Goal: Task Accomplishment & Management: Manage account settings

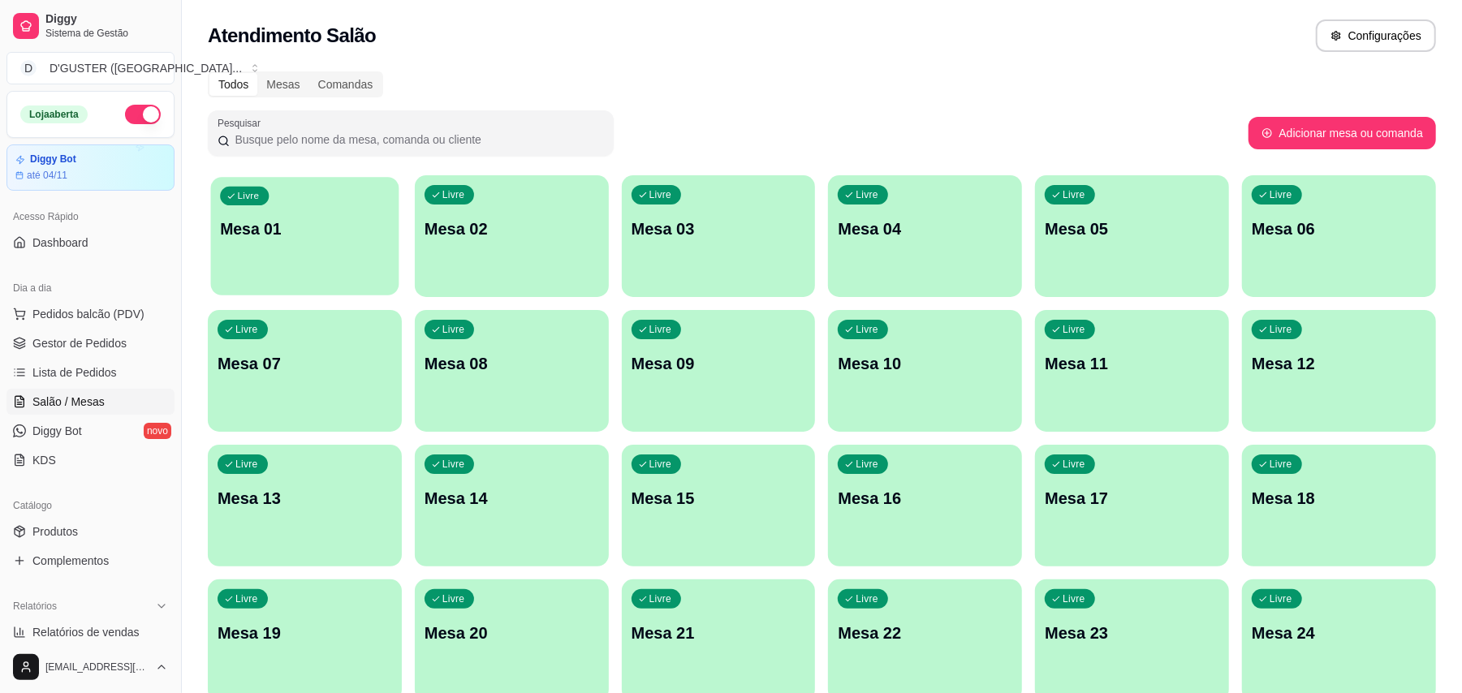
click at [354, 235] on p "Mesa 01" at bounding box center [304, 229] width 169 height 22
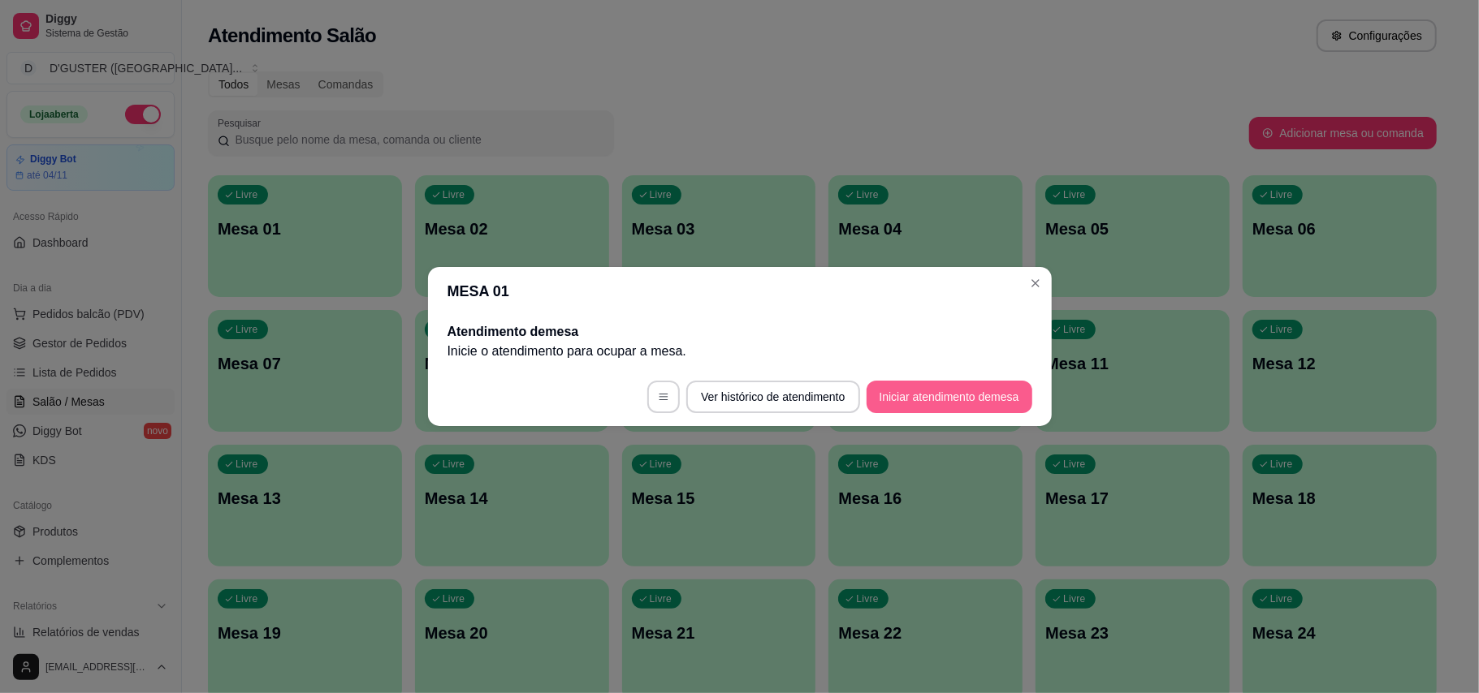
click at [952, 401] on button "Iniciar atendimento de mesa" at bounding box center [949, 397] width 166 height 32
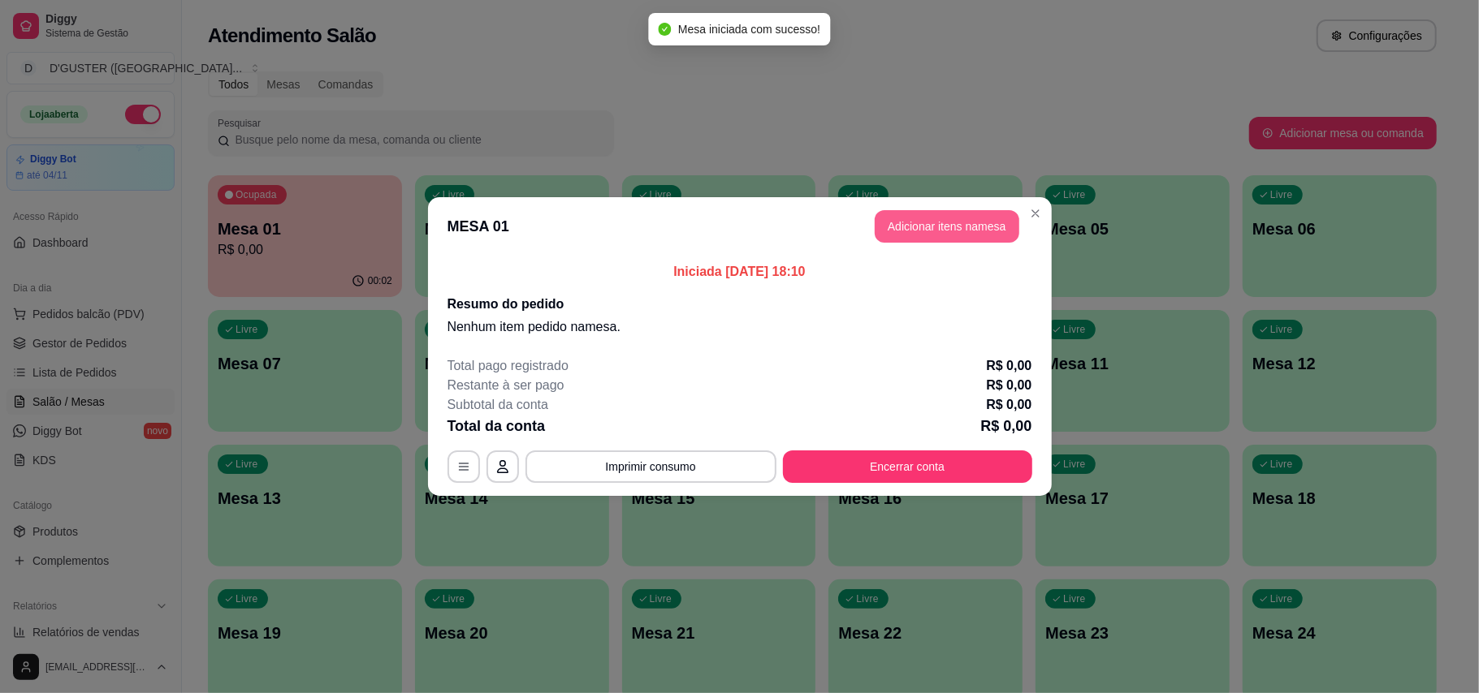
click at [955, 224] on button "Adicionar itens na mesa" at bounding box center [946, 226] width 145 height 32
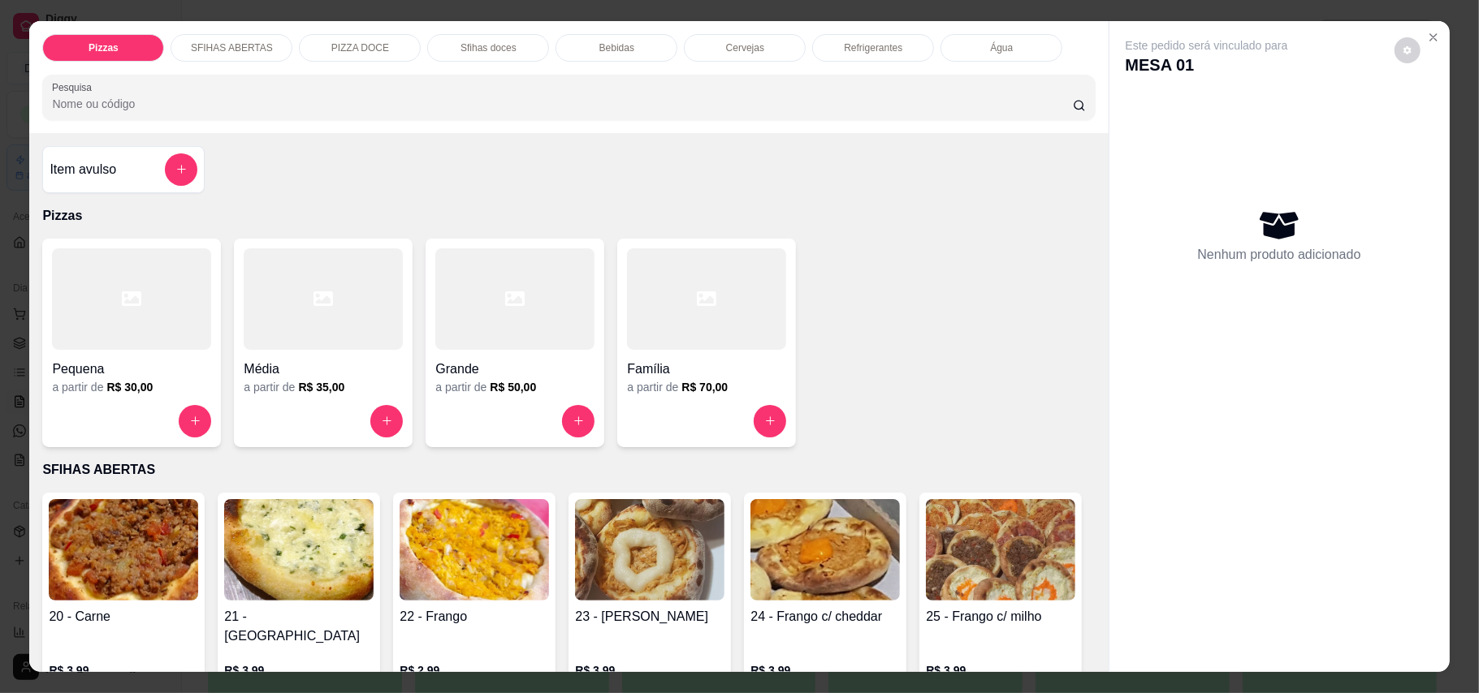
click at [76, 190] on div "Item avulso" at bounding box center [123, 169] width 162 height 47
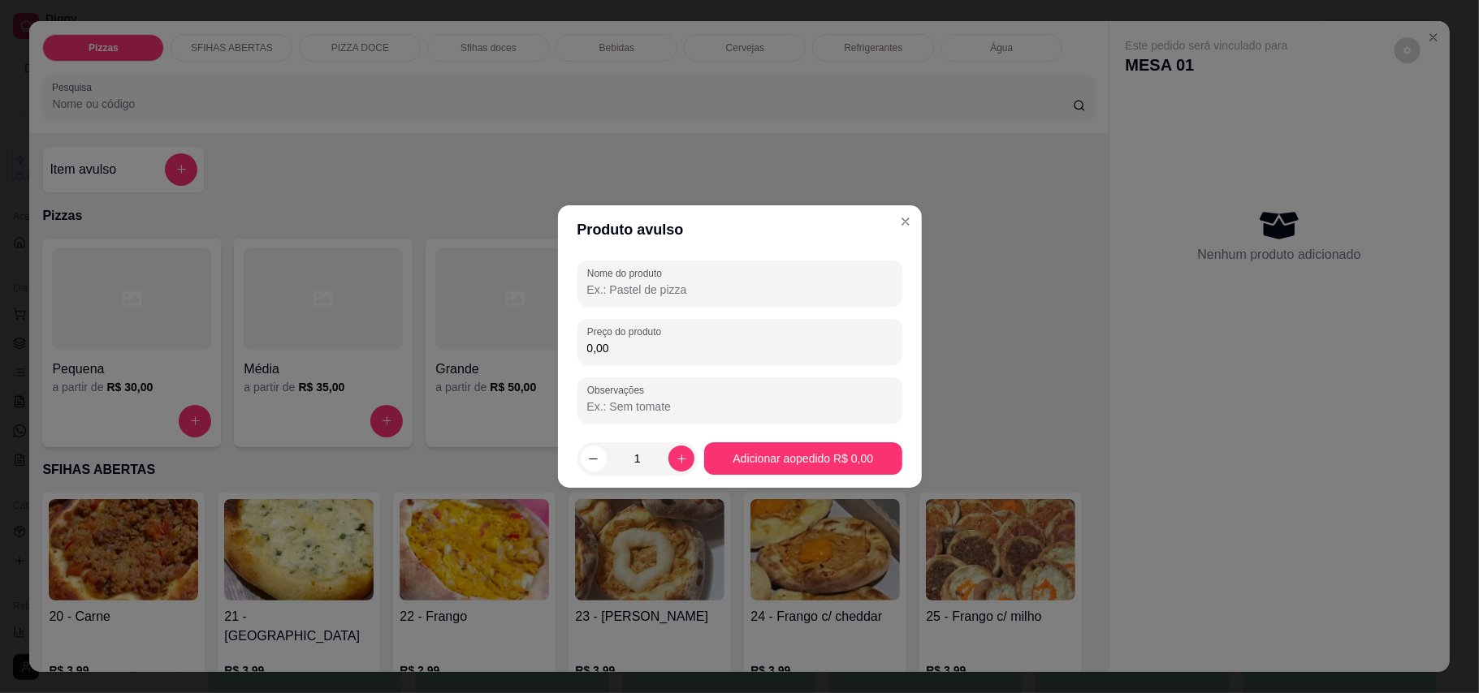
click at [705, 286] on input "Nome do produto" at bounding box center [739, 290] width 305 height 16
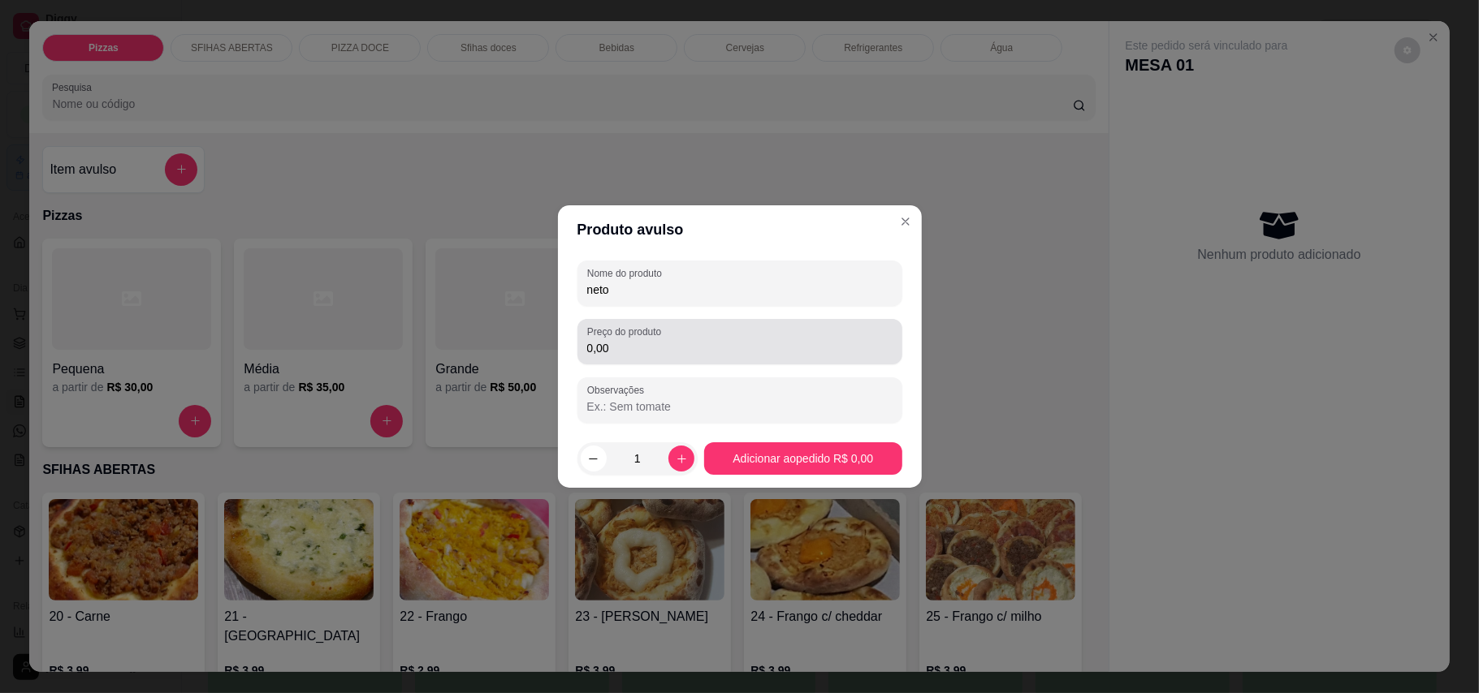
type input "neto"
click at [692, 360] on div "Preço do produto 0,00" at bounding box center [739, 341] width 325 height 45
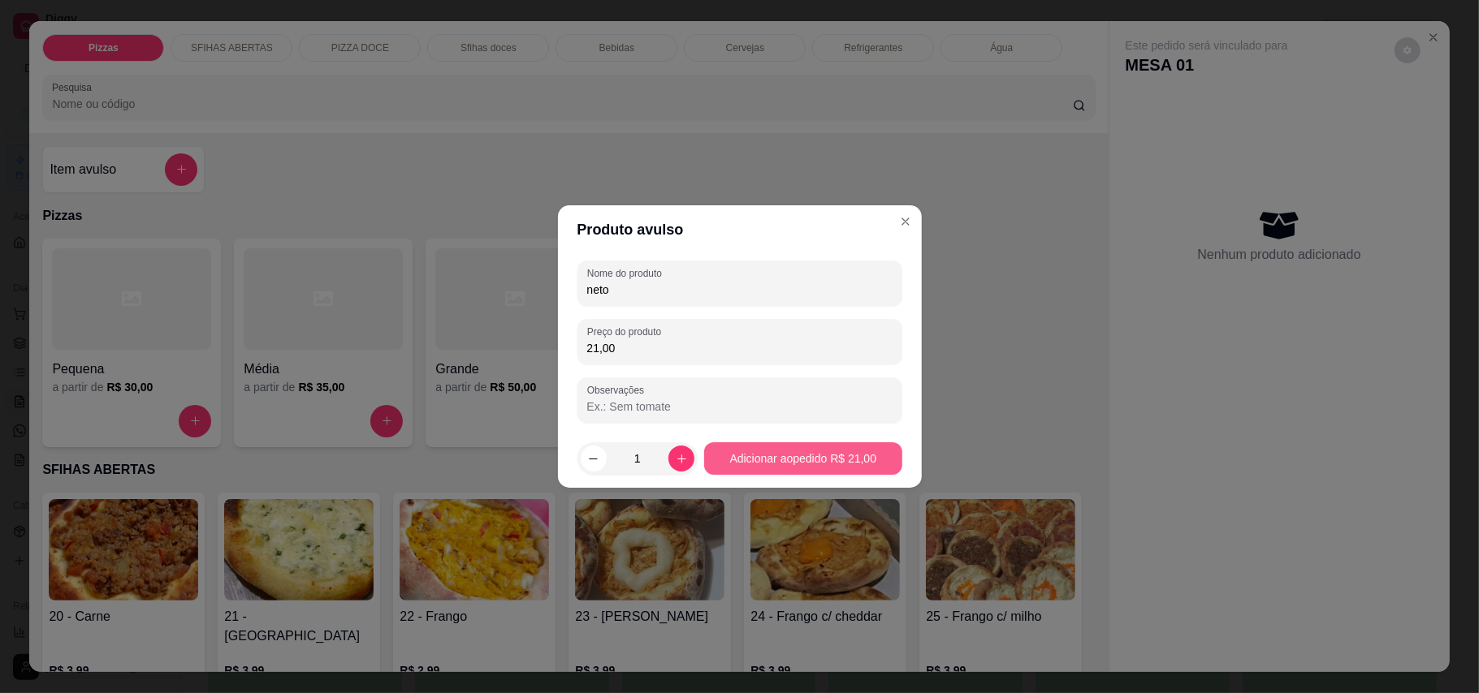
type input "21,00"
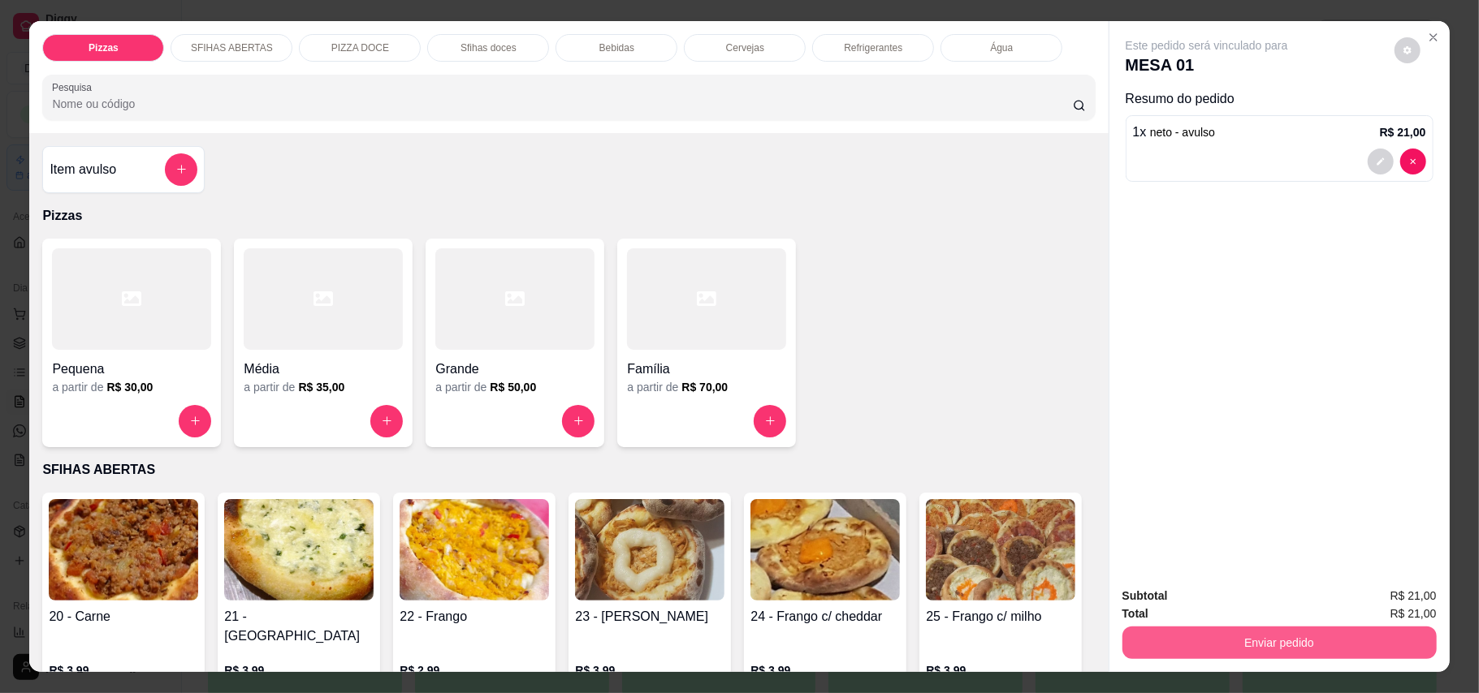
click at [1310, 641] on button "Enviar pedido" at bounding box center [1279, 643] width 314 height 32
click at [1377, 604] on button "Enviar pedido" at bounding box center [1392, 604] width 92 height 31
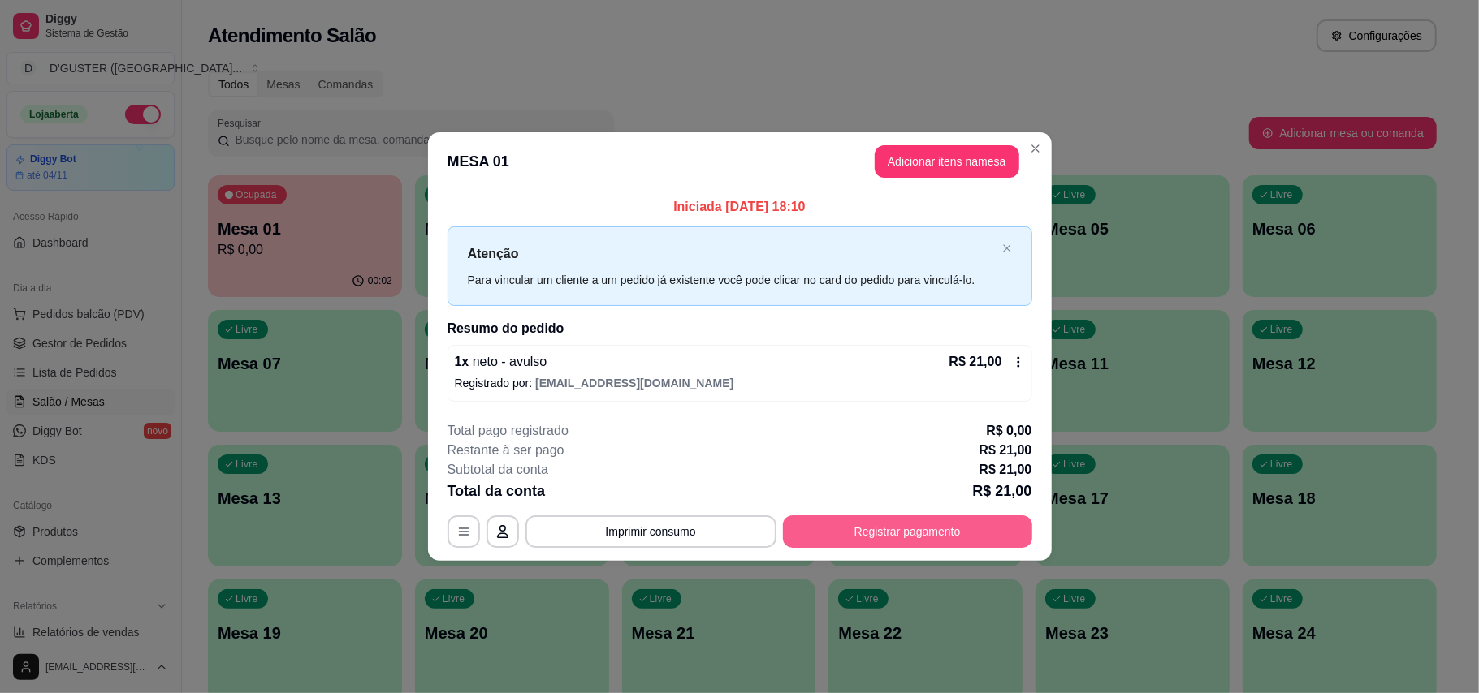
click at [942, 537] on button "Registrar pagamento" at bounding box center [907, 532] width 249 height 32
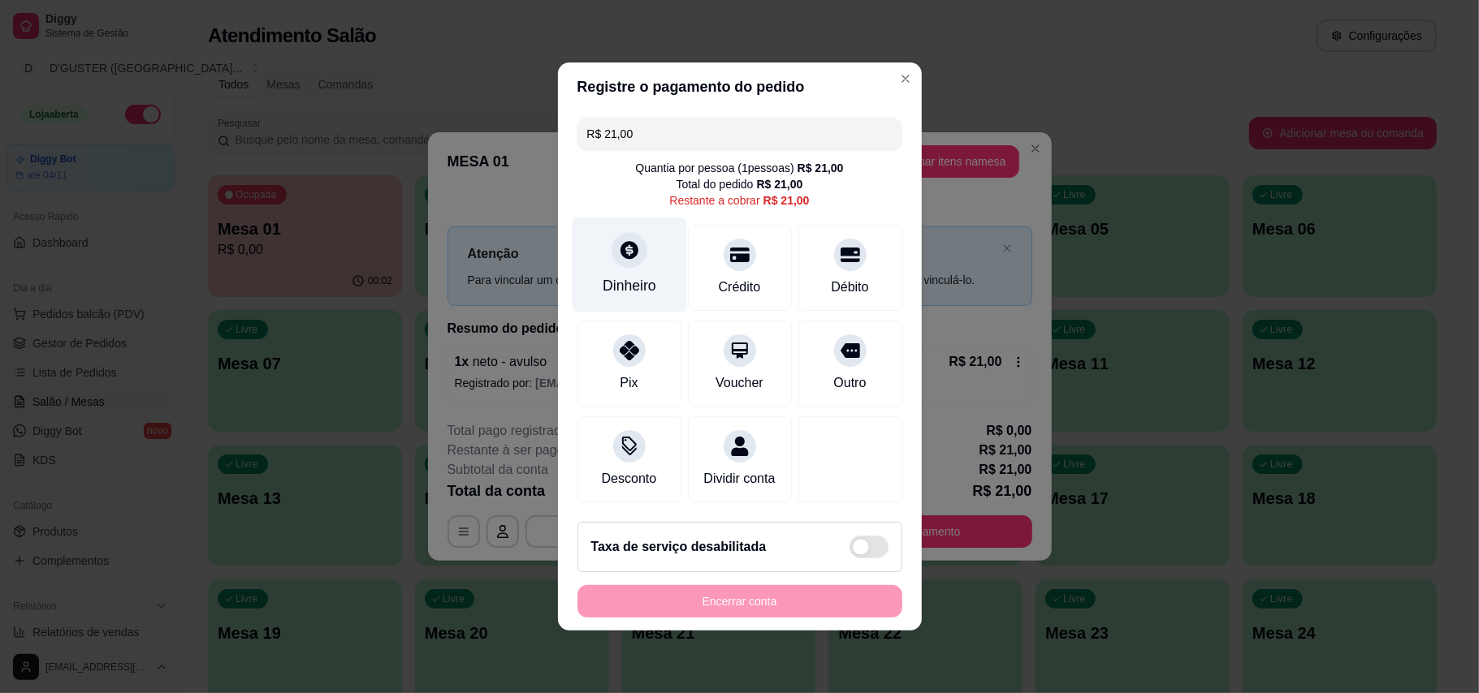
click at [618, 242] on icon at bounding box center [628, 250] width 21 height 21
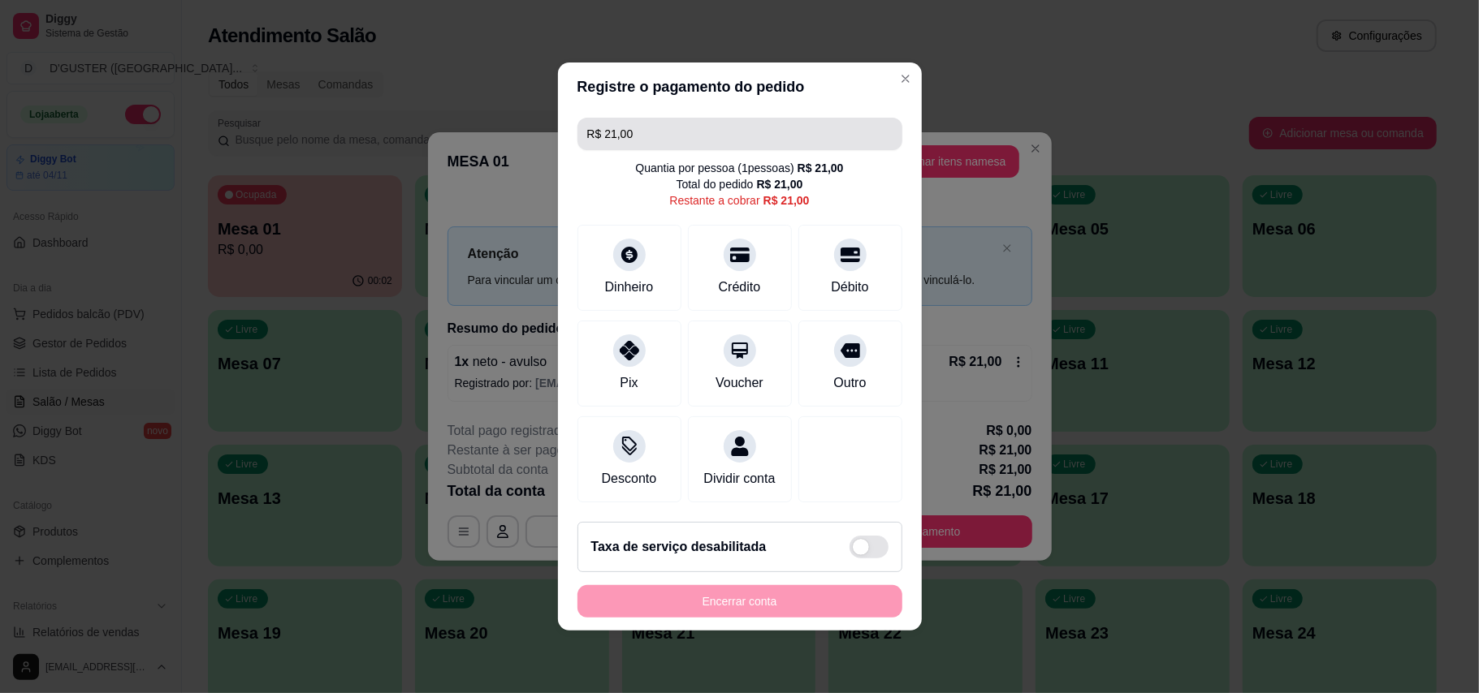
click at [713, 118] on input "R$ 21,00" at bounding box center [739, 134] width 305 height 32
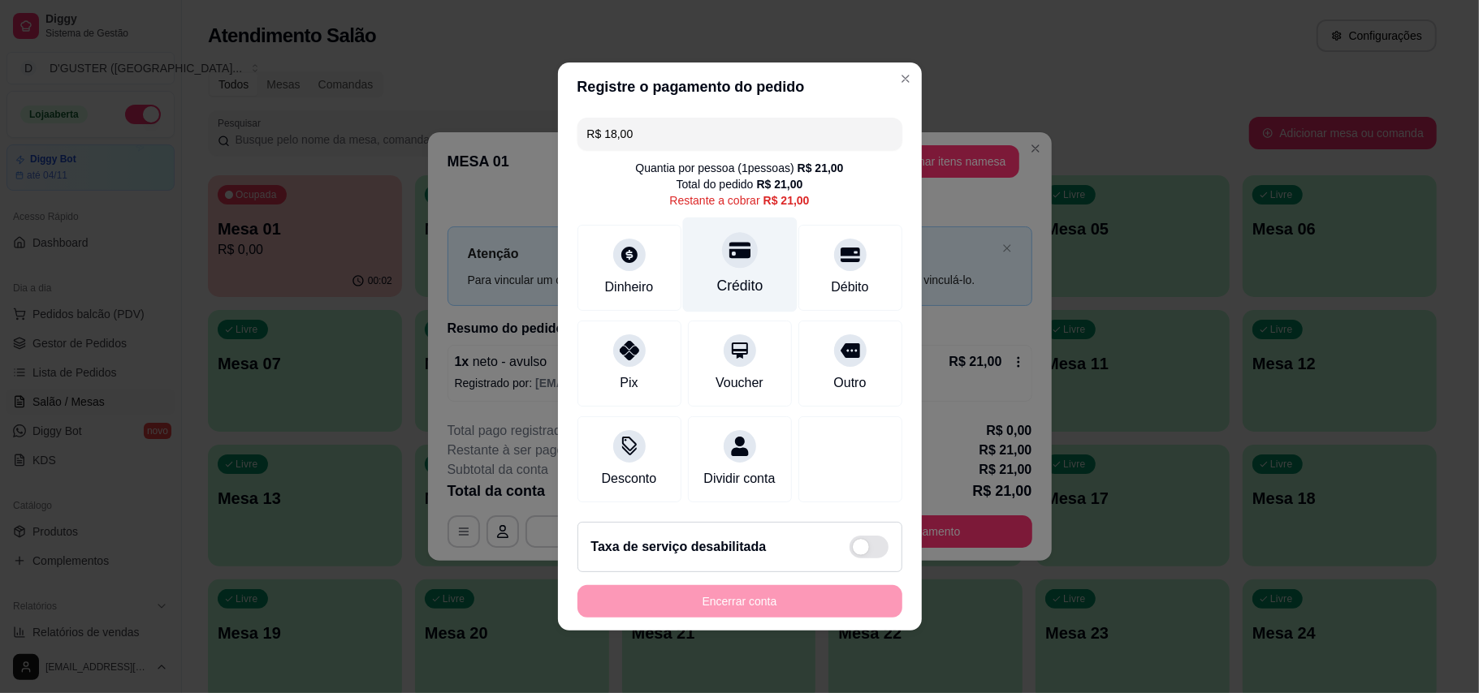
click at [719, 263] on div "Crédito" at bounding box center [739, 265] width 114 height 95
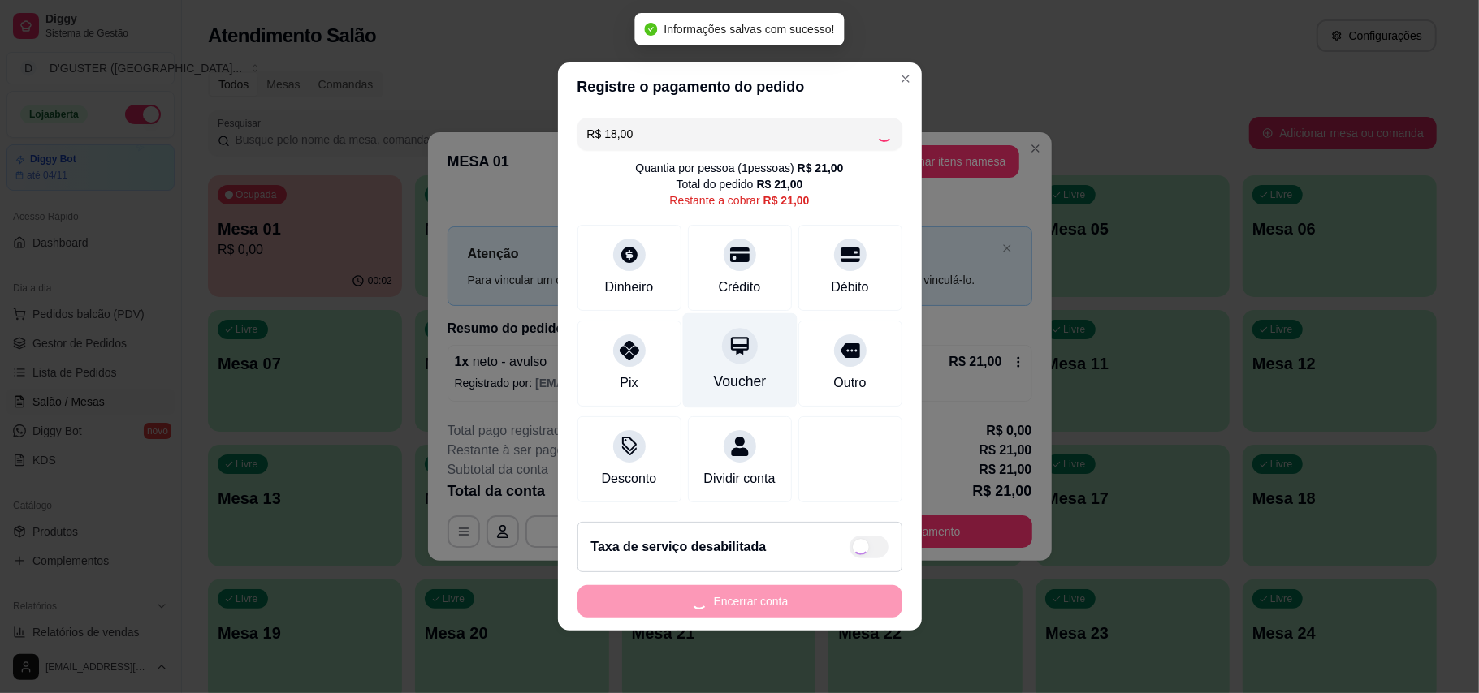
type input "R$ 3,00"
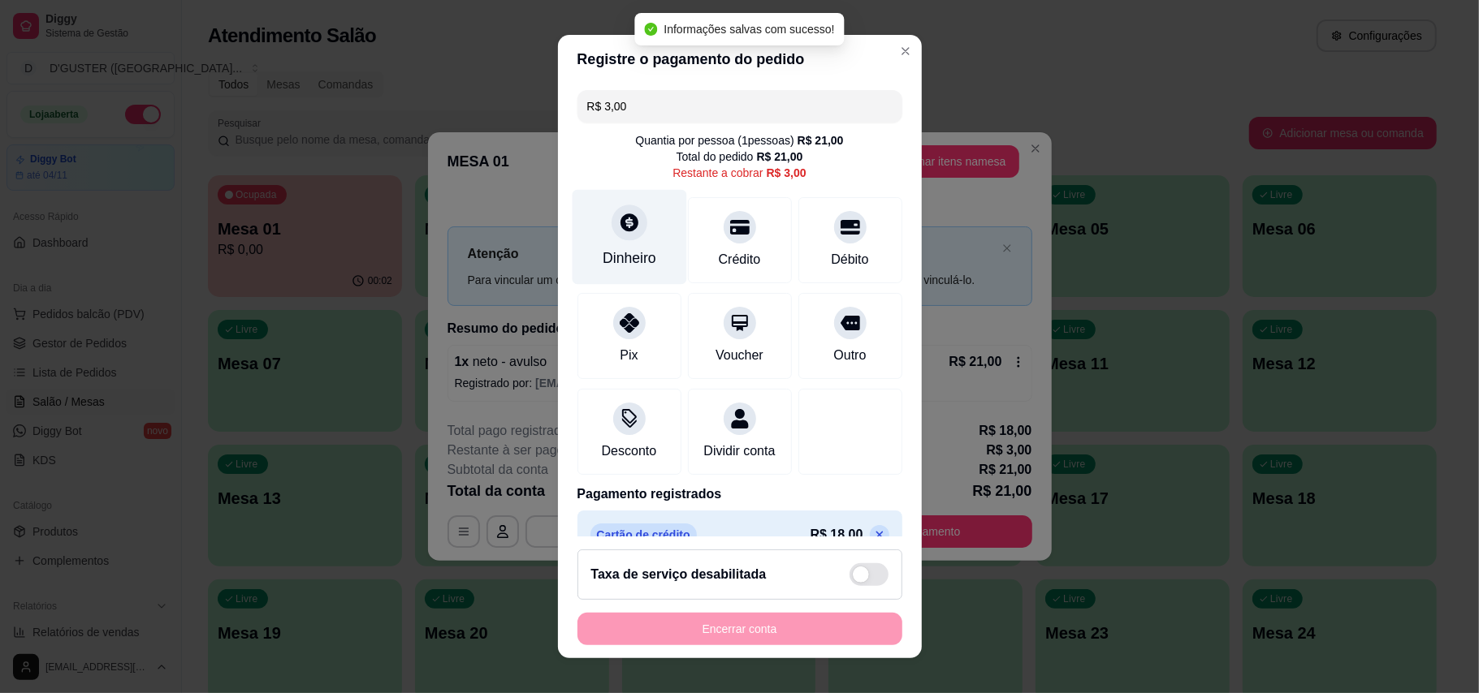
click at [619, 242] on div "Dinheiro" at bounding box center [629, 236] width 114 height 95
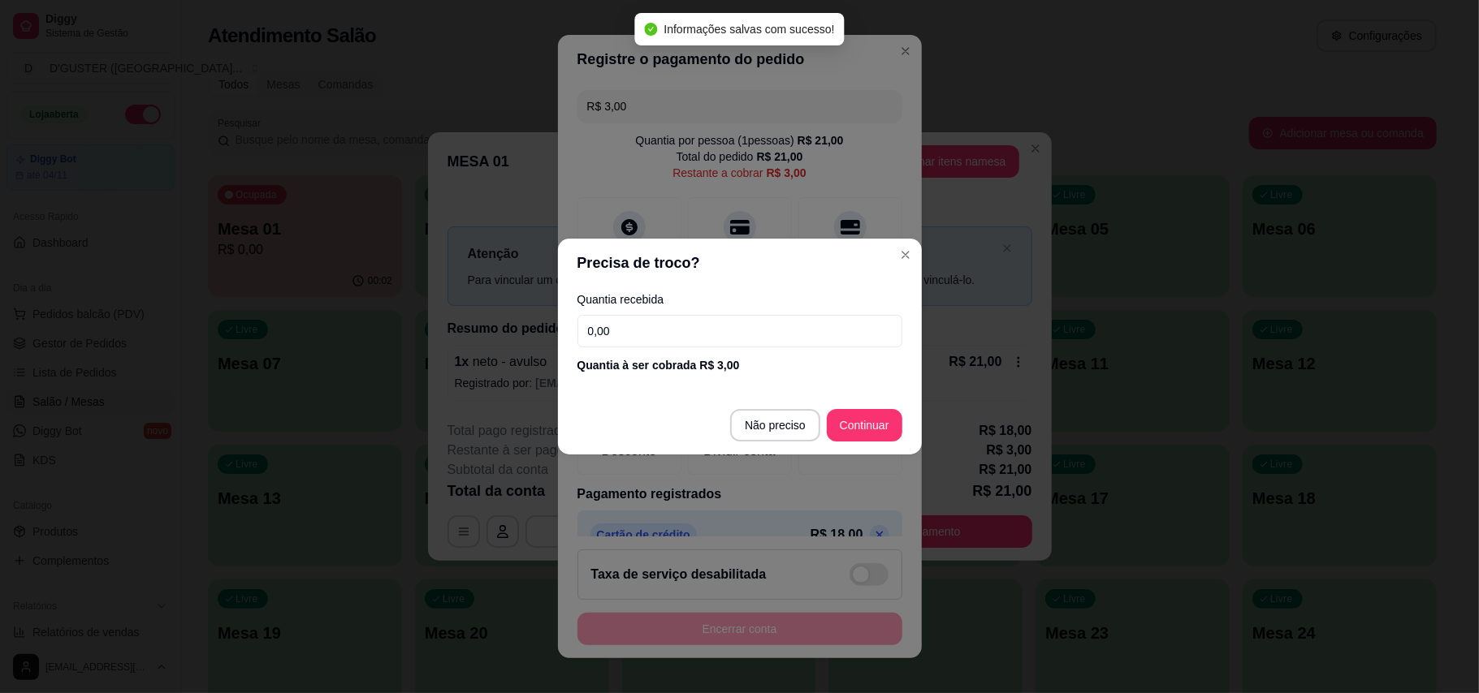
click at [761, 322] on input "0,00" at bounding box center [739, 331] width 325 height 32
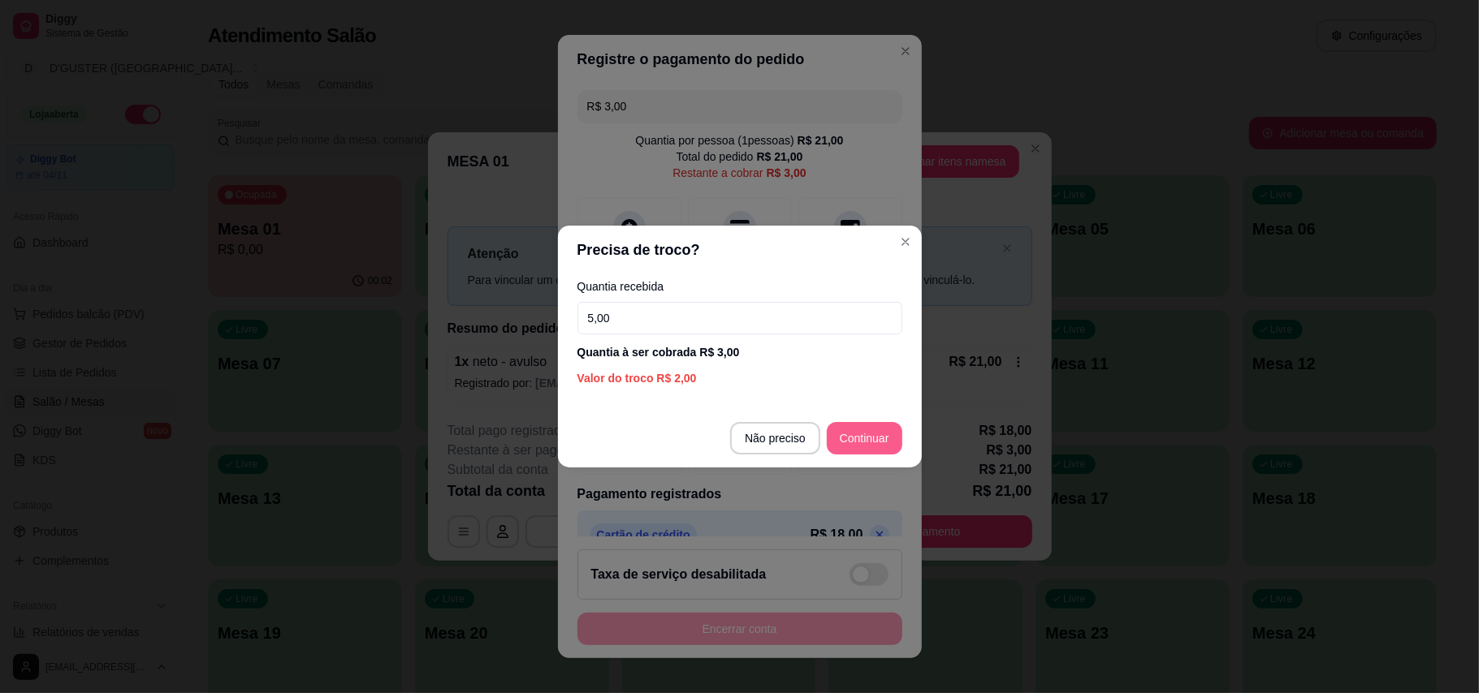
type input "5,00"
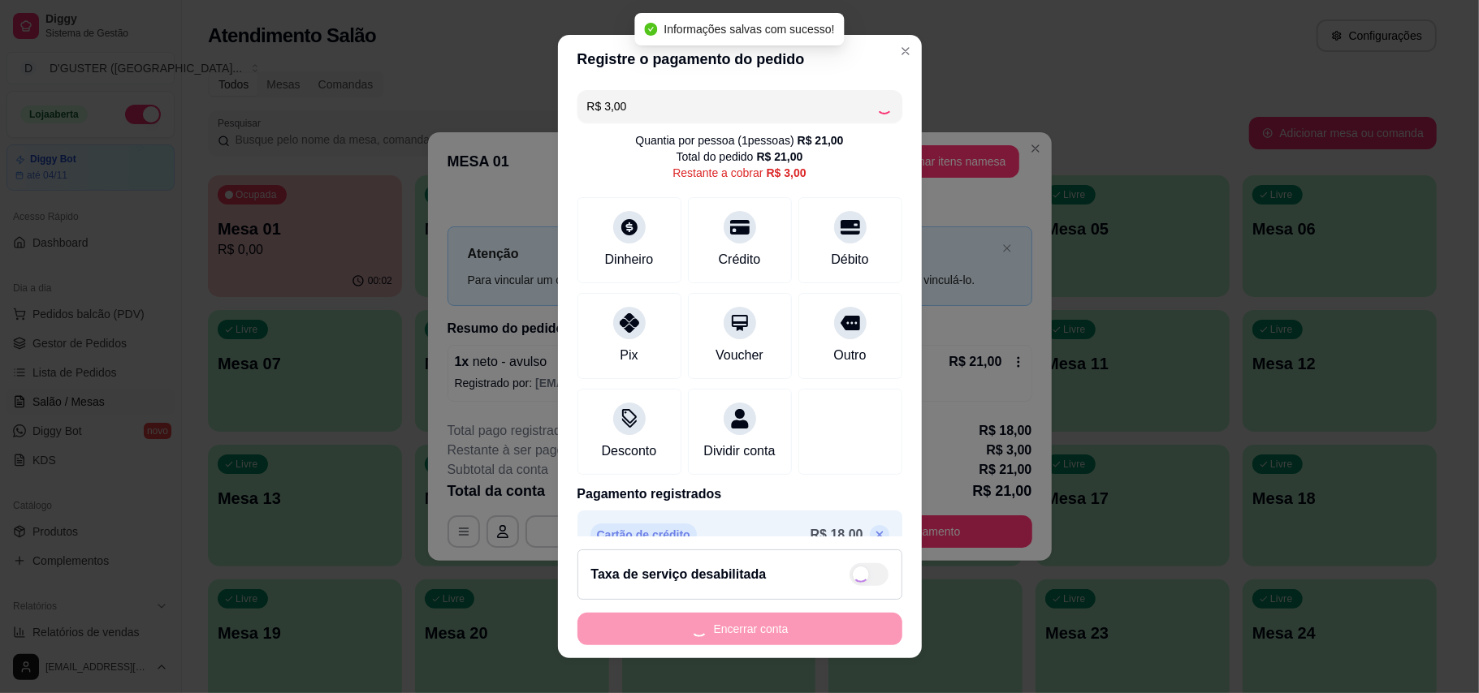
type input "R$ 0,00"
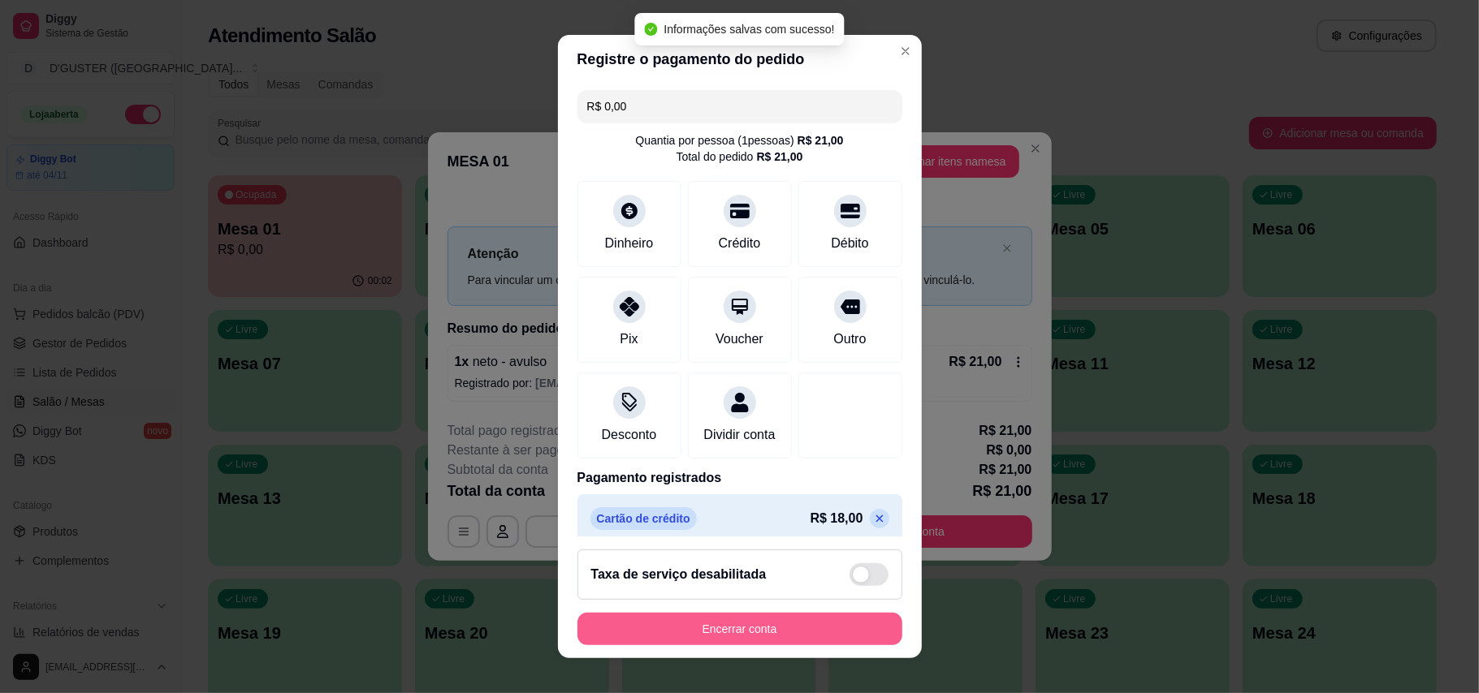
click at [823, 619] on button "Encerrar conta" at bounding box center [739, 629] width 325 height 32
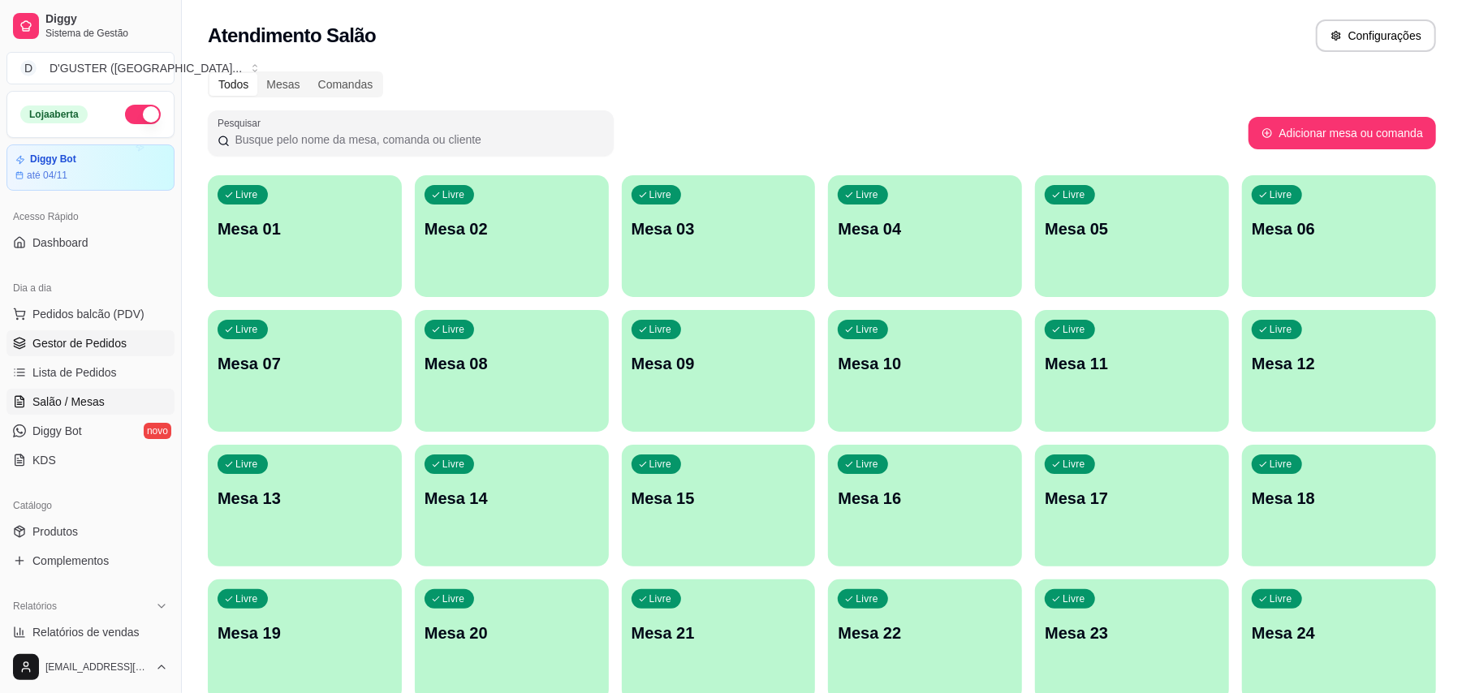
click at [65, 339] on span "Gestor de Pedidos" at bounding box center [79, 343] width 94 height 16
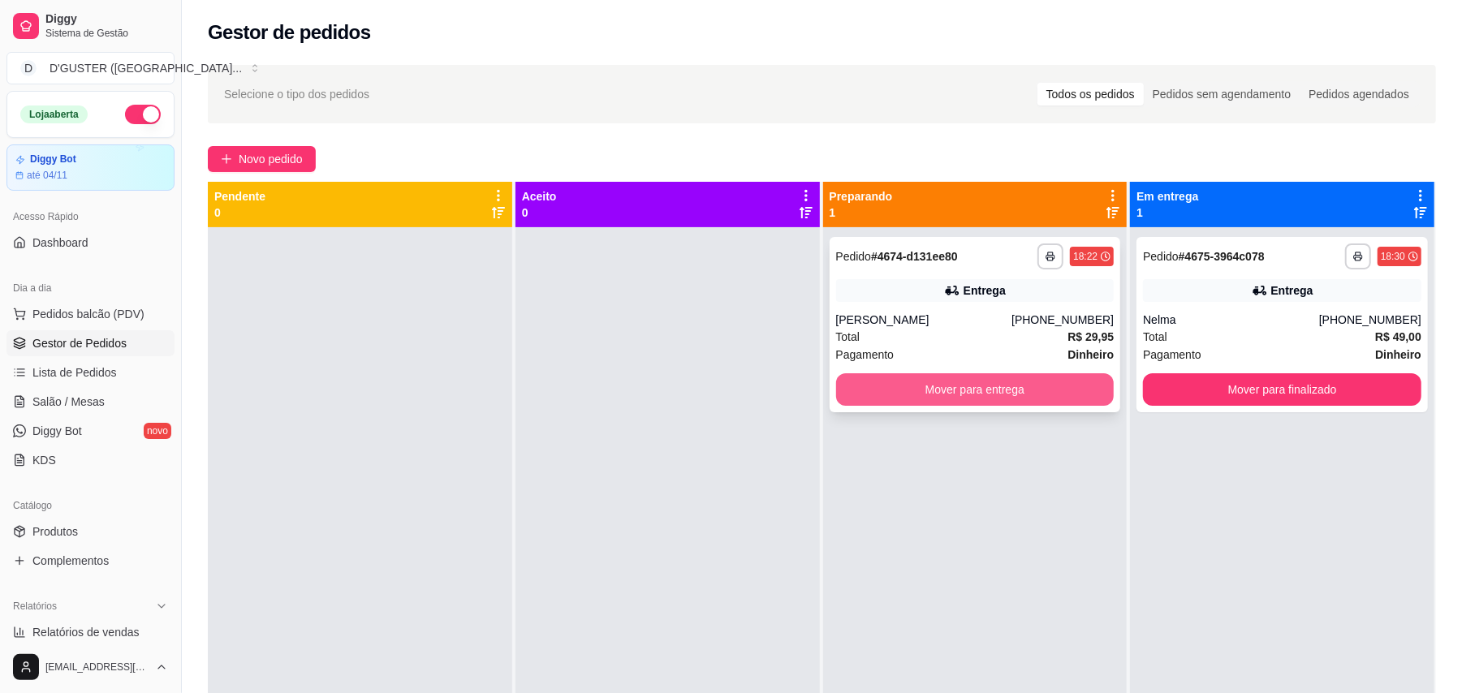
click at [1067, 401] on button "Mover para entrega" at bounding box center [975, 389] width 278 height 32
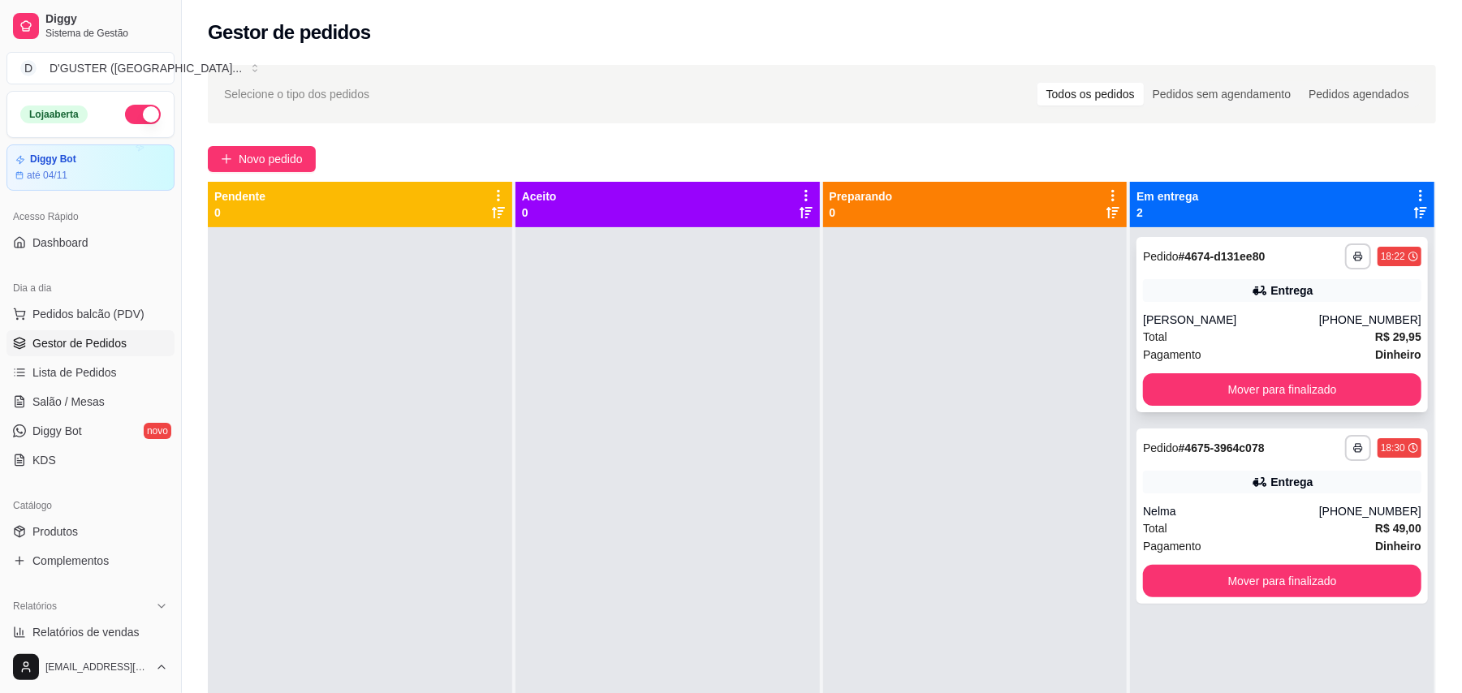
click at [1250, 315] on div "[PERSON_NAME]" at bounding box center [1231, 320] width 176 height 16
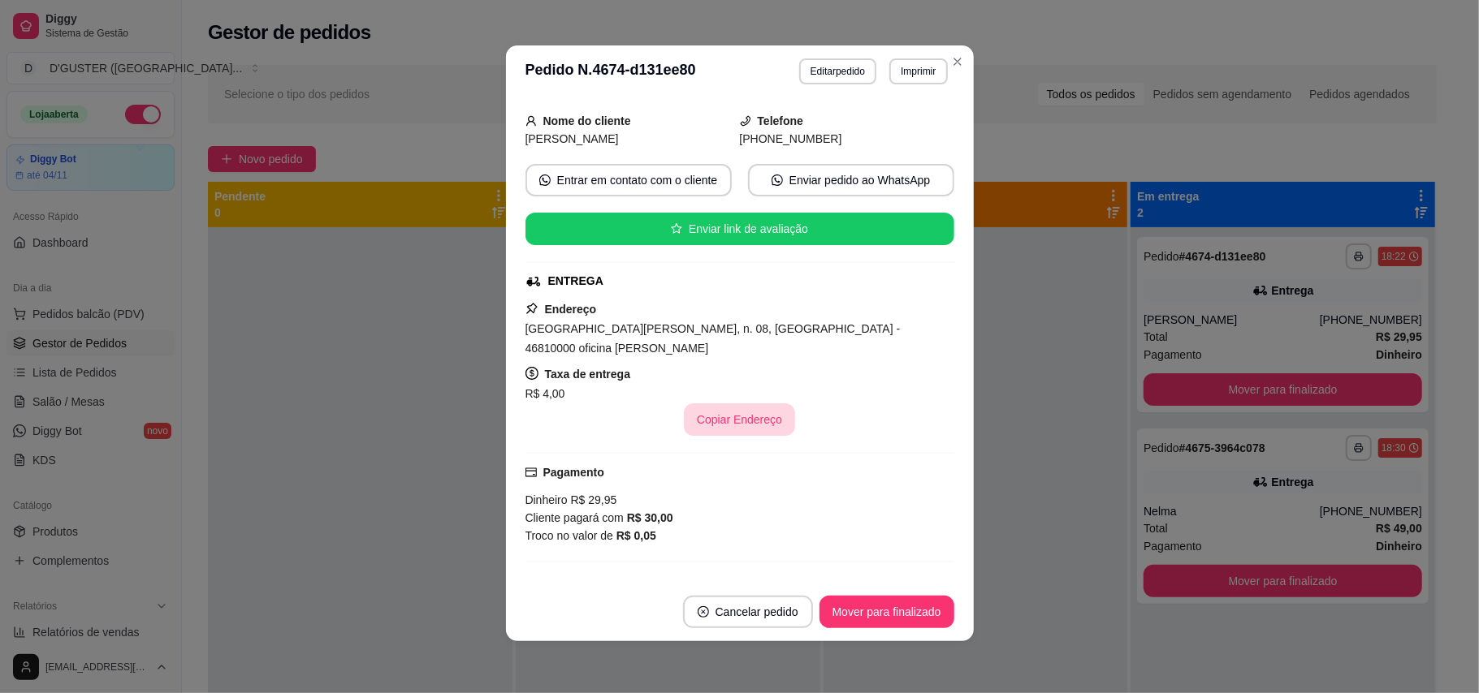
scroll to position [325, 0]
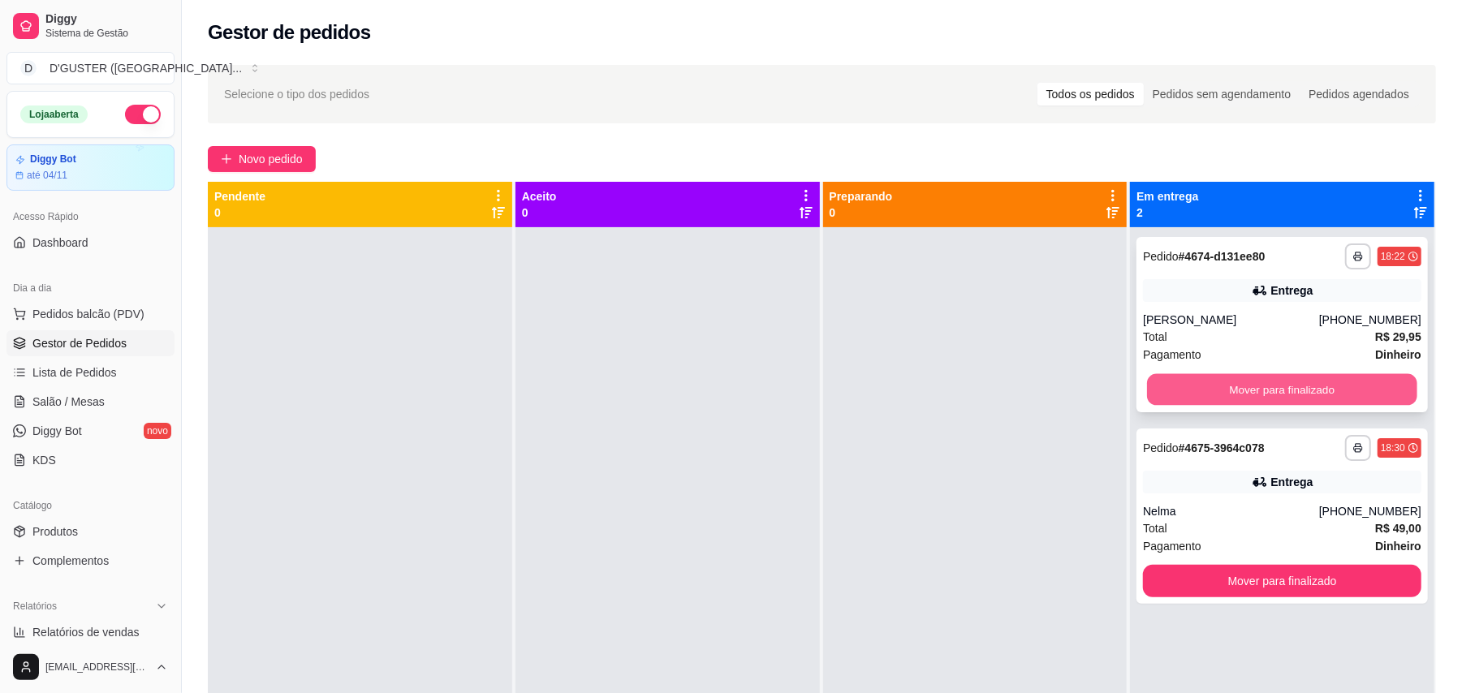
click at [1284, 398] on button "Mover para finalizado" at bounding box center [1282, 390] width 270 height 32
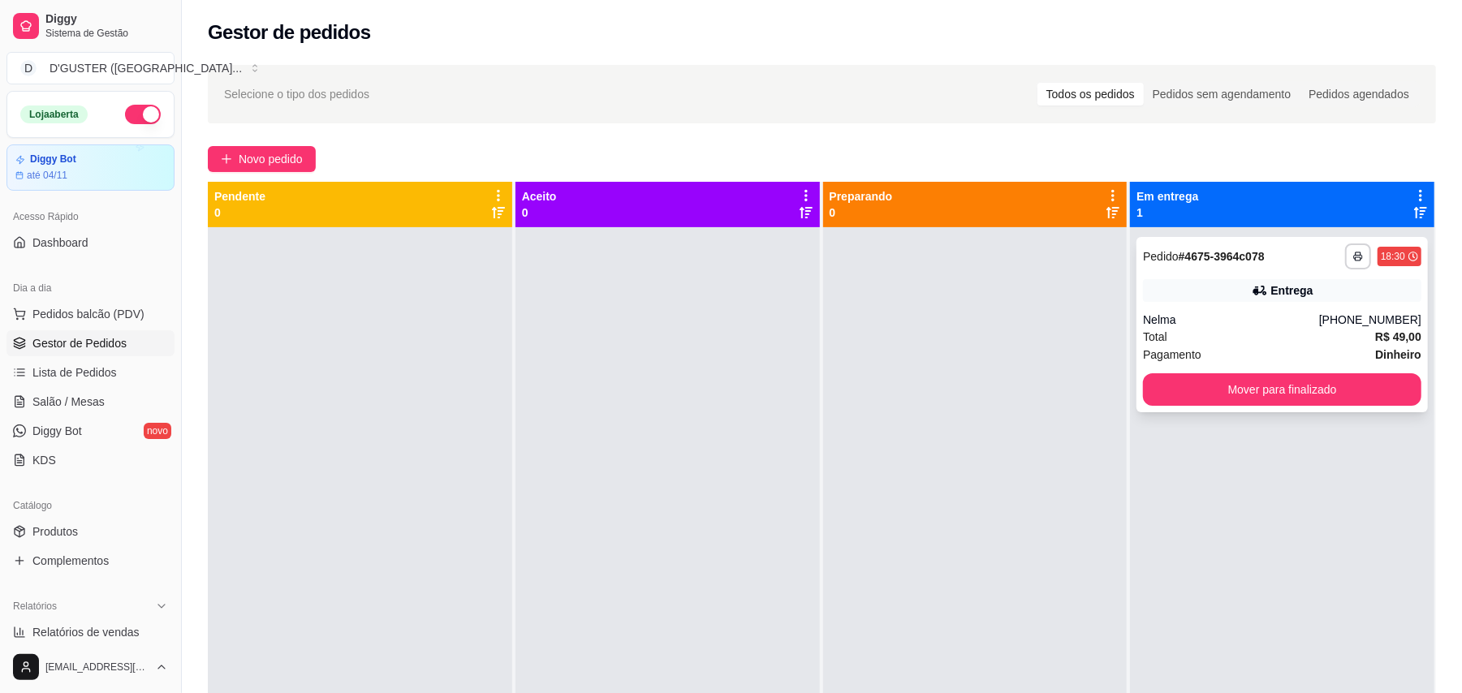
click at [1263, 300] on div "Entrega" at bounding box center [1282, 290] width 278 height 23
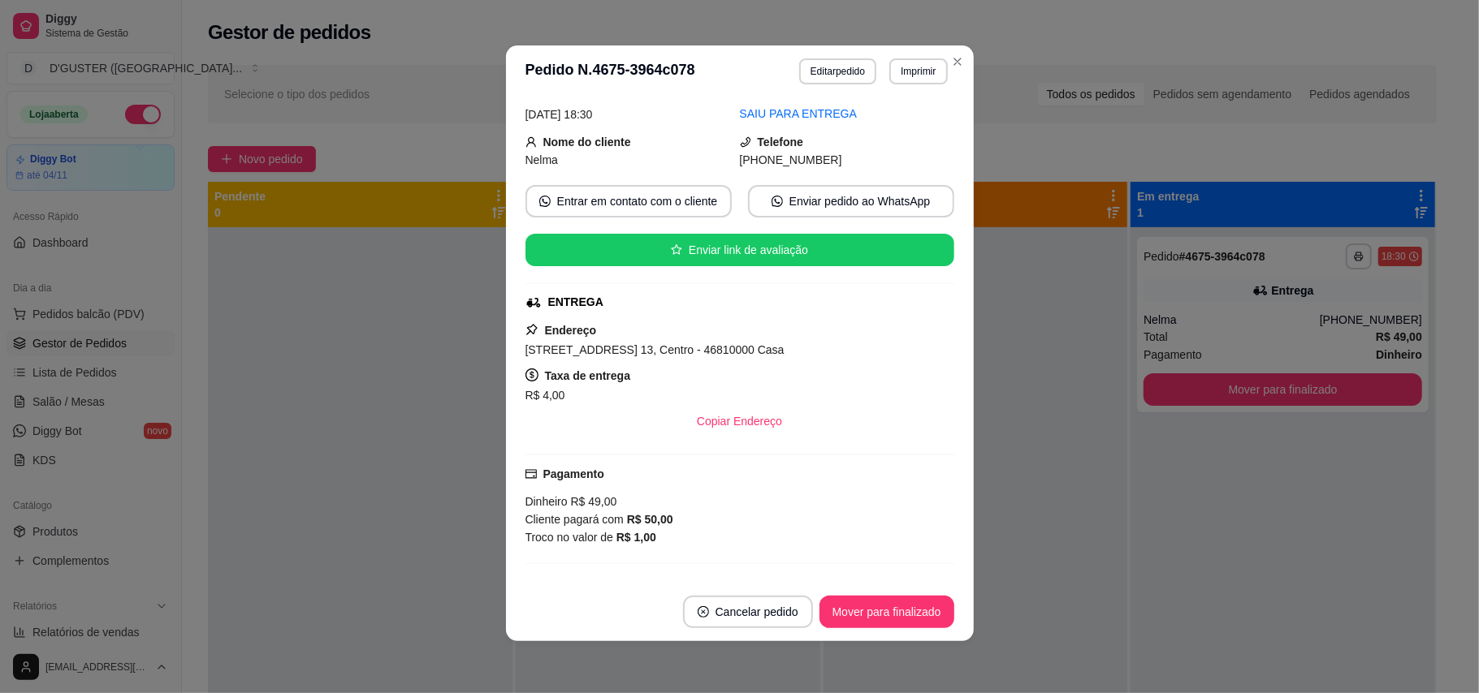
scroll to position [108, 0]
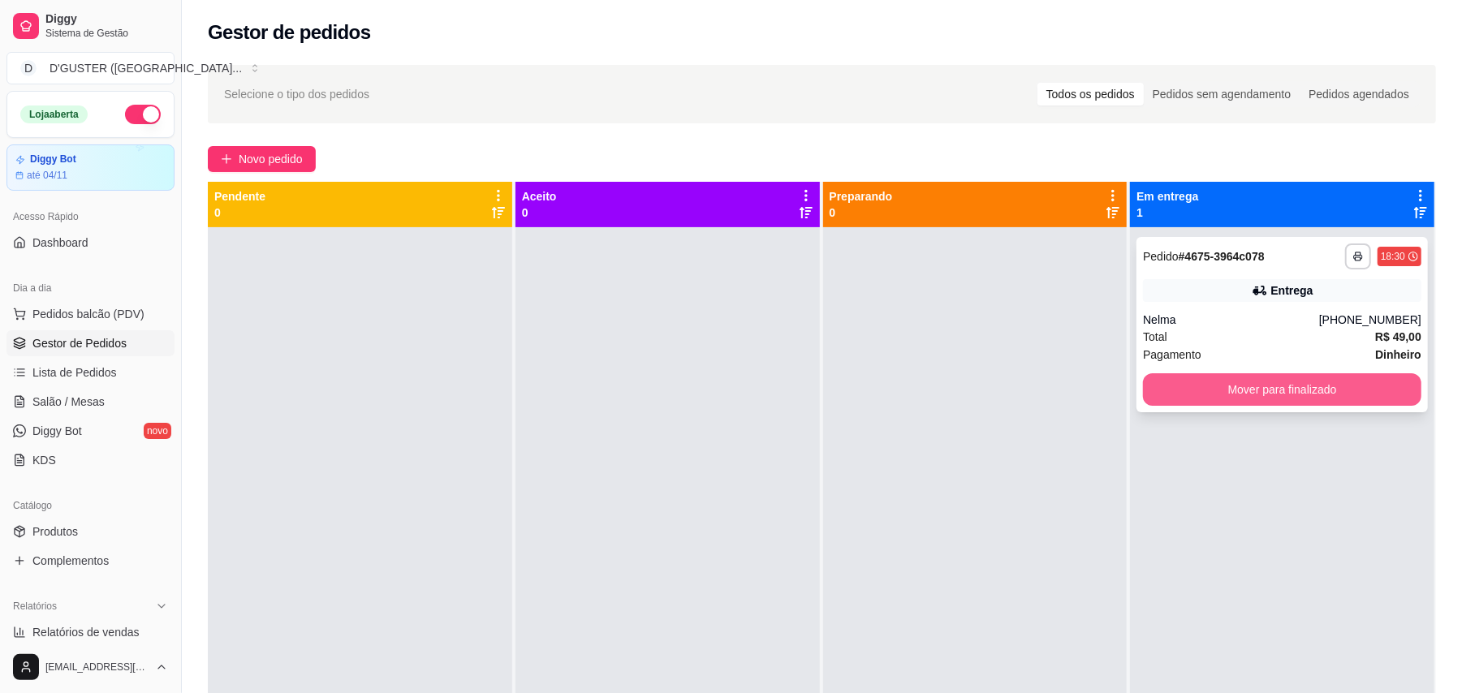
click at [1294, 373] on button "Mover para finalizado" at bounding box center [1282, 389] width 278 height 32
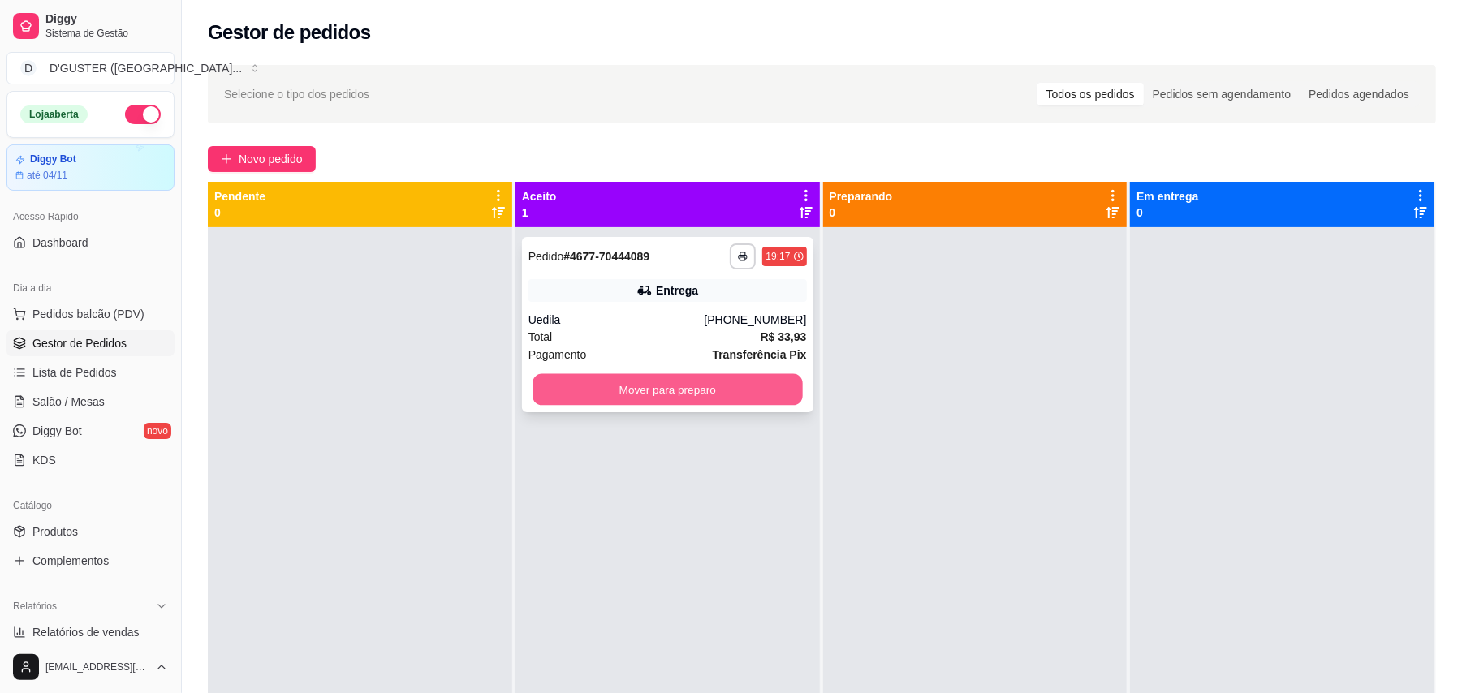
click at [601, 380] on button "Mover para preparo" at bounding box center [668, 390] width 270 height 32
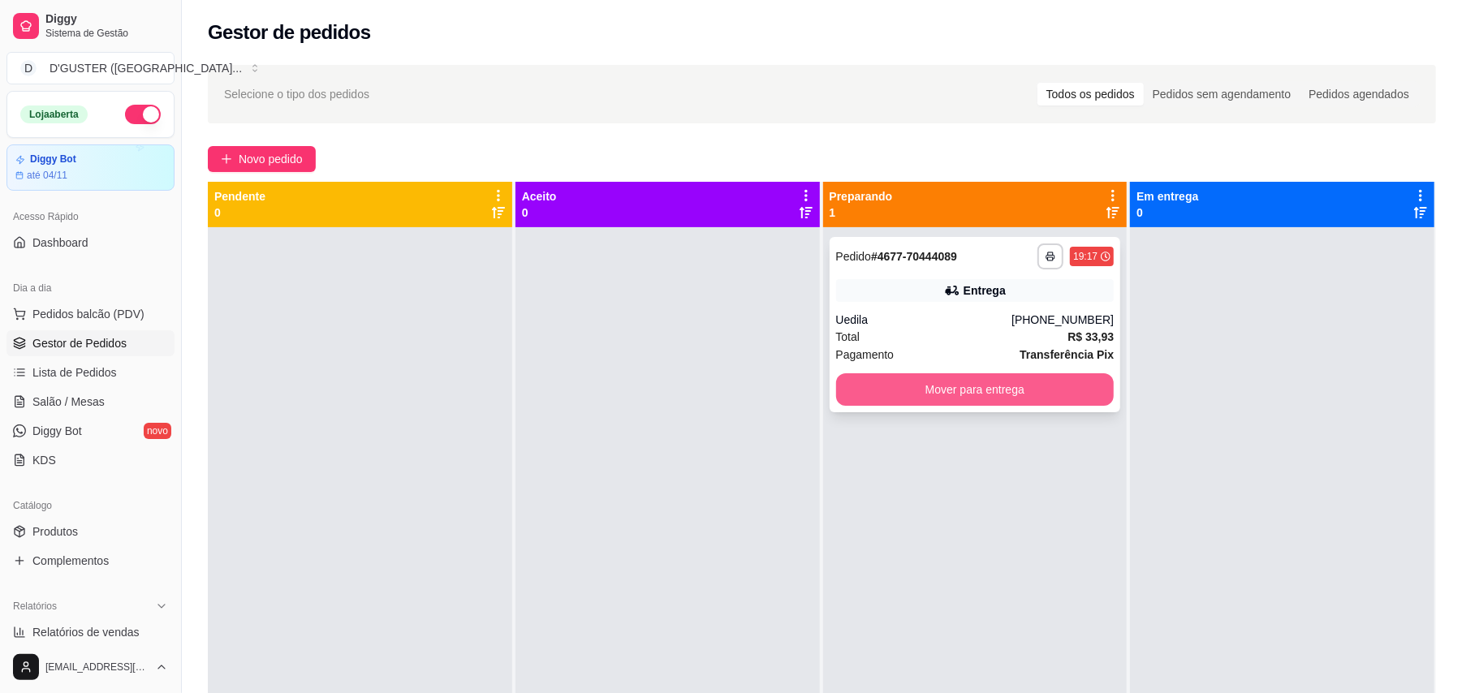
click at [955, 383] on button "Mover para entrega" at bounding box center [975, 389] width 278 height 32
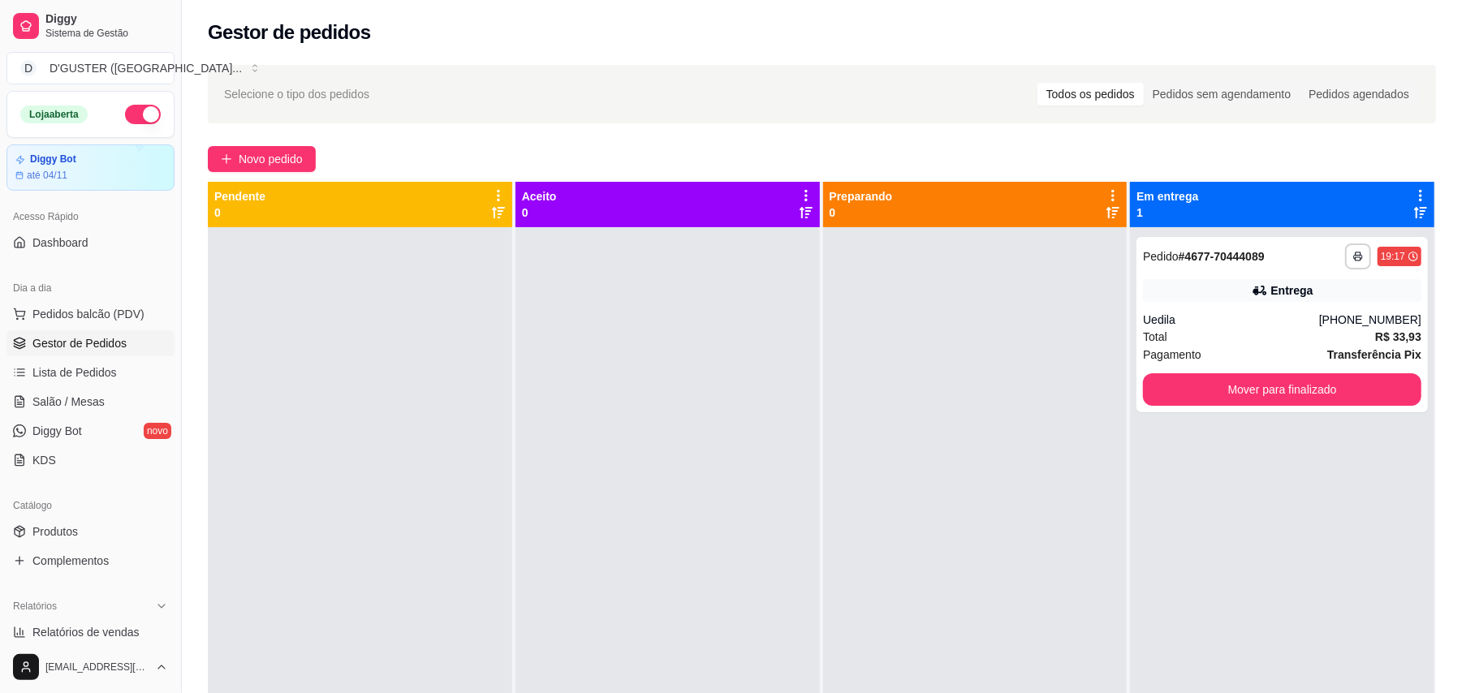
click at [75, 387] on ul "Pedidos balcão (PDV) Gestor de Pedidos Lista de Pedidos Salão / Mesas Diggy Bot…" at bounding box center [90, 387] width 168 height 172
click at [78, 400] on span "Salão / Mesas" at bounding box center [68, 402] width 72 height 16
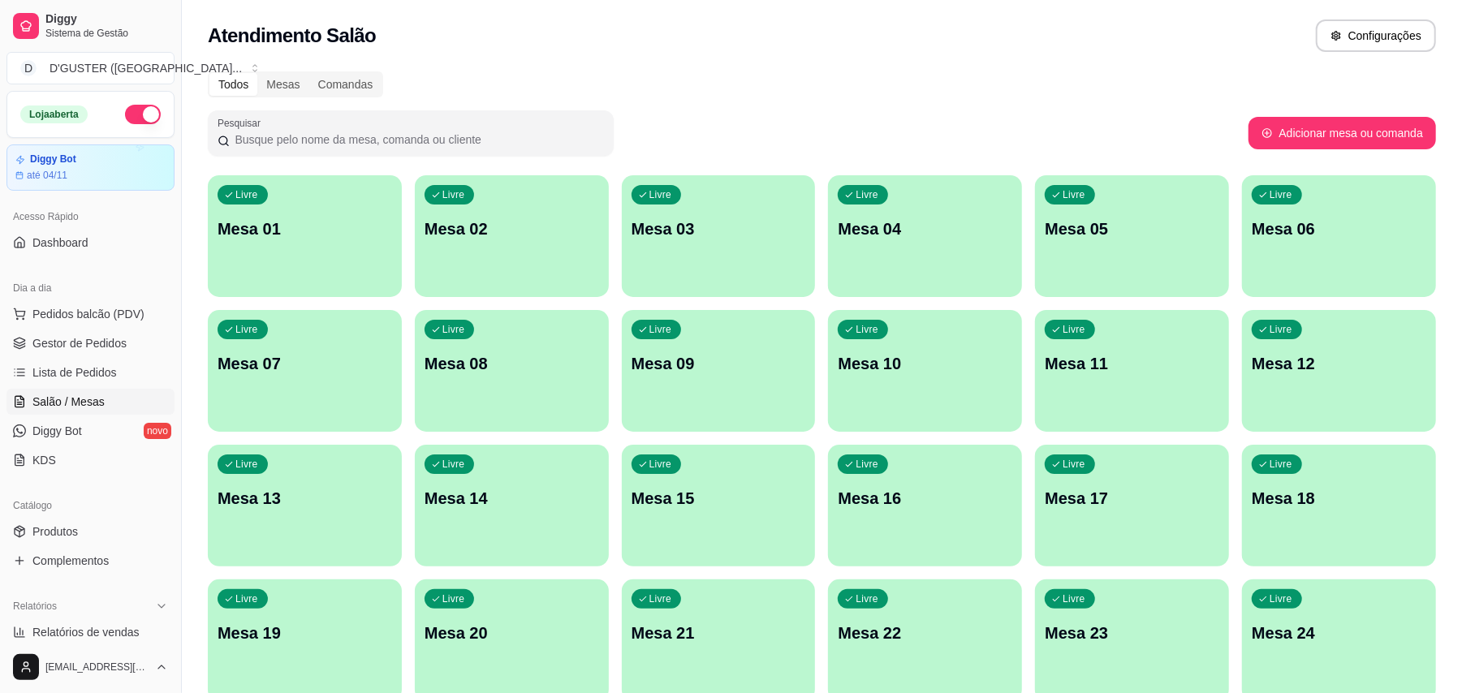
click at [865, 416] on div "button" at bounding box center [925, 421] width 194 height 19
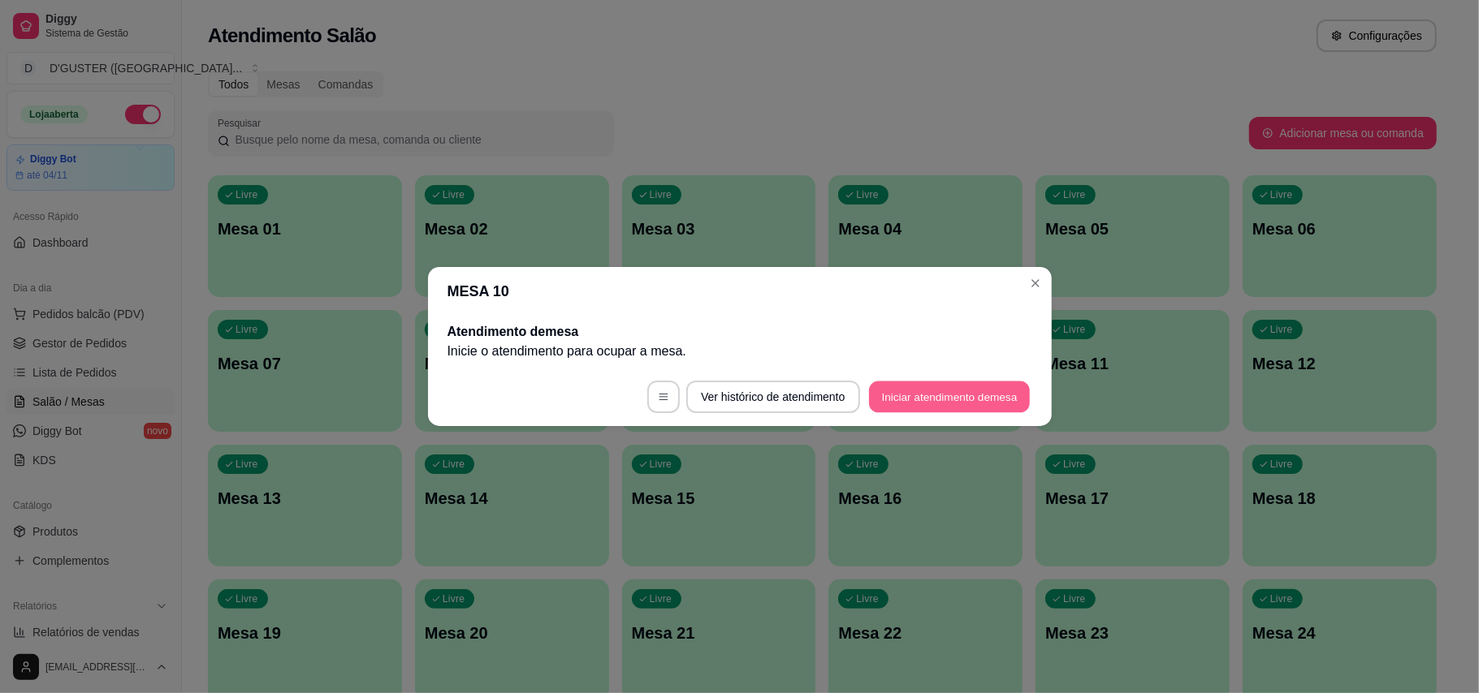
click at [988, 408] on button "Iniciar atendimento de mesa" at bounding box center [949, 398] width 161 height 32
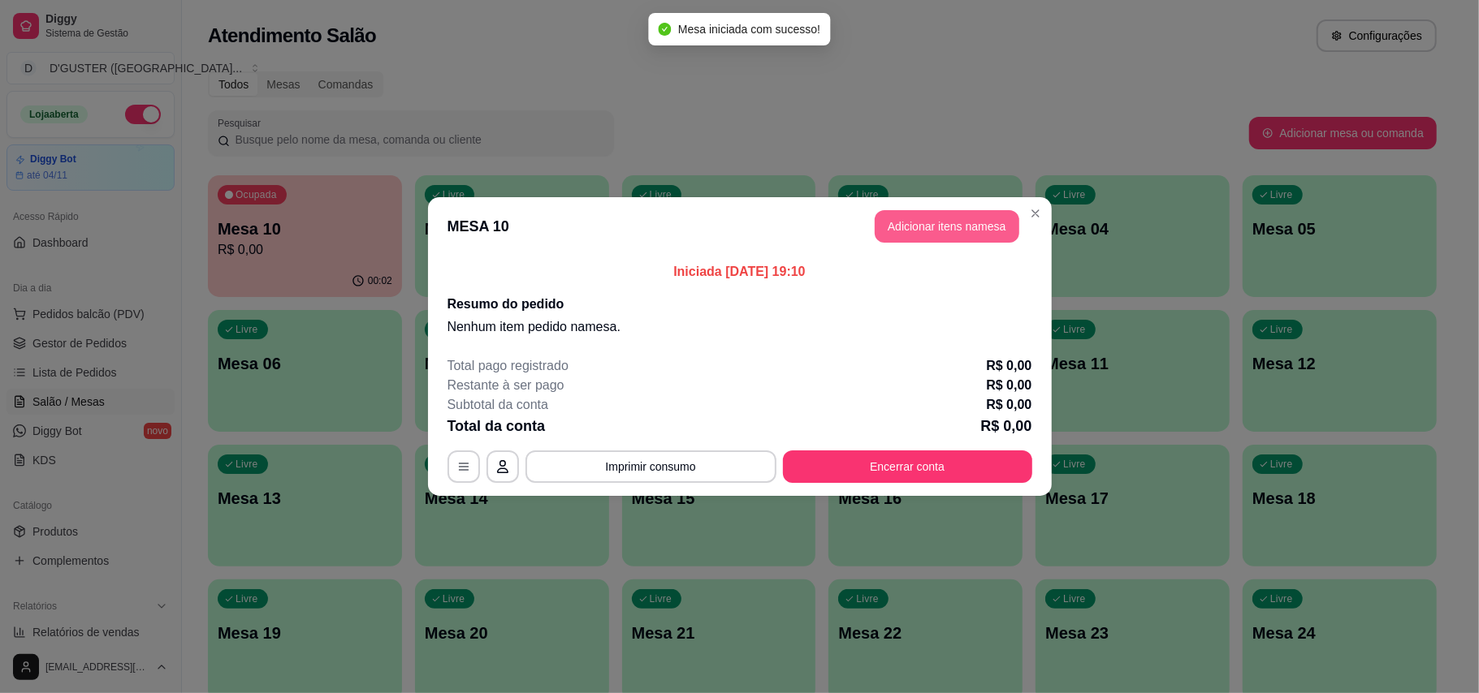
click at [988, 218] on button "Adicionar itens na mesa" at bounding box center [946, 226] width 145 height 32
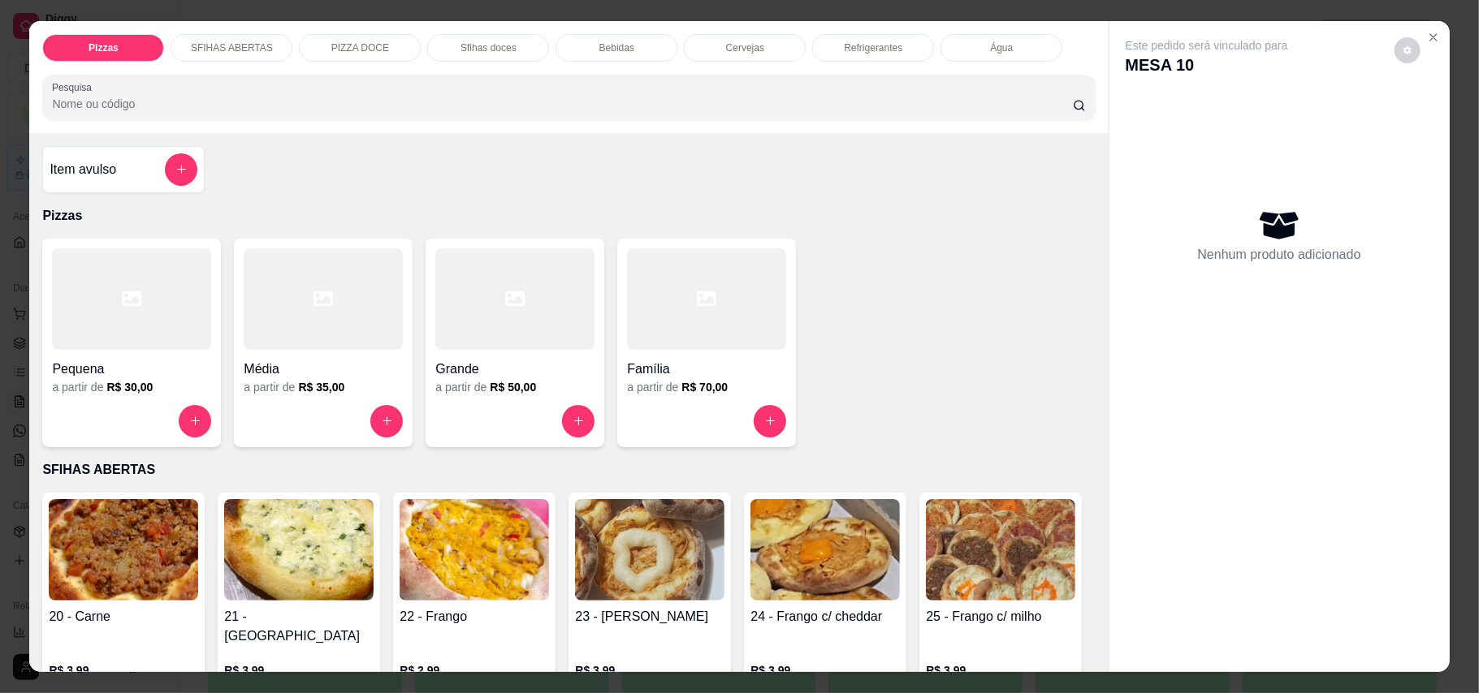
click at [724, 373] on h4 "Família" at bounding box center [706, 369] width 159 height 19
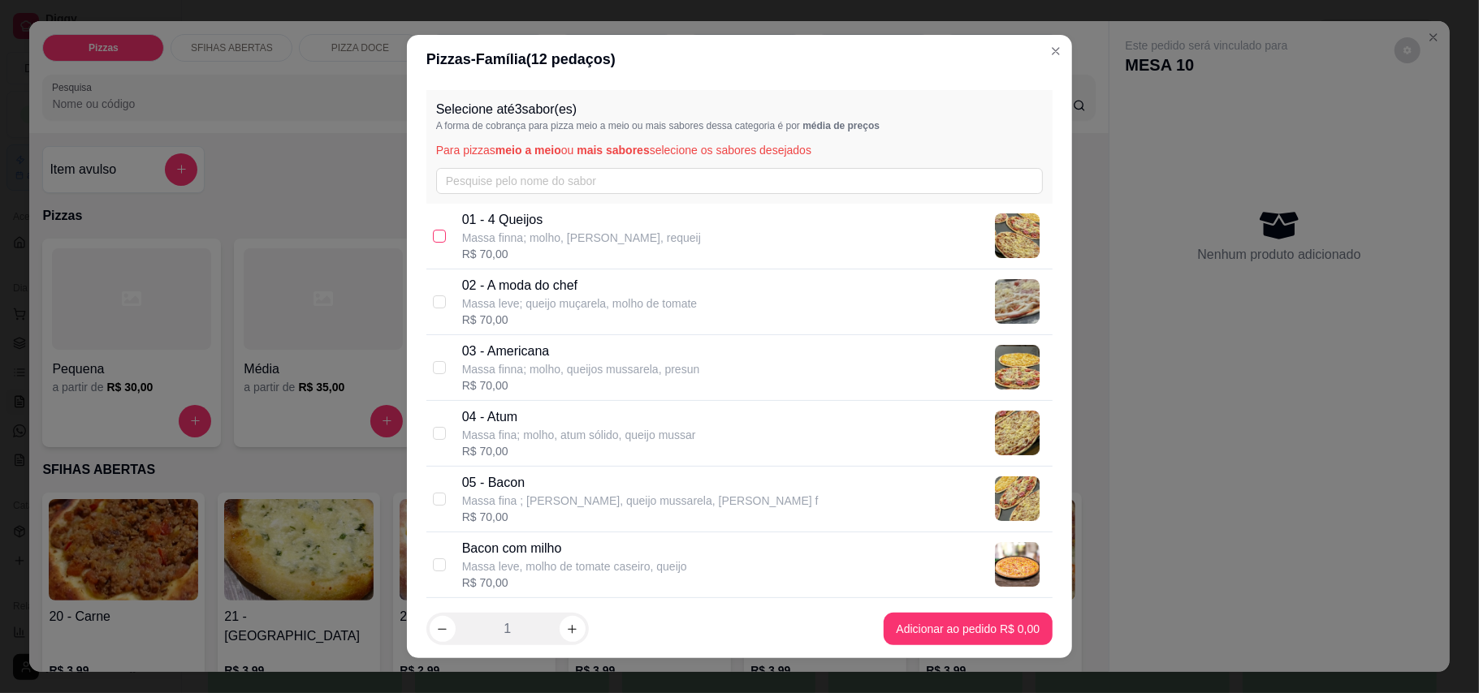
click at [433, 235] on input "checkbox" at bounding box center [439, 236] width 13 height 13
checkbox input "true"
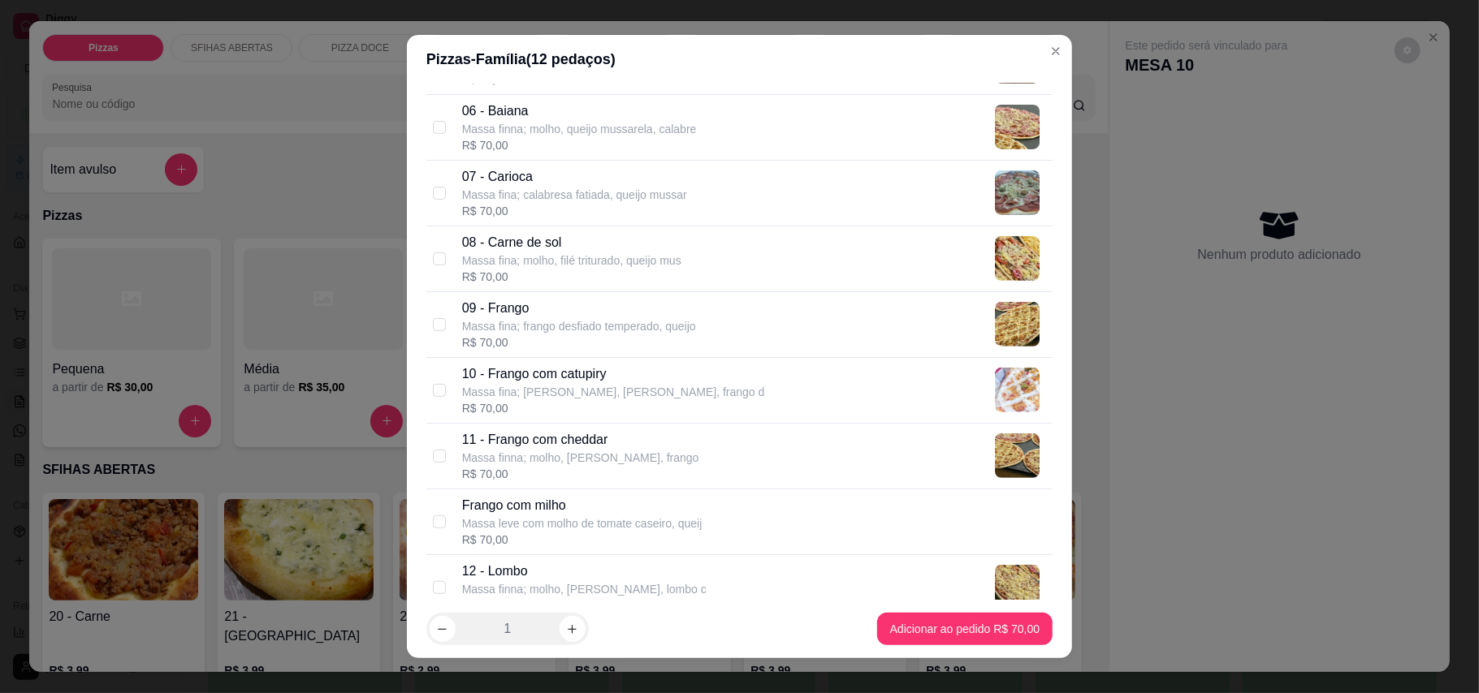
scroll to position [541, 0]
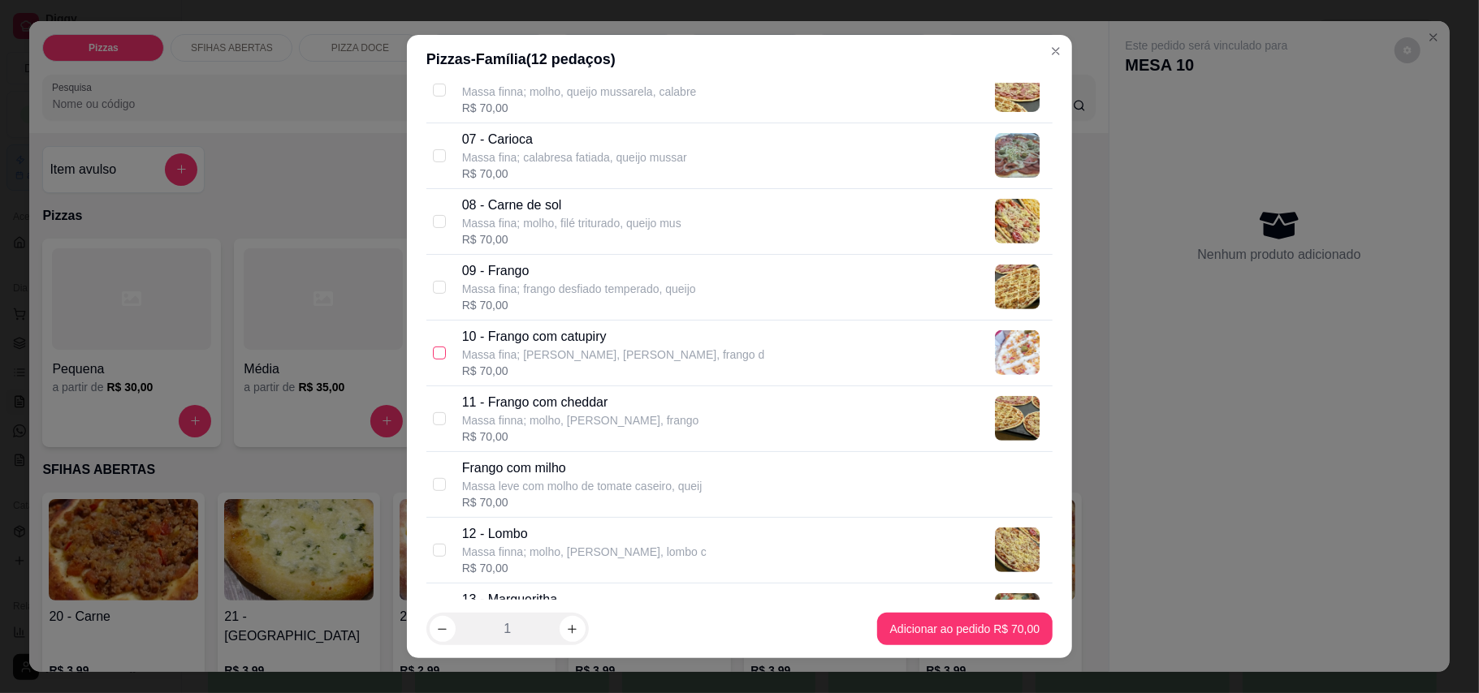
click at [433, 360] on input "checkbox" at bounding box center [439, 353] width 13 height 13
checkbox input "true"
click at [433, 222] on input "checkbox" at bounding box center [439, 221] width 13 height 13
checkbox input "true"
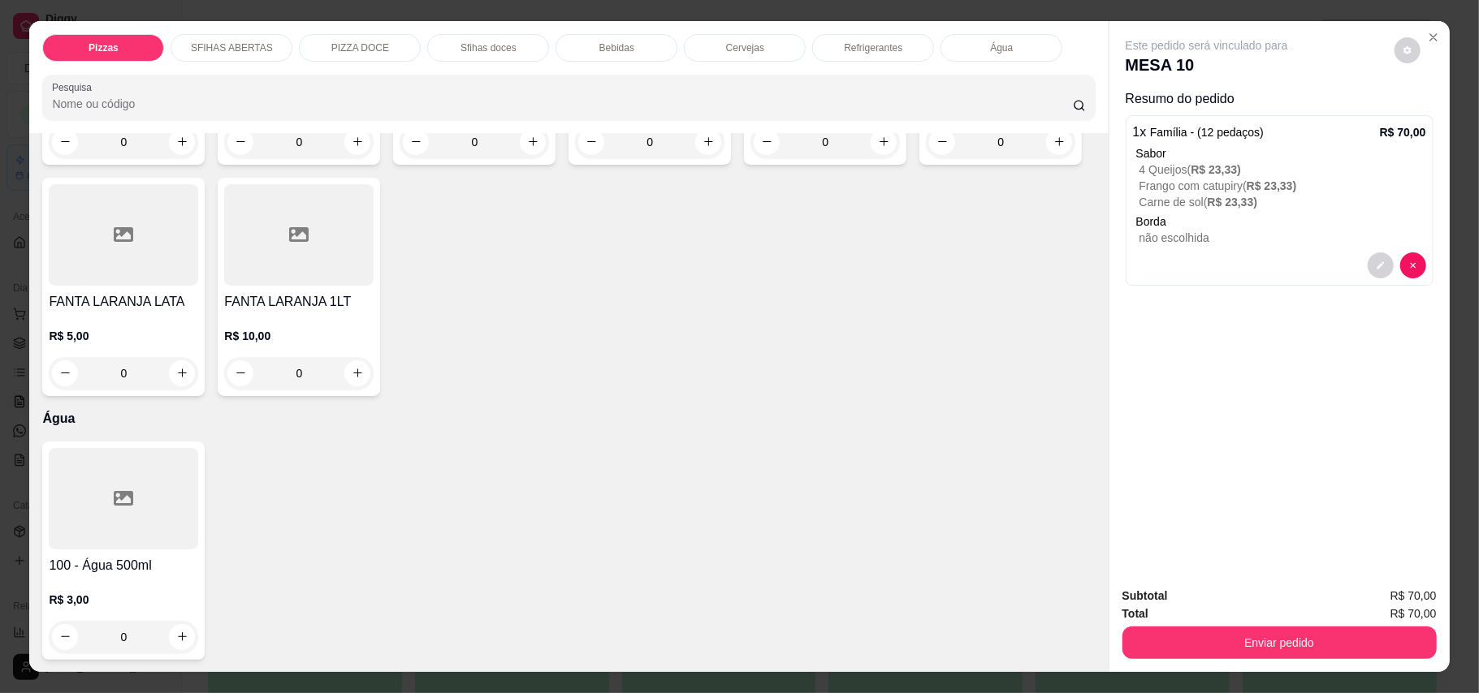
scroll to position [3788, 0]
click at [870, 155] on button "increase-product-quantity" at bounding box center [883, 142] width 26 height 26
type input "1"
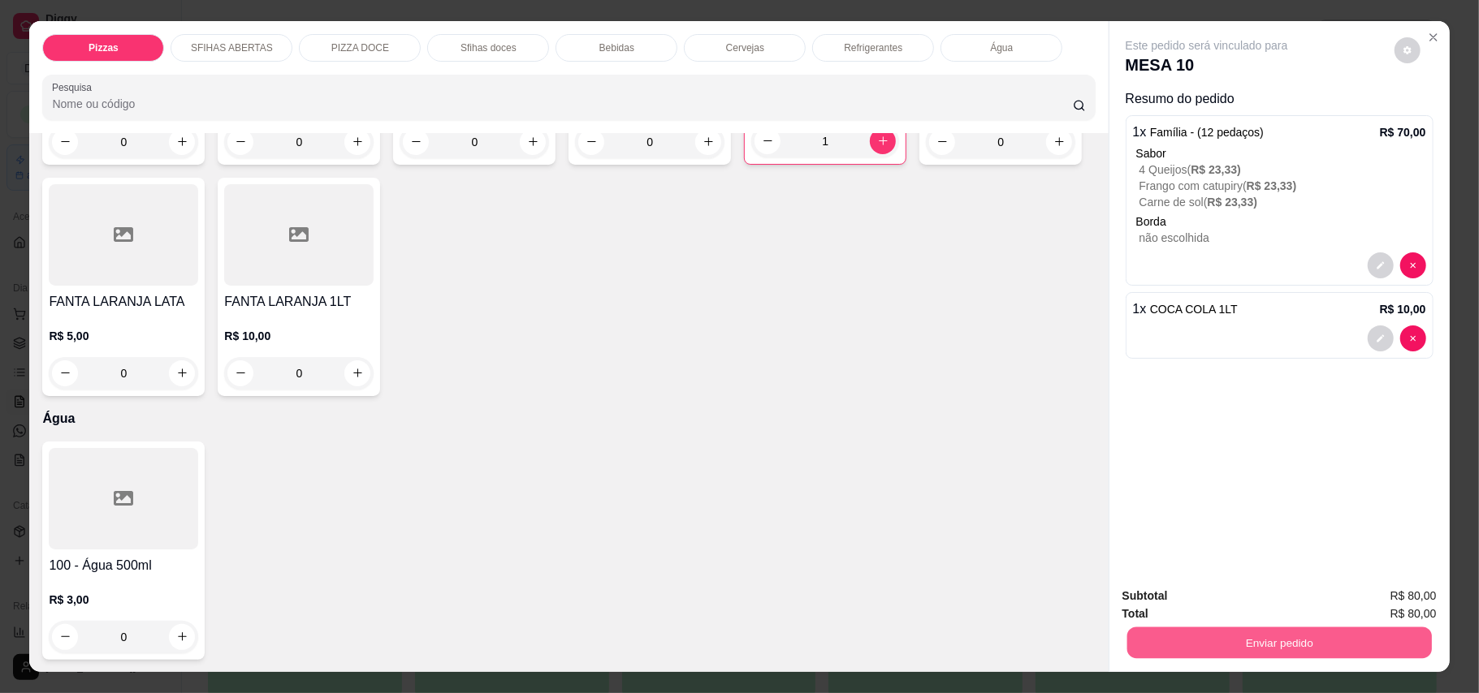
click at [1304, 654] on button "Enviar pedido" at bounding box center [1278, 644] width 304 height 32
click at [1384, 602] on button "Enviar pedido" at bounding box center [1392, 604] width 92 height 31
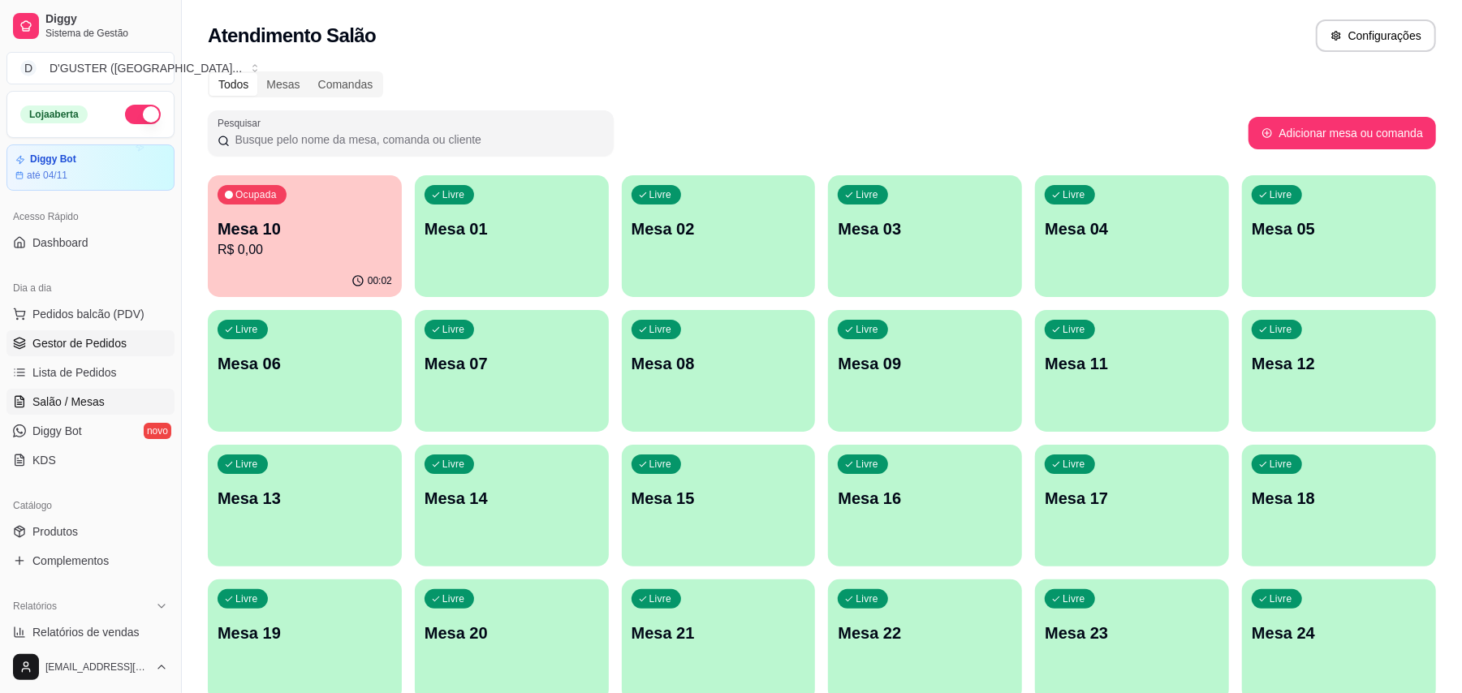
click at [89, 348] on span "Gestor de Pedidos" at bounding box center [79, 343] width 94 height 16
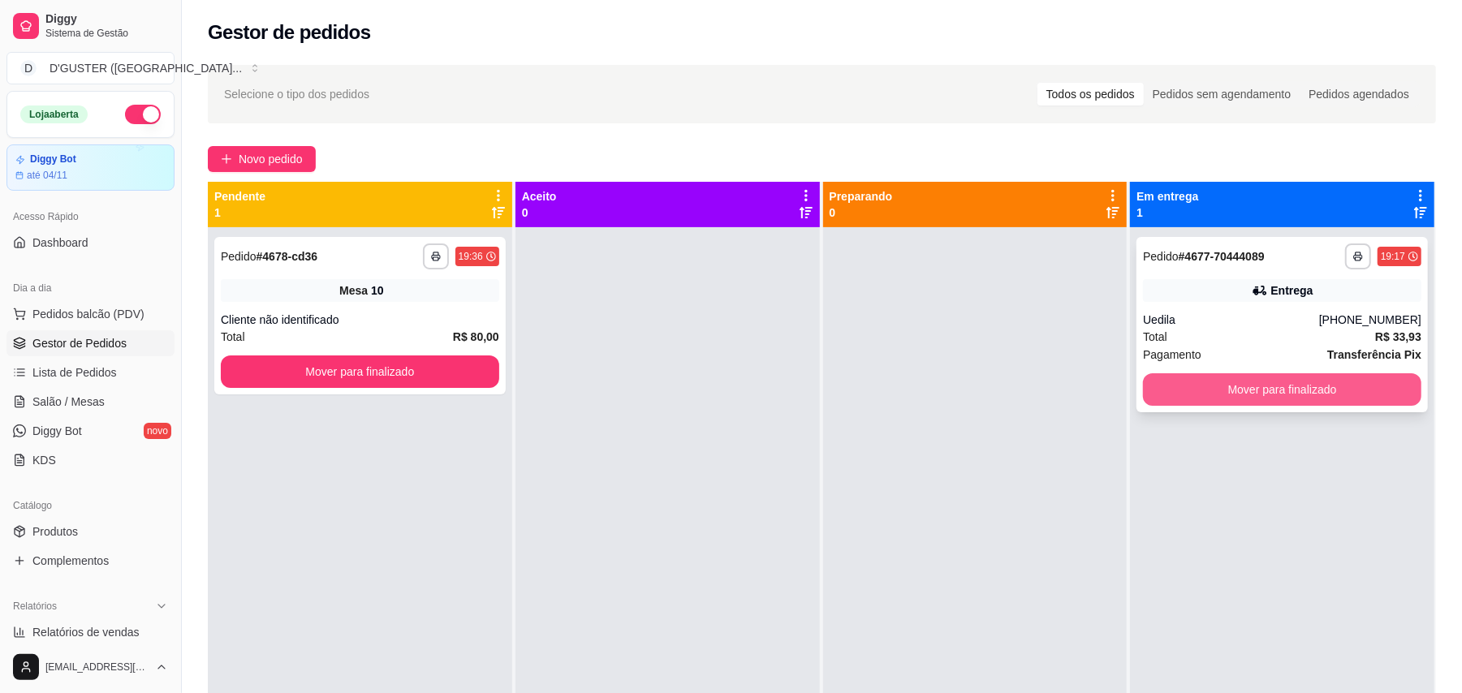
click at [1322, 393] on button "Mover para finalizado" at bounding box center [1282, 389] width 278 height 32
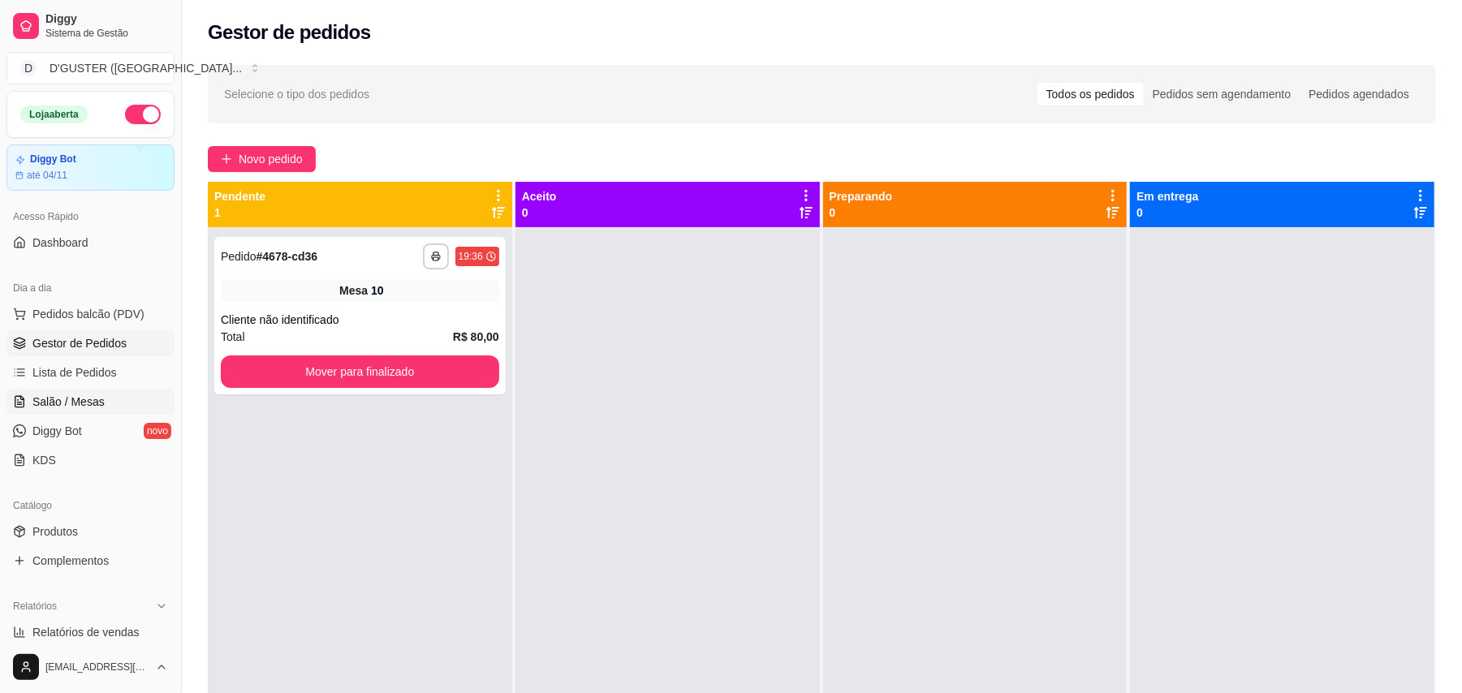
click at [80, 395] on span "Salão / Mesas" at bounding box center [68, 402] width 72 height 16
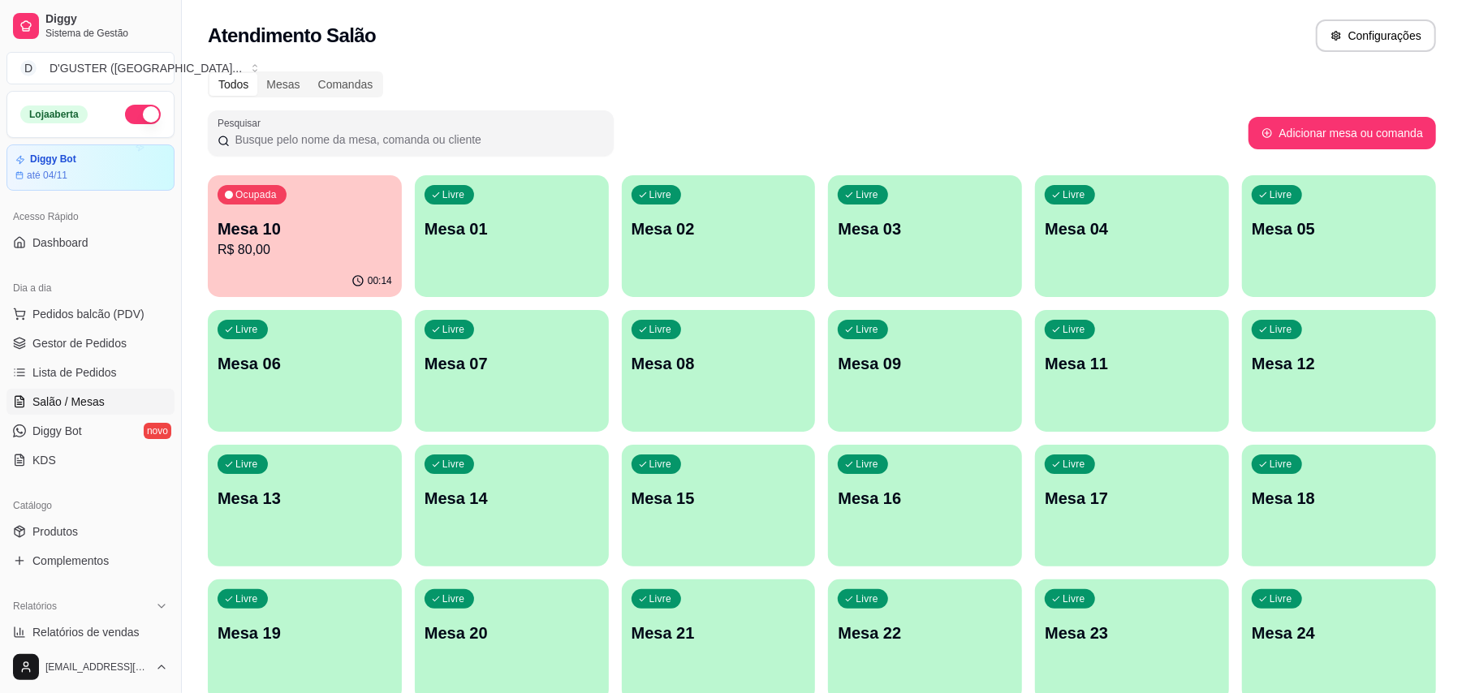
click at [278, 276] on div "00:14" at bounding box center [305, 282] width 194 height 32
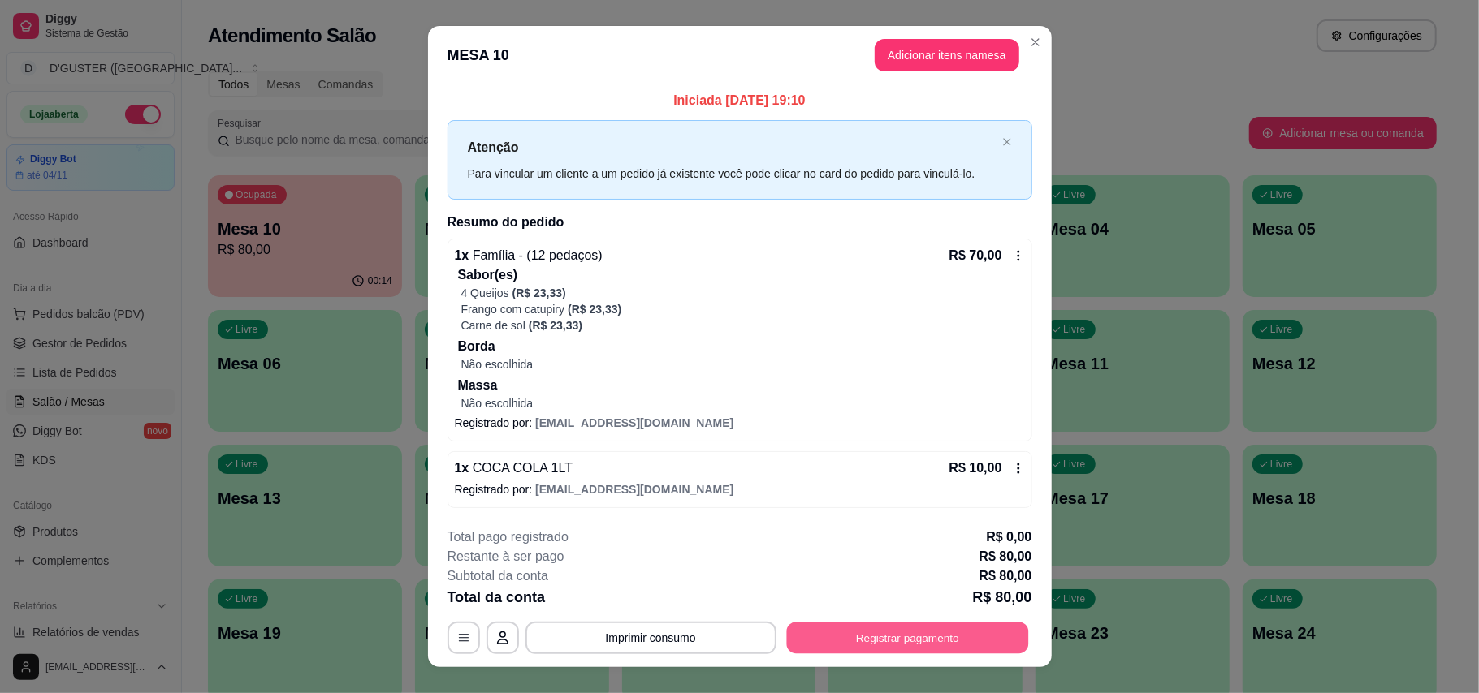
click at [913, 645] on button "Registrar pagamento" at bounding box center [907, 638] width 242 height 32
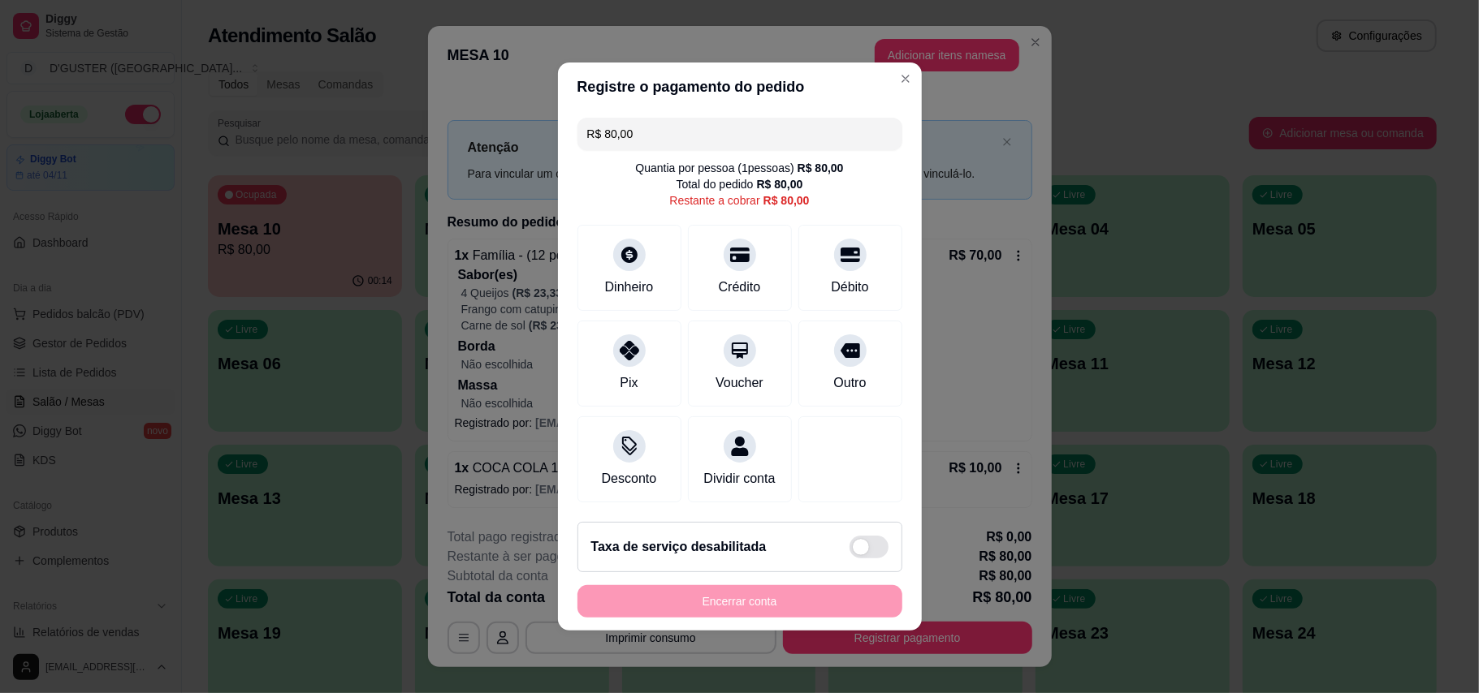
click at [715, 146] on div "R$ 80,00 Quantia por pessoa ( 1 pessoas) R$ 80,00 Total do pedido R$ 80,00 Rest…" at bounding box center [740, 310] width 364 height 398
click at [718, 137] on input "R$ 80,00" at bounding box center [739, 134] width 305 height 32
click at [598, 348] on div "Pix" at bounding box center [629, 360] width 114 height 95
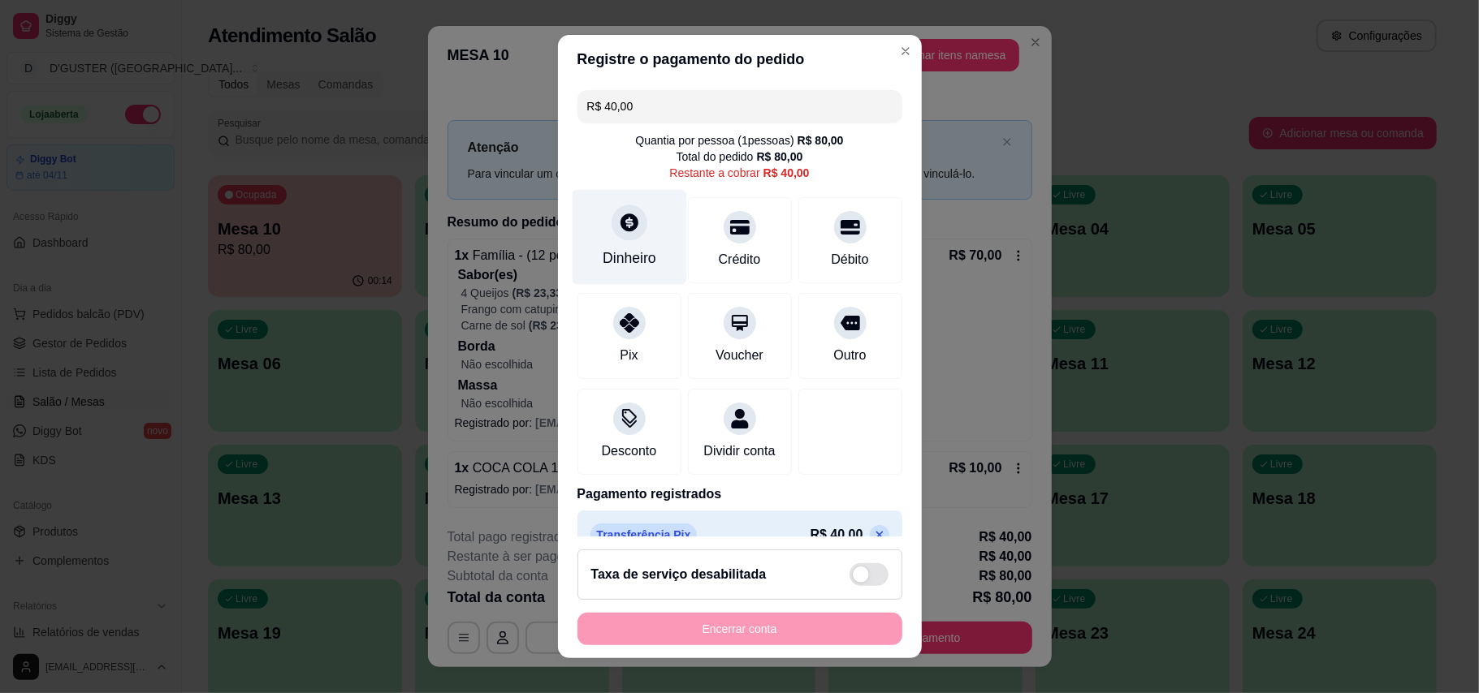
click at [625, 241] on div "Dinheiro" at bounding box center [629, 236] width 114 height 95
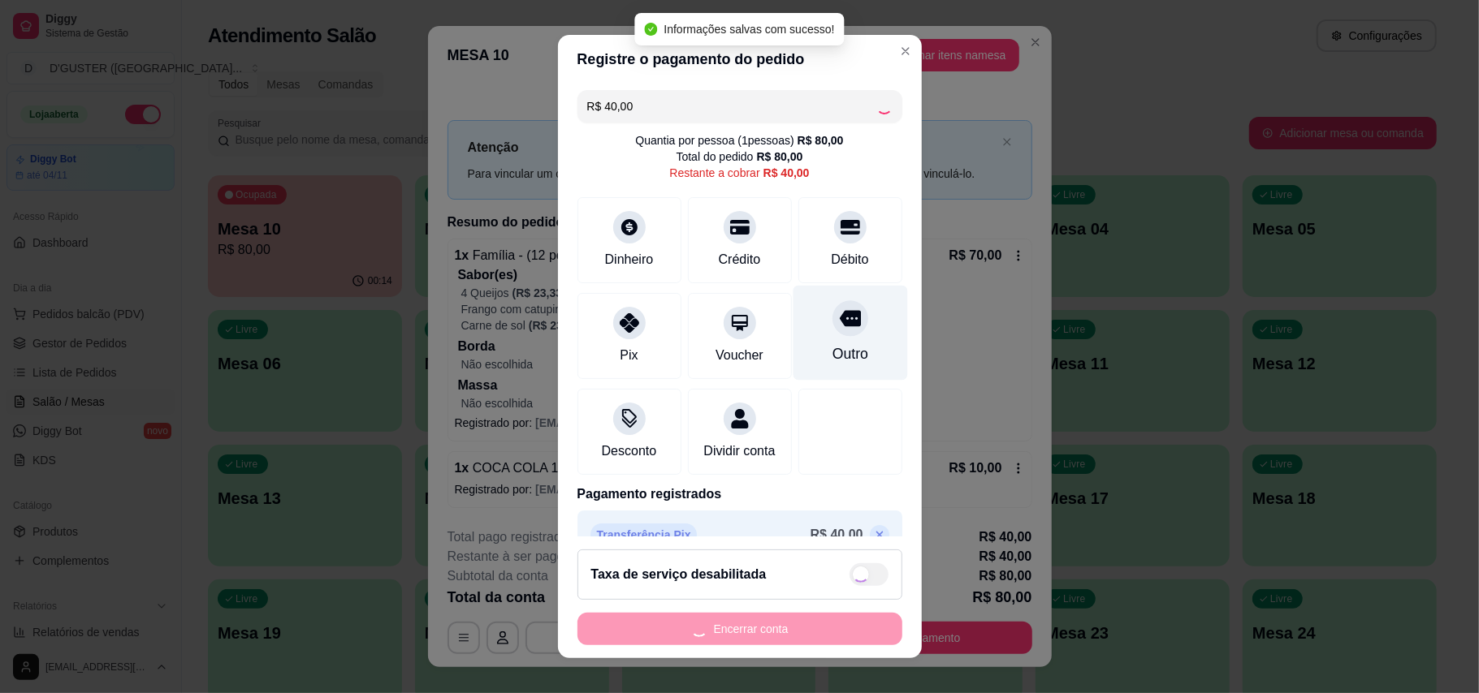
type input "R$ 0,00"
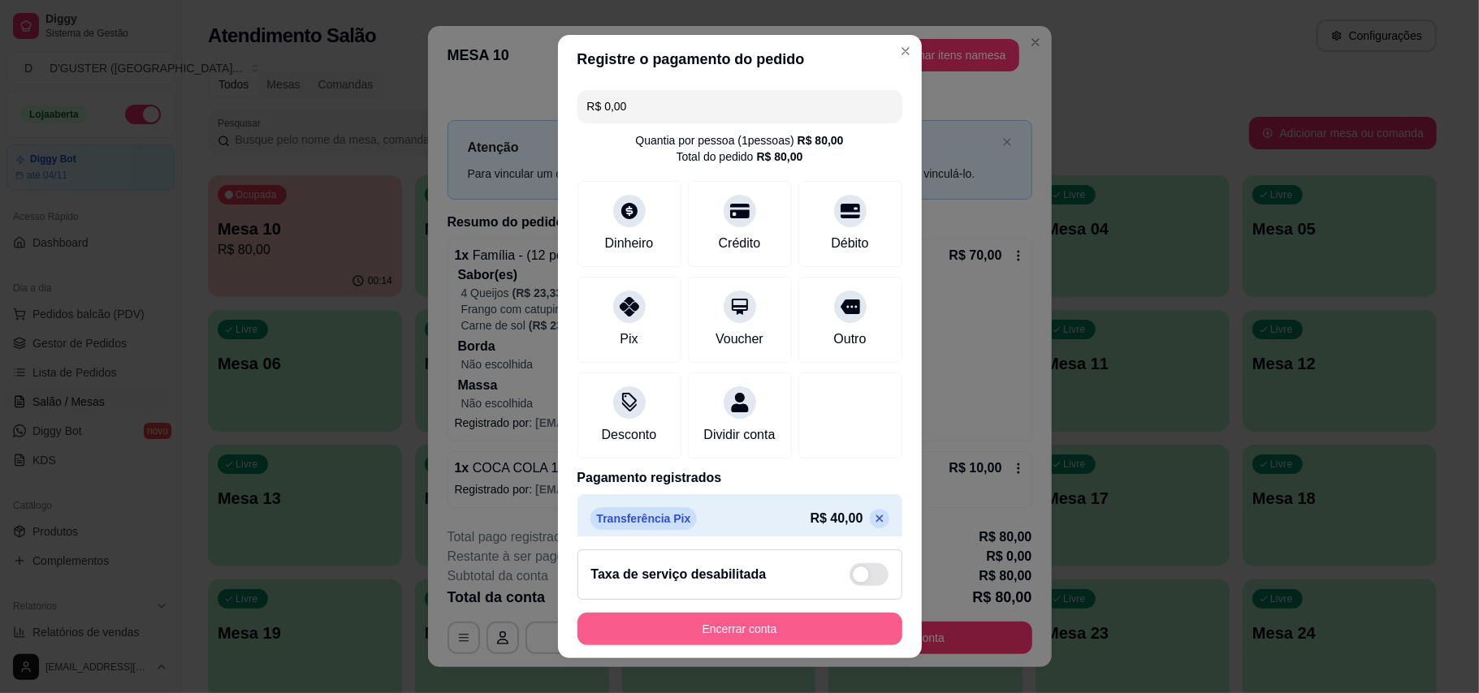
click at [723, 633] on button "Encerrar conta" at bounding box center [739, 629] width 325 height 32
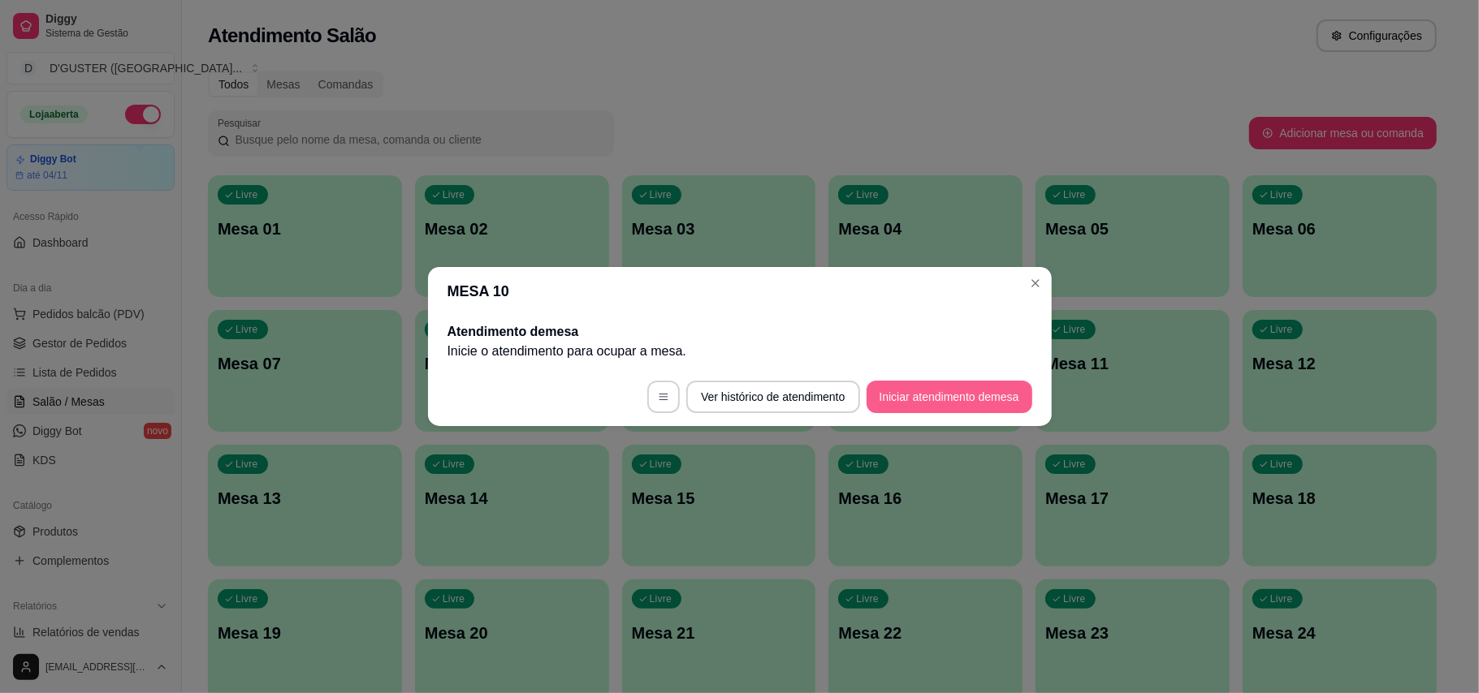
click at [978, 394] on button "Iniciar atendimento de mesa" at bounding box center [949, 397] width 166 height 32
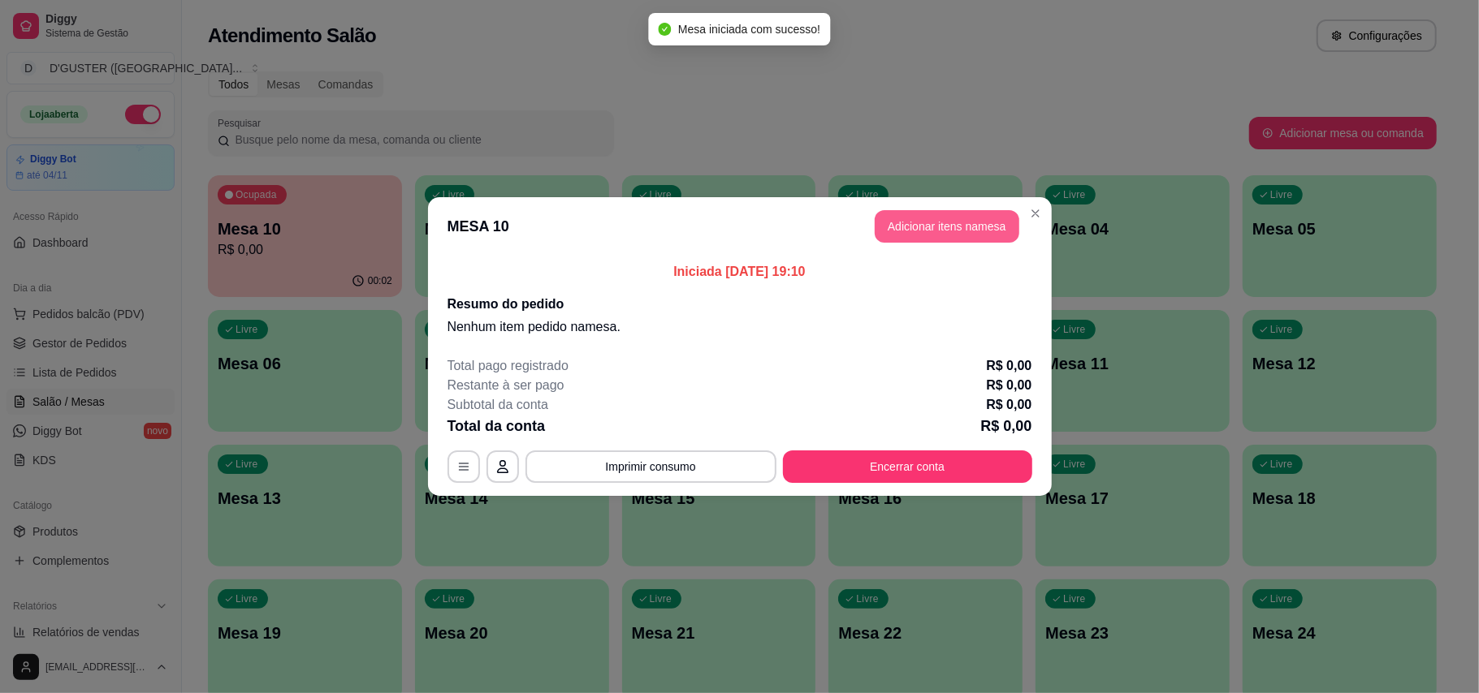
click at [958, 234] on button "Adicionar itens na mesa" at bounding box center [946, 226] width 145 height 32
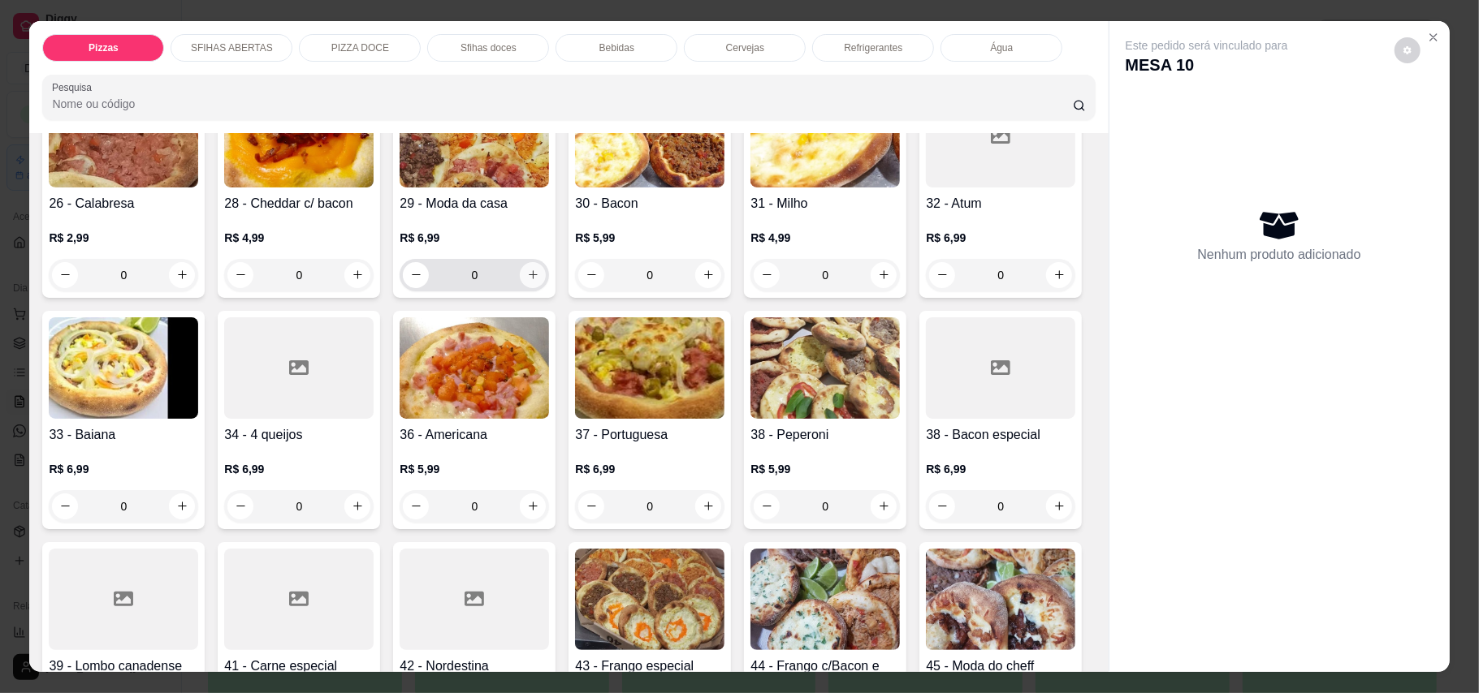
scroll to position [866, 0]
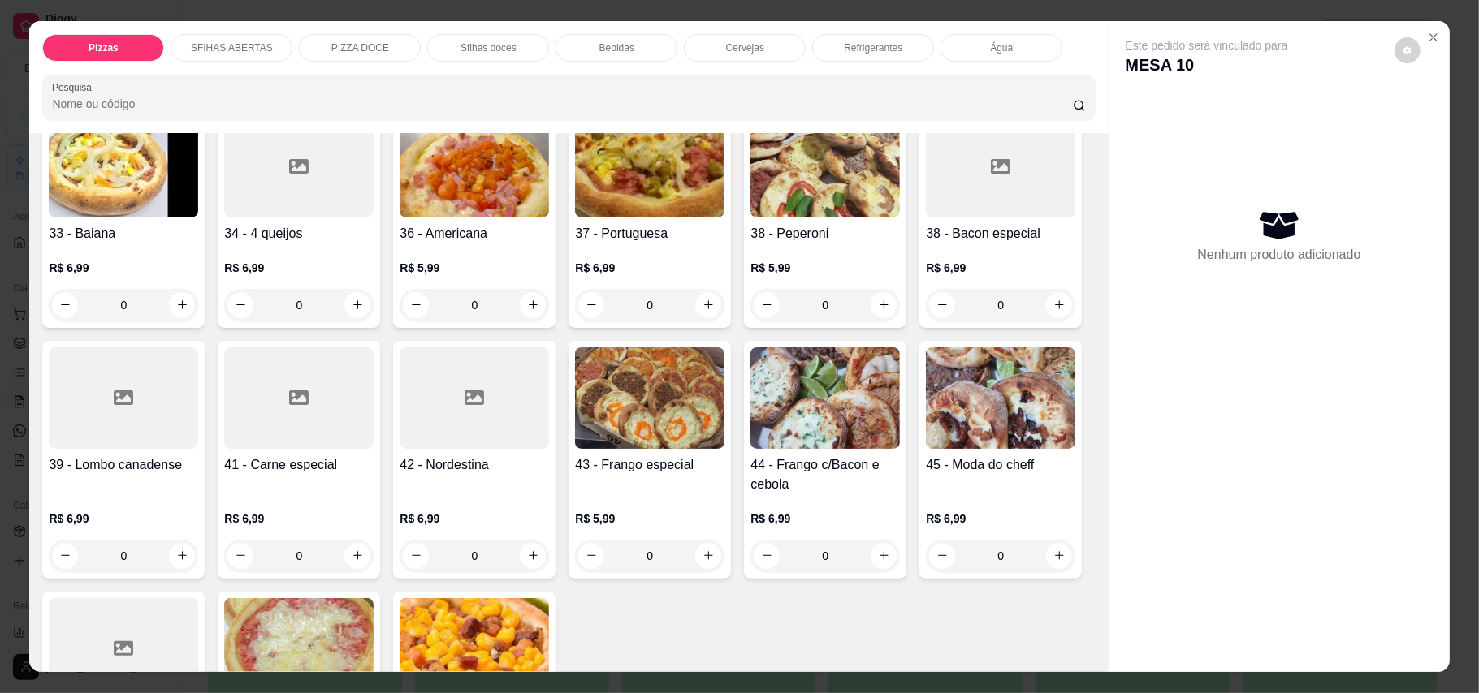
click at [879, 78] on icon "increase-product-quantity" at bounding box center [883, 74] width 8 height 8
type input "1"
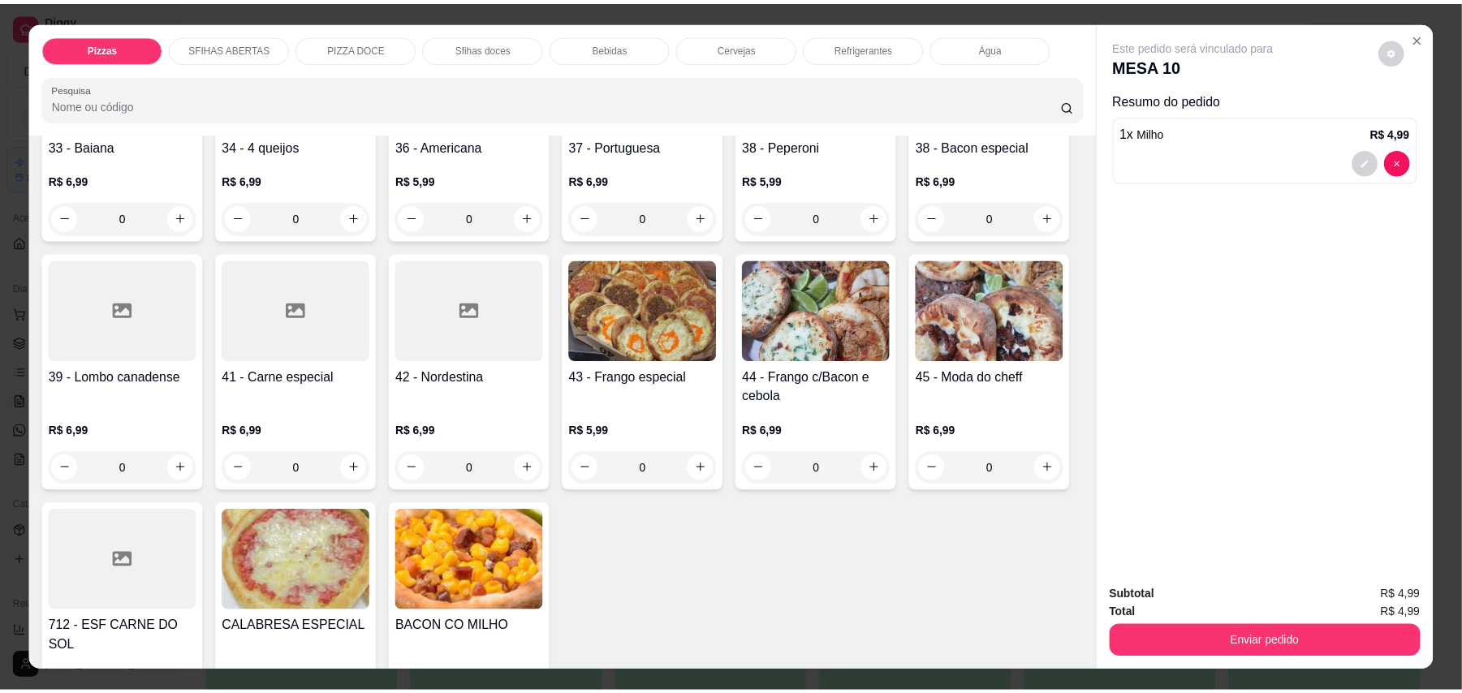
scroll to position [1083, 0]
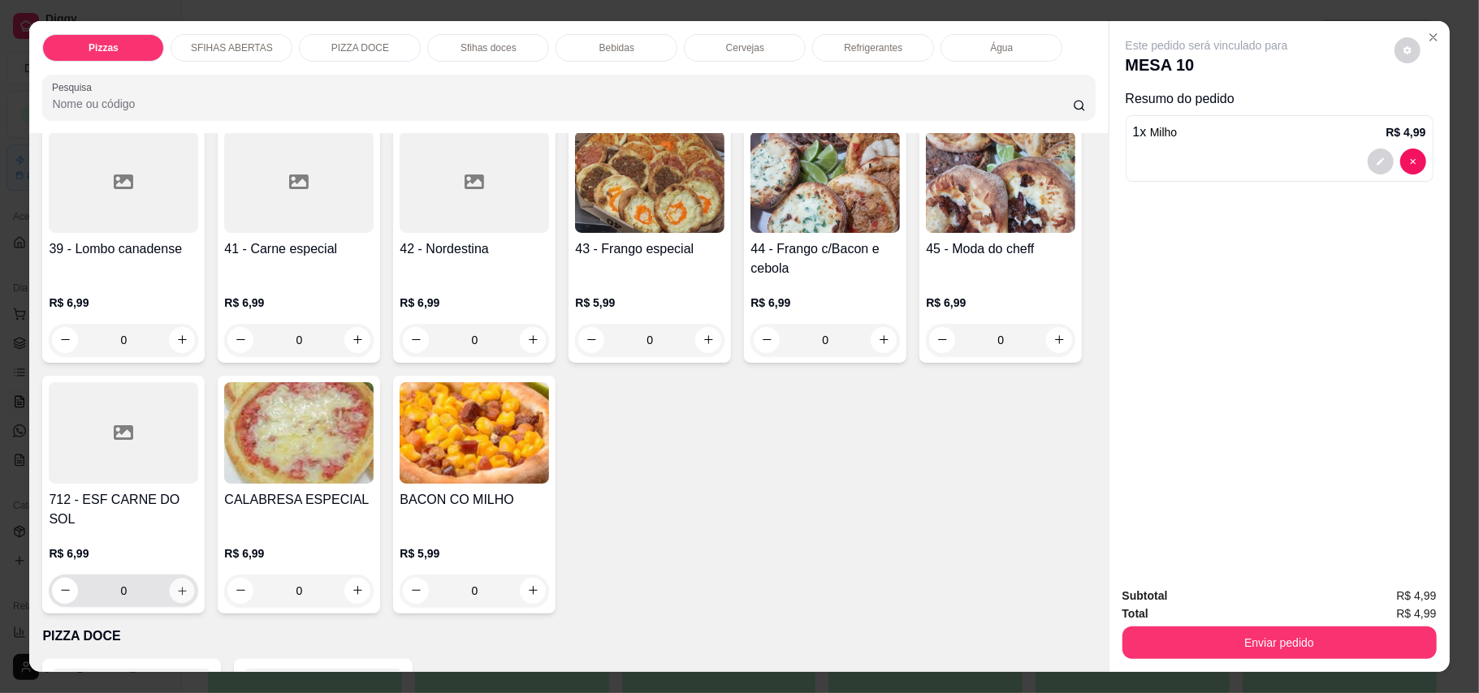
click at [188, 585] on icon "increase-product-quantity" at bounding box center [182, 591] width 12 height 12
type input "1"
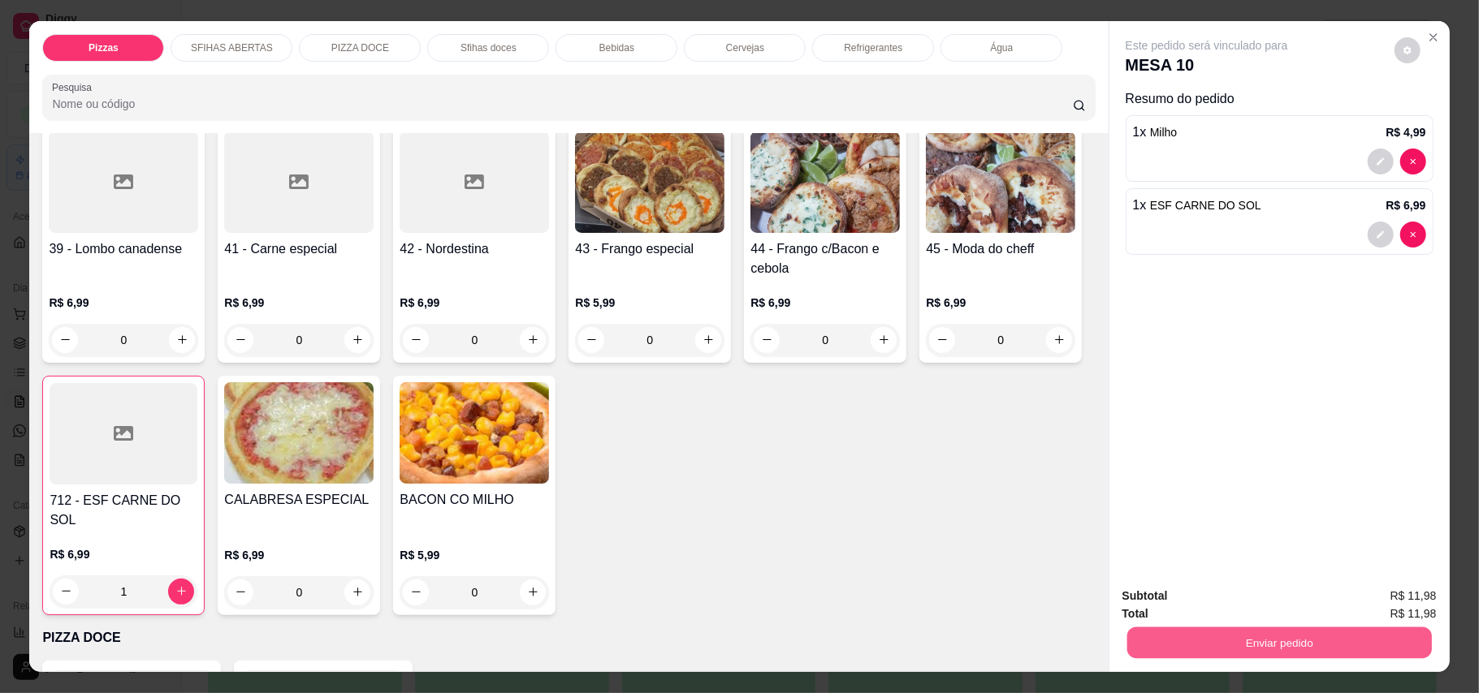
click at [1398, 637] on button "Enviar pedido" at bounding box center [1278, 644] width 304 height 32
click at [1395, 592] on button "Enviar pedido" at bounding box center [1392, 604] width 92 height 31
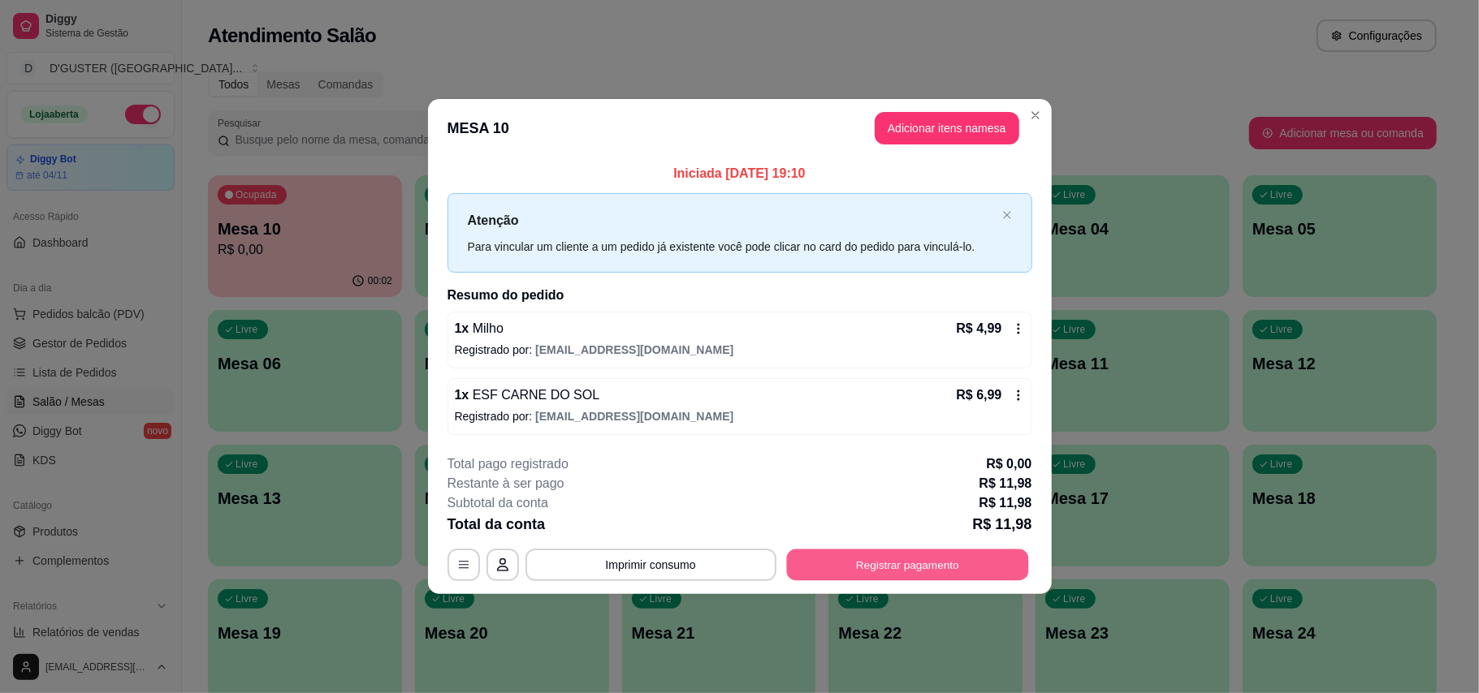
click at [988, 576] on button "Registrar pagamento" at bounding box center [907, 565] width 242 height 32
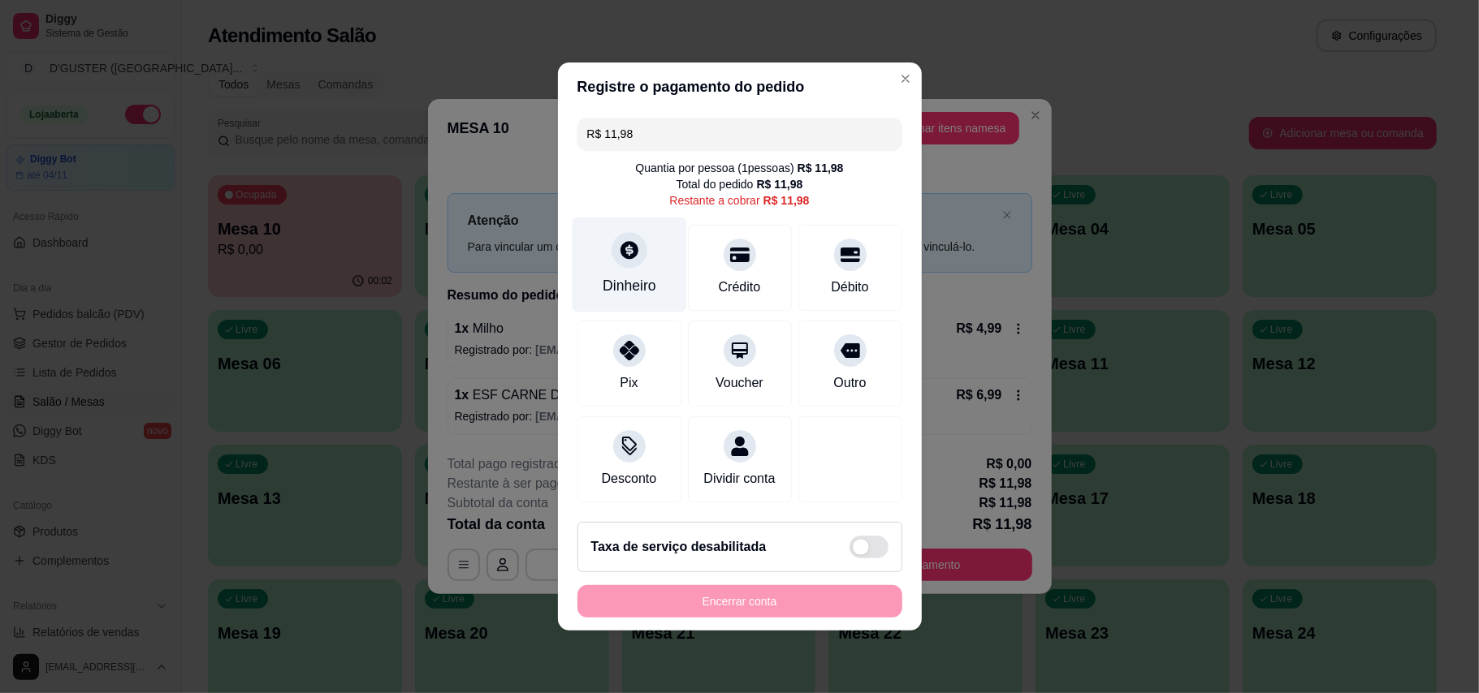
click at [656, 244] on div "Dinheiro" at bounding box center [629, 265] width 114 height 95
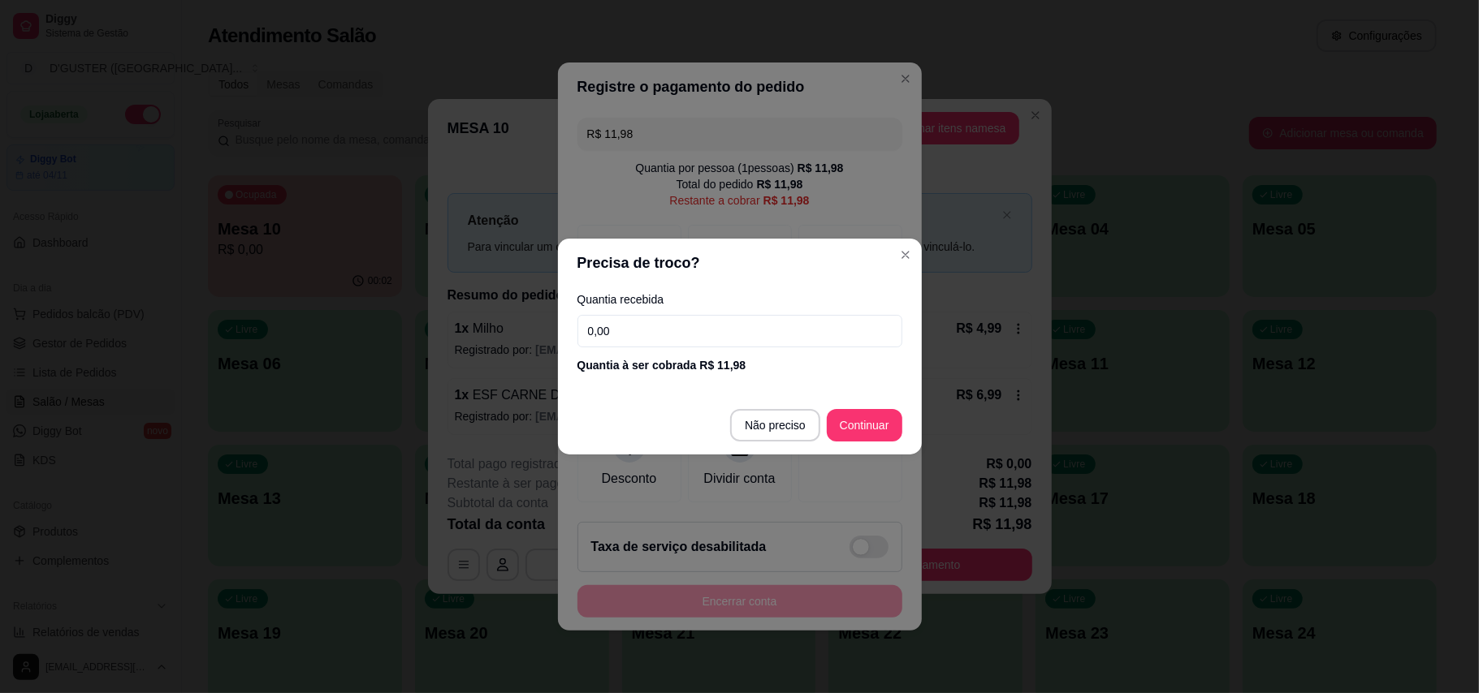
drag, startPoint x: 780, startPoint y: 336, endPoint x: 744, endPoint y: 356, distance: 41.4
click at [779, 338] on input "0,00" at bounding box center [739, 331] width 325 height 32
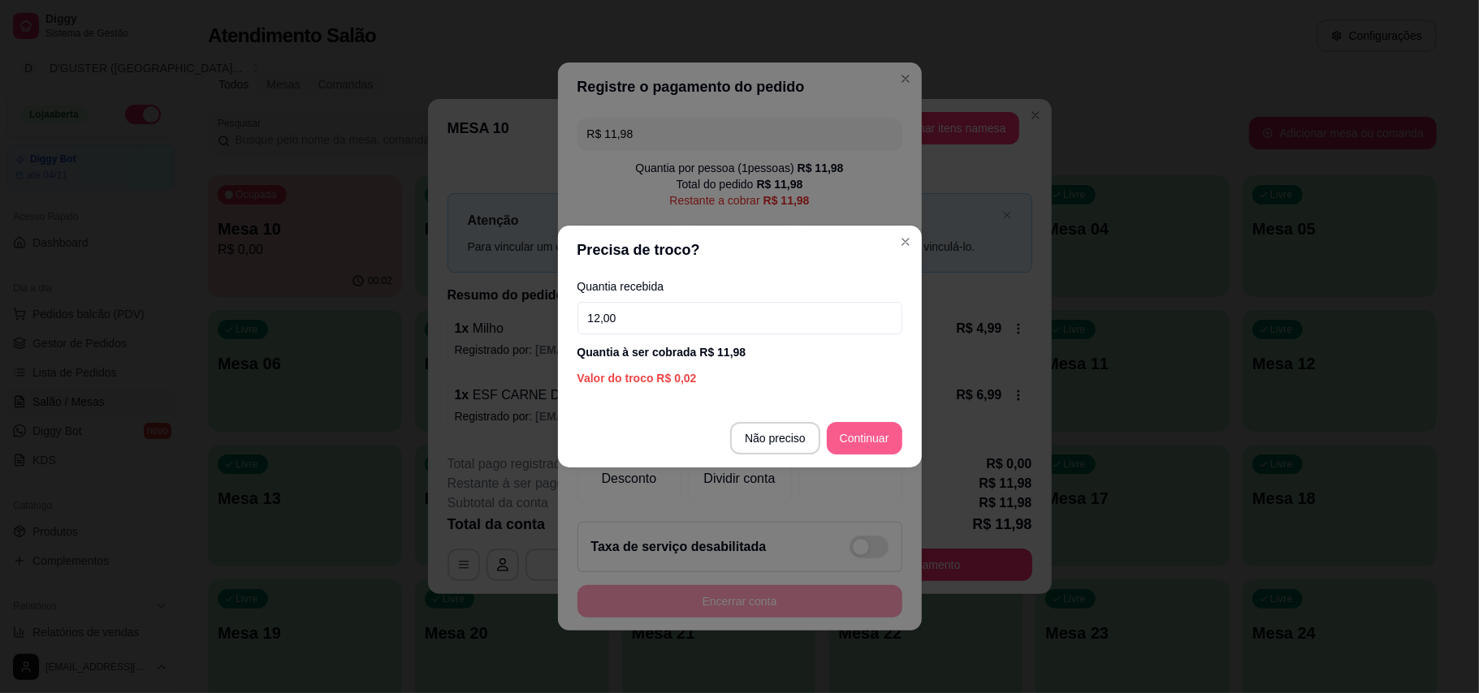
type input "12,00"
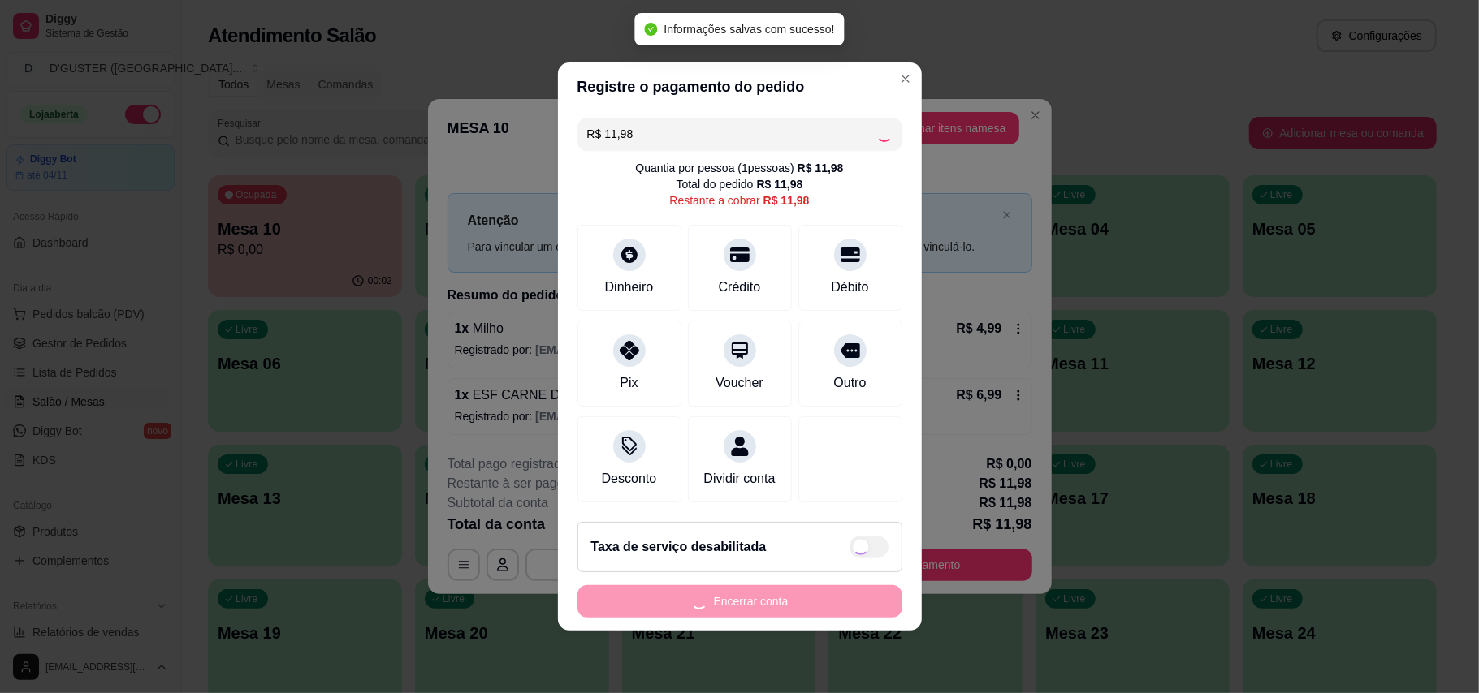
type input "R$ 0,00"
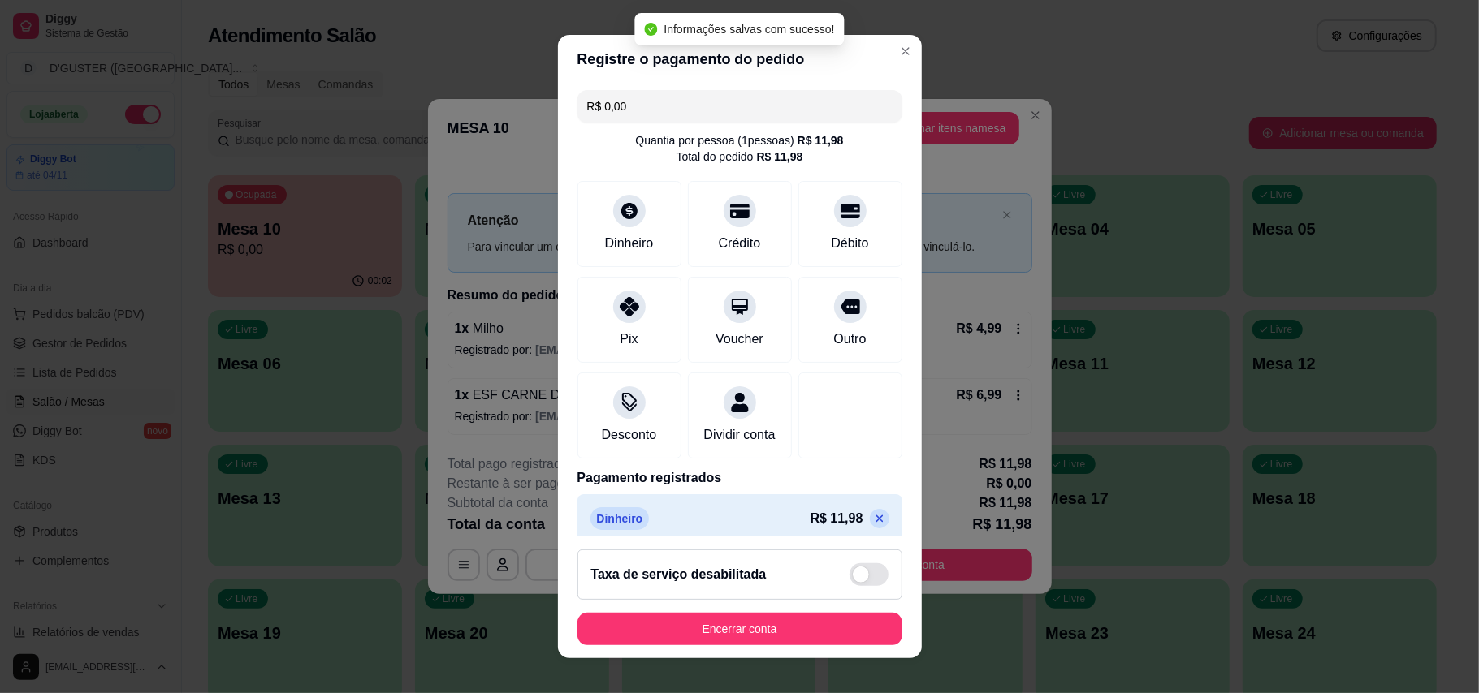
click at [716, 599] on div "Taxa de serviço desabilitada" at bounding box center [739, 575] width 325 height 50
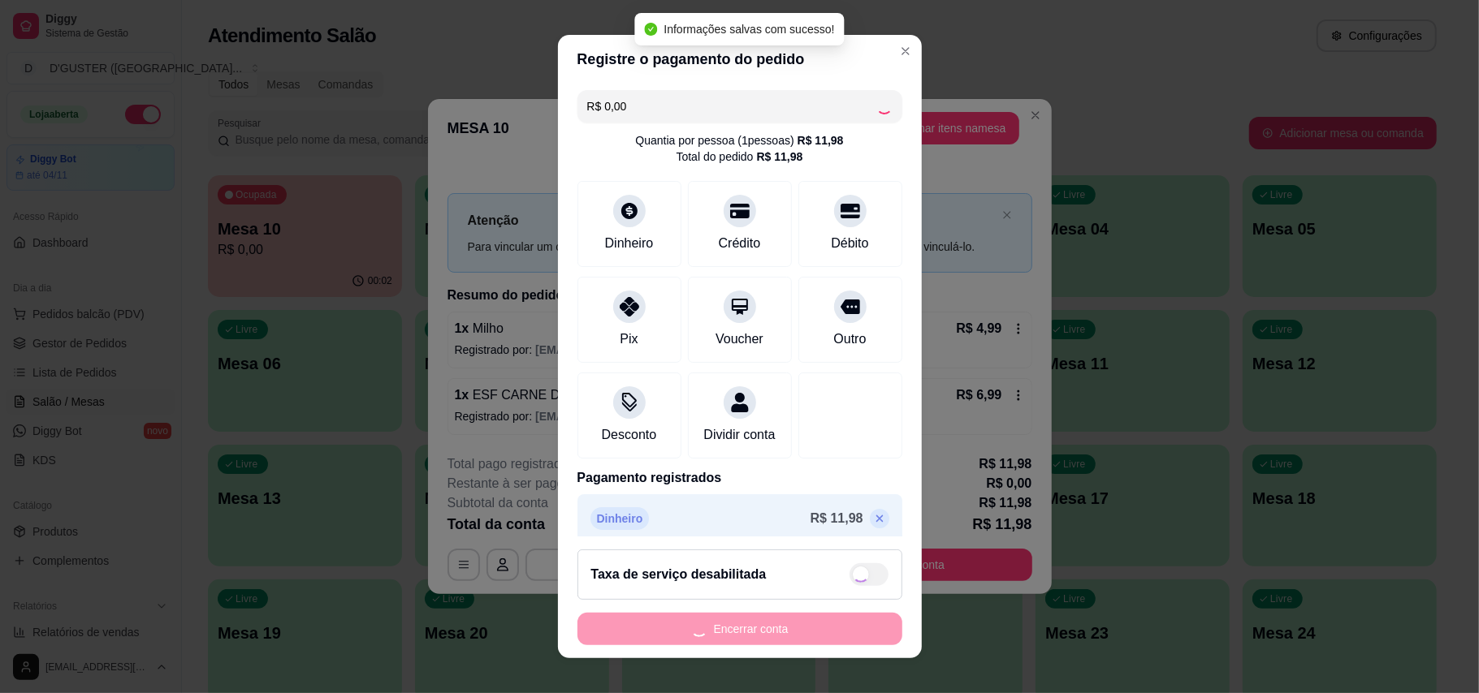
drag, startPoint x: 732, startPoint y: 611, endPoint x: 736, endPoint y: 620, distance: 9.8
click at [732, 614] on footer "Taxa de serviço desabilitada Encerrar conta" at bounding box center [740, 598] width 364 height 122
checkbox input "true"
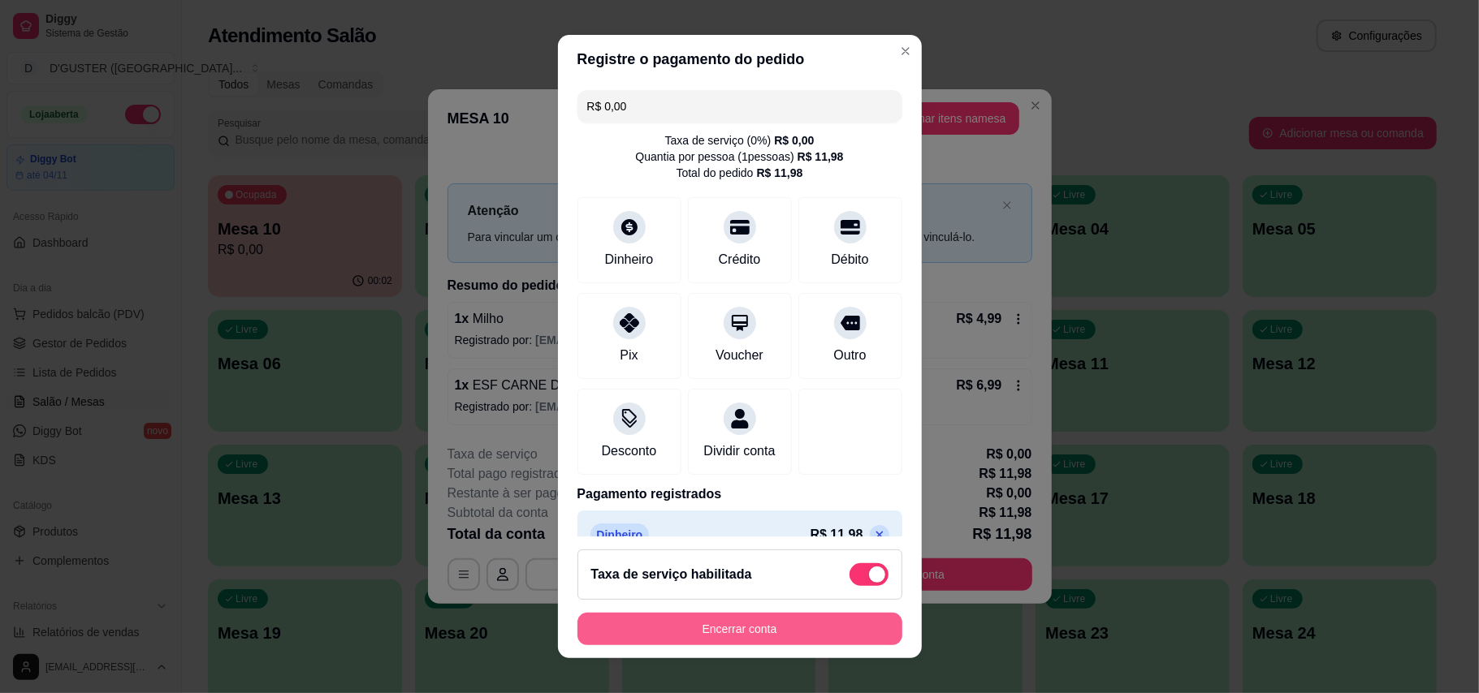
click at [814, 632] on button "Encerrar conta" at bounding box center [739, 629] width 325 height 32
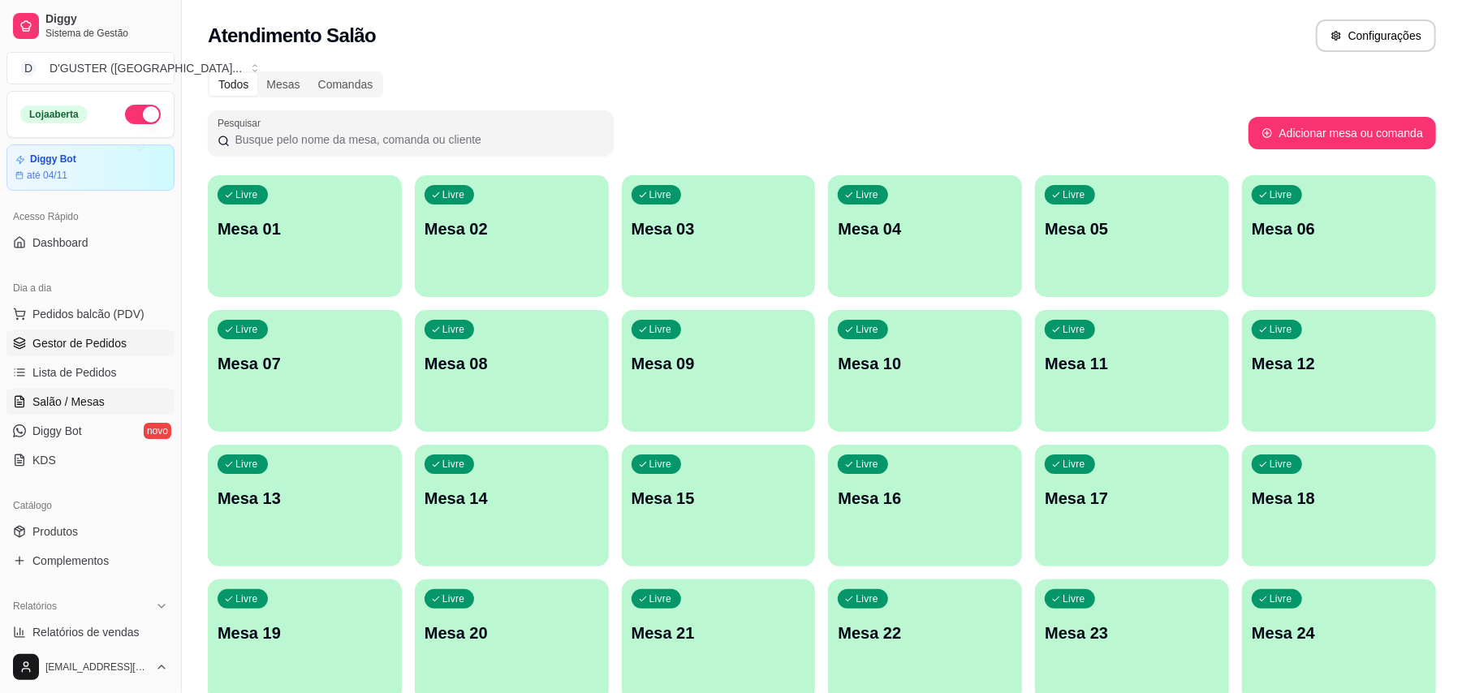
click at [101, 341] on span "Gestor de Pedidos" at bounding box center [79, 343] width 94 height 16
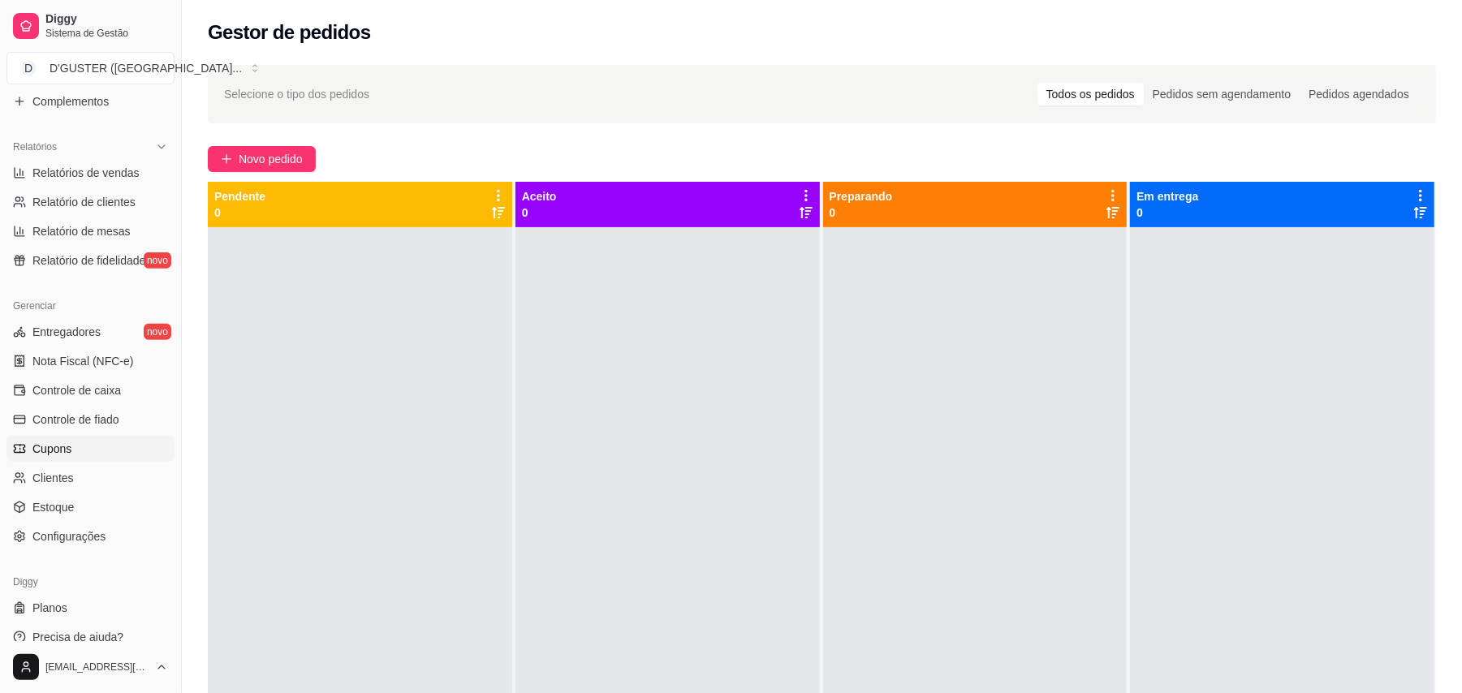
scroll to position [475, 0]
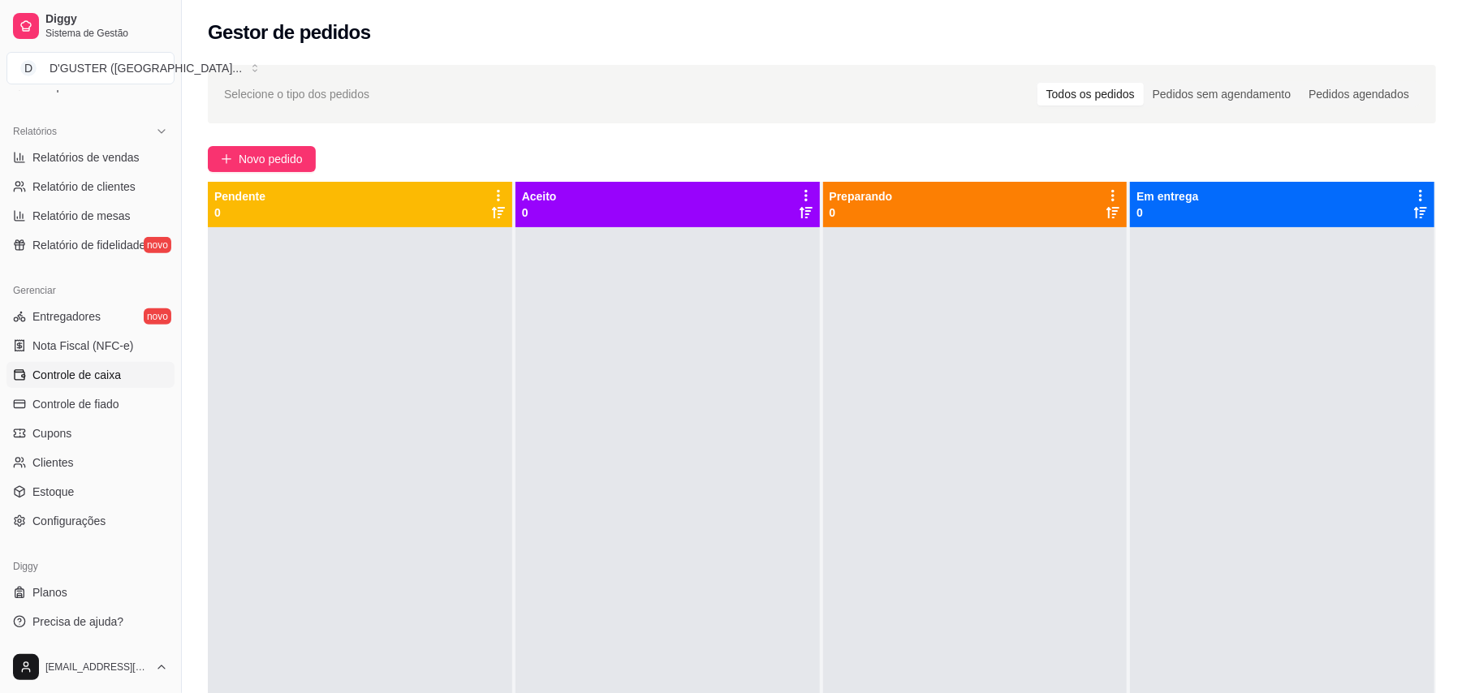
click at [88, 371] on span "Controle de caixa" at bounding box center [76, 375] width 89 height 16
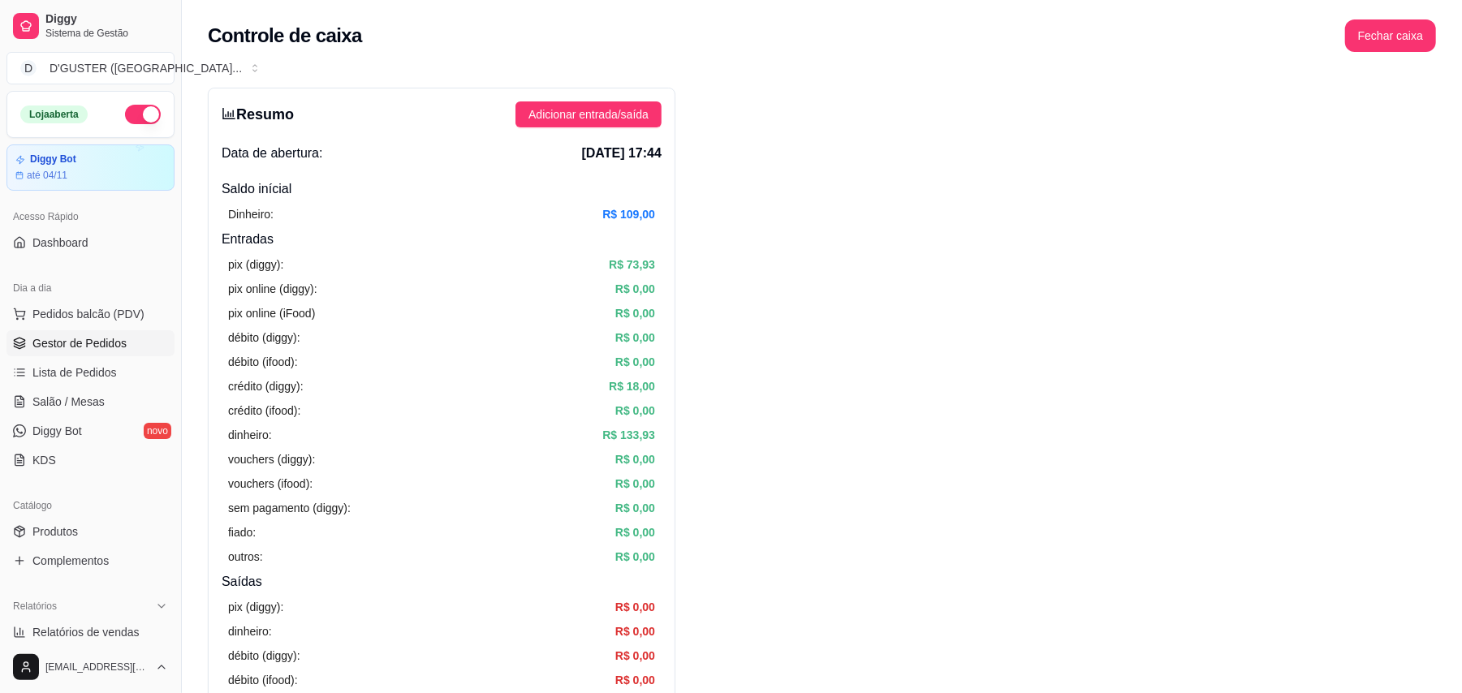
click at [50, 339] on span "Gestor de Pedidos" at bounding box center [79, 343] width 94 height 16
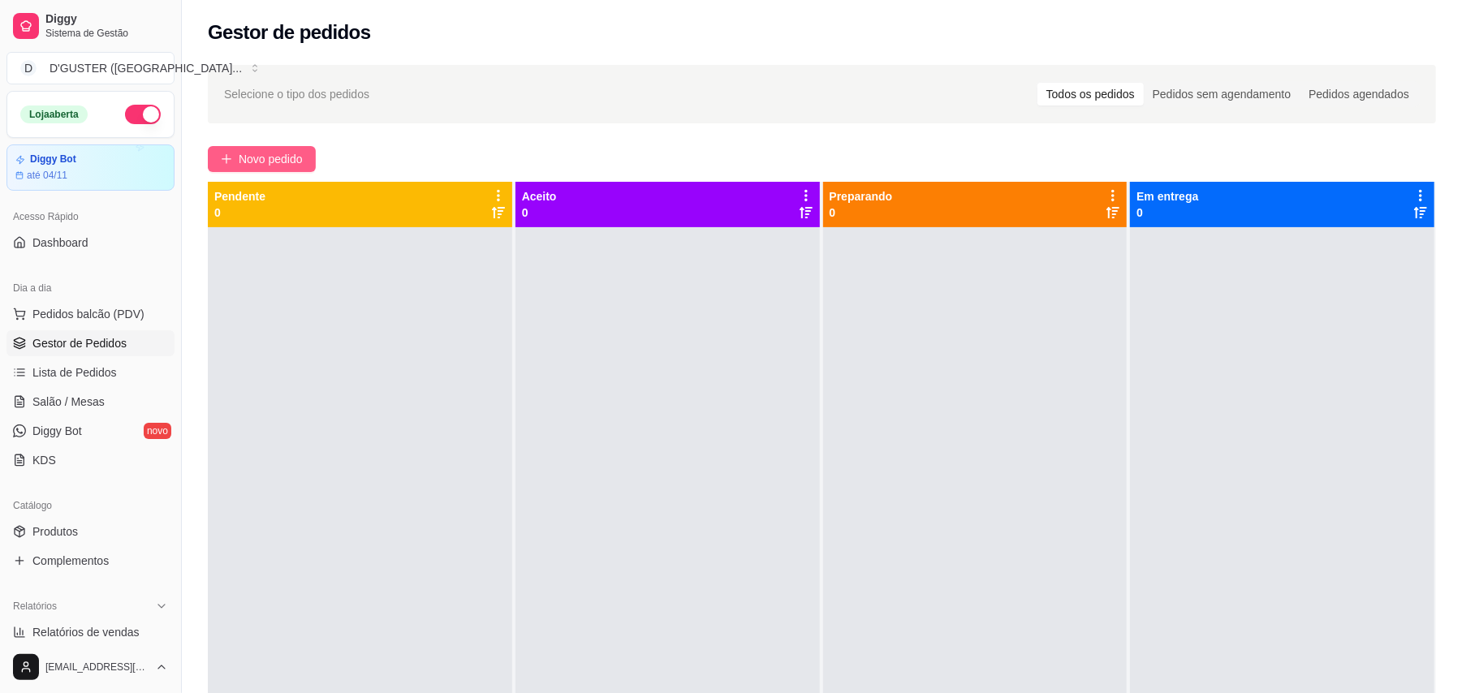
click at [289, 166] on span "Novo pedido" at bounding box center [271, 159] width 64 height 18
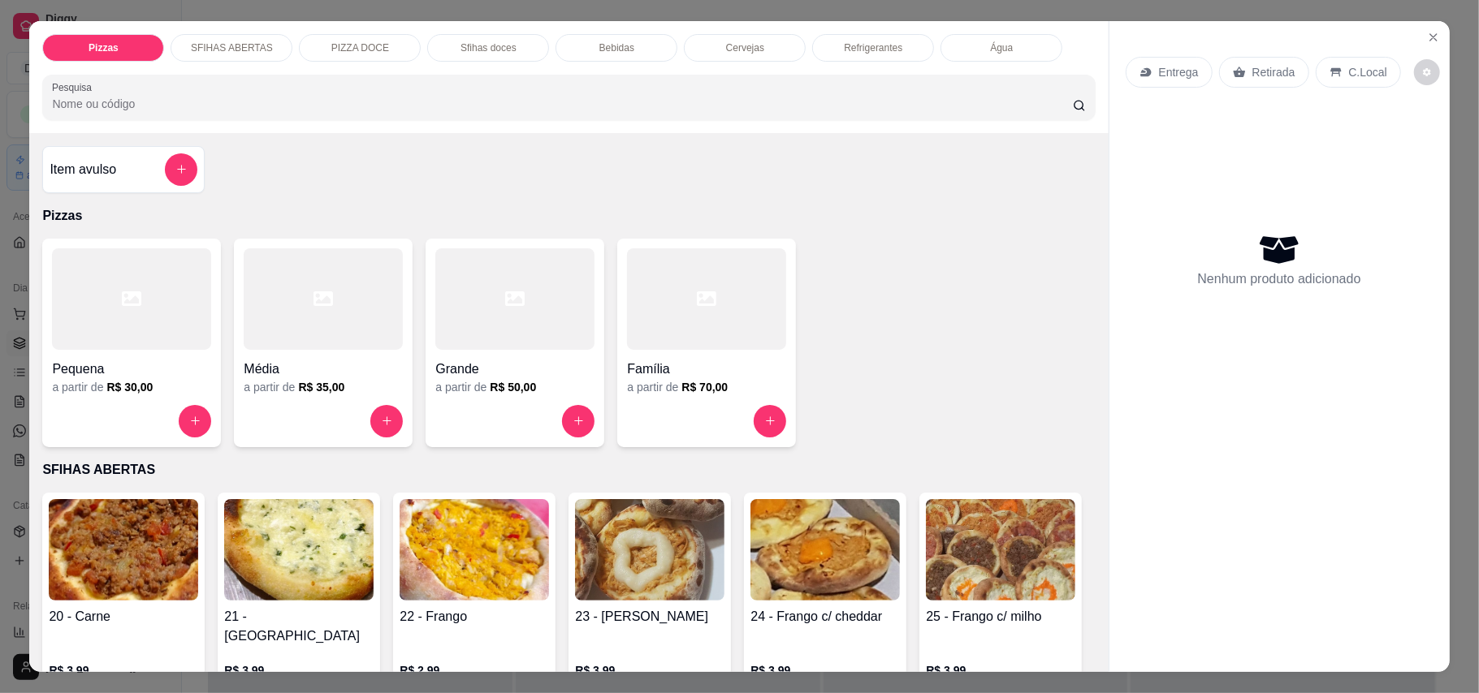
click at [1254, 63] on div "Retirada" at bounding box center [1264, 72] width 90 height 31
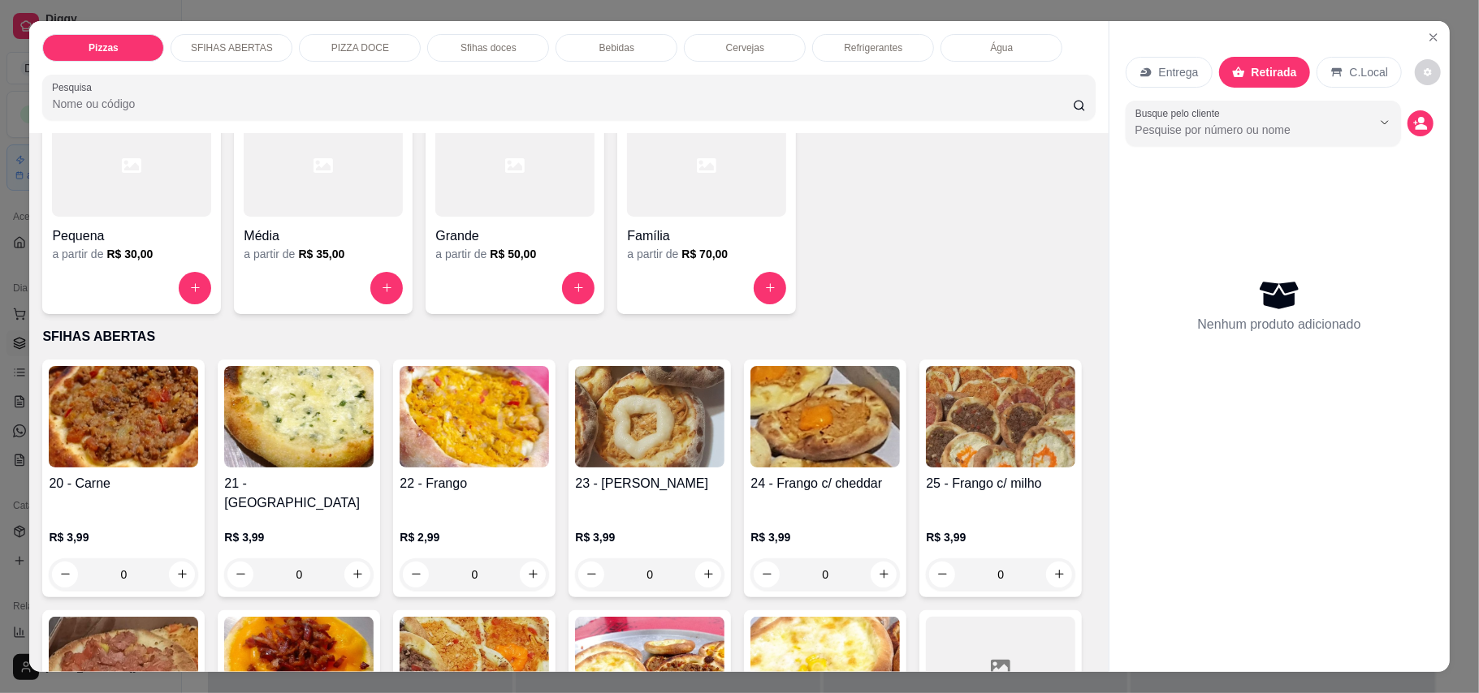
scroll to position [433, 0]
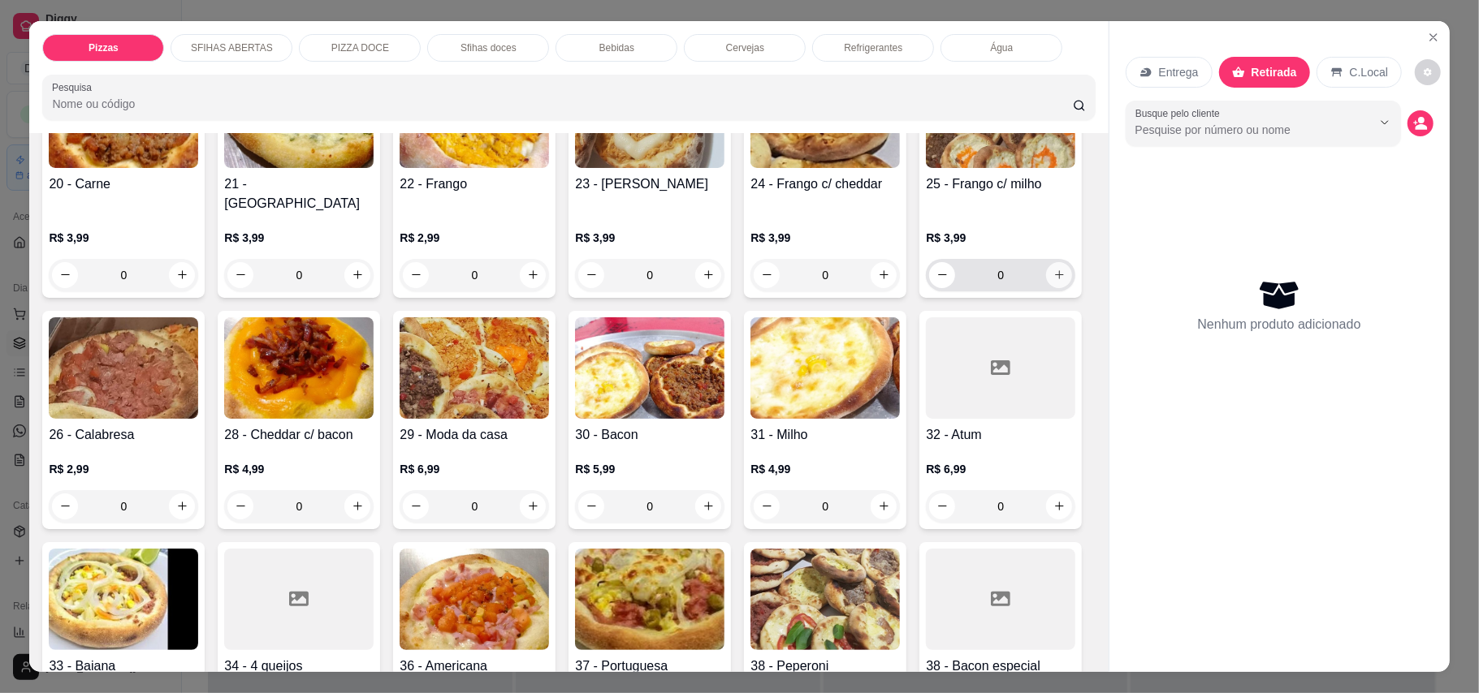
click at [1046, 288] on button "increase-product-quantity" at bounding box center [1059, 275] width 26 height 26
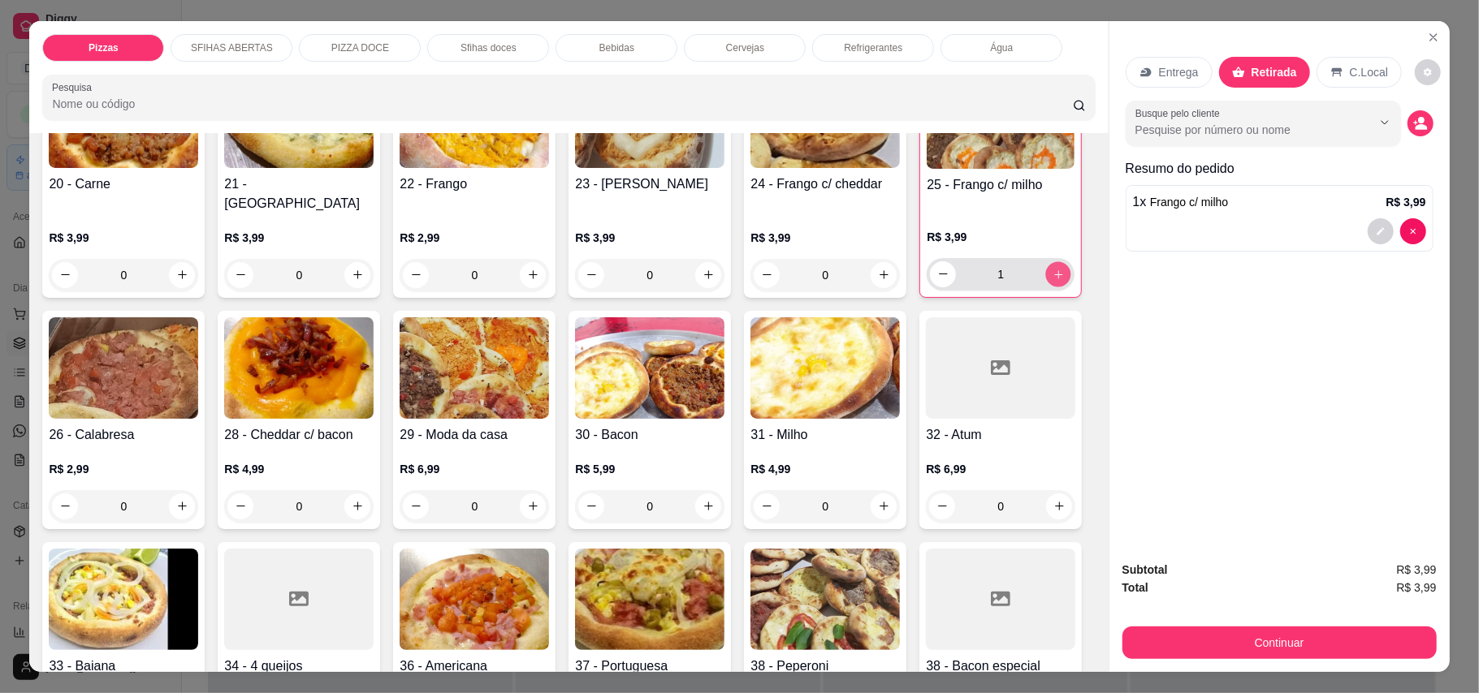
click at [1046, 287] on button "increase-product-quantity" at bounding box center [1058, 273] width 25 height 25
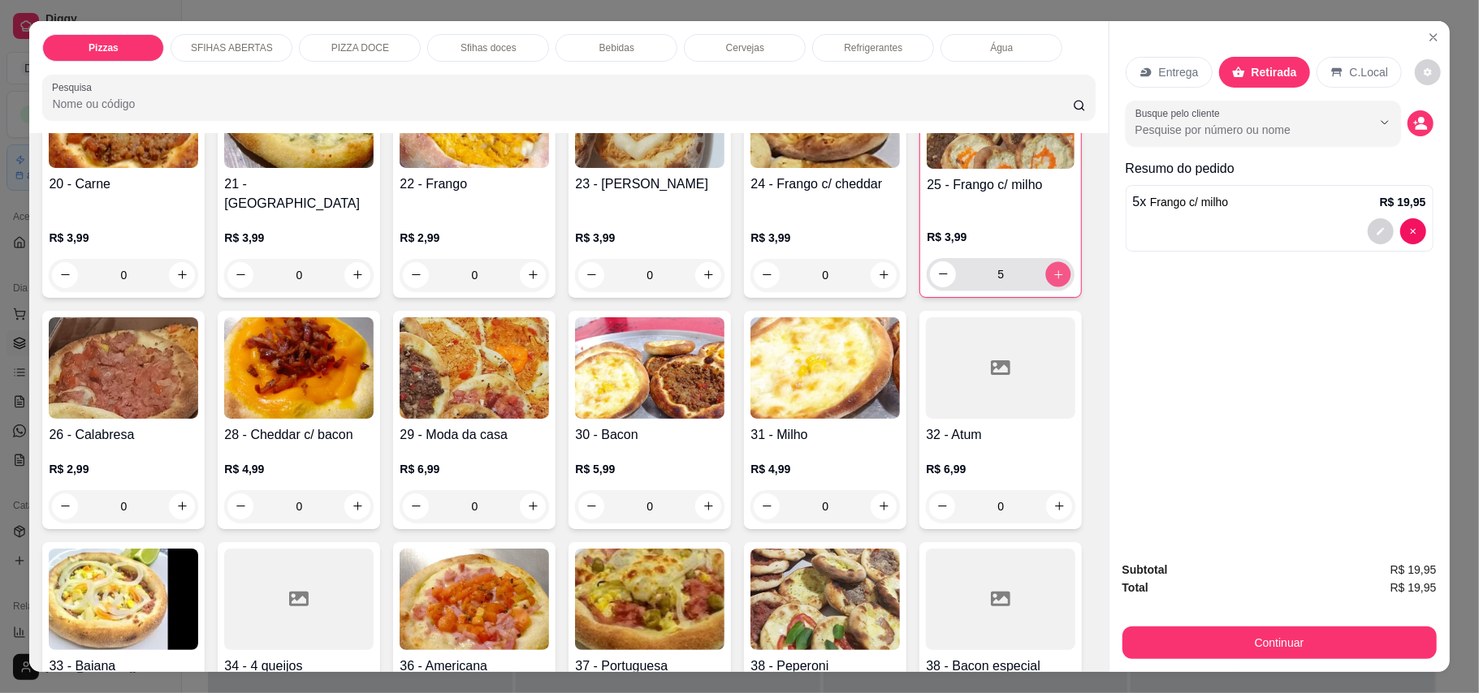
type input "6"
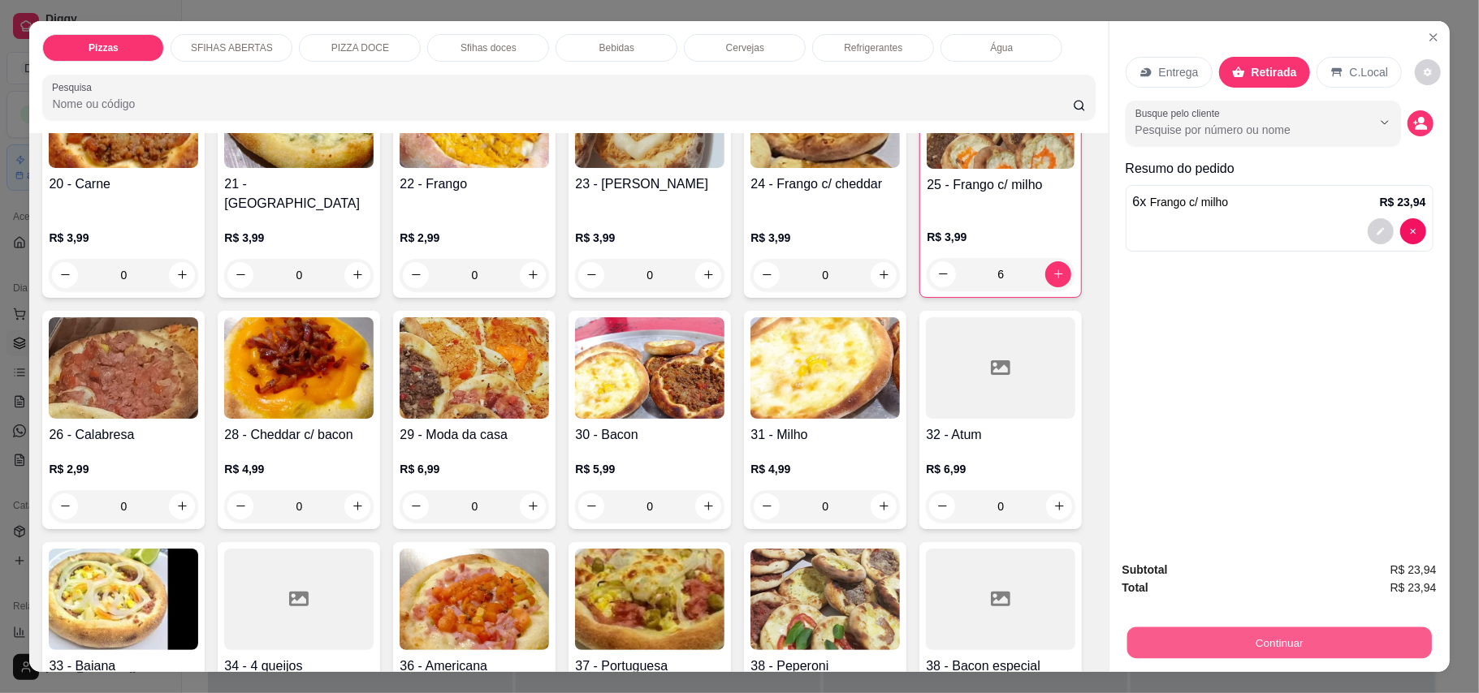
click at [1338, 645] on button "Continuar" at bounding box center [1278, 644] width 304 height 32
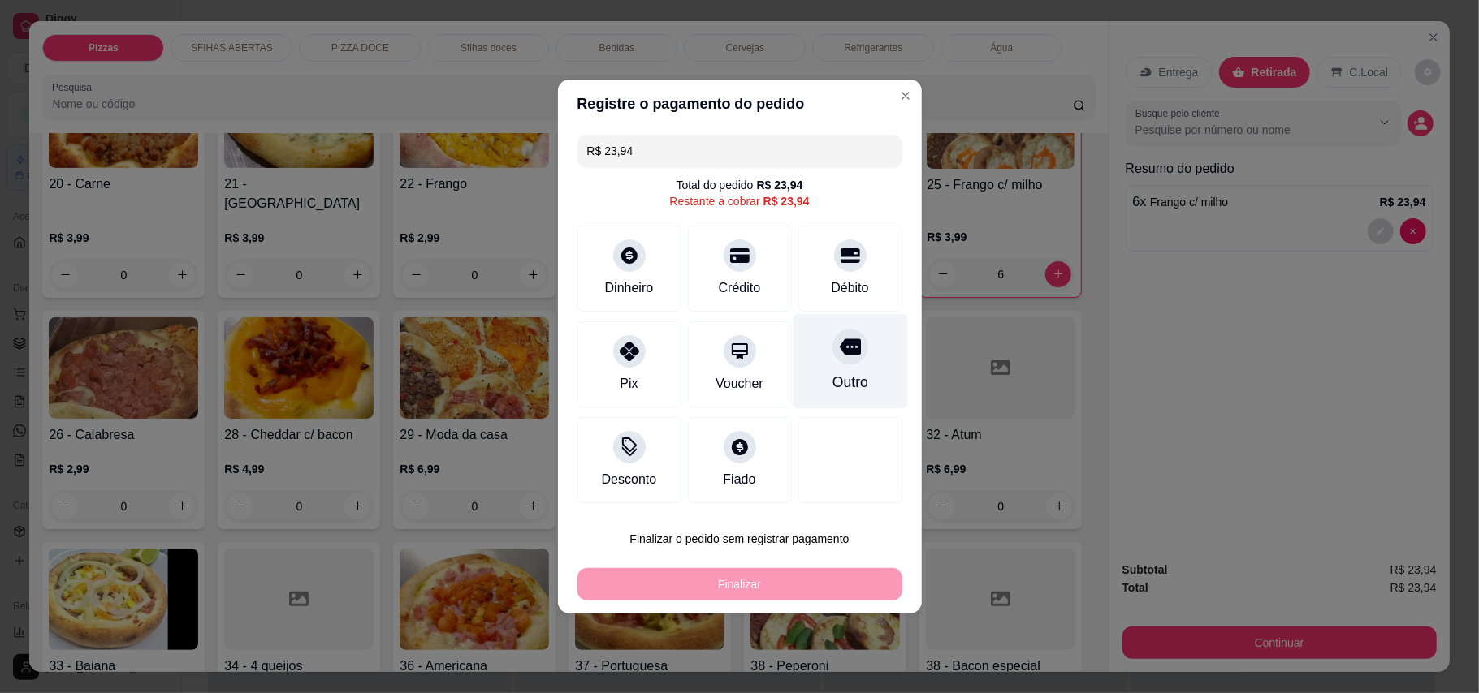
click at [839, 351] on icon at bounding box center [849, 347] width 21 height 16
type input "R$ 0,00"
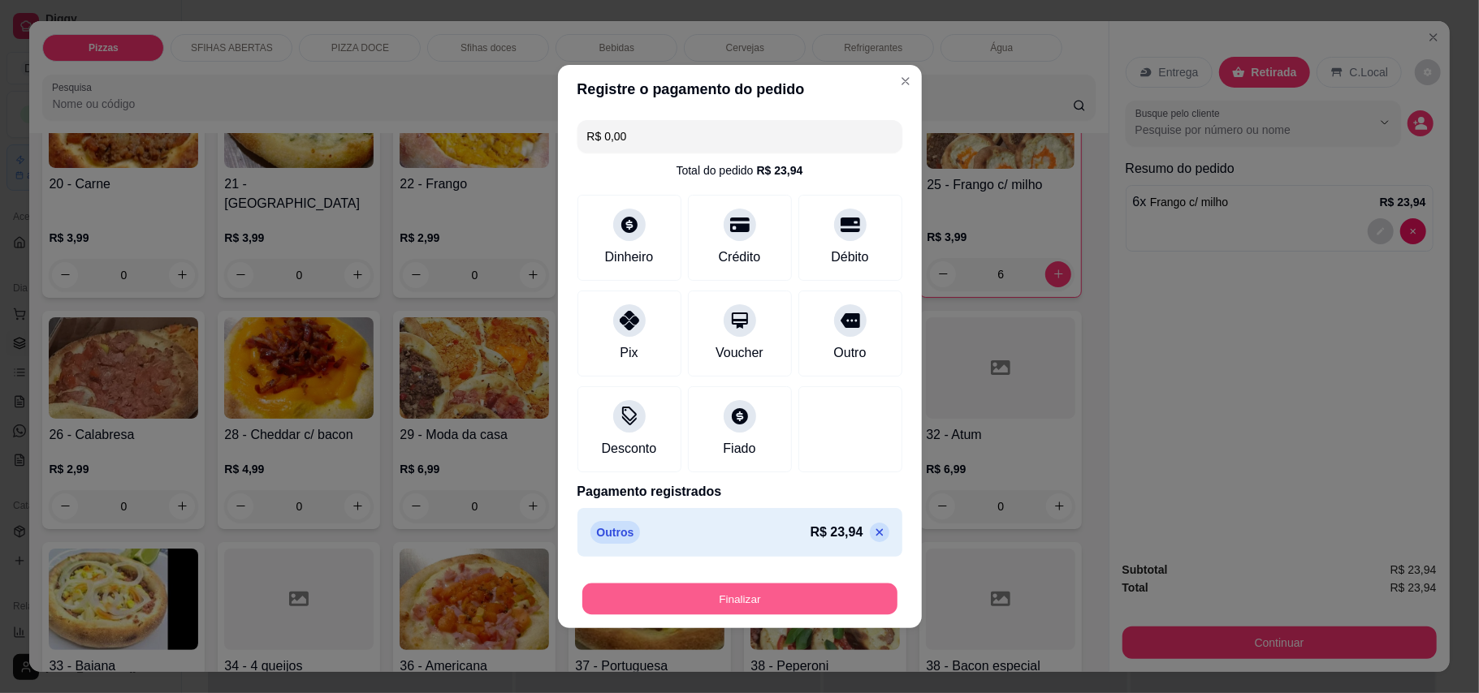
click at [784, 601] on button "Finalizar" at bounding box center [739, 600] width 315 height 32
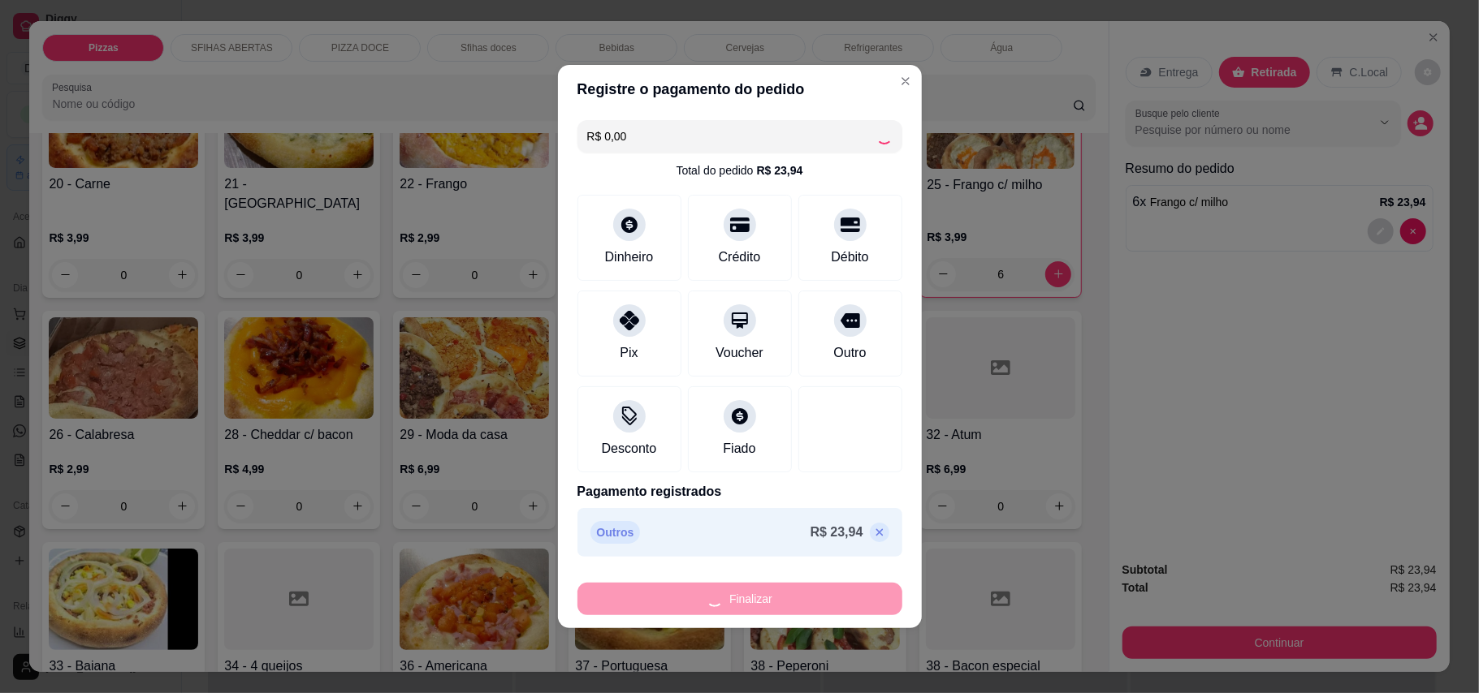
type input "0"
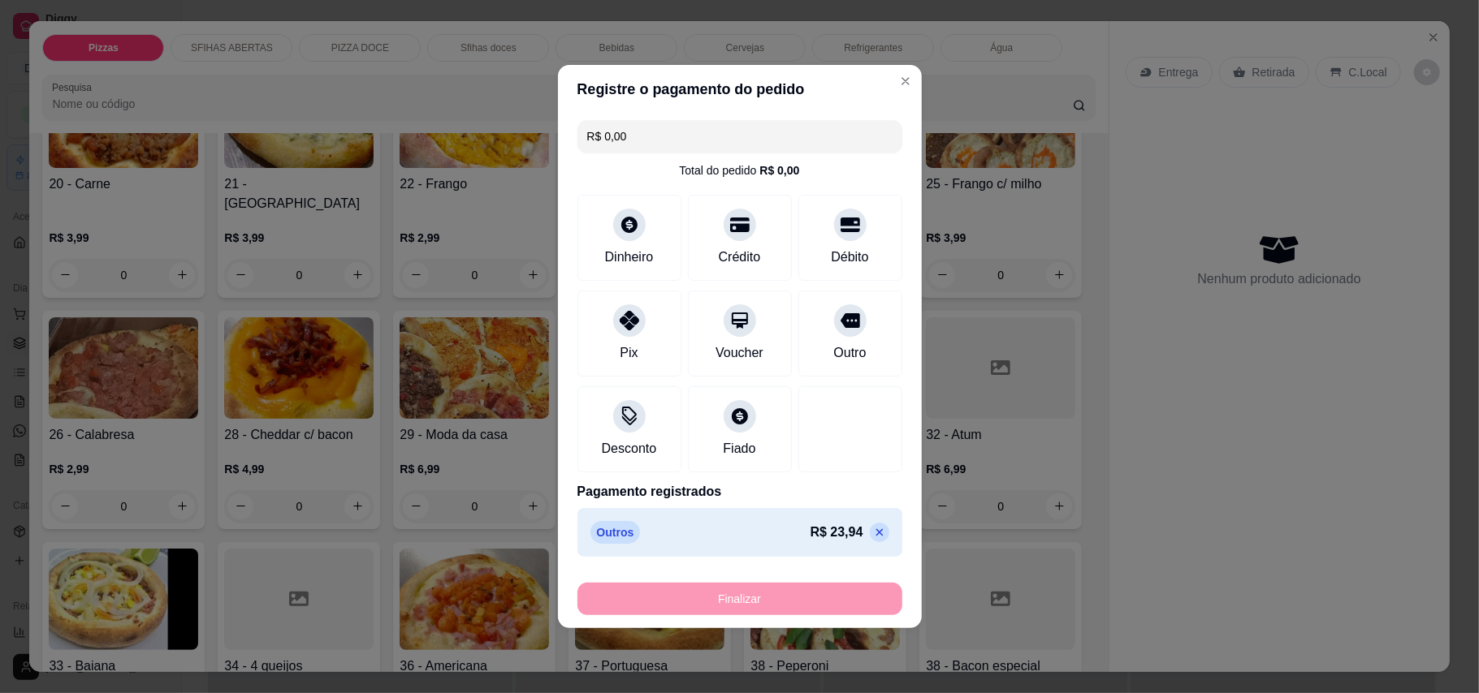
type input "-R$ 23,94"
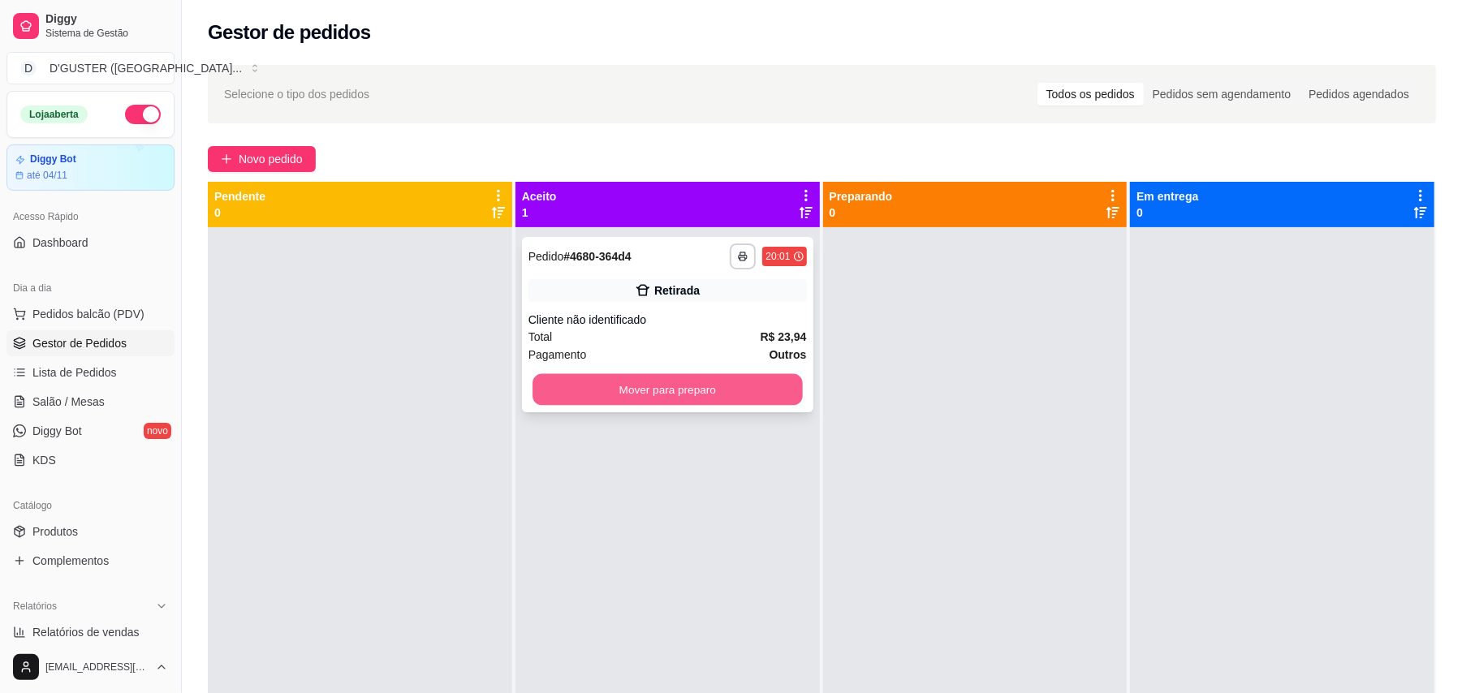
click at [719, 391] on button "Mover para preparo" at bounding box center [668, 390] width 270 height 32
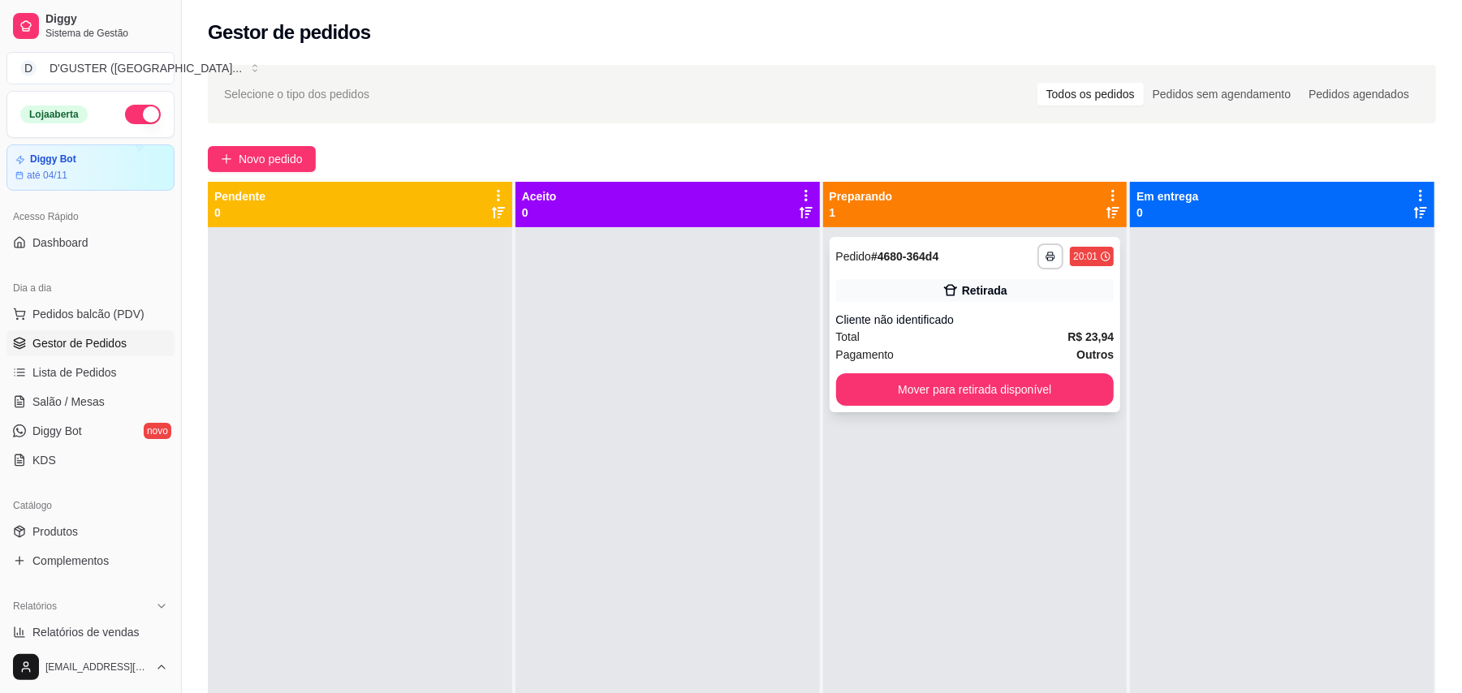
click at [883, 362] on span "Pagamento" at bounding box center [865, 355] width 58 height 18
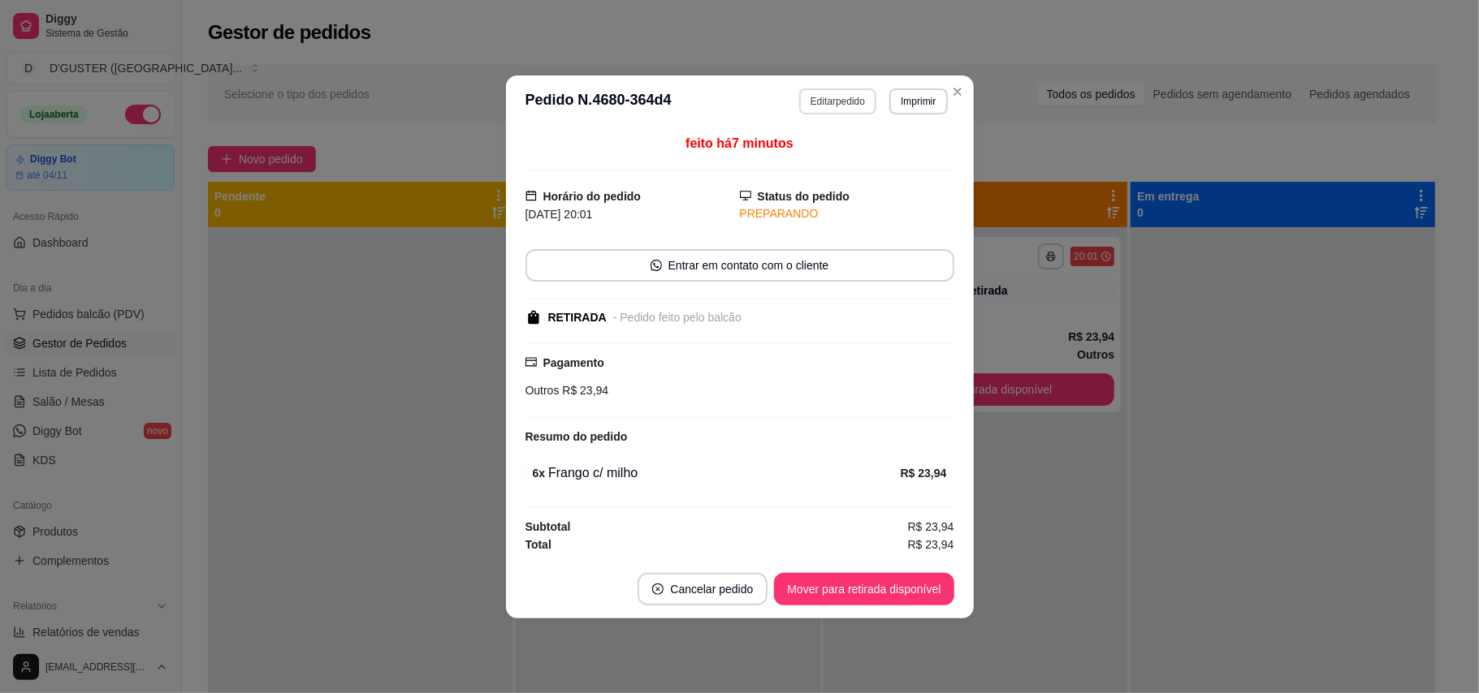
click at [819, 102] on button "Editar pedido" at bounding box center [837, 102] width 77 height 26
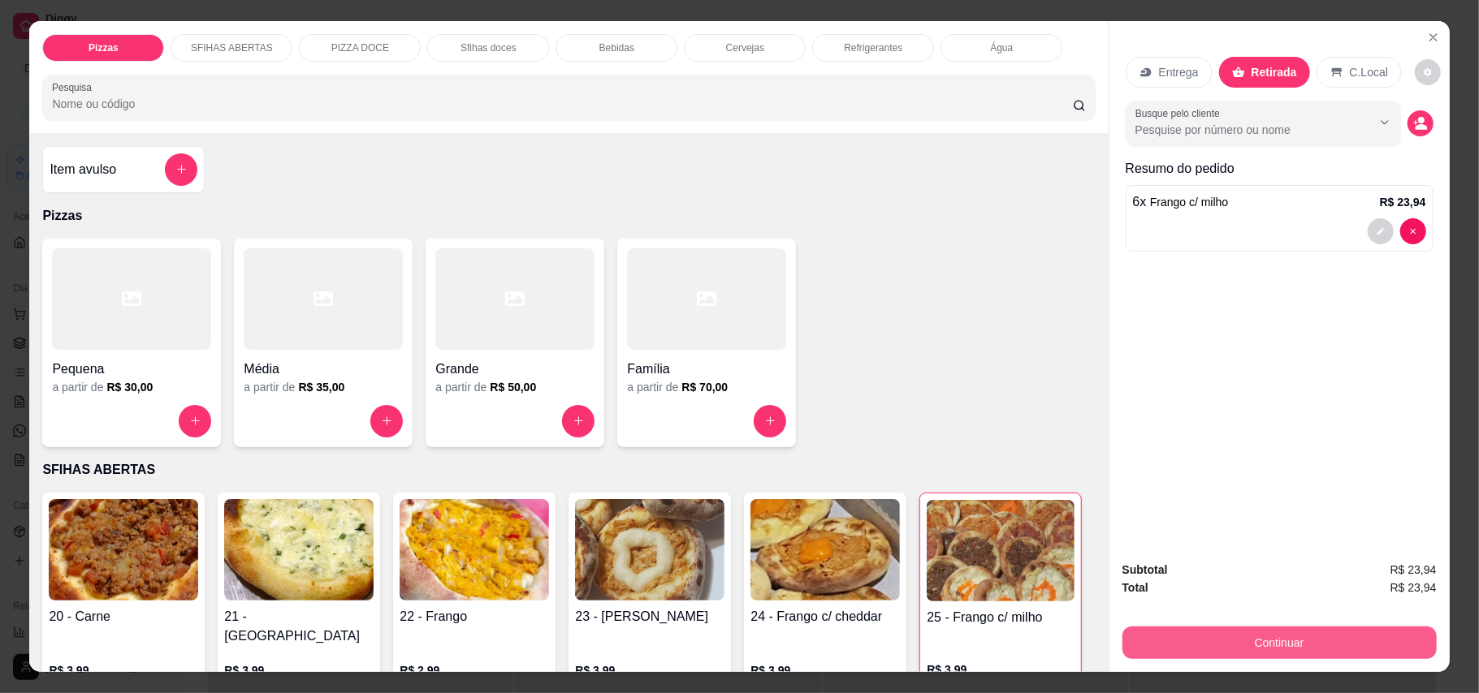
click at [1251, 647] on button "Continuar" at bounding box center [1279, 643] width 314 height 32
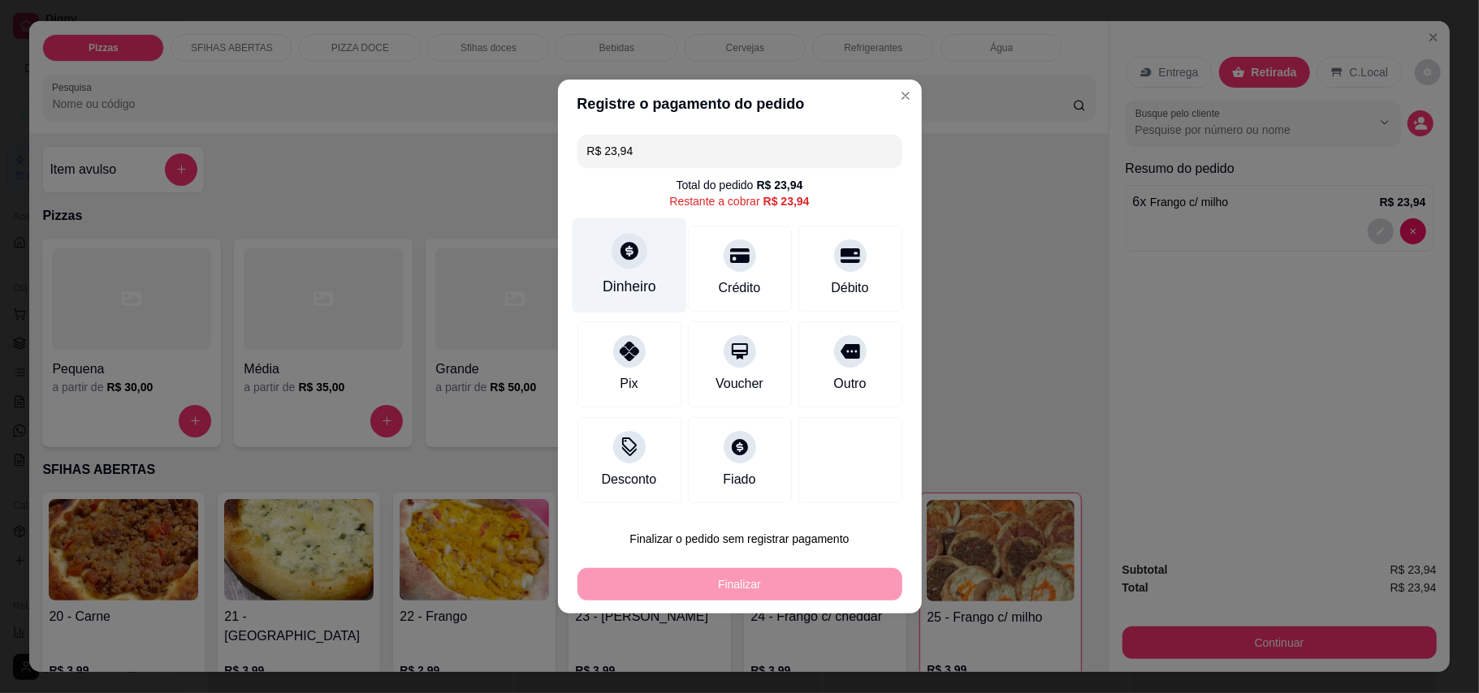
click at [625, 266] on div at bounding box center [629, 251] width 36 height 36
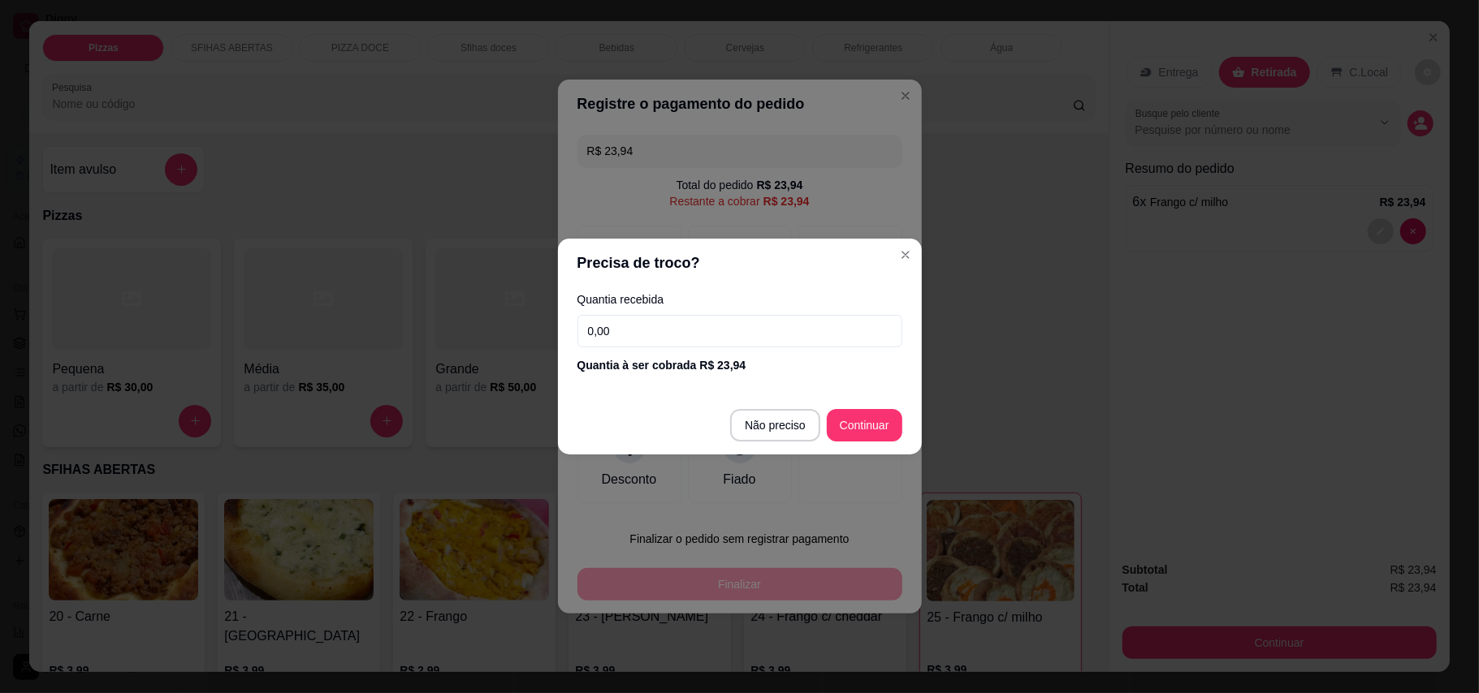
click at [680, 335] on input "0,00" at bounding box center [739, 331] width 325 height 32
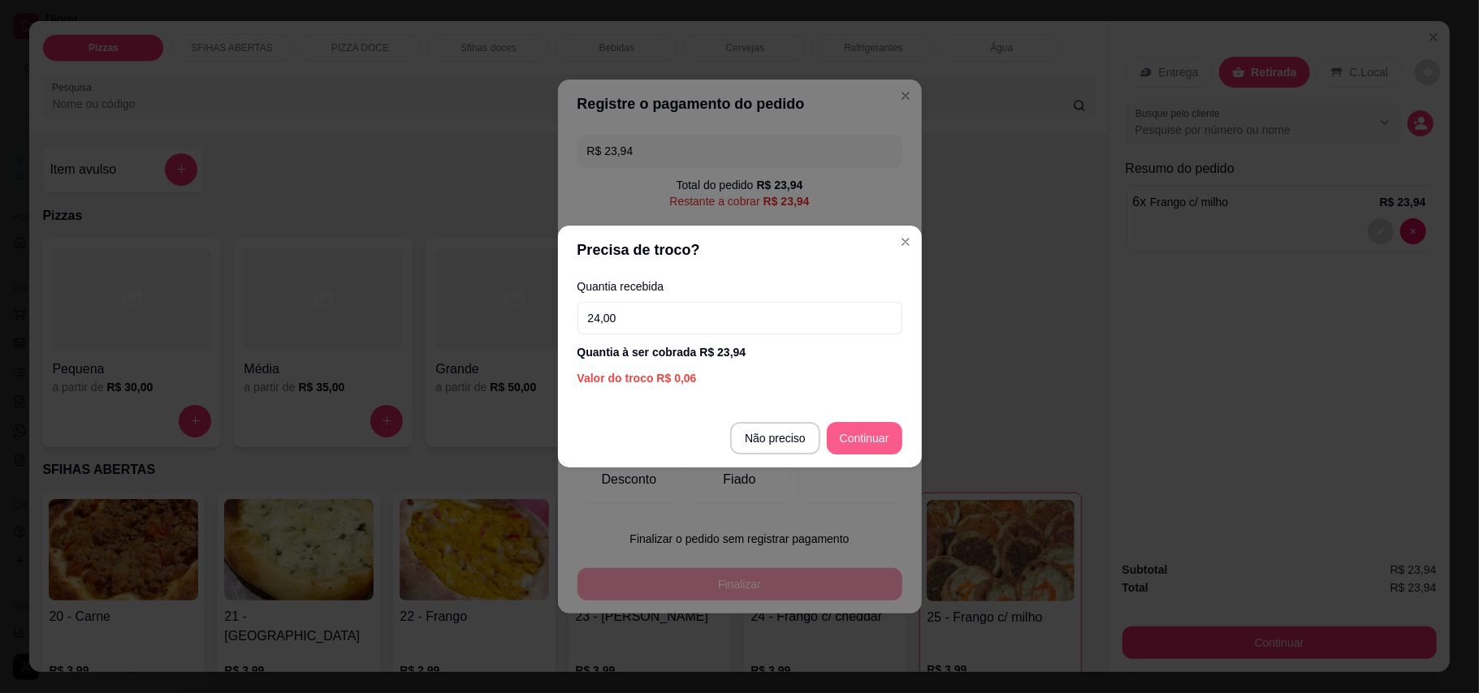
type input "24,00"
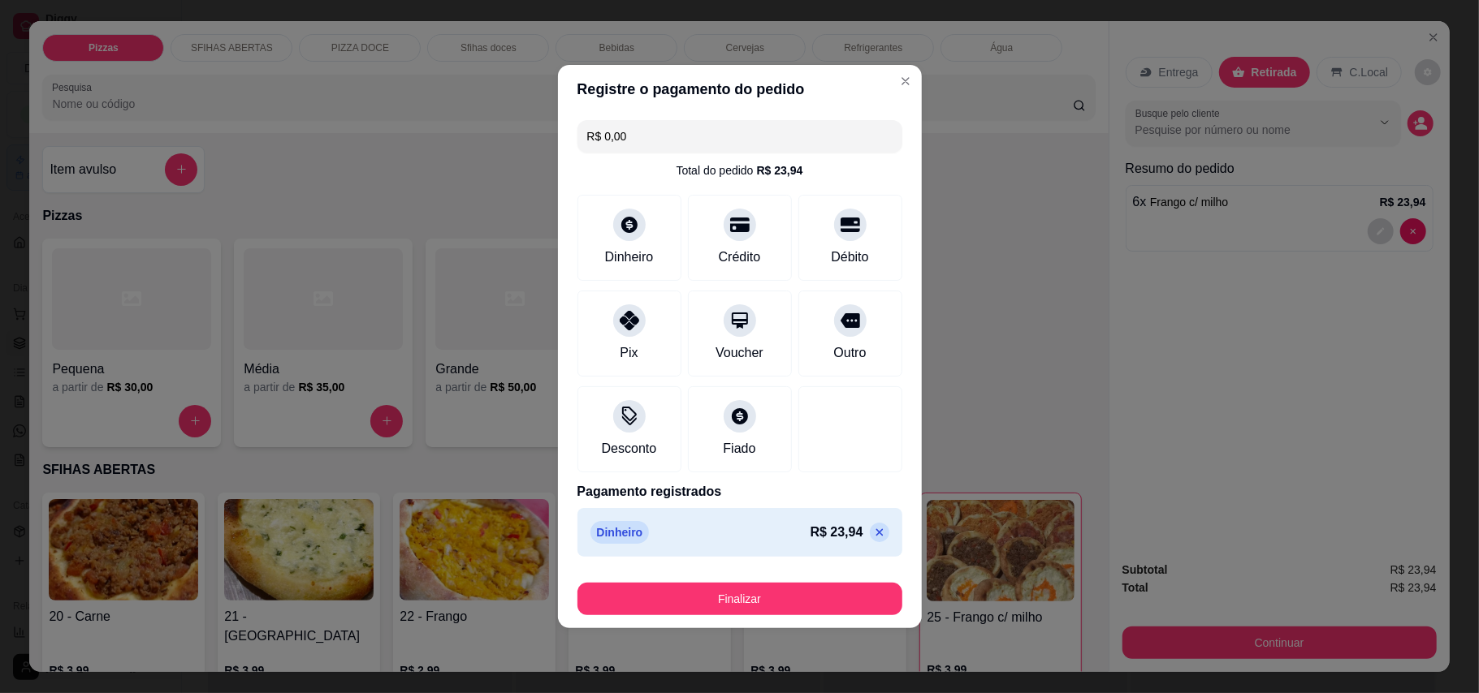
type input "R$ 0,00"
click at [773, 601] on button "Finalizar" at bounding box center [739, 599] width 325 height 32
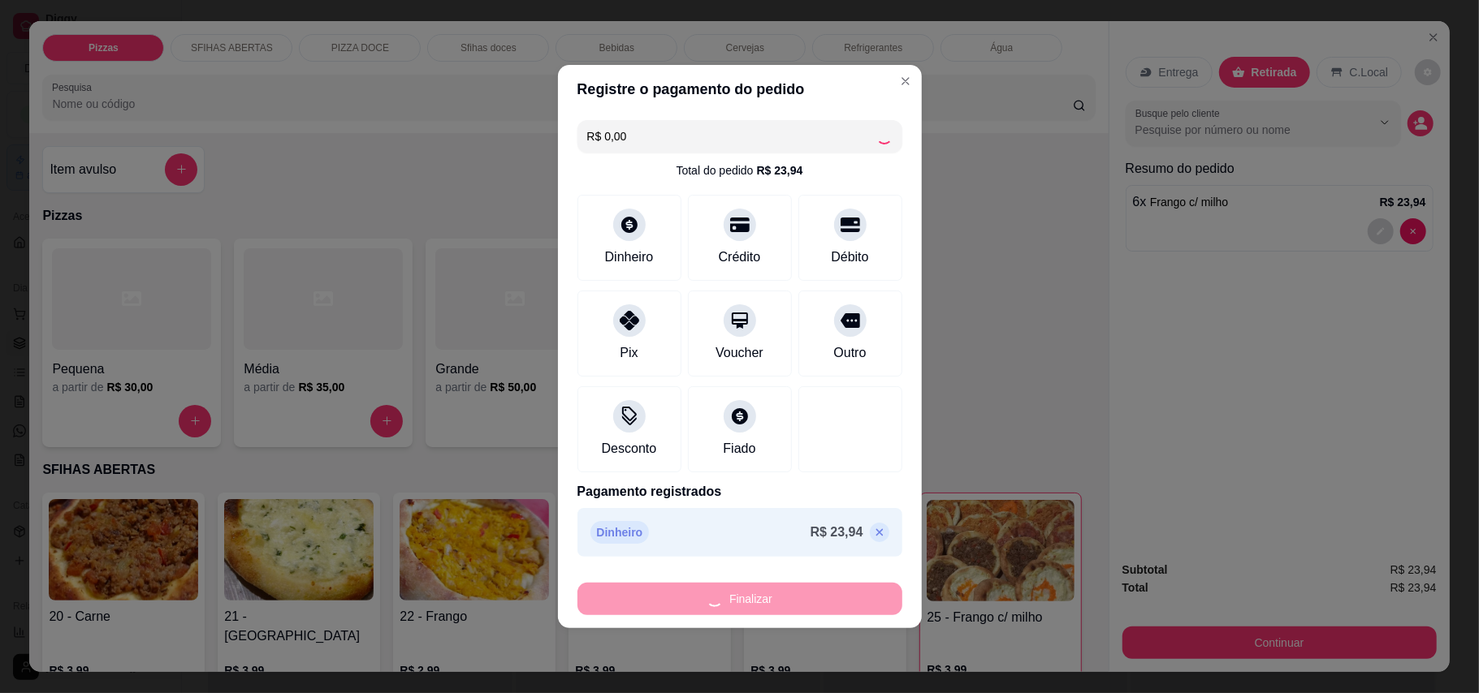
type input "0"
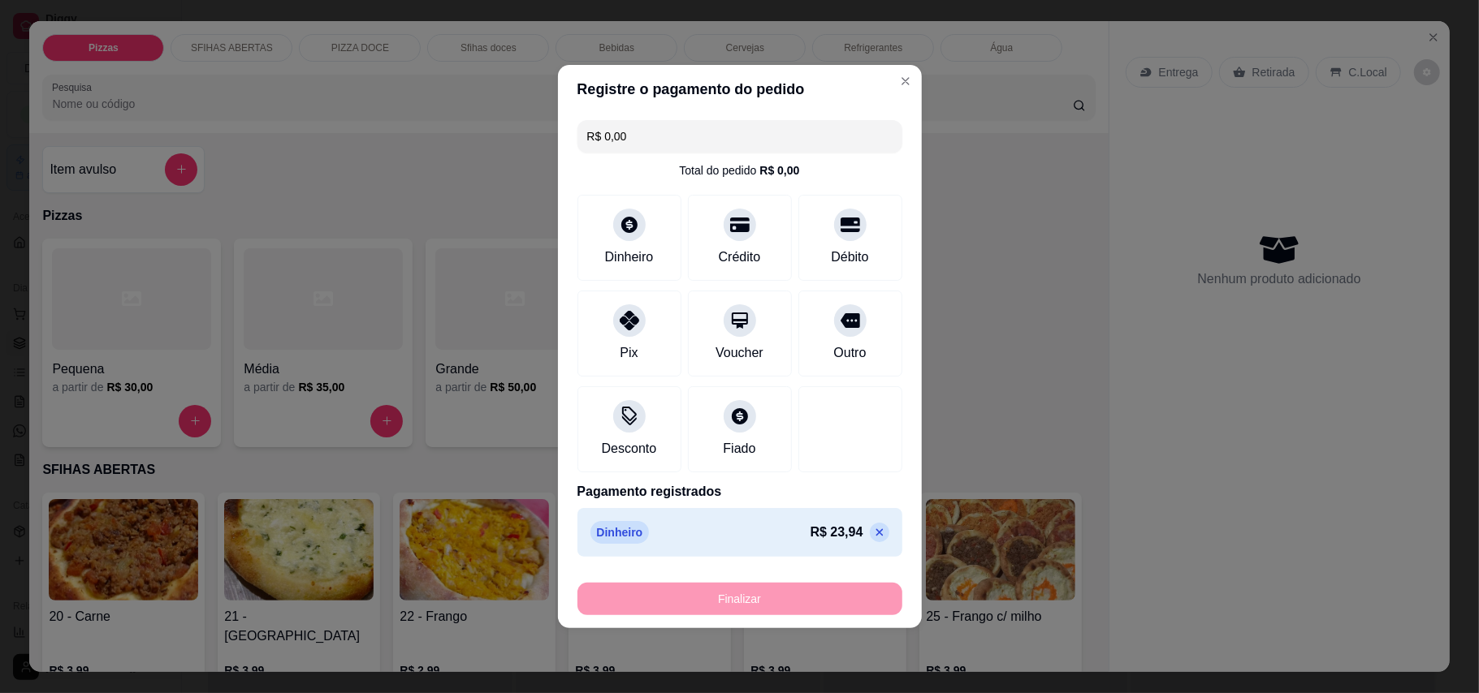
type input "-R$ 23,94"
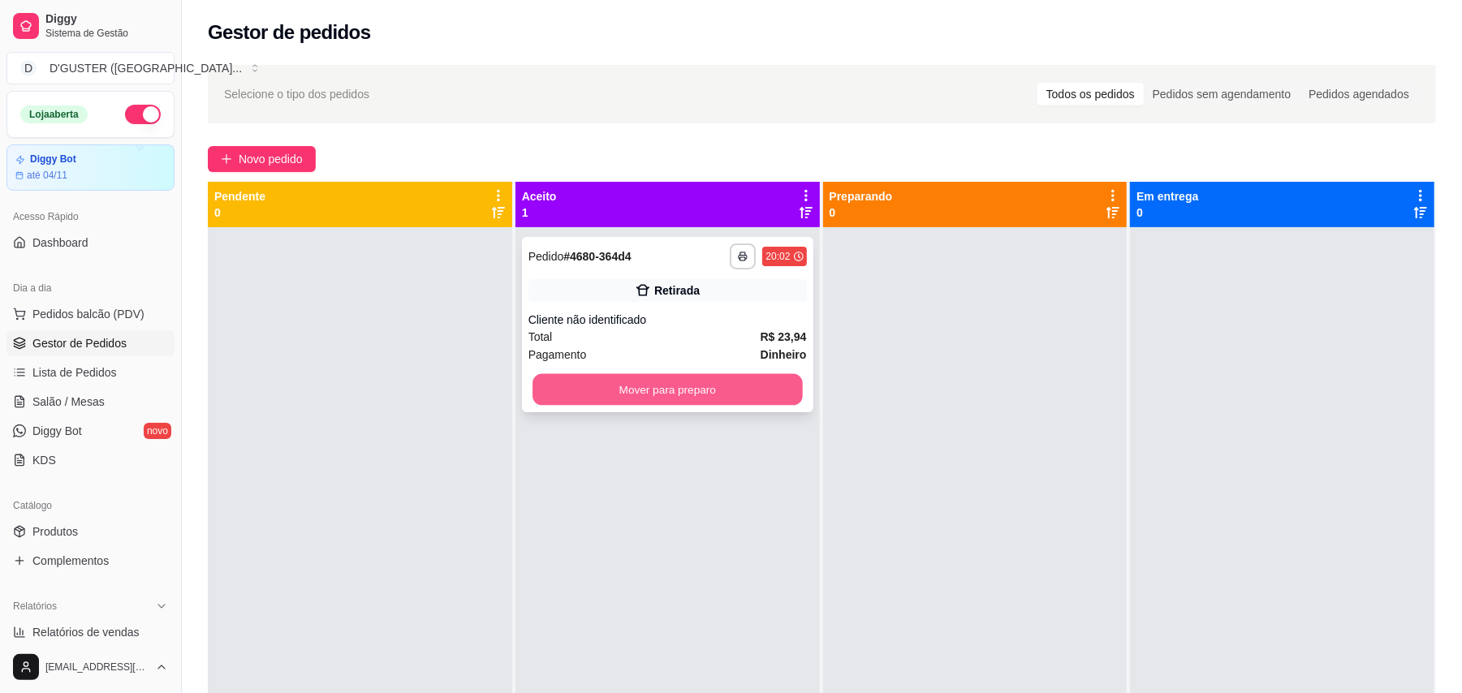
click at [719, 374] on button "Mover para preparo" at bounding box center [668, 390] width 270 height 32
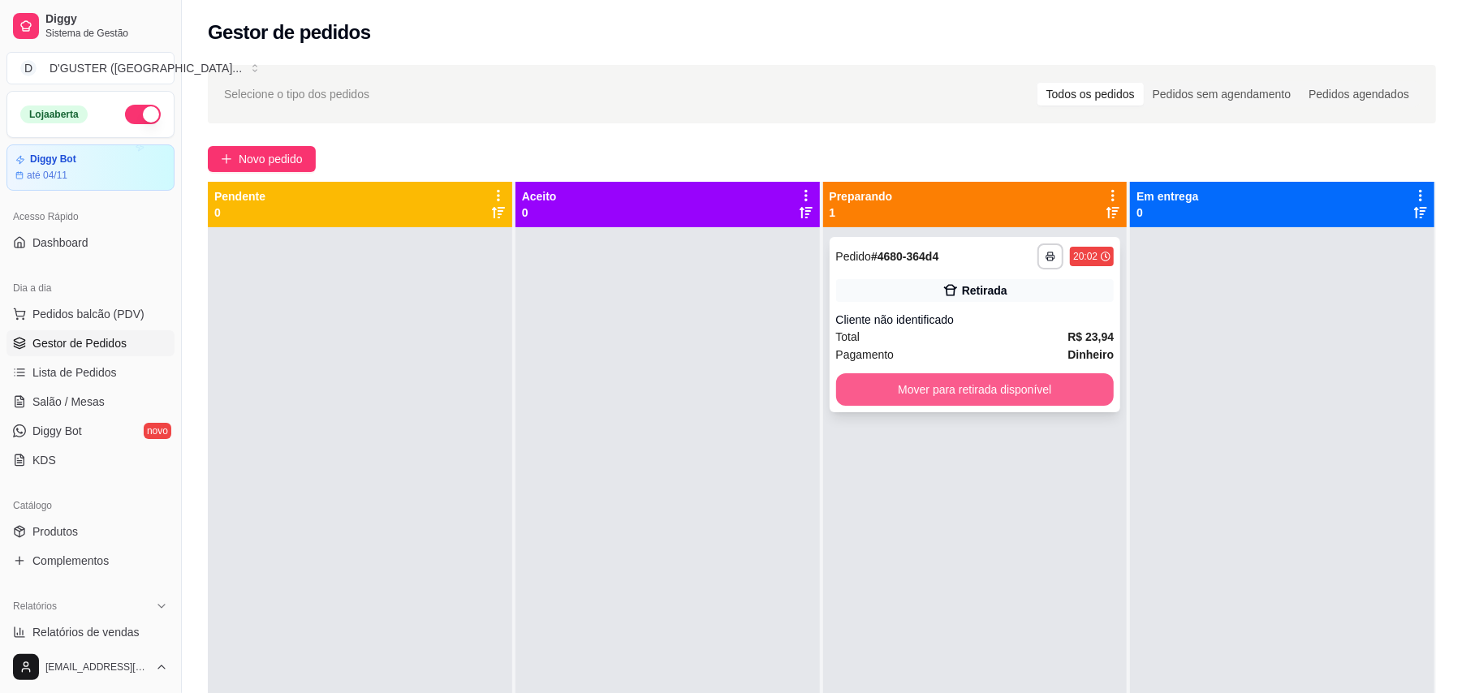
click at [1031, 387] on button "Mover para retirada disponível" at bounding box center [975, 389] width 278 height 32
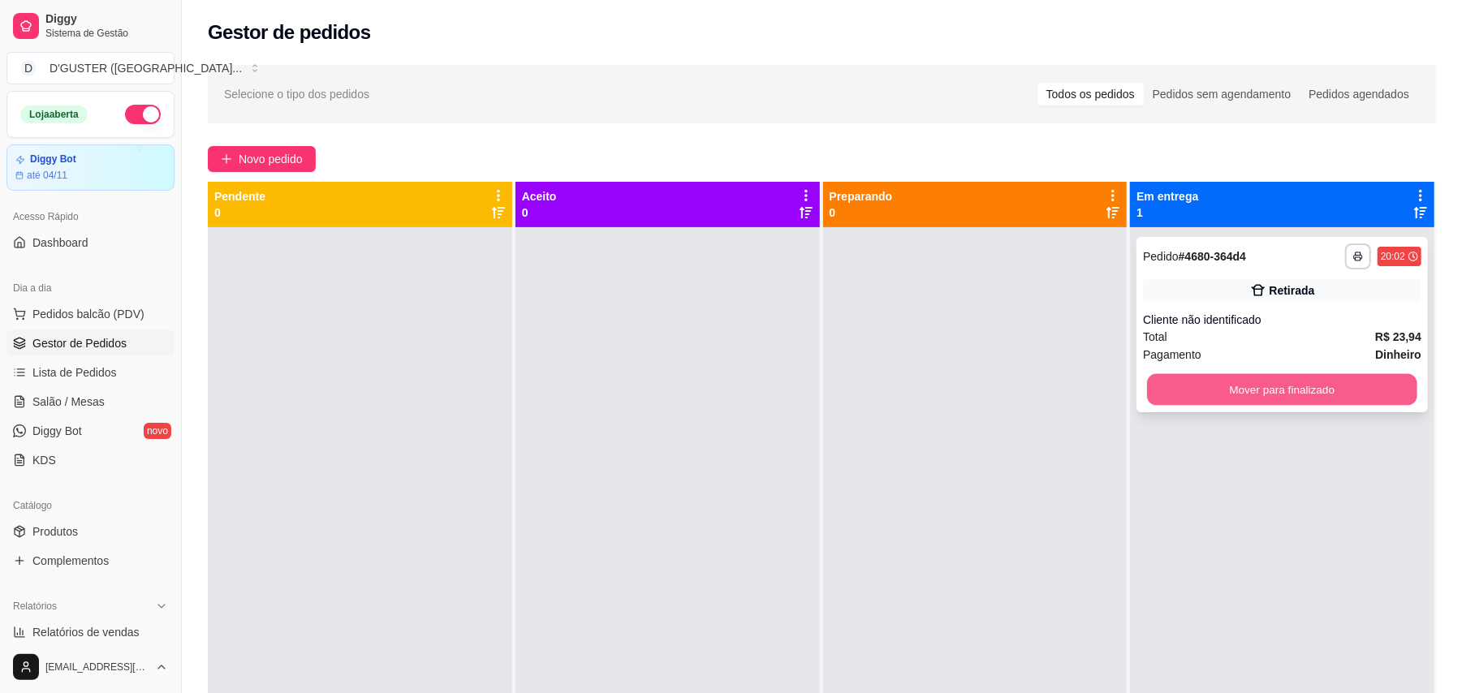
click at [1254, 393] on button "Mover para finalizado" at bounding box center [1282, 390] width 270 height 32
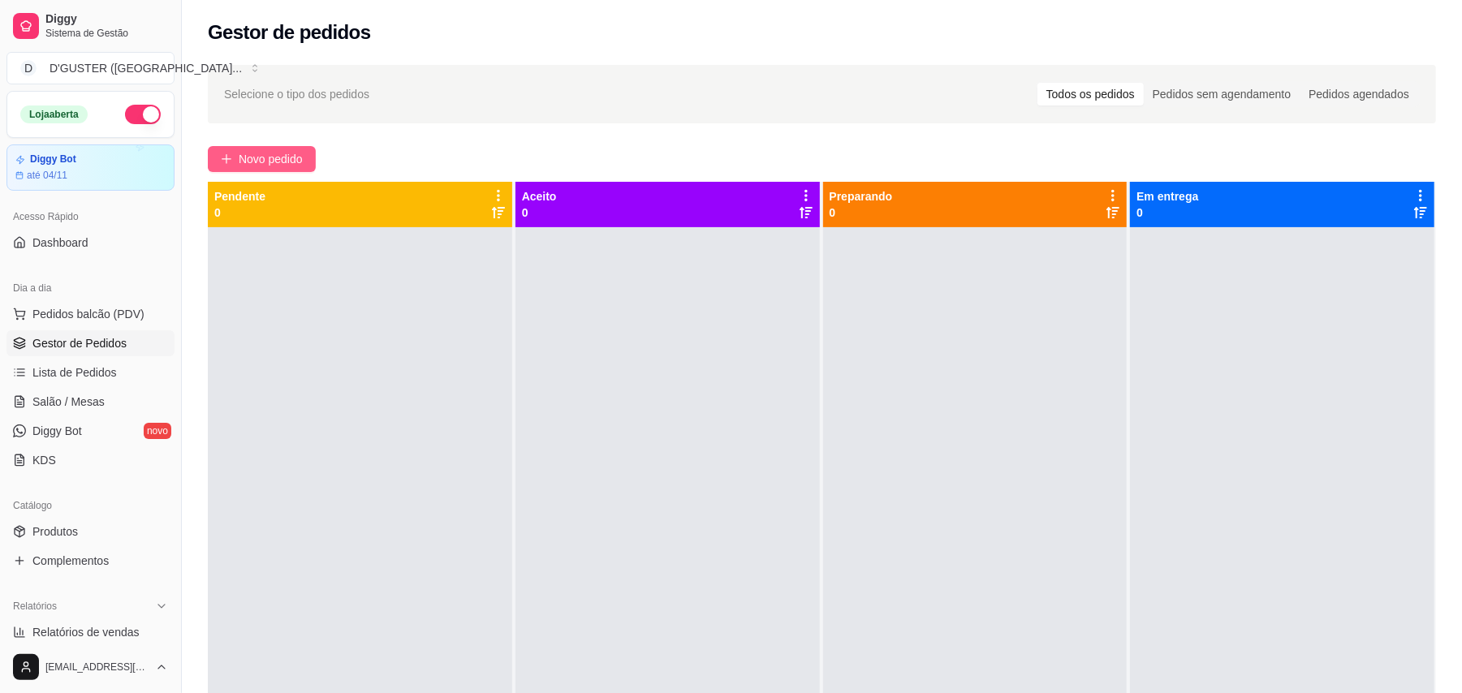
click at [277, 153] on span "Novo pedido" at bounding box center [271, 159] width 64 height 18
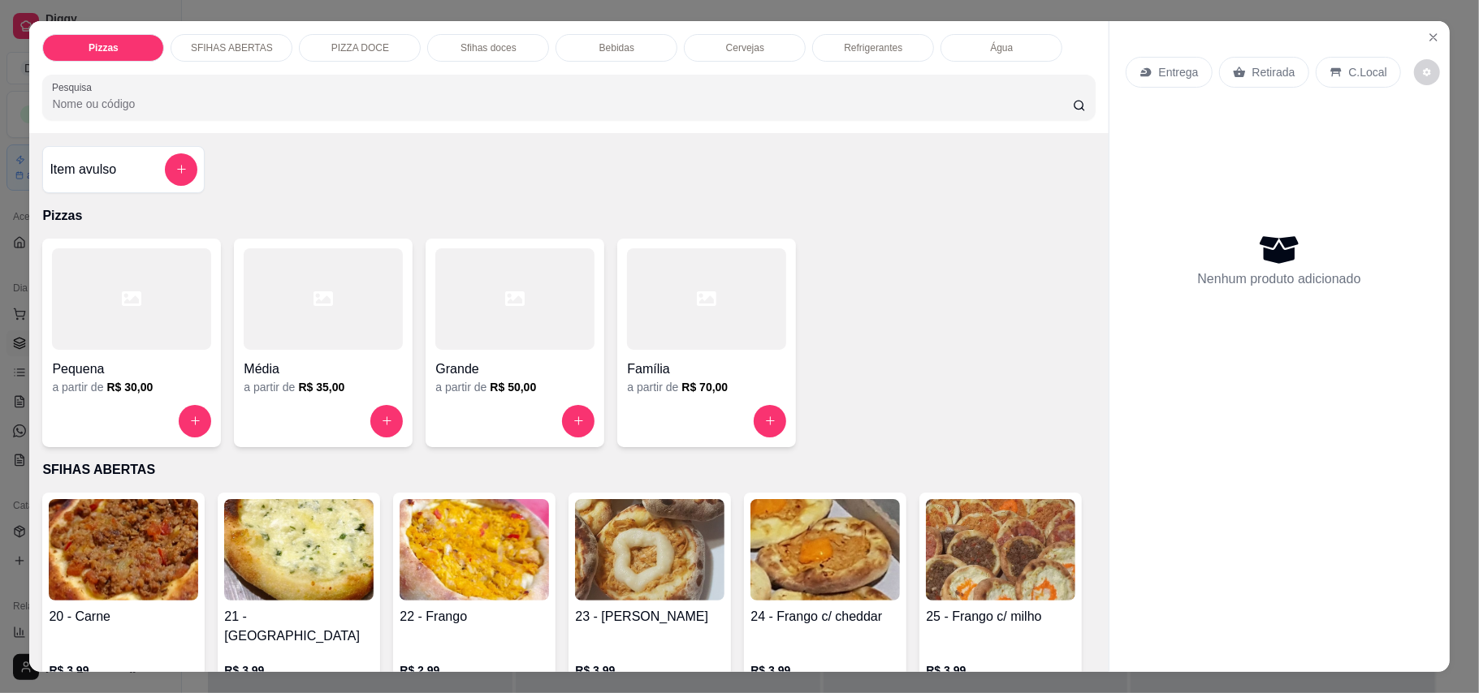
click at [1177, 76] on p "Entrega" at bounding box center [1179, 72] width 40 height 16
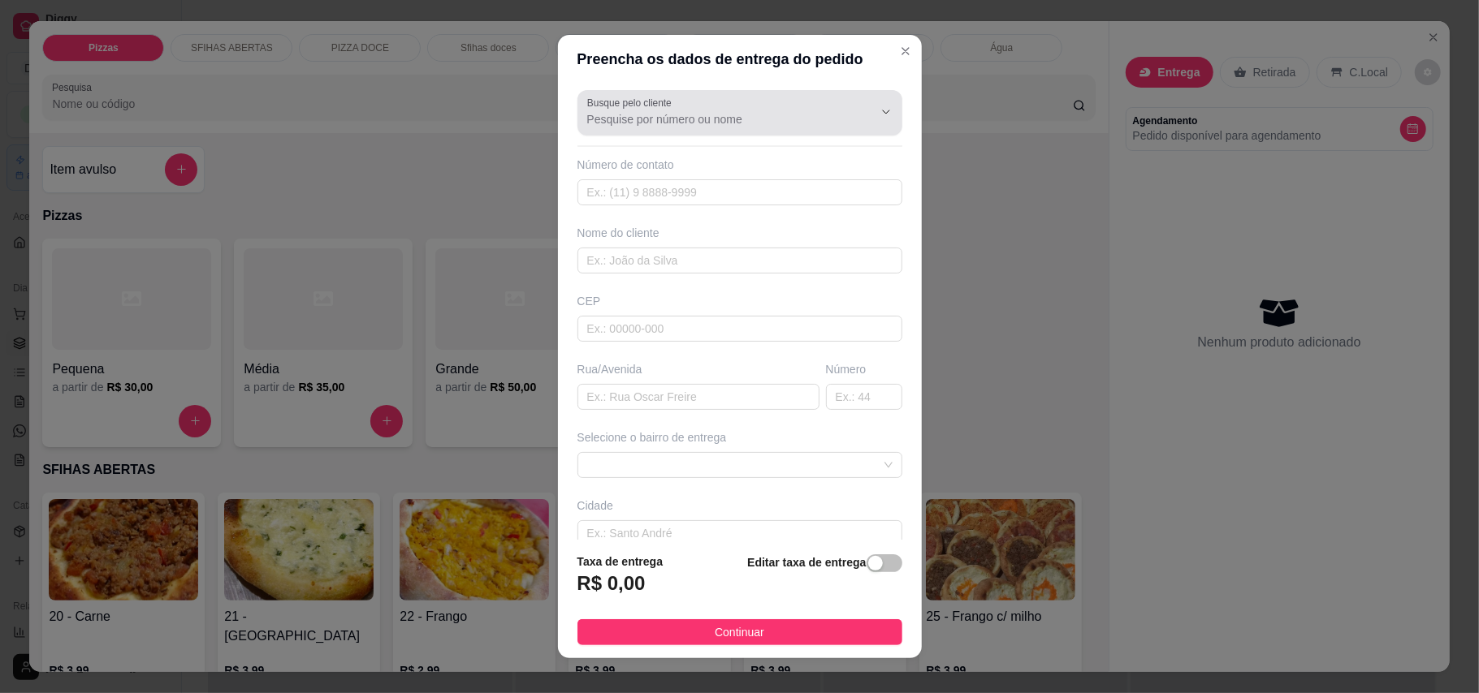
click at [771, 108] on div at bounding box center [739, 113] width 305 height 32
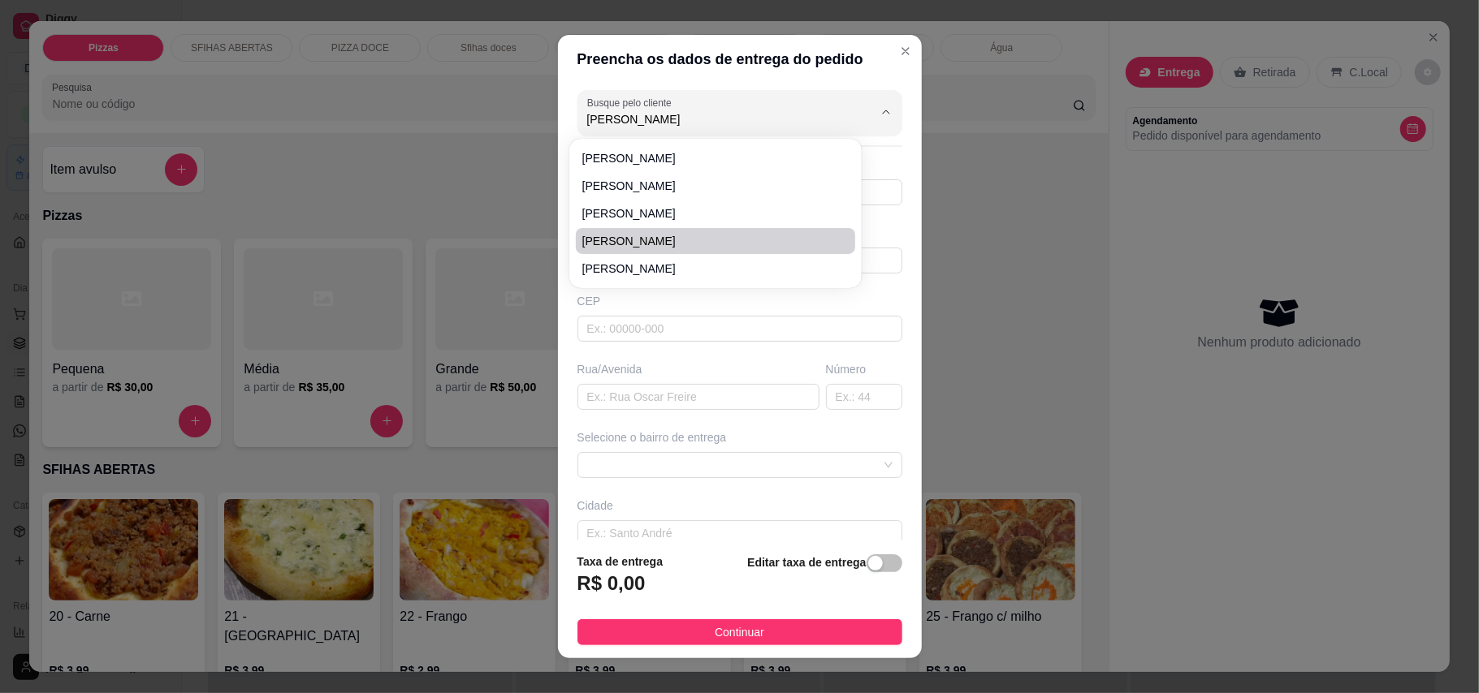
click at [729, 239] on span "[PERSON_NAME]" at bounding box center [707, 241] width 250 height 16
type input "[PERSON_NAME]"
type input "7598498149"
type input "[PERSON_NAME]"
type input "Rua [PERSON_NAME]"
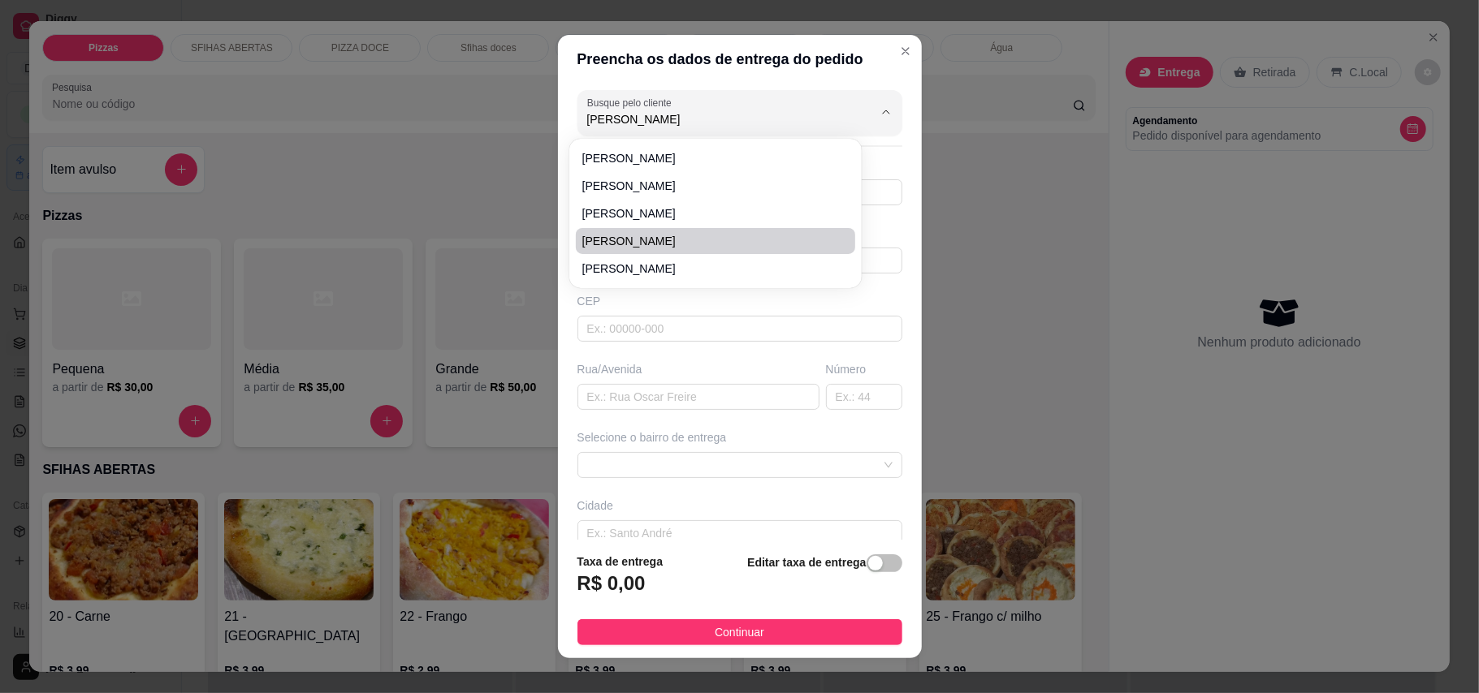
type input "50"
type input "Utinga"
type input "Na rua do [GEOGRAPHIC_DATA]"
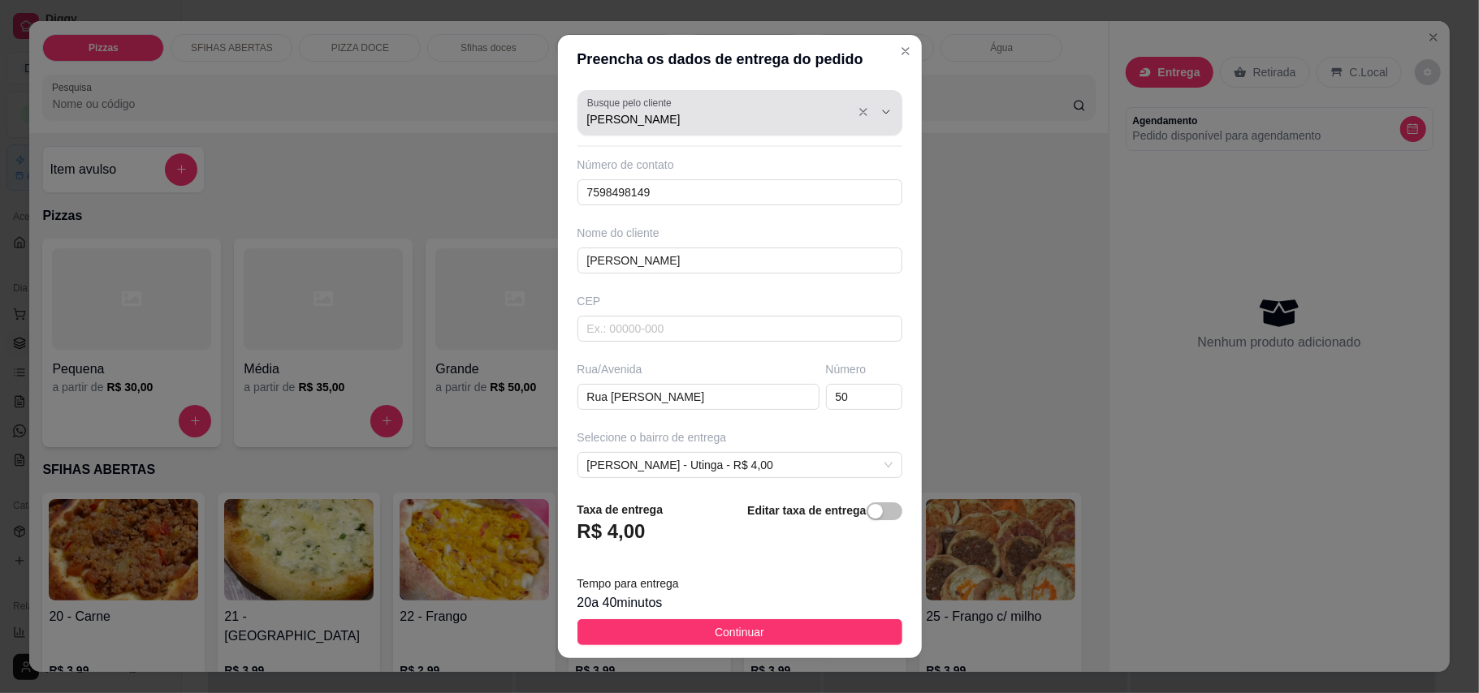
click at [702, 128] on div "[PERSON_NAME]" at bounding box center [739, 113] width 305 height 32
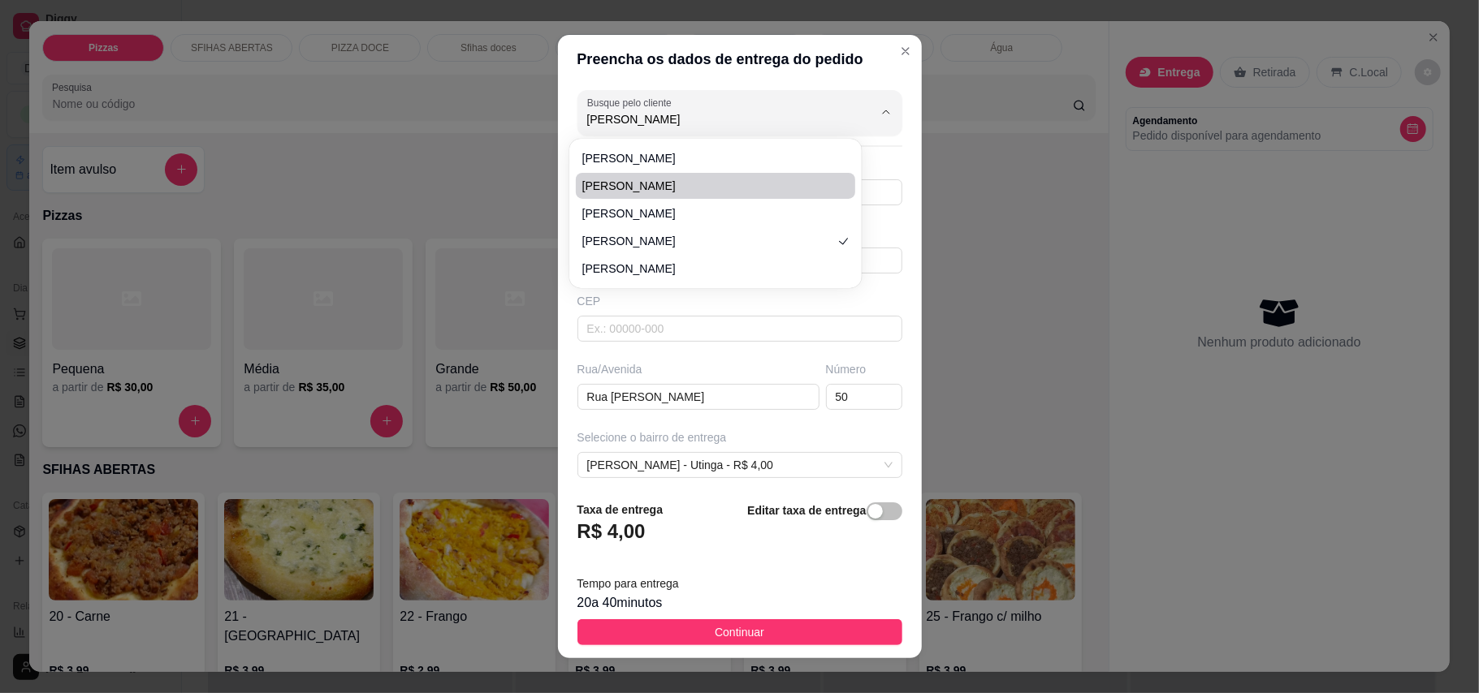
click at [648, 183] on span "[PERSON_NAME]" at bounding box center [707, 186] width 250 height 16
type input "[PERSON_NAME]"
type input "75997105530"
type input "[PERSON_NAME]"
type input "46810000"
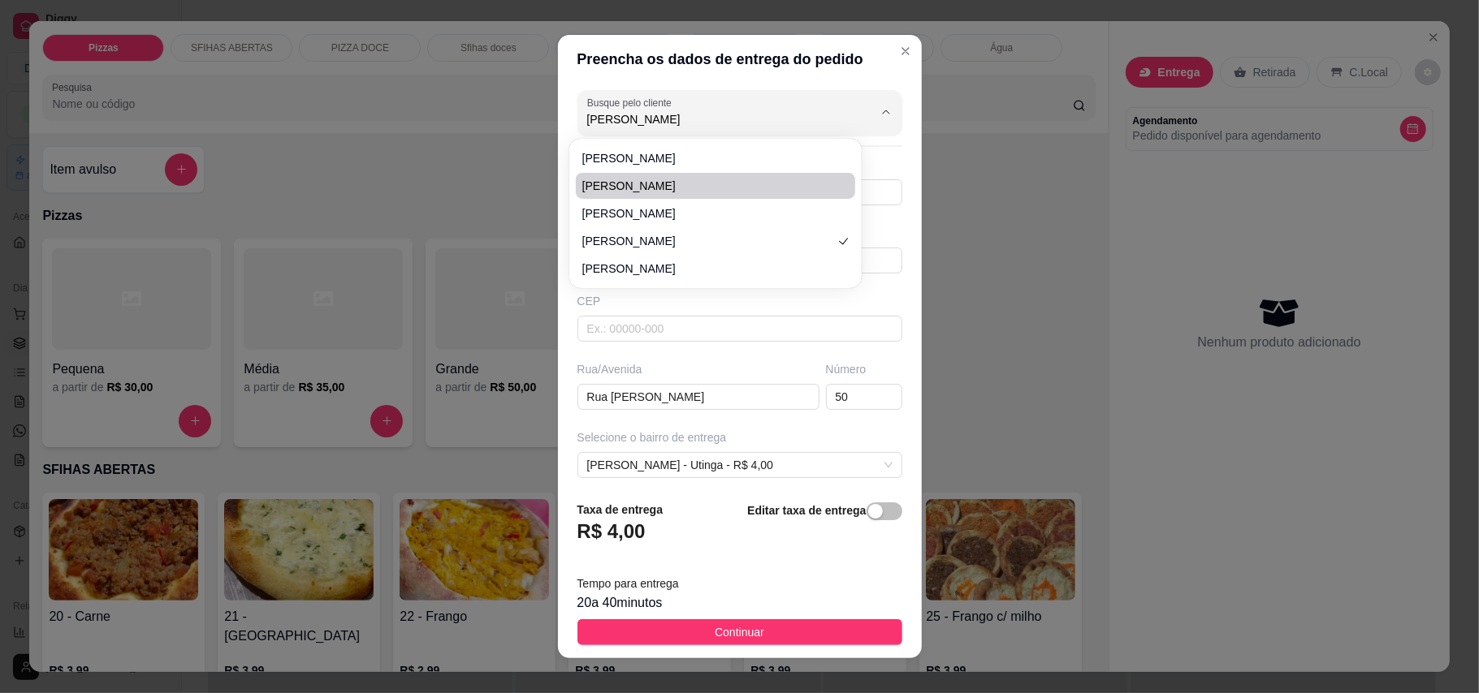
type input "[GEOGRAPHIC_DATA]"
type input "82"
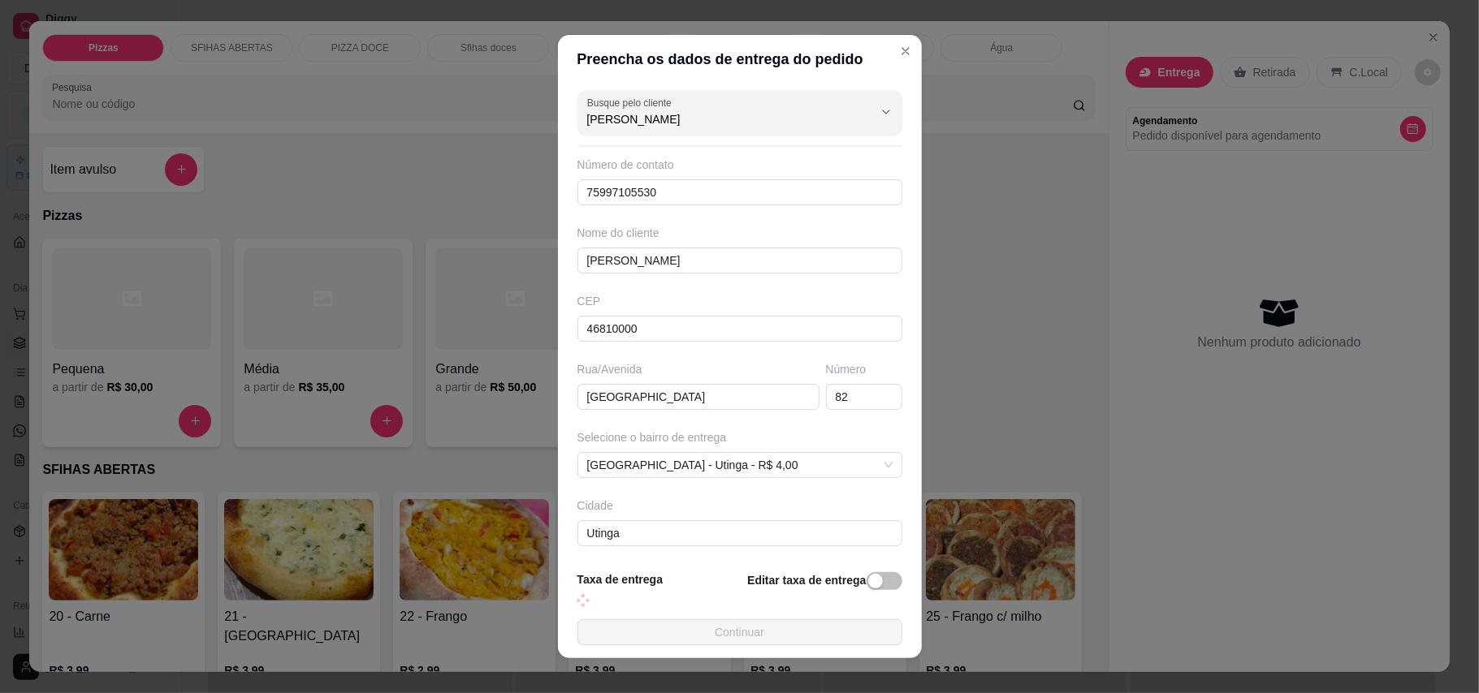
type input "Casa"
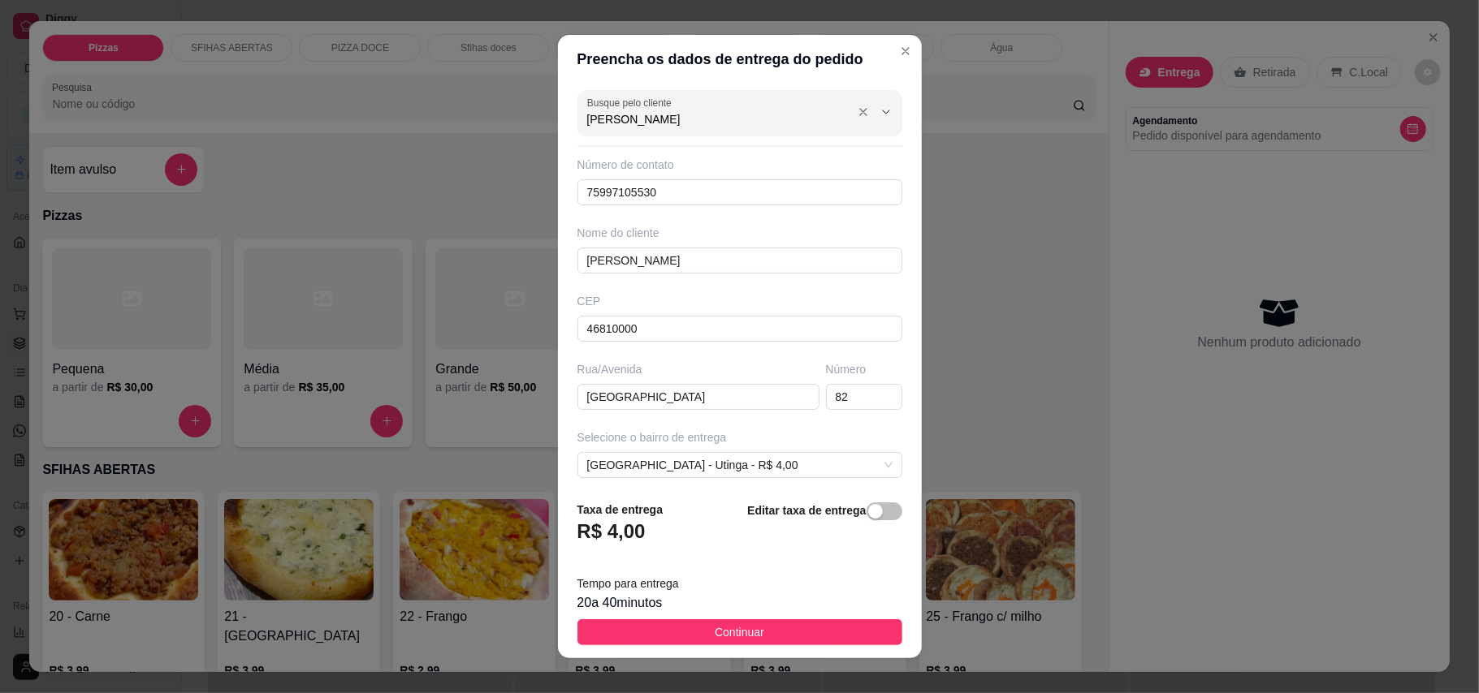
click at [689, 111] on input "[PERSON_NAME]" at bounding box center [717, 119] width 260 height 16
type input "[PERSON_NAME]"
type input "Casa"
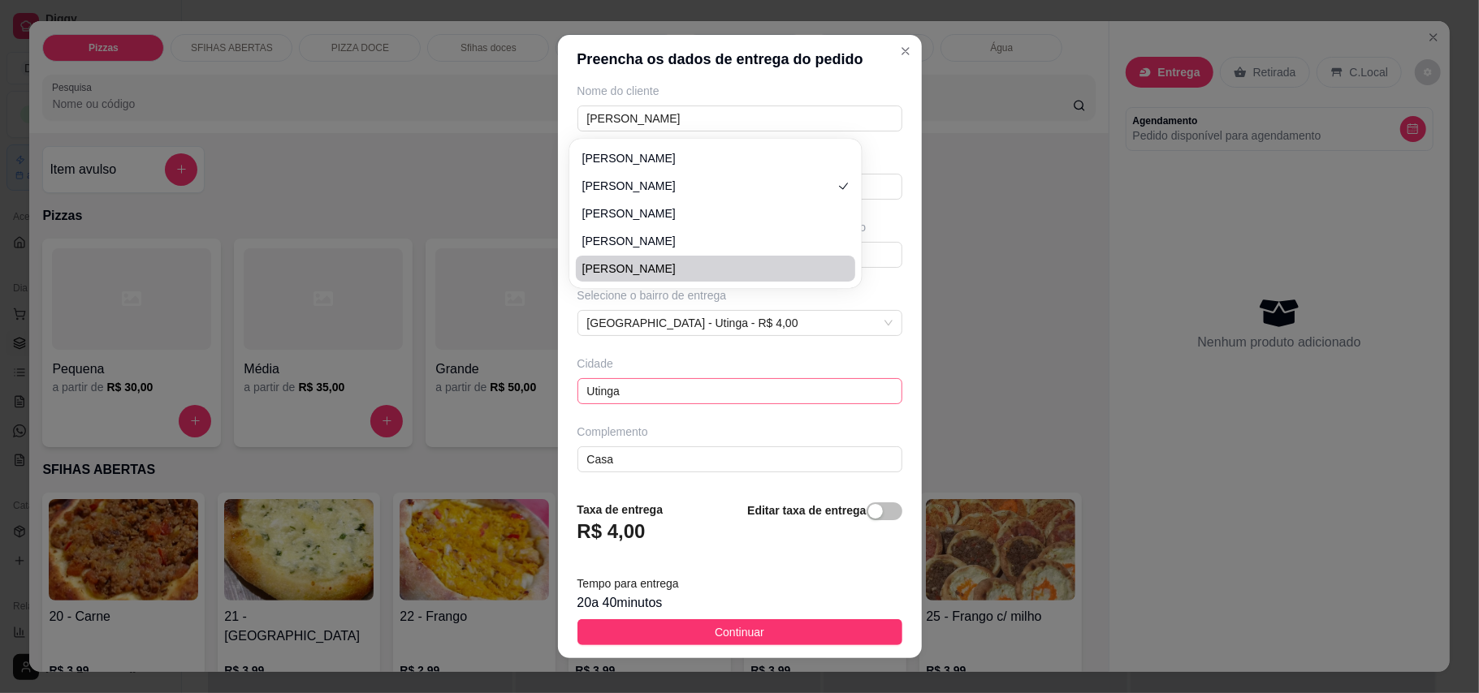
scroll to position [17, 0]
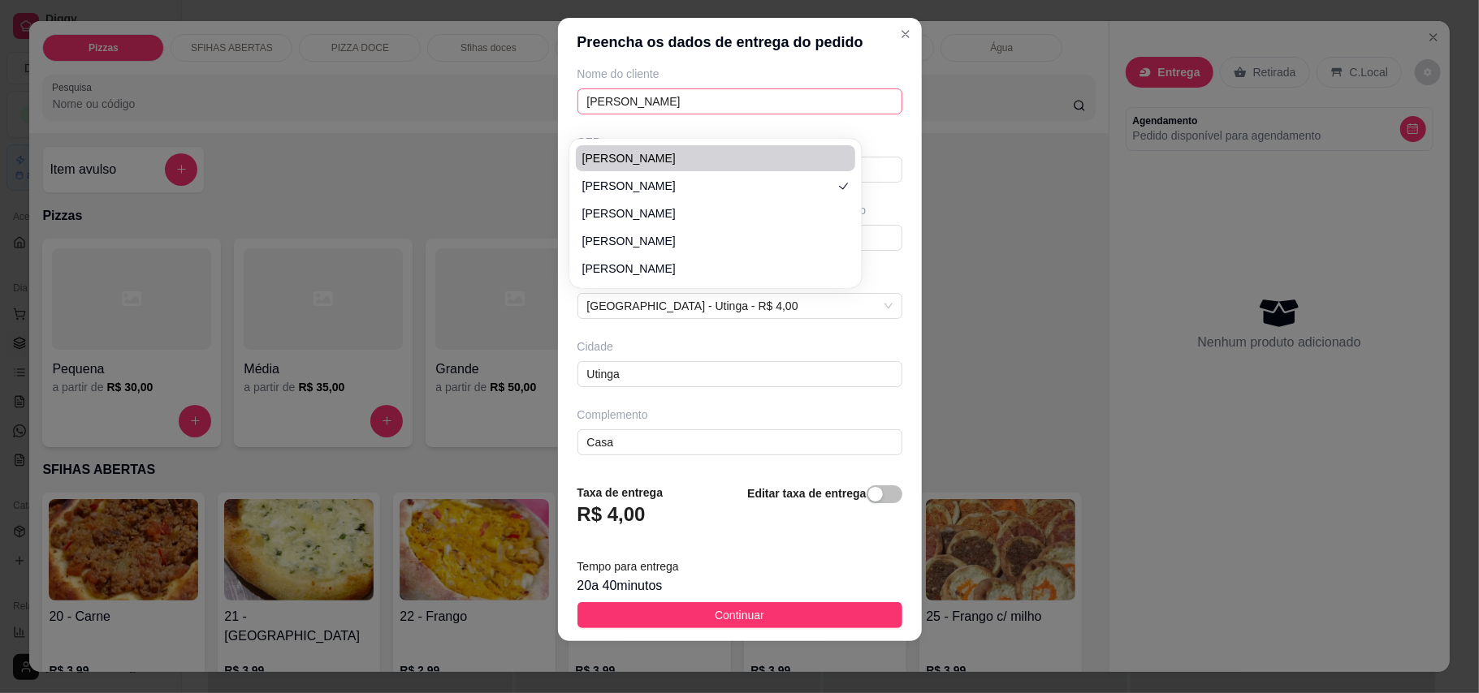
click at [776, 107] on input "[PERSON_NAME]" at bounding box center [739, 102] width 325 height 26
type input "[PERSON_NAME]"
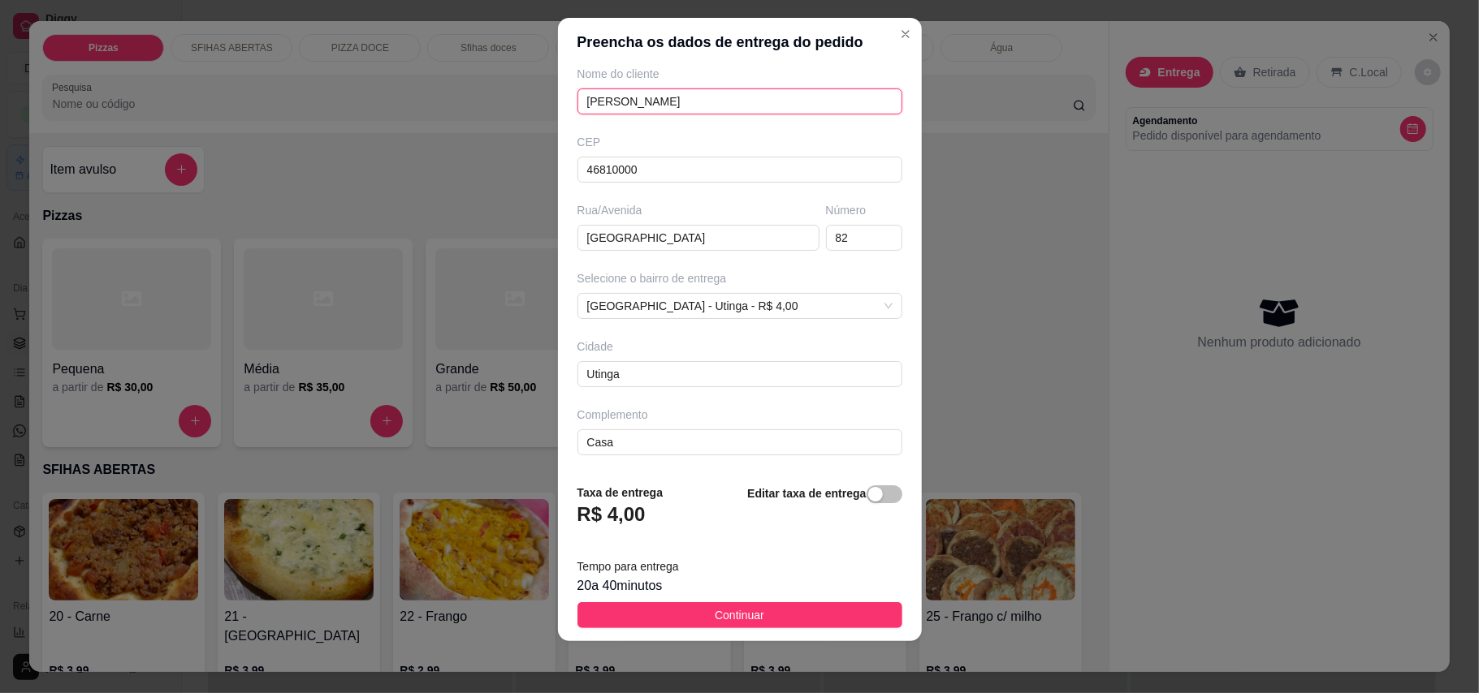
click at [749, 97] on input "[PERSON_NAME]" at bounding box center [739, 102] width 325 height 26
type input "Casa"
type input "[PERSON_NAME]"
type input "Casa"
type input "[PERSON_NAME]"
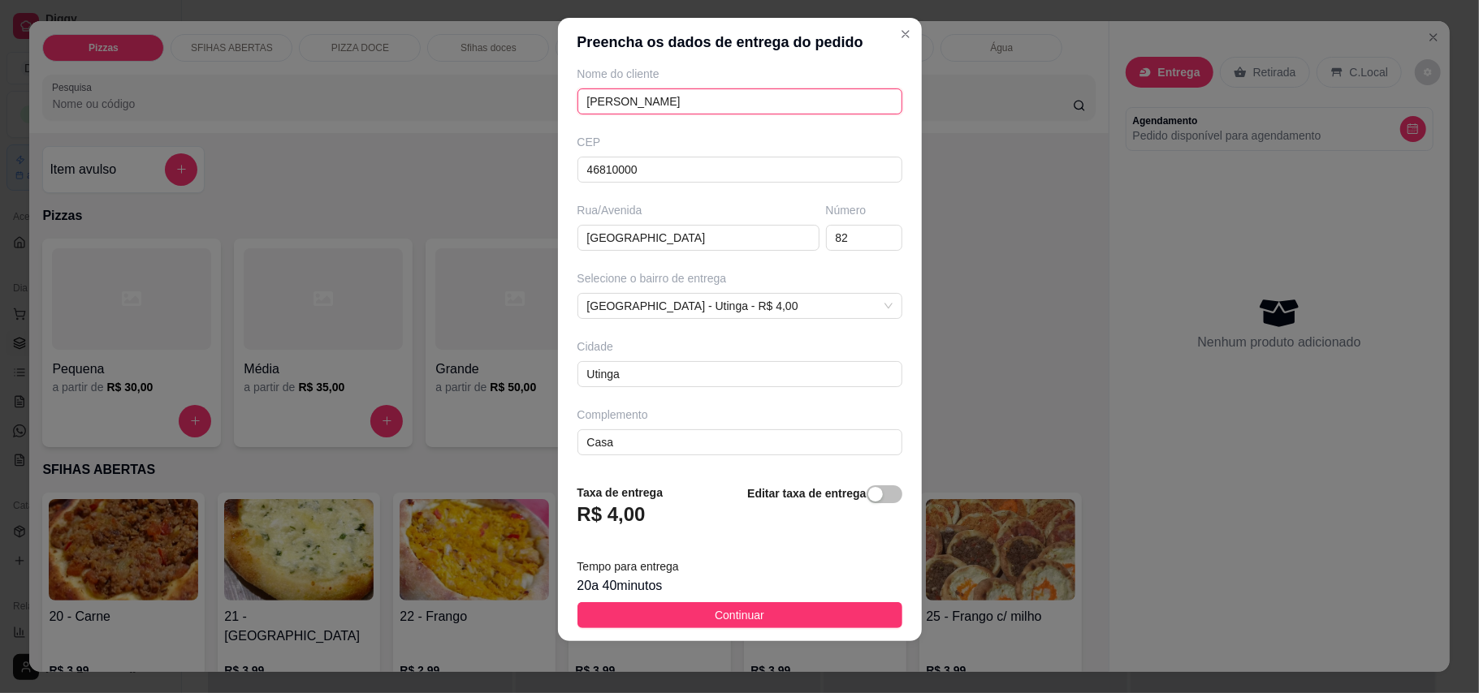
type input "Casa"
type input "[PERSON_NAME]"
type input "Casa"
type input "[PERSON_NAME]"
type input "Casa"
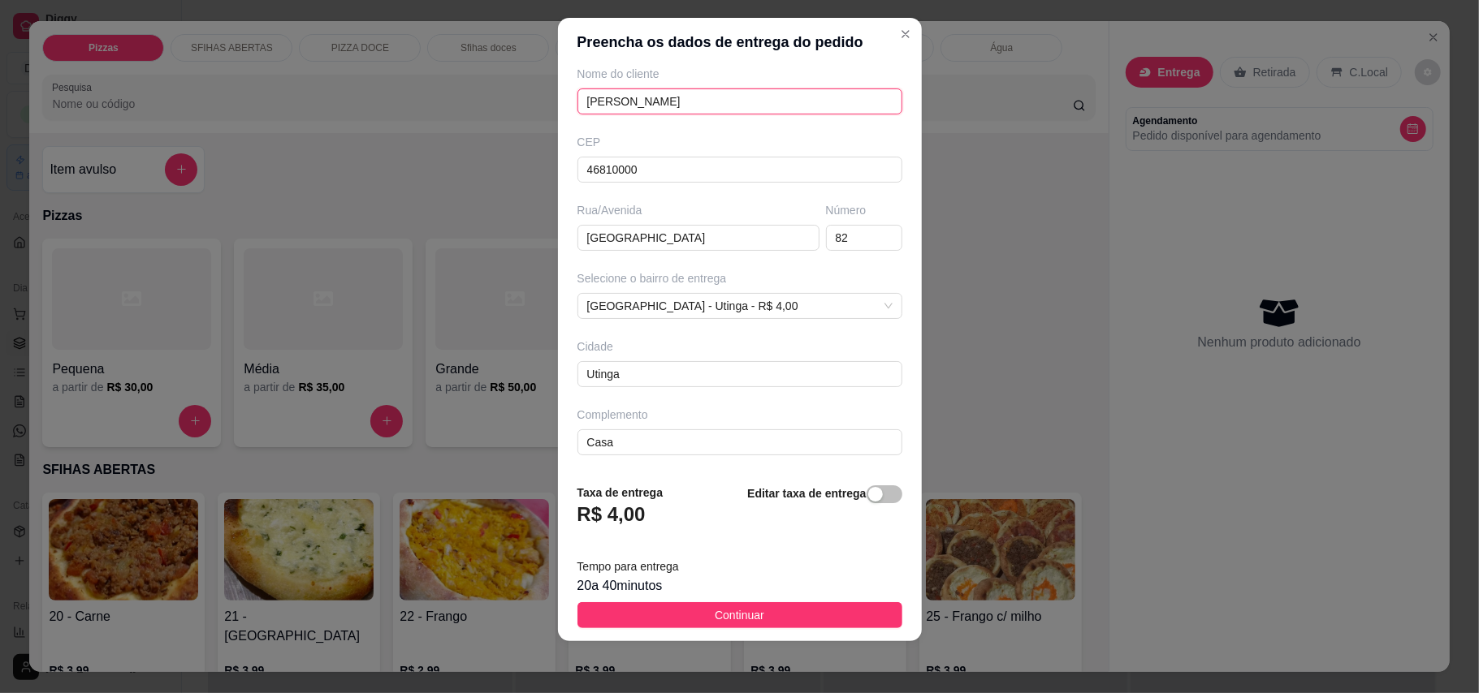
type input "[PERSON_NAME] fra"
type input "Casa"
type input "[PERSON_NAME] fr"
type input "Casa"
type input "[PERSON_NAME]"
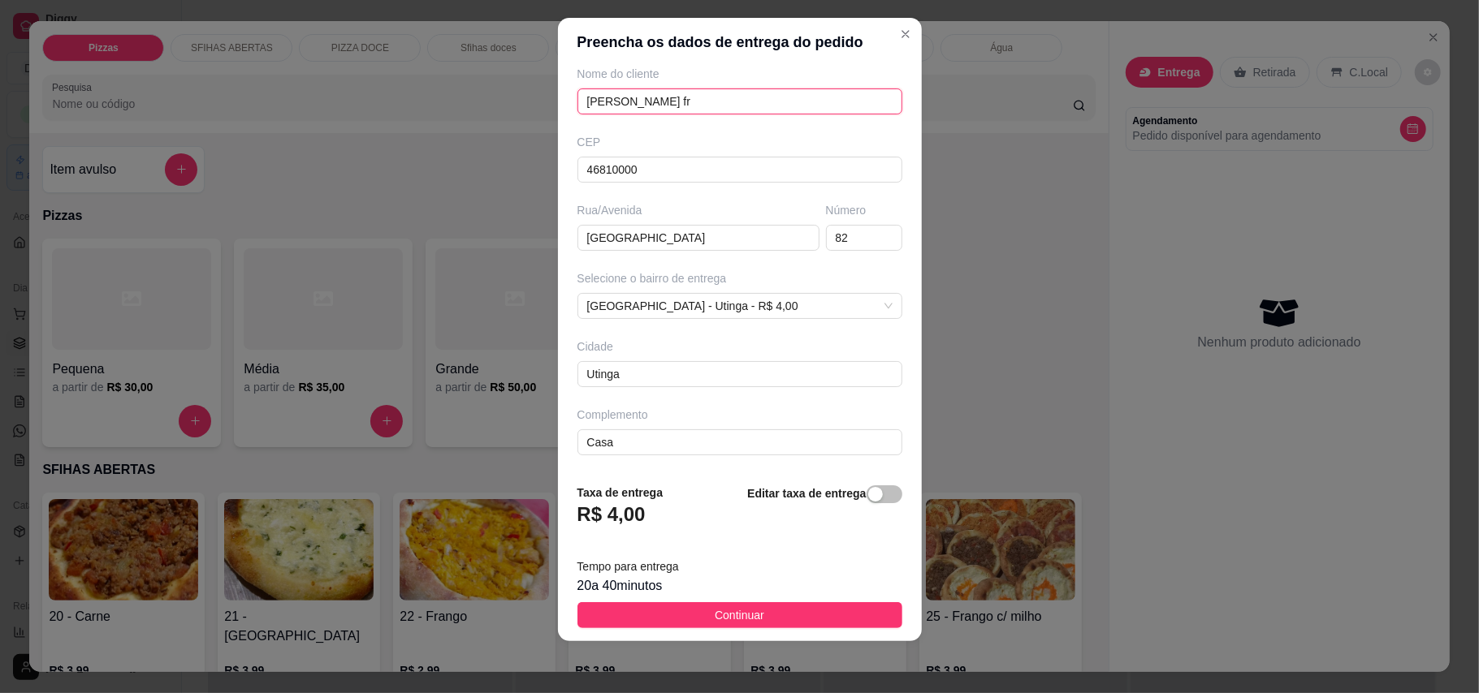
type input "Casa"
type input "[PERSON_NAME]"
type input "Casa"
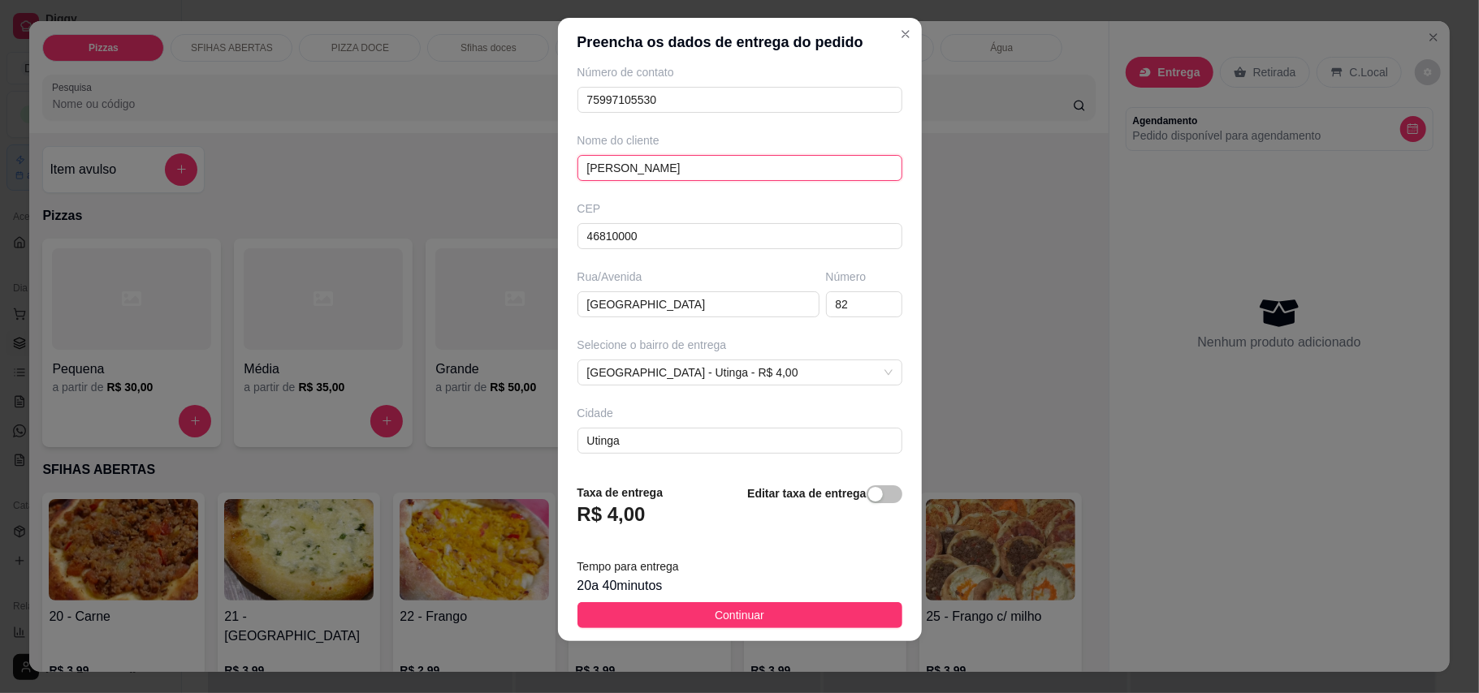
scroll to position [0, 0]
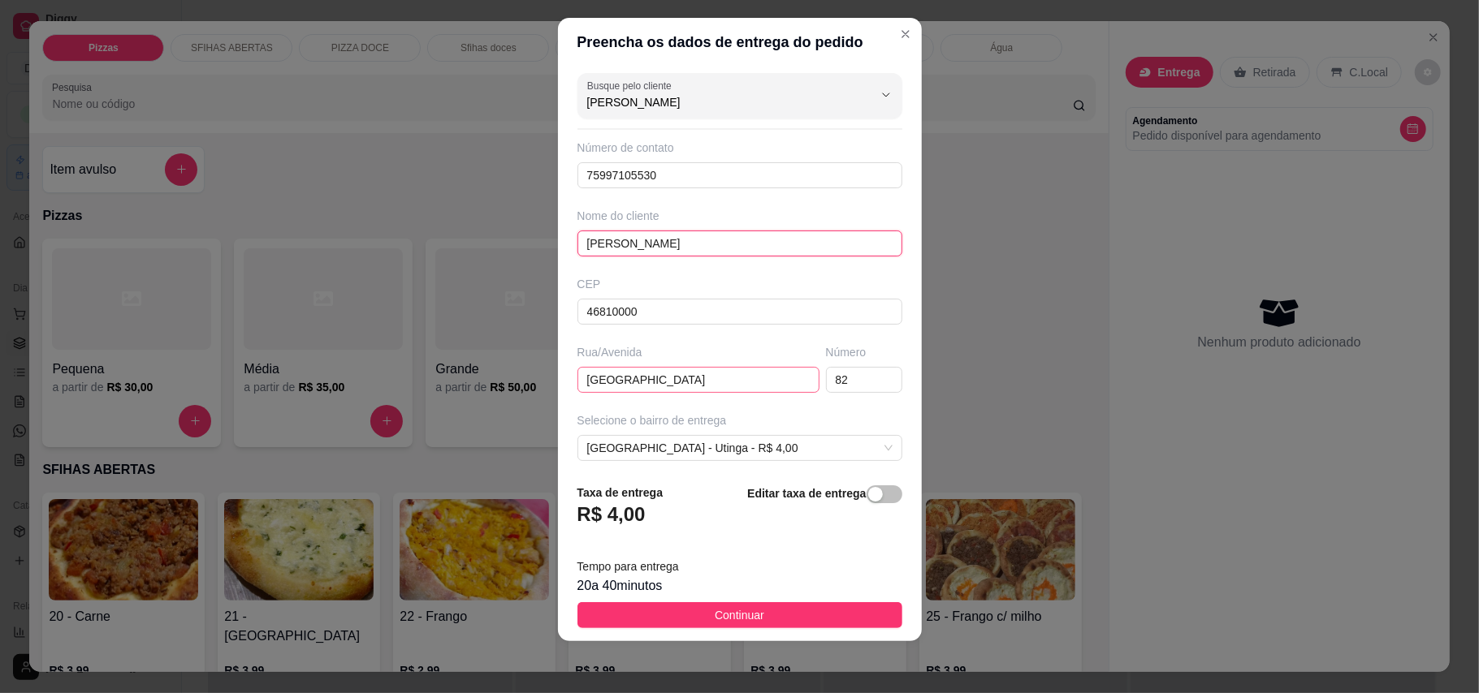
type input "[PERSON_NAME]"
click at [740, 387] on input "[GEOGRAPHIC_DATA]" at bounding box center [698, 380] width 242 height 26
type input "[GEOGRAPHIC_DATA]"
type input "Casa"
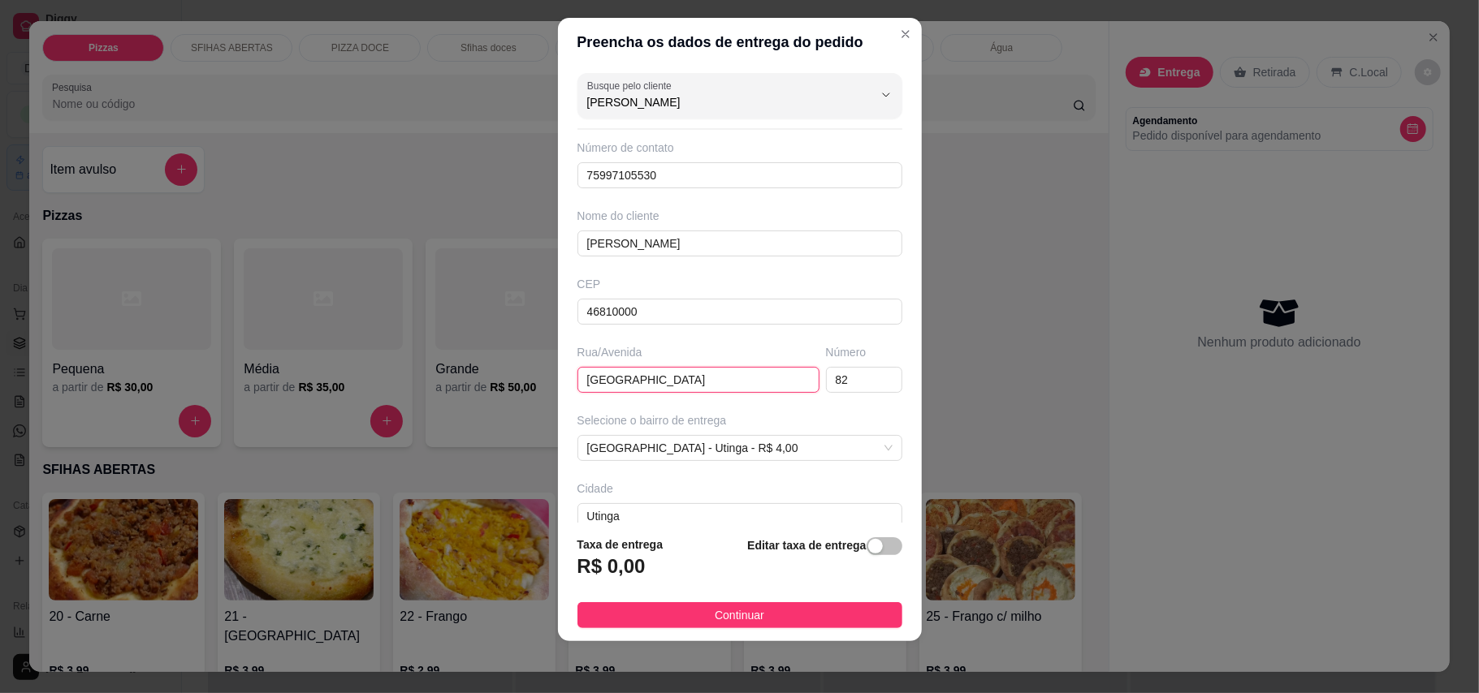
type input "Rua América chag"
type input "Casa"
type input "[GEOGRAPHIC_DATA]"
type input "Casa"
type input "Rua América ch"
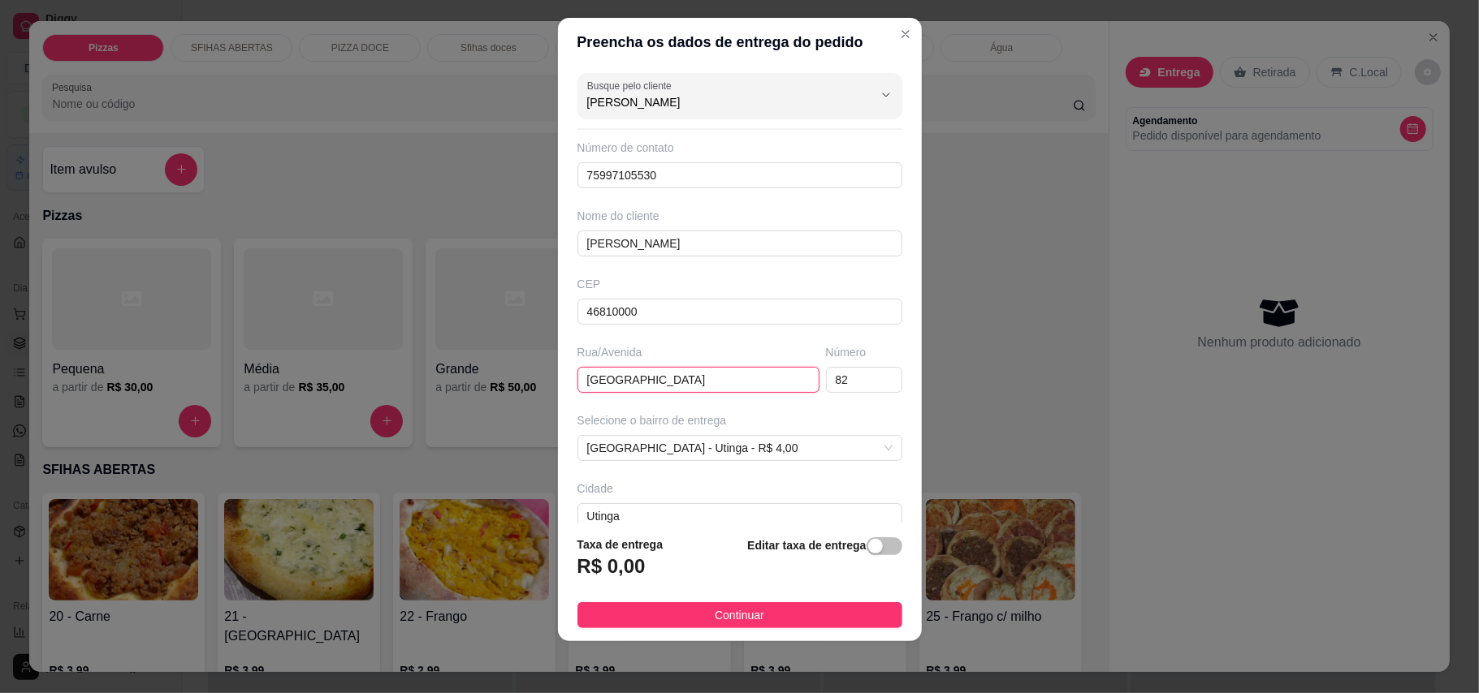
type input "Casa"
type input "Rua América c"
type input "Casa"
type input "[GEOGRAPHIC_DATA]"
type input "Casa"
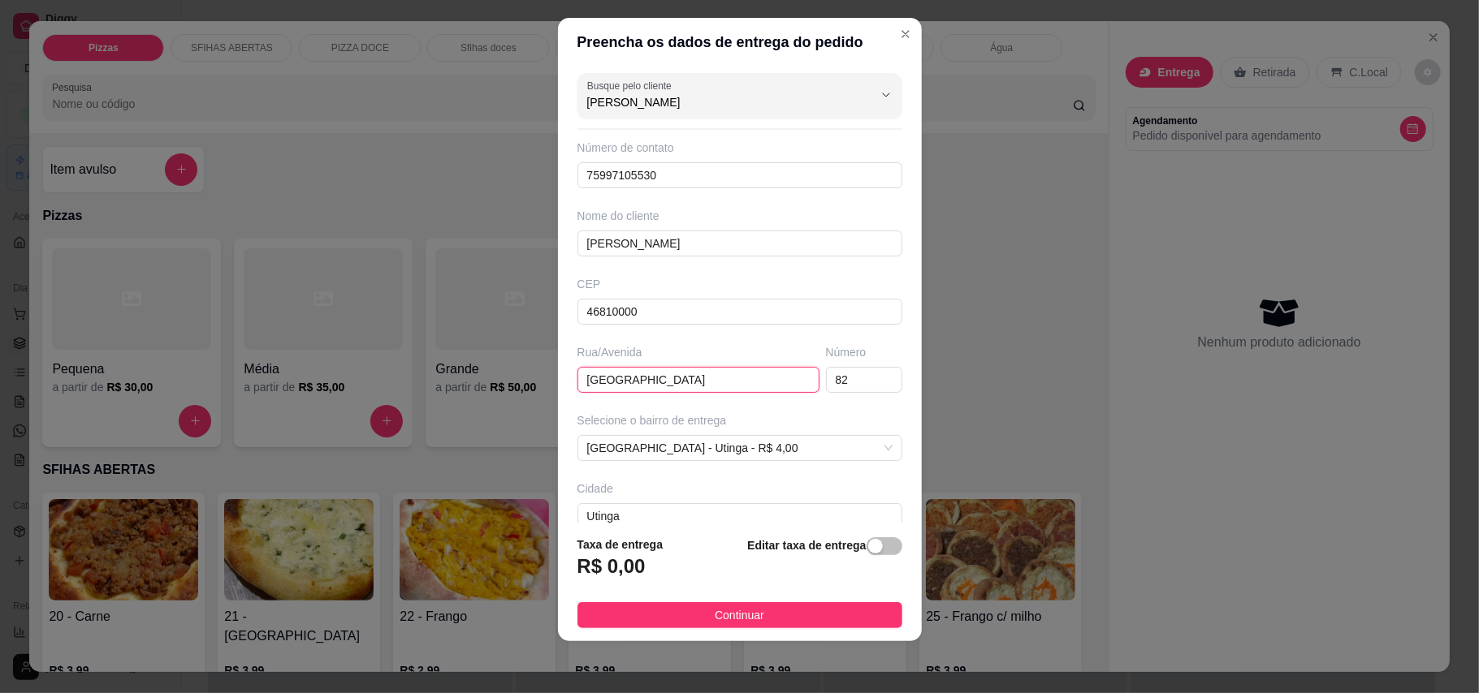
type input "[GEOGRAPHIC_DATA]"
type input "Casa"
type input "Rua Améric"
type input "Casa"
type input "Rua Amér"
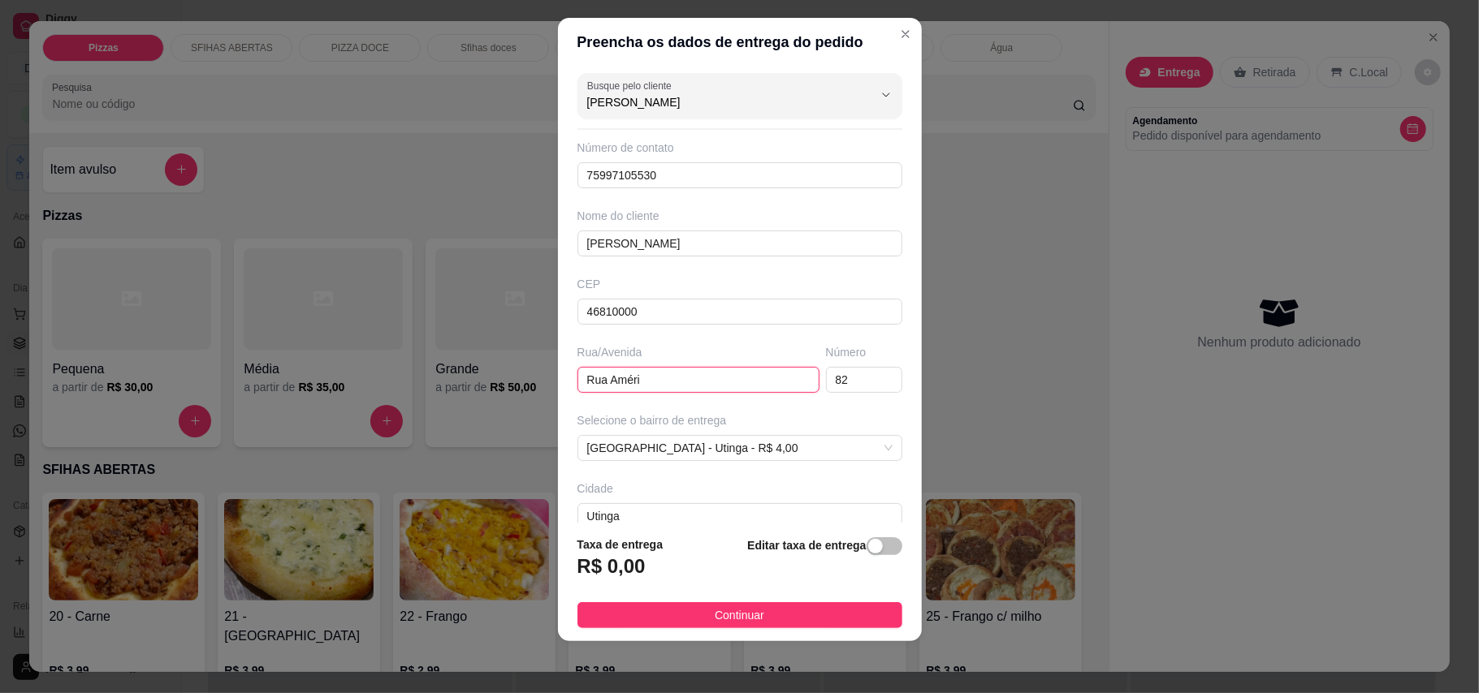
type input "Casa"
type input "Rua"
type input "Casa"
type input "Rua"
type input "Casa"
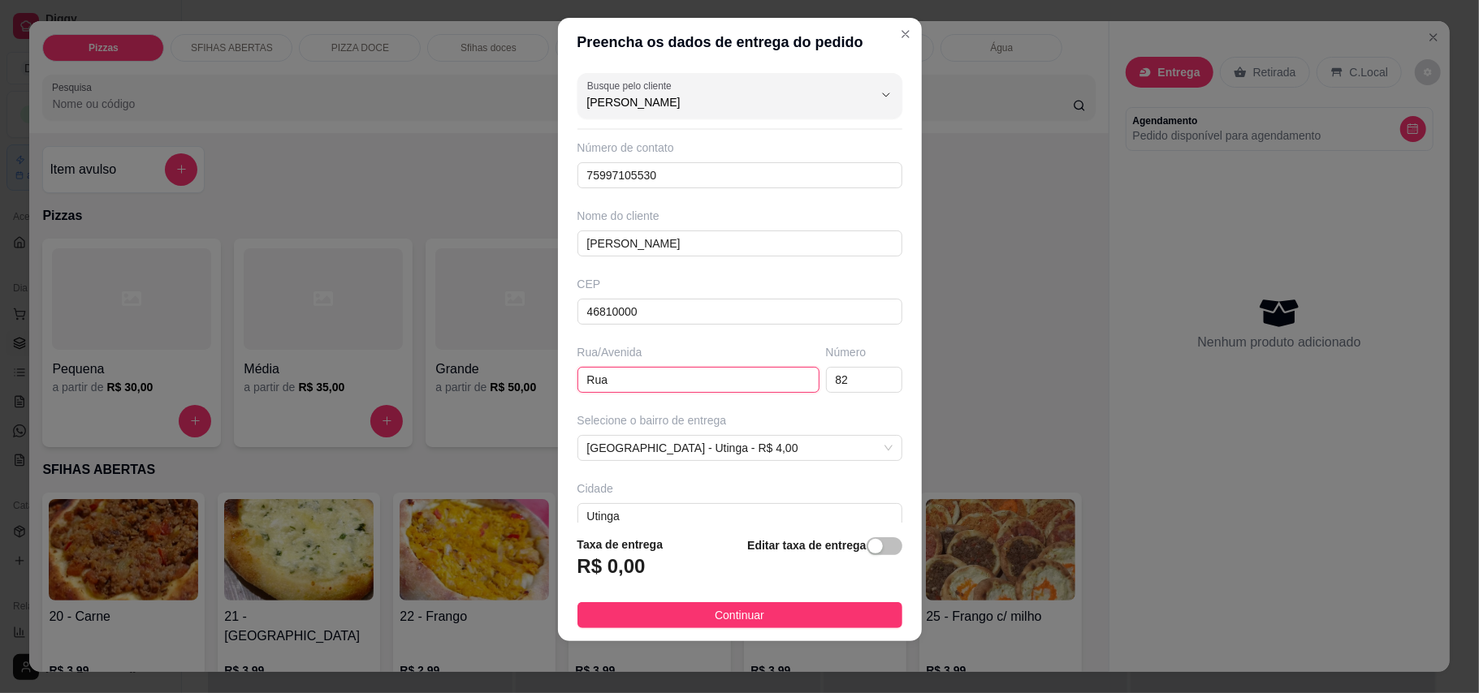
type input "Ru"
type input "Casa"
type input "R"
type input "Casa"
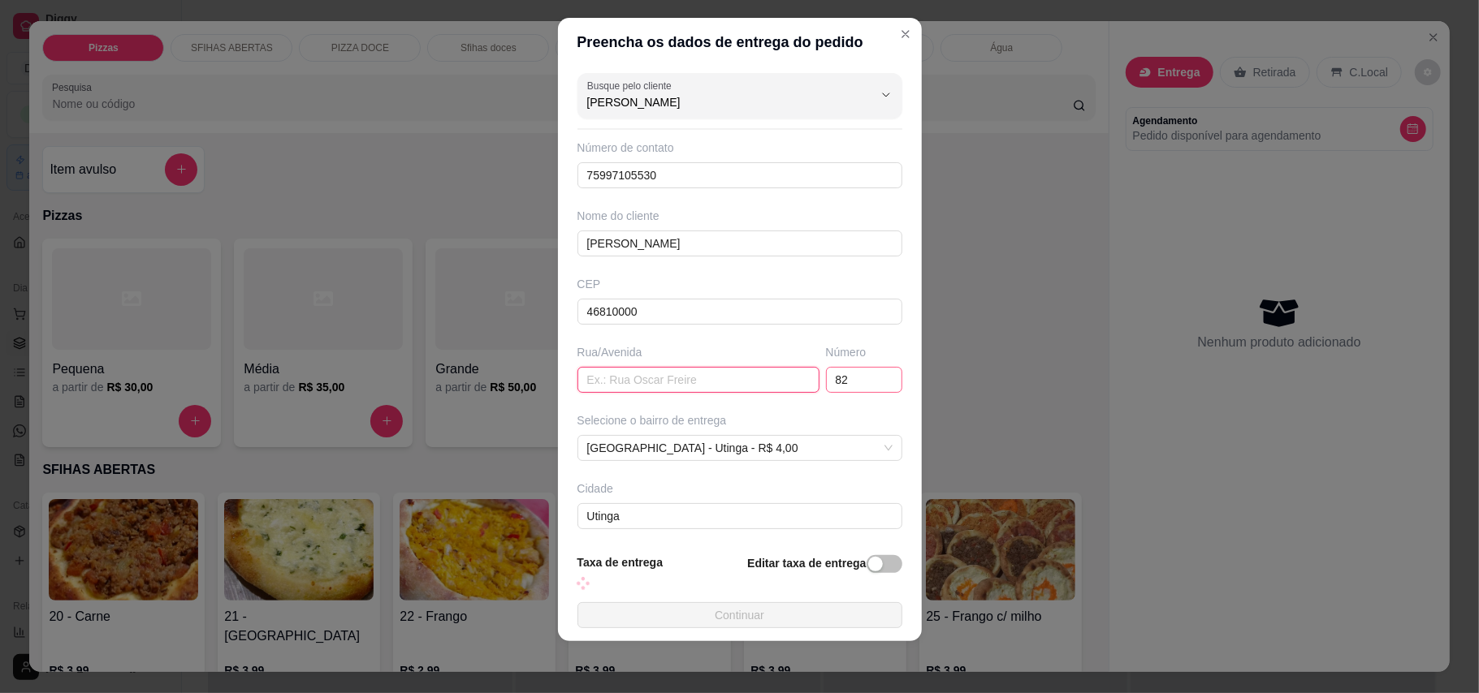
type input "Casa"
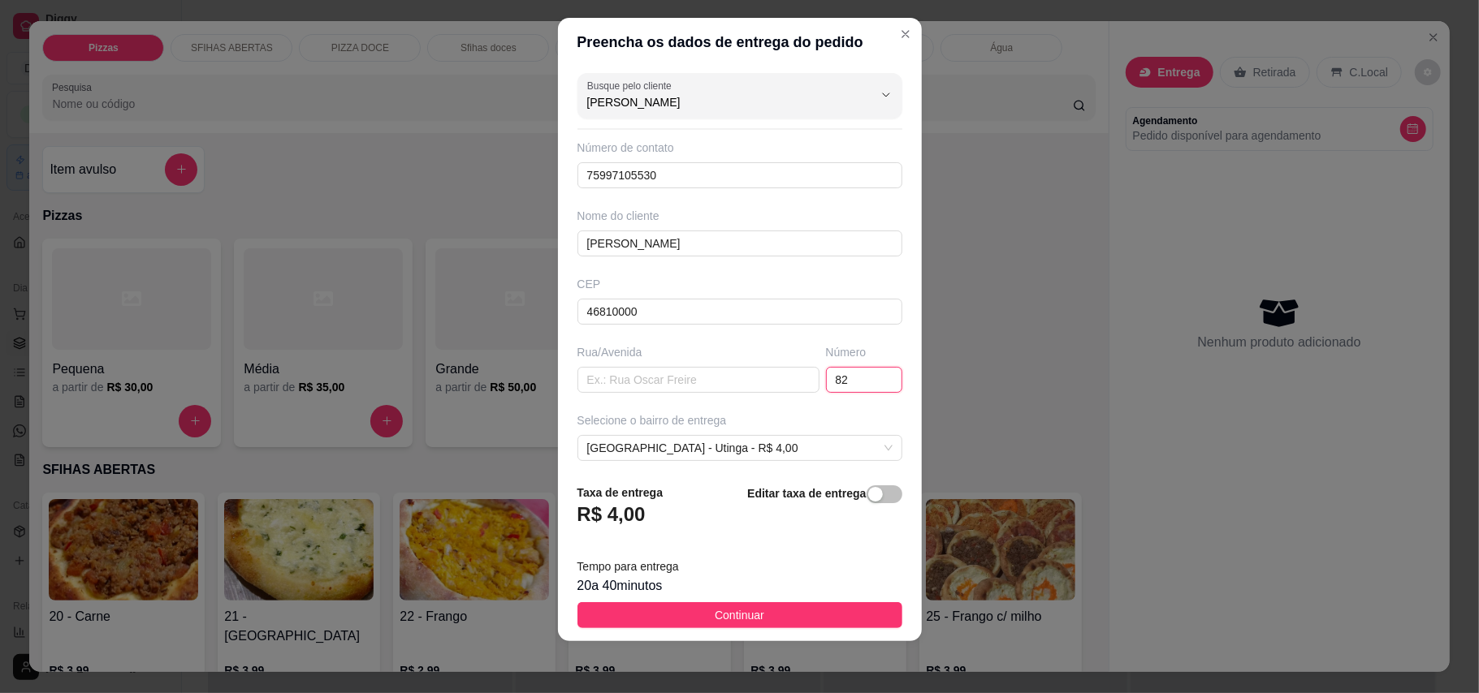
click at [839, 383] on input "82" at bounding box center [864, 380] width 76 height 26
type input "8"
type input "Casa"
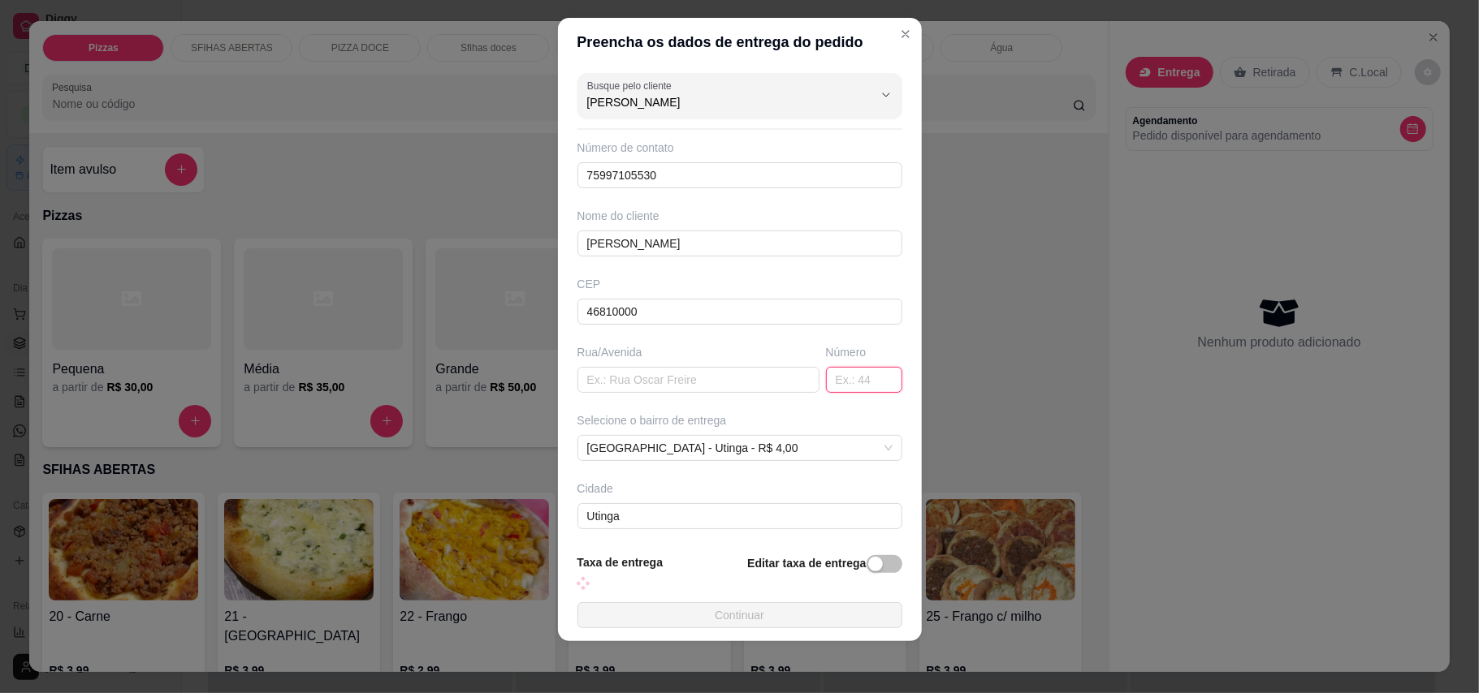
type input "Casa"
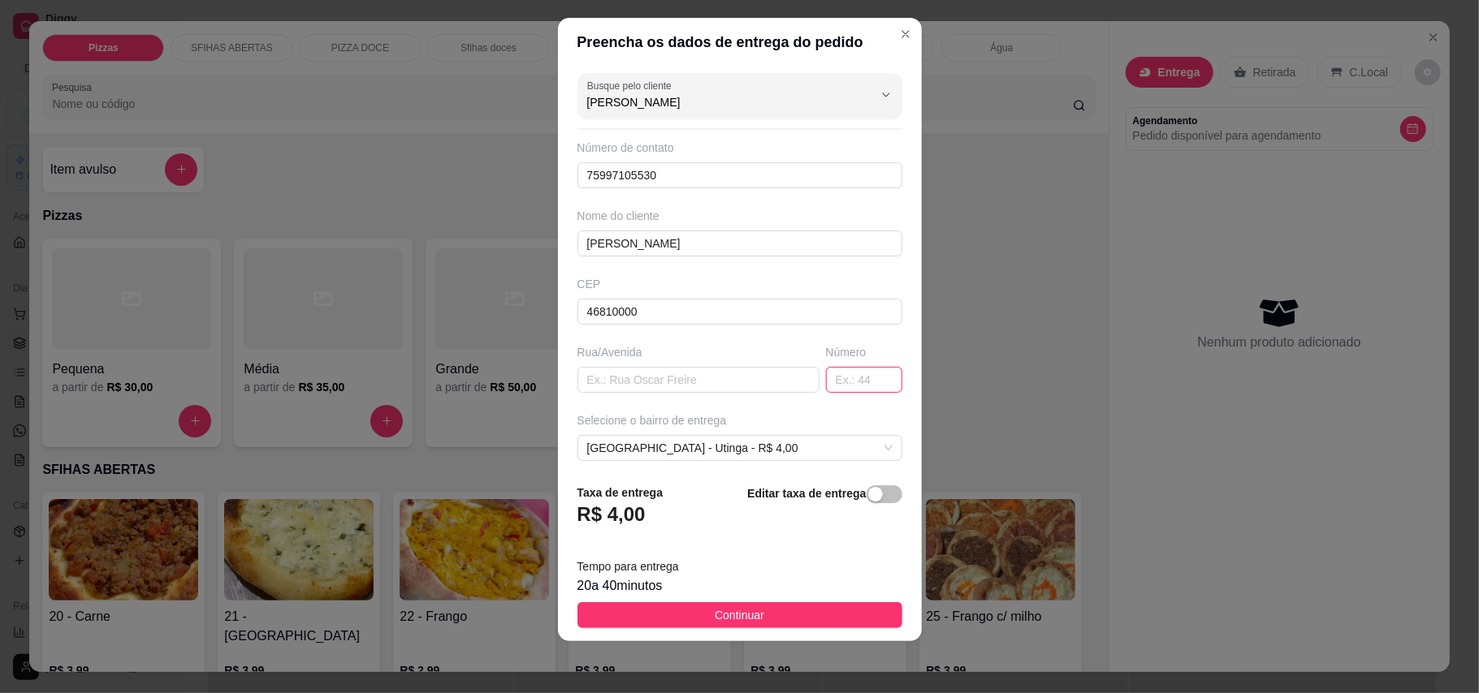
scroll to position [108, 0]
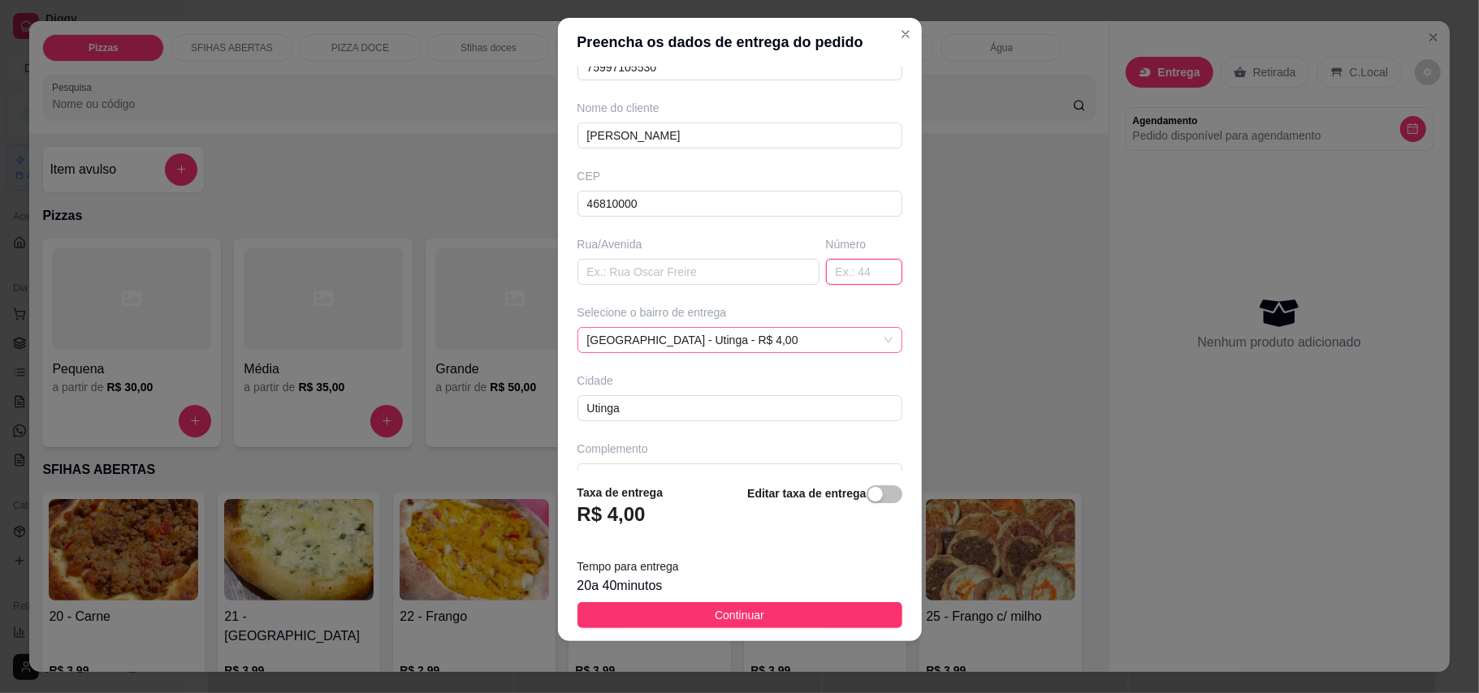
click at [802, 339] on span "[GEOGRAPHIC_DATA] - Utinga - R$ 4,00" at bounding box center [739, 340] width 305 height 24
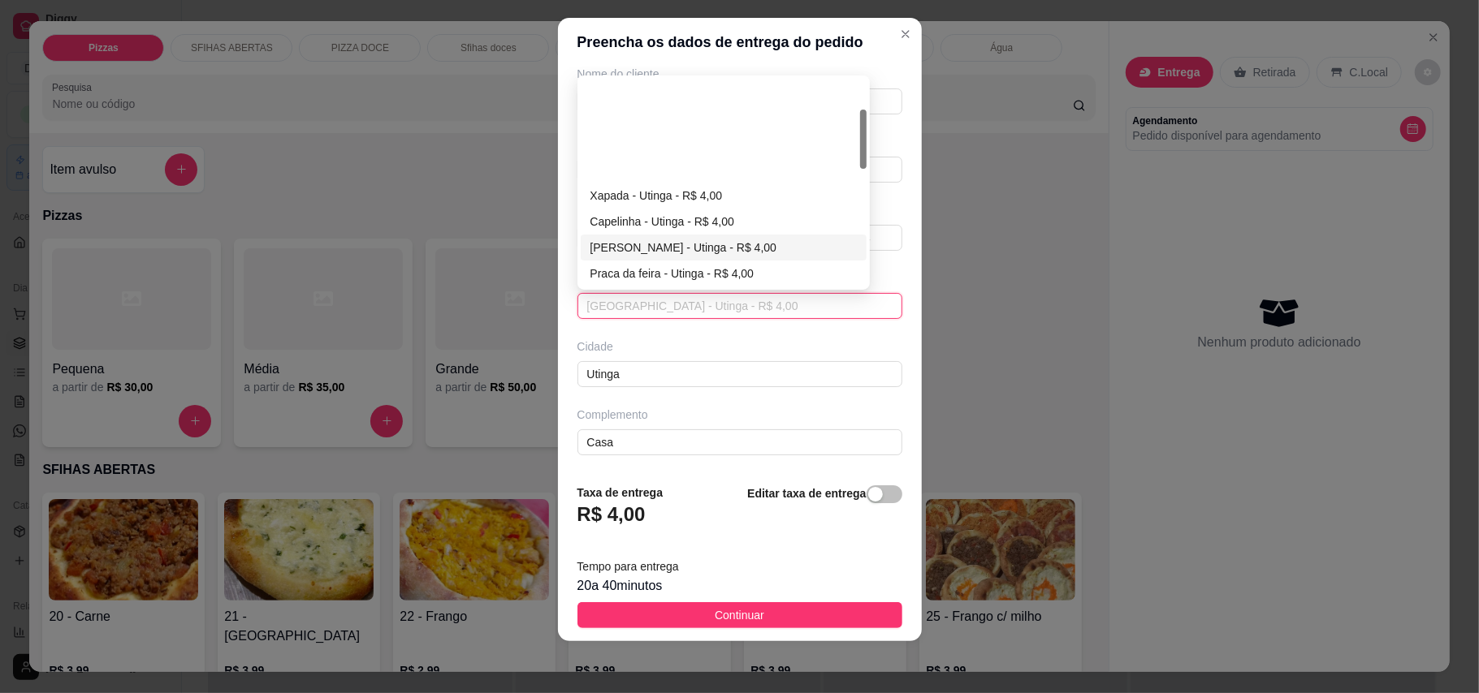
scroll to position [216, 0]
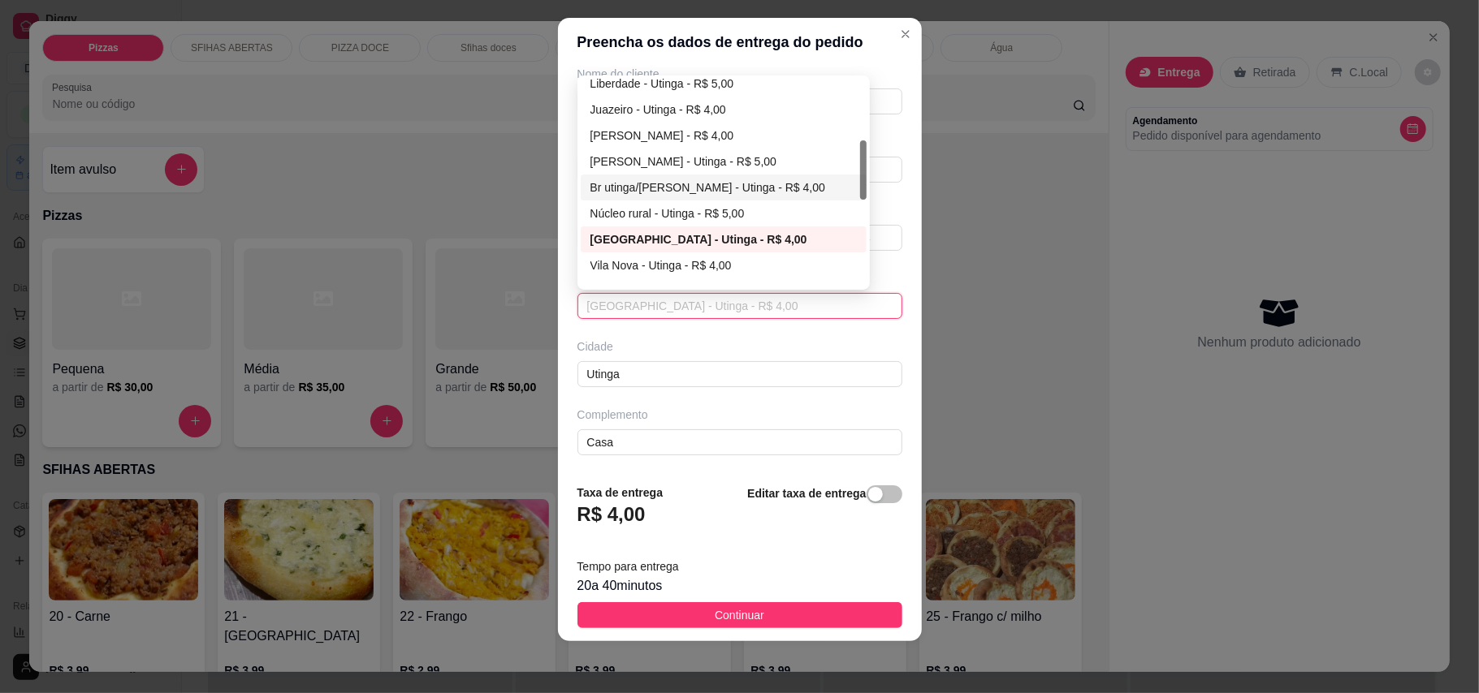
click at [659, 186] on div "Br utinga/[PERSON_NAME] - Utinga - R$ 4,00" at bounding box center [723, 188] width 266 height 18
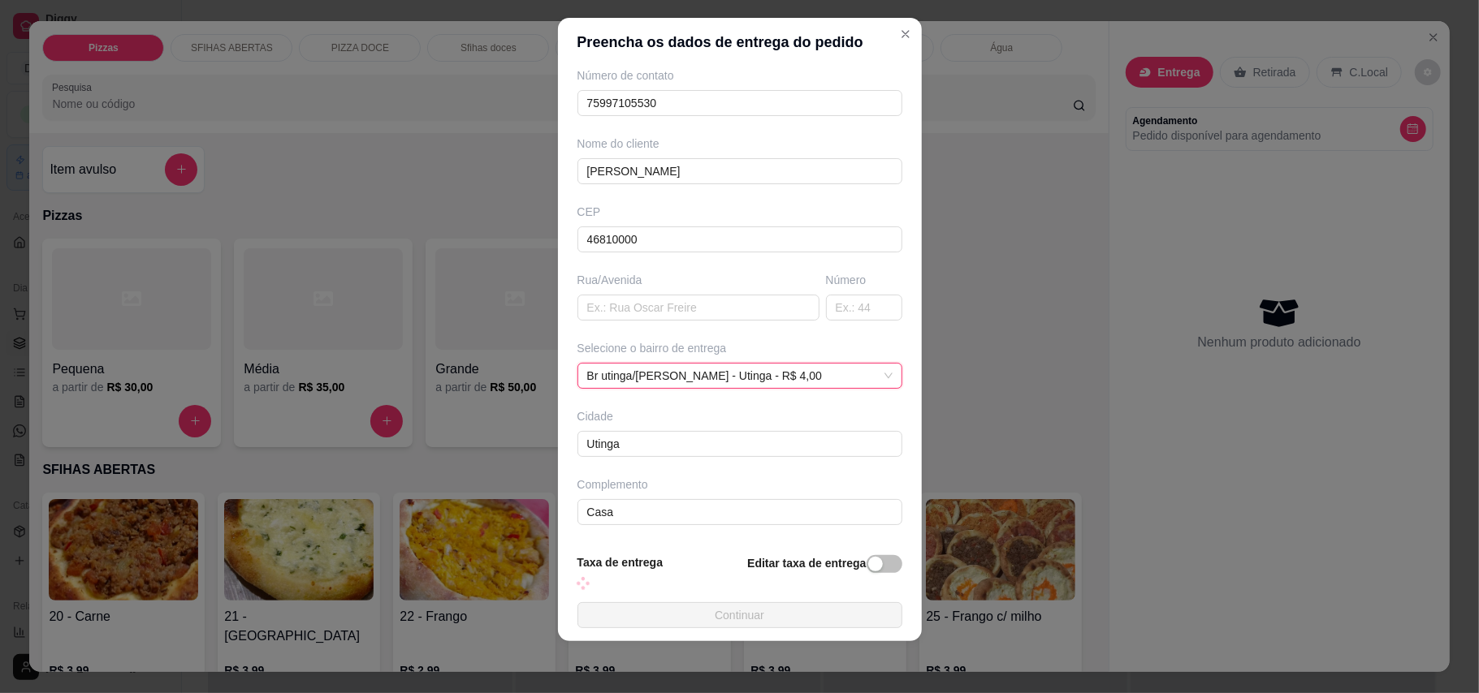
type input "Casa"
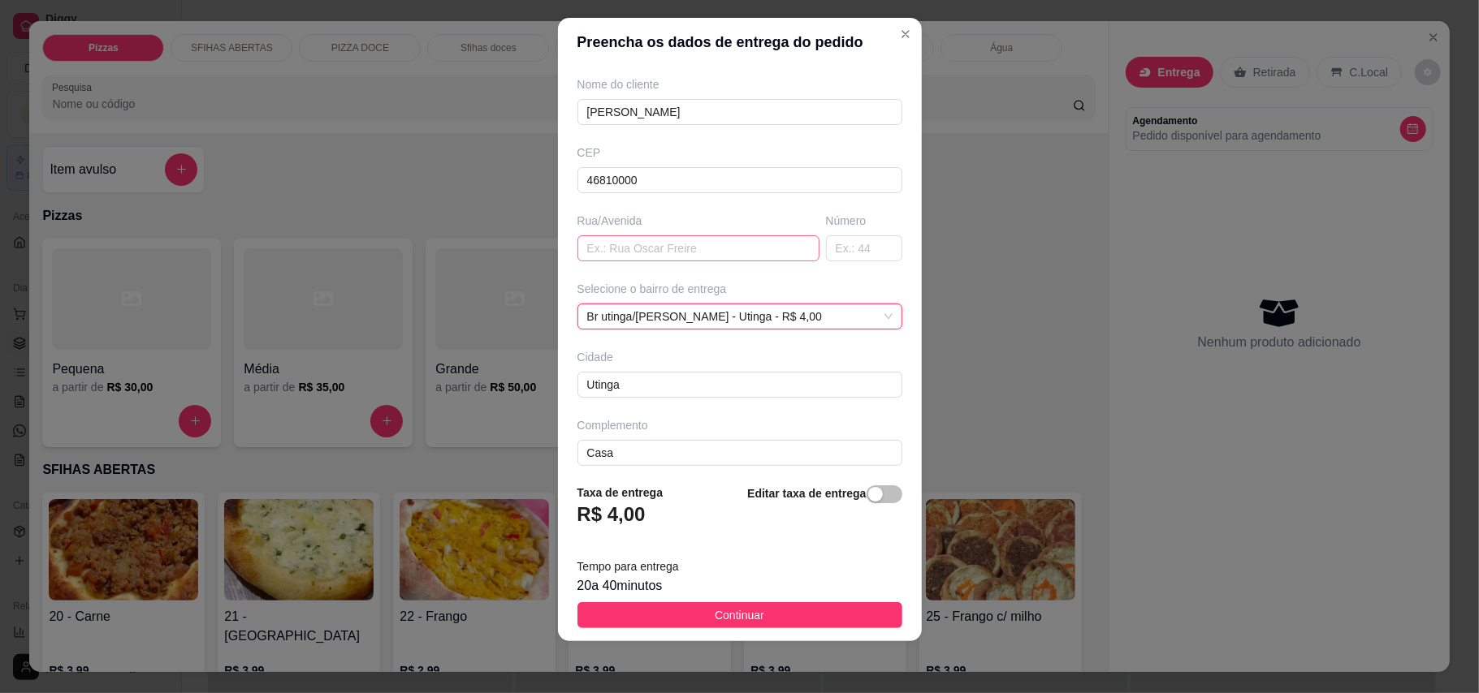
scroll to position [146, 0]
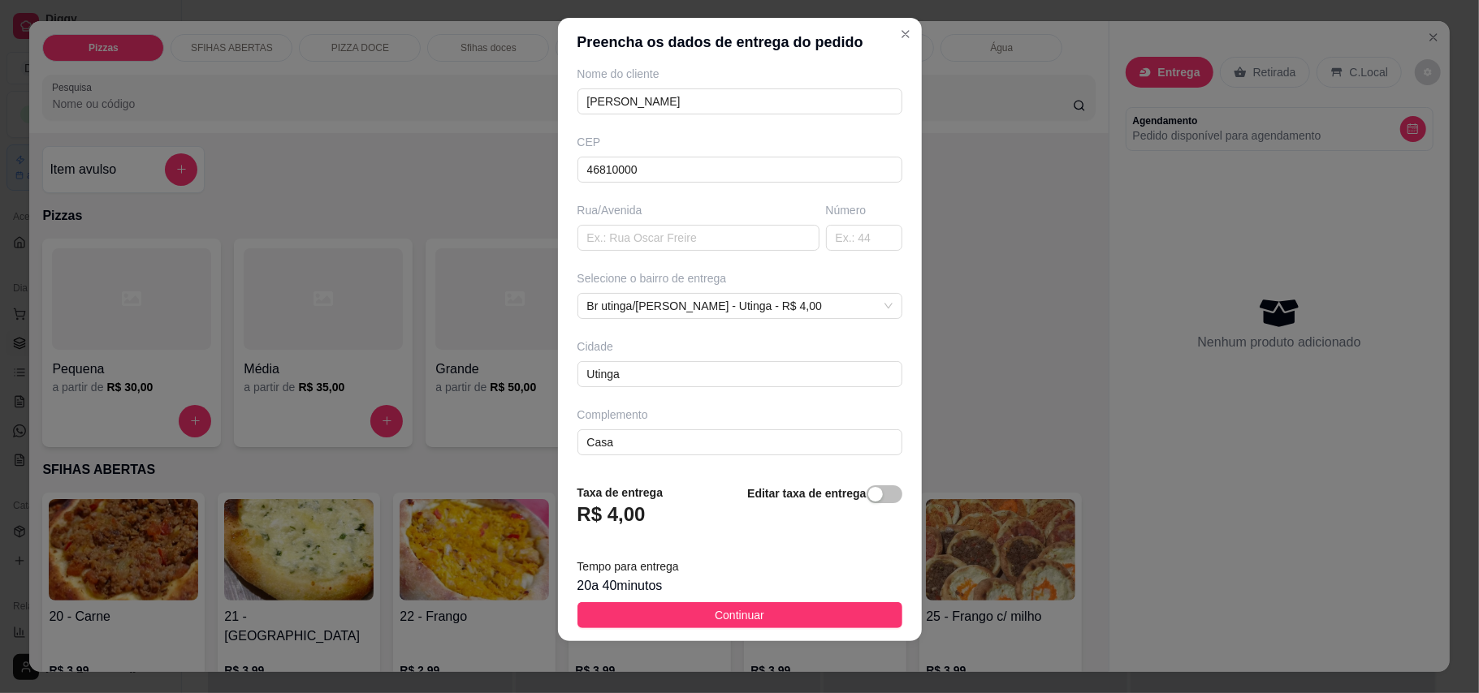
click at [700, 258] on div "Busque pelo cliente [PERSON_NAME] Número de contato 75997105530 Nome do cliente…" at bounding box center [740, 269] width 364 height 405
click at [700, 237] on input "text" at bounding box center [698, 238] width 242 height 26
type input "c"
type input "Casa"
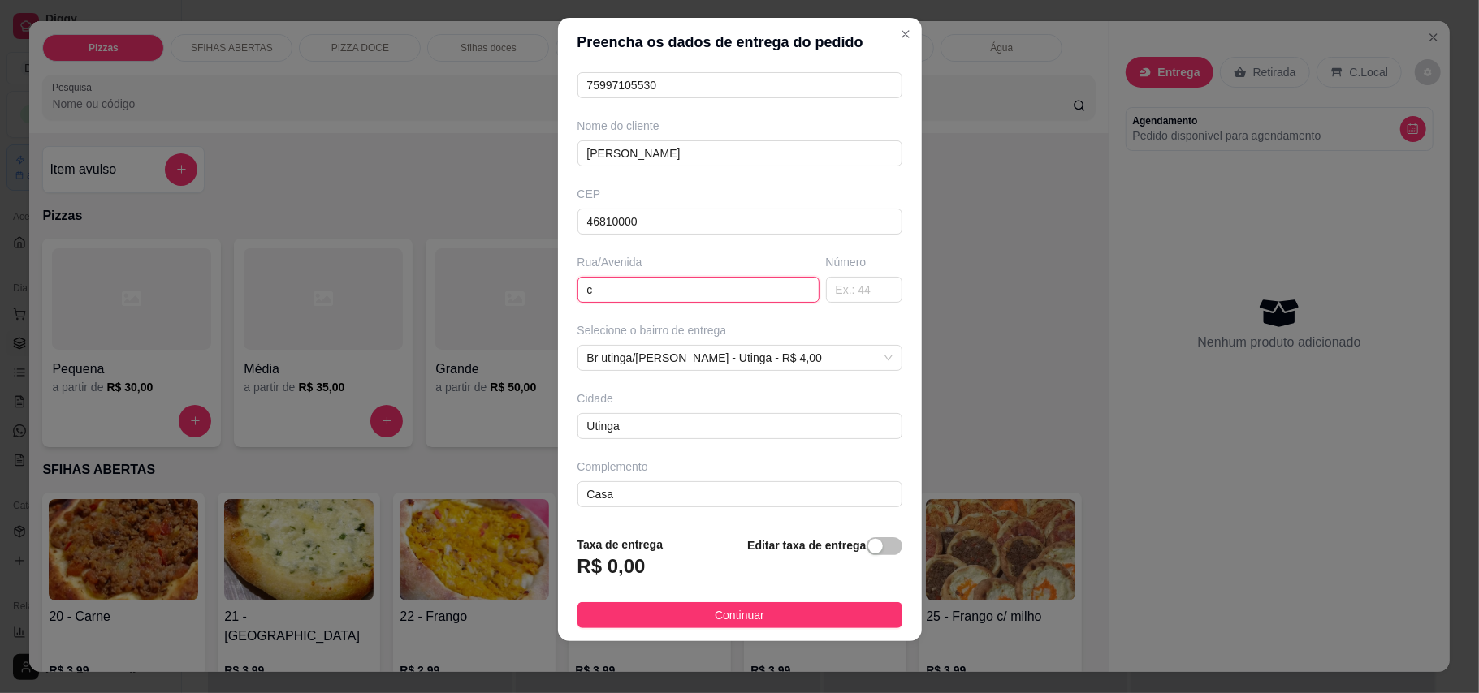
type input "ca"
type input "Casa"
type input "cas"
type input "Casa"
type input "casa"
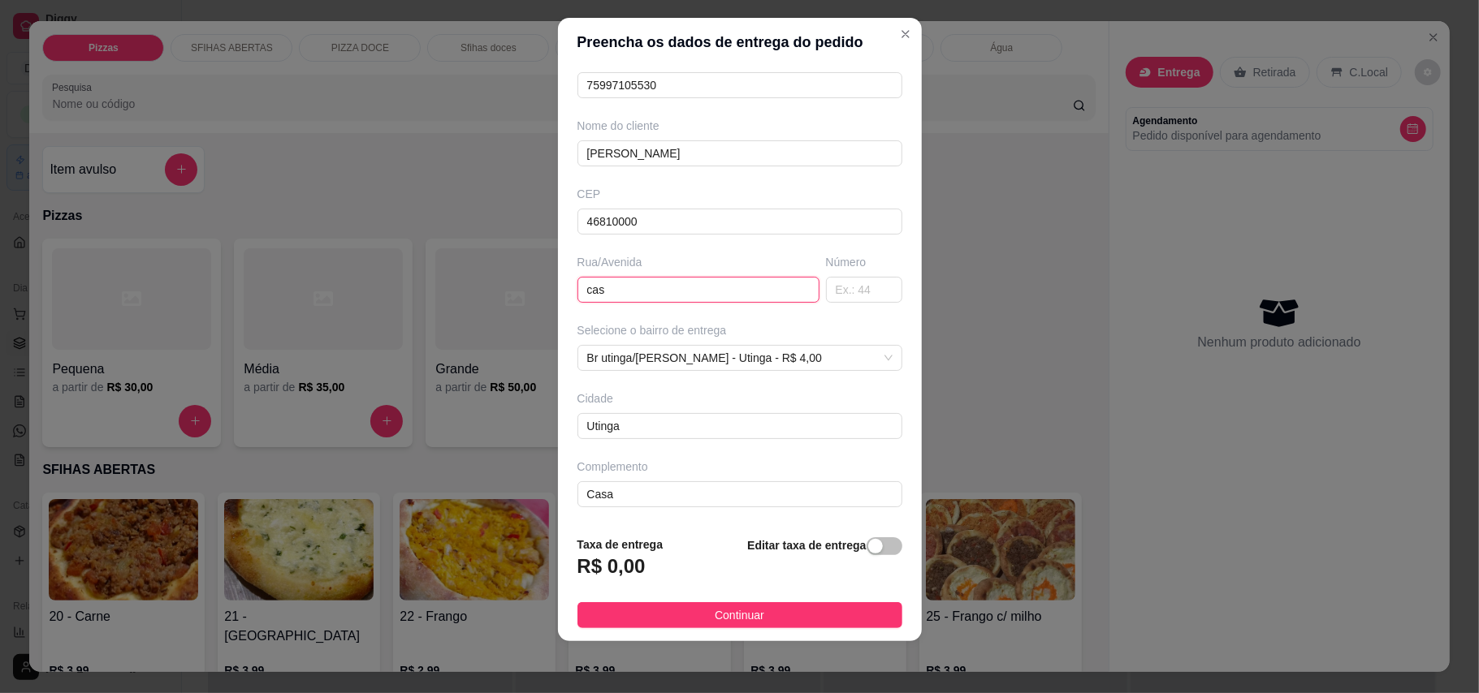
type input "Casa"
type input "casa"
type input "Casa"
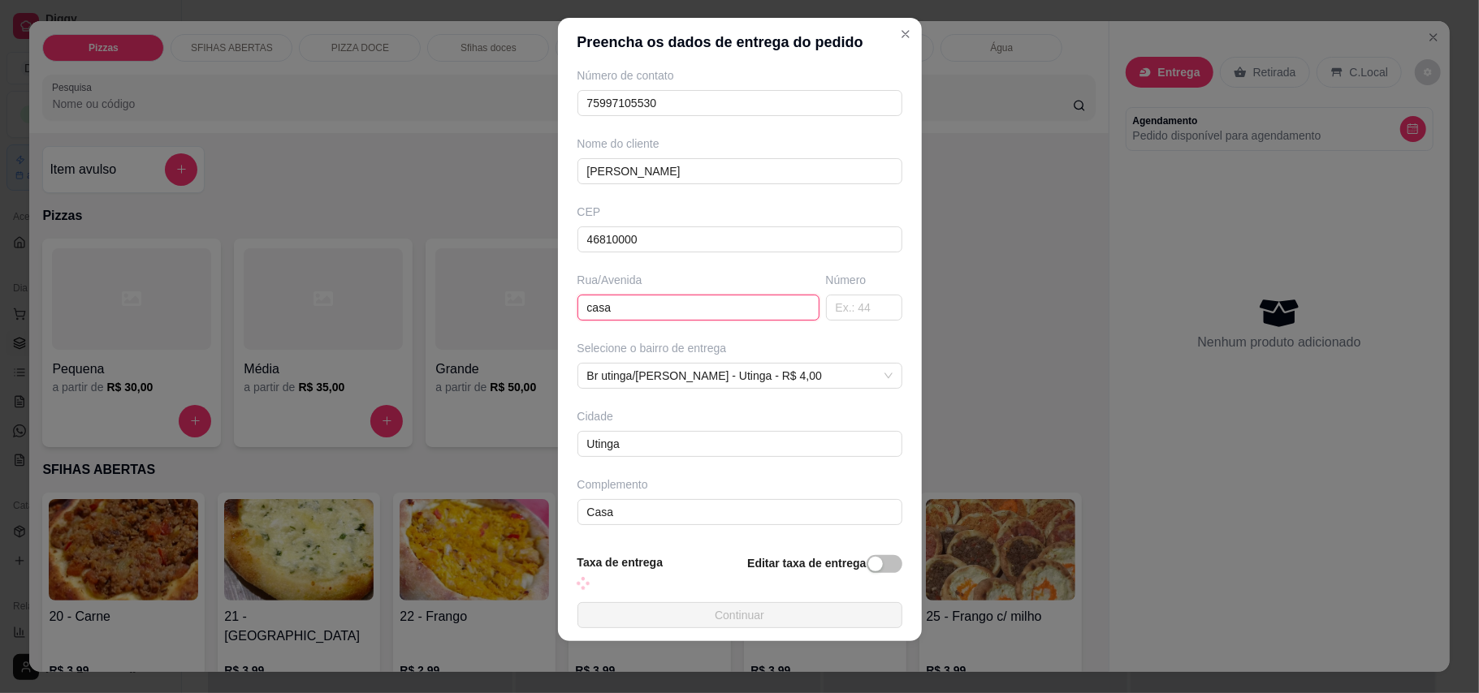
type input "casa d"
type input "Casa"
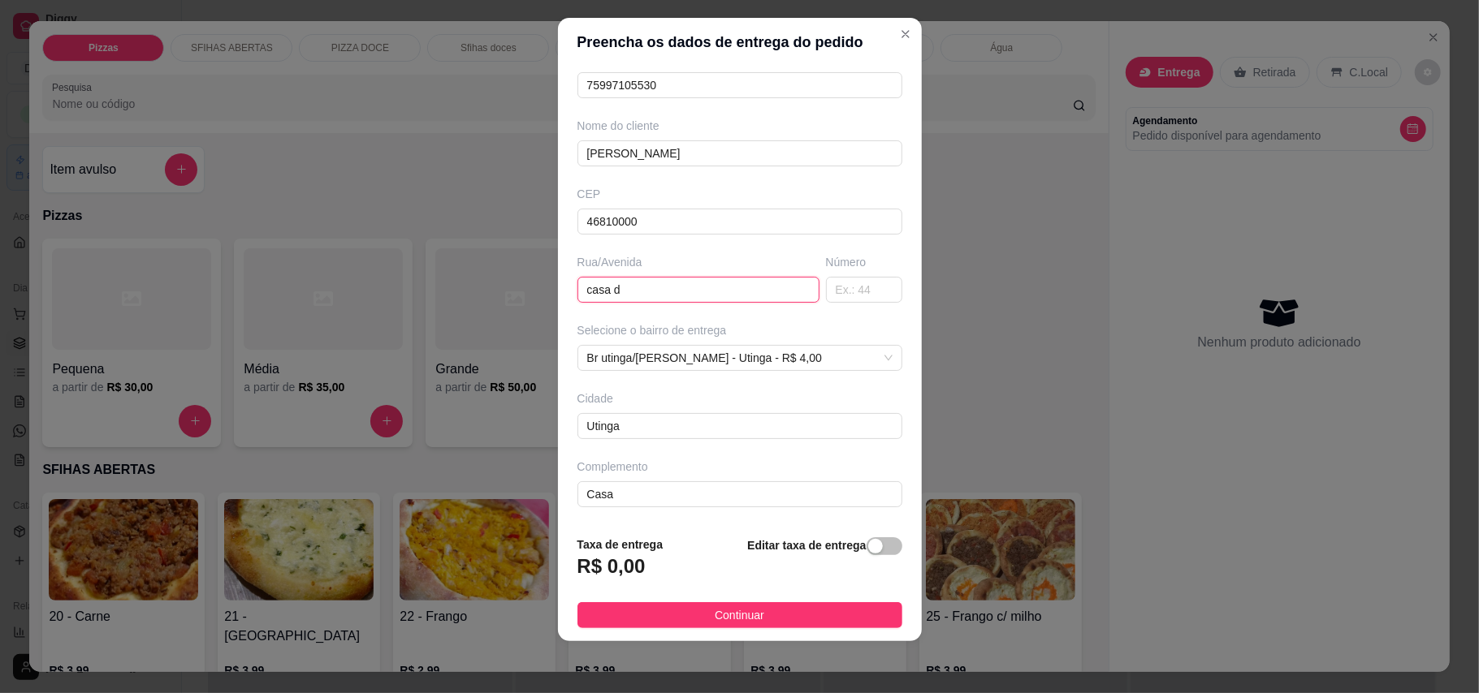
type input "casa de"
type input "Casa"
type input "casa de"
type input "Casa"
type input "casa de a"
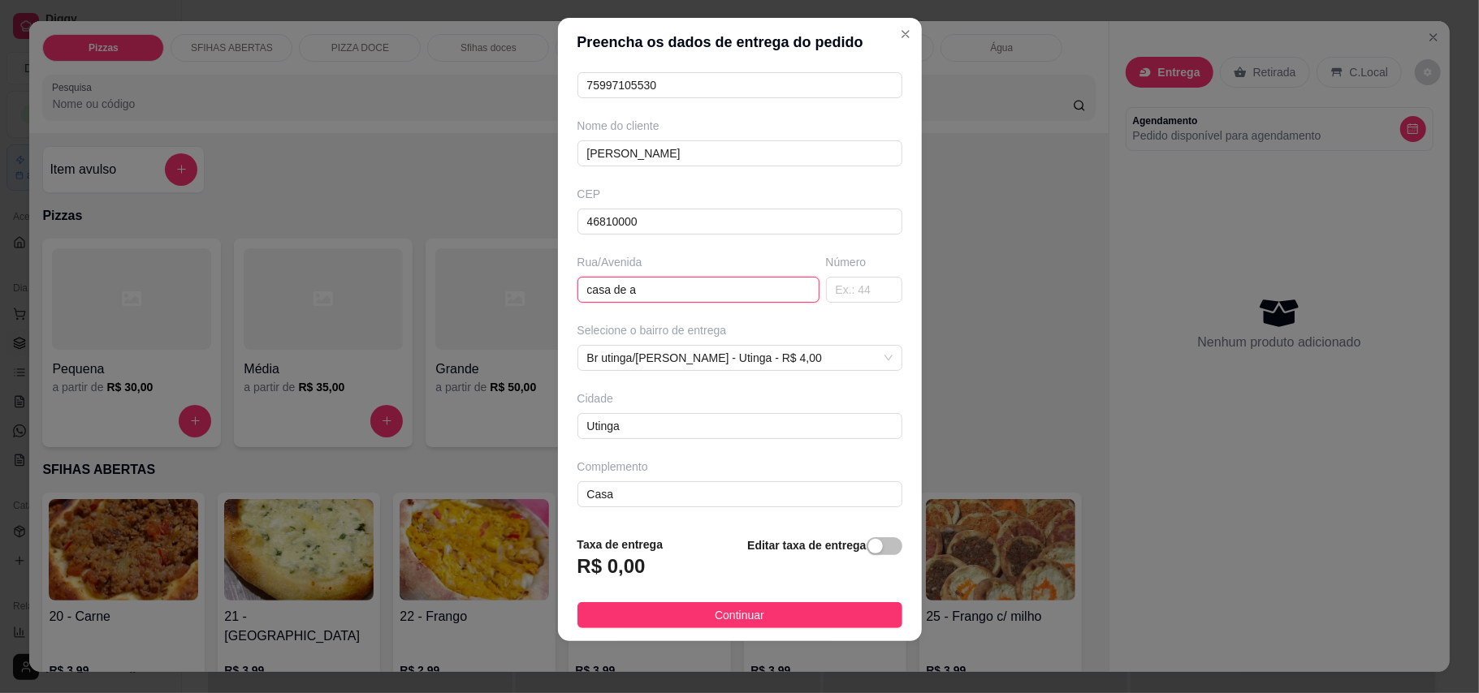
type input "Casa"
type input "casa de al"
type input "Casa"
type input "casa de ale"
type input "Casa"
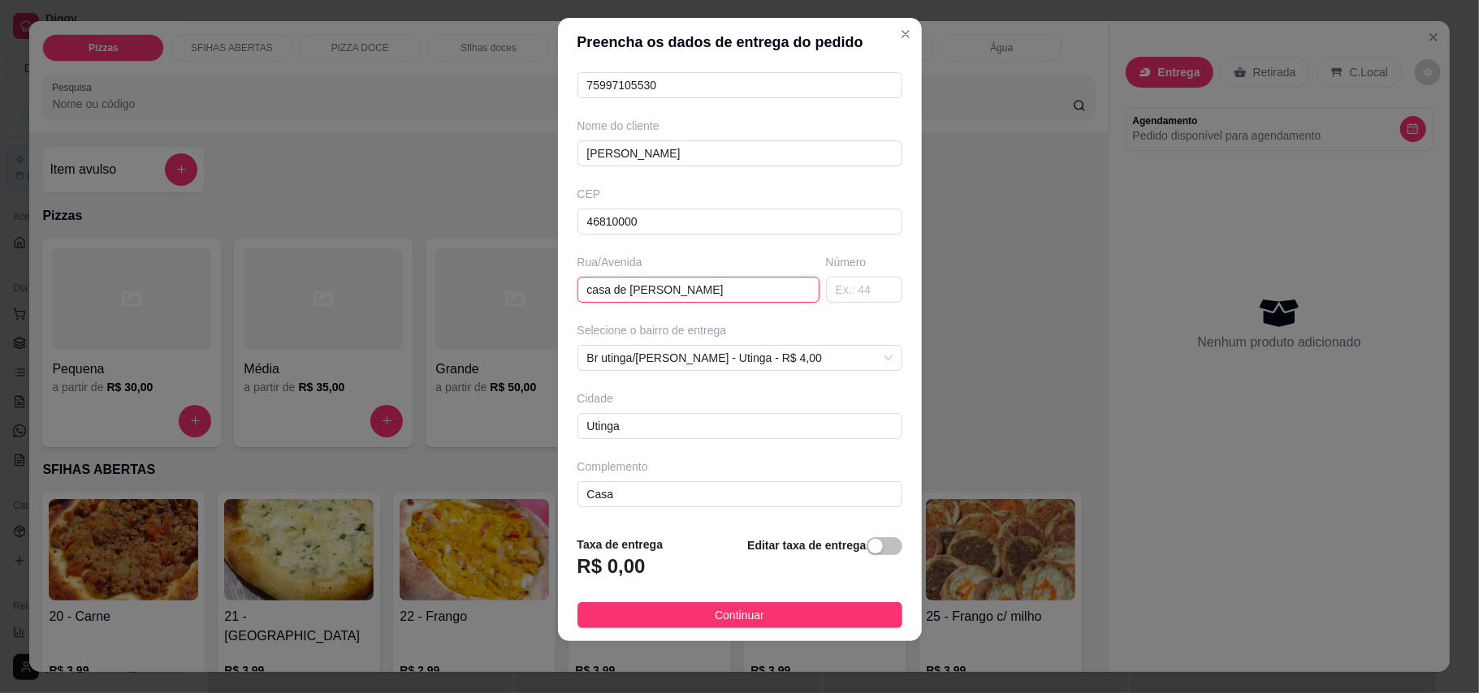
type input "casa de [PERSON_NAME]"
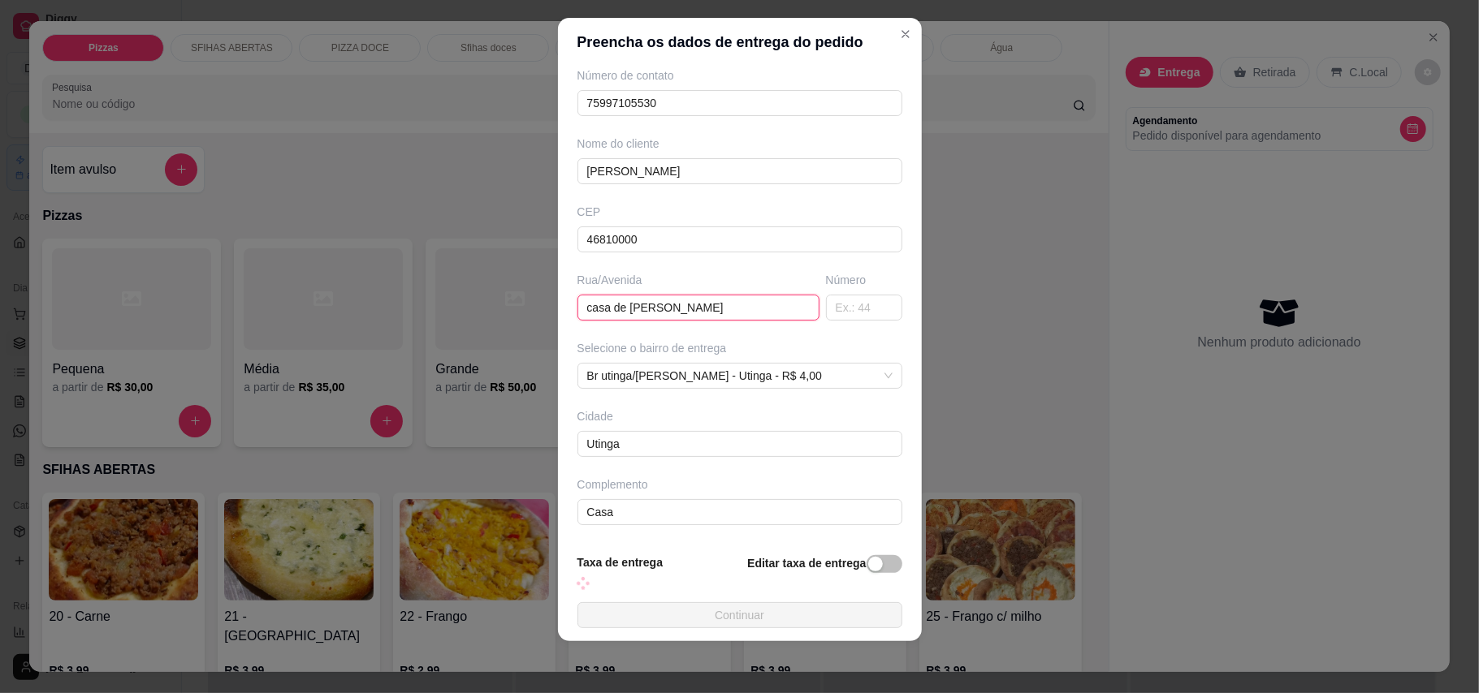
type input "Casa"
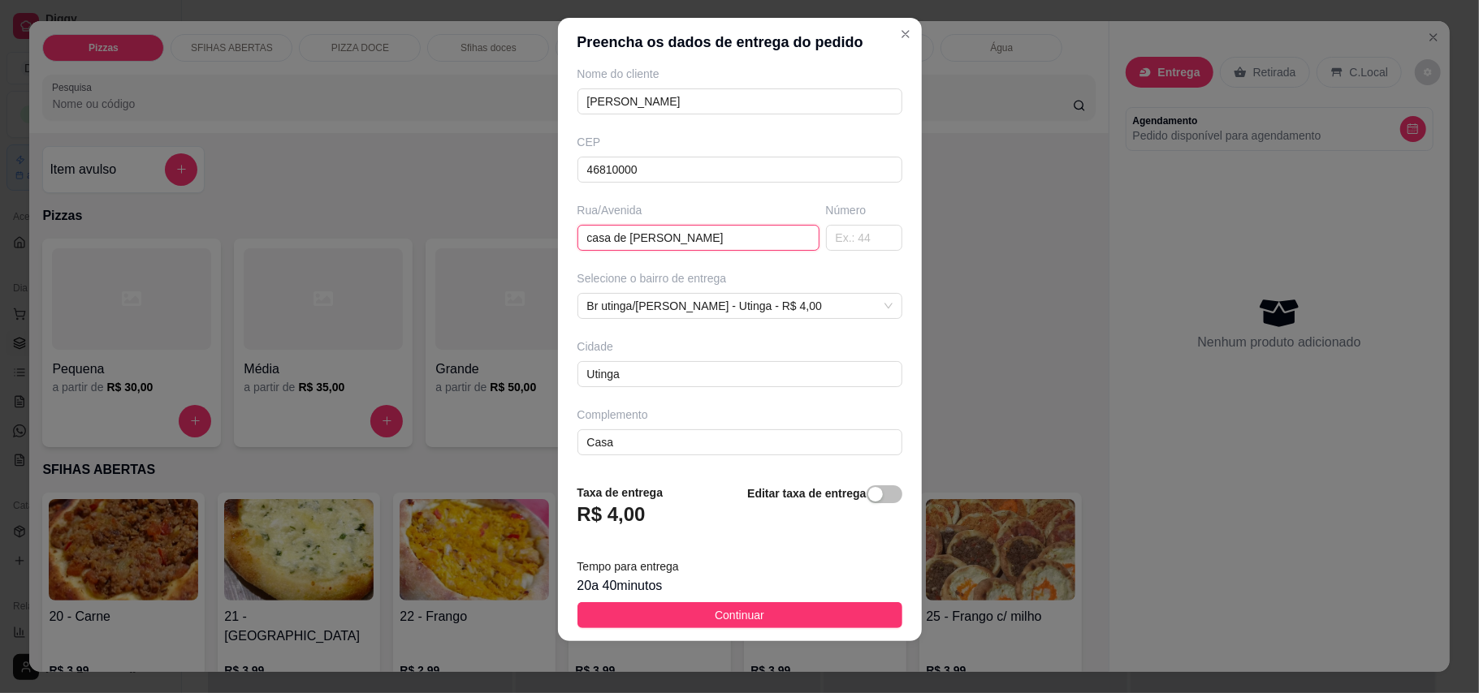
type input "casa de [PERSON_NAME]"
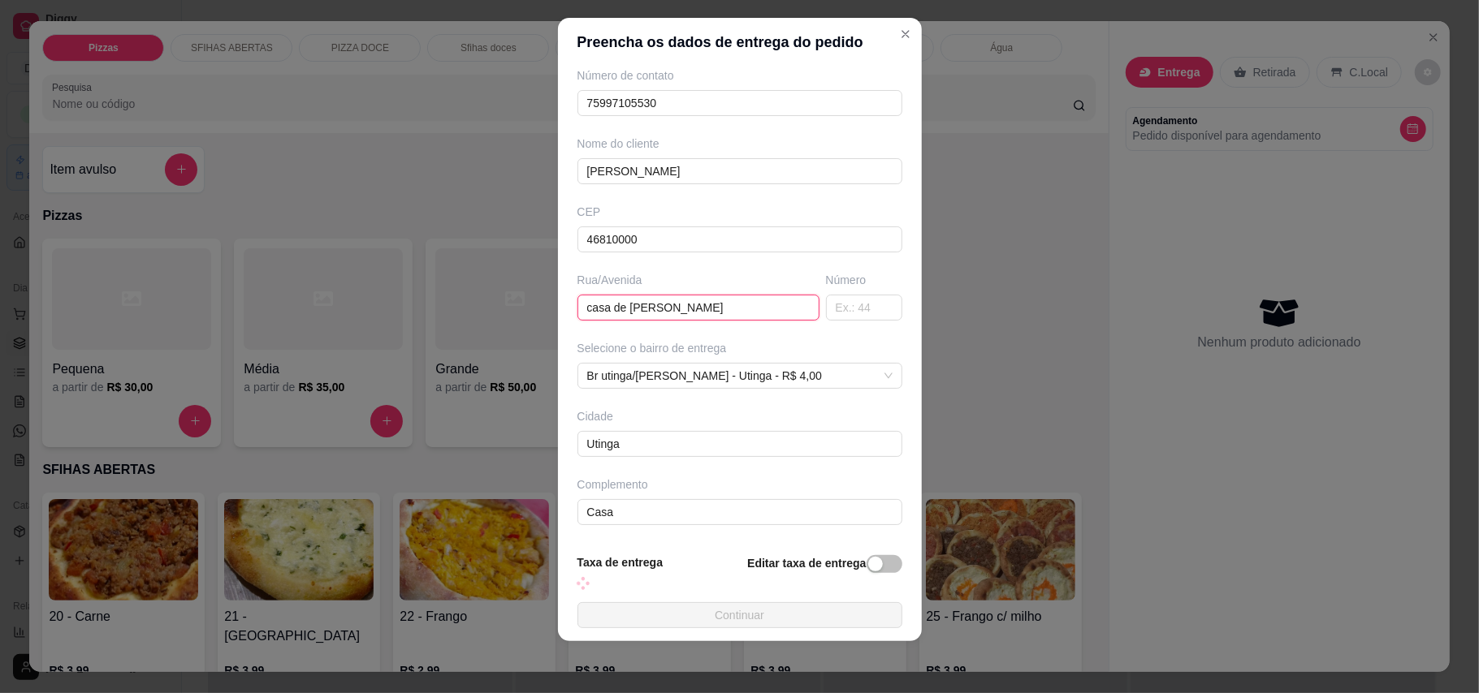
type input "Casa"
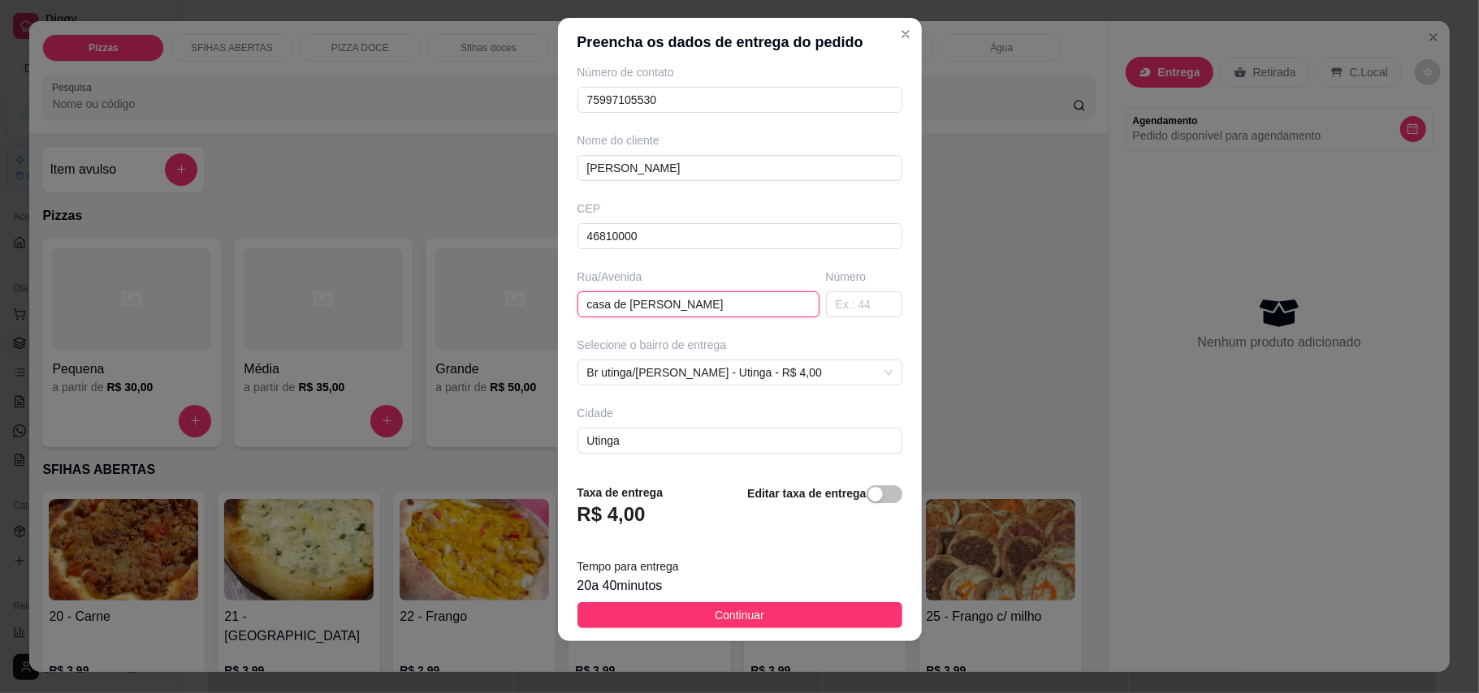
scroll to position [146, 0]
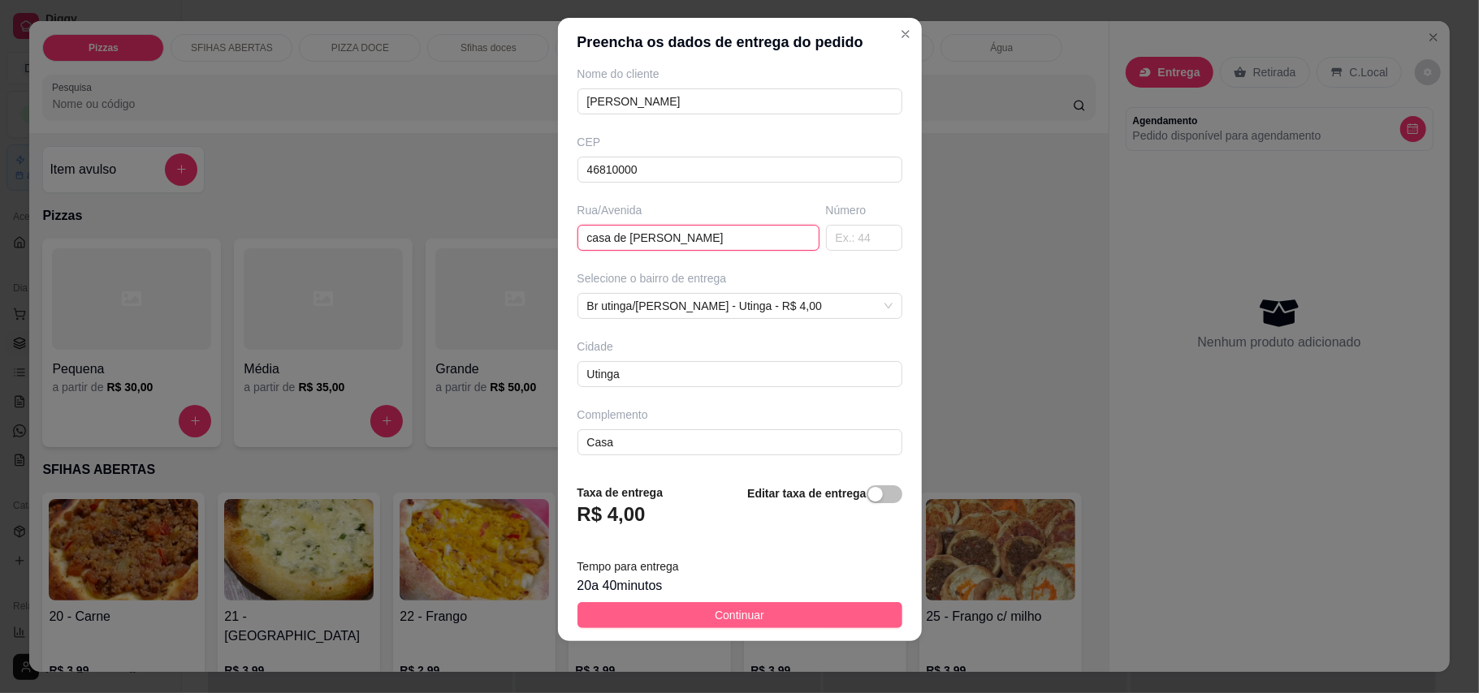
type input "casa de [PERSON_NAME]"
click at [771, 606] on button "Continuar" at bounding box center [739, 615] width 325 height 26
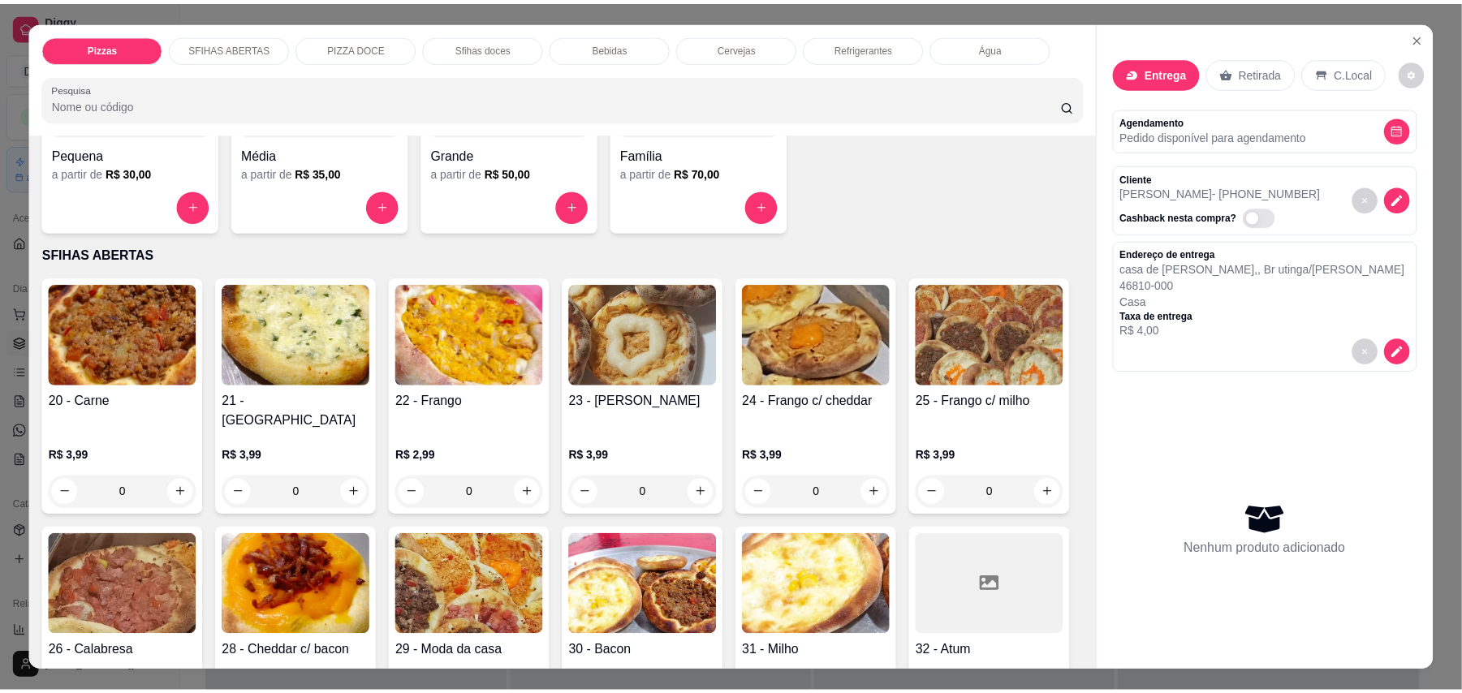
scroll to position [216, 0]
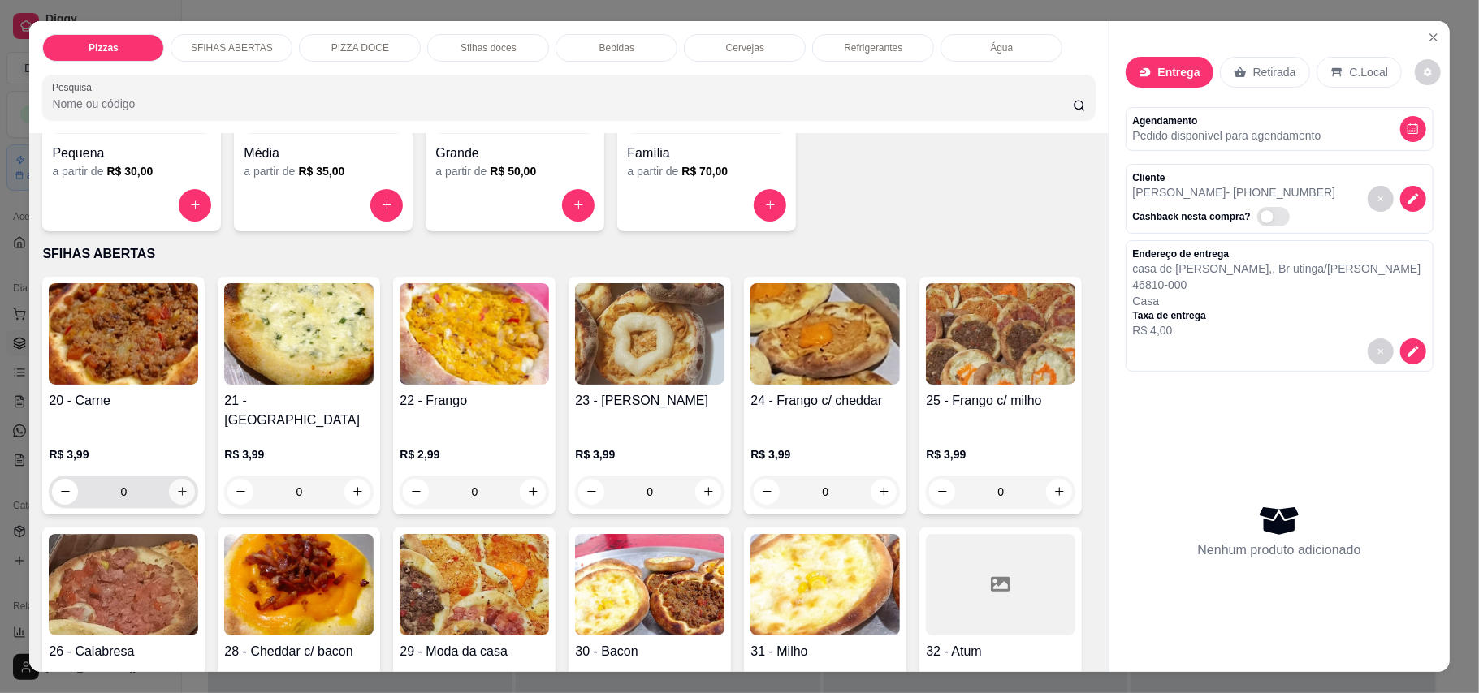
click at [178, 487] on icon "increase-product-quantity" at bounding box center [182, 491] width 9 height 9
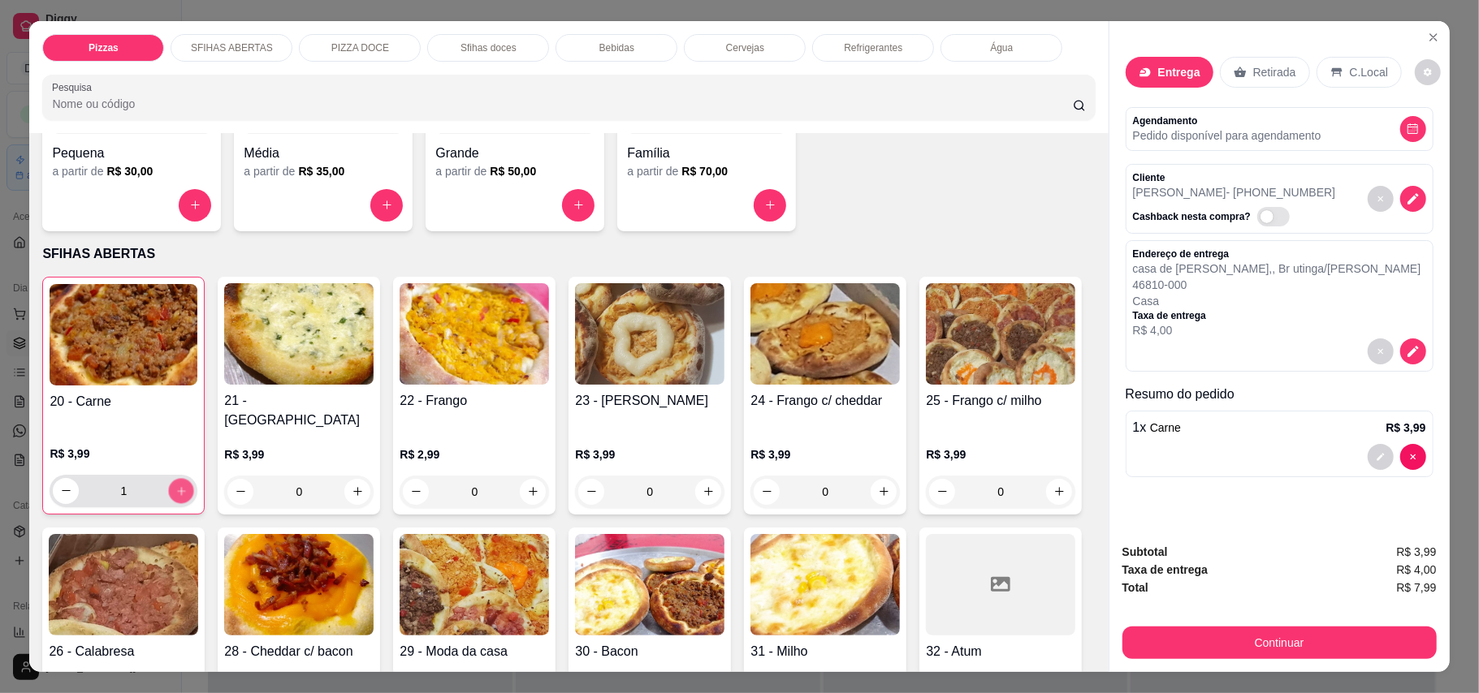
click at [176, 485] on icon "increase-product-quantity" at bounding box center [181, 491] width 12 height 12
type input "5"
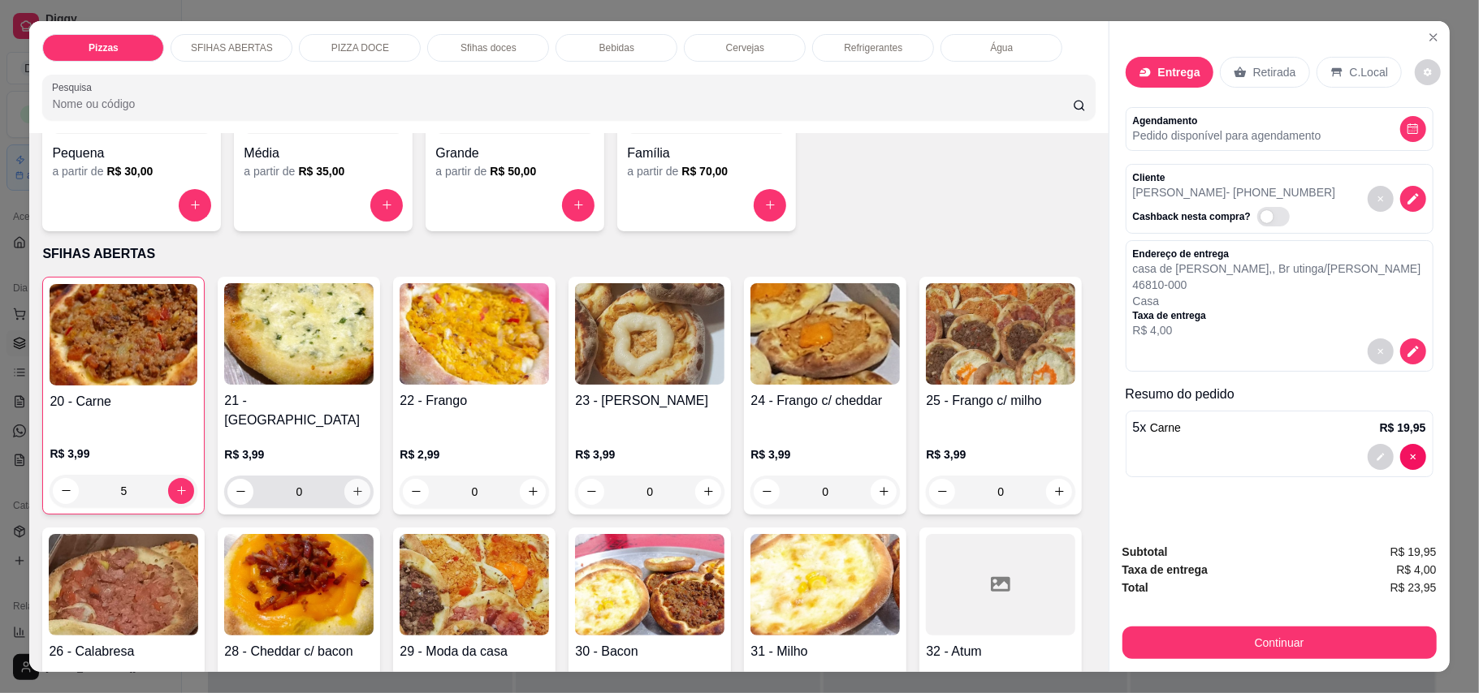
click at [353, 487] on icon "increase-product-quantity" at bounding box center [357, 491] width 9 height 9
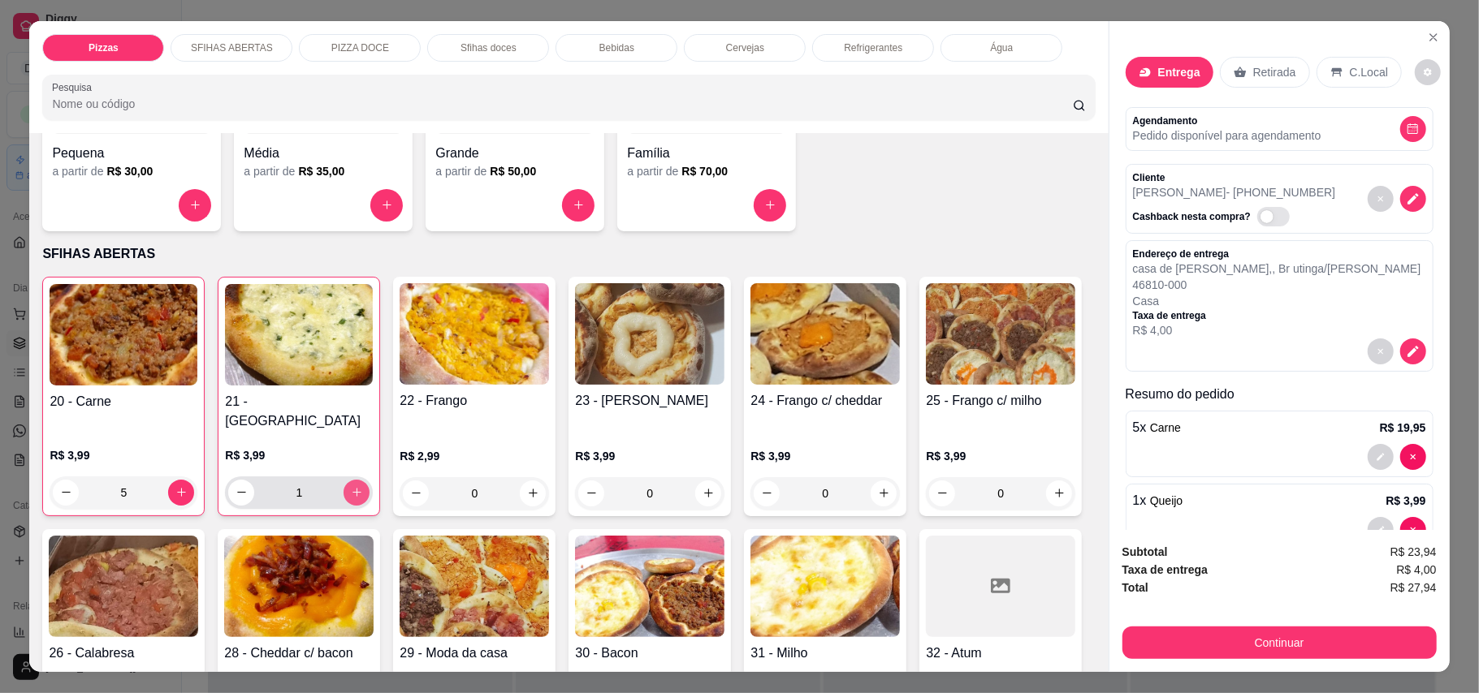
click at [352, 486] on icon "increase-product-quantity" at bounding box center [357, 492] width 12 height 12
type input "5"
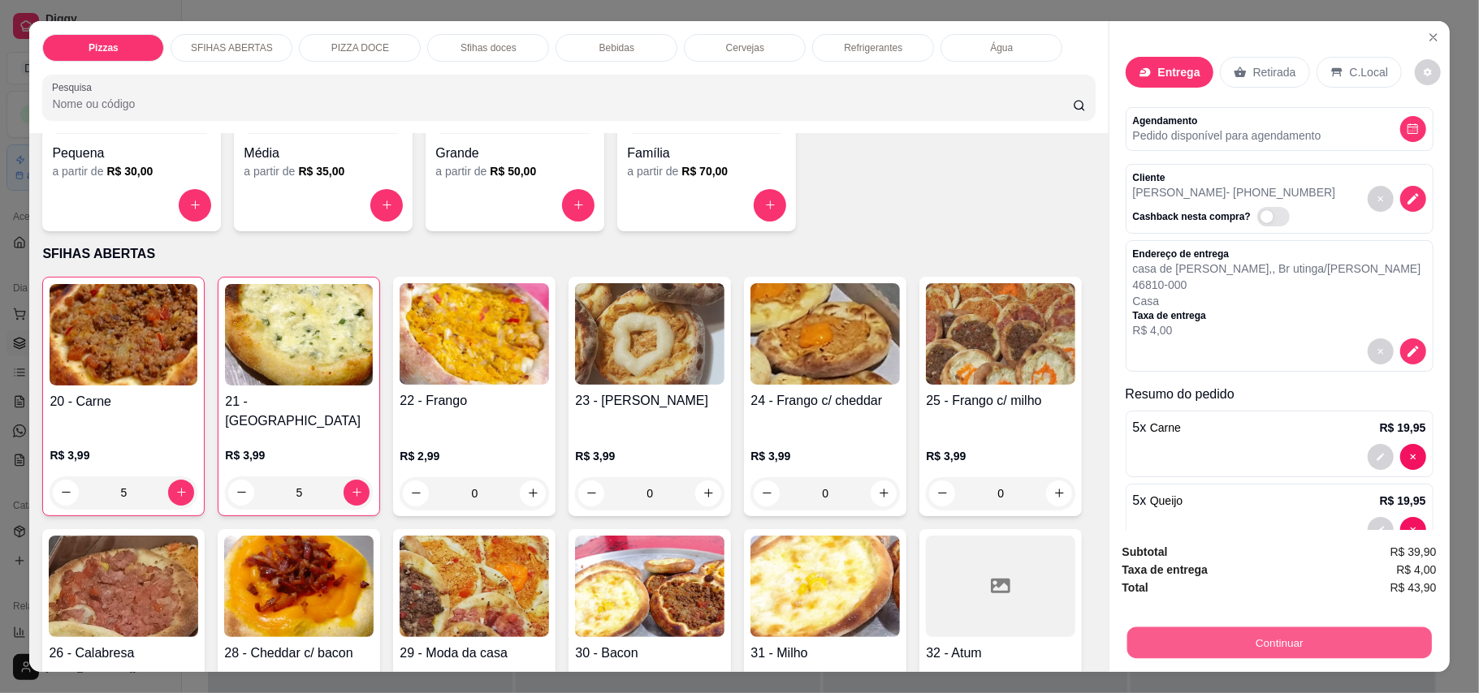
click at [1319, 646] on button "Continuar" at bounding box center [1278, 644] width 304 height 32
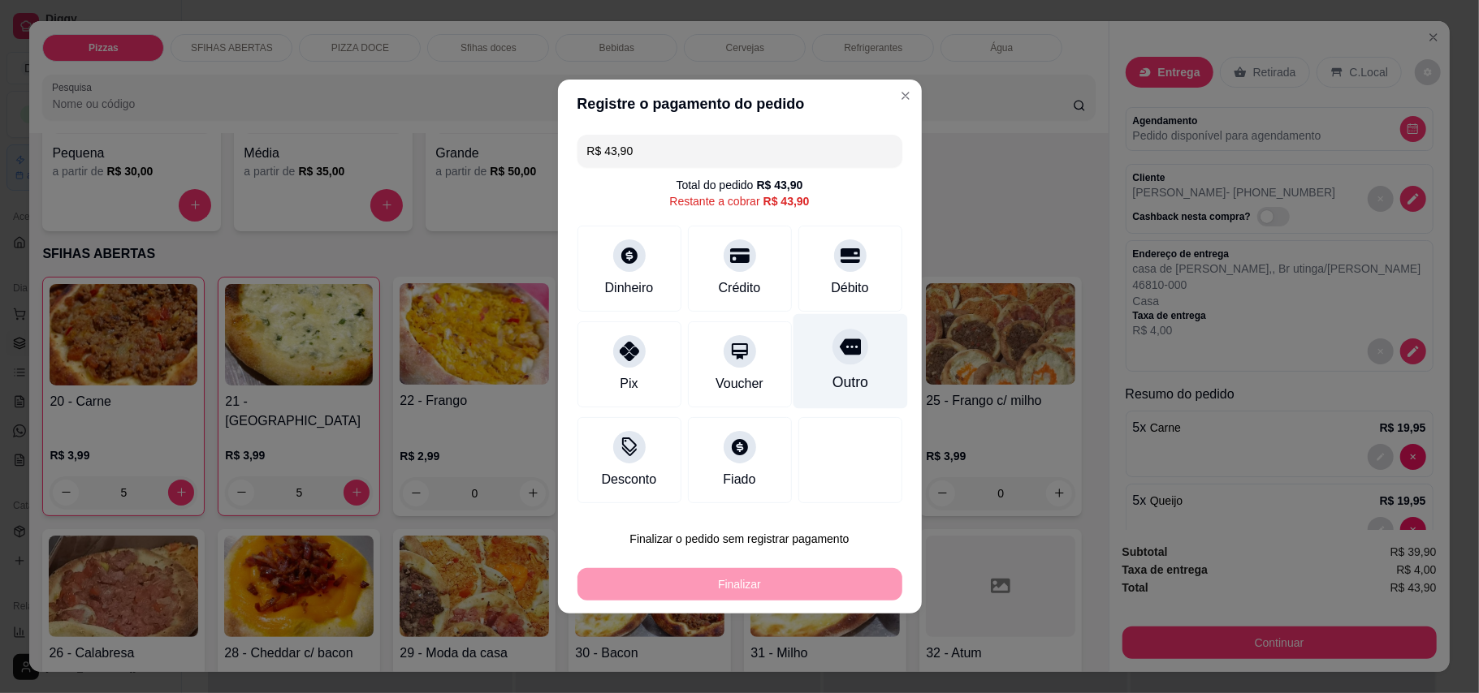
click at [842, 352] on icon at bounding box center [849, 347] width 21 height 16
type input "R$ 0,00"
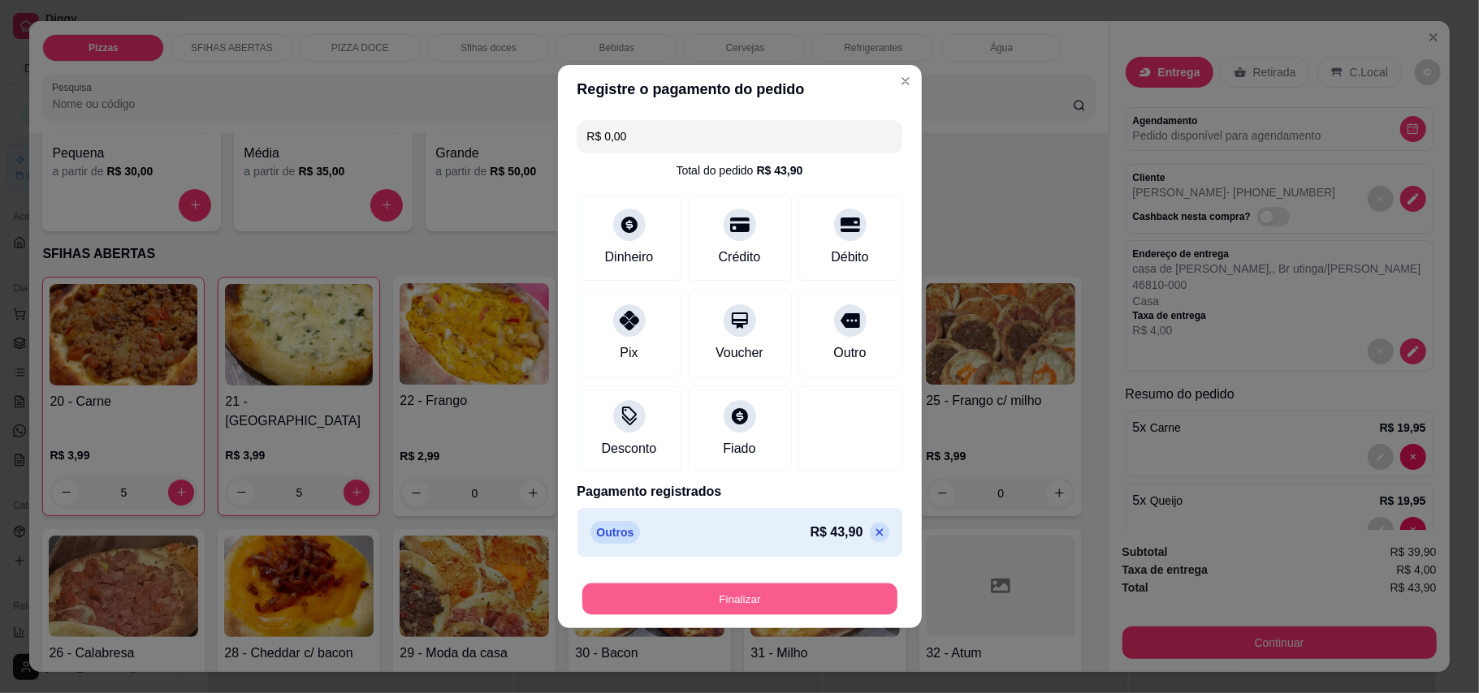
click at [793, 591] on button "Finalizar" at bounding box center [739, 600] width 315 height 32
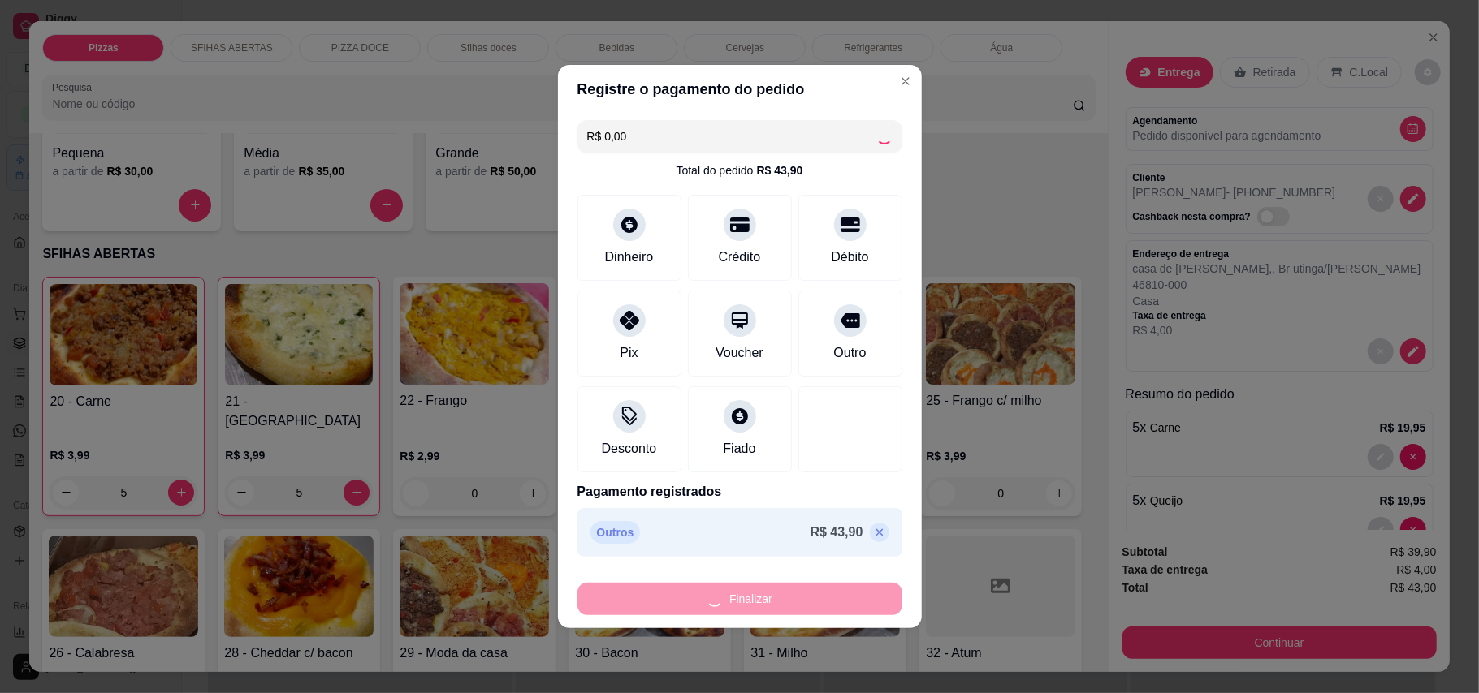
type input "0"
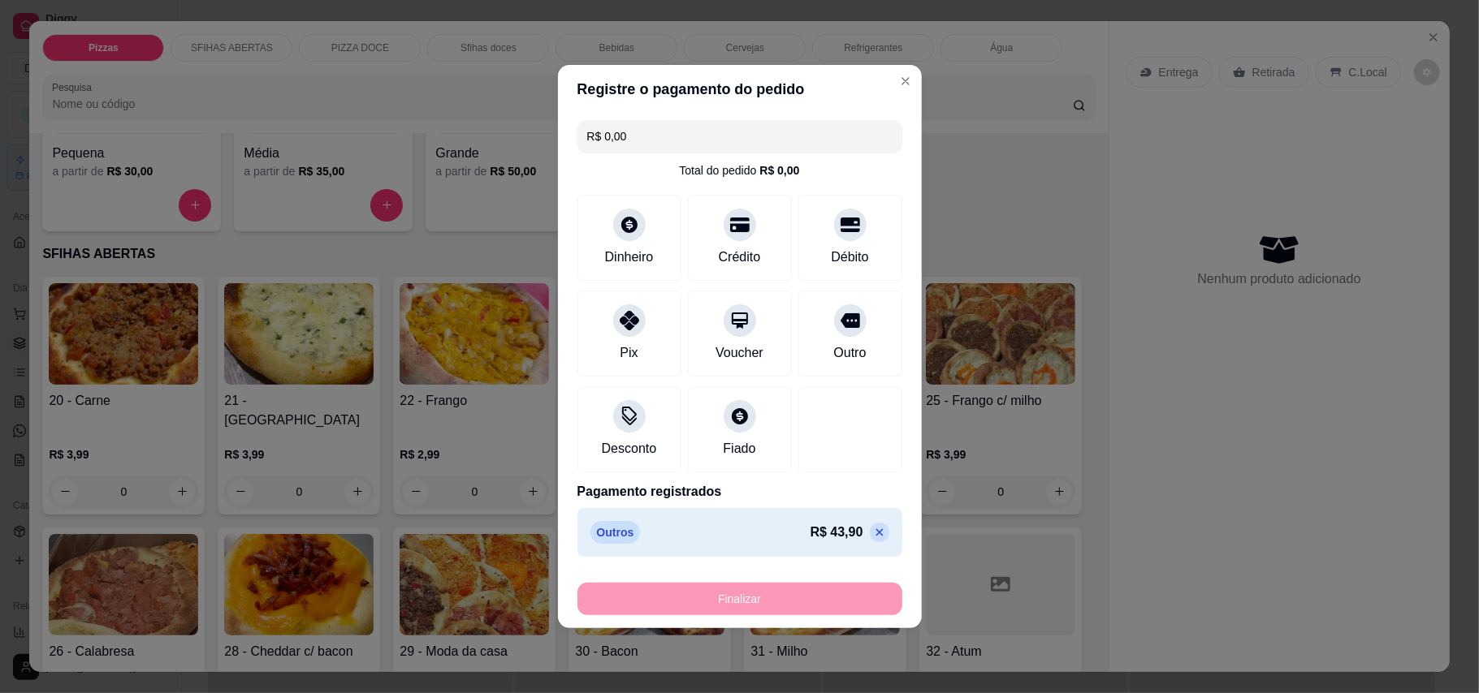
type input "-R$ 43,90"
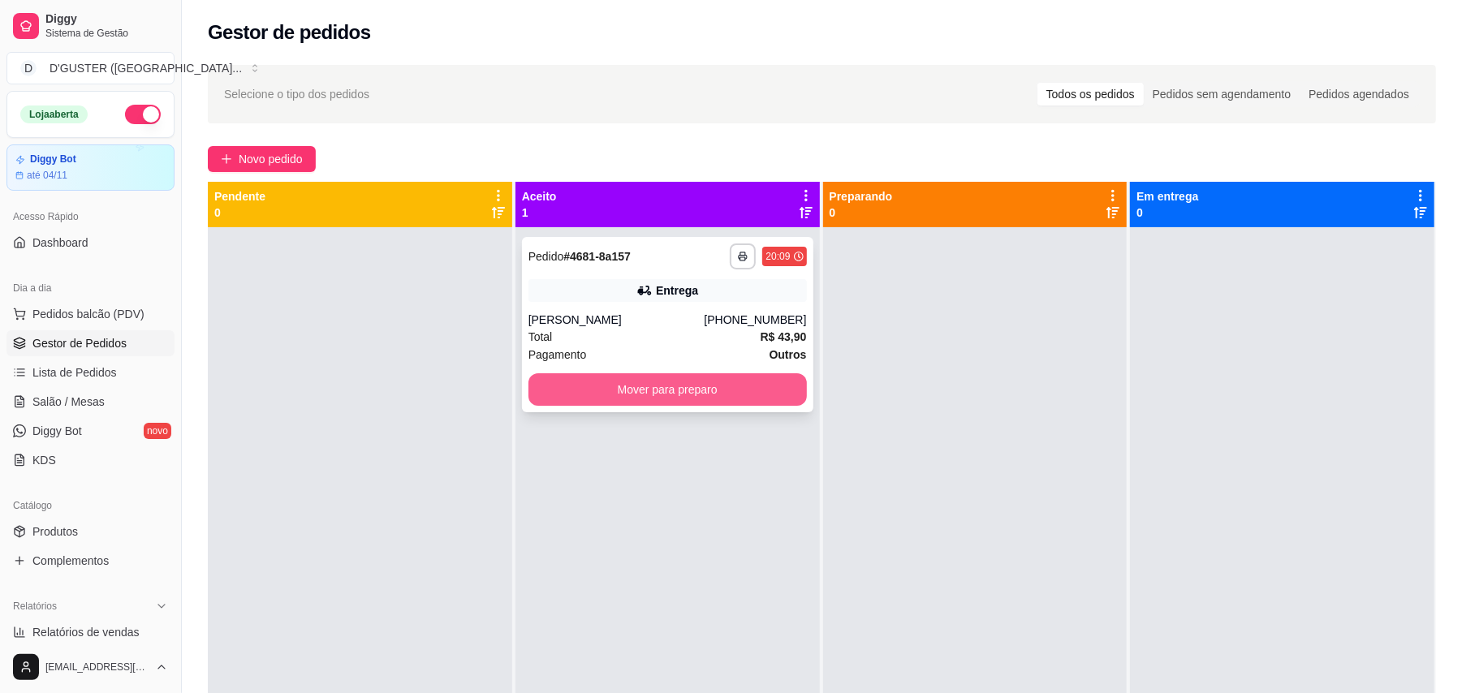
click at [663, 375] on button "Mover para preparo" at bounding box center [668, 389] width 278 height 32
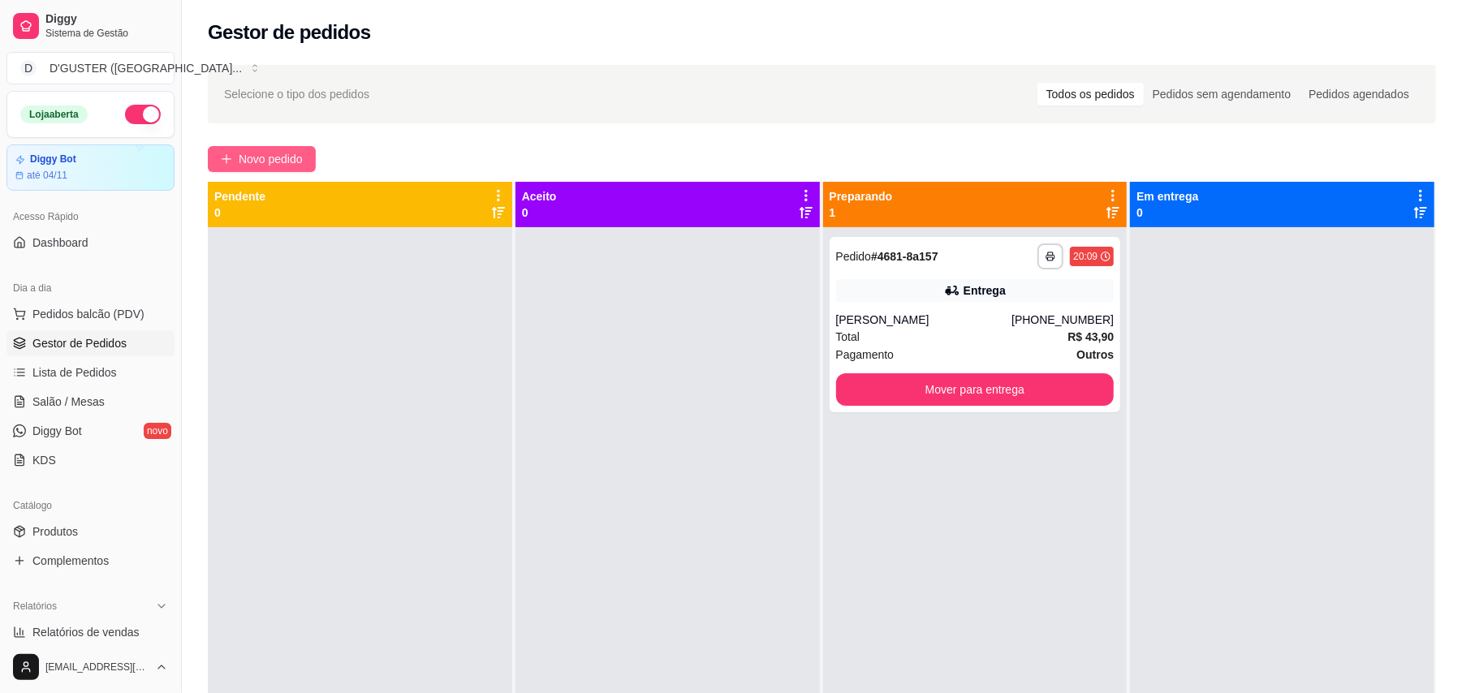
click at [253, 158] on span "Novo pedido" at bounding box center [271, 159] width 64 height 18
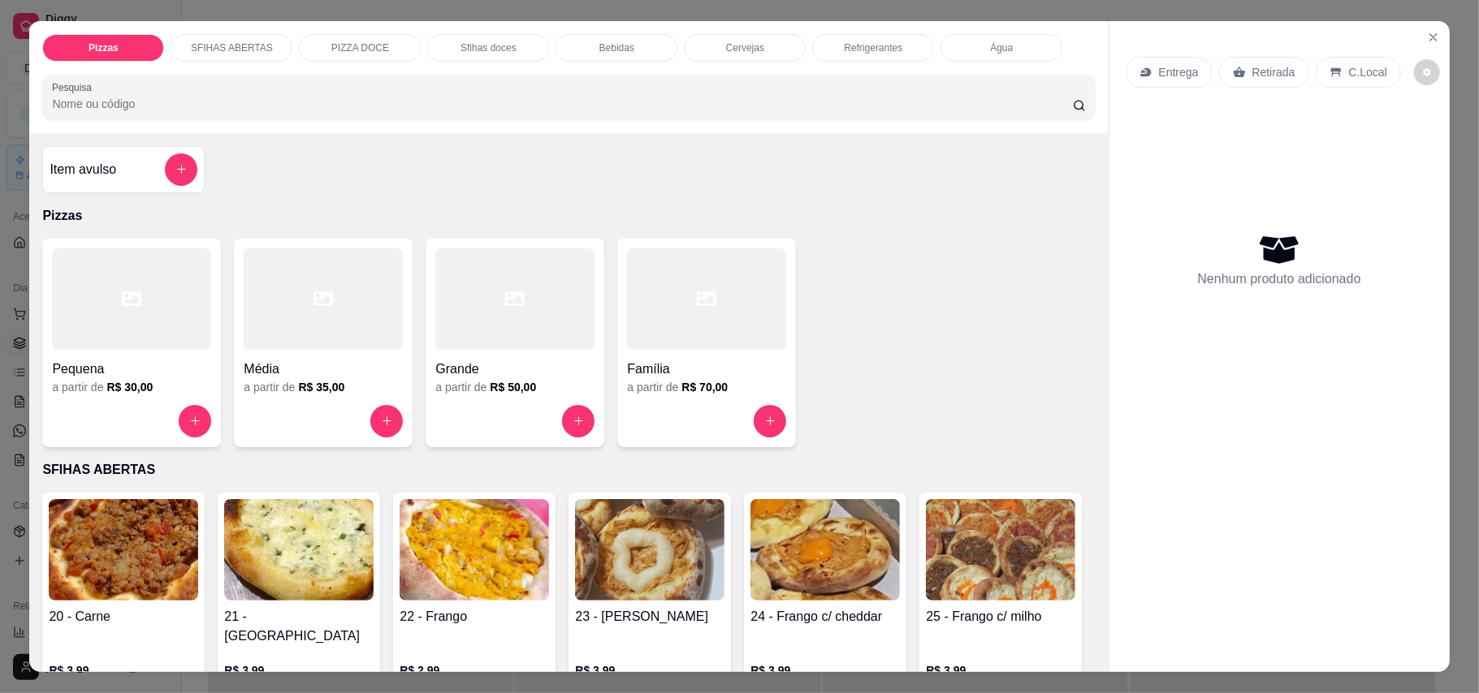
click at [1146, 76] on div "Entrega" at bounding box center [1168, 72] width 87 height 31
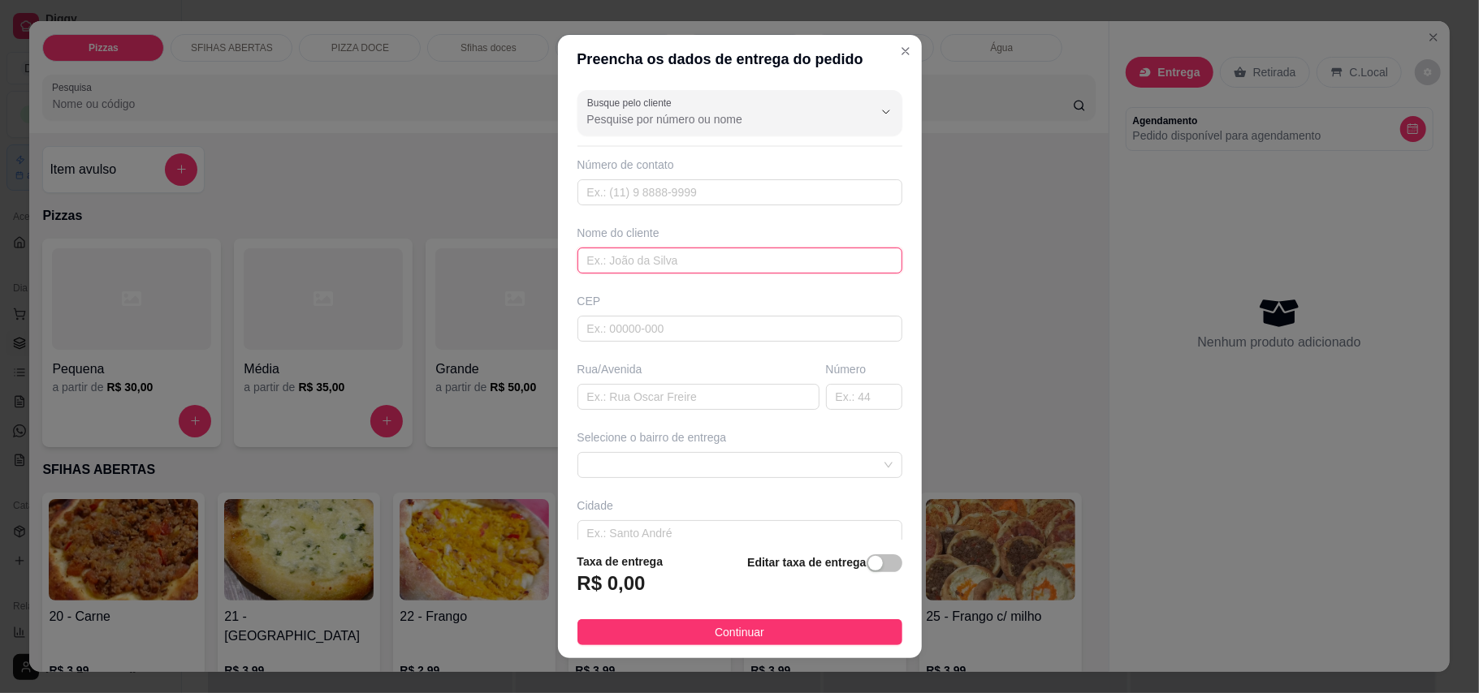
click at [708, 265] on input "text" at bounding box center [739, 261] width 325 height 26
type input "cris"
click at [641, 399] on input "text" at bounding box center [698, 397] width 242 height 26
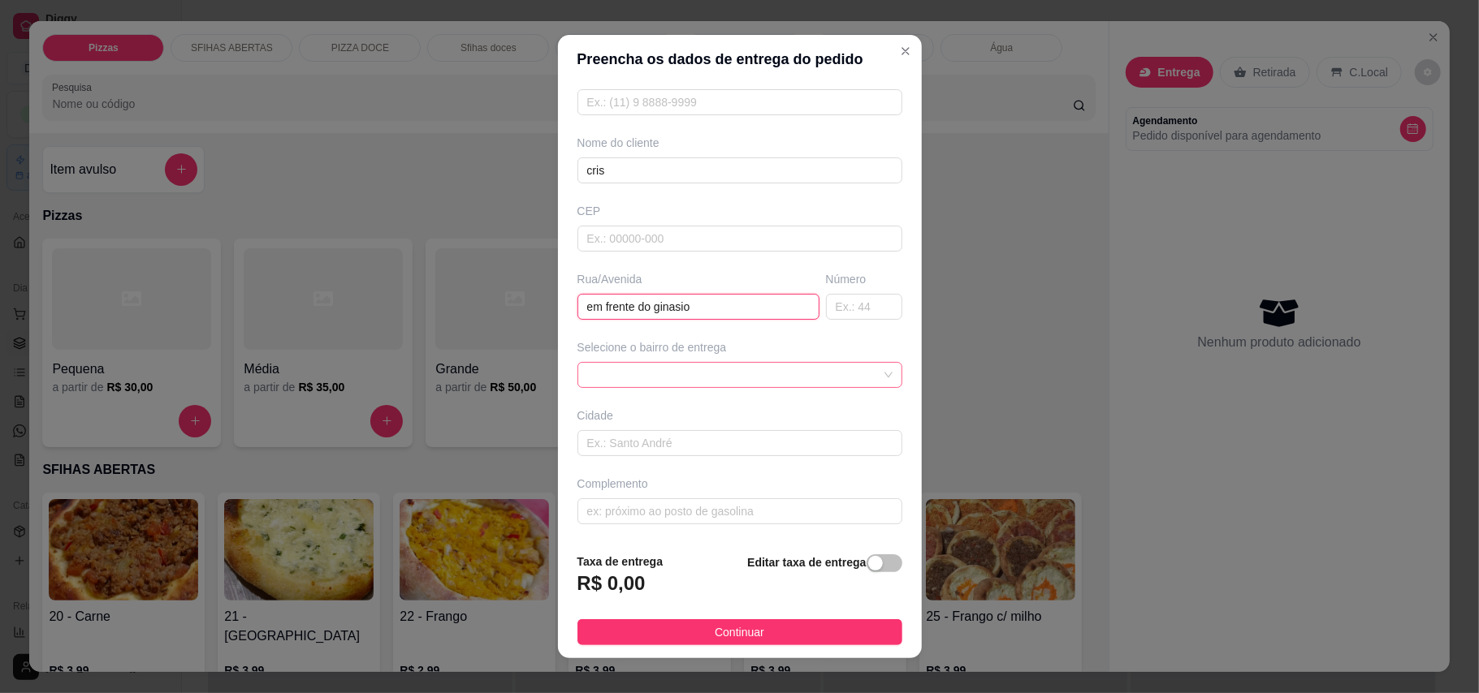
click at [710, 371] on span at bounding box center [739, 375] width 305 height 24
type input "em frente do ginasio"
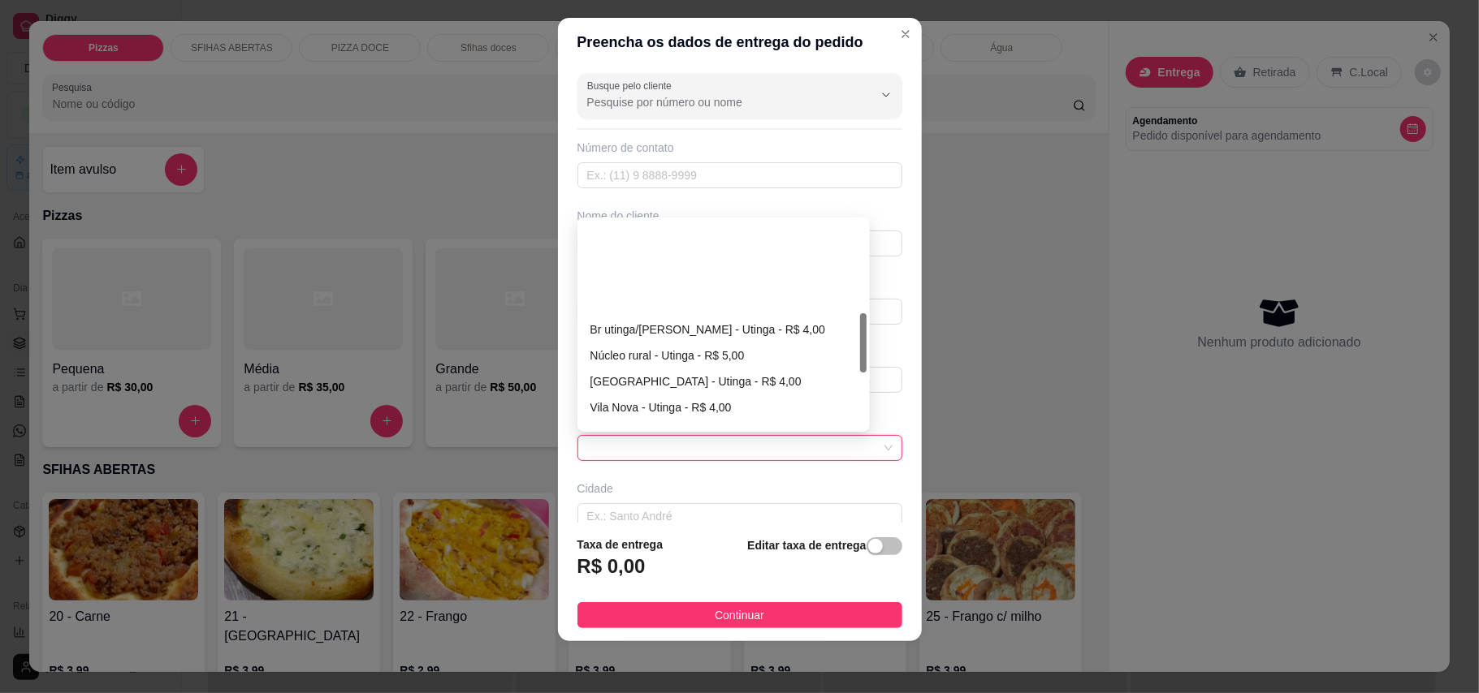
scroll to position [325, 0]
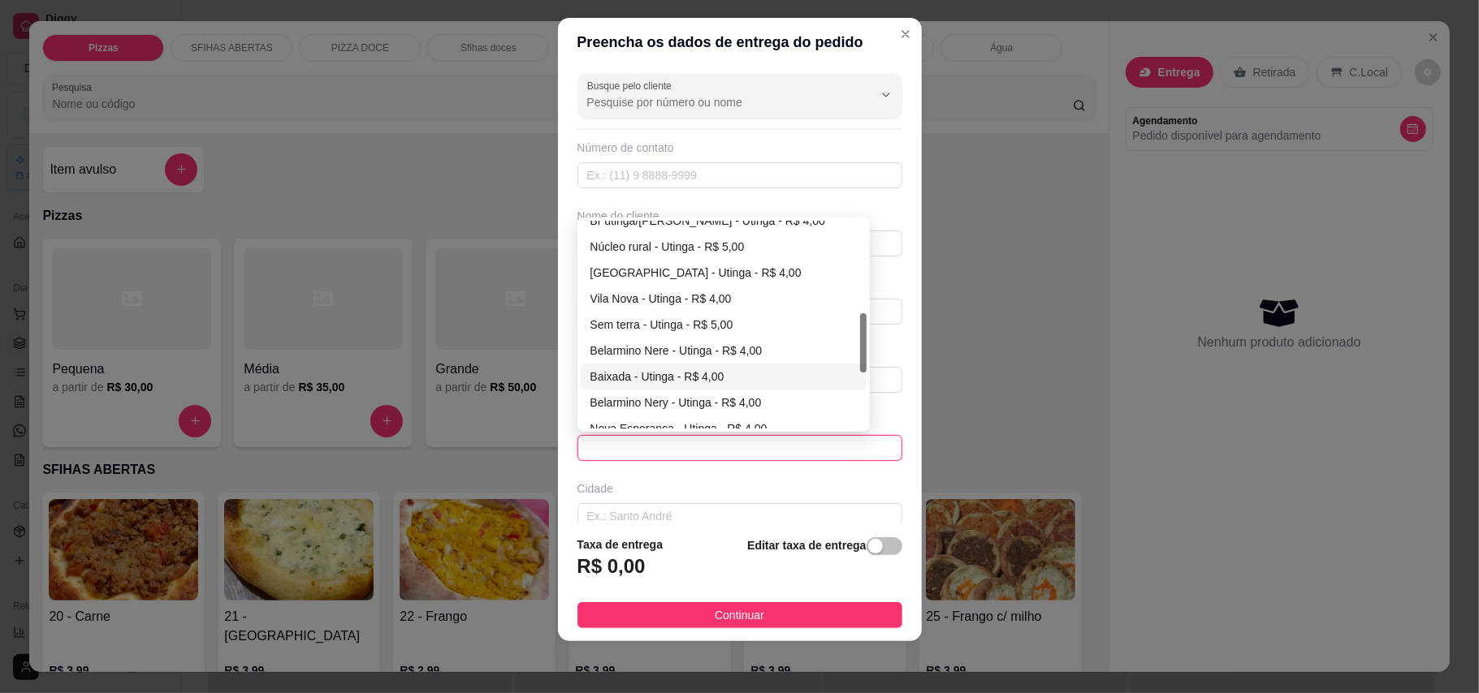
click at [611, 378] on div "Baixada - Utinga - R$ 4,00" at bounding box center [723, 377] width 266 height 18
type input "Utinga"
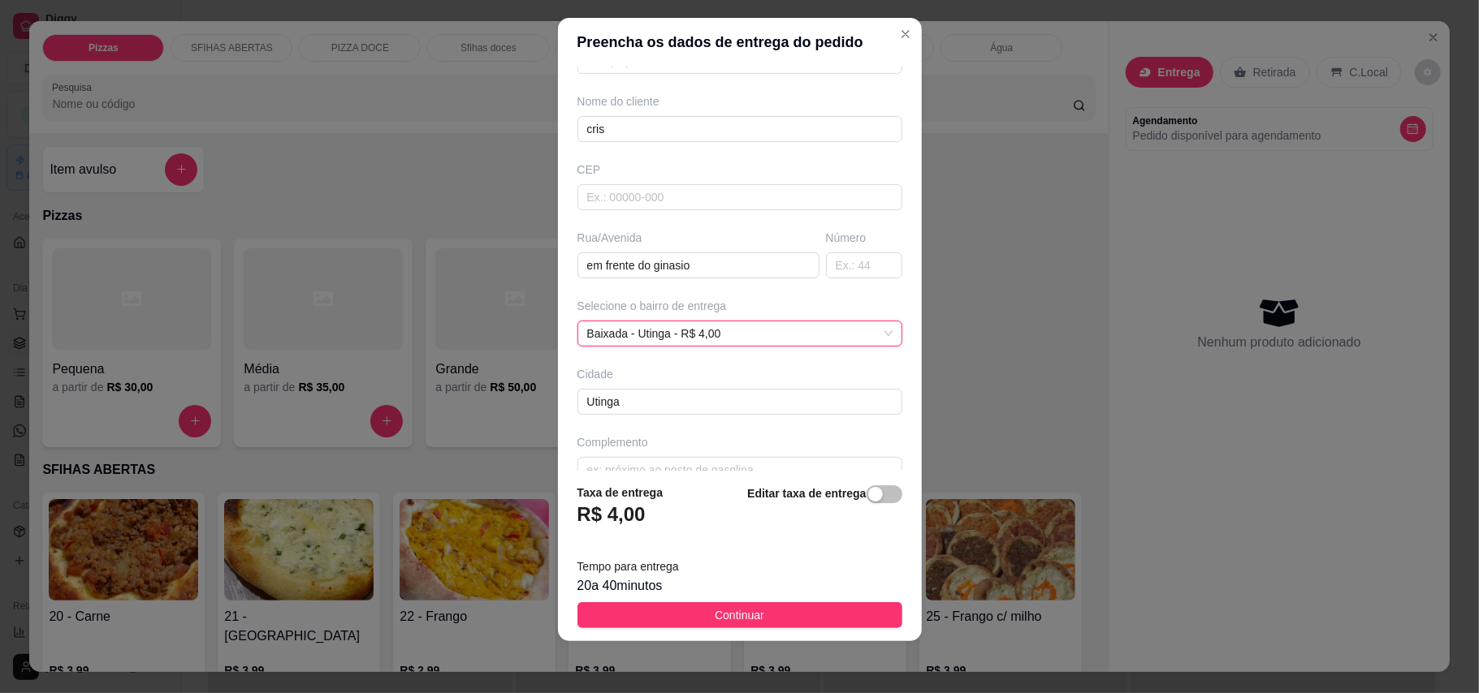
scroll to position [146, 0]
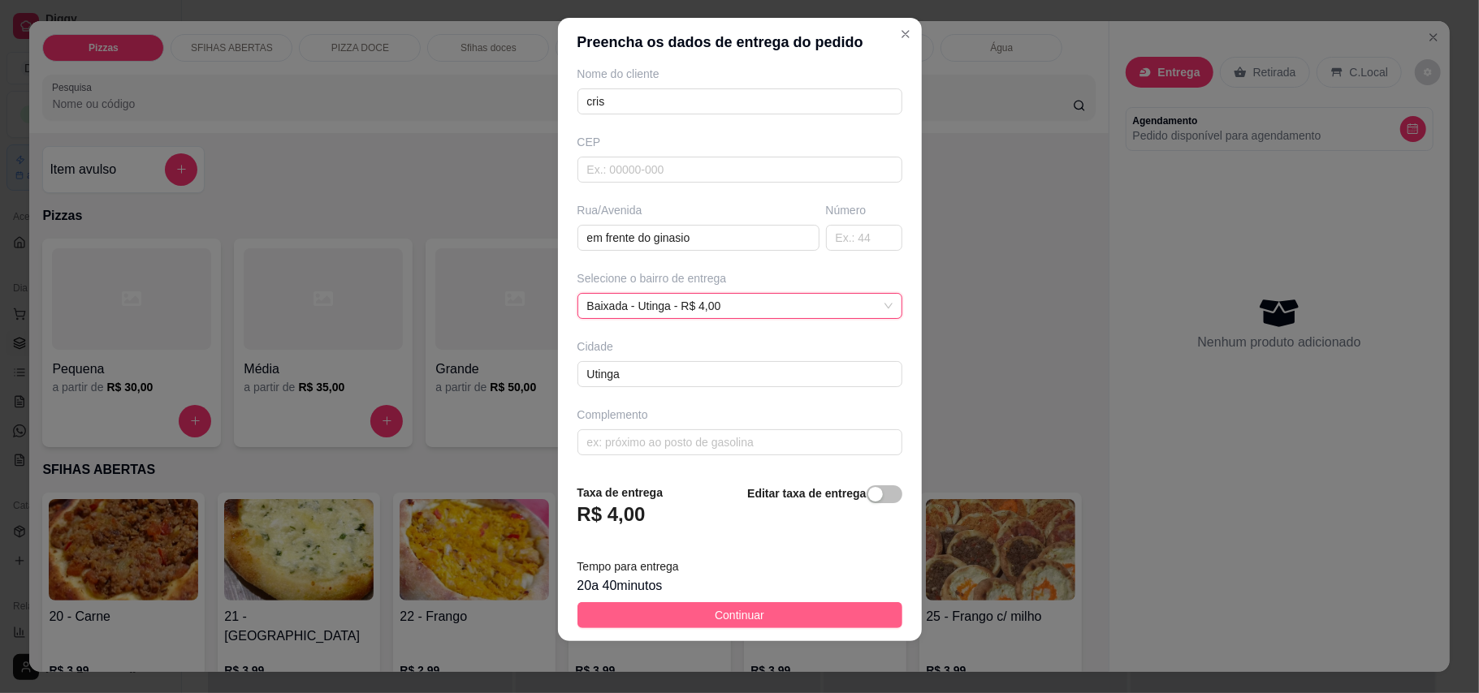
click at [806, 620] on button "Continuar" at bounding box center [739, 615] width 325 height 26
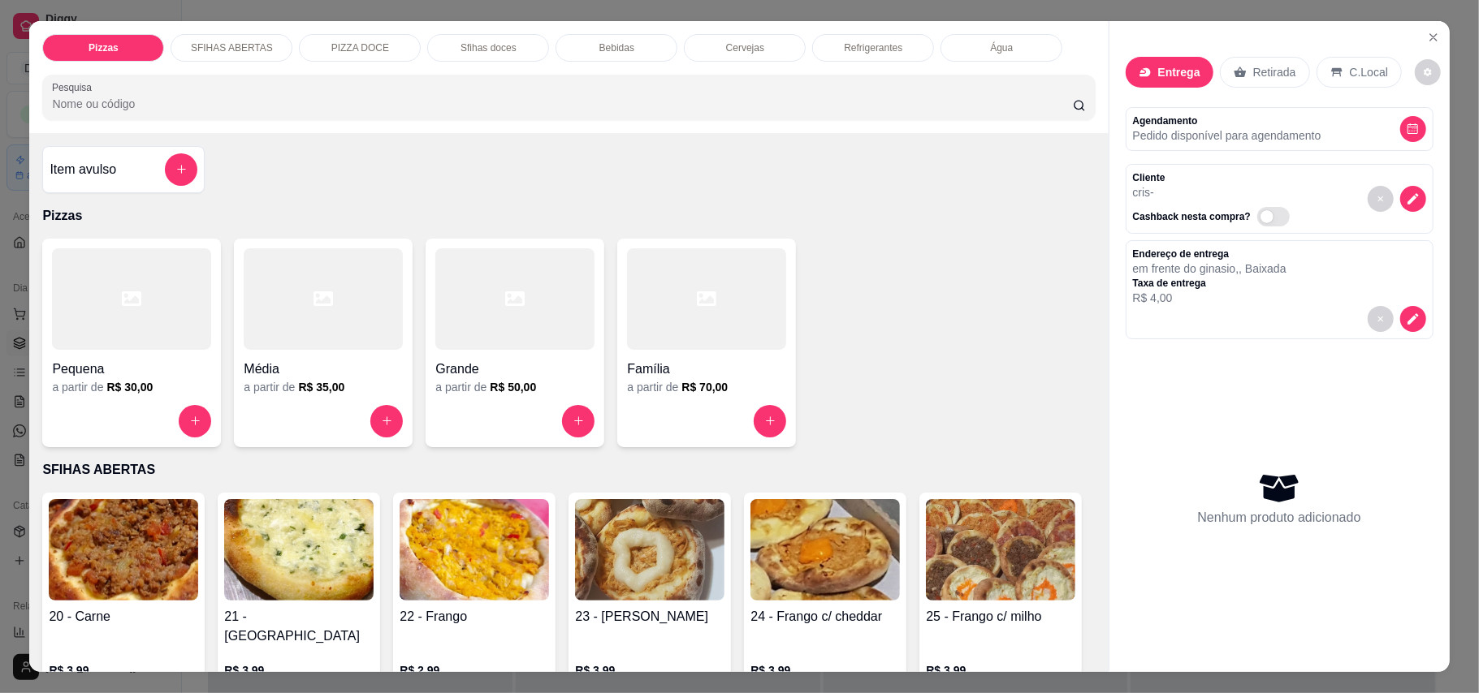
click at [472, 44] on p "Sfihas doces" at bounding box center [488, 47] width 56 height 13
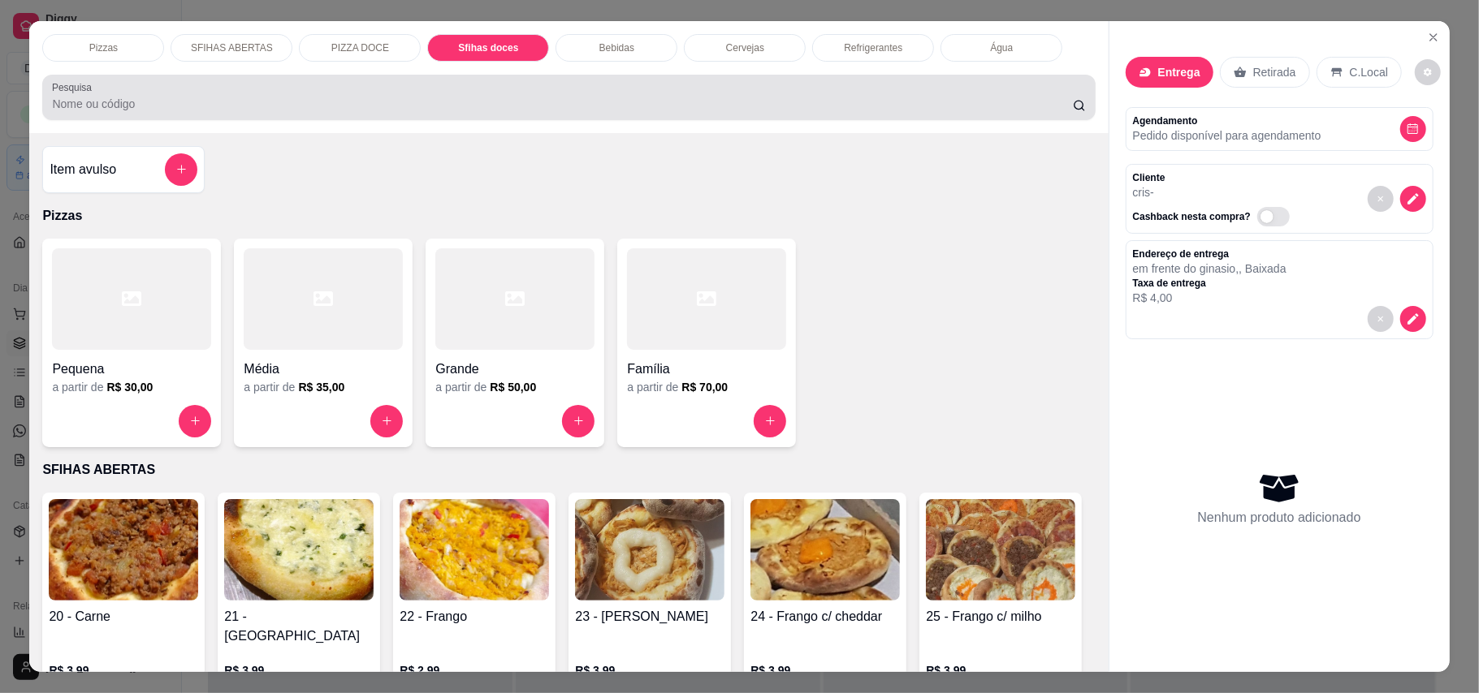
scroll to position [31, 0]
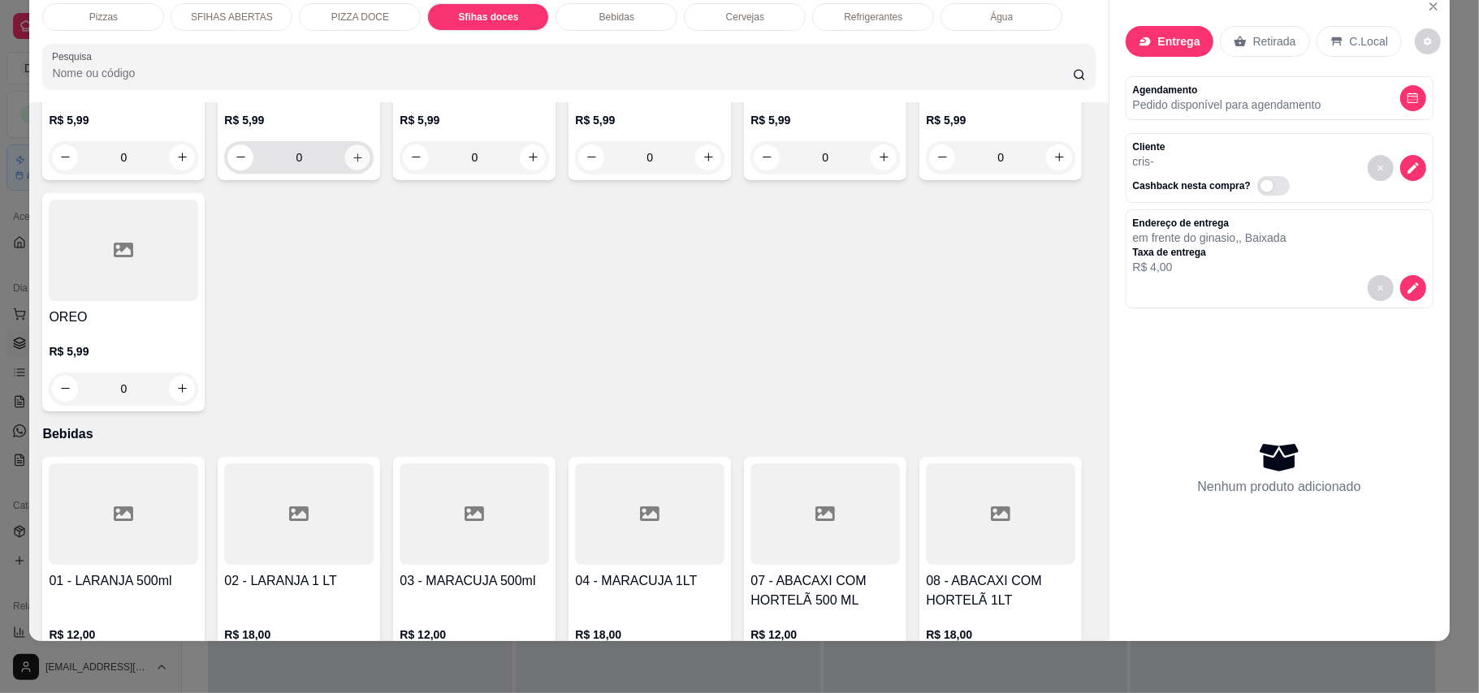
click at [354, 163] on icon "increase-product-quantity" at bounding box center [358, 157] width 12 height 12
type input "1"
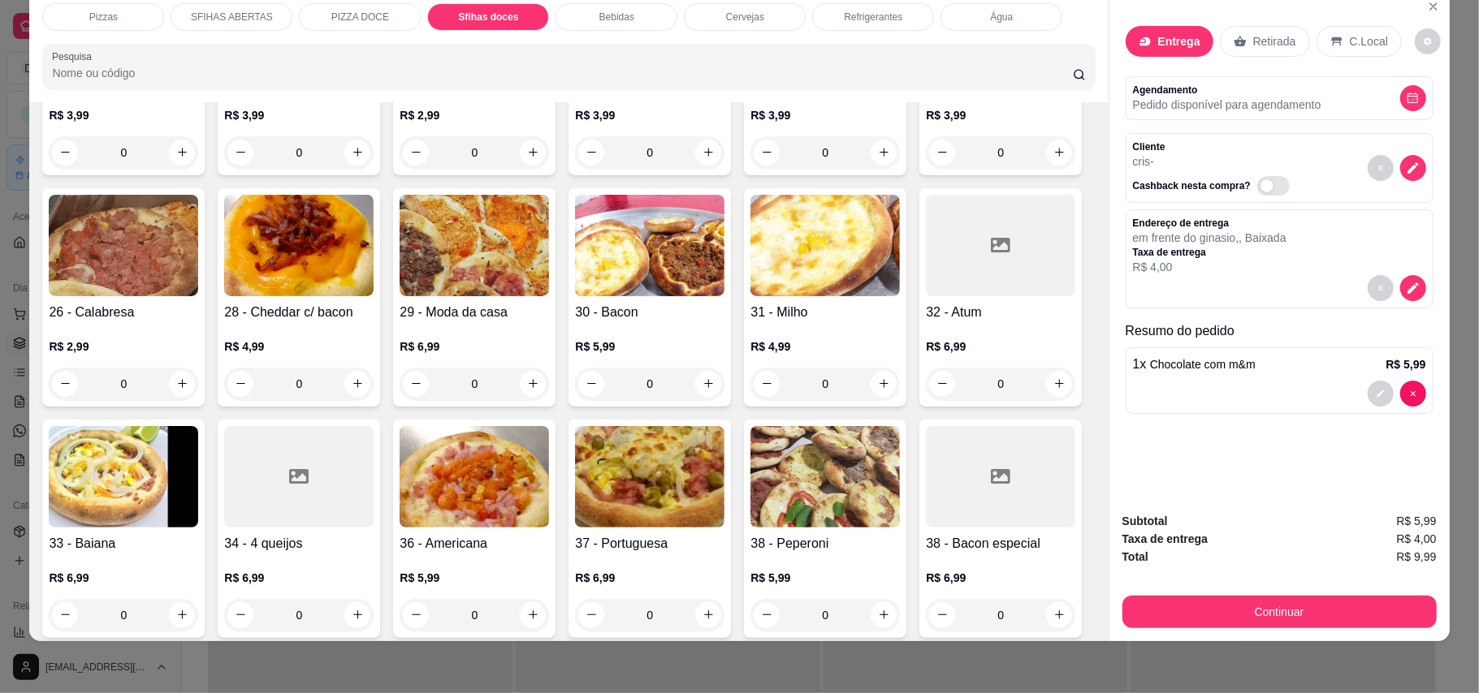
scroll to position [507, 0]
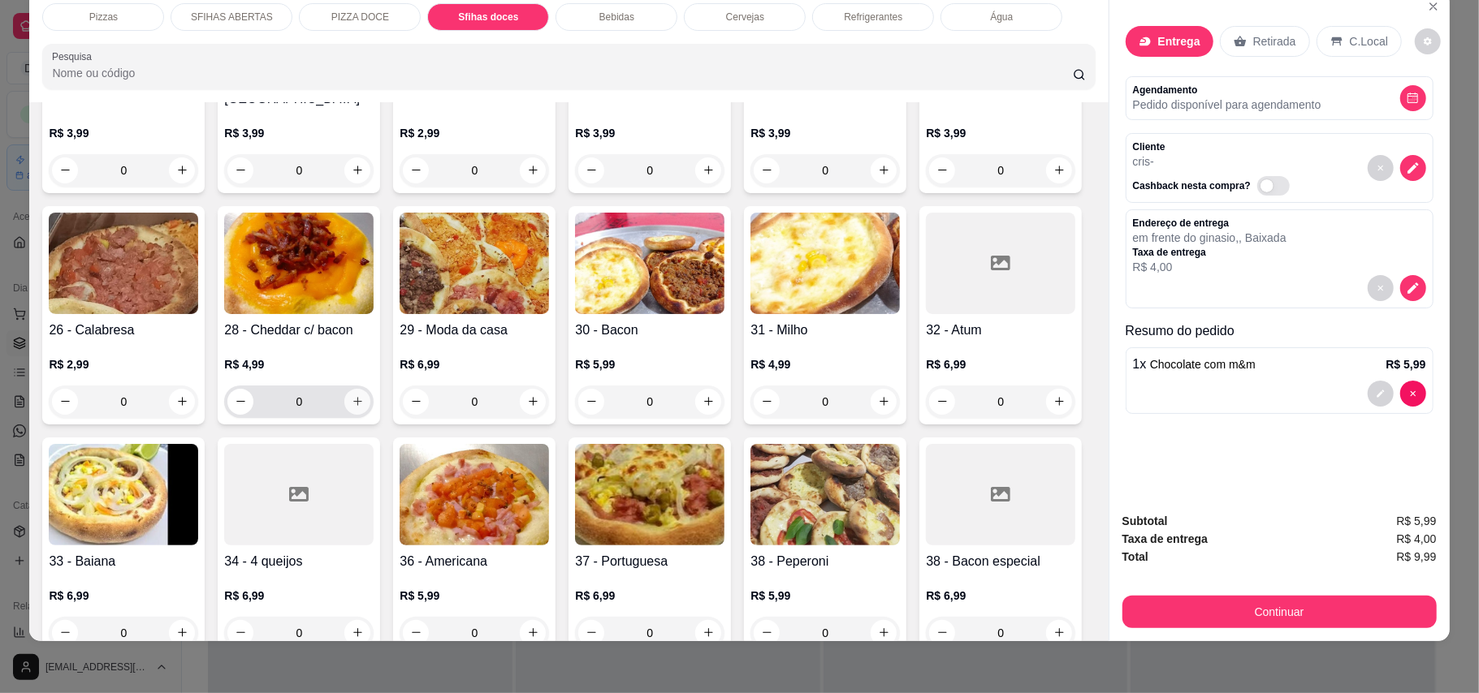
click at [362, 397] on icon "increase-product-quantity" at bounding box center [357, 401] width 9 height 9
type input "1"
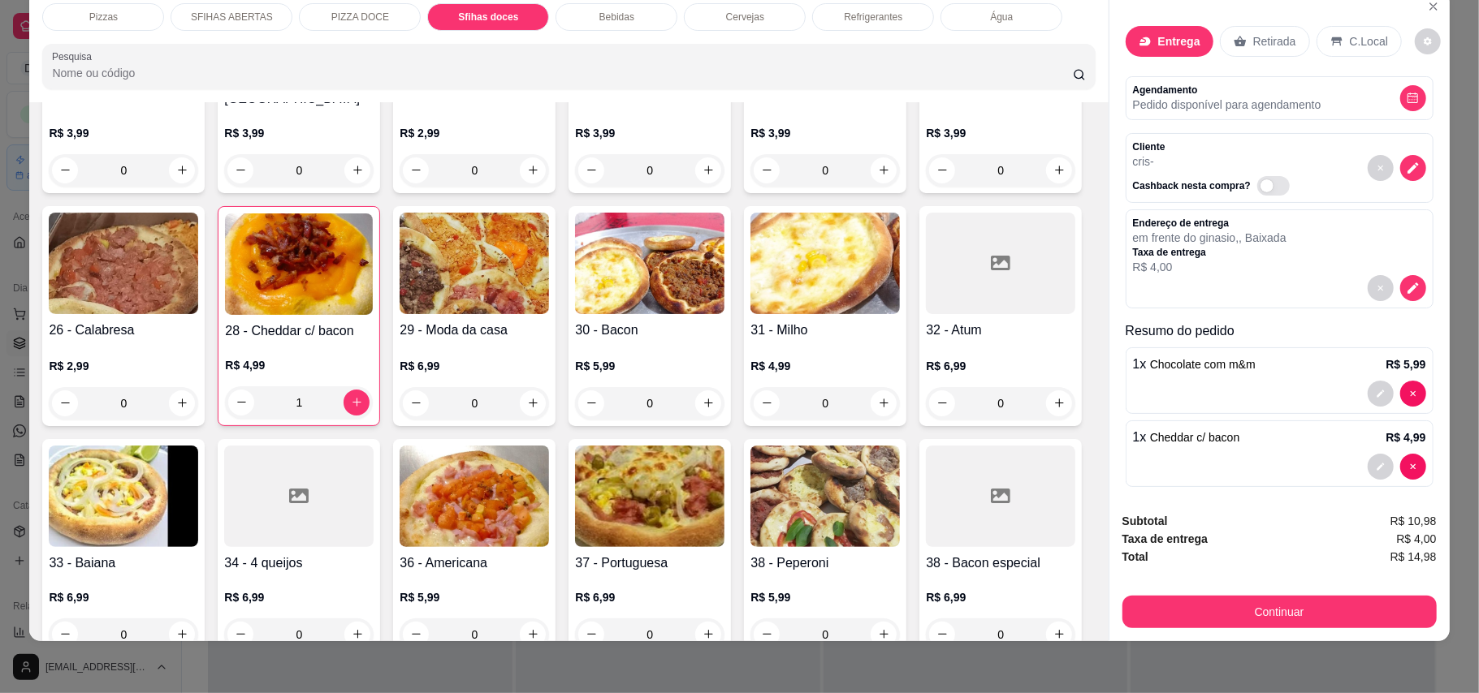
click at [605, 18] on p "Bebidas" at bounding box center [616, 17] width 35 height 13
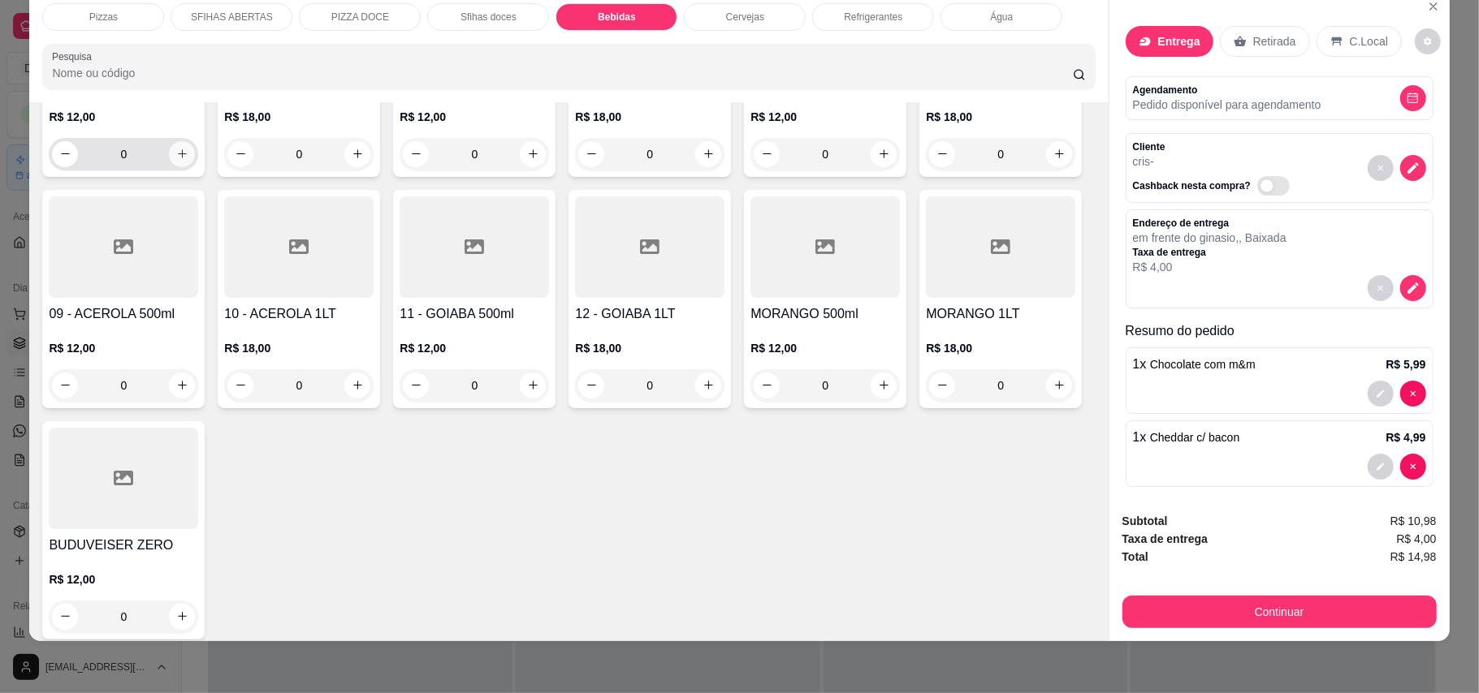
click at [179, 160] on icon "increase-product-quantity" at bounding box center [182, 154] width 12 height 12
type input "1"
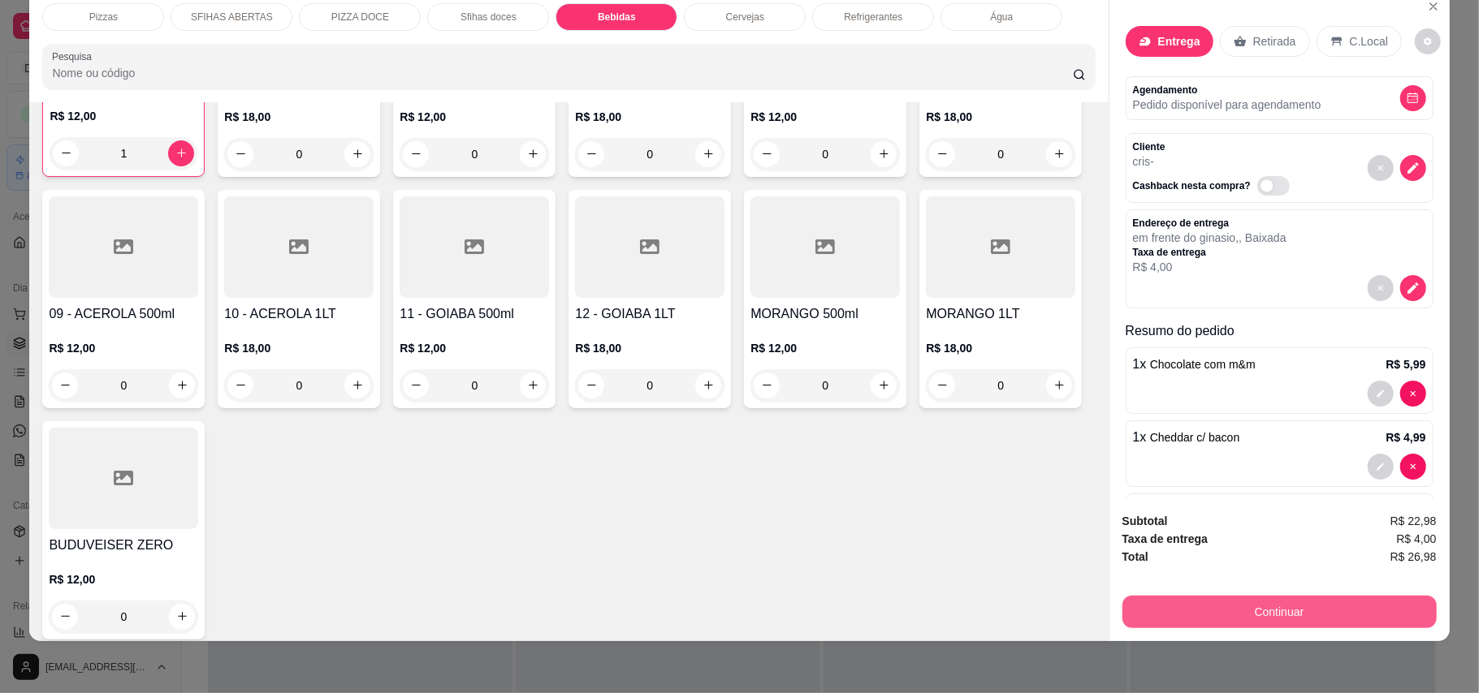
click at [1215, 612] on button "Continuar" at bounding box center [1279, 612] width 314 height 32
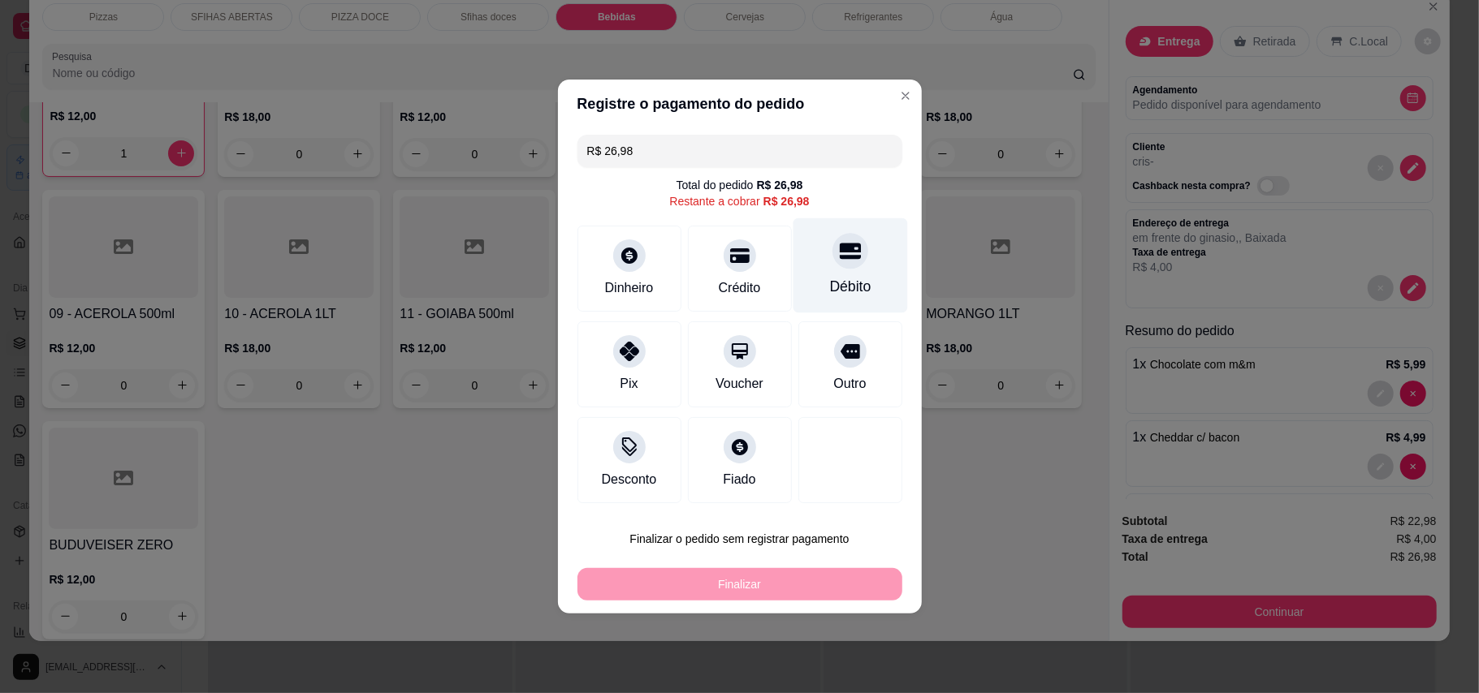
click at [842, 257] on icon at bounding box center [849, 252] width 21 height 16
type input "R$ 0,00"
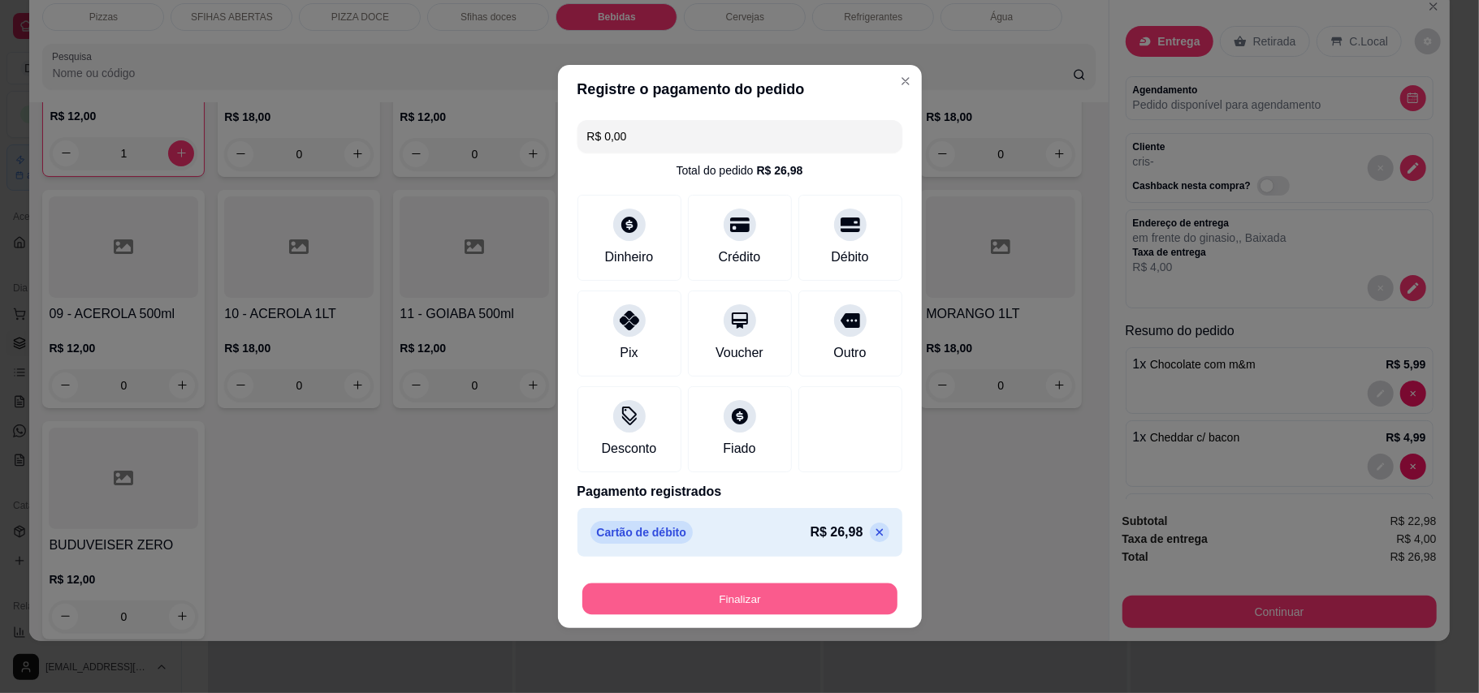
click at [748, 604] on button "Finalizar" at bounding box center [739, 600] width 315 height 32
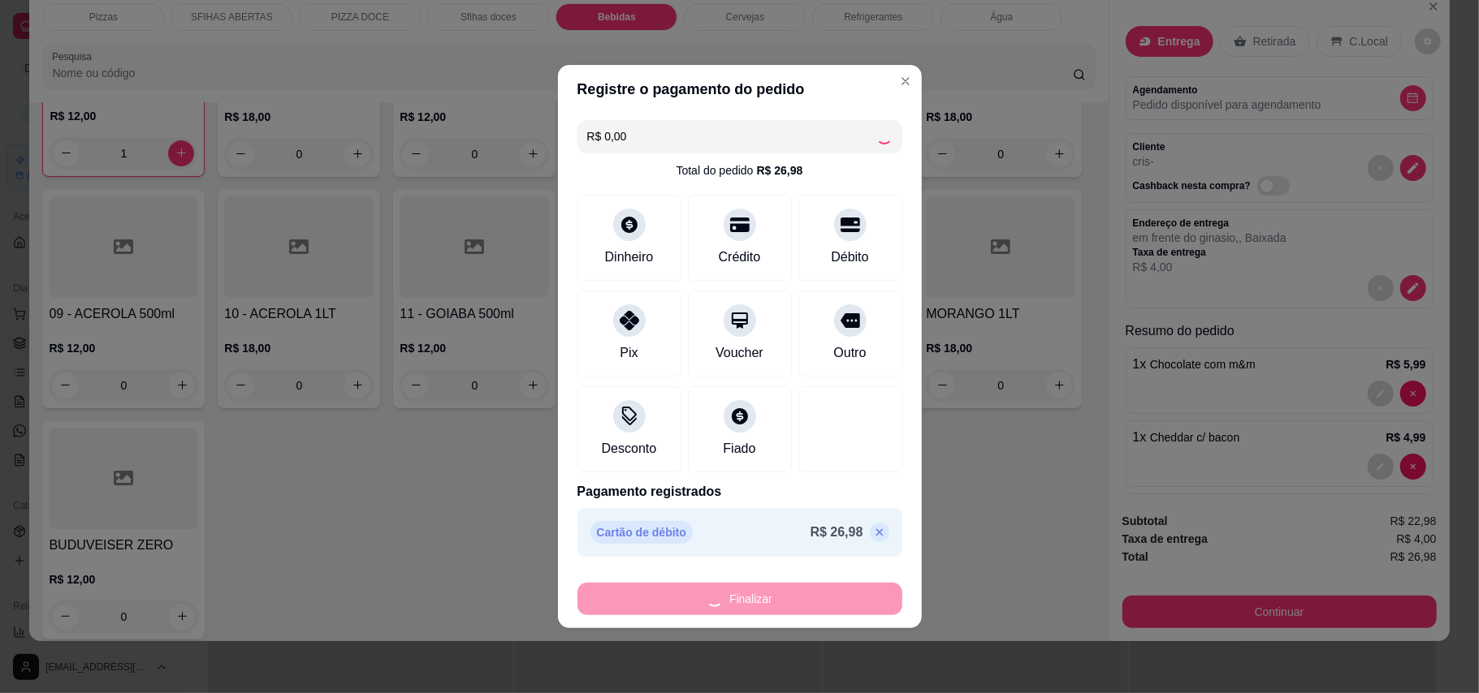
type input "0"
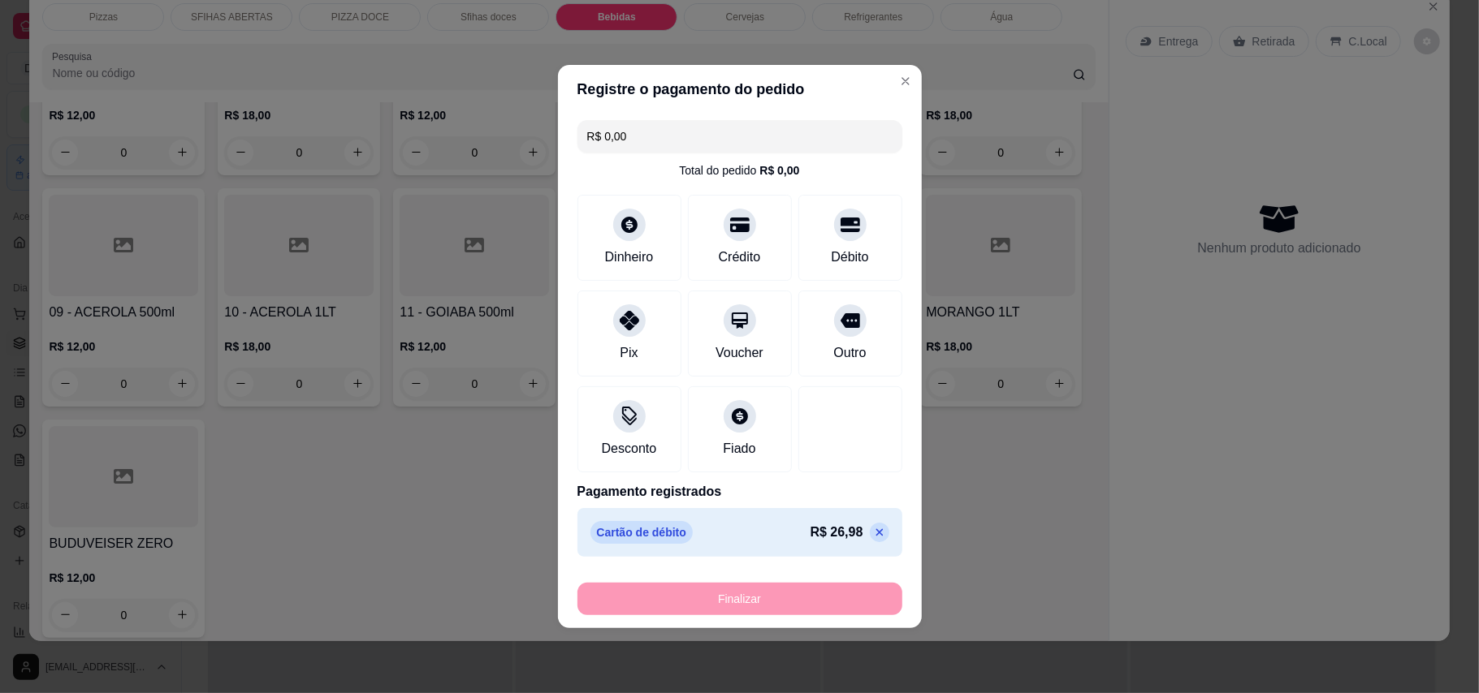
type input "-R$ 26,98"
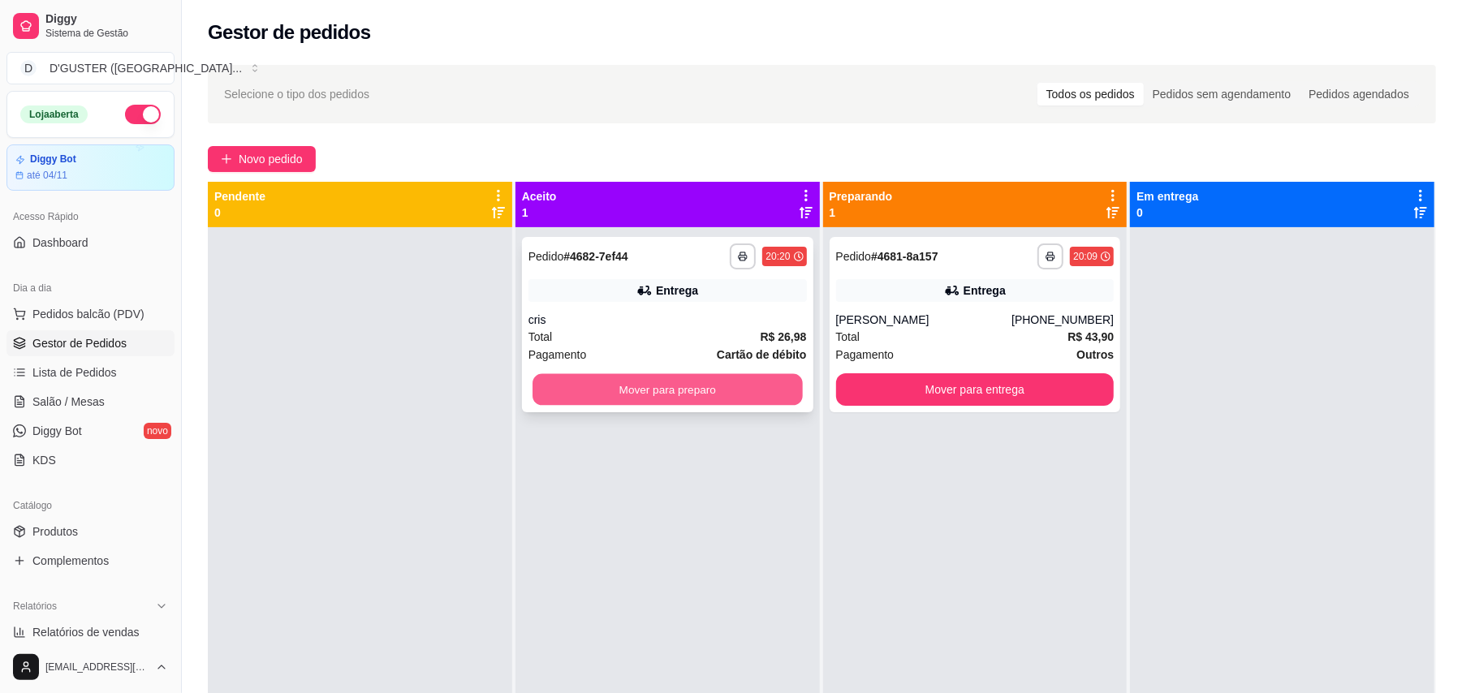
click at [643, 394] on button "Mover para preparo" at bounding box center [668, 390] width 270 height 32
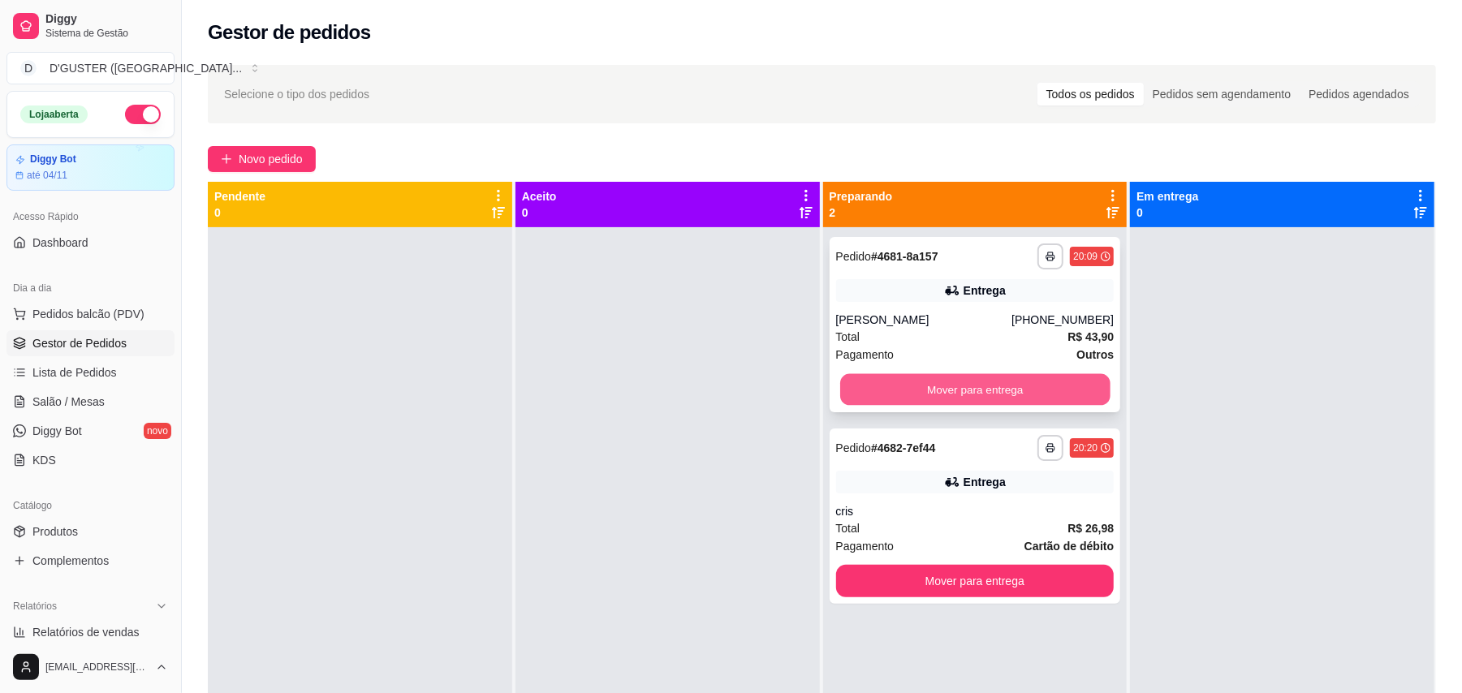
click at [949, 396] on button "Mover para entrega" at bounding box center [975, 390] width 270 height 32
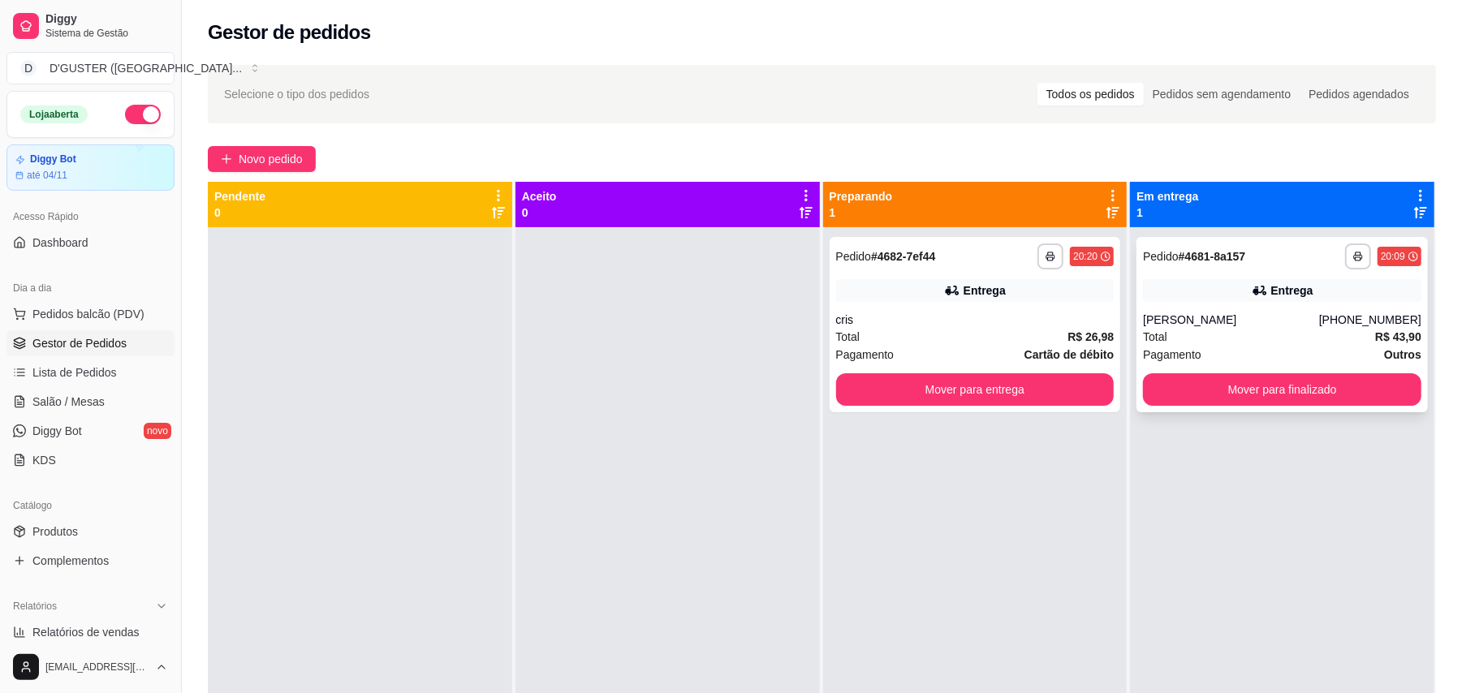
click at [1185, 322] on div "[PERSON_NAME]" at bounding box center [1231, 320] width 176 height 16
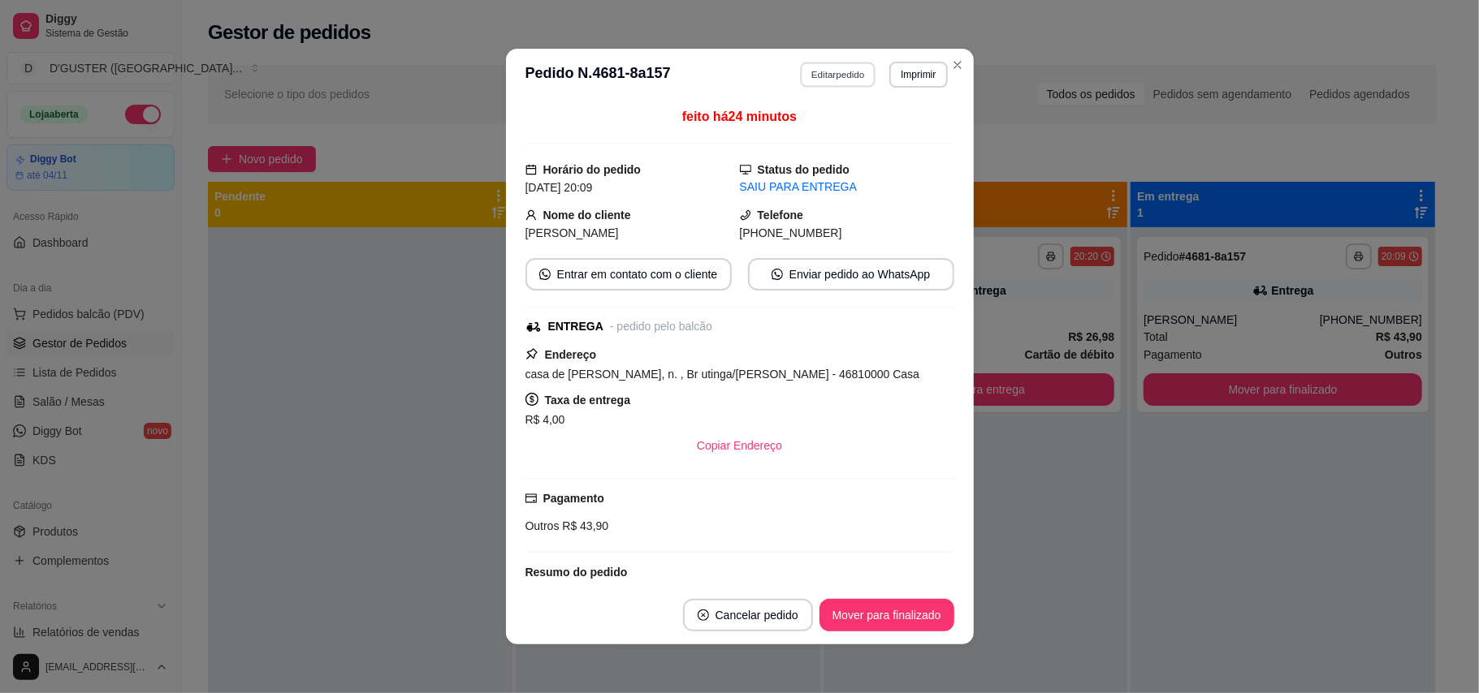
click at [812, 69] on button "Editar pedido" at bounding box center [838, 74] width 76 height 25
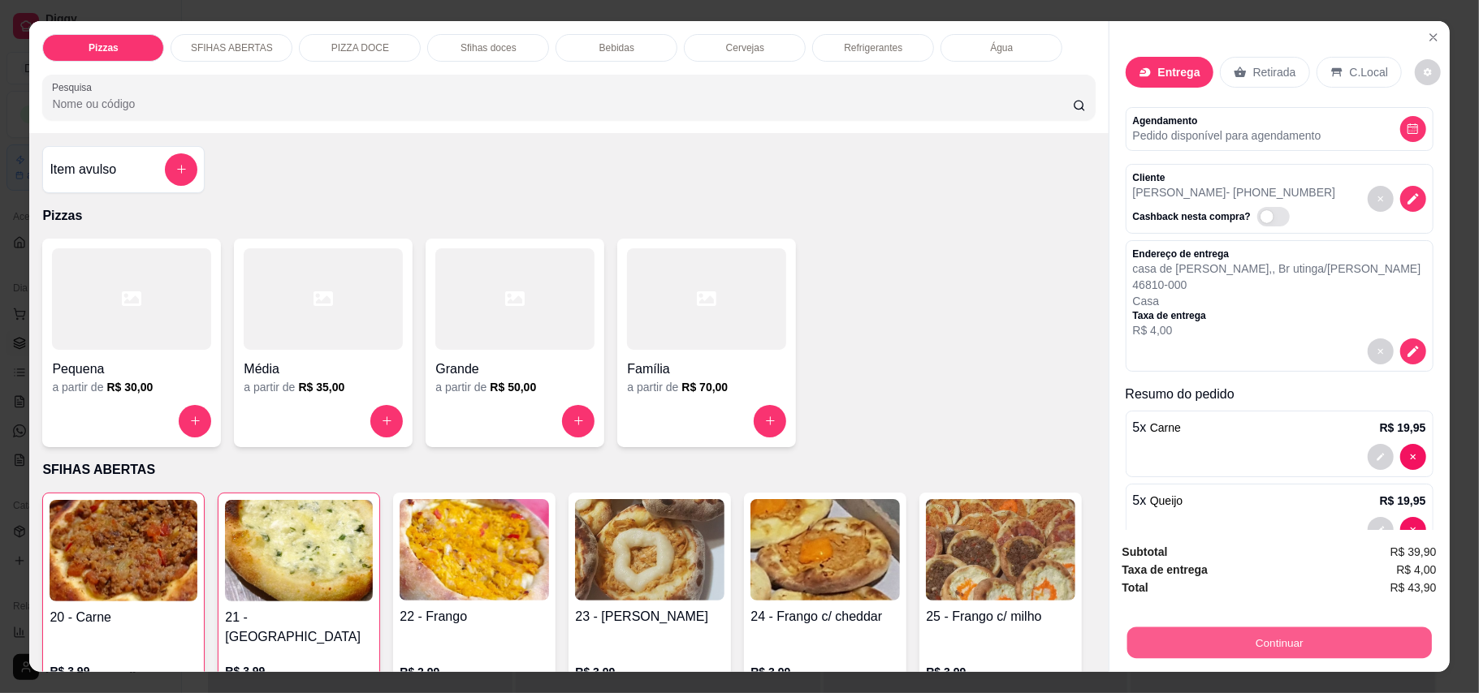
click at [1323, 650] on button "Continuar" at bounding box center [1278, 644] width 304 height 32
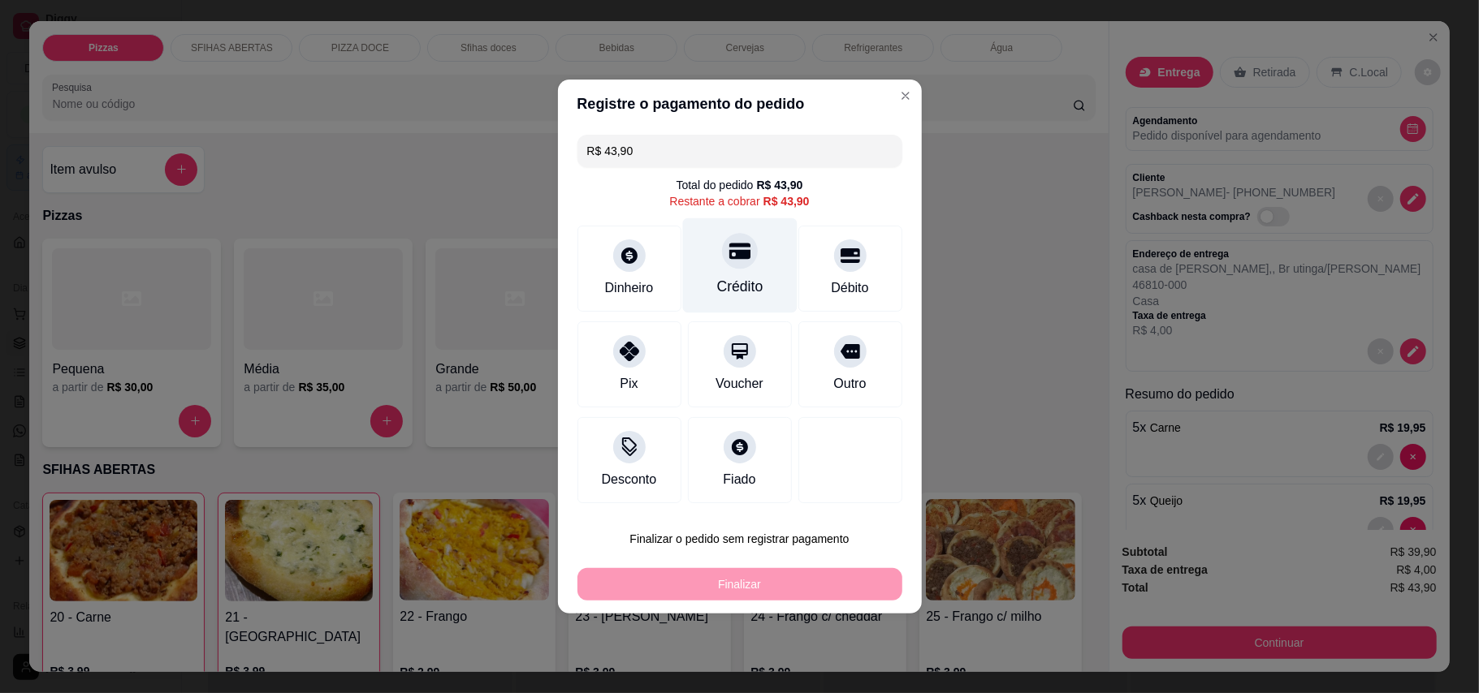
click at [700, 287] on div "Crédito" at bounding box center [739, 265] width 114 height 95
type input "R$ 0,00"
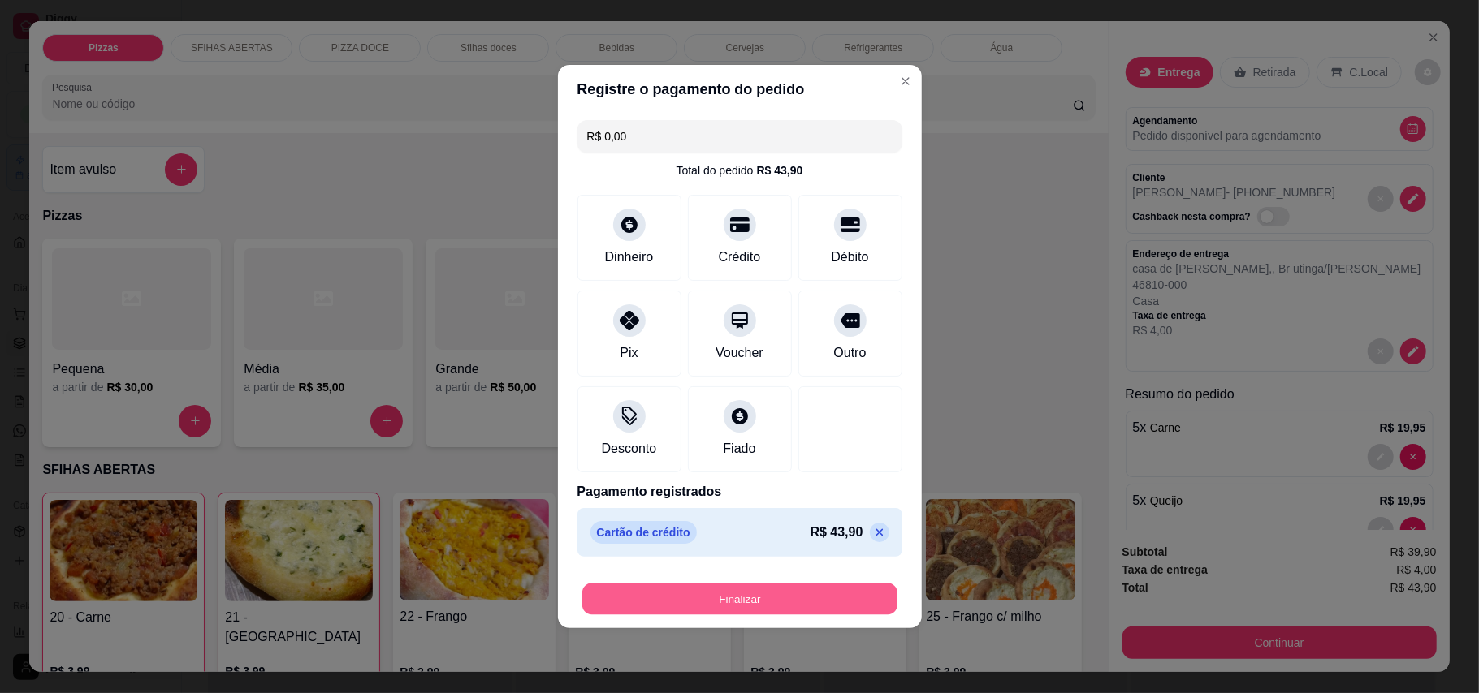
click at [833, 611] on button "Finalizar" at bounding box center [739, 600] width 315 height 32
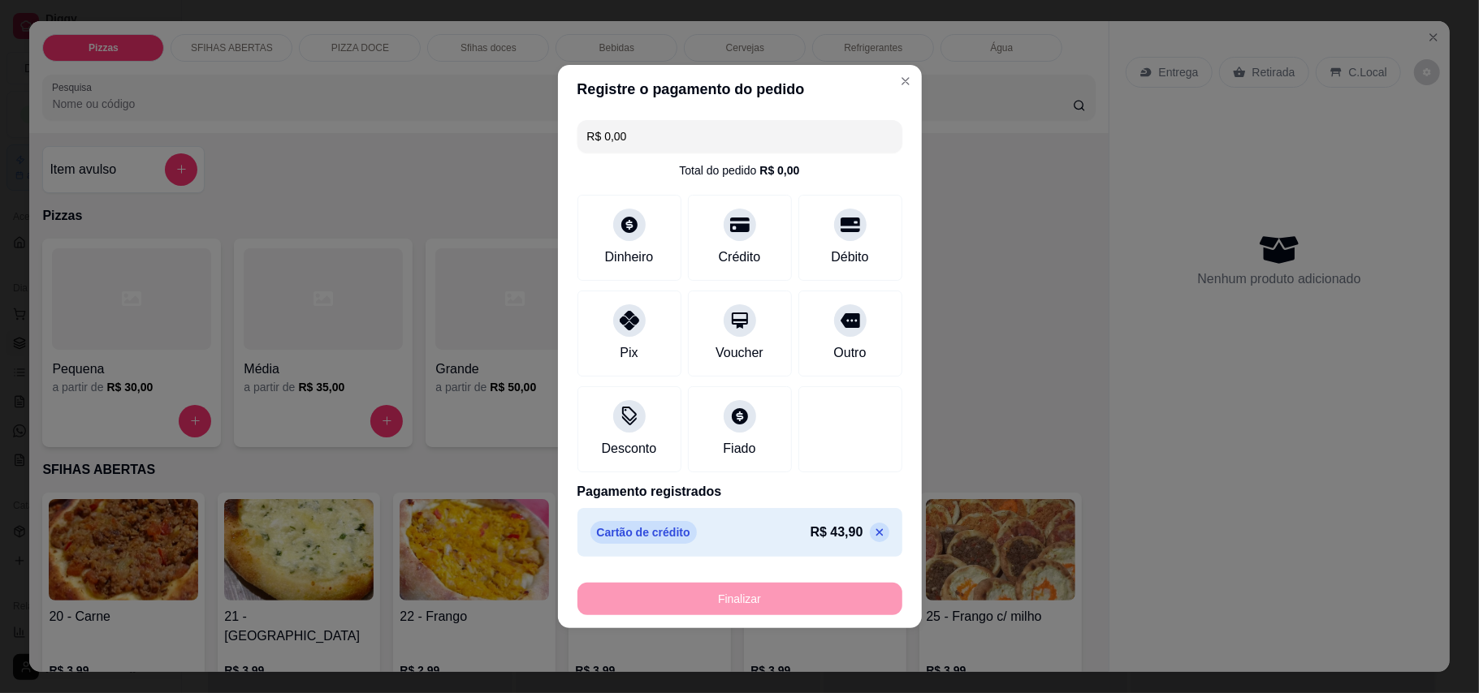
type input "0"
type input "-R$ 43,90"
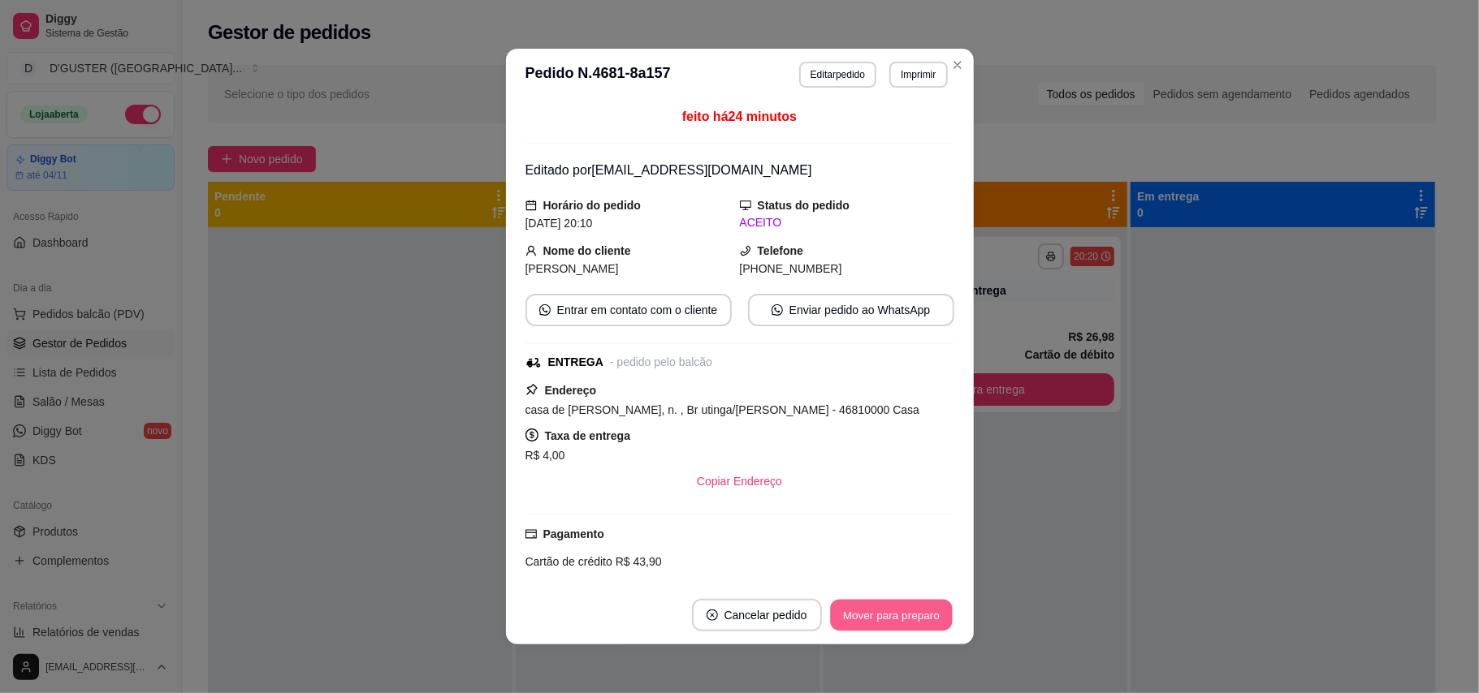
click at [891, 618] on button "Mover para preparo" at bounding box center [891, 616] width 122 height 32
click at [891, 618] on div "Mover para preparo" at bounding box center [879, 615] width 149 height 32
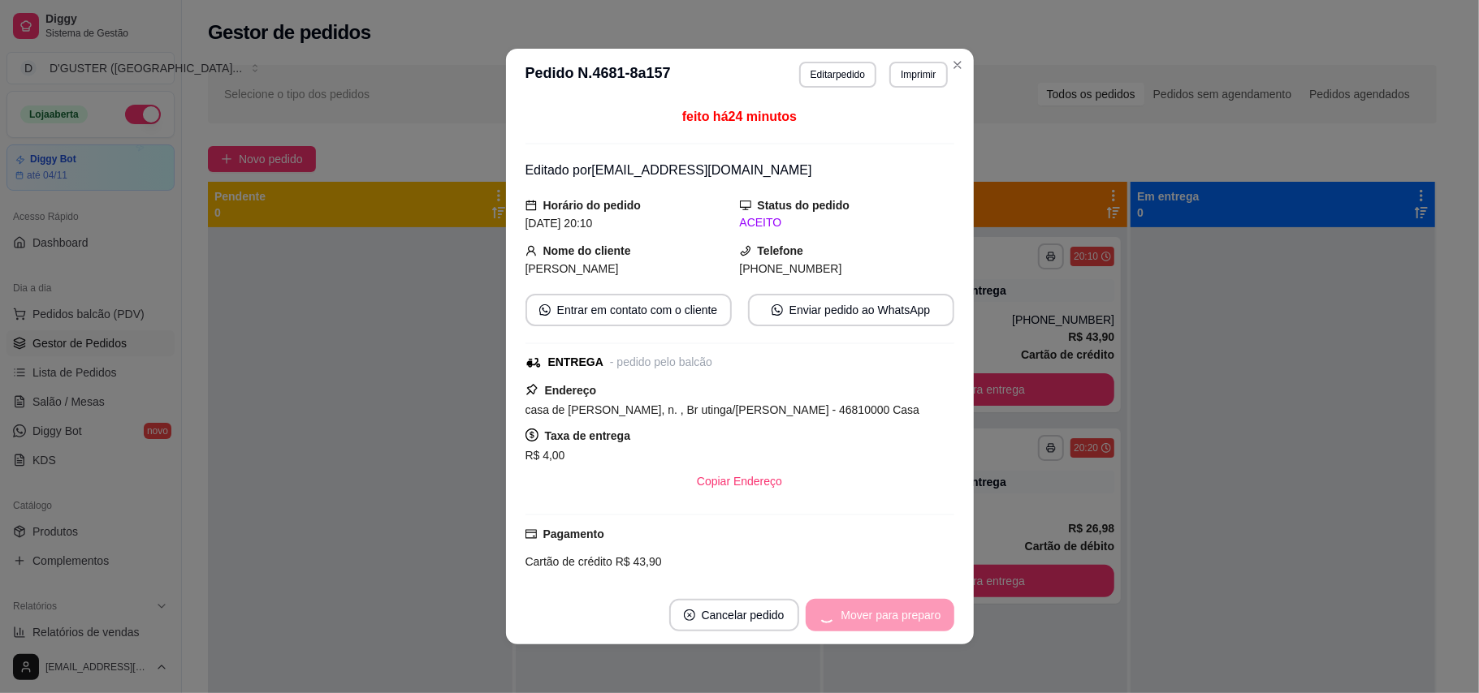
click at [891, 618] on div "Mover para preparo" at bounding box center [879, 615] width 149 height 32
click at [891, 618] on button "Mover para entrega" at bounding box center [890, 615] width 125 height 32
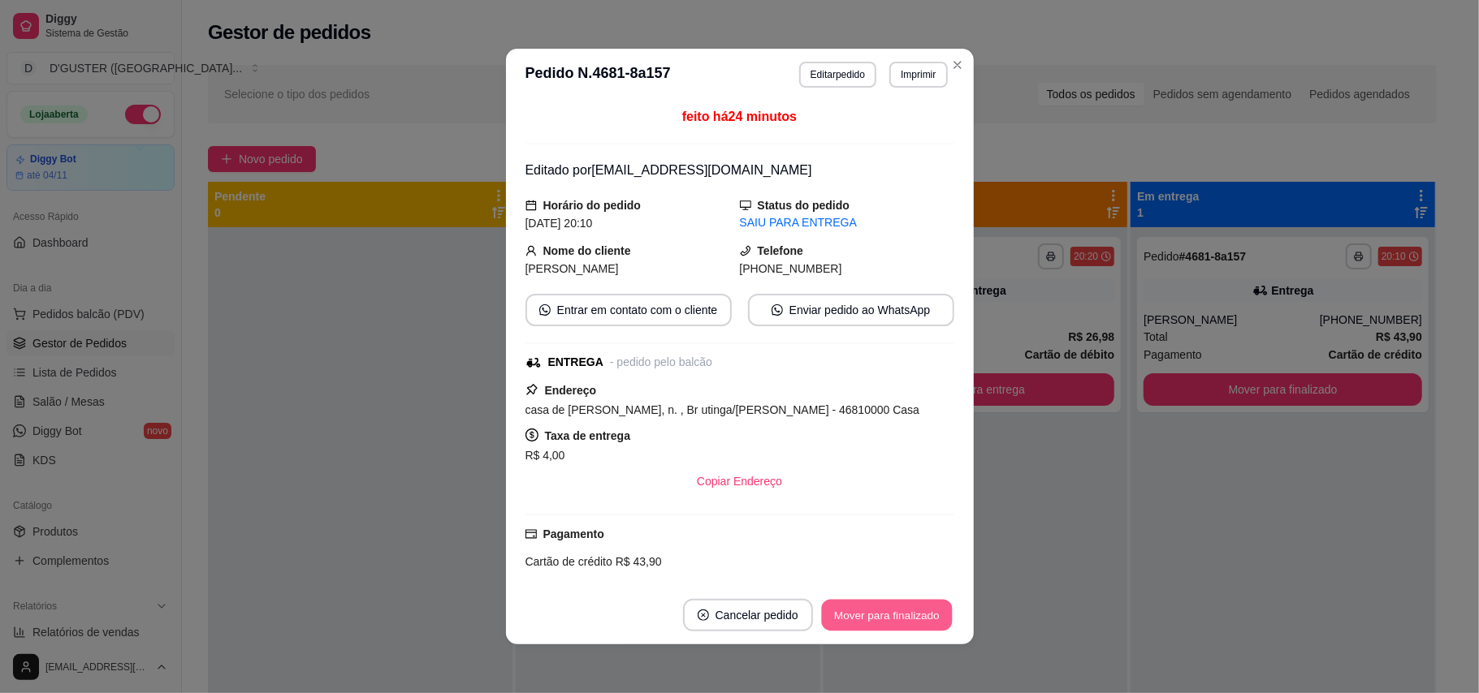
click at [891, 618] on button "Mover para finalizado" at bounding box center [886, 616] width 131 height 32
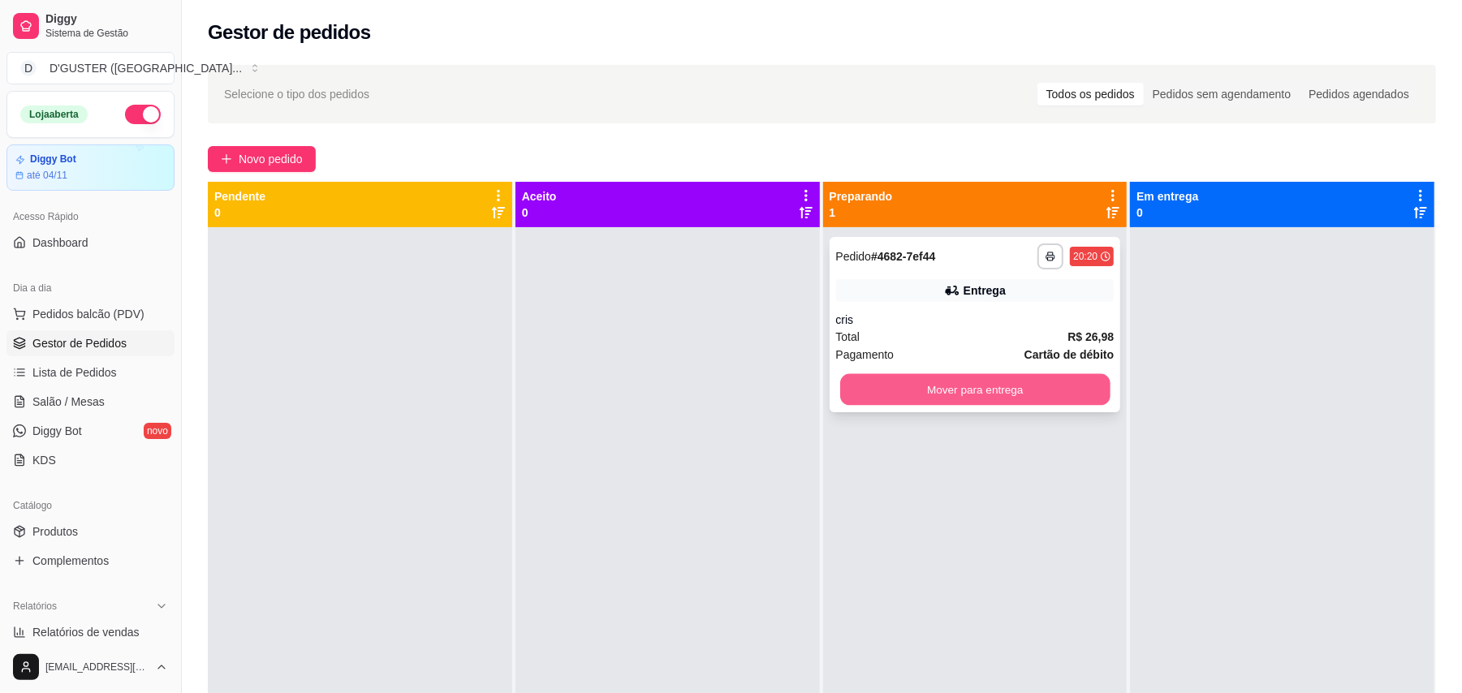
click at [942, 394] on button "Mover para entrega" at bounding box center [975, 390] width 270 height 32
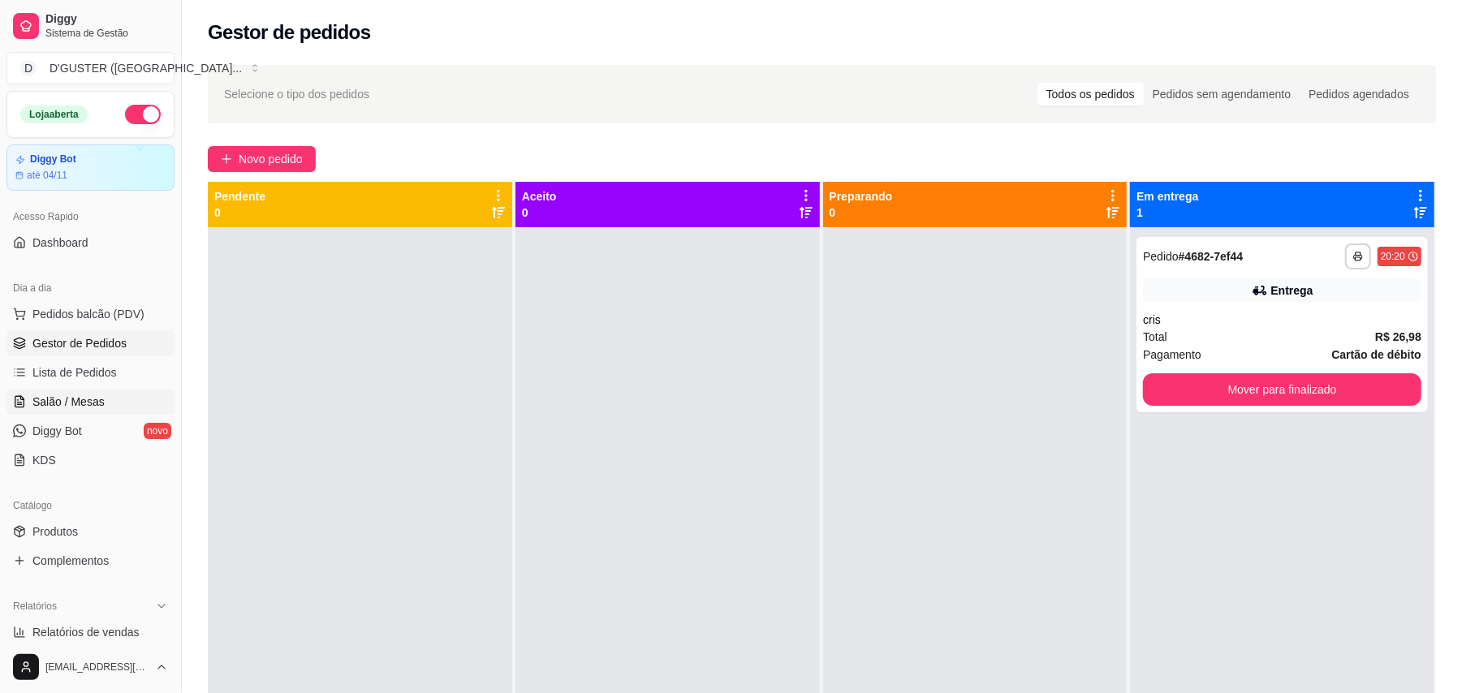
drag, startPoint x: 83, startPoint y: 401, endPoint x: 127, endPoint y: 378, distance: 50.5
click at [84, 401] on span "Salão / Mesas" at bounding box center [68, 402] width 72 height 16
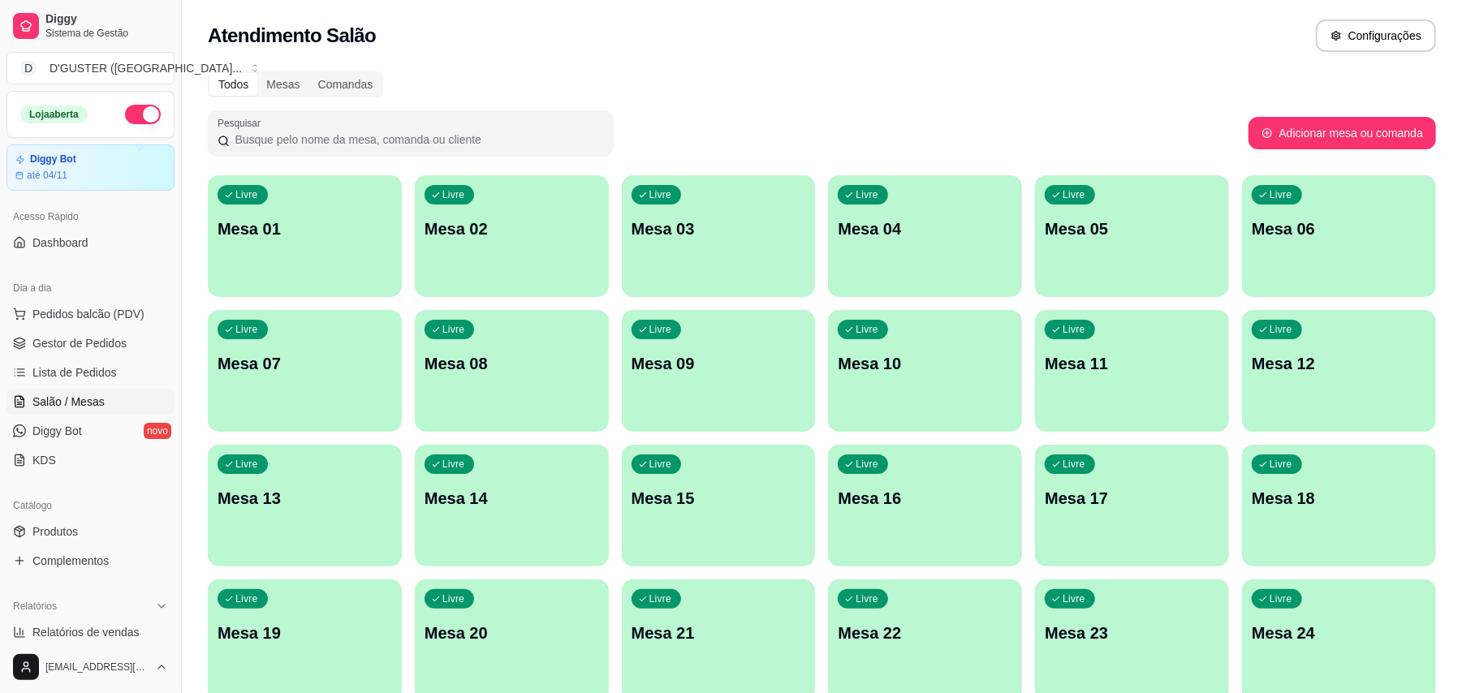
click at [922, 382] on div "Livre Mesa 10" at bounding box center [925, 361] width 194 height 102
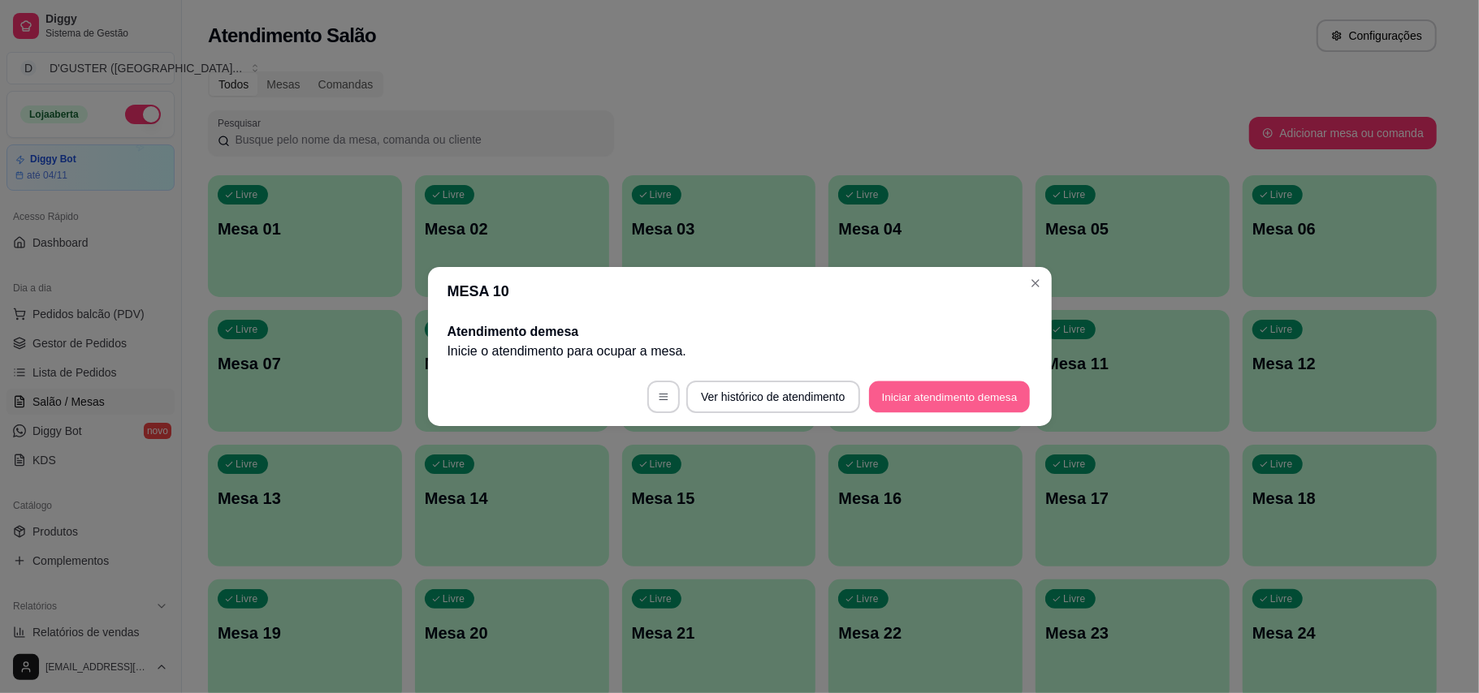
click at [947, 391] on button "Iniciar atendimento de mesa" at bounding box center [949, 398] width 161 height 32
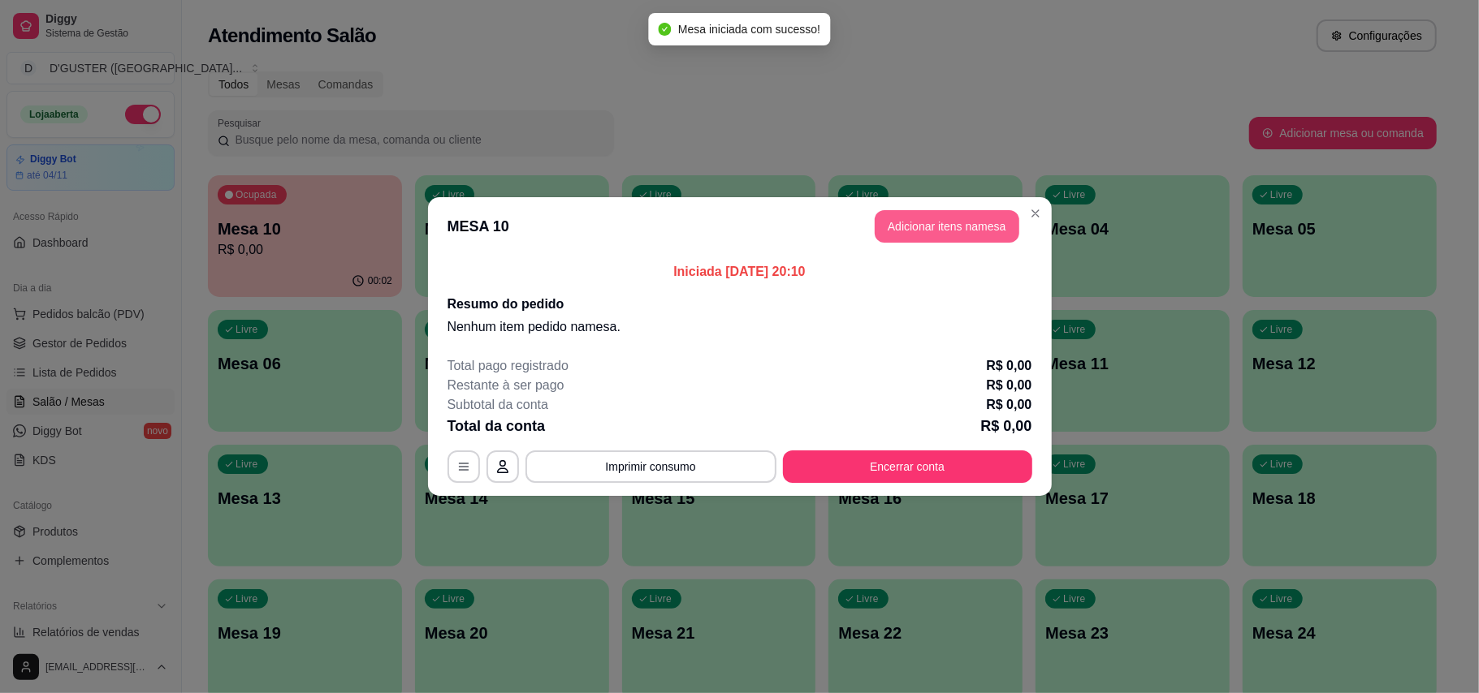
click at [965, 222] on button "Adicionar itens na mesa" at bounding box center [946, 226] width 145 height 32
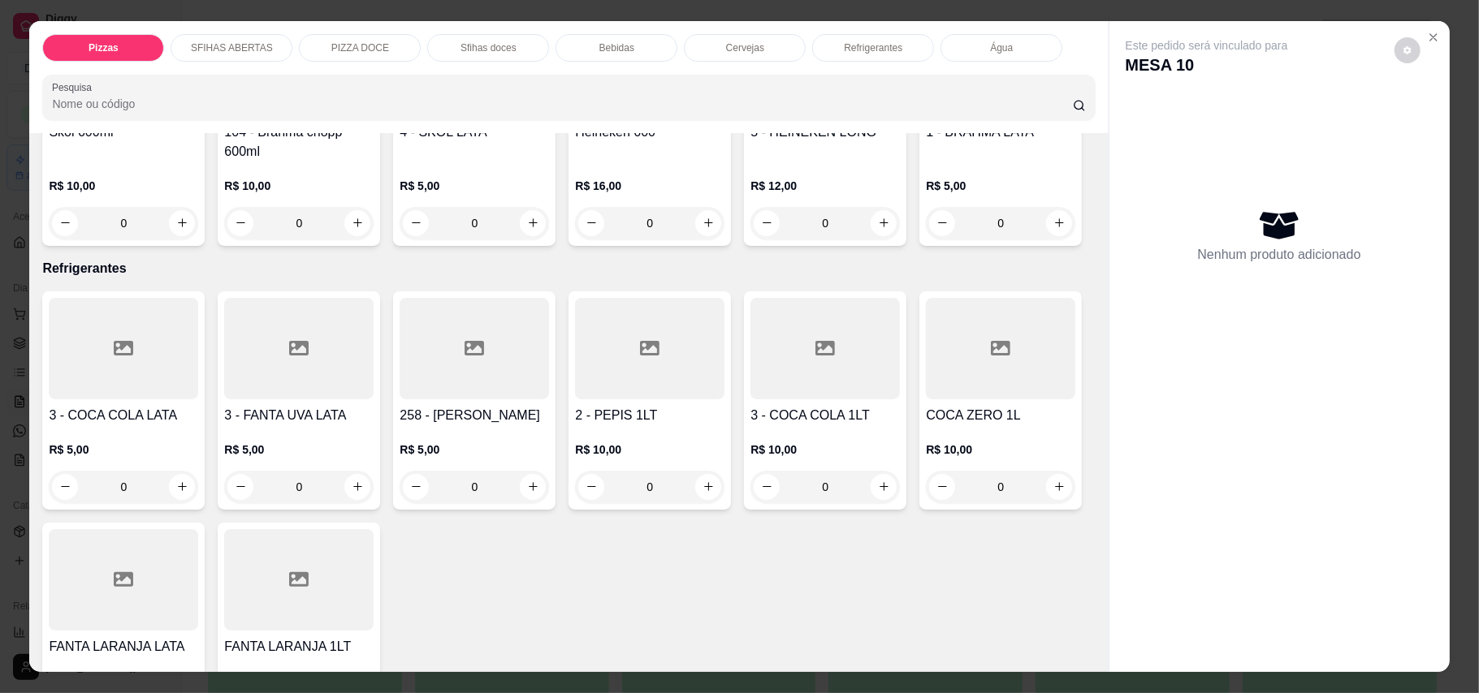
scroll to position [3356, 0]
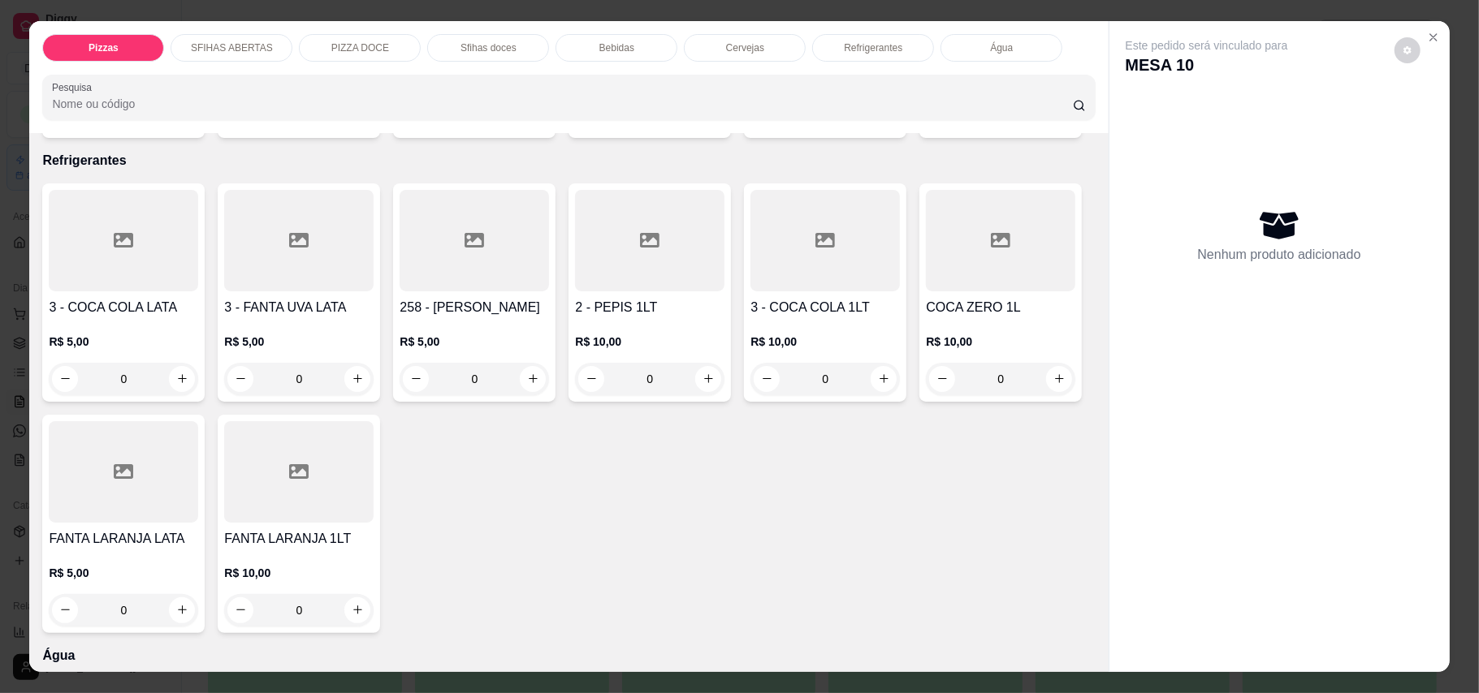
click at [702, 121] on icon "increase-product-quantity" at bounding box center [708, 115] width 12 height 12
type input "1"
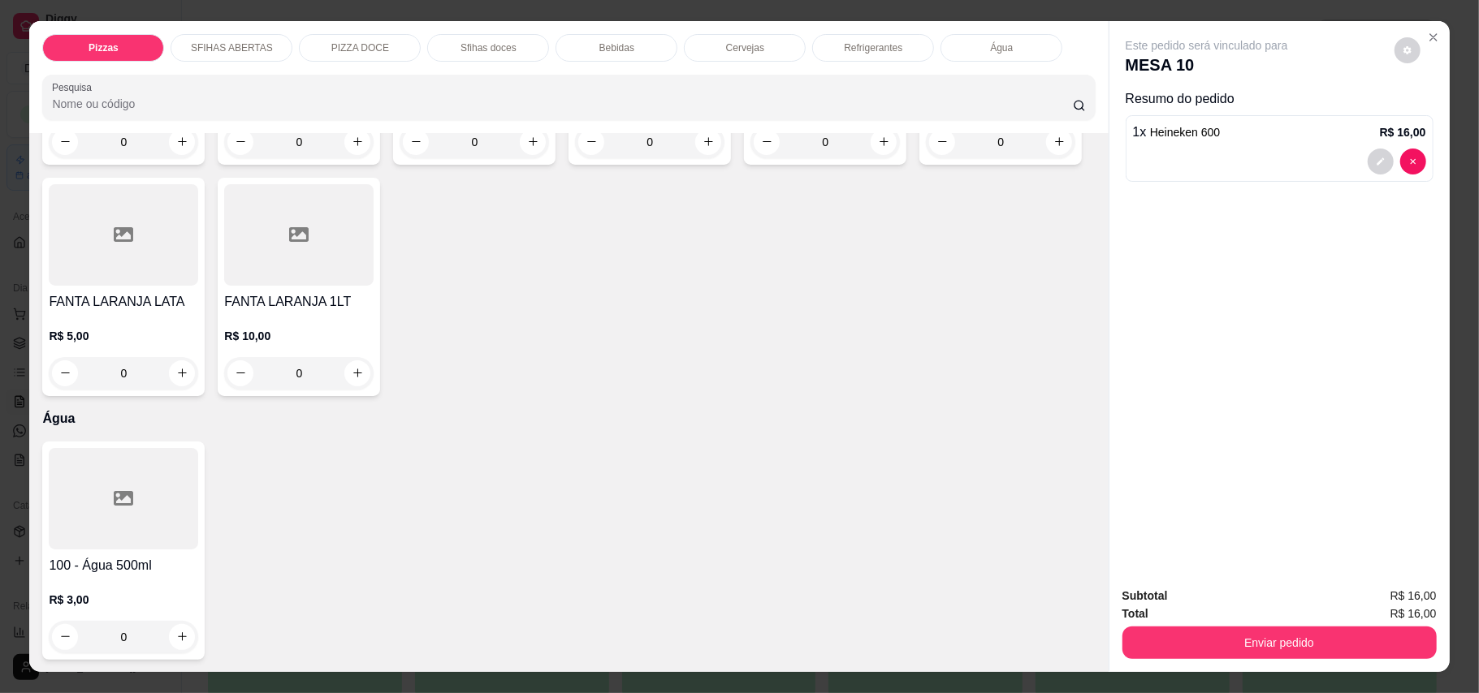
scroll to position [31, 0]
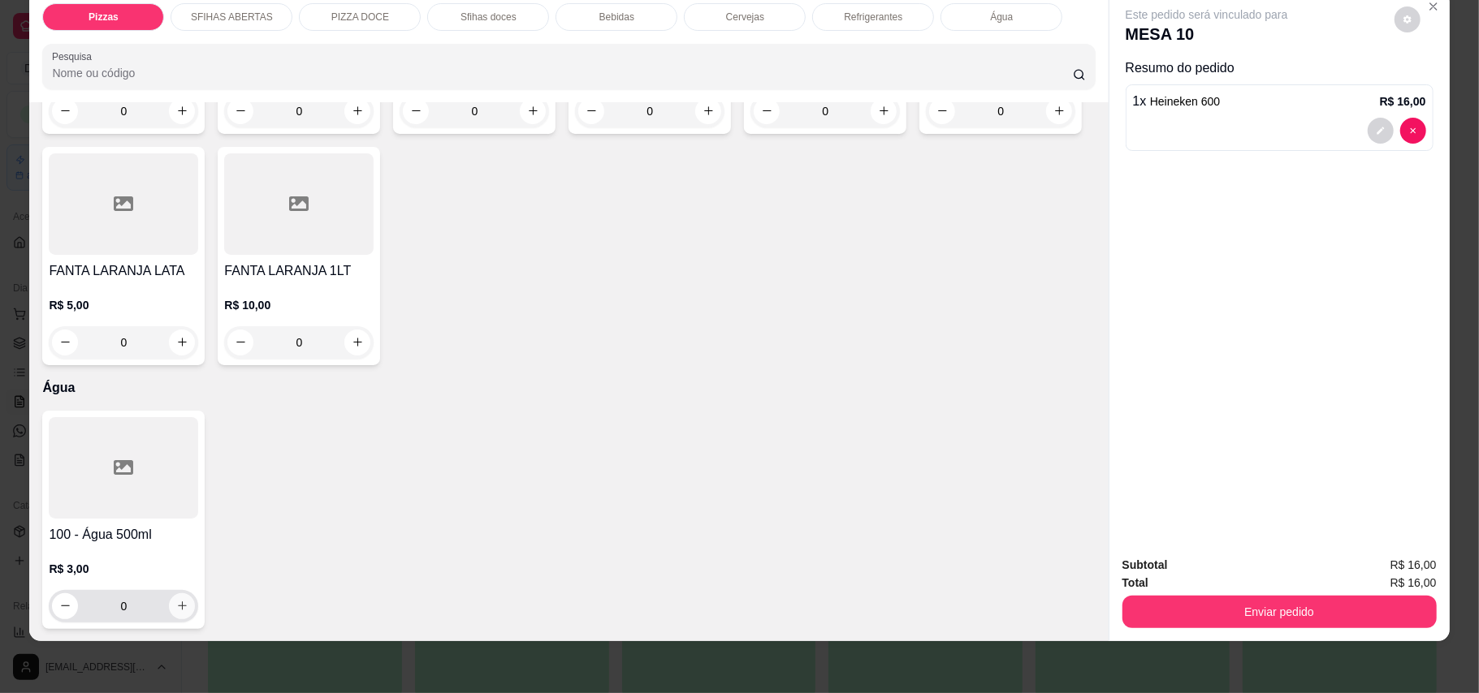
click at [178, 605] on icon "increase-product-quantity" at bounding box center [182, 606] width 9 height 9
type input "1"
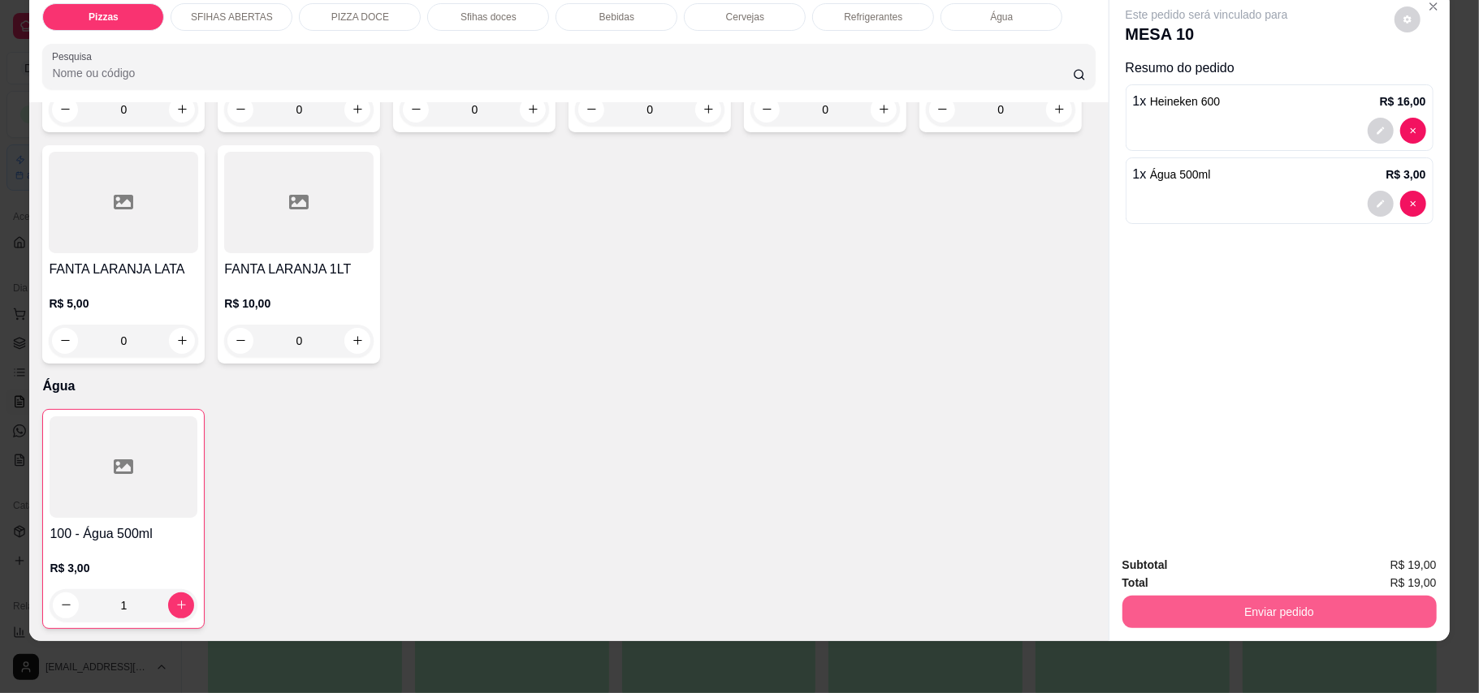
click at [1333, 604] on button "Enviar pedido" at bounding box center [1279, 612] width 314 height 32
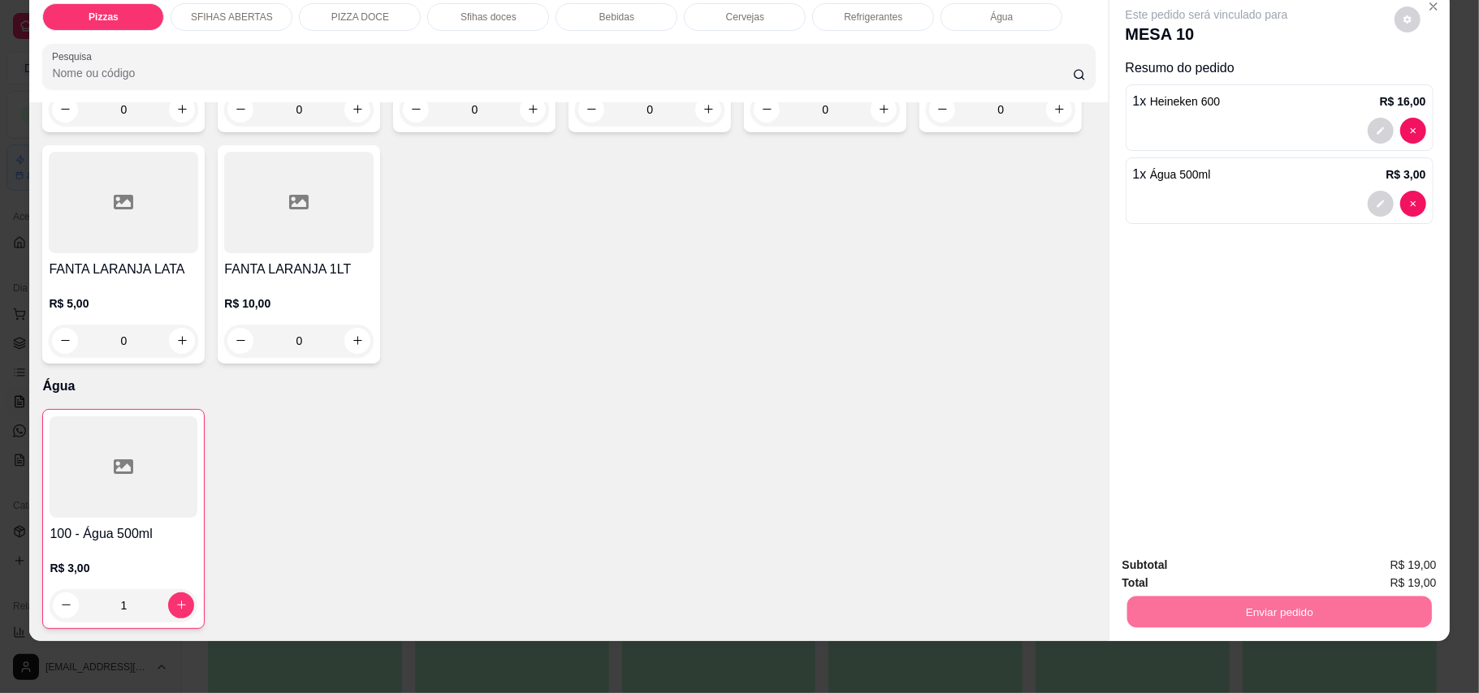
click at [1388, 563] on button "Enviar pedido" at bounding box center [1392, 572] width 92 height 31
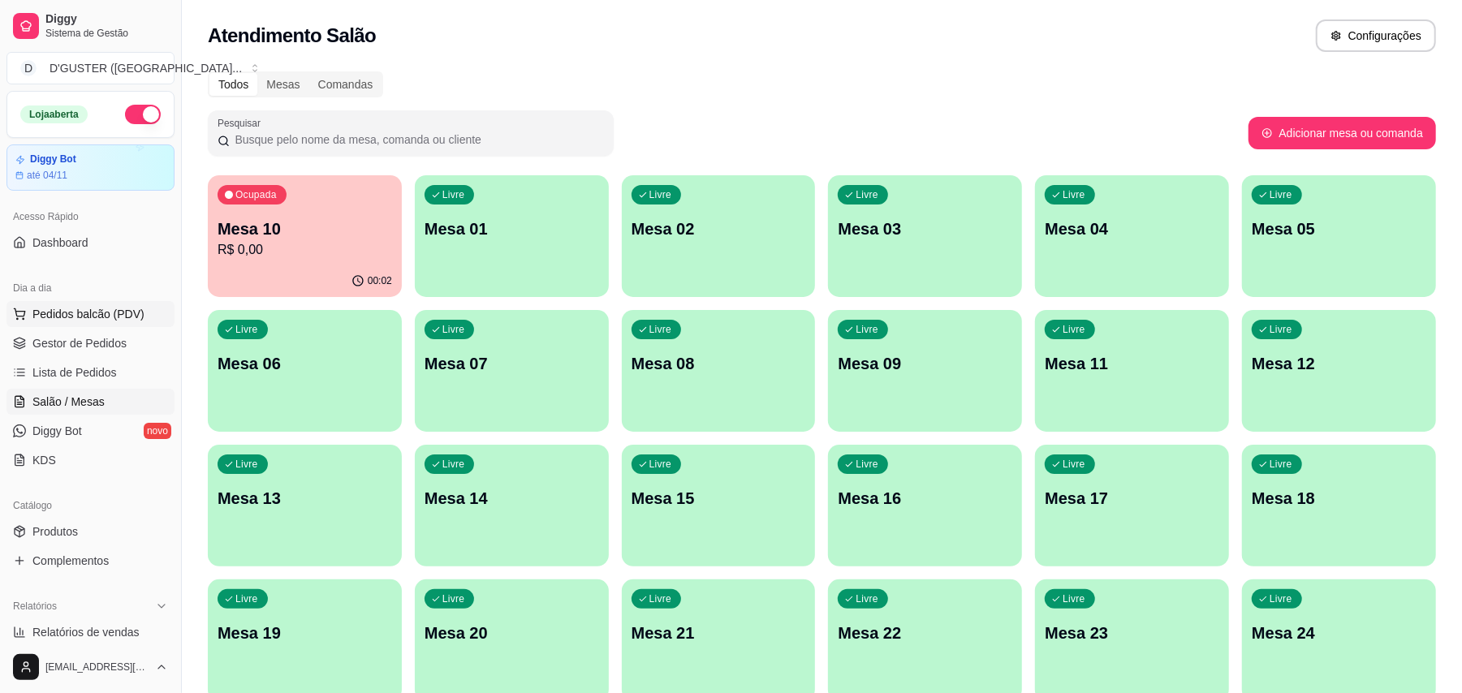
click at [65, 320] on span "Pedidos balcão (PDV)" at bounding box center [88, 314] width 112 height 16
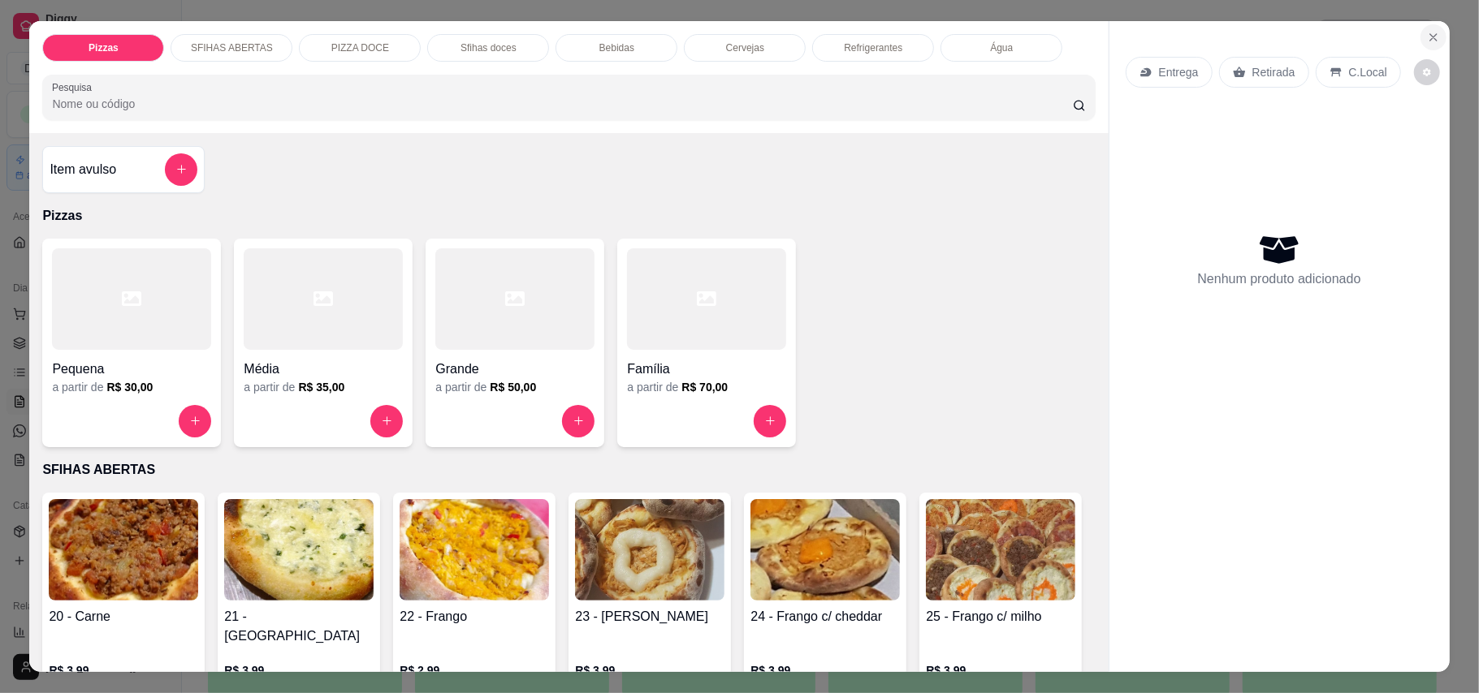
click at [1433, 33] on button "Close" at bounding box center [1433, 37] width 26 height 26
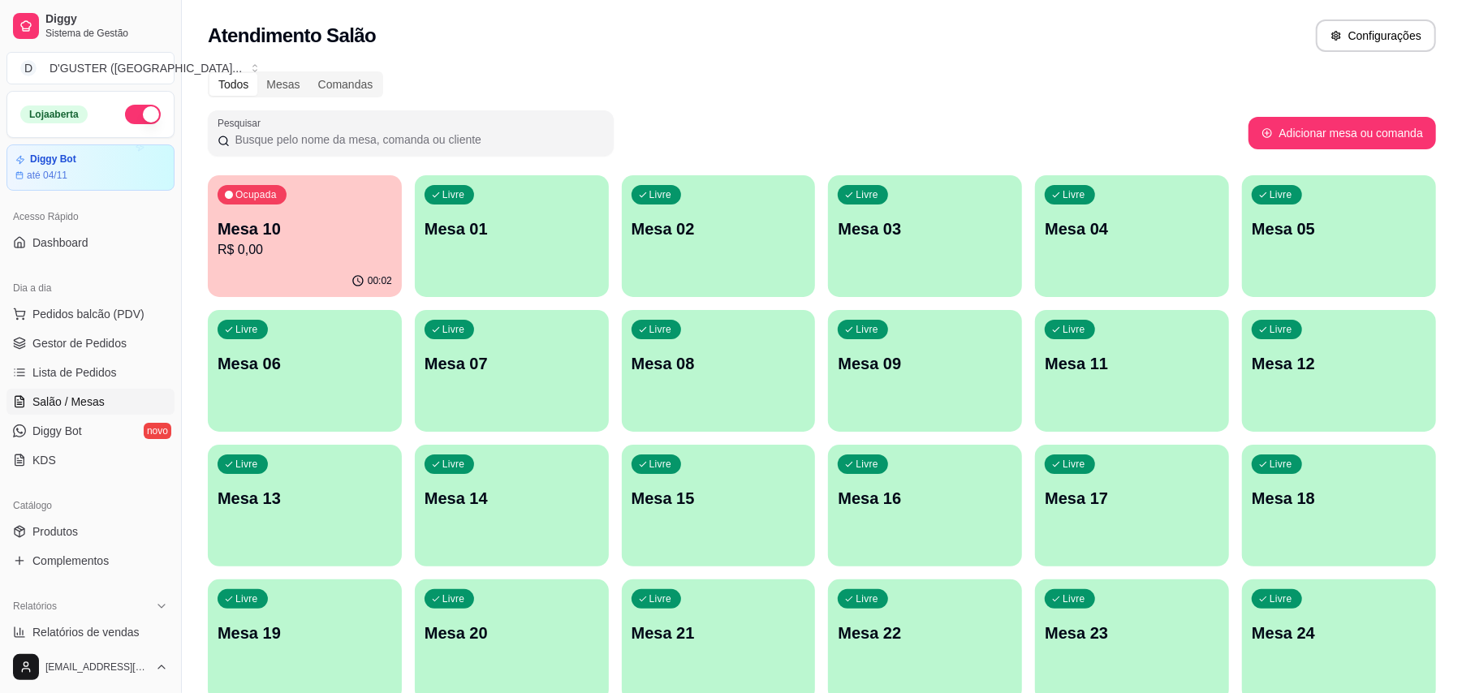
click at [226, 258] on p "R$ 0,00" at bounding box center [305, 249] width 175 height 19
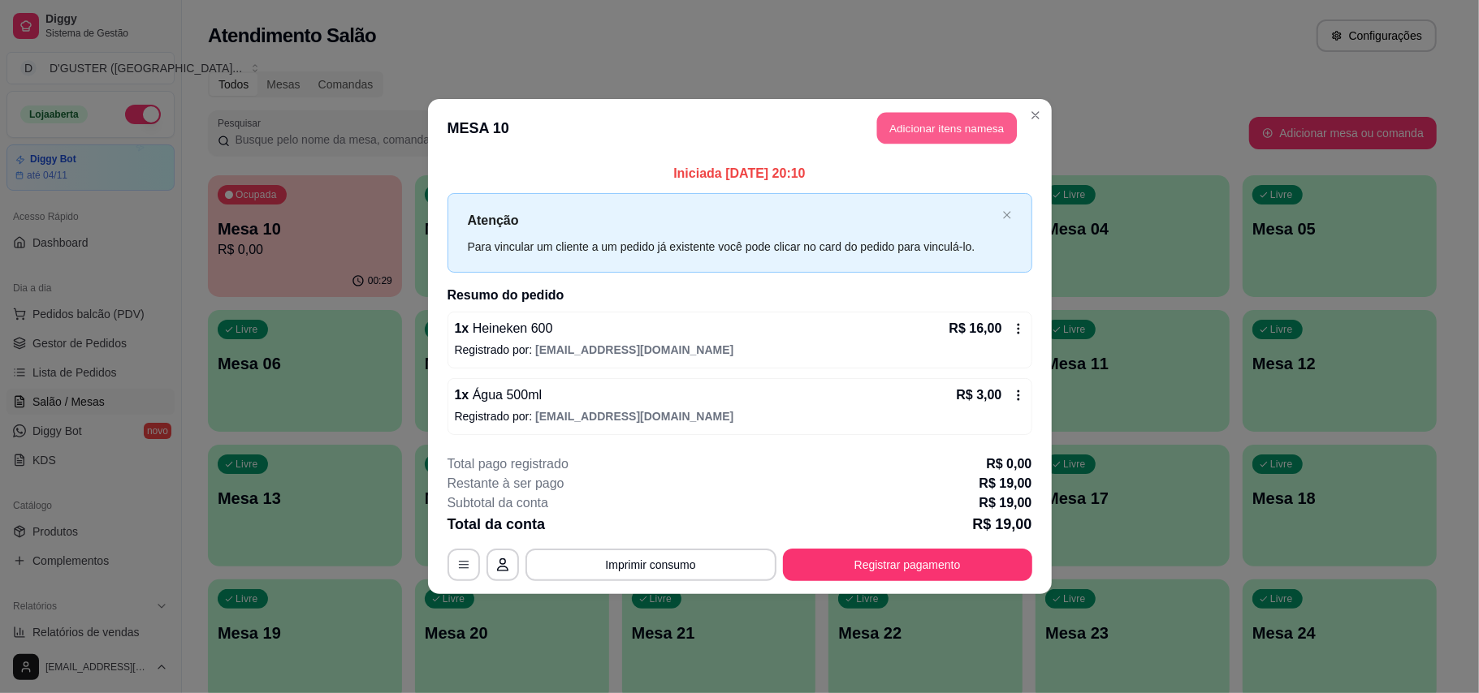
click at [940, 131] on button "Adicionar itens na mesa" at bounding box center [947, 129] width 140 height 32
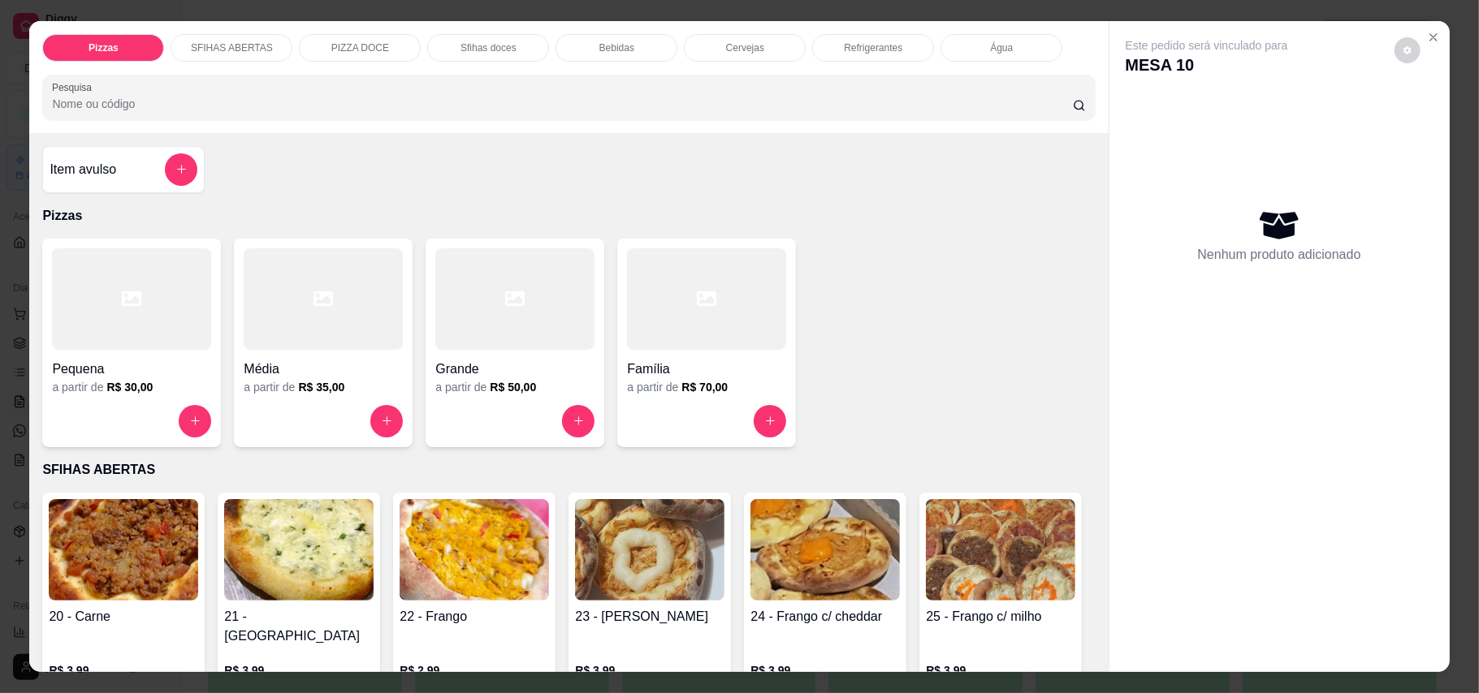
click at [719, 312] on div at bounding box center [706, 298] width 159 height 101
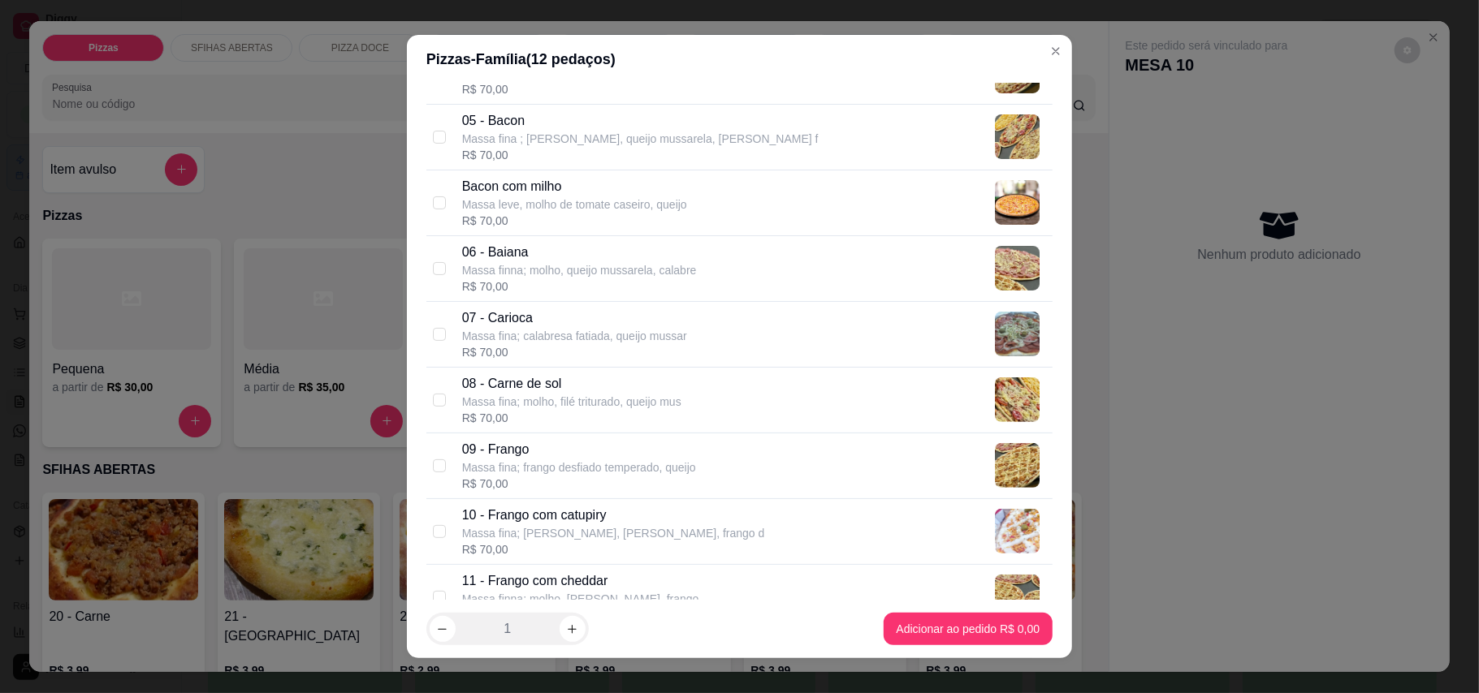
scroll to position [216, 0]
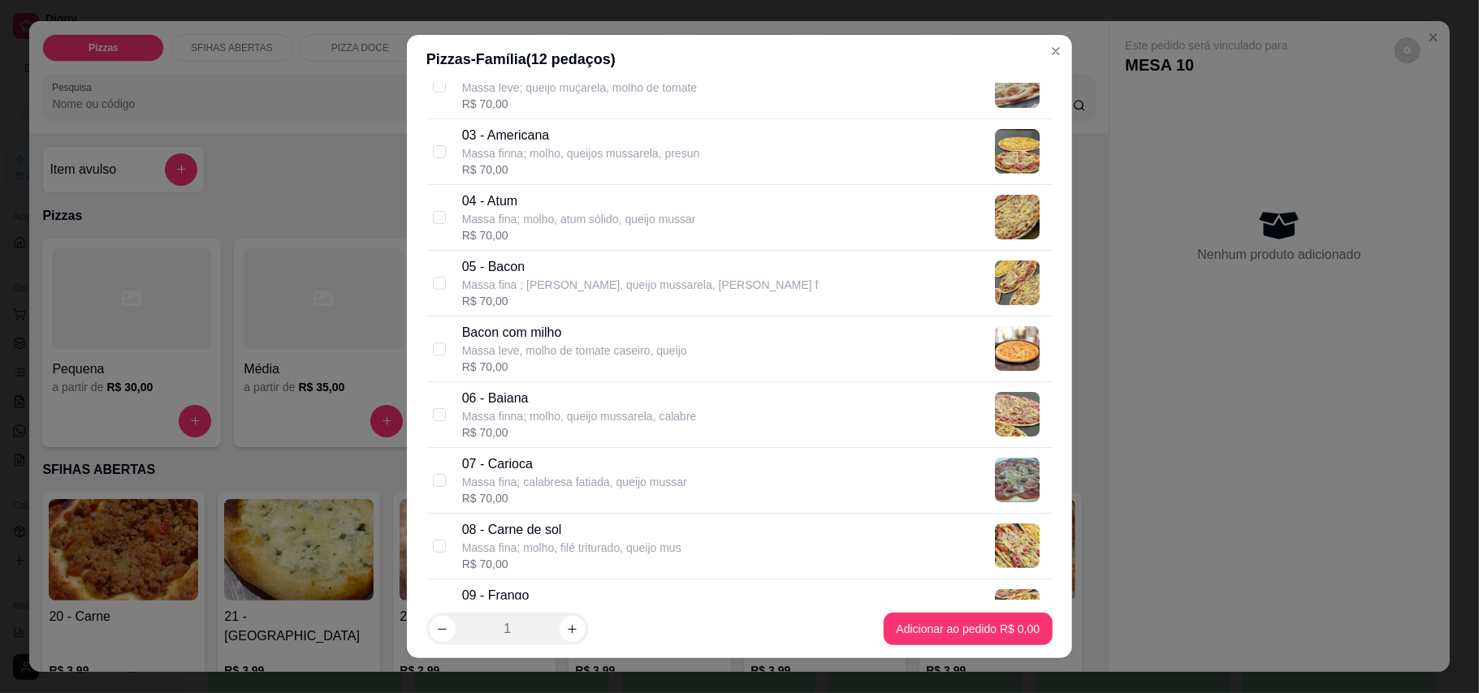
click at [426, 357] on div "Bacon com milho Massa leve, molho de tomate caseiro, queijo R$ 70,00" at bounding box center [739, 350] width 626 height 66
checkbox input "true"
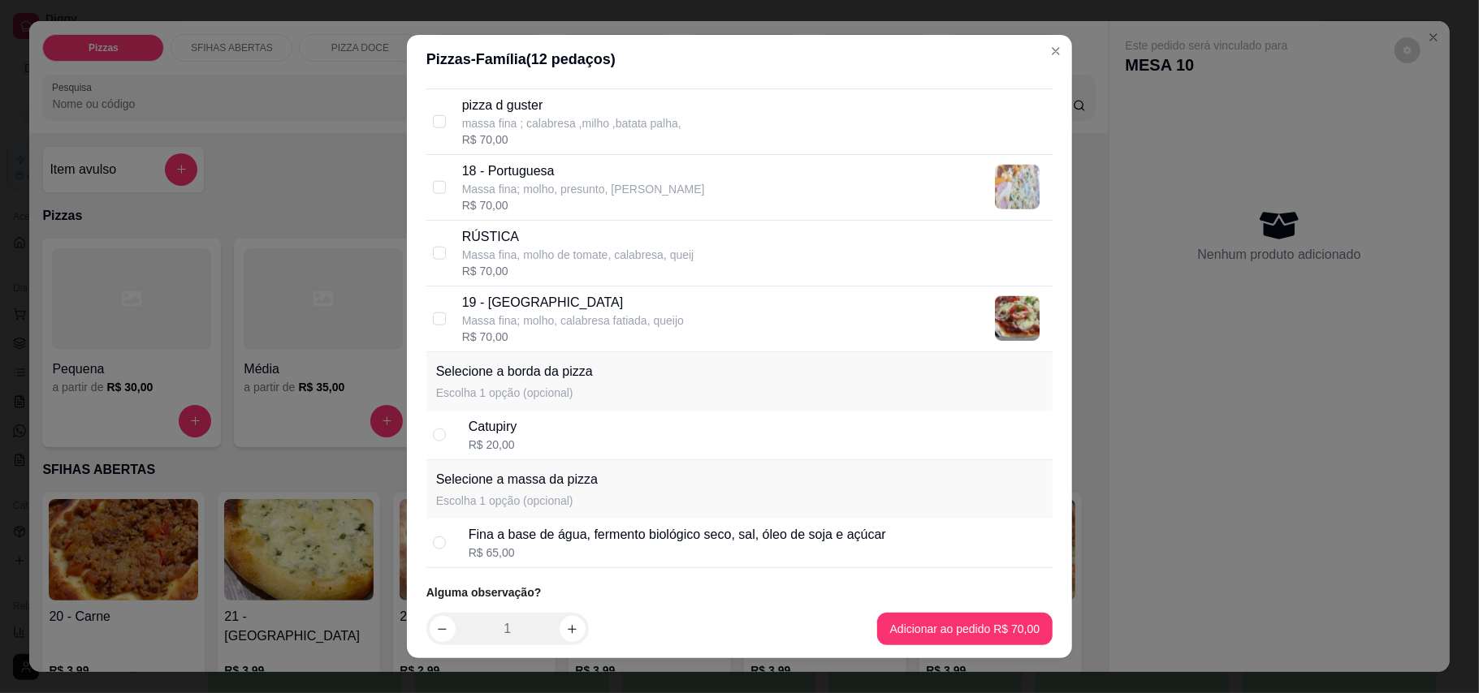
scroll to position [1515, 0]
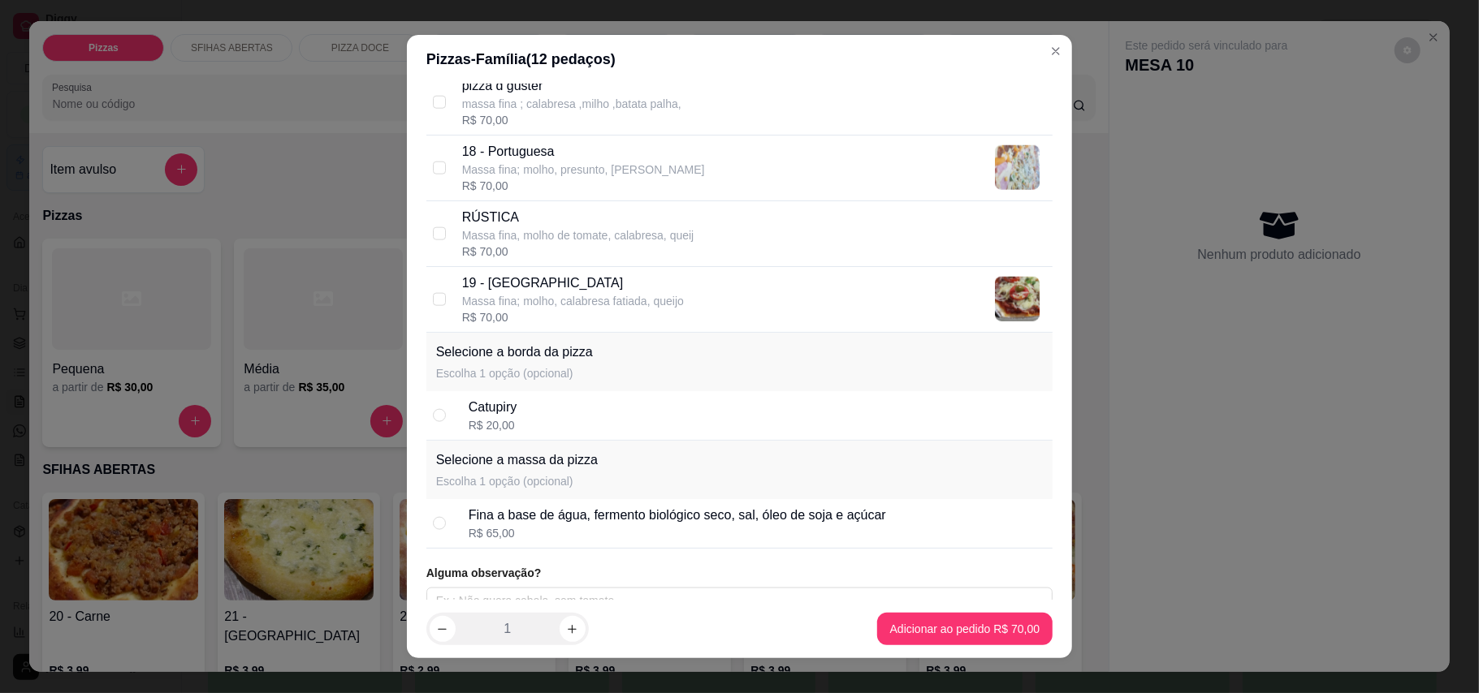
click at [417, 305] on div "Selecione até 3 sabor(es) A forma de cobrança para pizza meio a meio ou mais sa…" at bounding box center [739, 342] width 665 height 517
click at [433, 306] on input "checkbox" at bounding box center [439, 299] width 13 height 13
checkbox input "true"
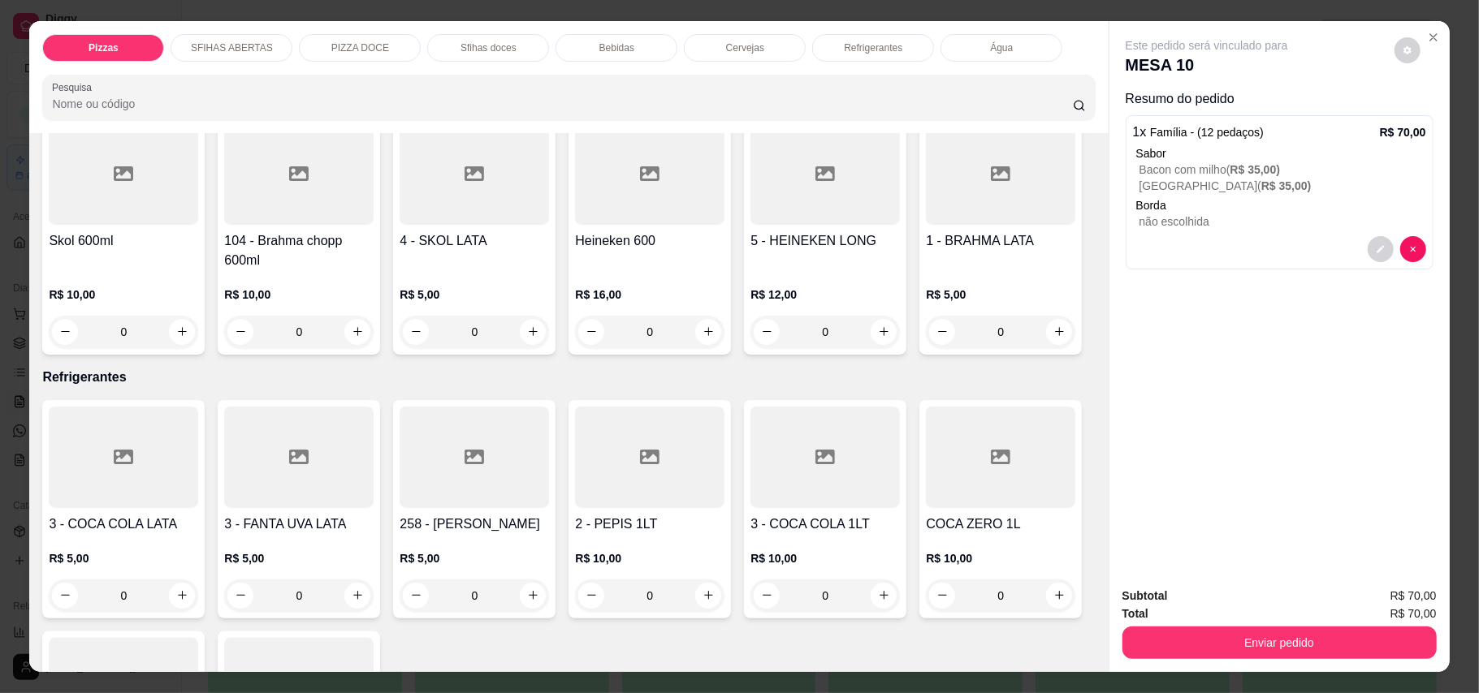
scroll to position [3248, 0]
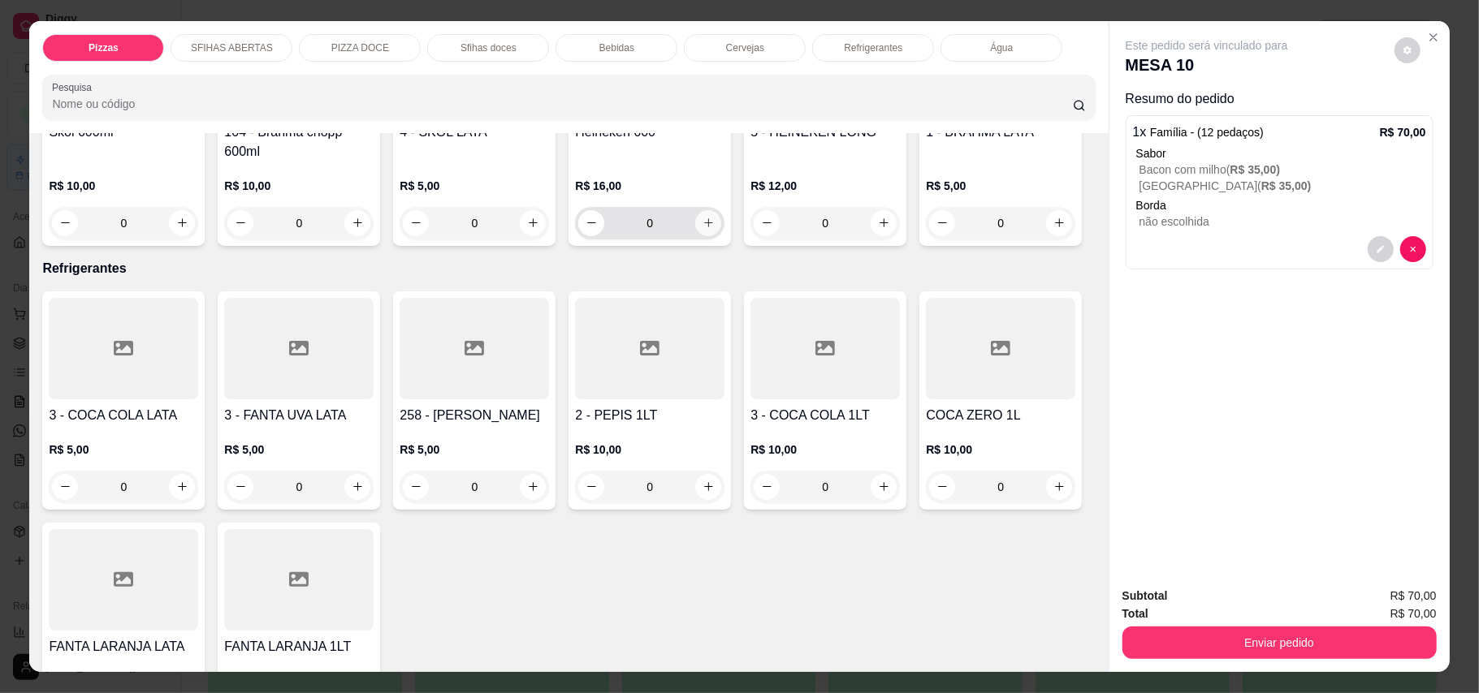
click at [702, 229] on icon "increase-product-quantity" at bounding box center [708, 223] width 12 height 12
type input "1"
click at [1382, 661] on div "Subtotal R$ 86,00 Total R$ 86,00 Enviar pedido" at bounding box center [1279, 623] width 340 height 98
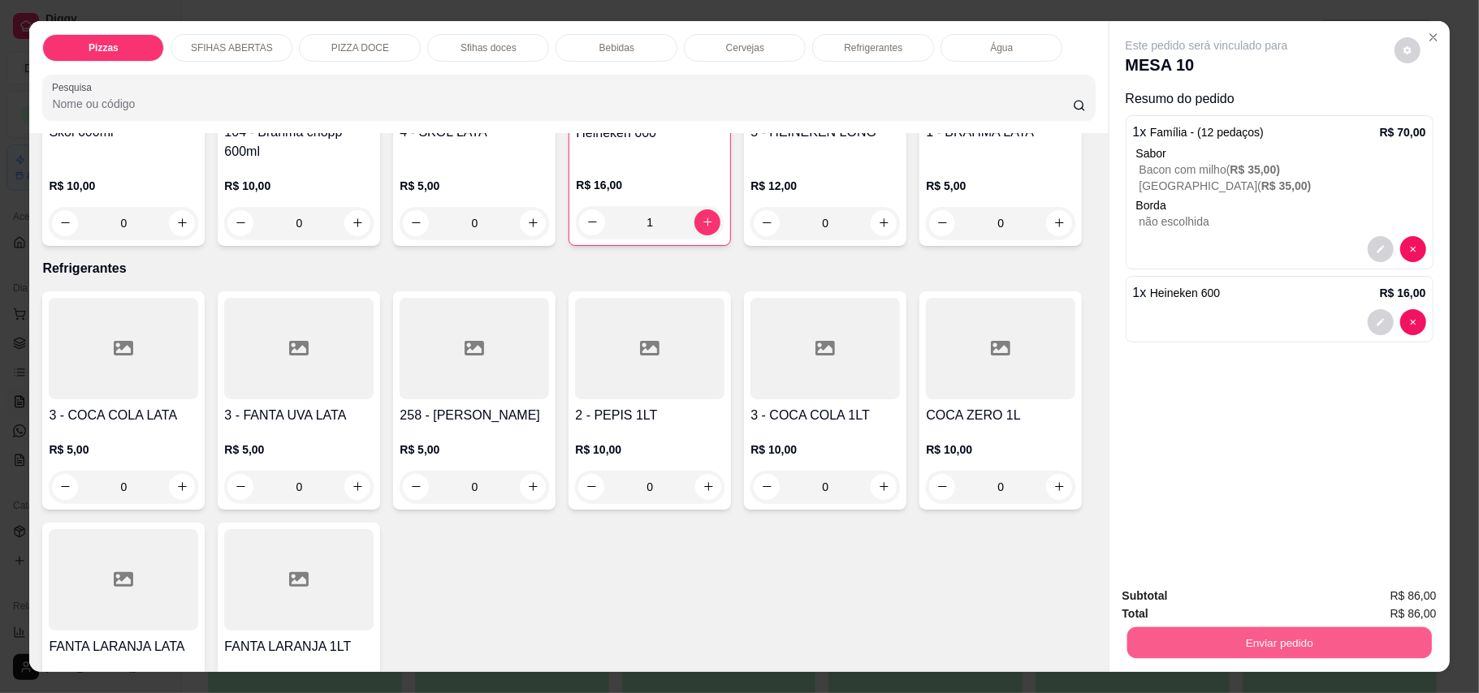
click at [1323, 635] on button "Enviar pedido" at bounding box center [1278, 644] width 304 height 32
click at [1394, 594] on button "Enviar pedido" at bounding box center [1392, 604] width 89 height 30
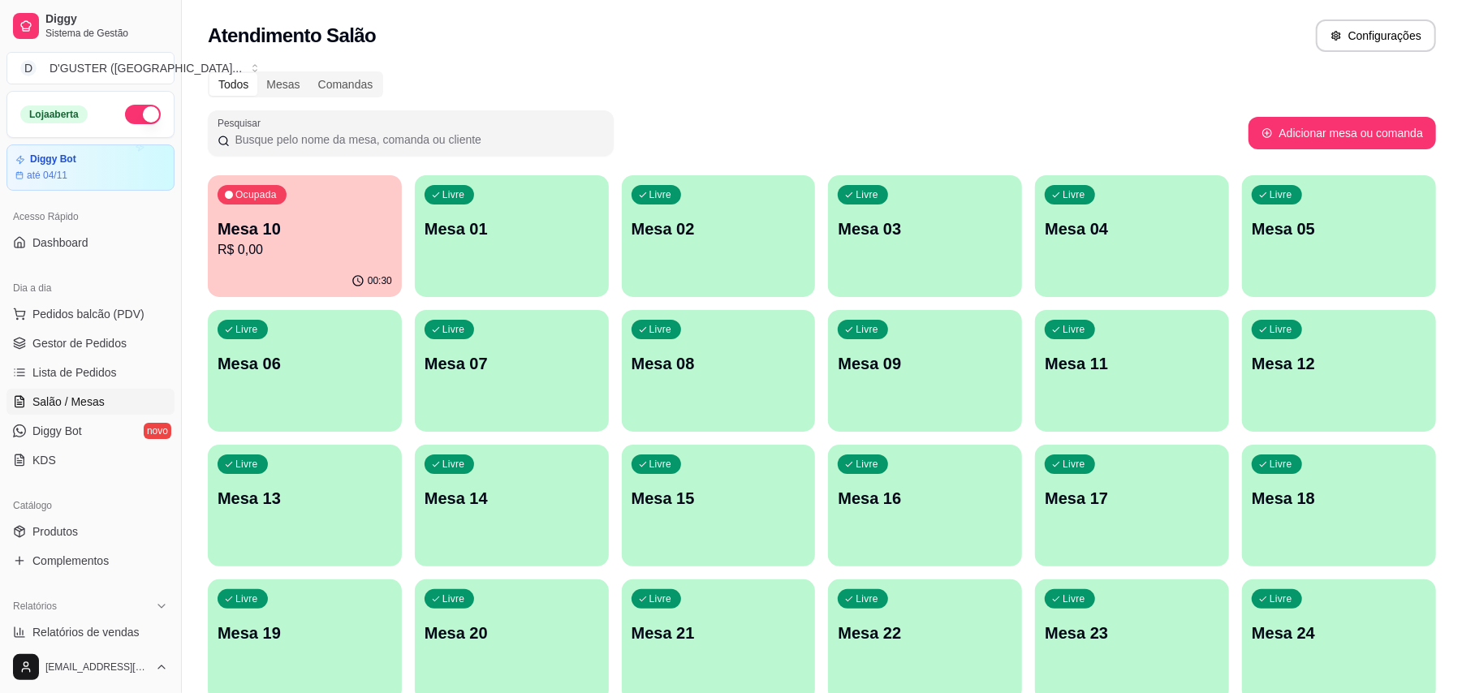
click at [364, 248] on p "R$ 0,00" at bounding box center [305, 249] width 175 height 19
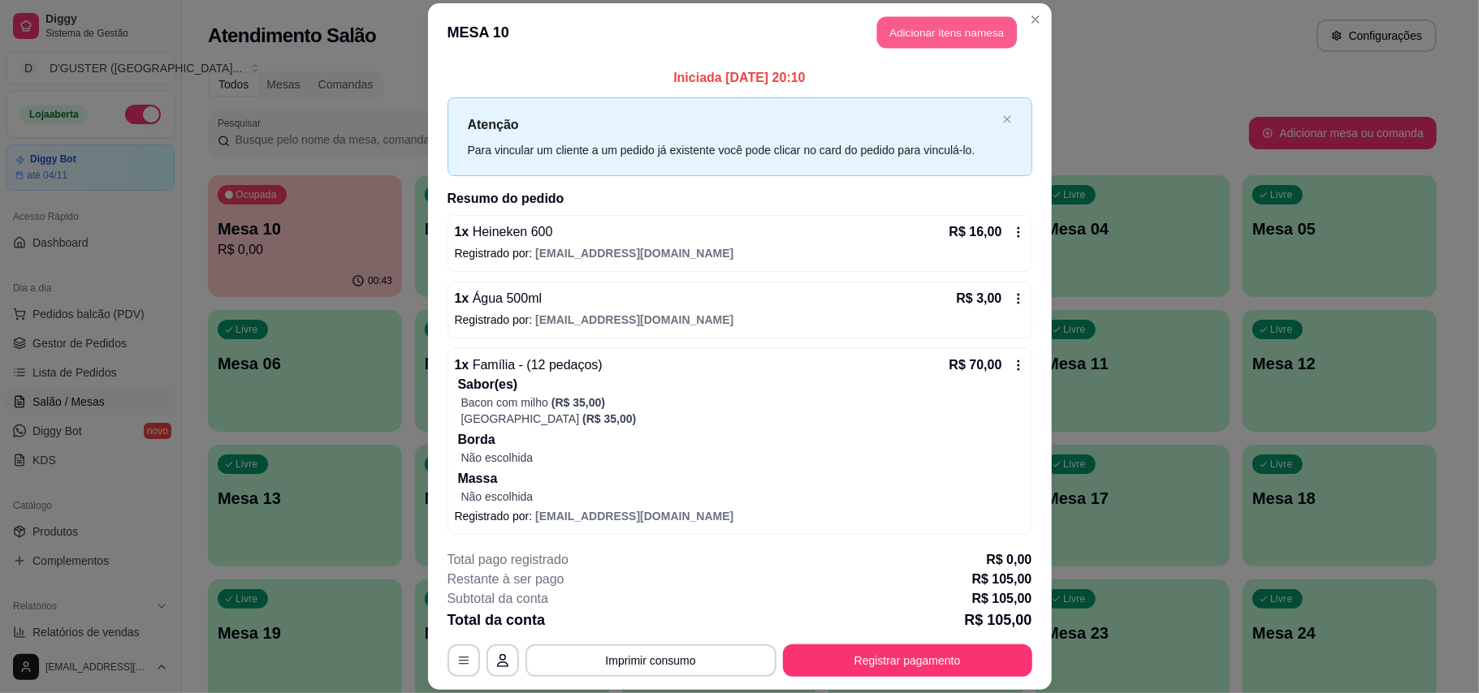
click at [932, 47] on button "Adicionar itens na mesa" at bounding box center [947, 33] width 140 height 32
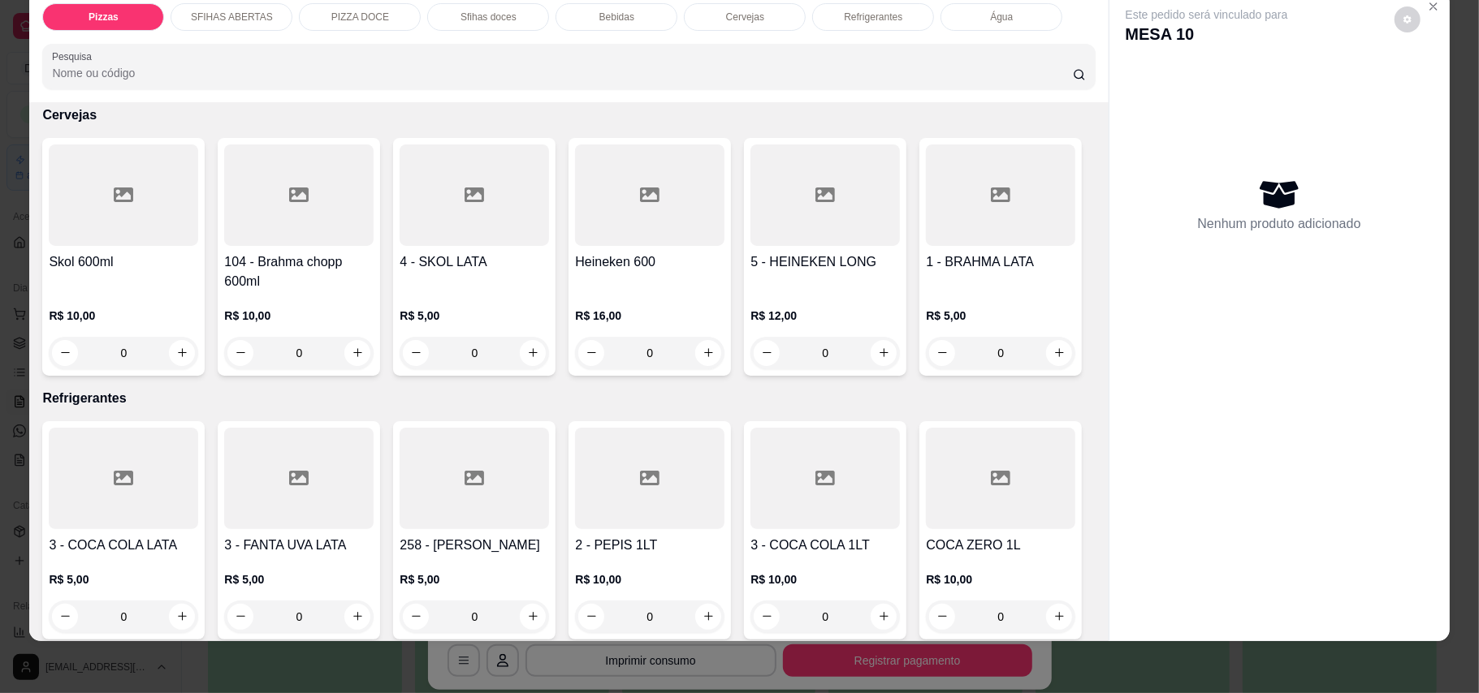
scroll to position [3043, 0]
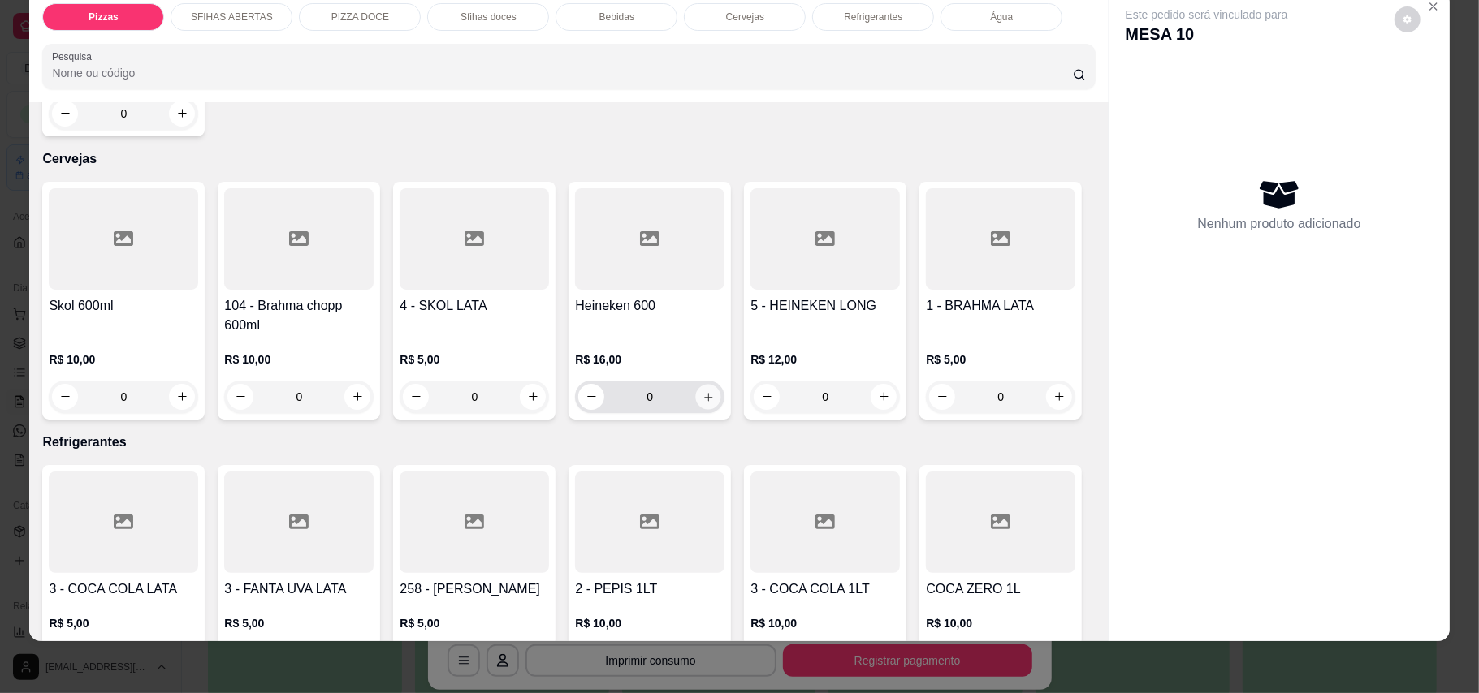
click at [703, 403] on icon "increase-product-quantity" at bounding box center [708, 397] width 12 height 12
type input "1"
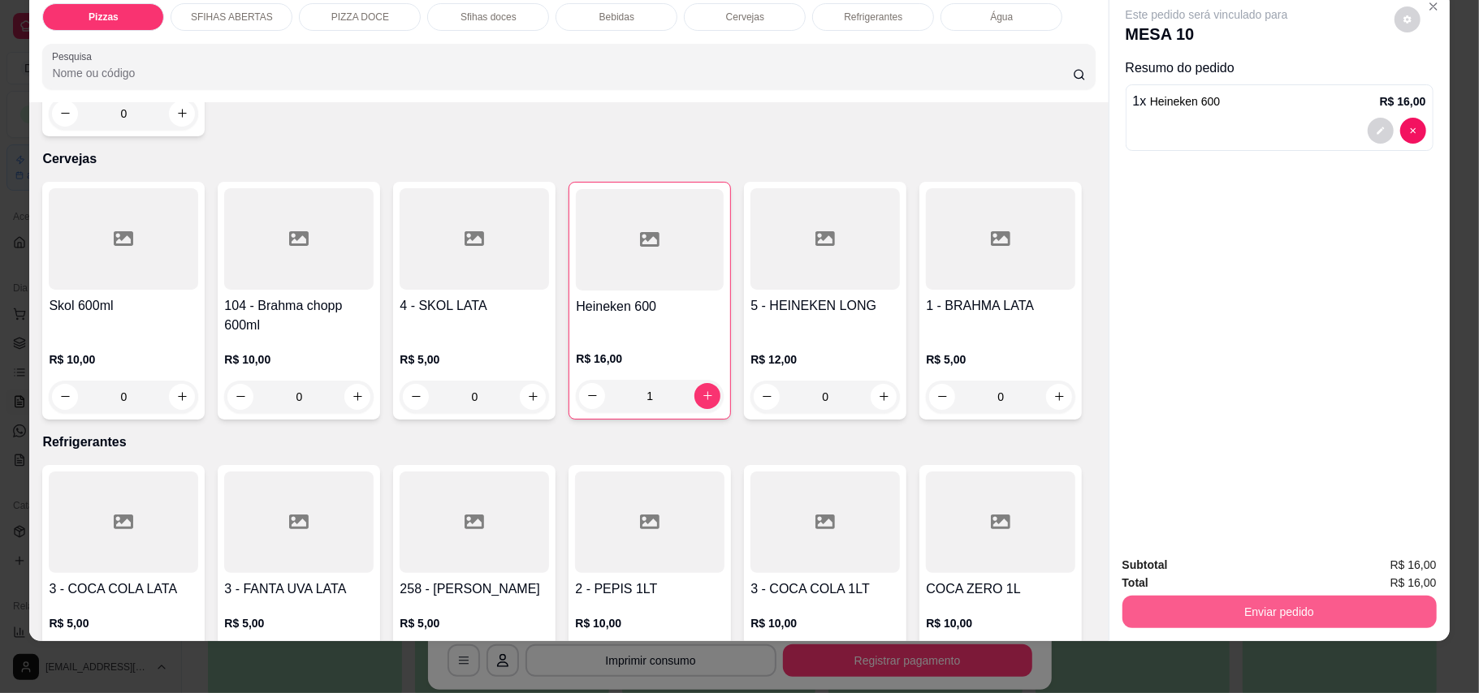
click at [1281, 596] on button "Enviar pedido" at bounding box center [1279, 612] width 314 height 32
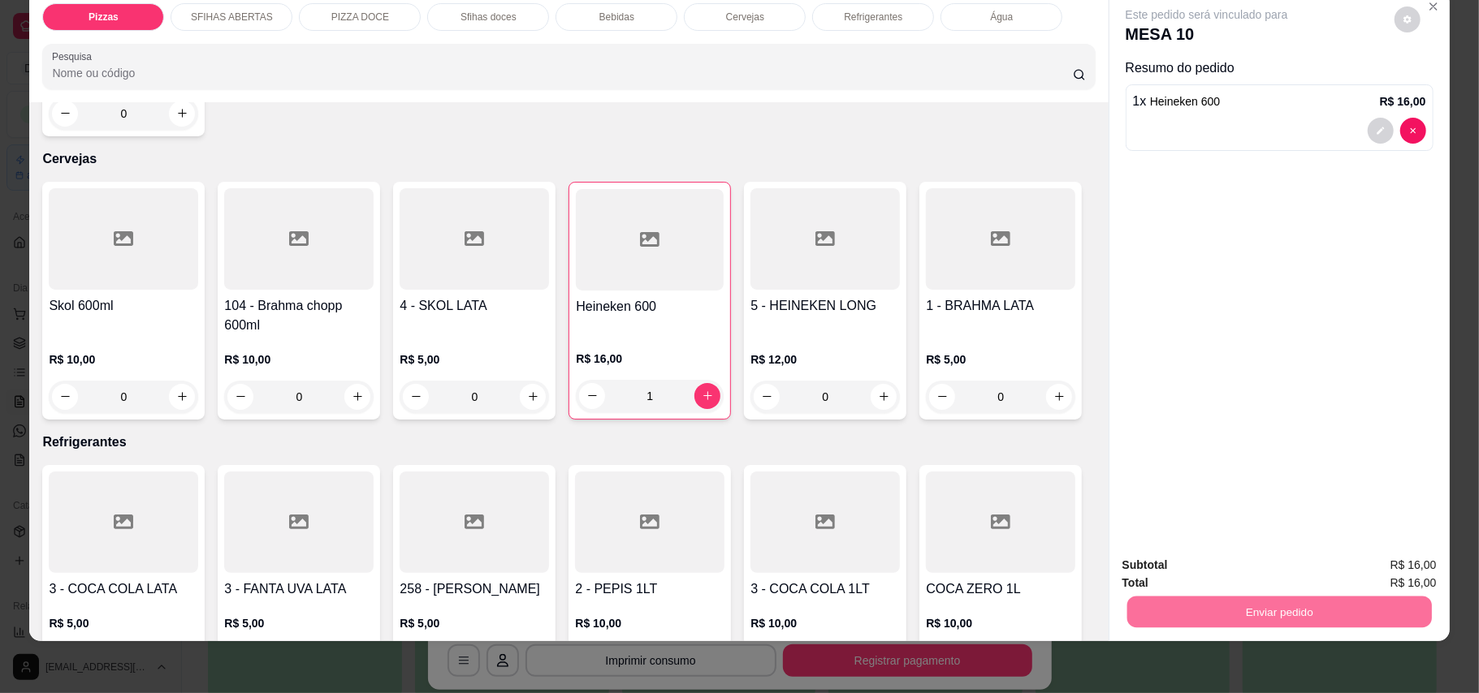
click at [1413, 567] on button "Enviar pedido" at bounding box center [1392, 572] width 92 height 31
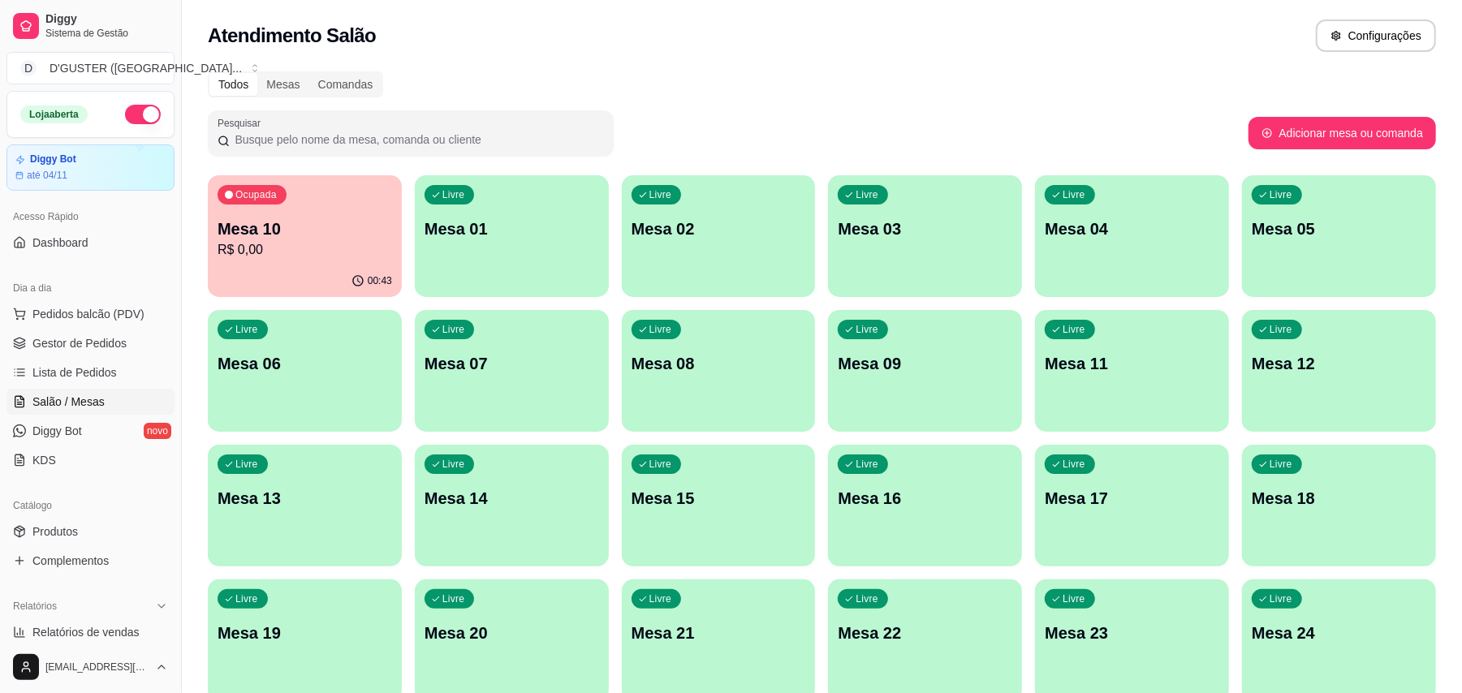
click at [287, 276] on div "00:43" at bounding box center [305, 282] width 194 height 32
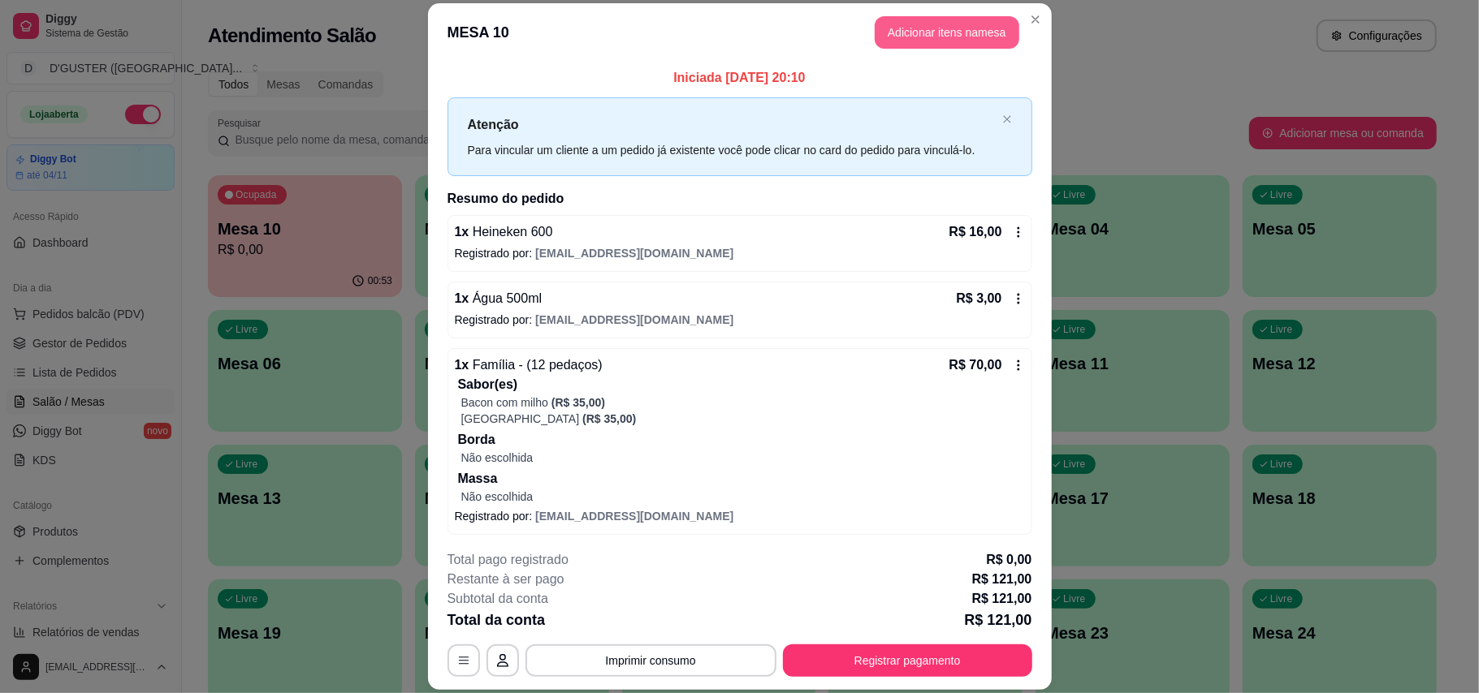
click at [945, 21] on button "Adicionar itens na mesa" at bounding box center [946, 32] width 145 height 32
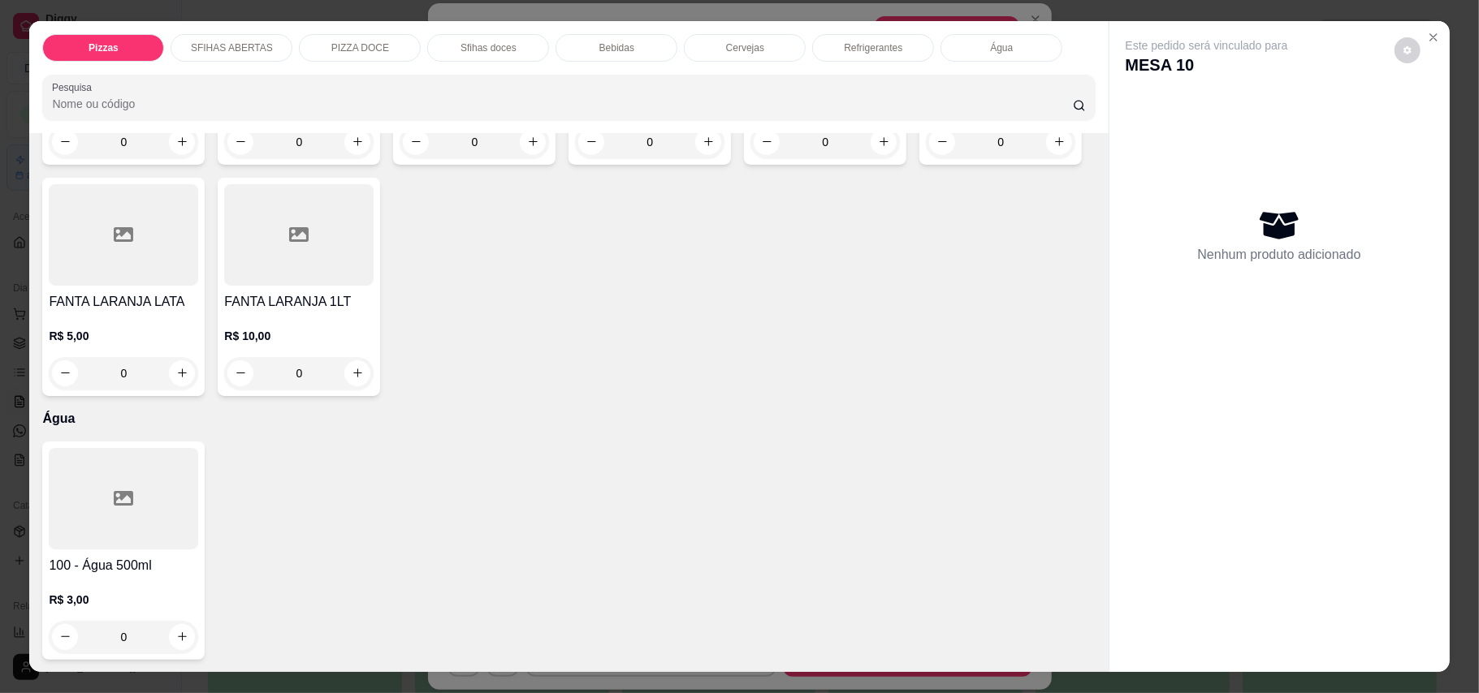
scroll to position [3897, 0]
click at [170, 154] on button "increase-product-quantity" at bounding box center [182, 141] width 25 height 25
type input "1"
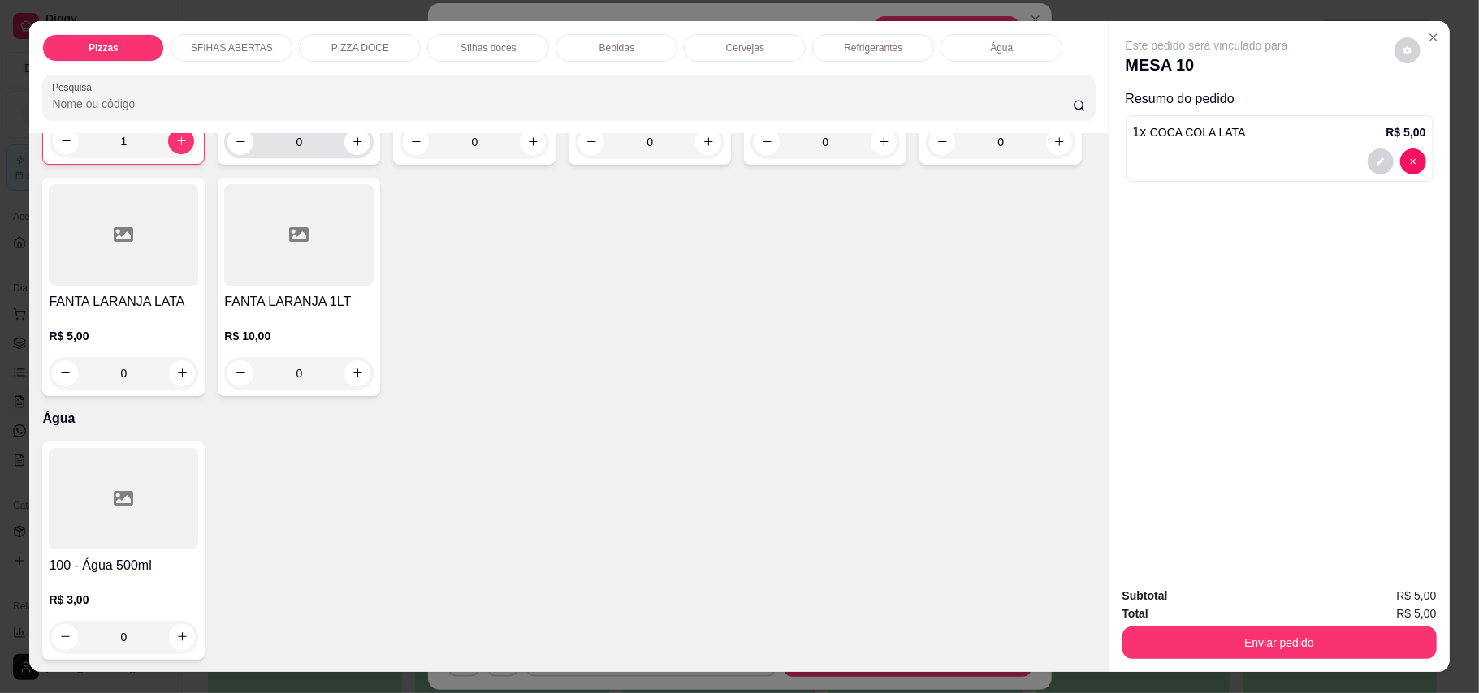
scroll to position [3898, 0]
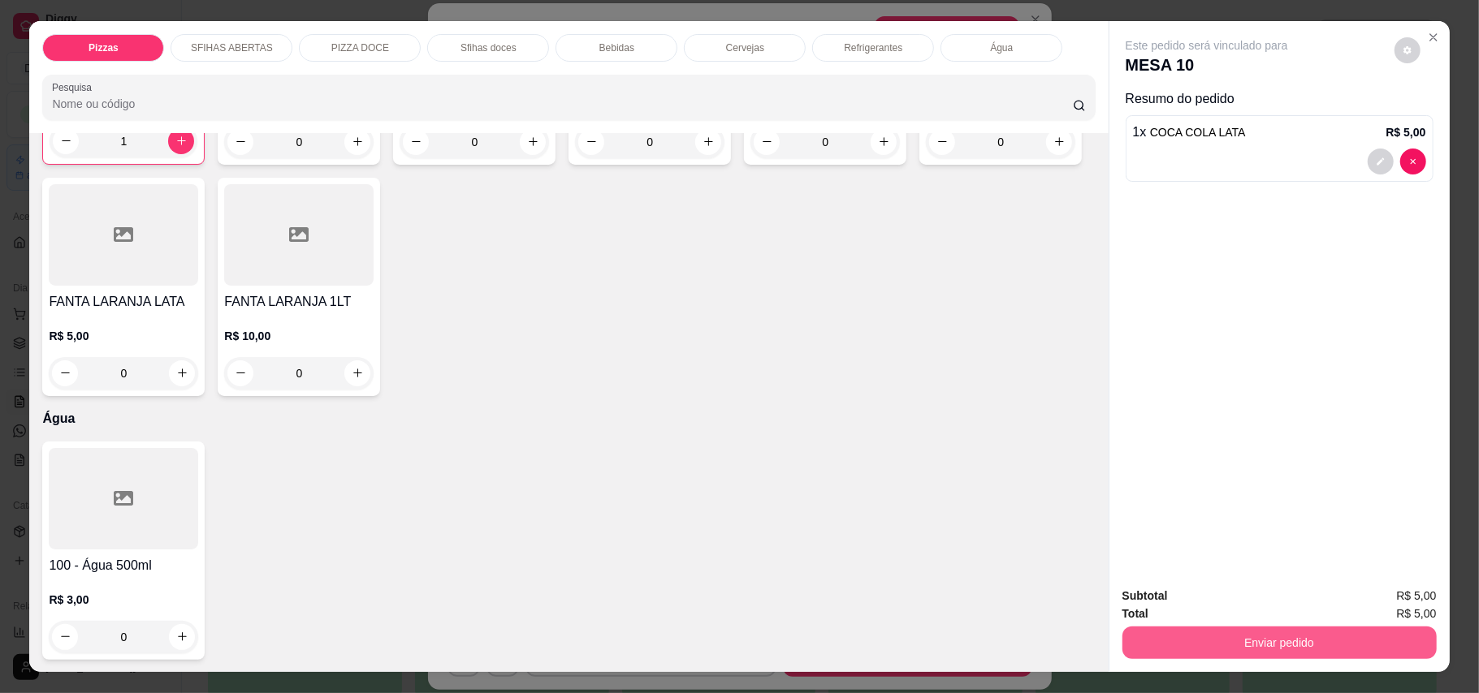
click at [1280, 641] on button "Enviar pedido" at bounding box center [1279, 643] width 314 height 32
click at [1403, 595] on button "Enviar pedido" at bounding box center [1392, 604] width 89 height 30
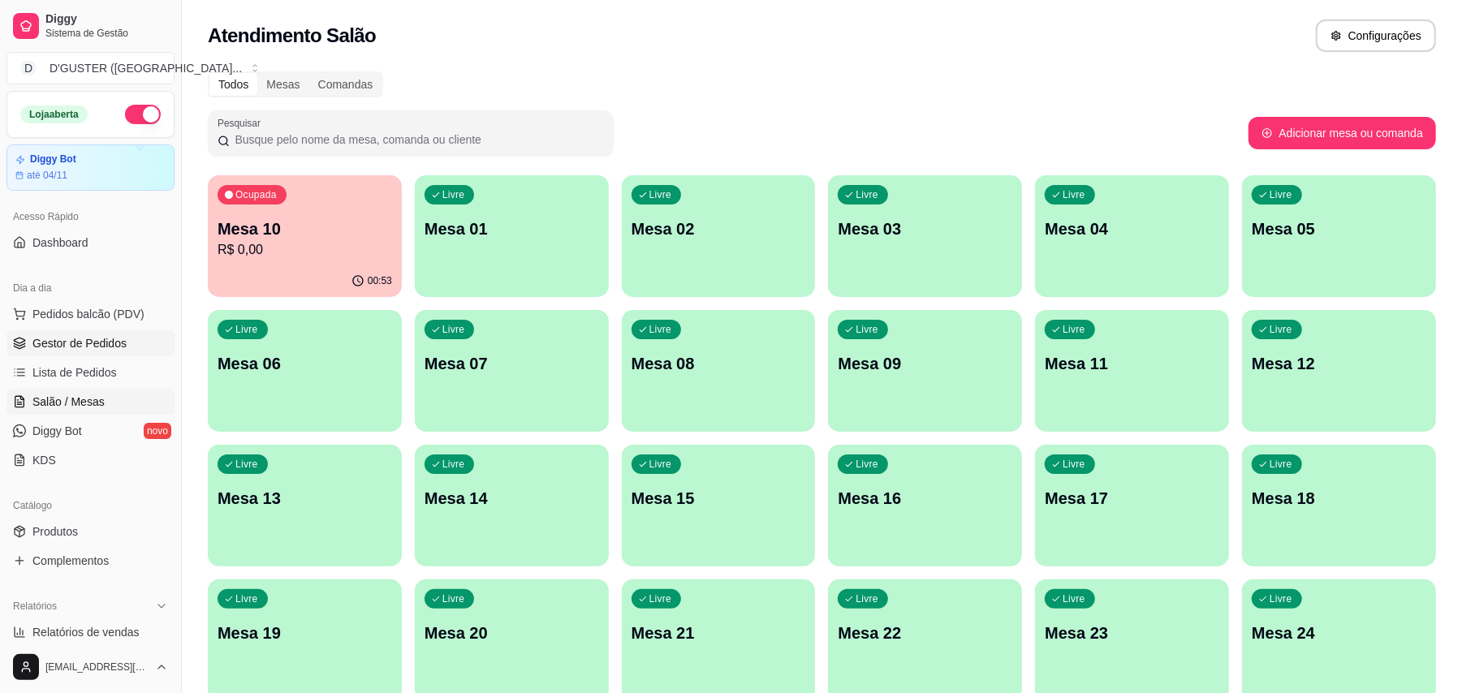
click at [104, 354] on link "Gestor de Pedidos" at bounding box center [90, 343] width 168 height 26
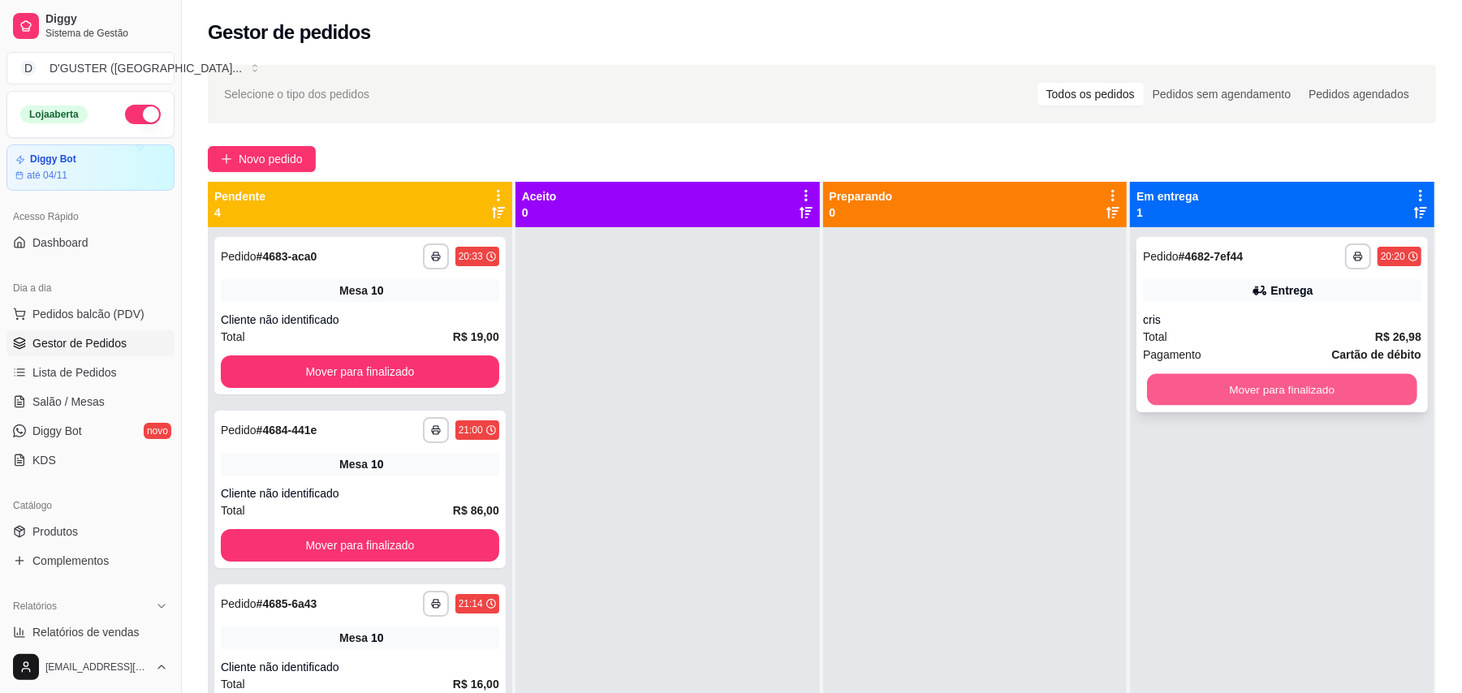
click at [1307, 378] on button "Mover para finalizado" at bounding box center [1282, 390] width 270 height 32
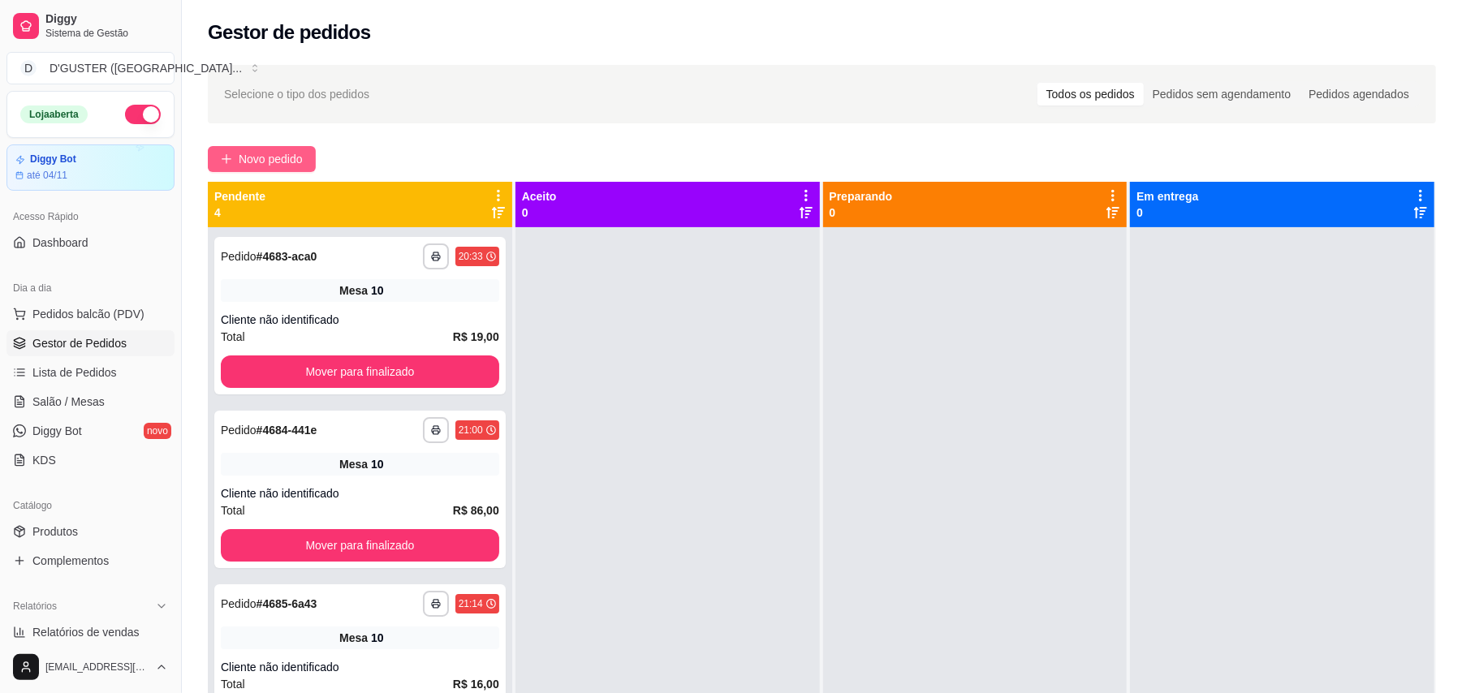
click at [261, 158] on span "Novo pedido" at bounding box center [271, 159] width 64 height 18
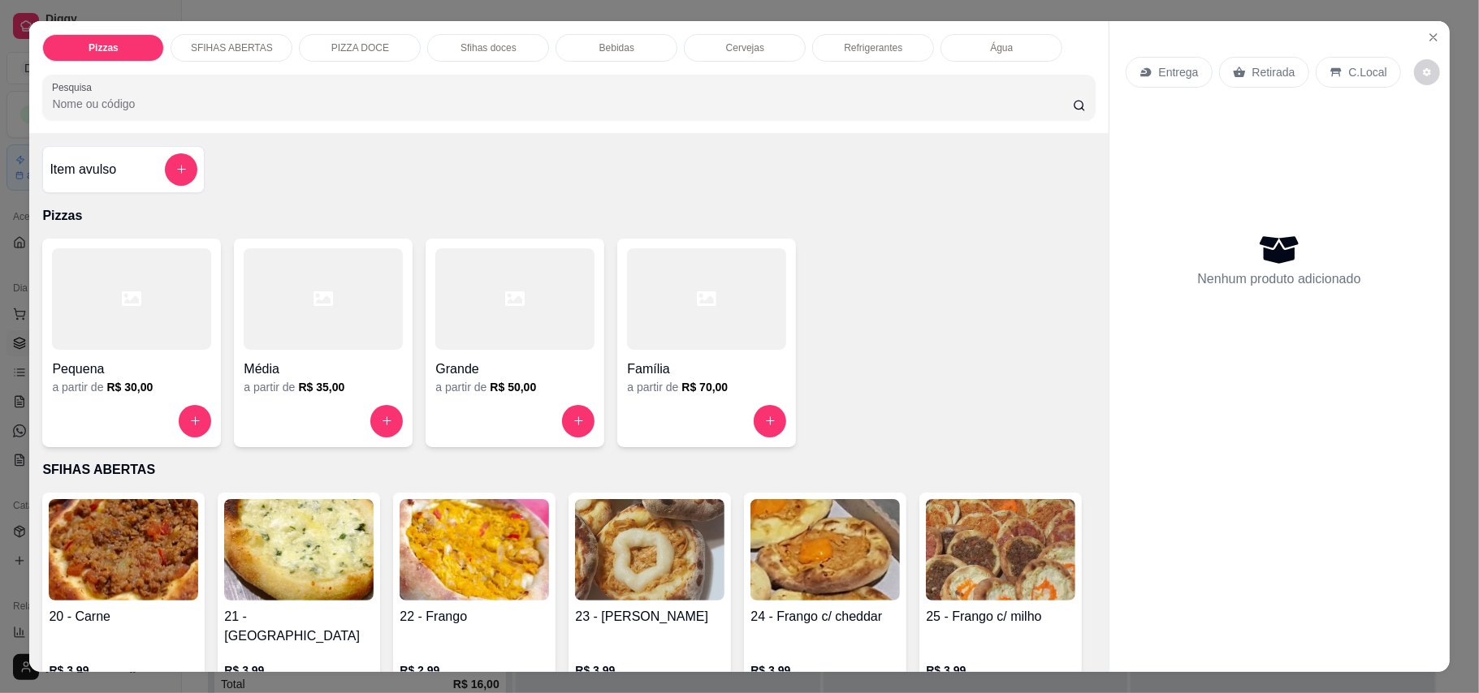
click at [1267, 76] on p "Retirada" at bounding box center [1273, 72] width 43 height 16
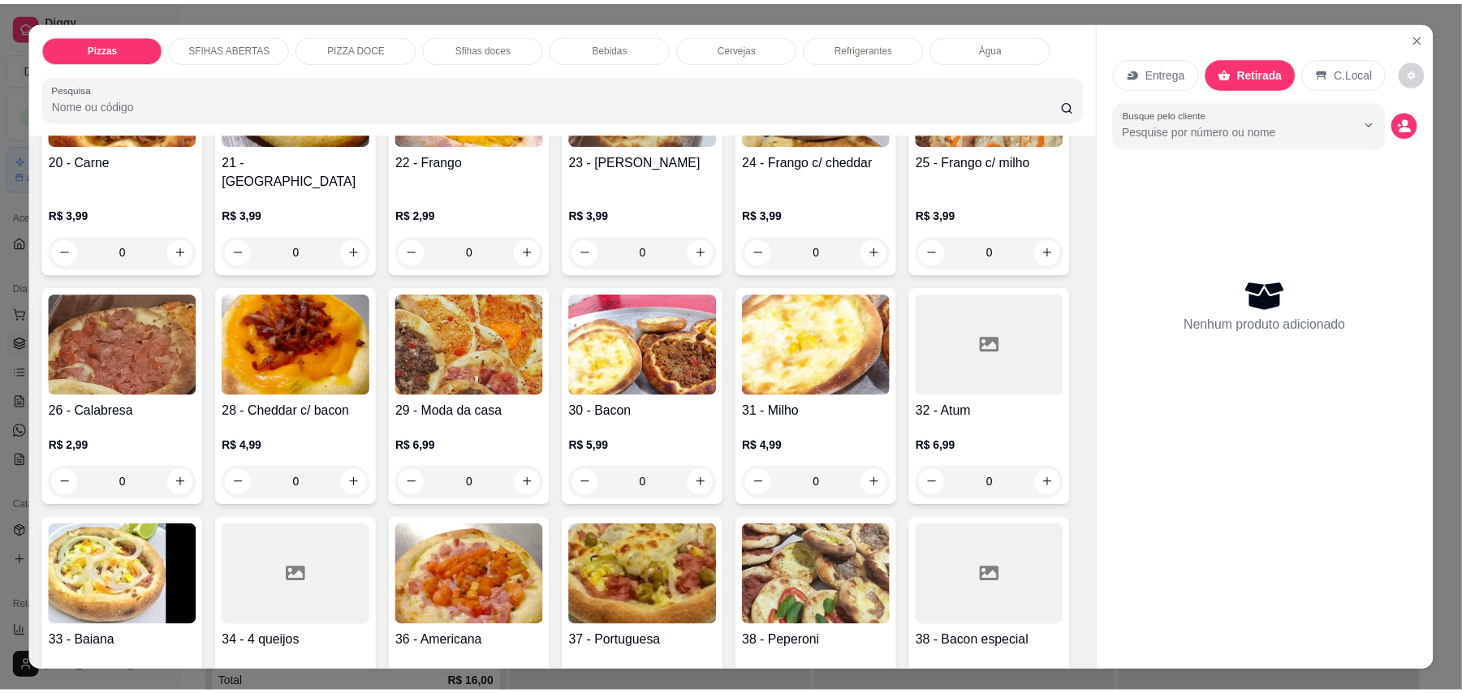
scroll to position [433, 0]
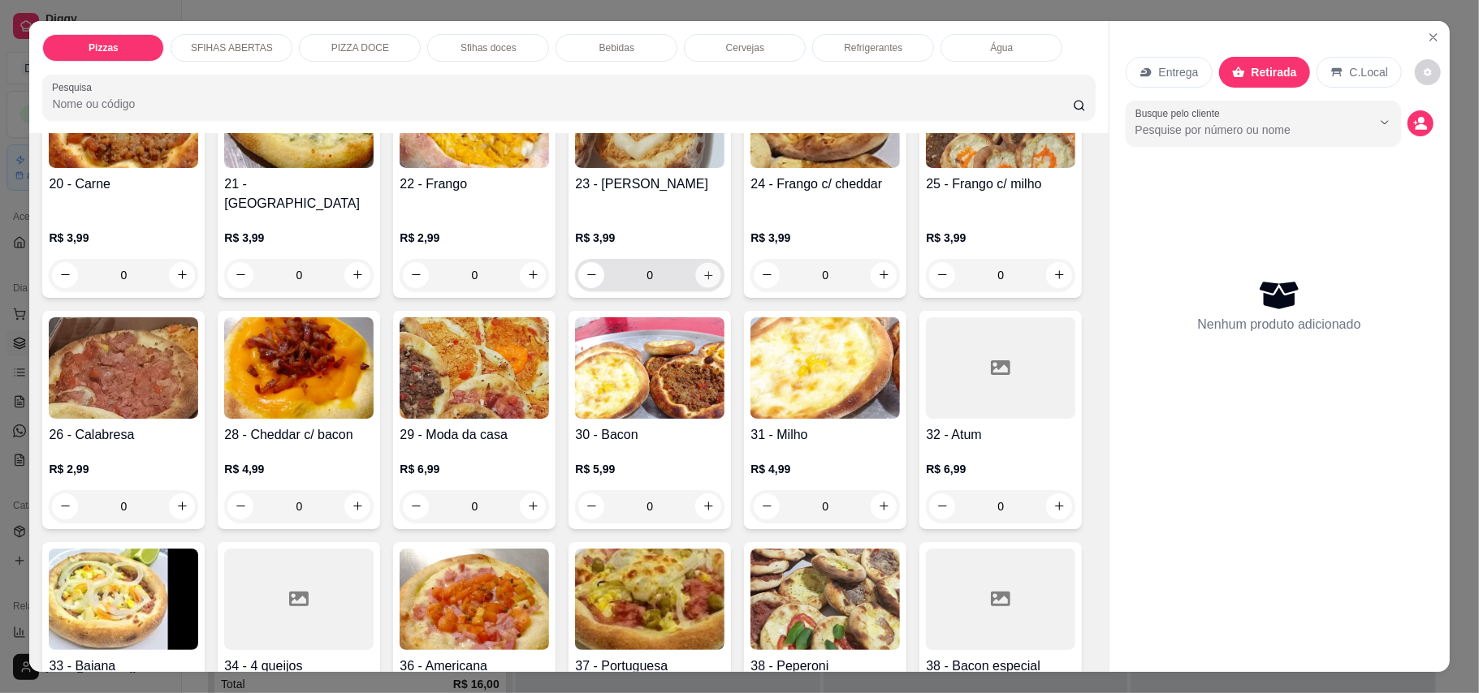
click at [702, 269] on icon "increase-product-quantity" at bounding box center [708, 275] width 12 height 12
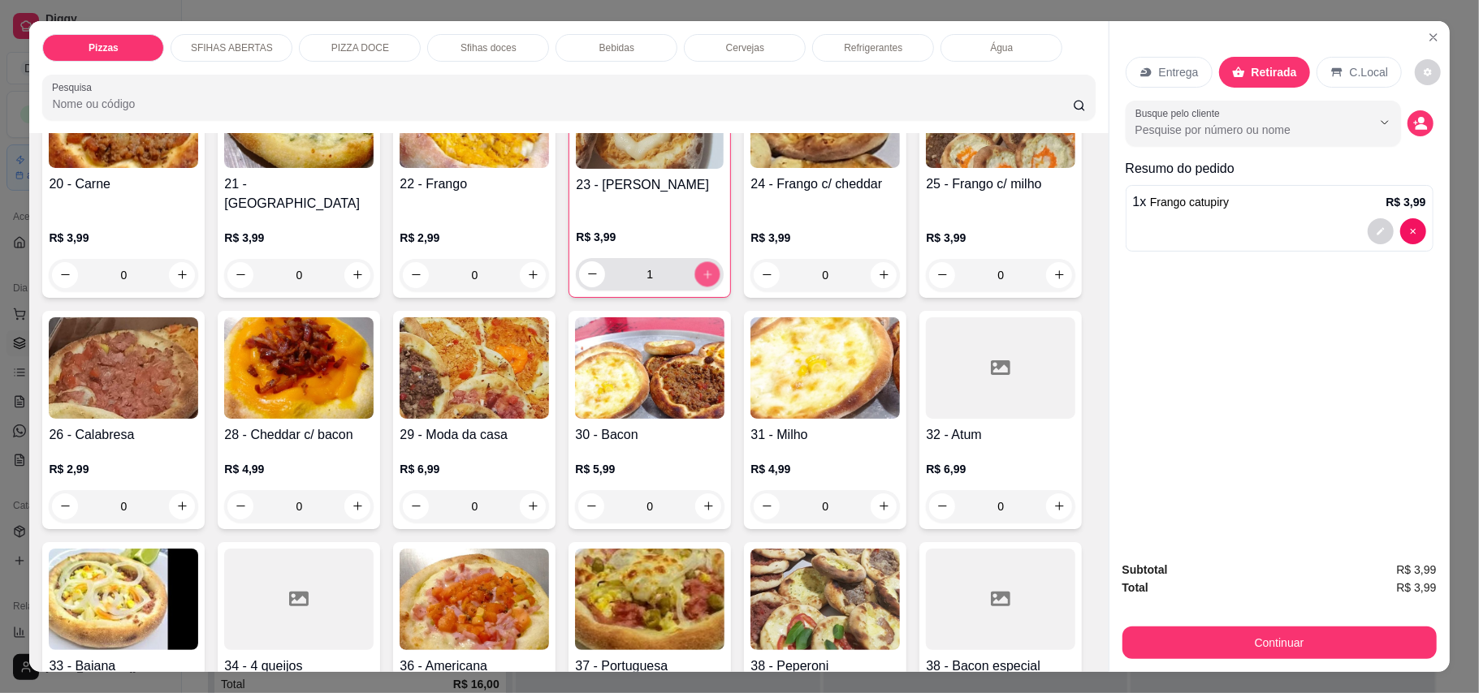
click at [702, 268] on icon "increase-product-quantity" at bounding box center [708, 274] width 12 height 12
type input "5"
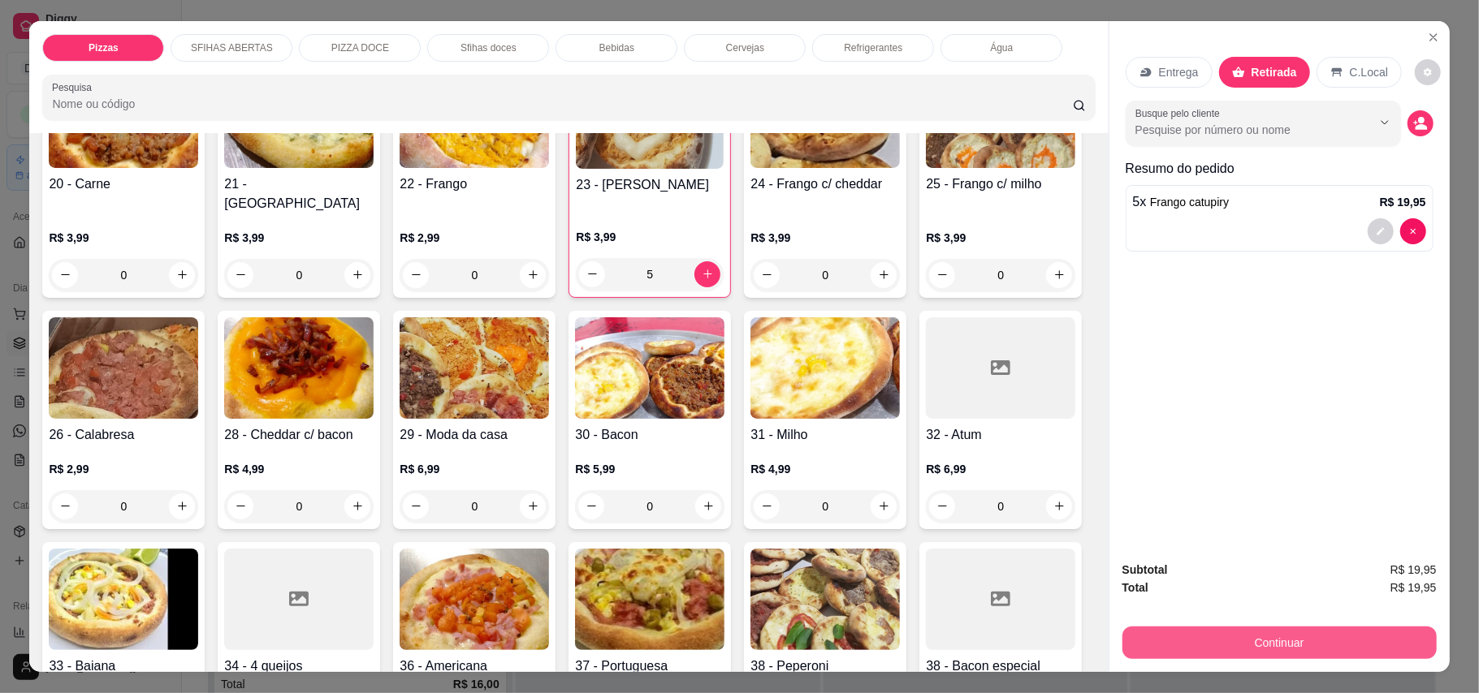
click at [1343, 651] on button "Continuar" at bounding box center [1279, 643] width 314 height 32
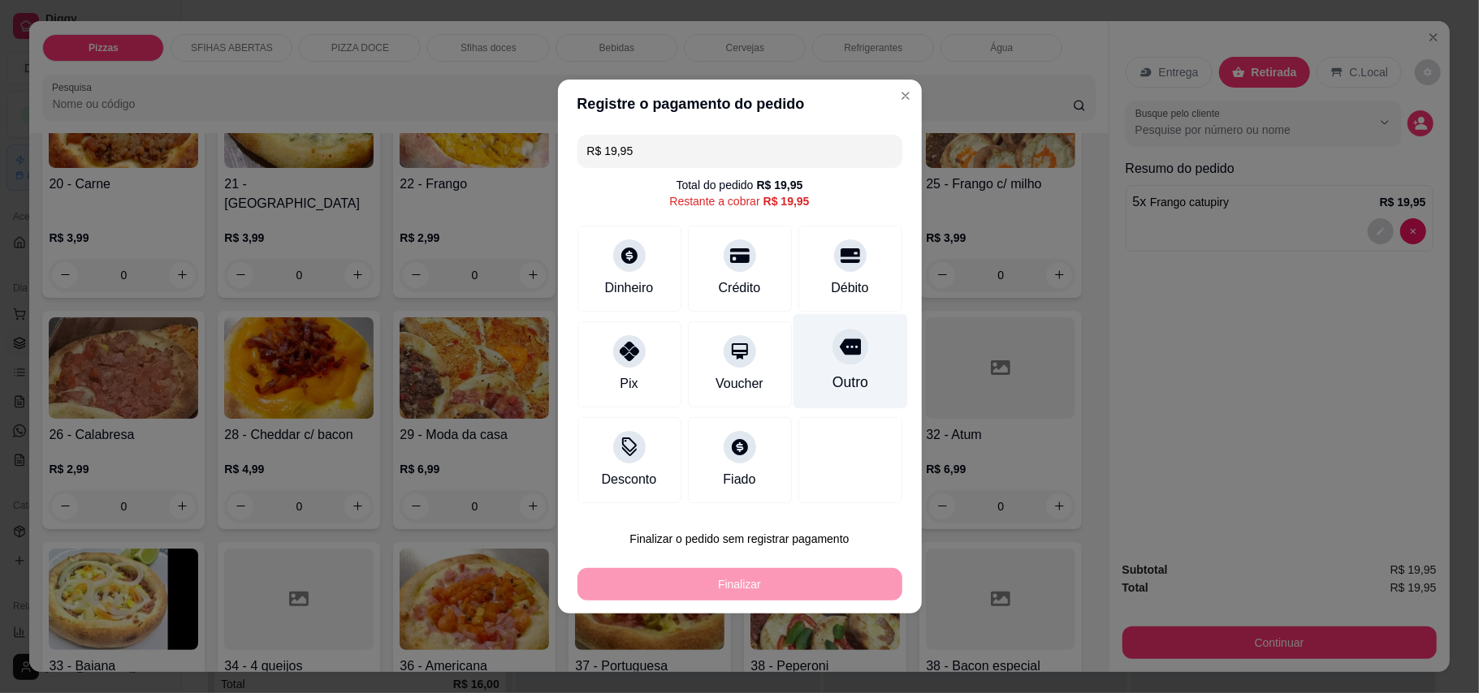
click at [831, 384] on div "Outro" at bounding box center [849, 382] width 36 height 21
type input "R$ 0,00"
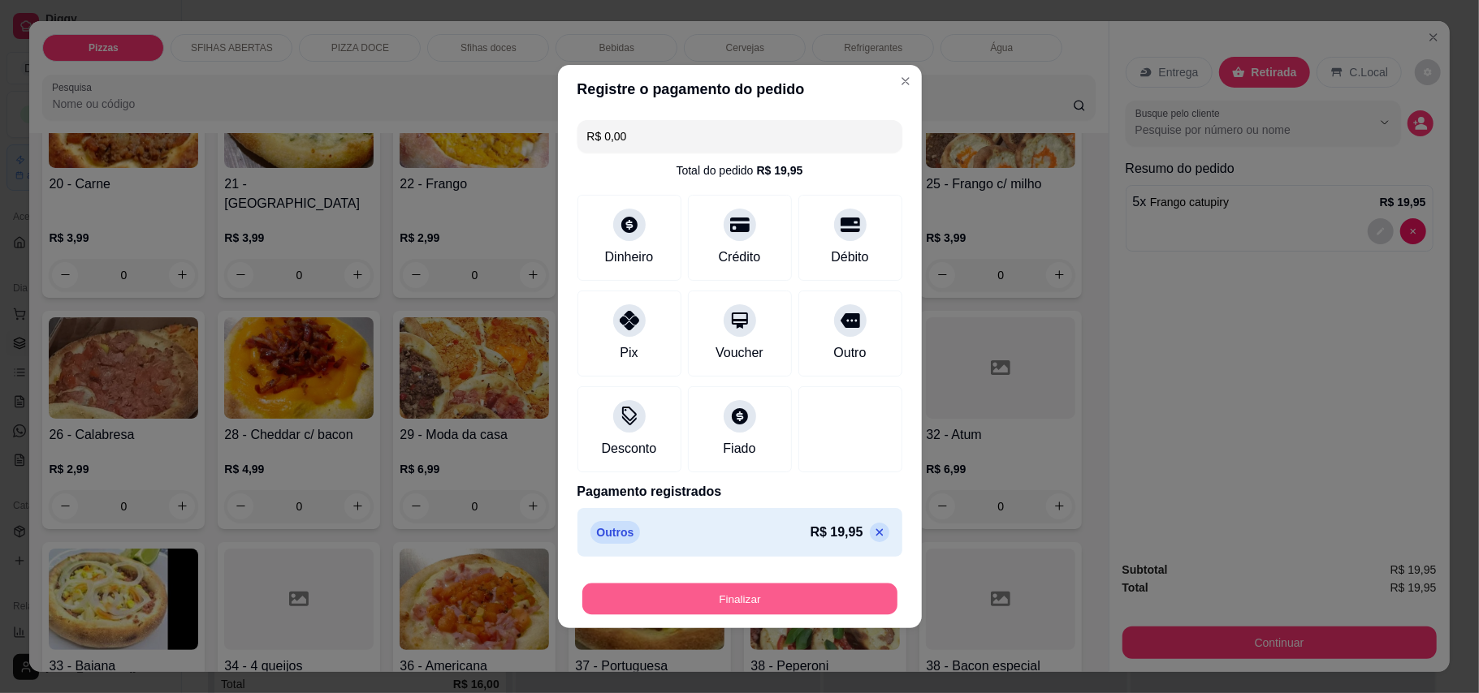
click at [843, 602] on button "Finalizar" at bounding box center [739, 600] width 315 height 32
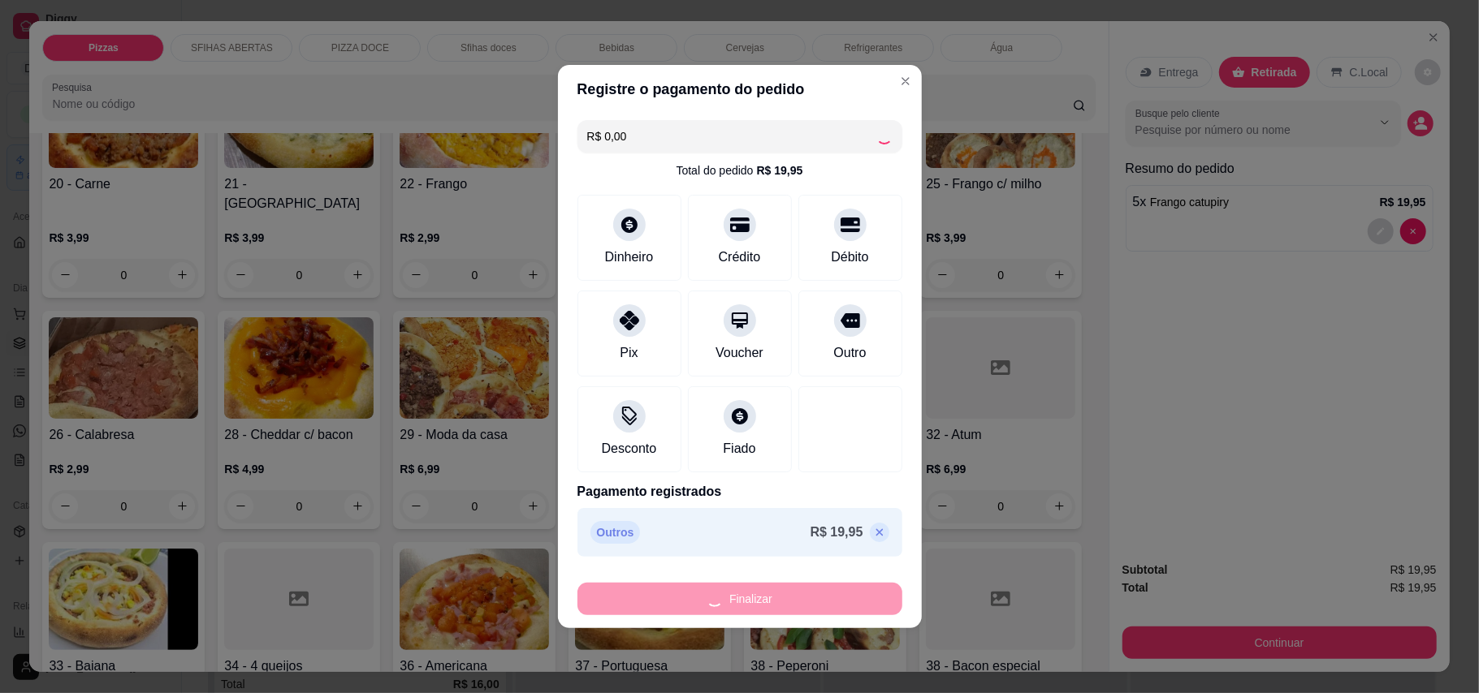
type input "0"
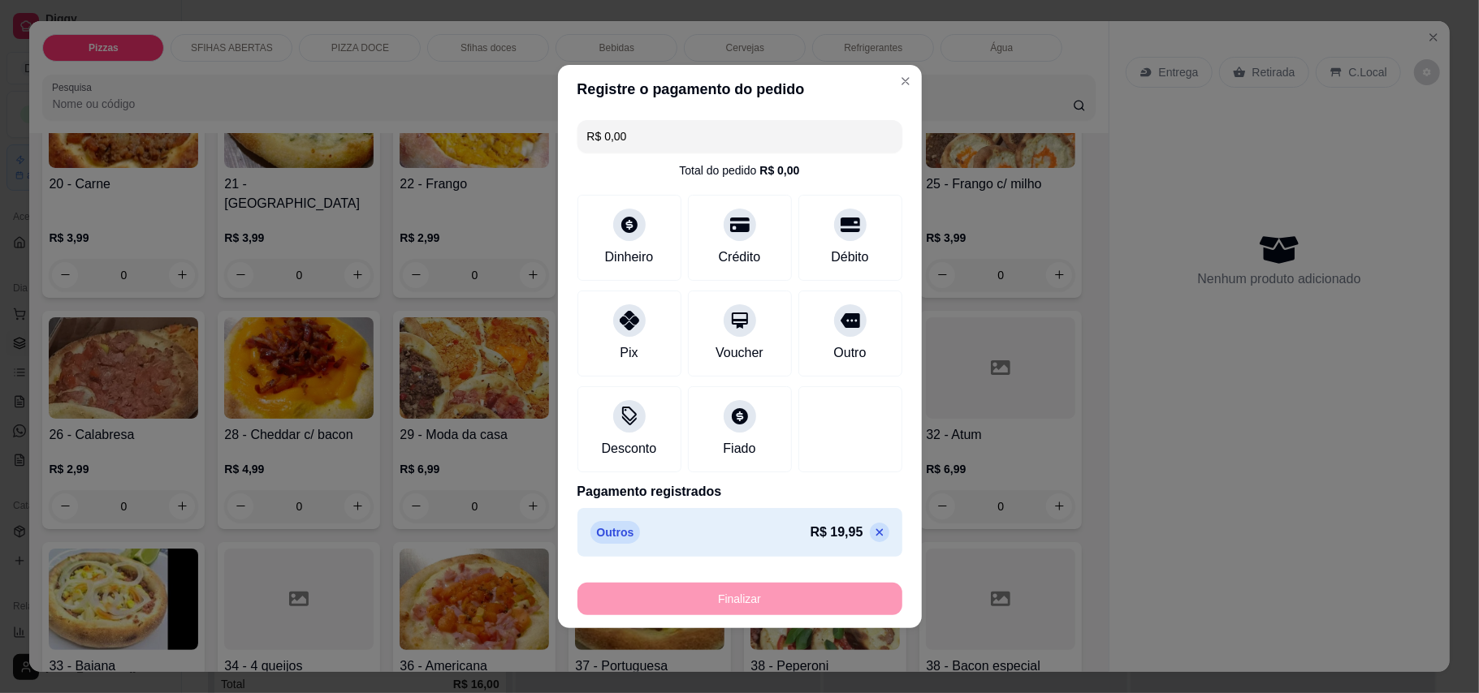
type input "-R$ 19,95"
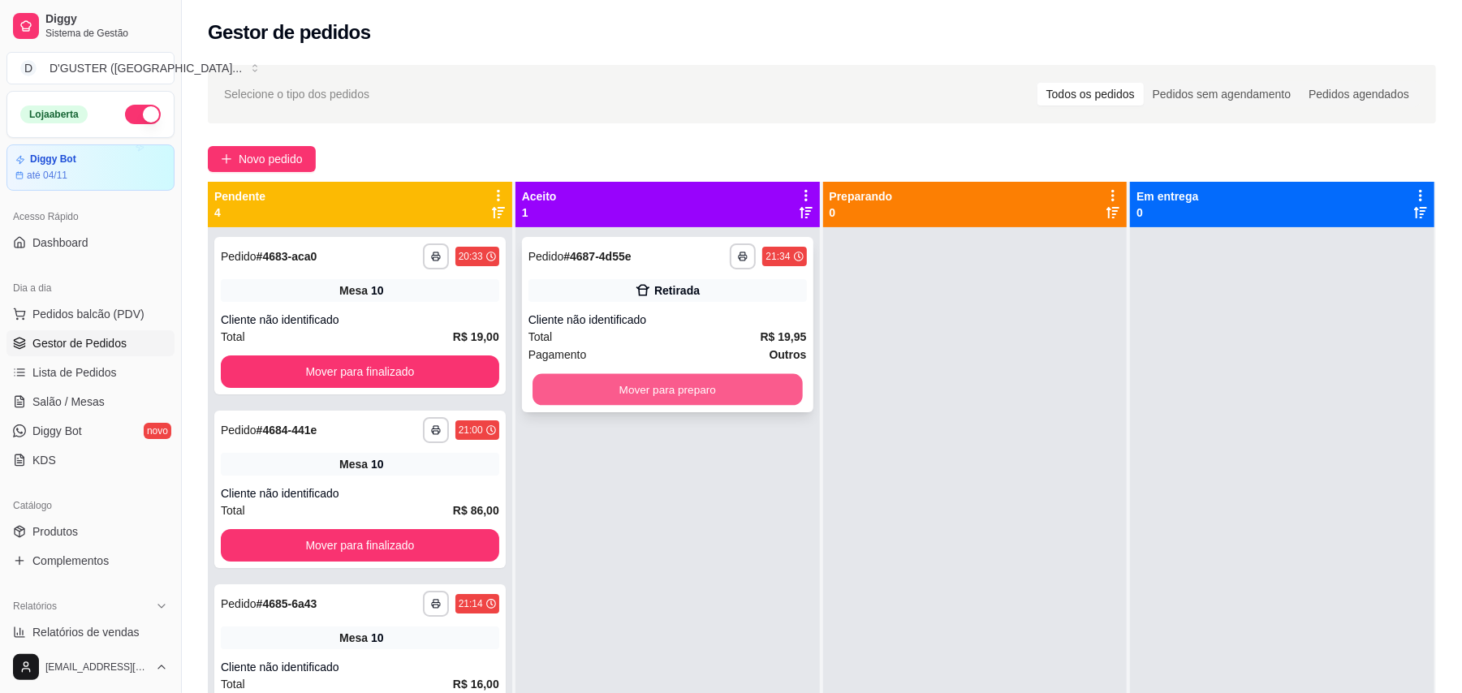
click at [666, 391] on button "Mover para preparo" at bounding box center [668, 390] width 270 height 32
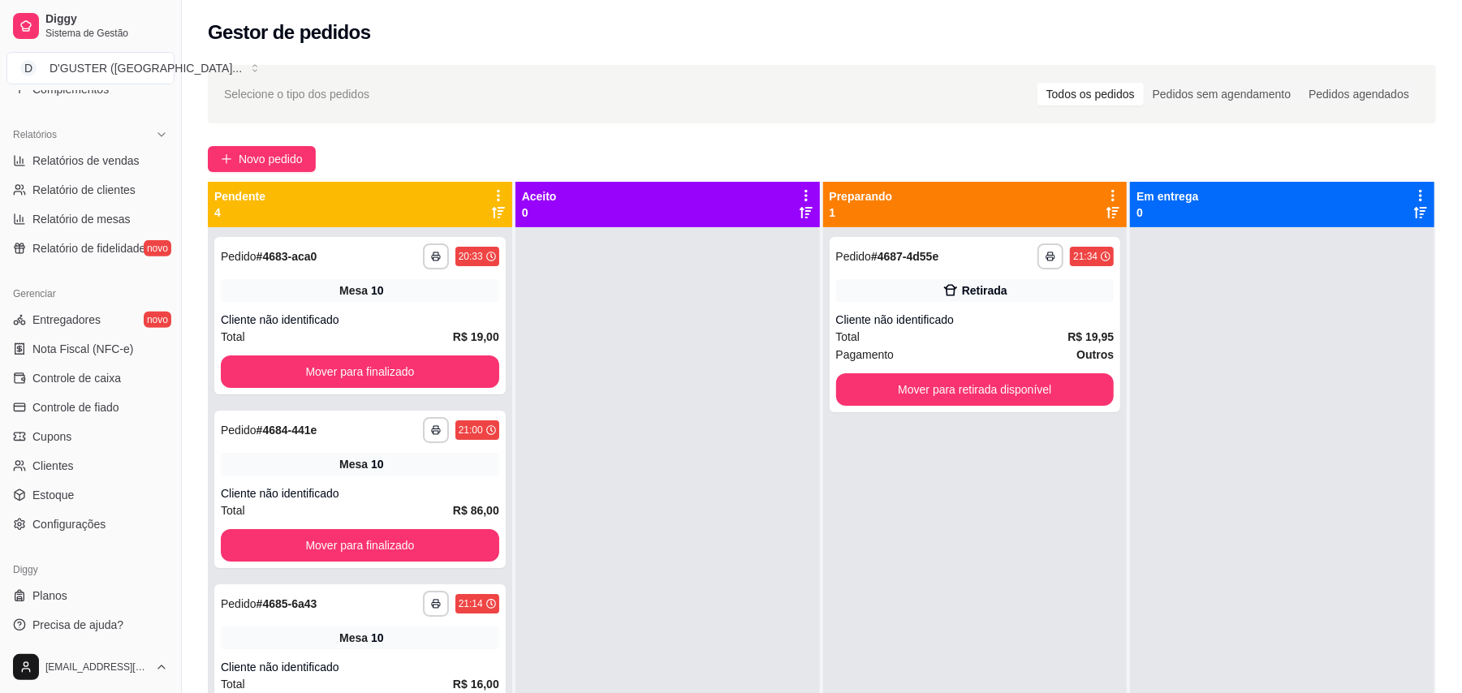
scroll to position [475, 0]
click at [101, 378] on span "Controle de caixa" at bounding box center [76, 375] width 89 height 16
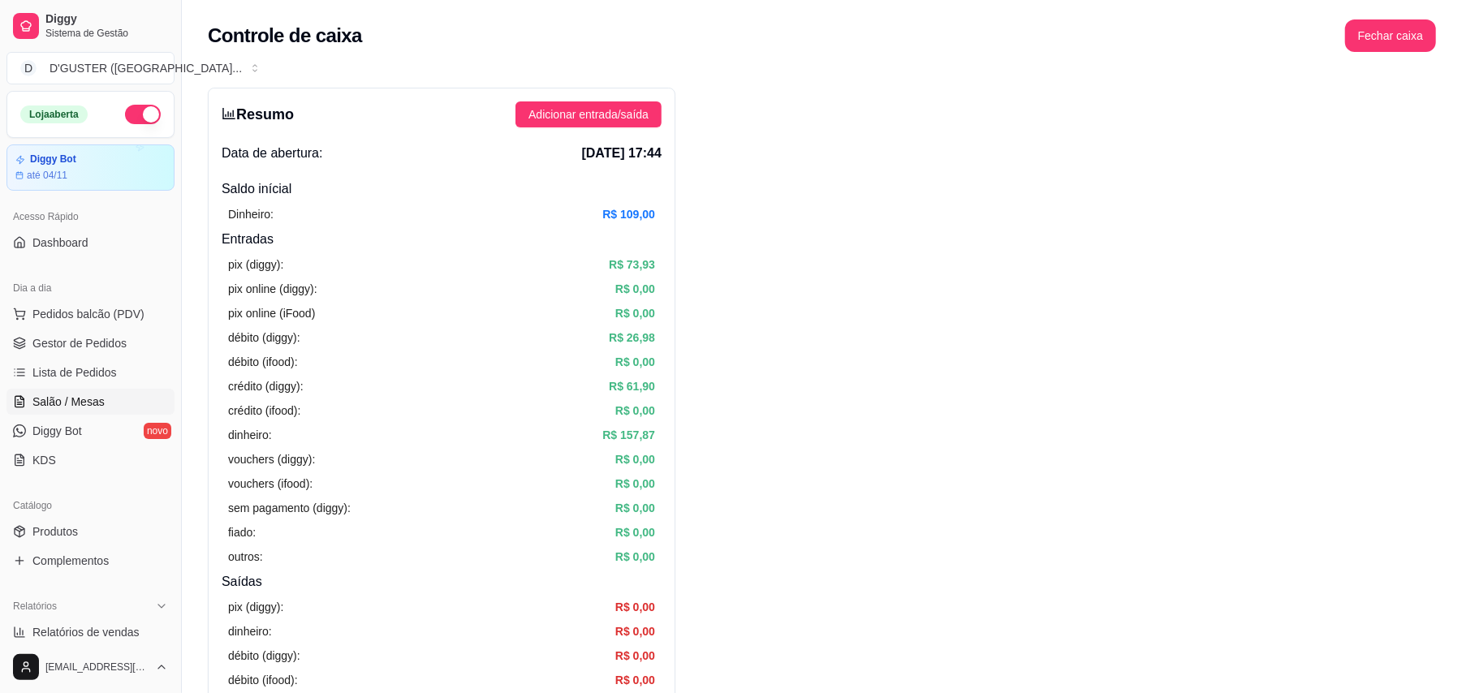
click at [73, 399] on span "Salão / Mesas" at bounding box center [68, 402] width 72 height 16
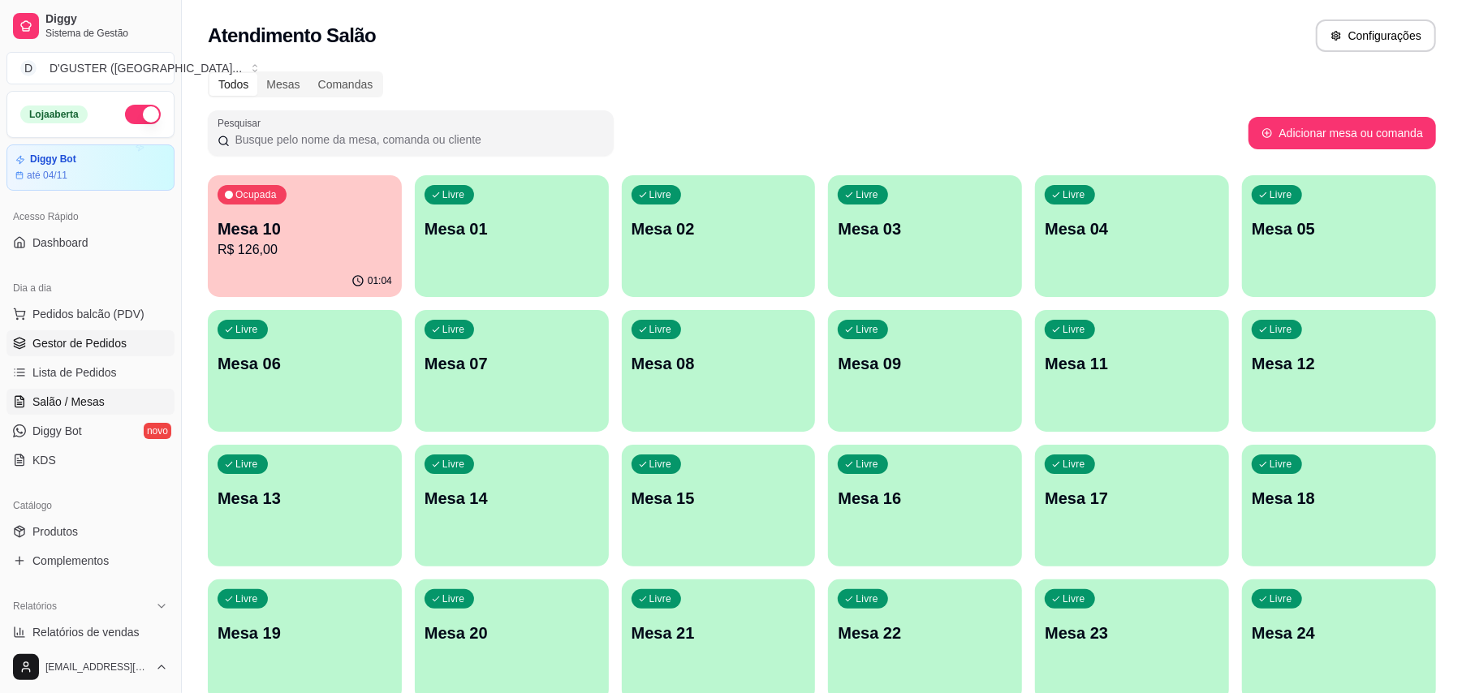
click at [89, 348] on span "Gestor de Pedidos" at bounding box center [79, 343] width 94 height 16
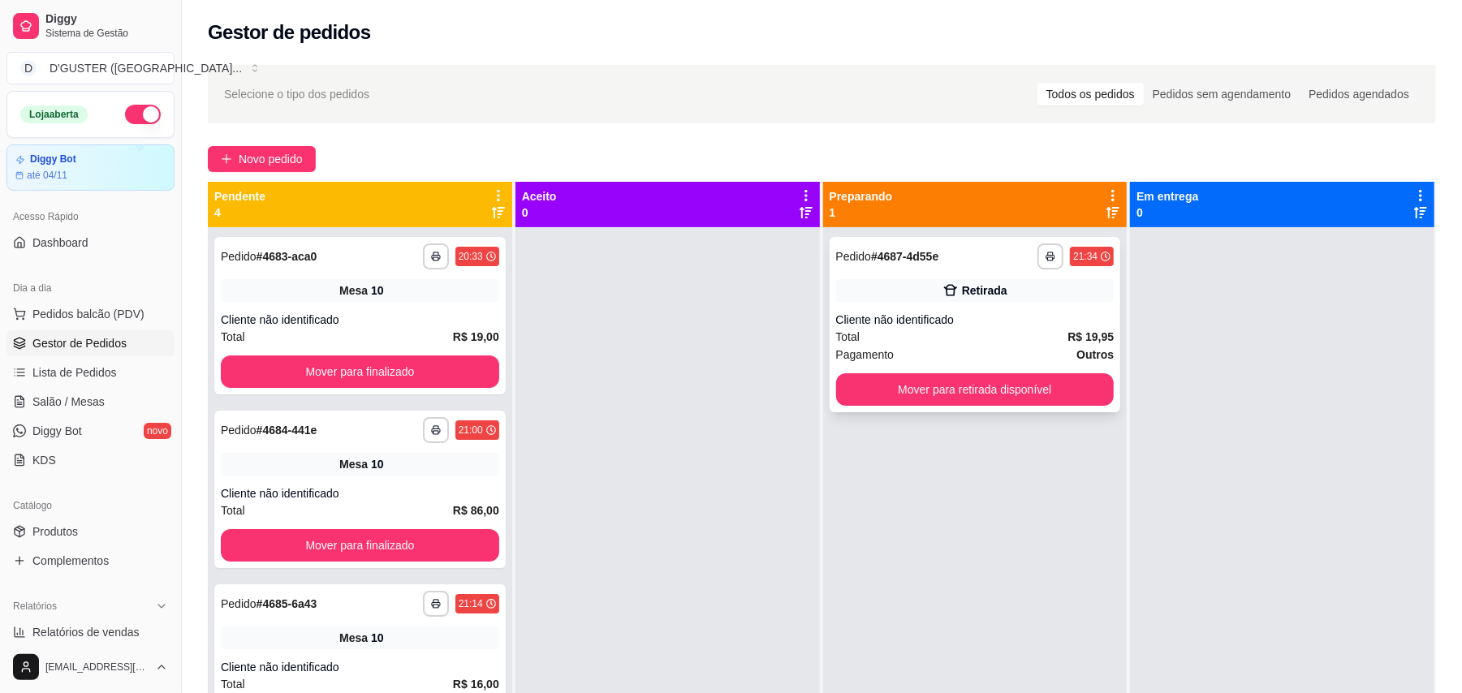
click at [907, 322] on div "Cliente não identificado" at bounding box center [975, 320] width 278 height 16
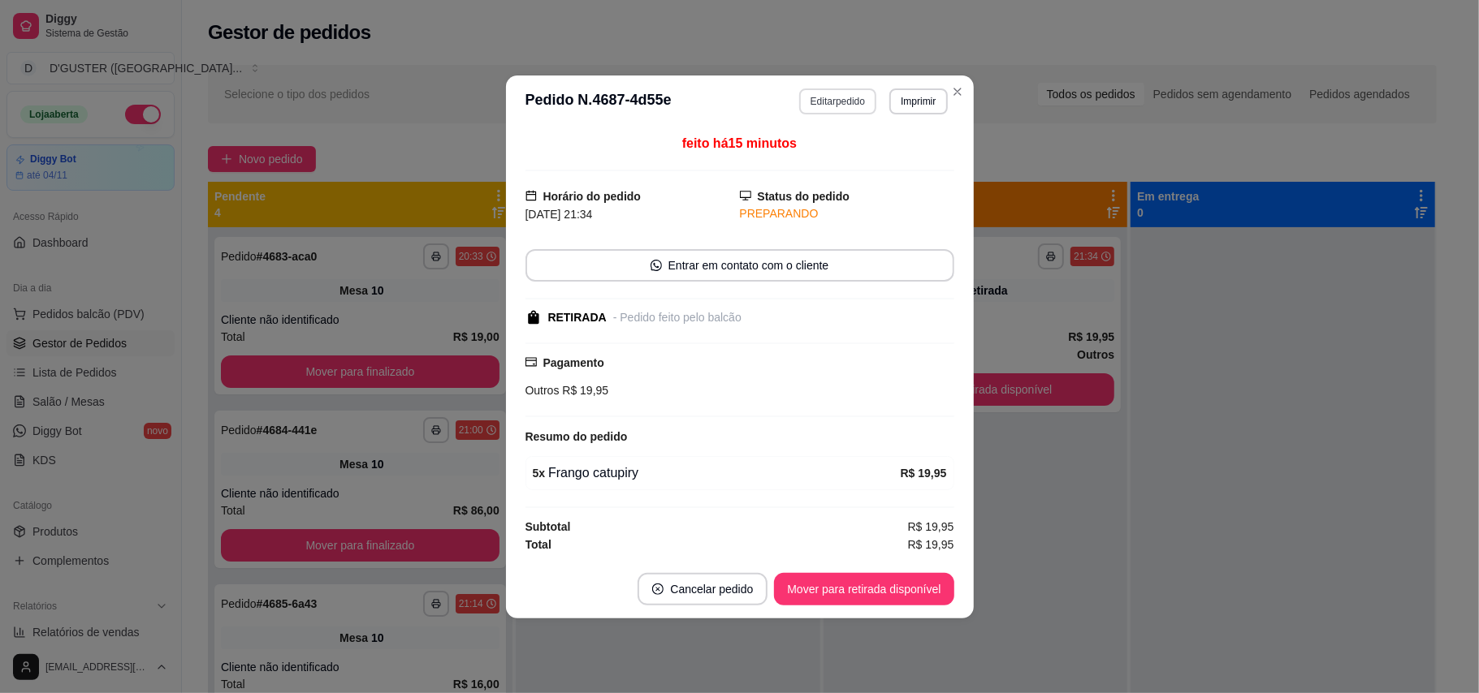
click at [822, 89] on button "Editar pedido" at bounding box center [837, 102] width 77 height 26
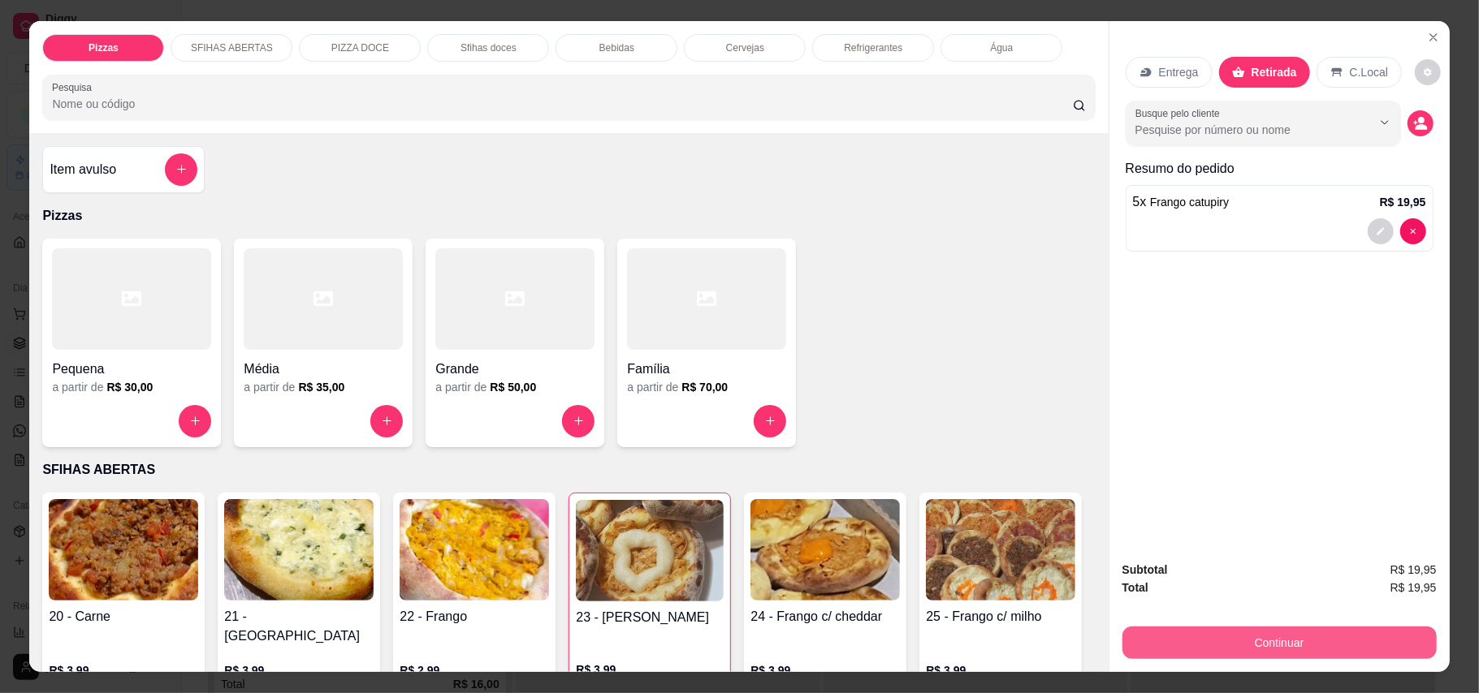
click at [1378, 645] on button "Continuar" at bounding box center [1279, 643] width 314 height 32
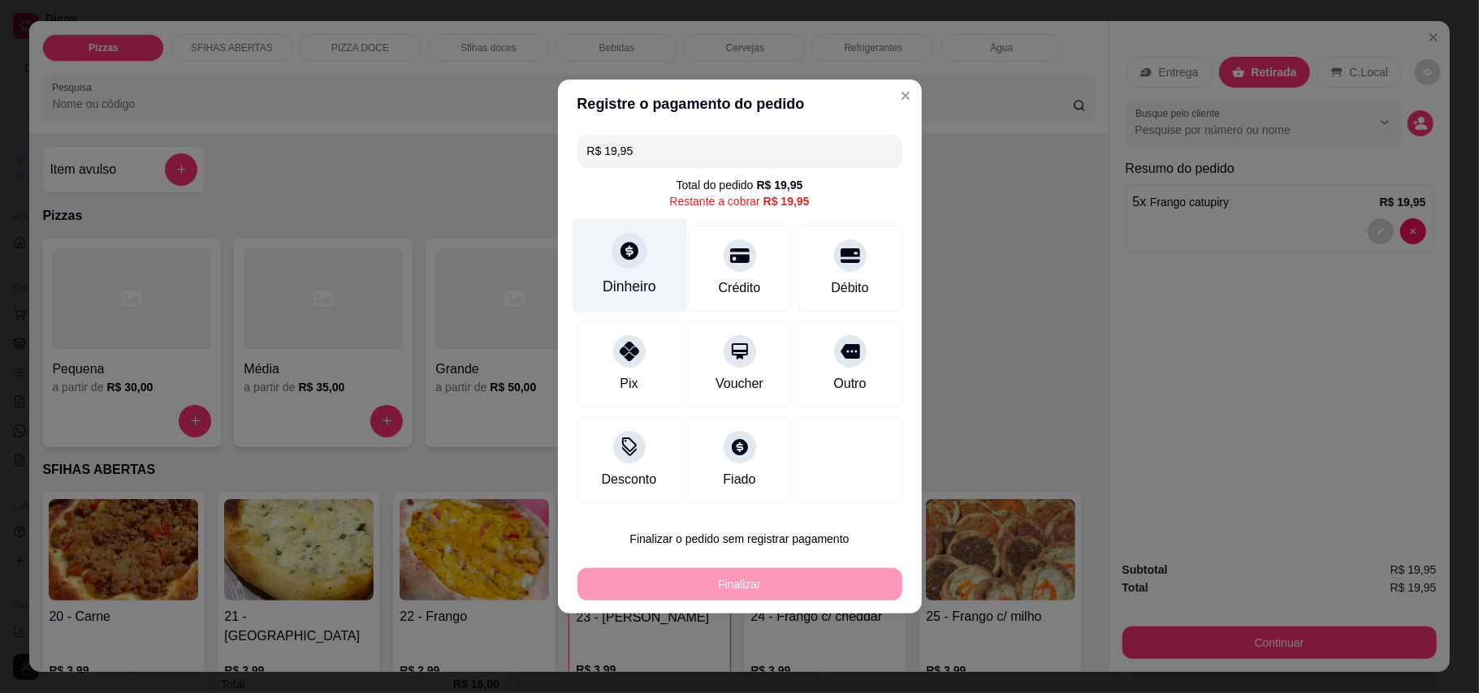
click at [615, 277] on div "Dinheiro" at bounding box center [629, 286] width 54 height 21
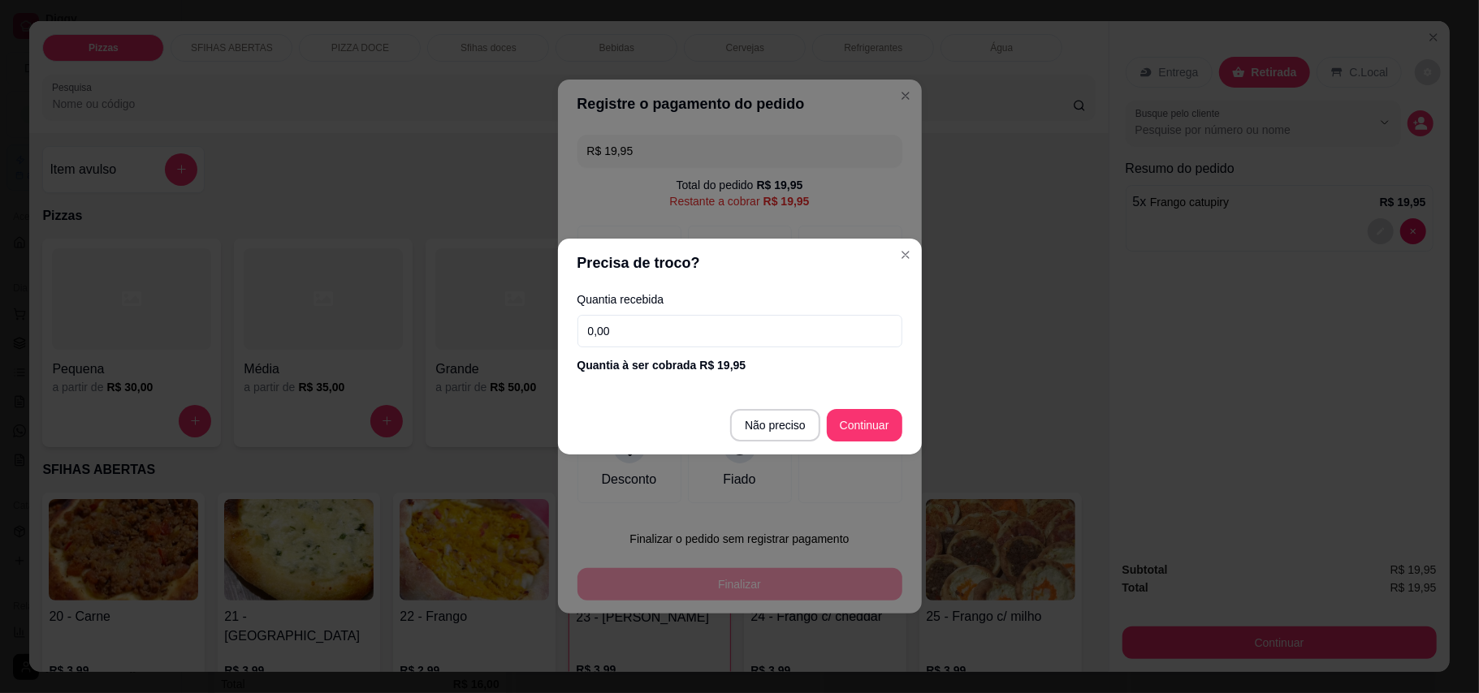
click at [780, 339] on input "0,00" at bounding box center [739, 331] width 325 height 32
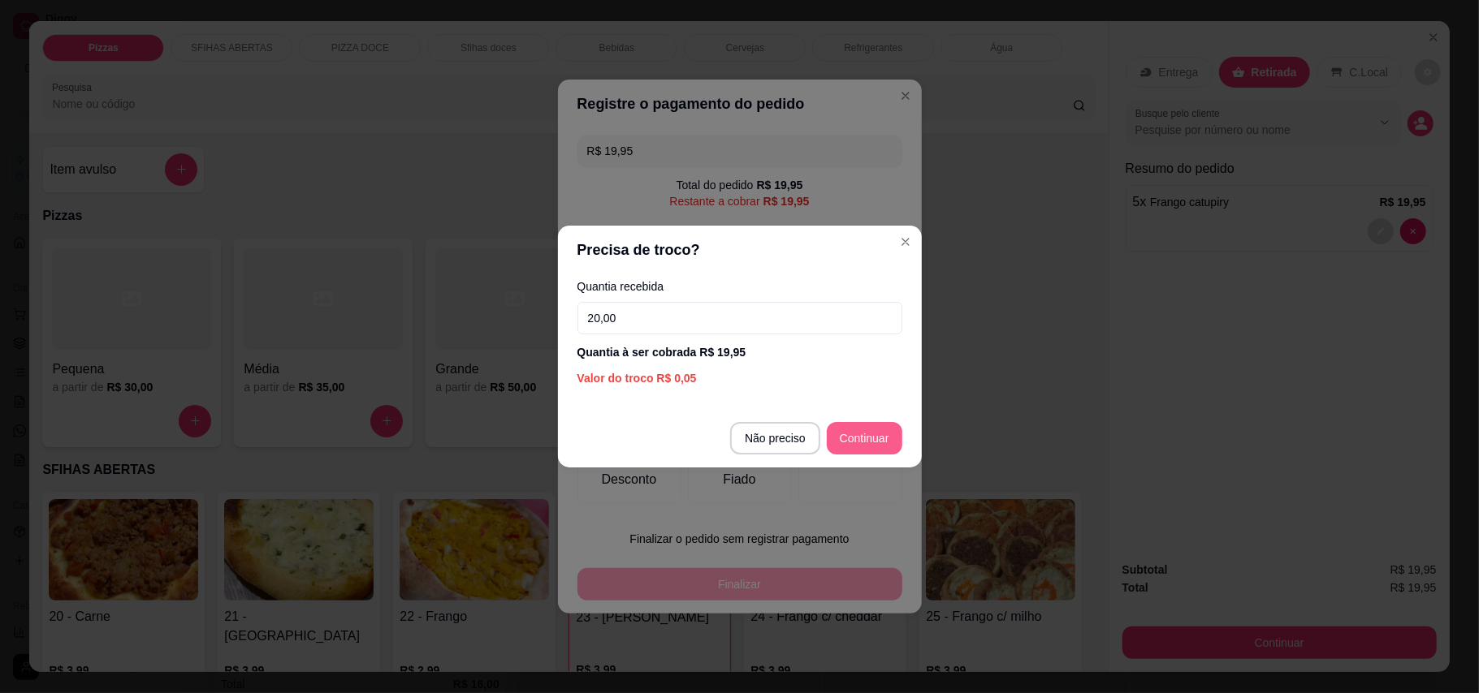
type input "20,00"
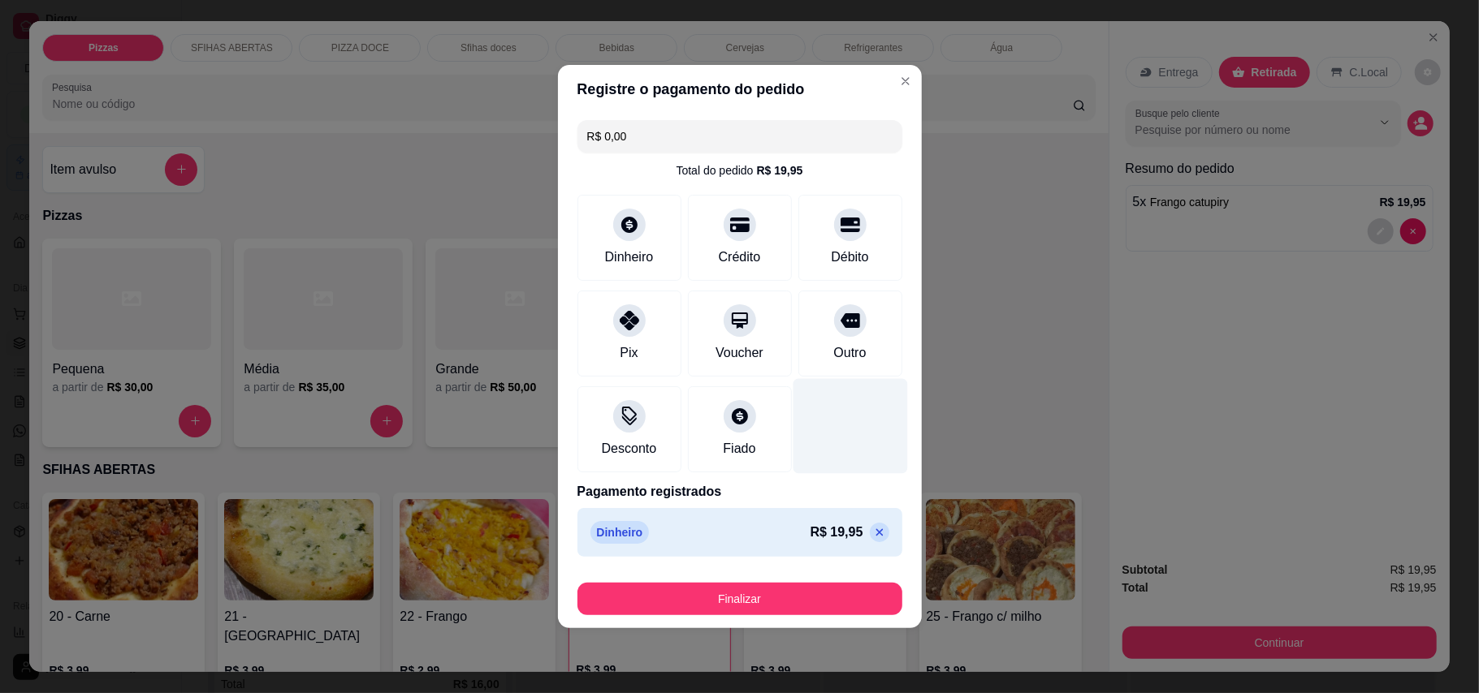
type input "R$ 0,00"
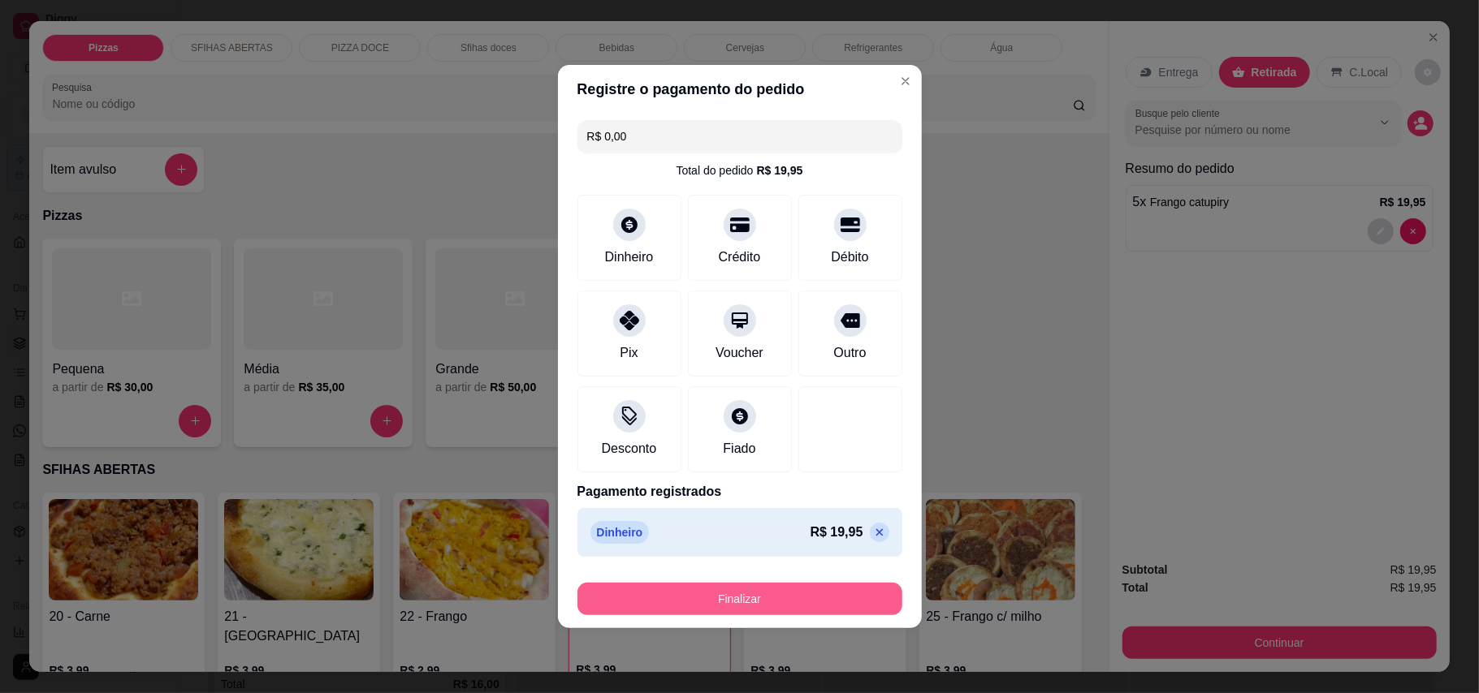
click at [814, 607] on button "Finalizar" at bounding box center [739, 599] width 325 height 32
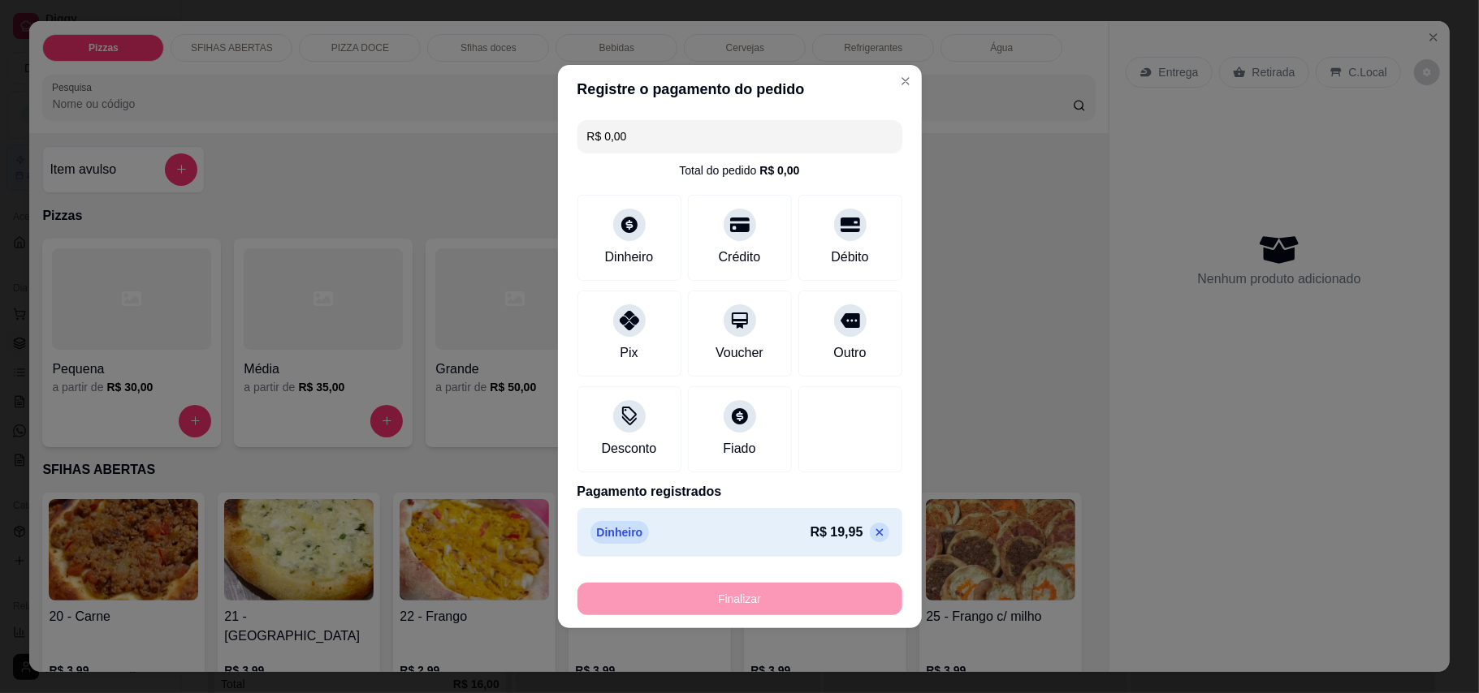
type input "0"
type input "-R$ 19,95"
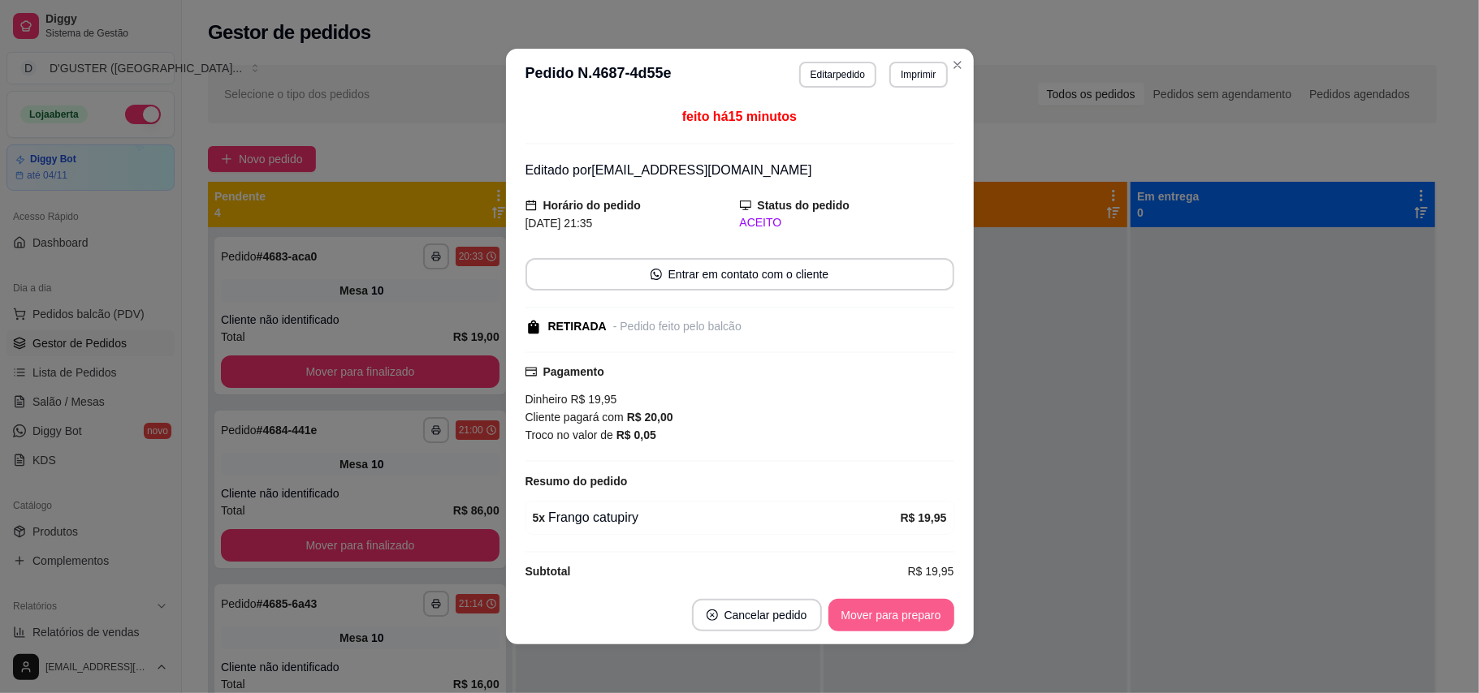
click at [924, 615] on button "Mover para preparo" at bounding box center [891, 615] width 126 height 32
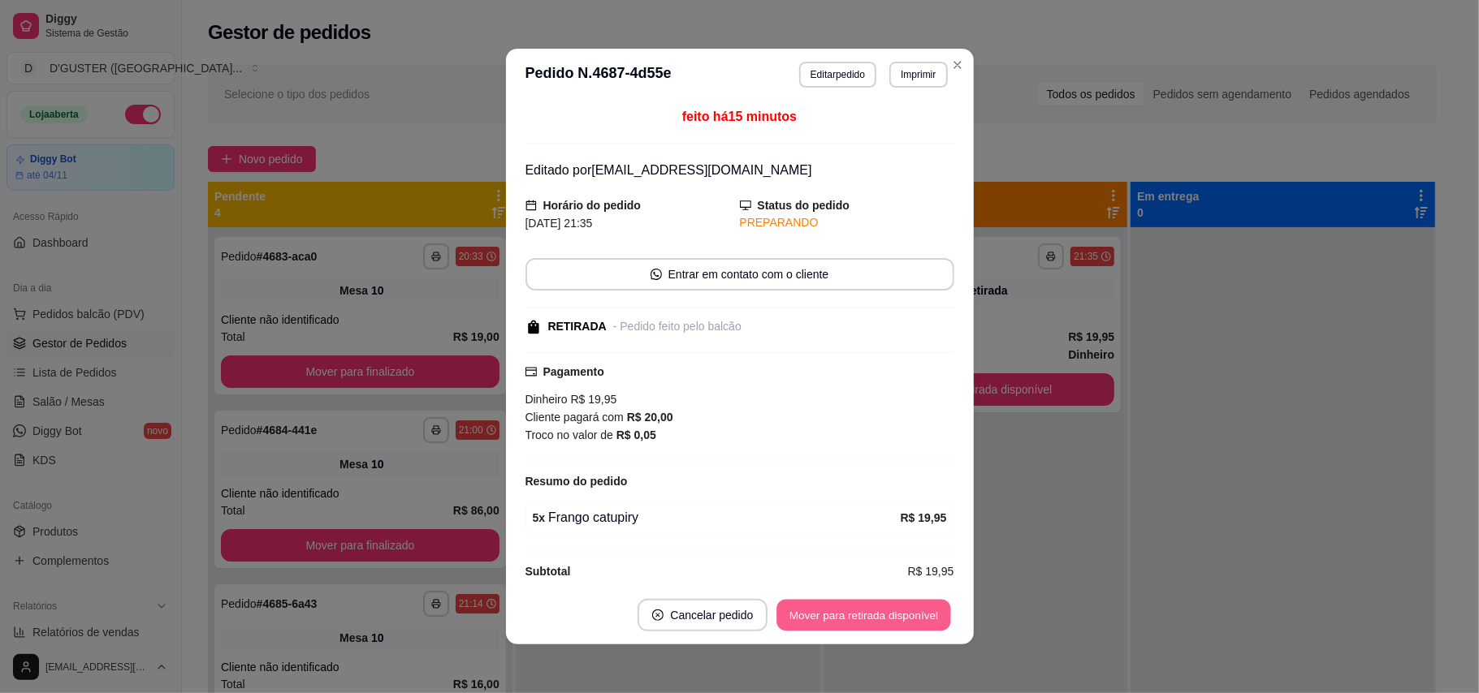
click at [924, 615] on button "Mover para retirada disponível" at bounding box center [864, 616] width 174 height 32
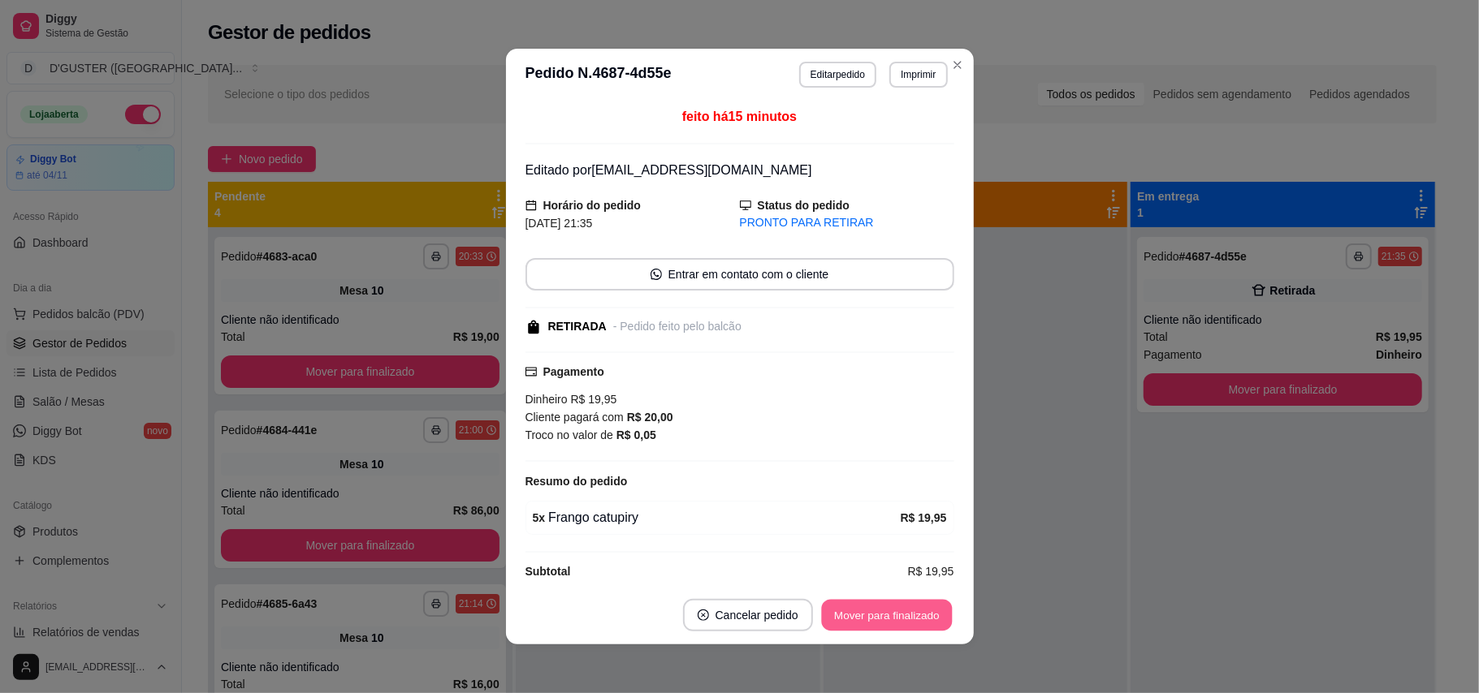
click at [924, 615] on button "Mover para finalizado" at bounding box center [886, 616] width 131 height 32
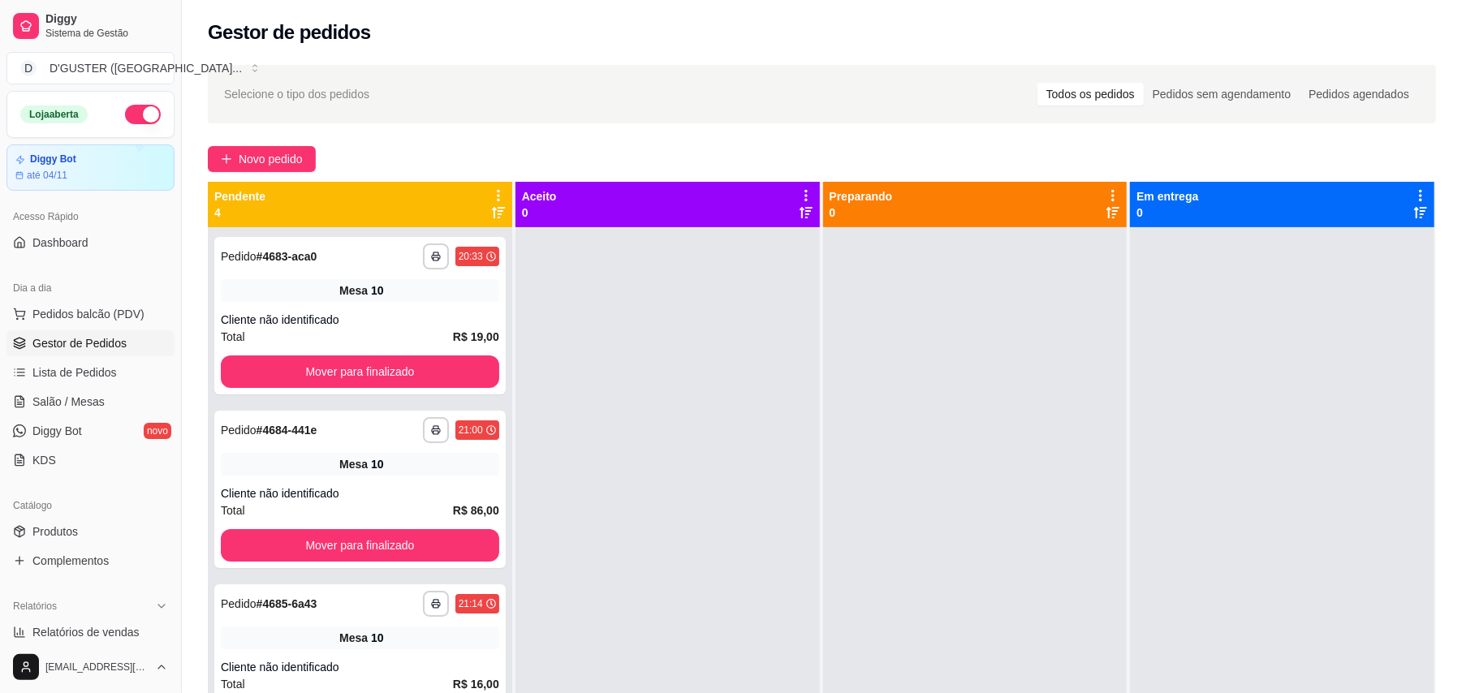
click at [1031, 624] on div at bounding box center [975, 573] width 304 height 693
click at [69, 411] on link "Salão / Mesas" at bounding box center [90, 402] width 168 height 26
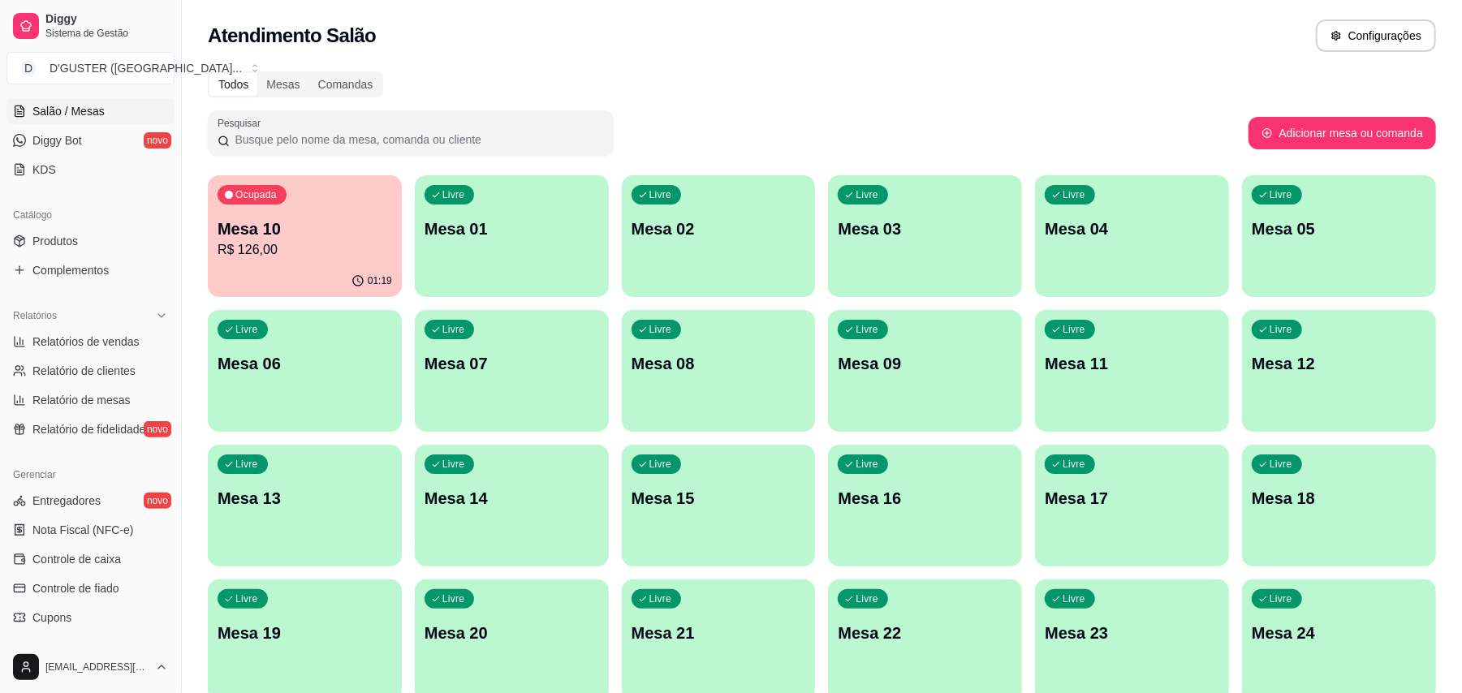
scroll to position [325, 0]
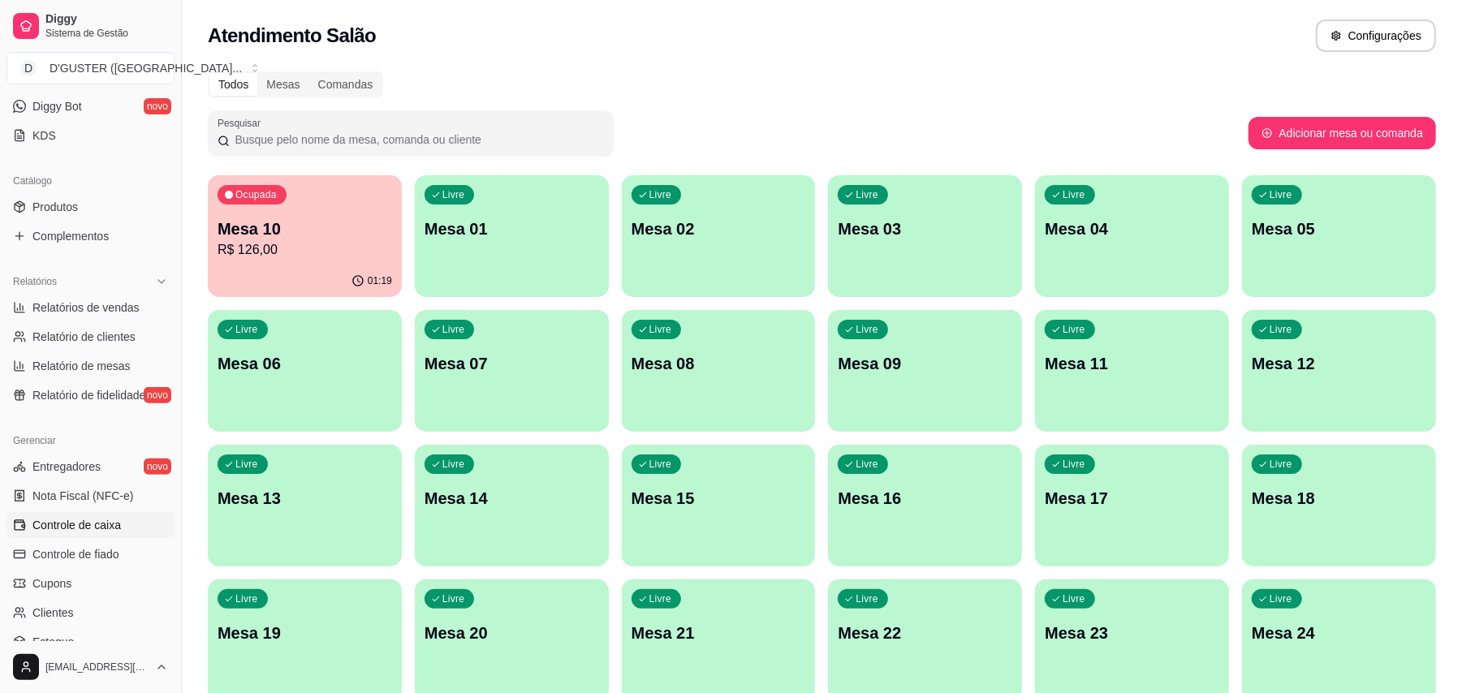
click at [32, 525] on span "Controle de caixa" at bounding box center [76, 525] width 89 height 16
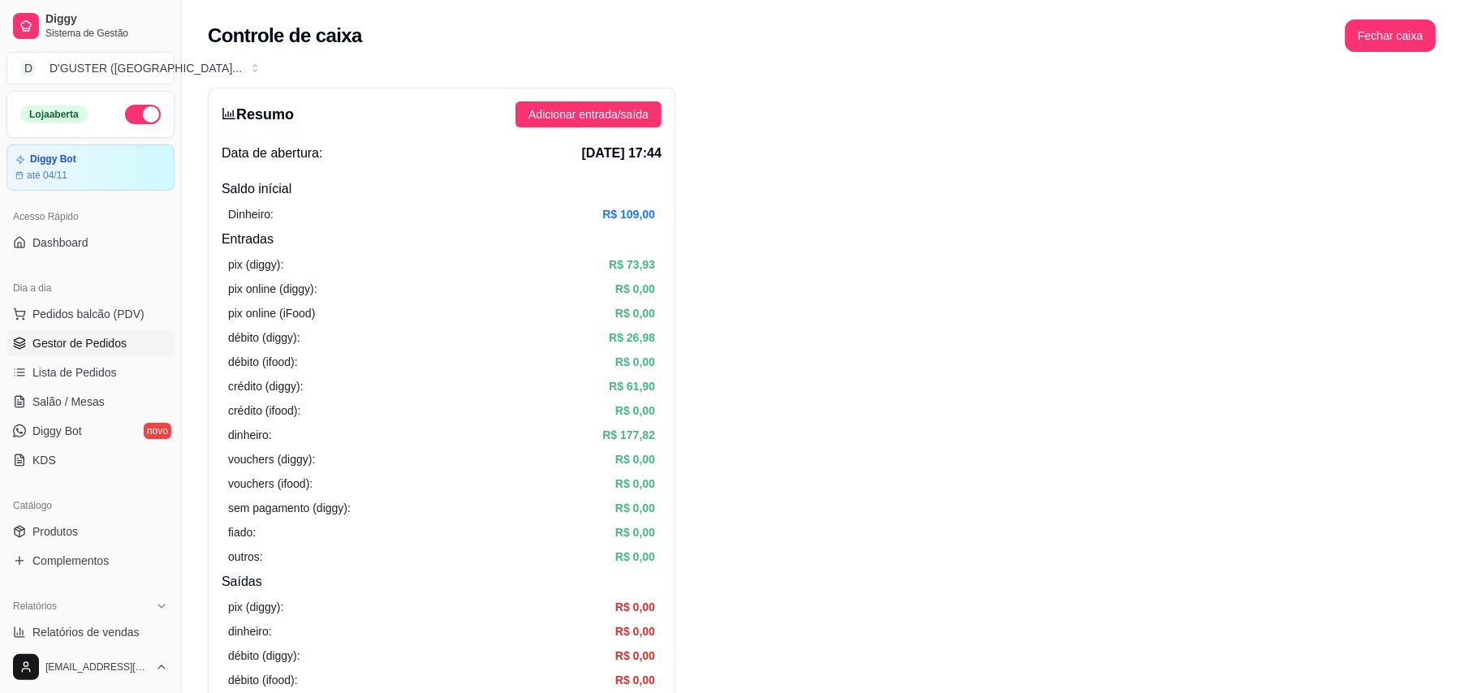
click at [102, 339] on span "Gestor de Pedidos" at bounding box center [79, 343] width 94 height 16
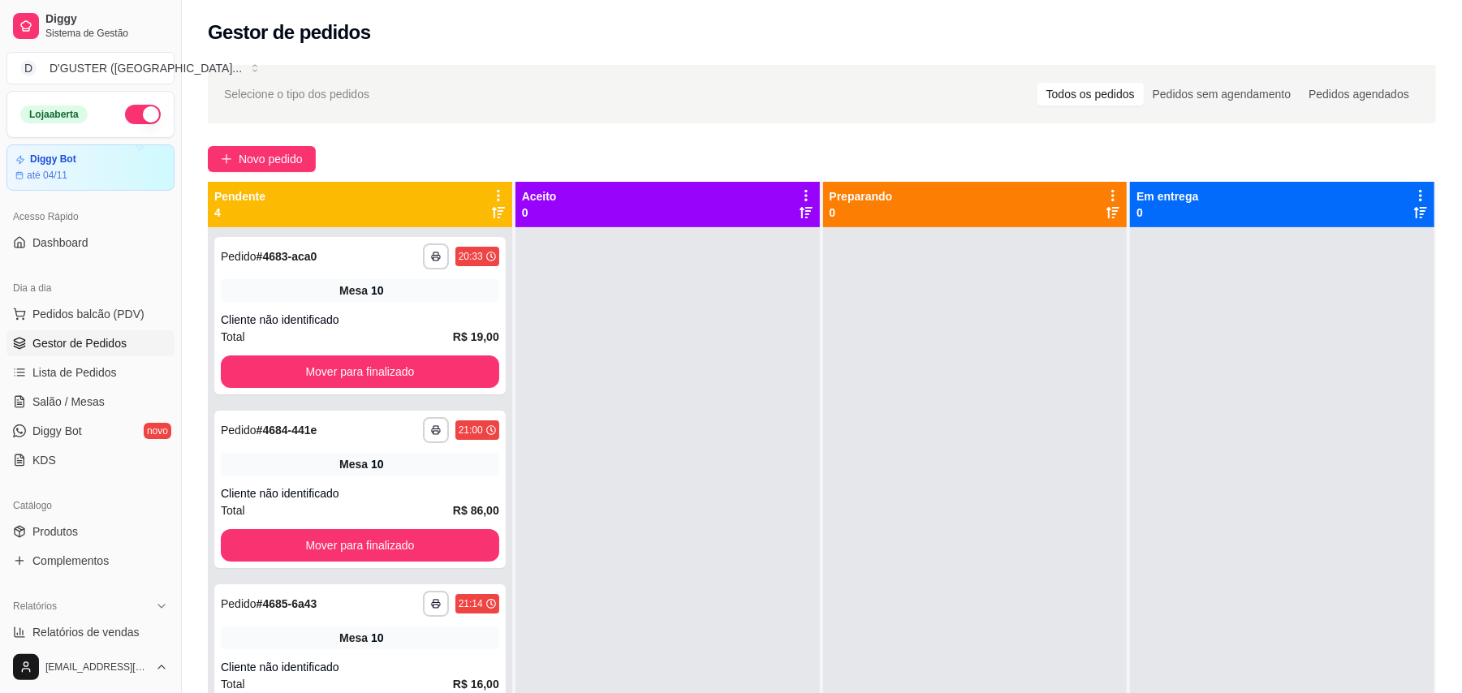
click at [67, 417] on ul "Pedidos balcão (PDV) Gestor de Pedidos Lista de Pedidos Salão / Mesas Diggy Bot…" at bounding box center [90, 387] width 168 height 172
click at [68, 407] on span "Salão / Mesas" at bounding box center [68, 402] width 72 height 16
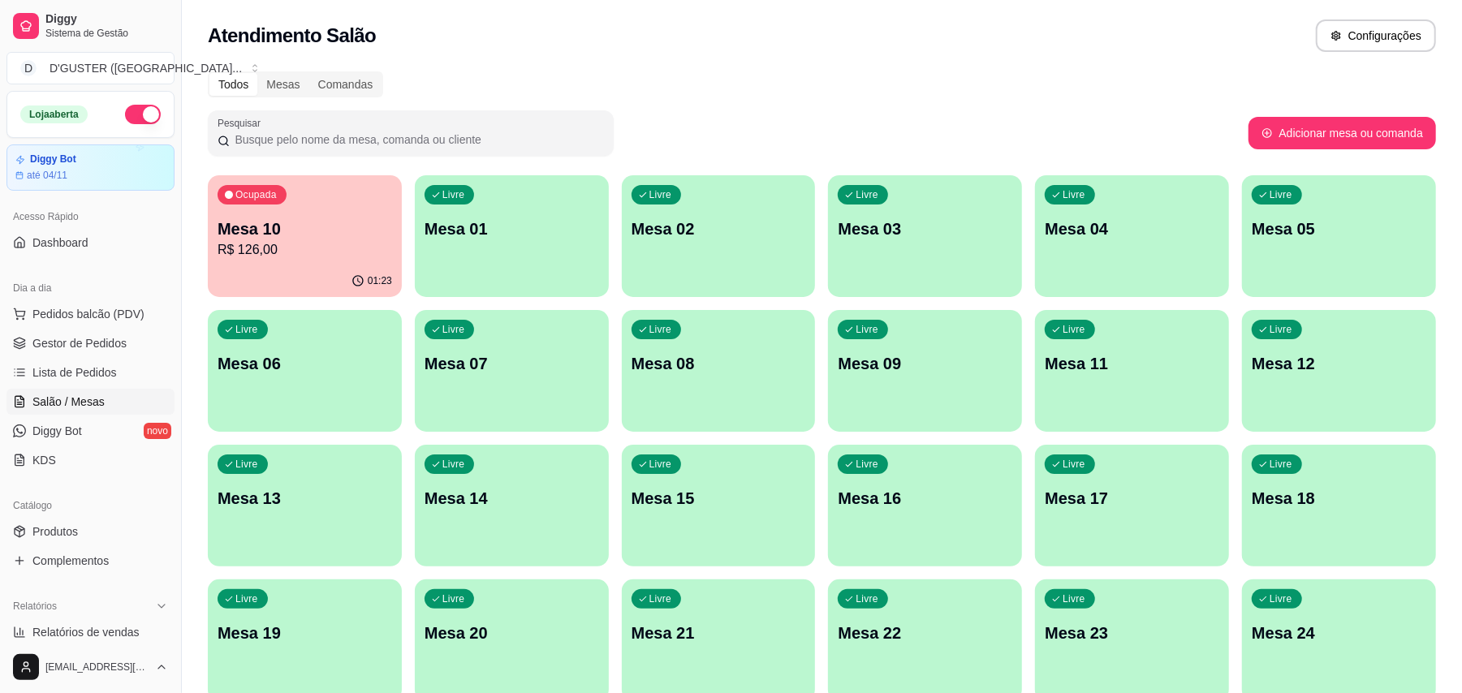
click at [345, 274] on div "01:23" at bounding box center [305, 282] width 194 height 32
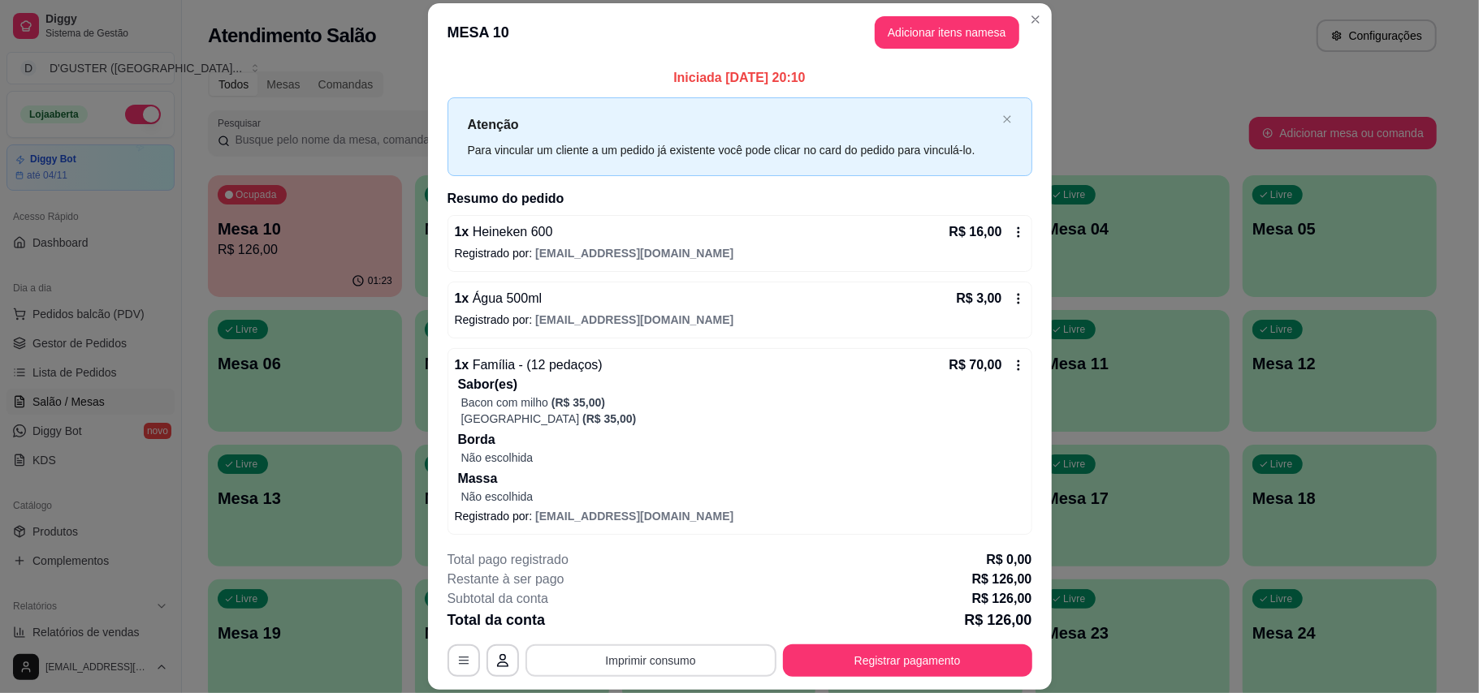
click at [664, 648] on button "Imprimir consumo" at bounding box center [650, 661] width 251 height 32
click at [656, 565] on button "IMPRESSORA" at bounding box center [648, 559] width 118 height 26
click at [913, 654] on button "Registrar pagamento" at bounding box center [907, 661] width 242 height 32
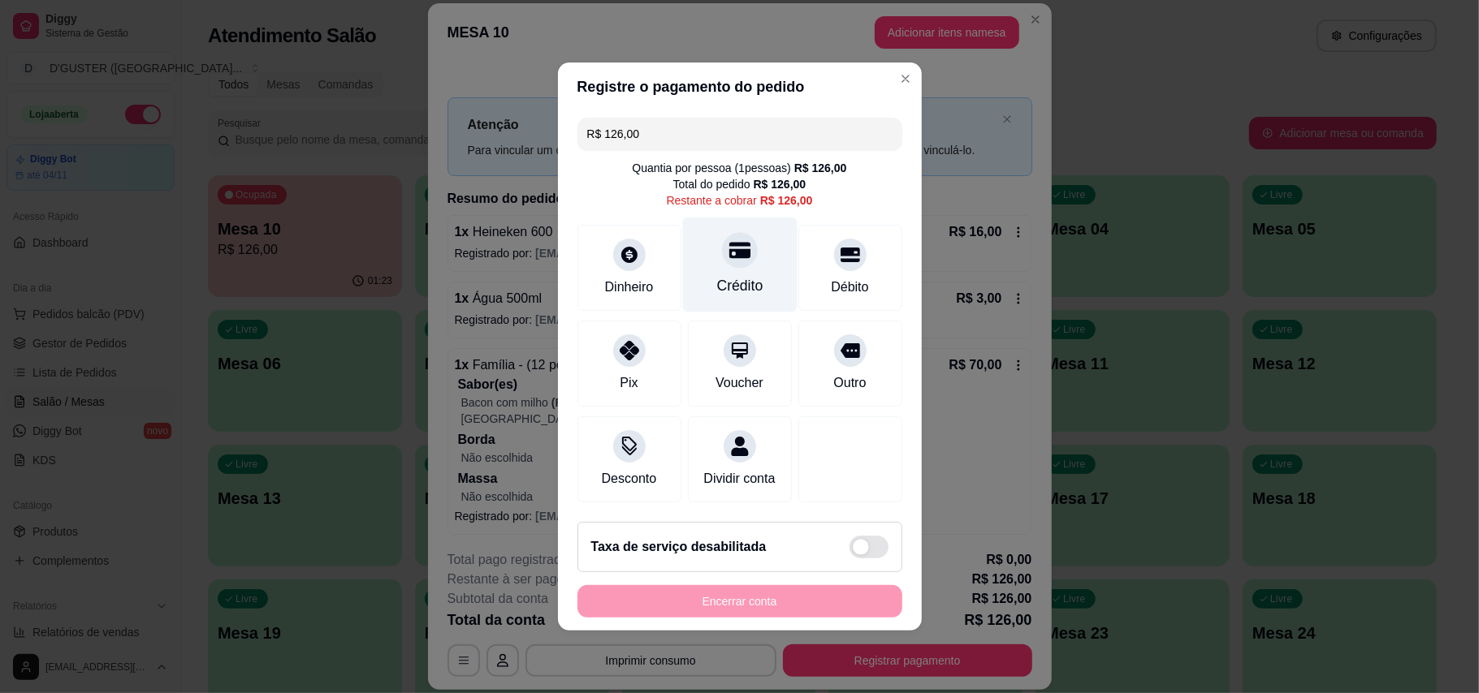
click at [702, 247] on div "Crédito" at bounding box center [739, 265] width 114 height 95
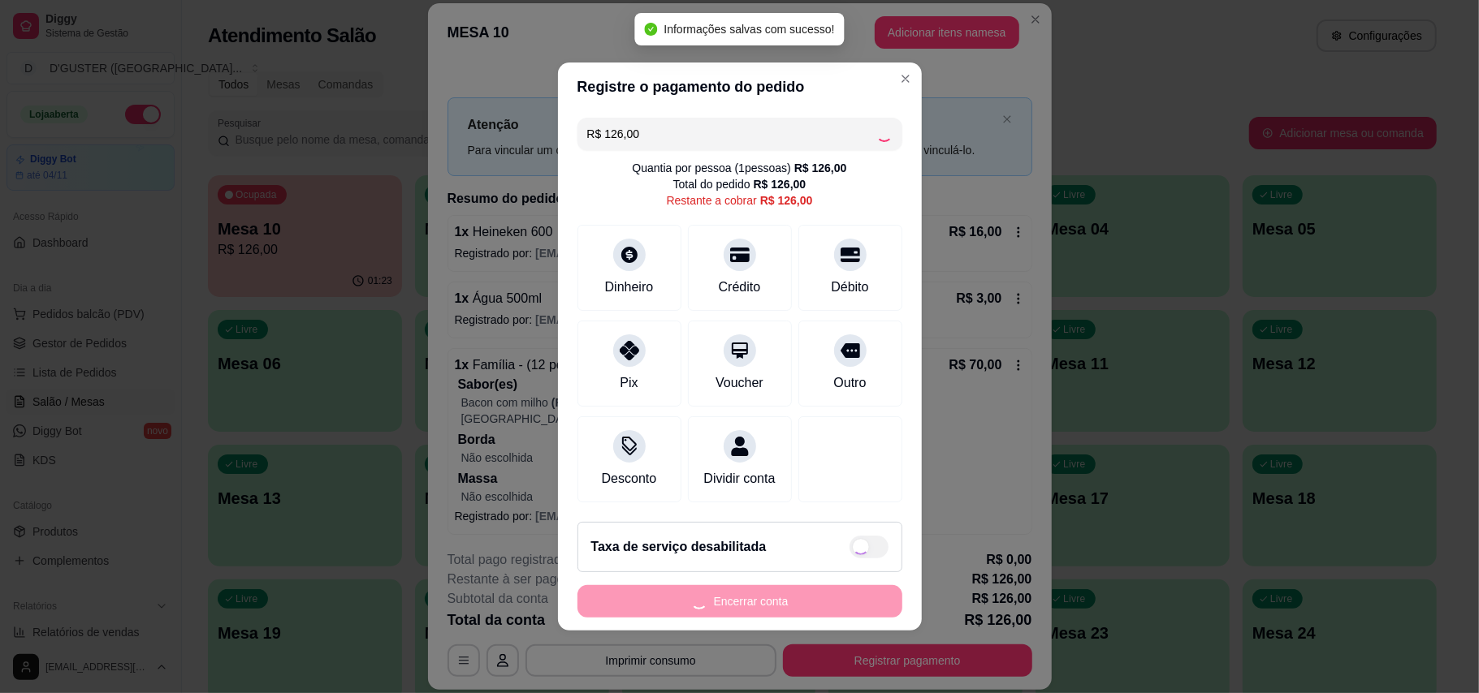
type input "R$ 0,00"
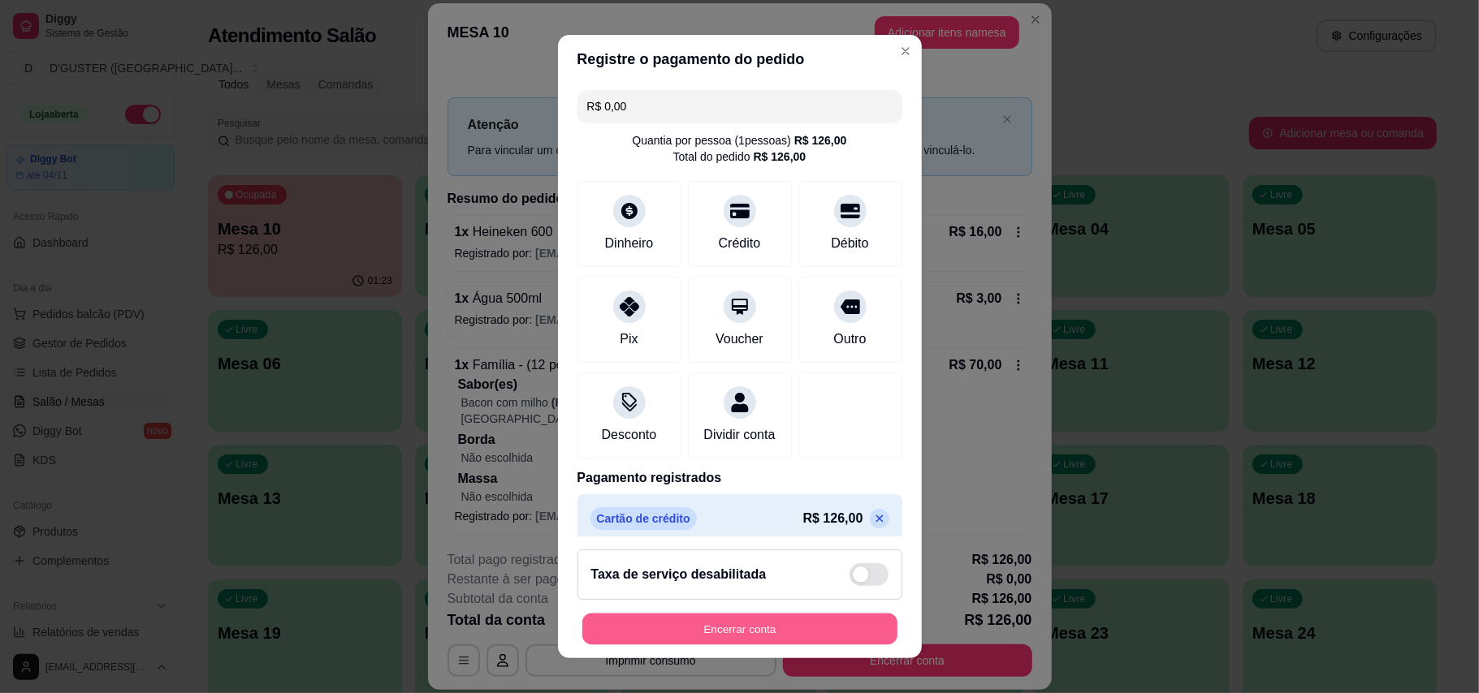
click at [761, 630] on button "Encerrar conta" at bounding box center [739, 630] width 315 height 32
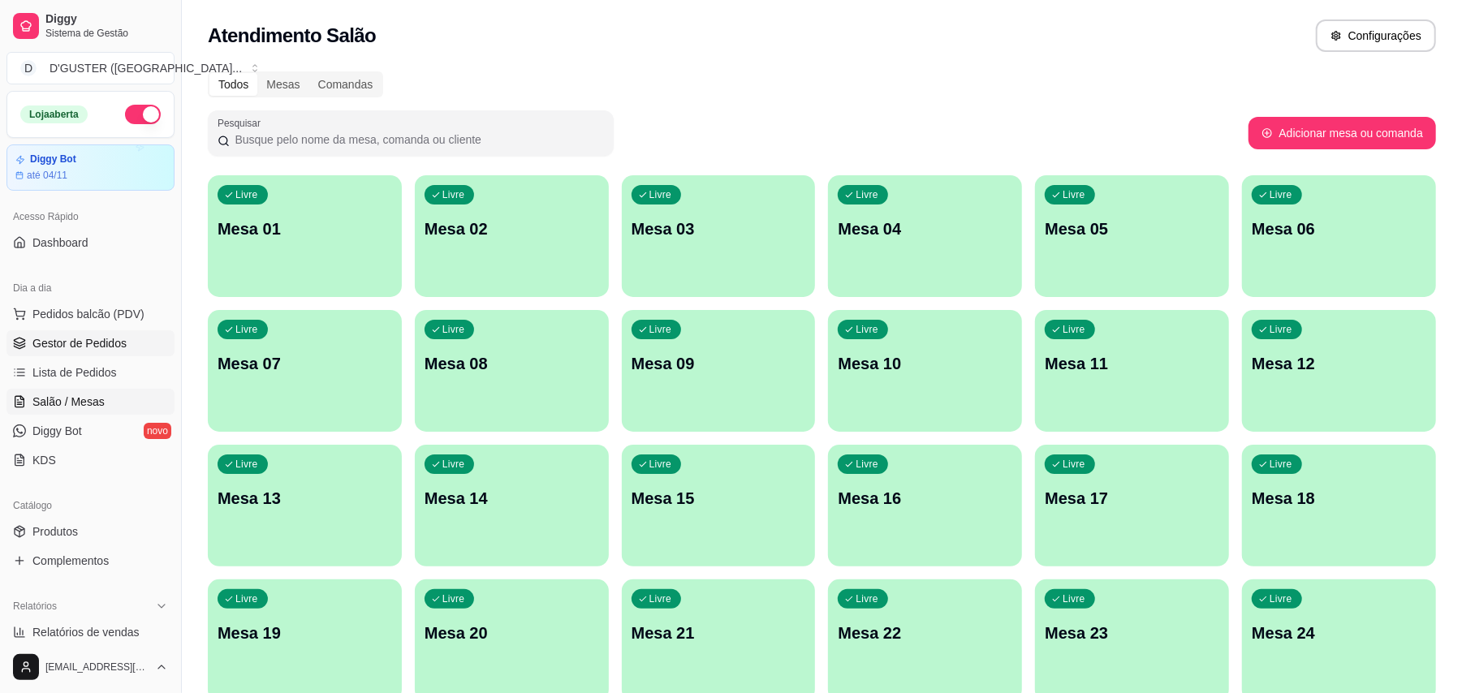
click at [88, 338] on span "Gestor de Pedidos" at bounding box center [79, 343] width 94 height 16
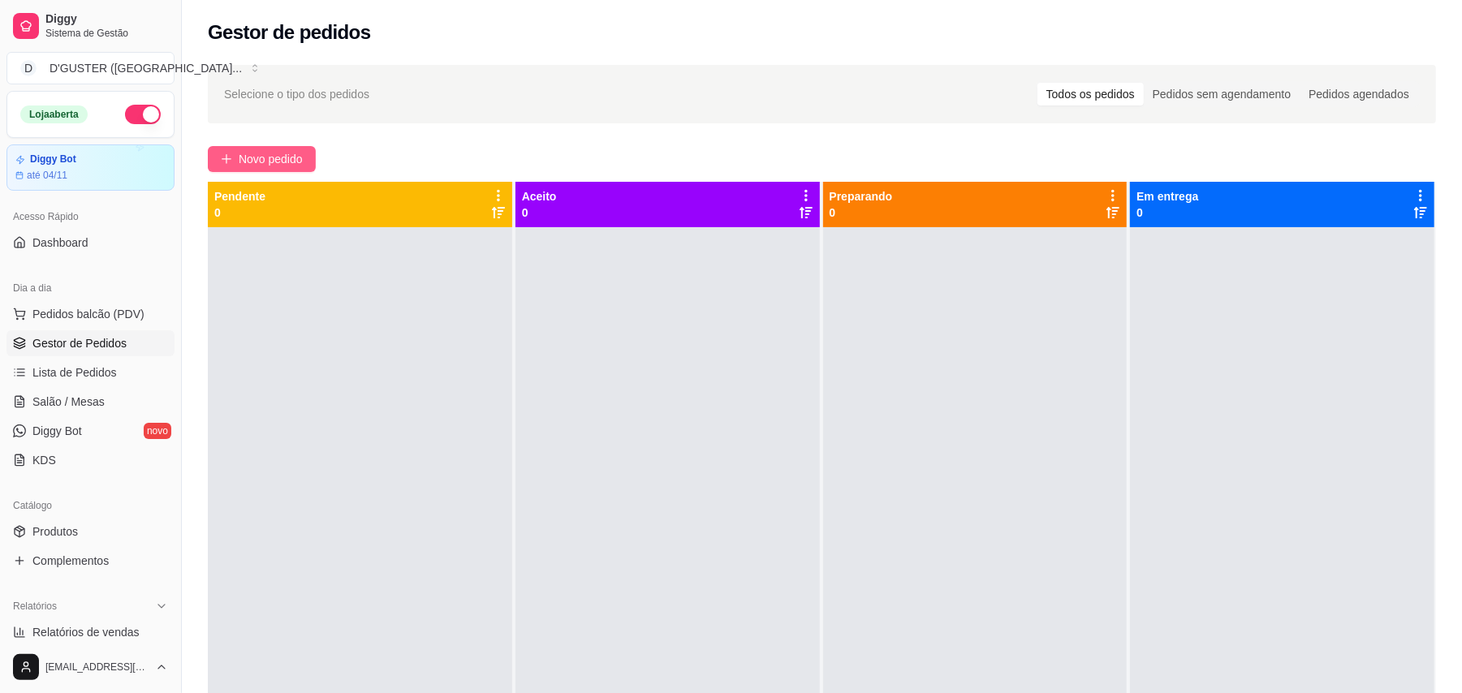
click at [300, 161] on span "Novo pedido" at bounding box center [271, 159] width 64 height 18
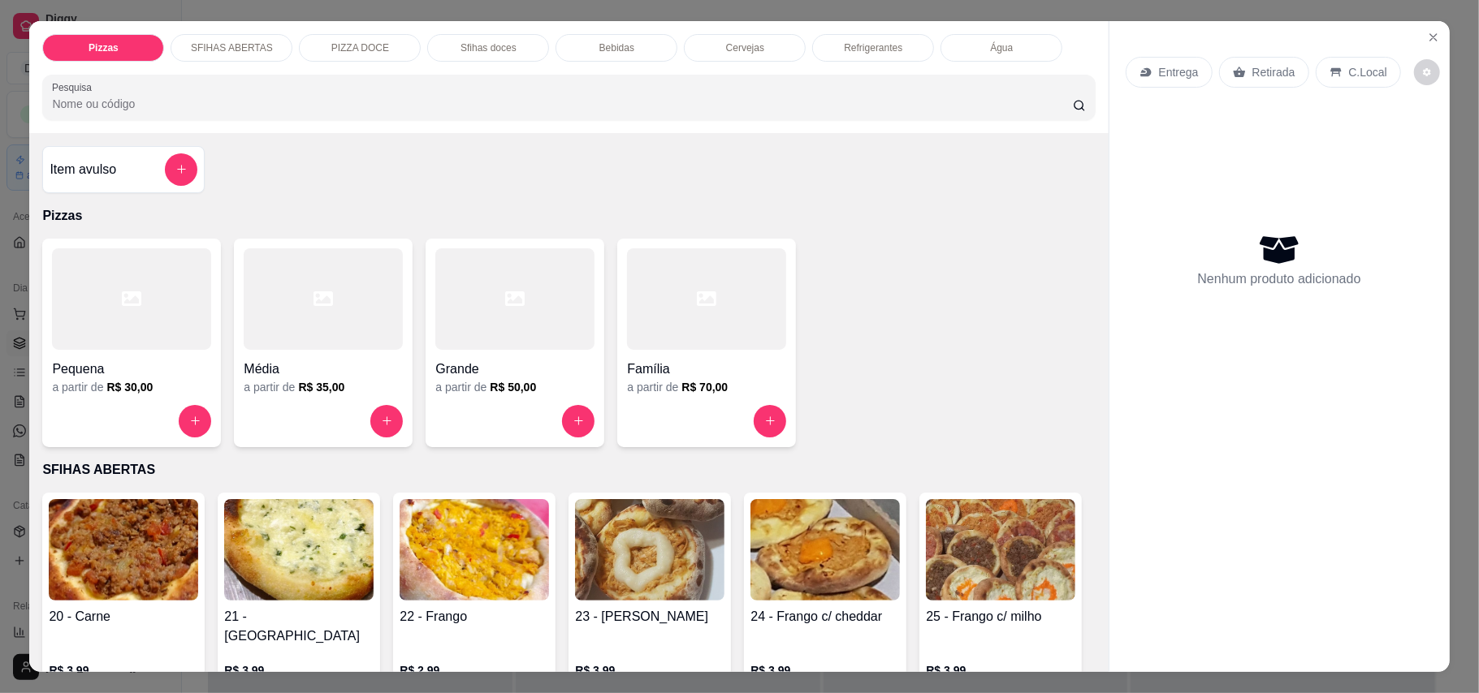
click at [1262, 81] on div "Retirada" at bounding box center [1264, 72] width 90 height 31
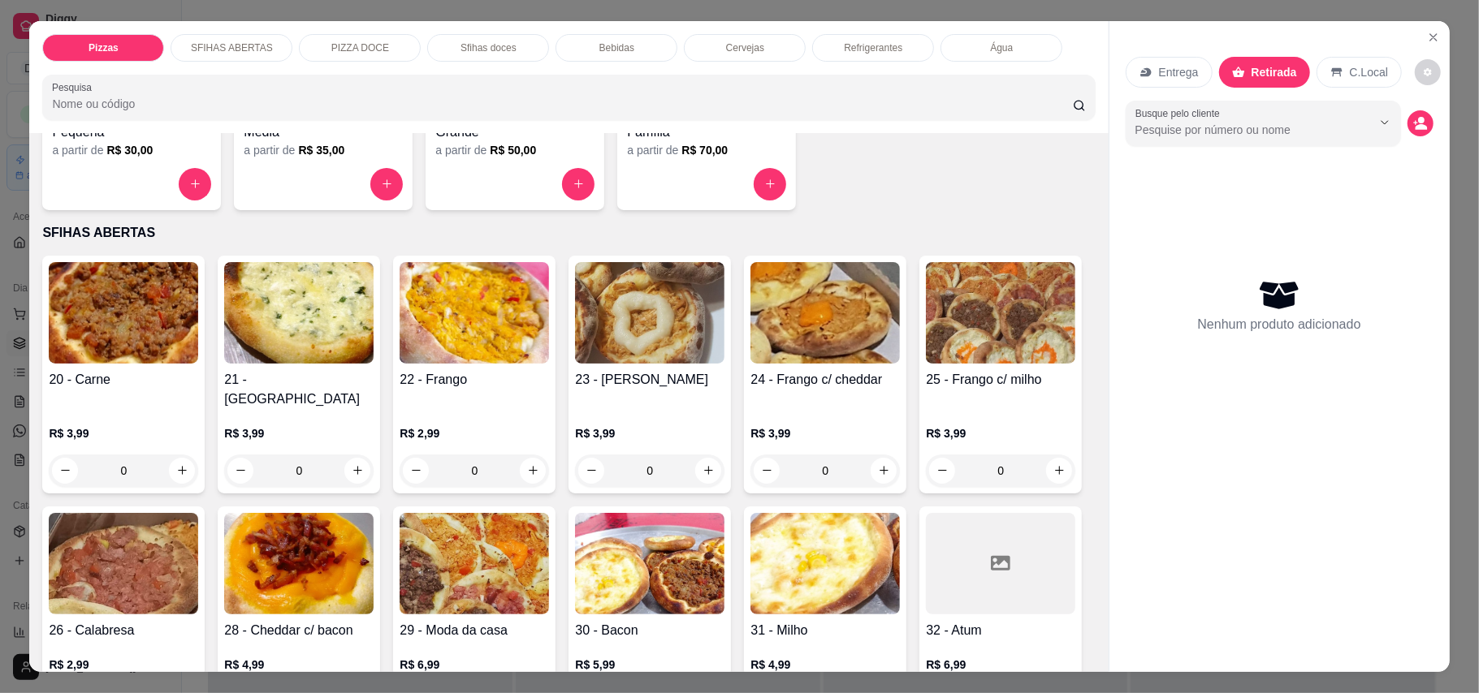
scroll to position [216, 0]
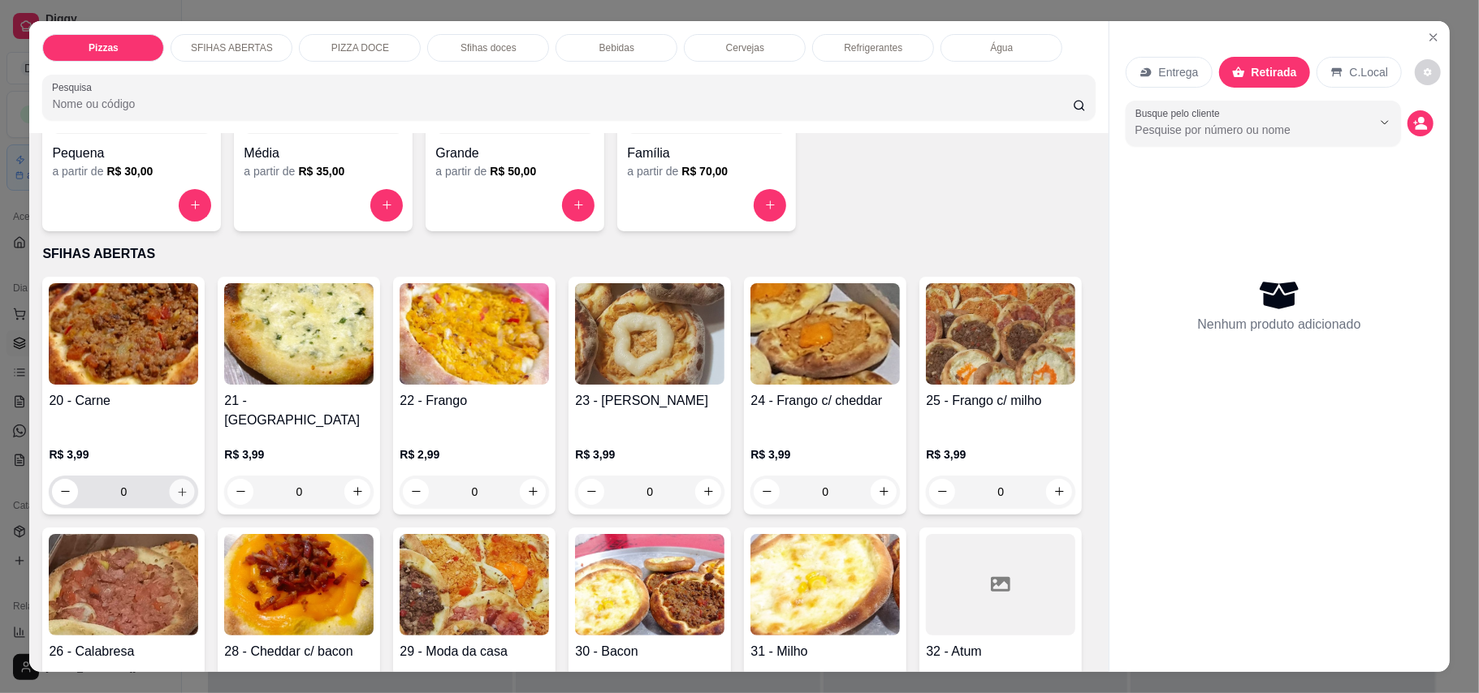
click at [176, 486] on icon "increase-product-quantity" at bounding box center [182, 492] width 12 height 12
type input "1"
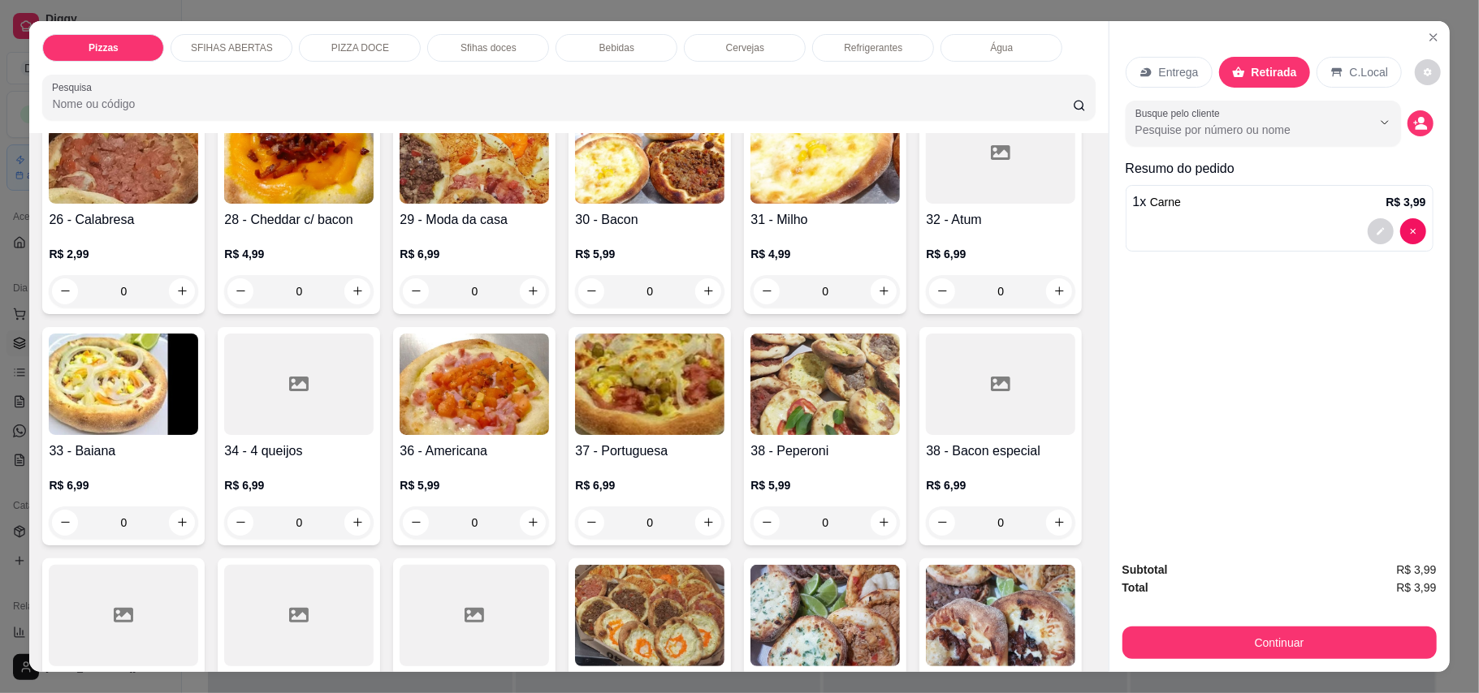
scroll to position [650, 0]
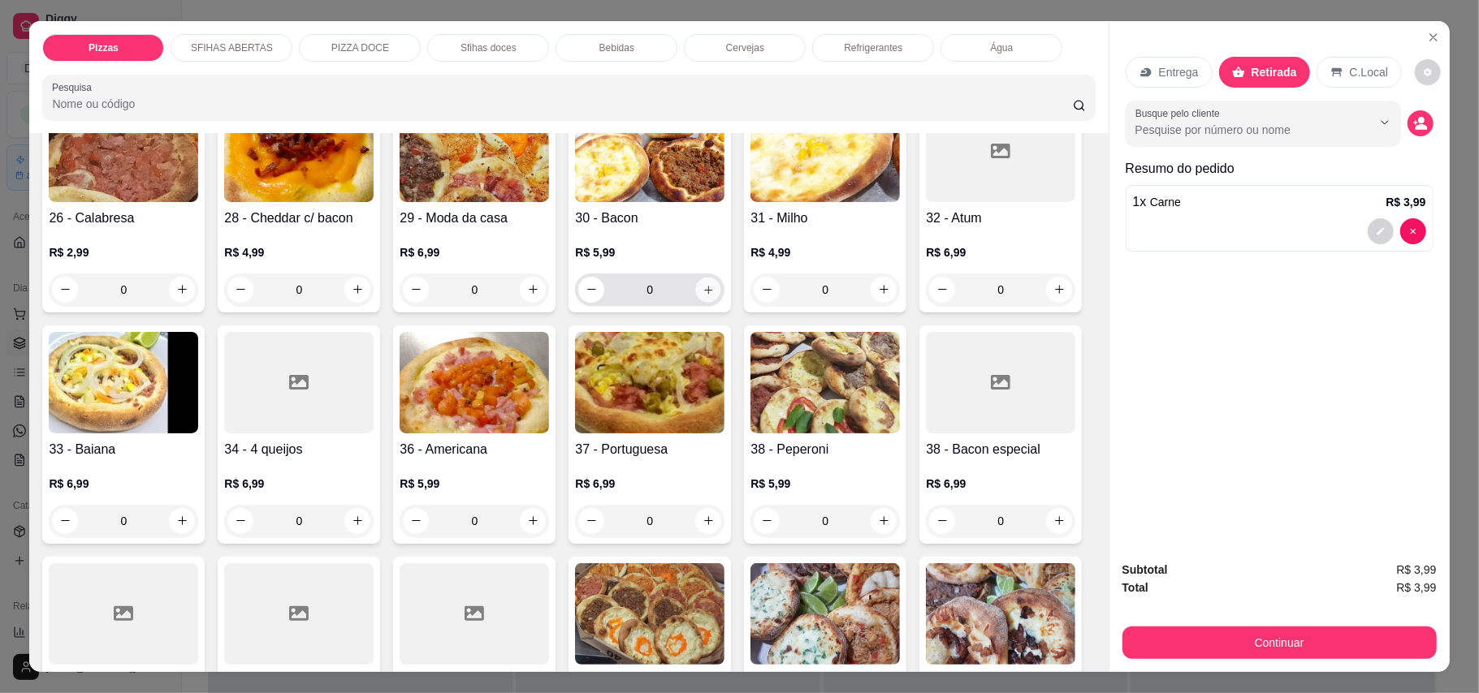
click at [715, 283] on icon "increase-product-quantity" at bounding box center [708, 289] width 12 height 12
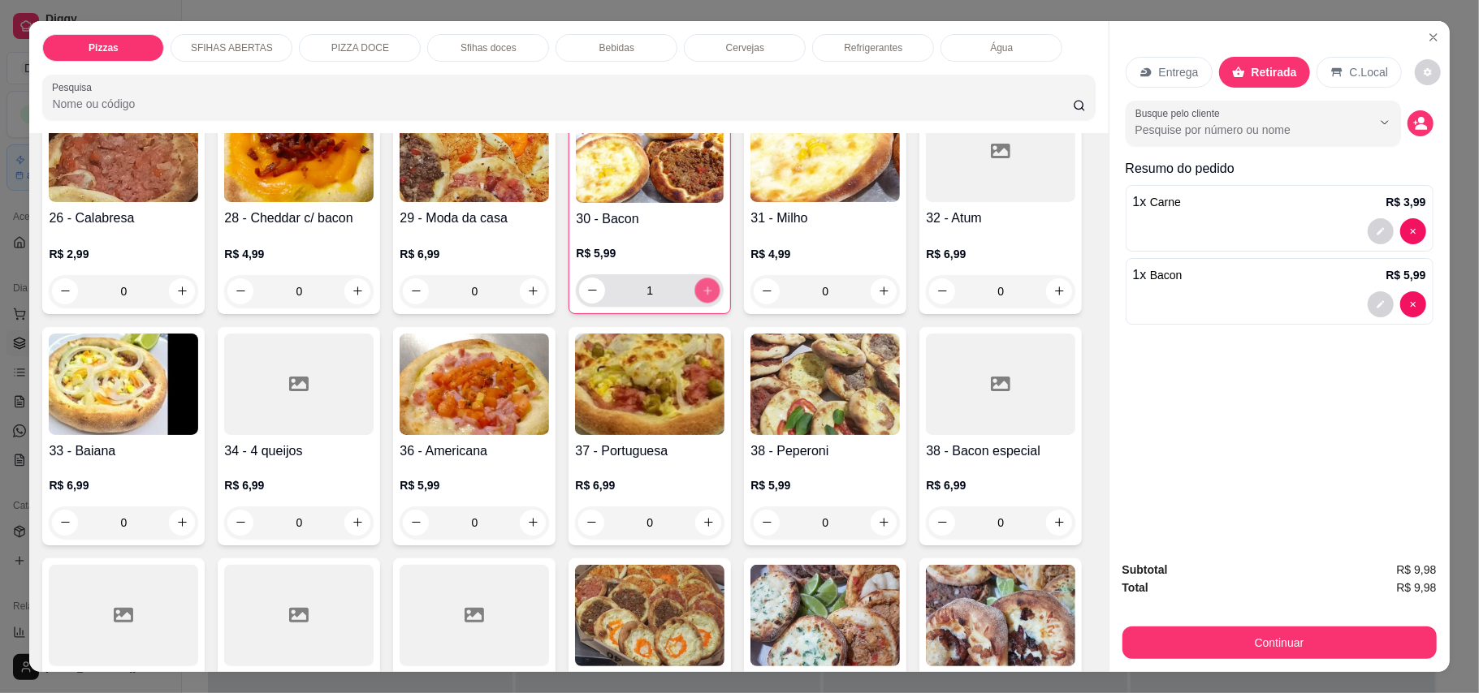
click at [714, 284] on icon "increase-product-quantity" at bounding box center [708, 290] width 12 height 12
type input "2"
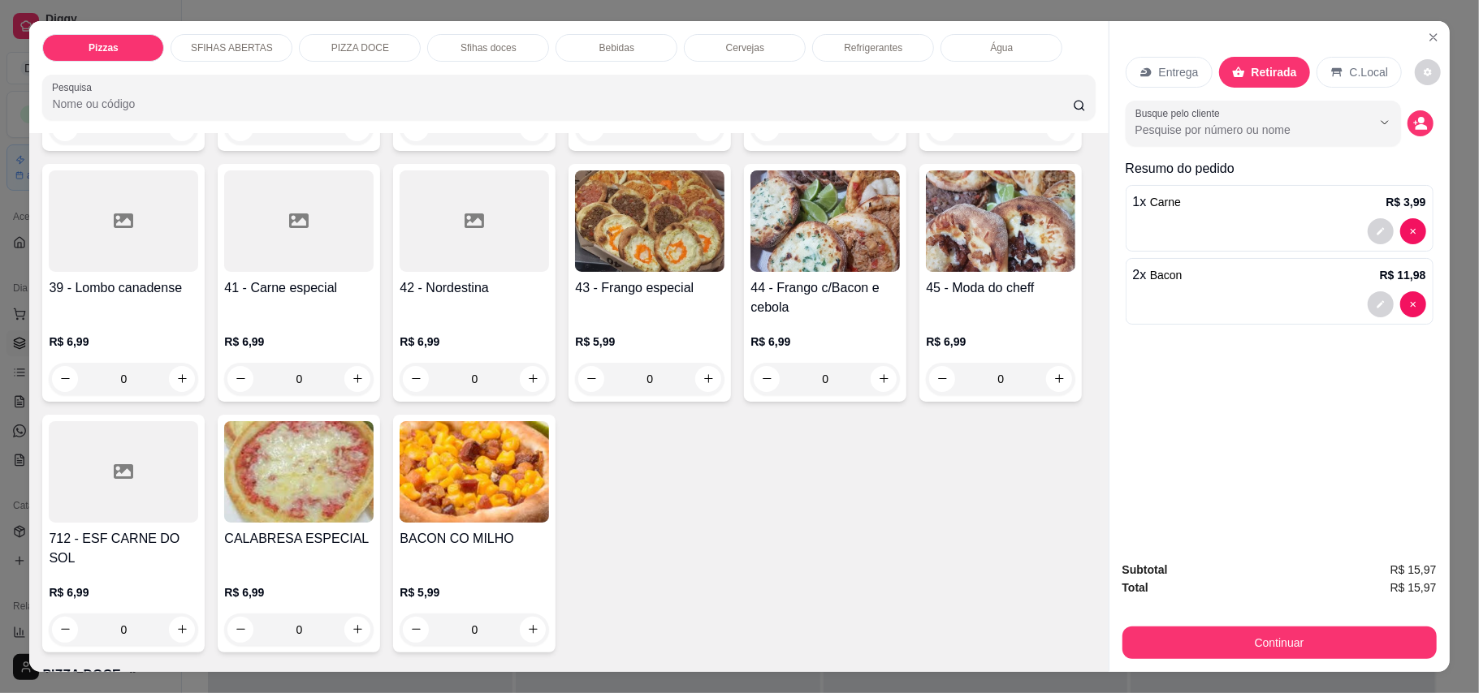
scroll to position [1082, 0]
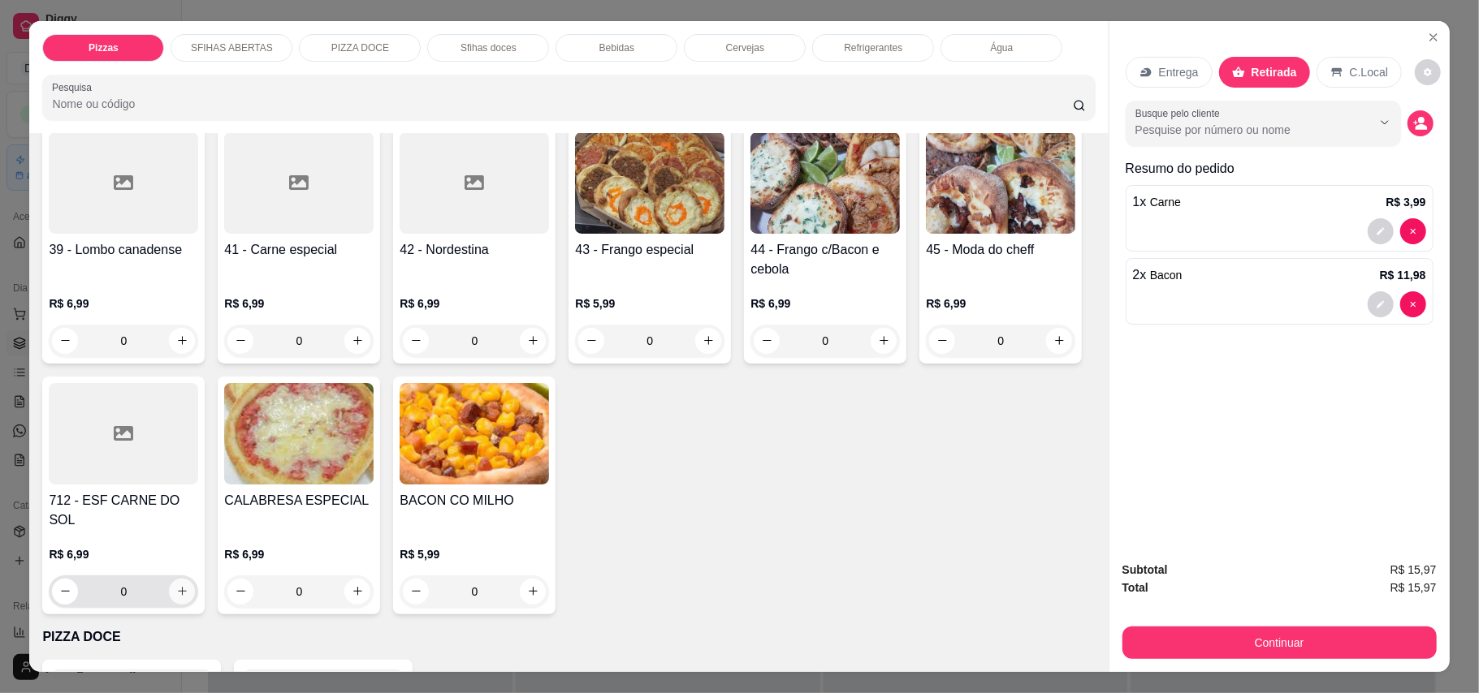
click at [195, 579] on button "increase-product-quantity" at bounding box center [182, 592] width 26 height 26
type input "1"
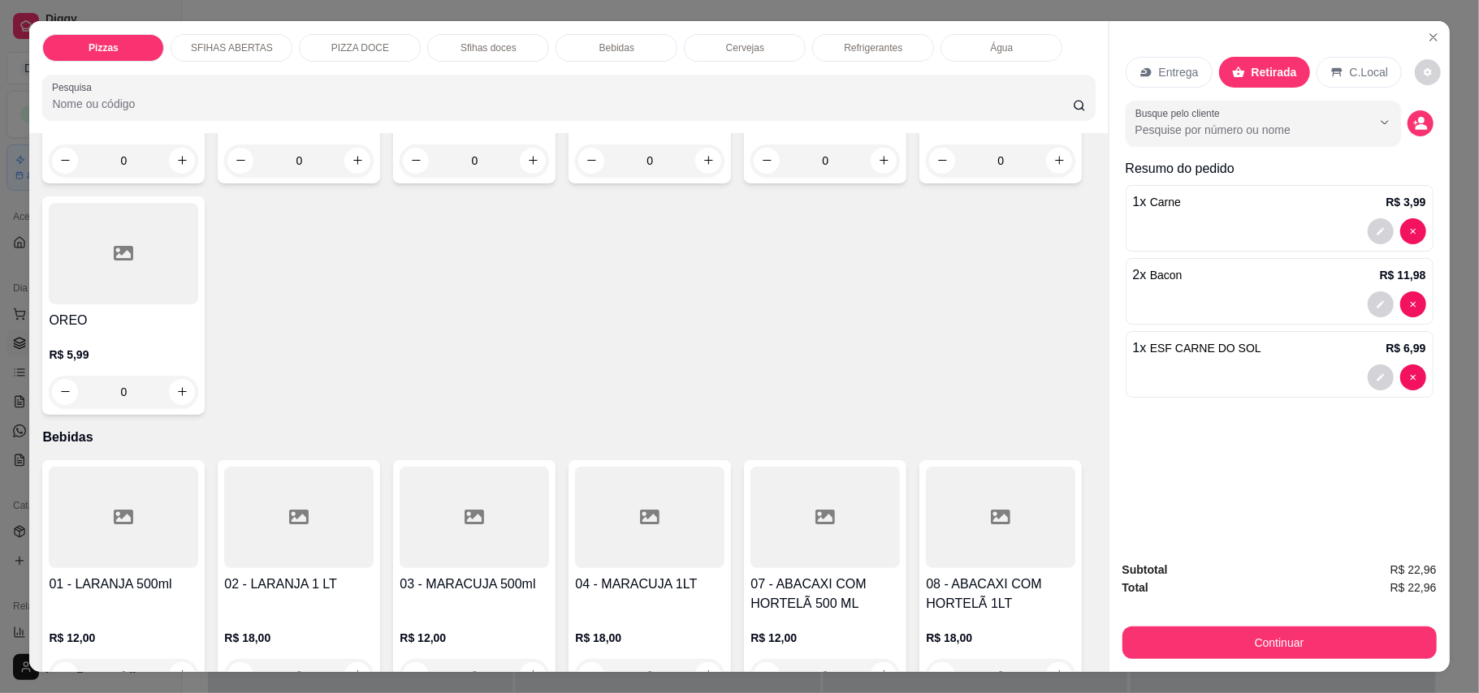
scroll to position [2057, 0]
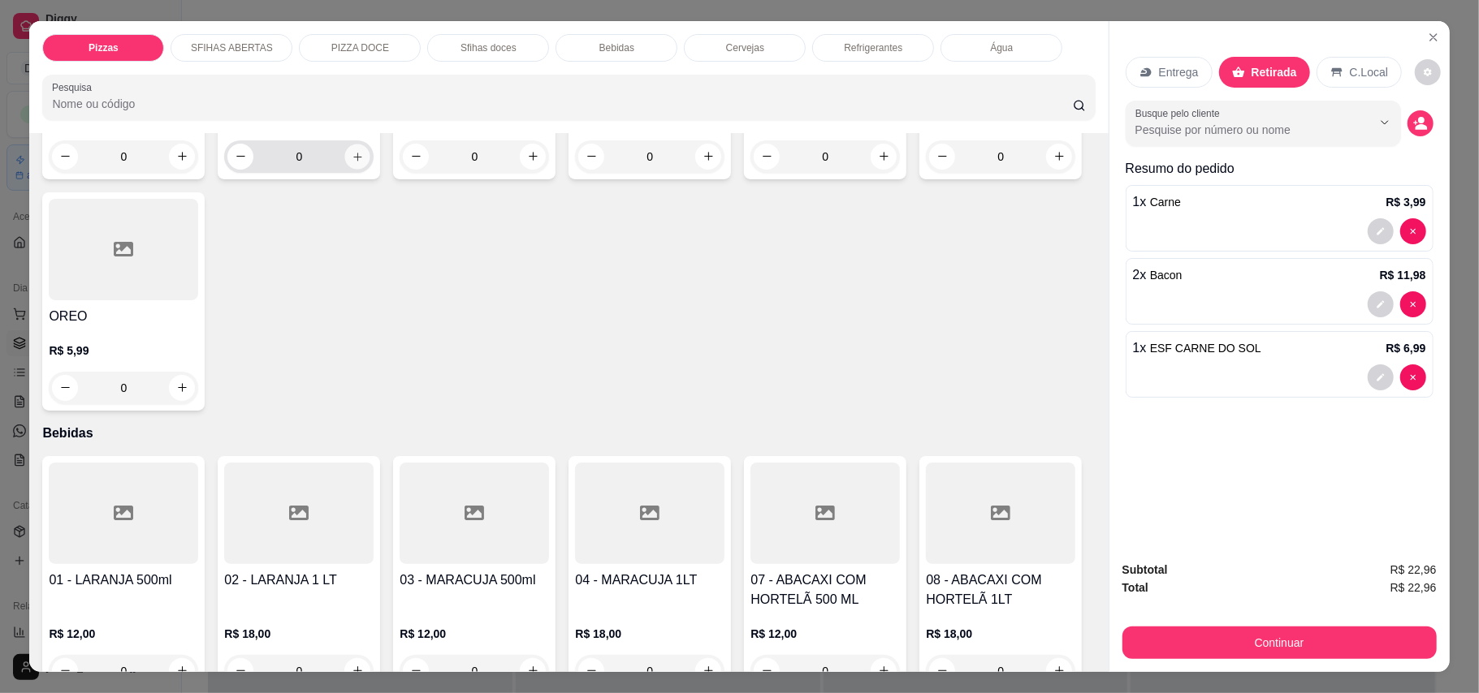
click at [355, 162] on icon "increase-product-quantity" at bounding box center [358, 156] width 12 height 12
type input "1"
click at [355, 172] on div "R$ 5,99 1" at bounding box center [299, 141] width 148 height 62
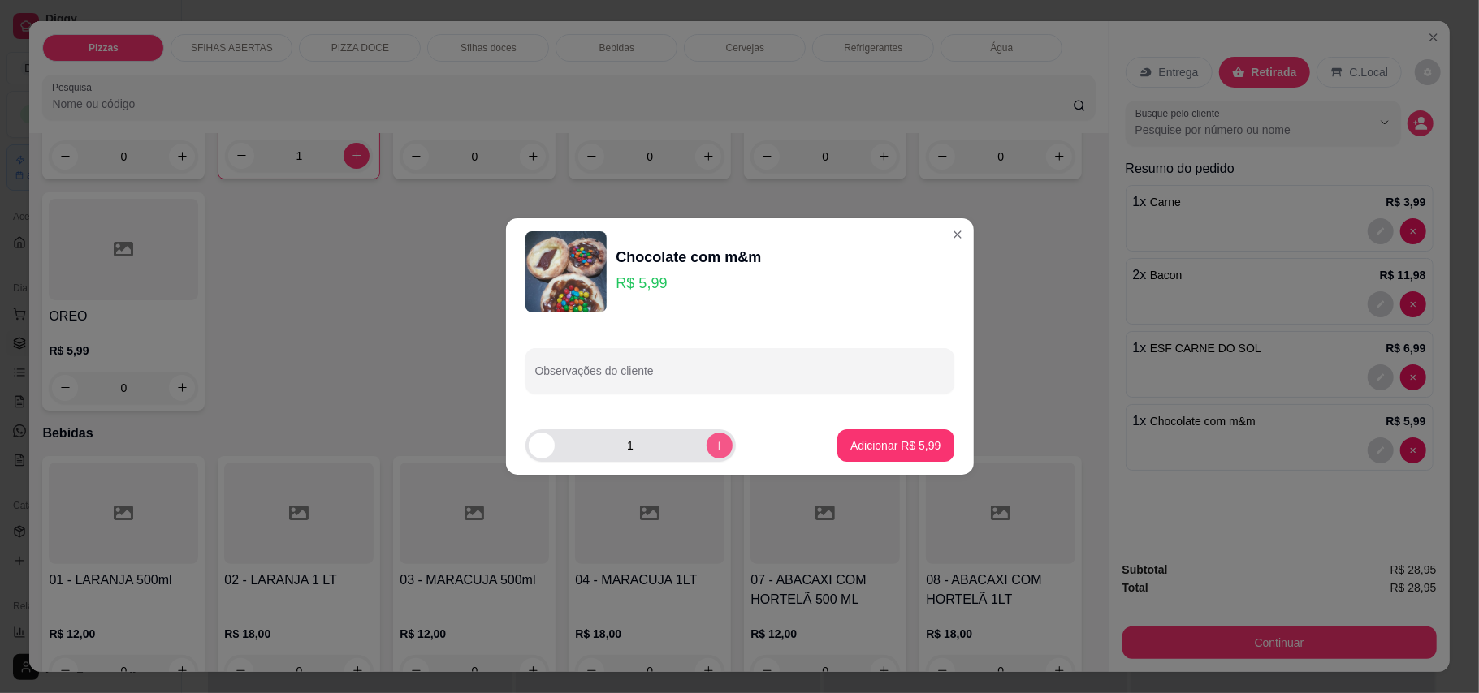
click at [713, 442] on icon "increase-product-quantity" at bounding box center [719, 446] width 12 height 12
type input "2"
click at [831, 450] on button "Adicionar R$ 11,98" at bounding box center [892, 446] width 123 height 32
type input "3"
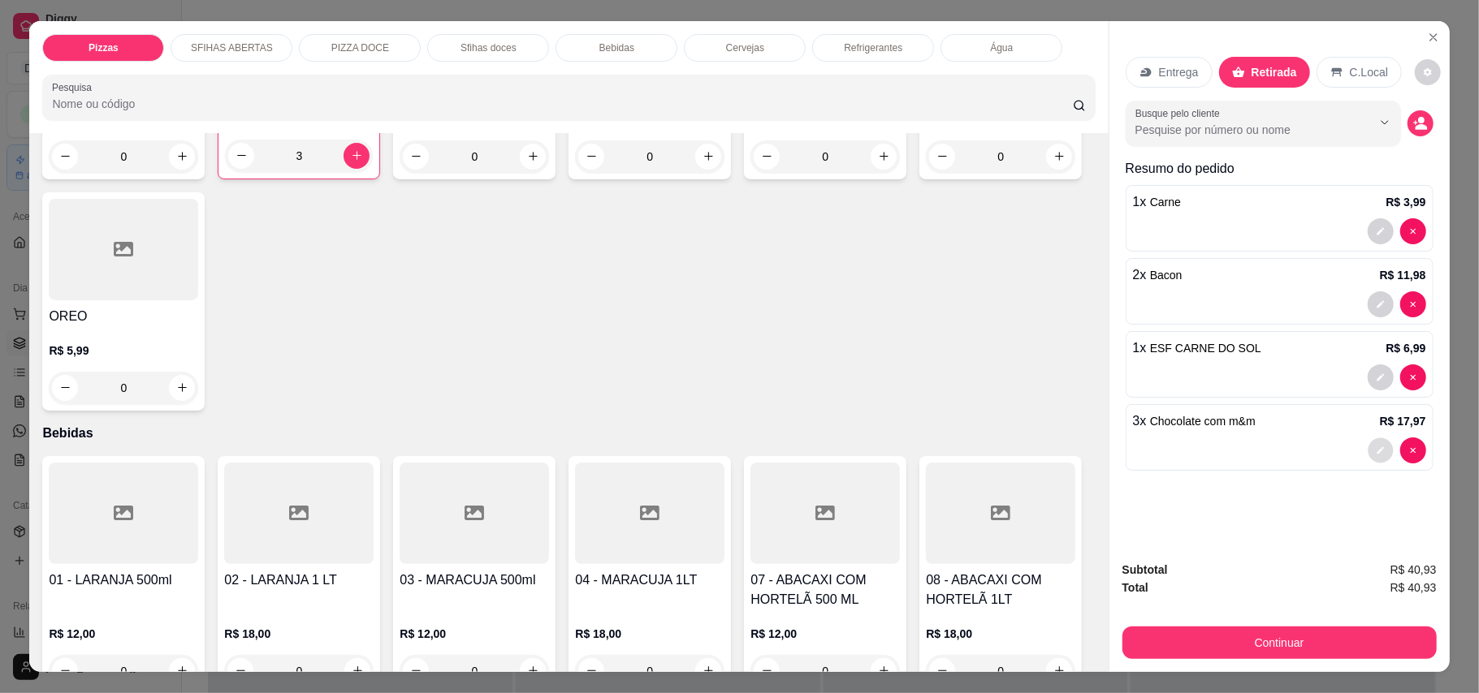
click at [1375, 451] on icon "decrease-product-quantity" at bounding box center [1380, 451] width 10 height 10
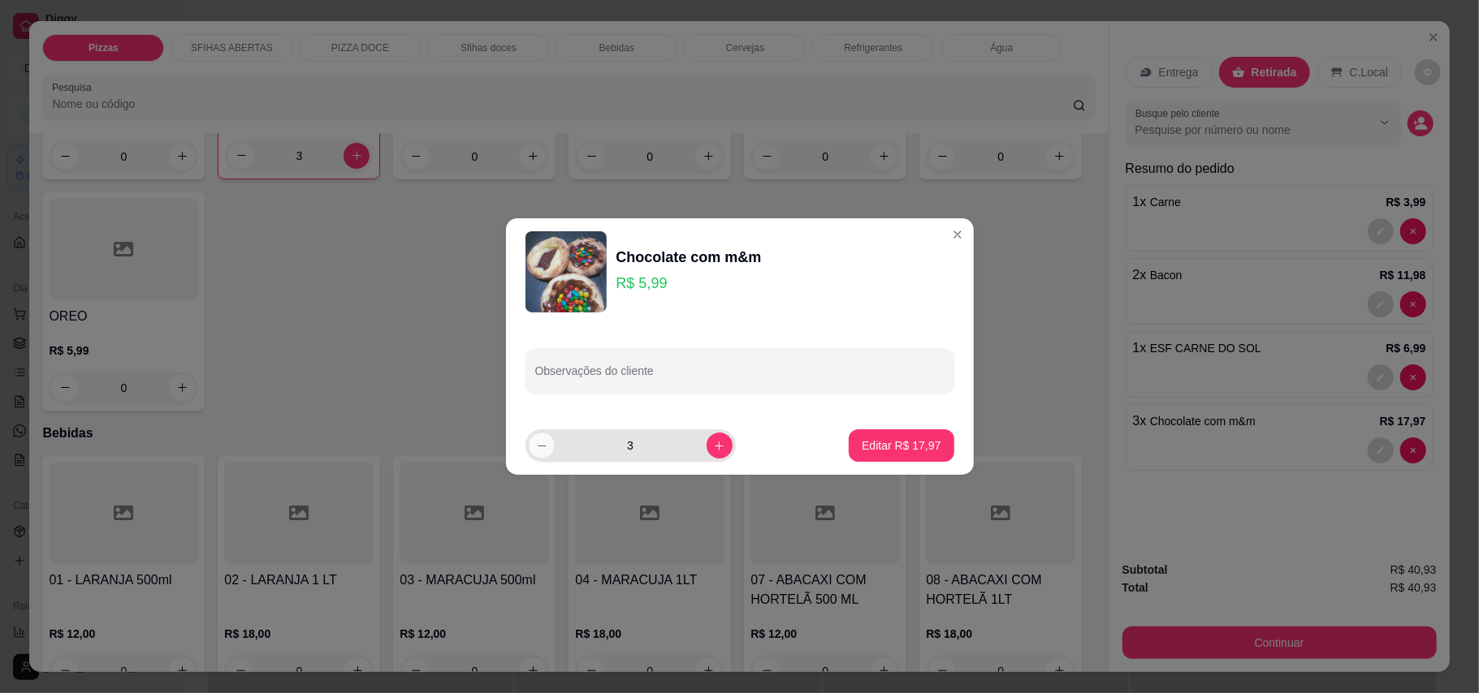
click at [544, 443] on icon "decrease-product-quantity" at bounding box center [541, 446] width 12 height 12
type input "2"
click at [883, 436] on button "Editar R$ 11,98" at bounding box center [900, 446] width 105 height 32
type input "2"
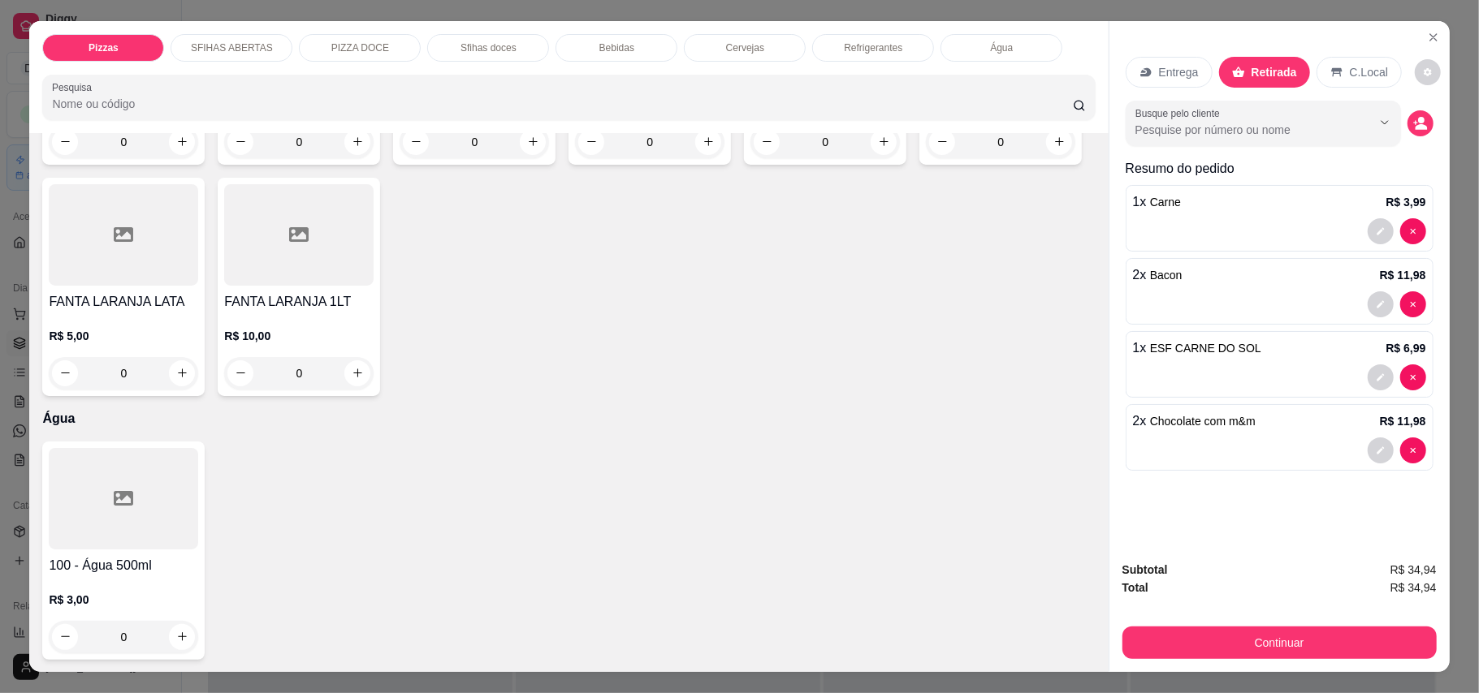
scroll to position [3897, 0]
click at [1055, 146] on icon "increase-product-quantity" at bounding box center [1059, 141] width 9 height 9
type input "1"
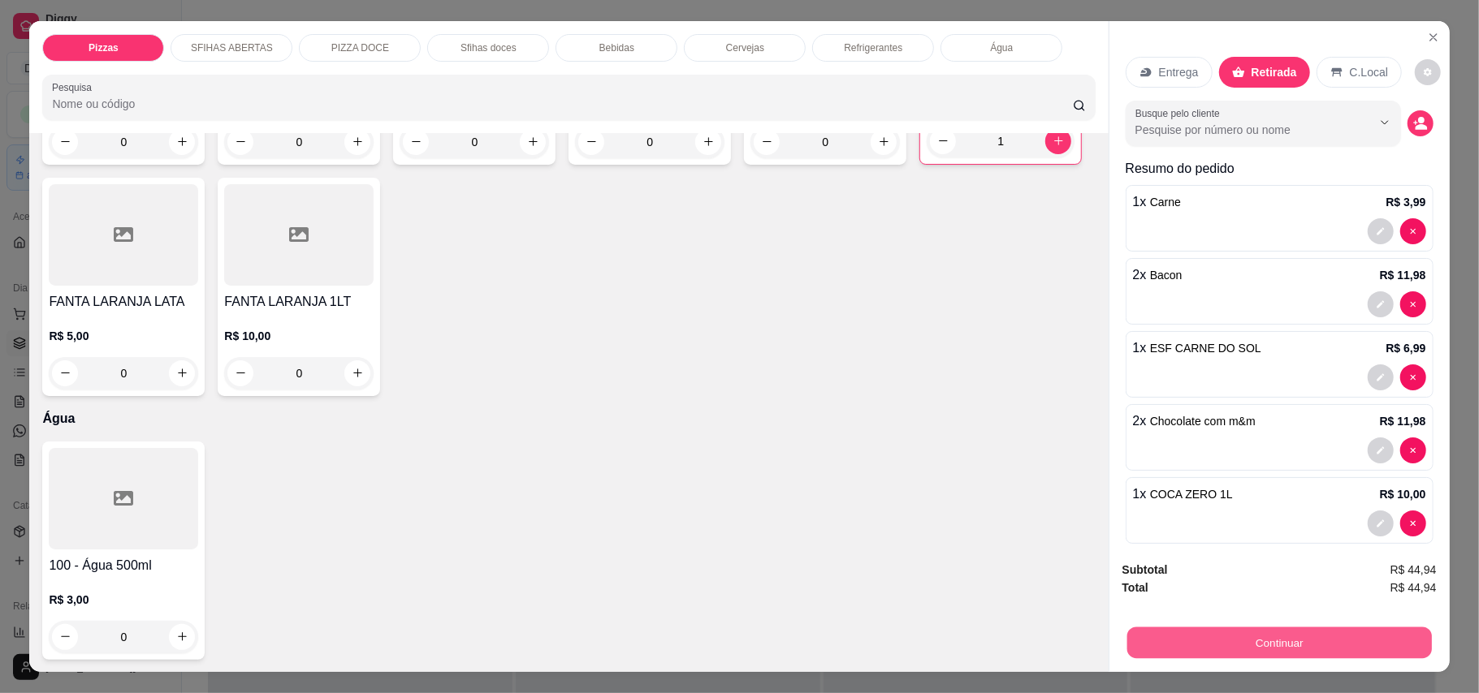
click at [1150, 634] on button "Continuar" at bounding box center [1278, 644] width 304 height 32
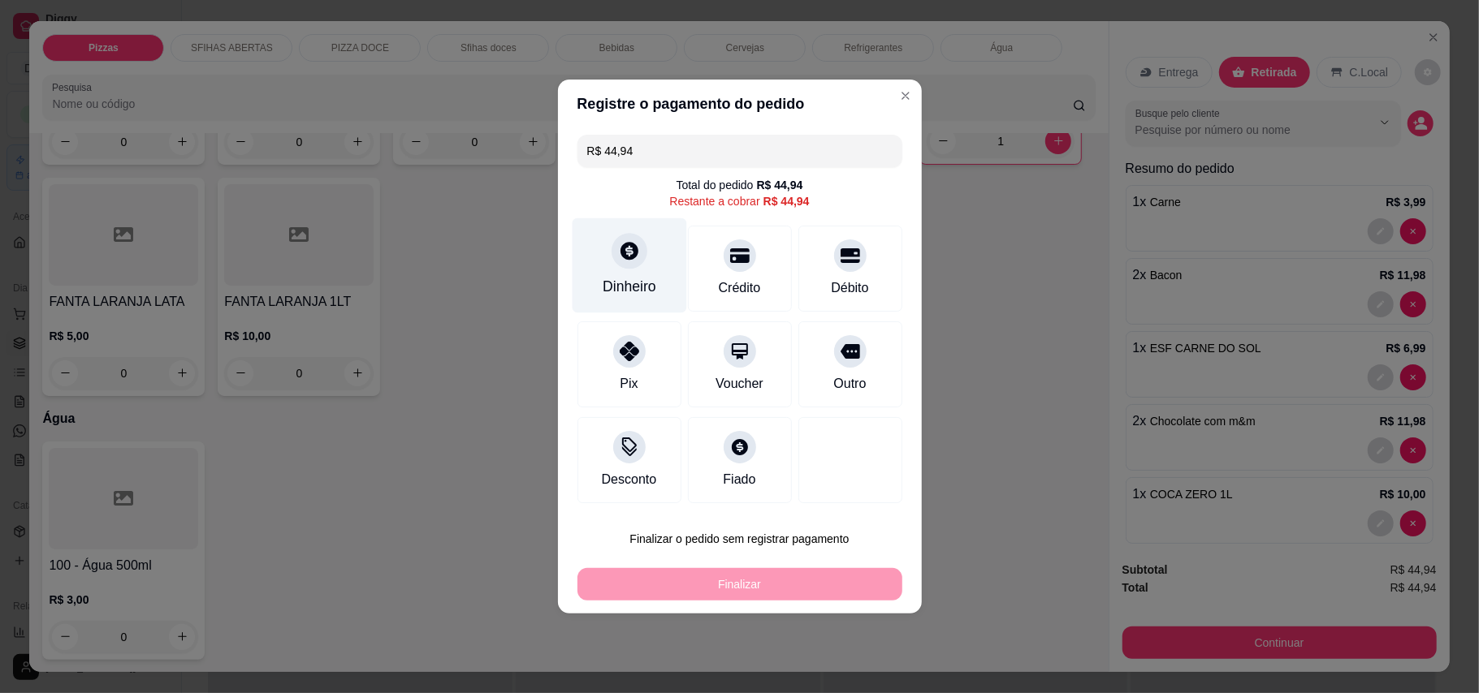
click at [635, 270] on div "Dinheiro" at bounding box center [629, 265] width 114 height 95
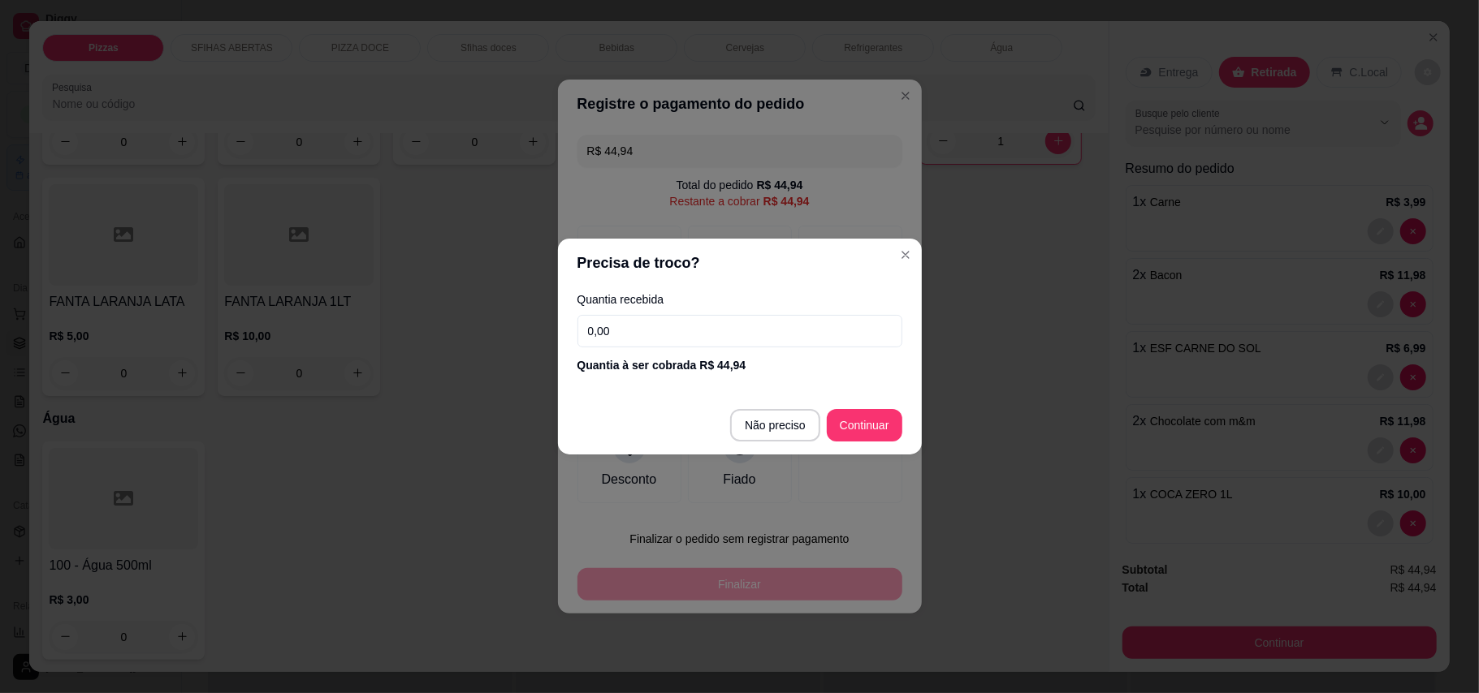
click at [742, 323] on input "0,00" at bounding box center [739, 331] width 325 height 32
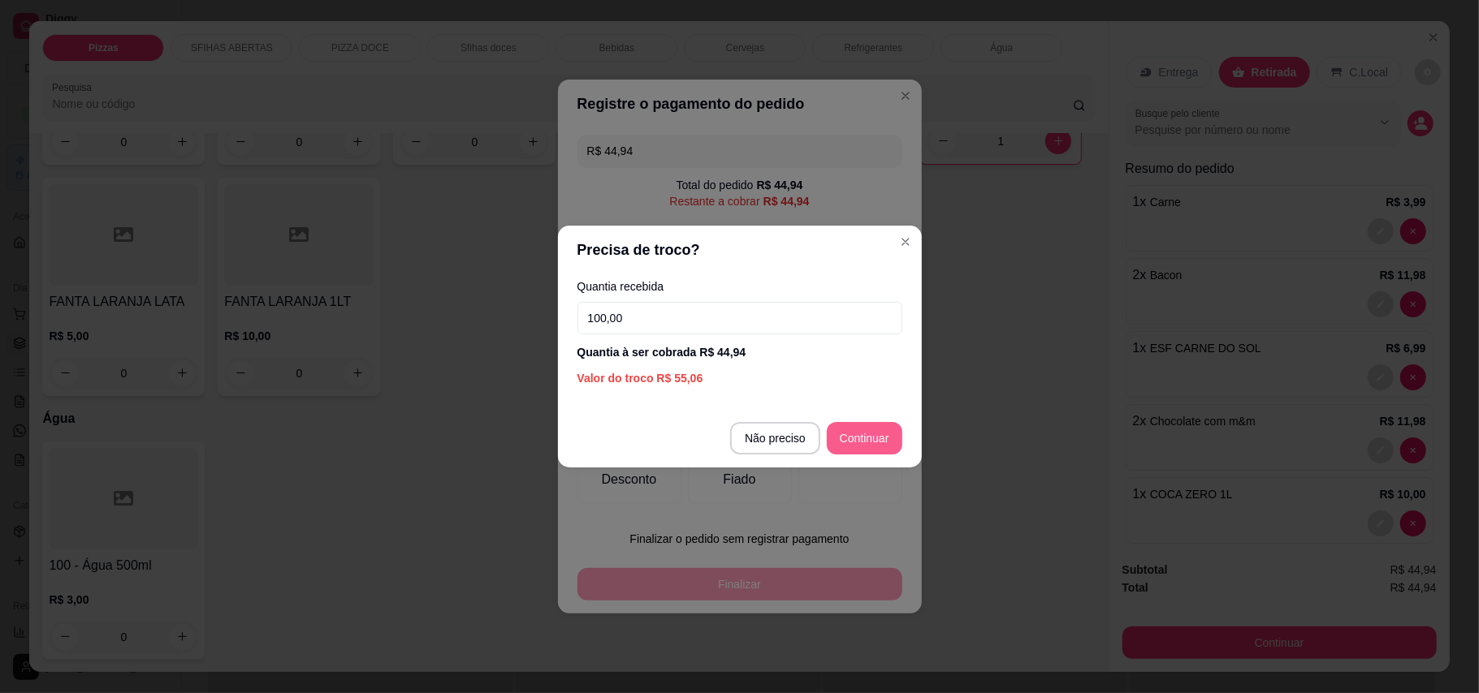
type input "100,00"
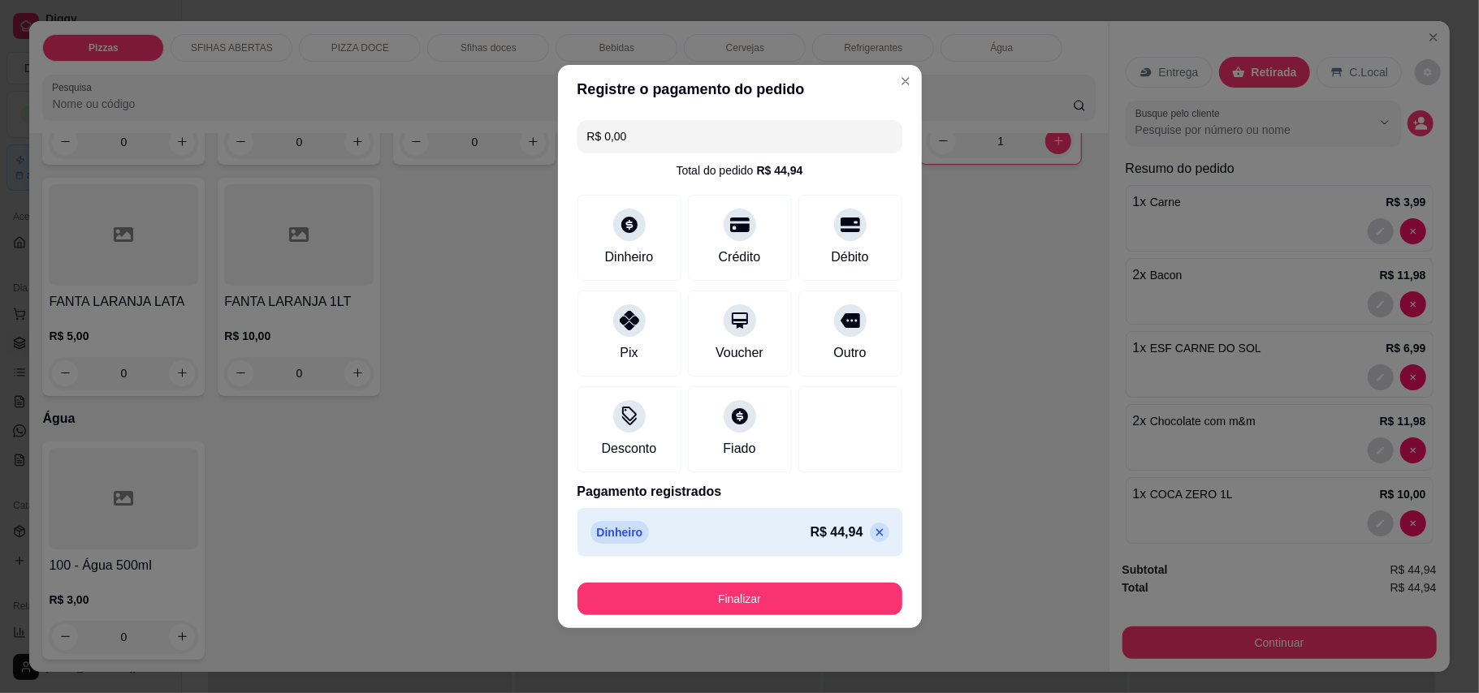
type input "R$ 0,00"
click at [778, 602] on button "Finalizar" at bounding box center [739, 599] width 325 height 32
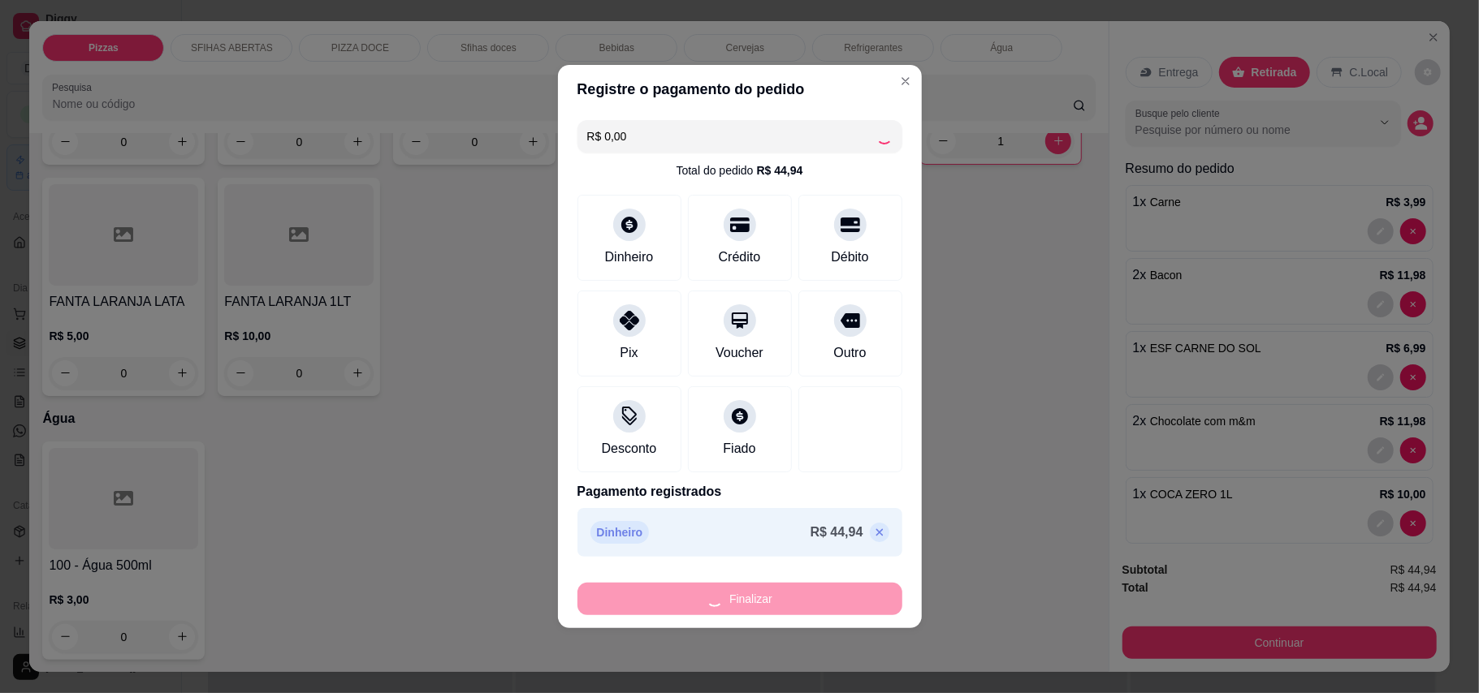
type input "0"
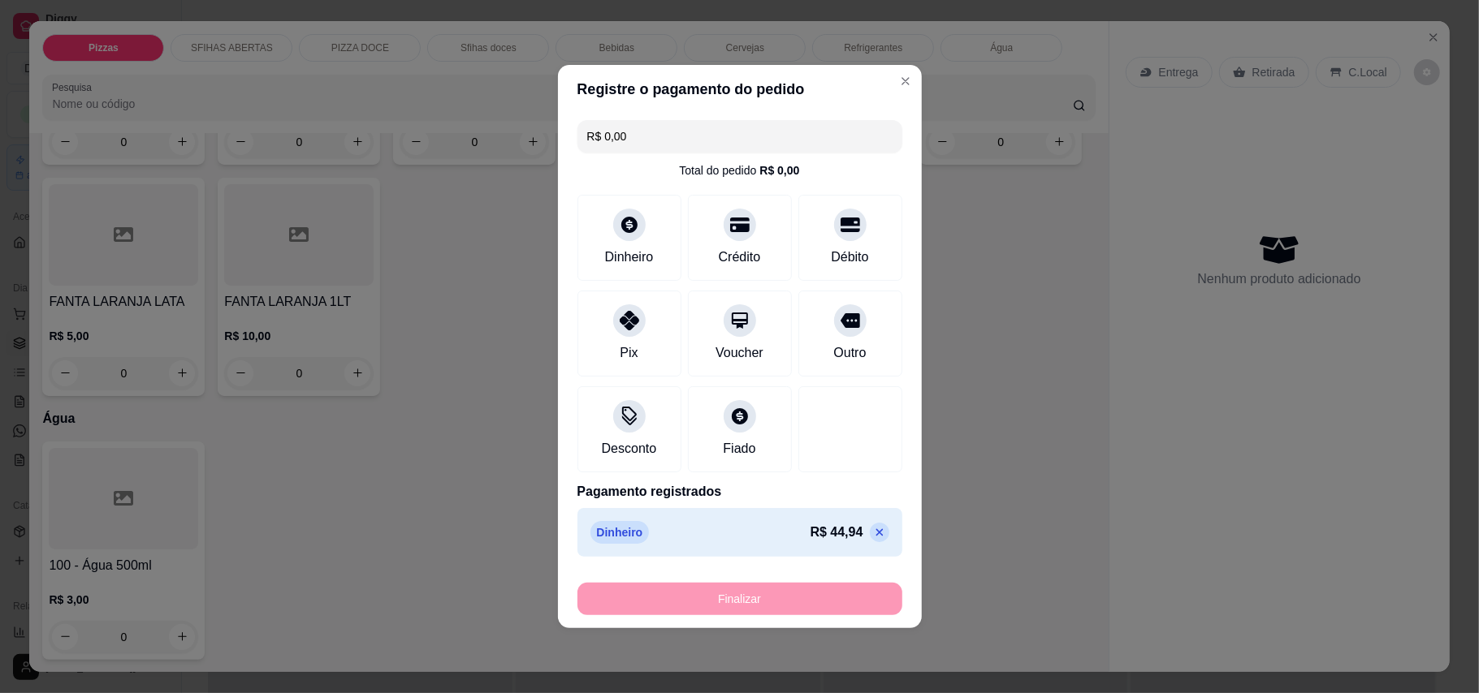
type input "-R$ 44,94"
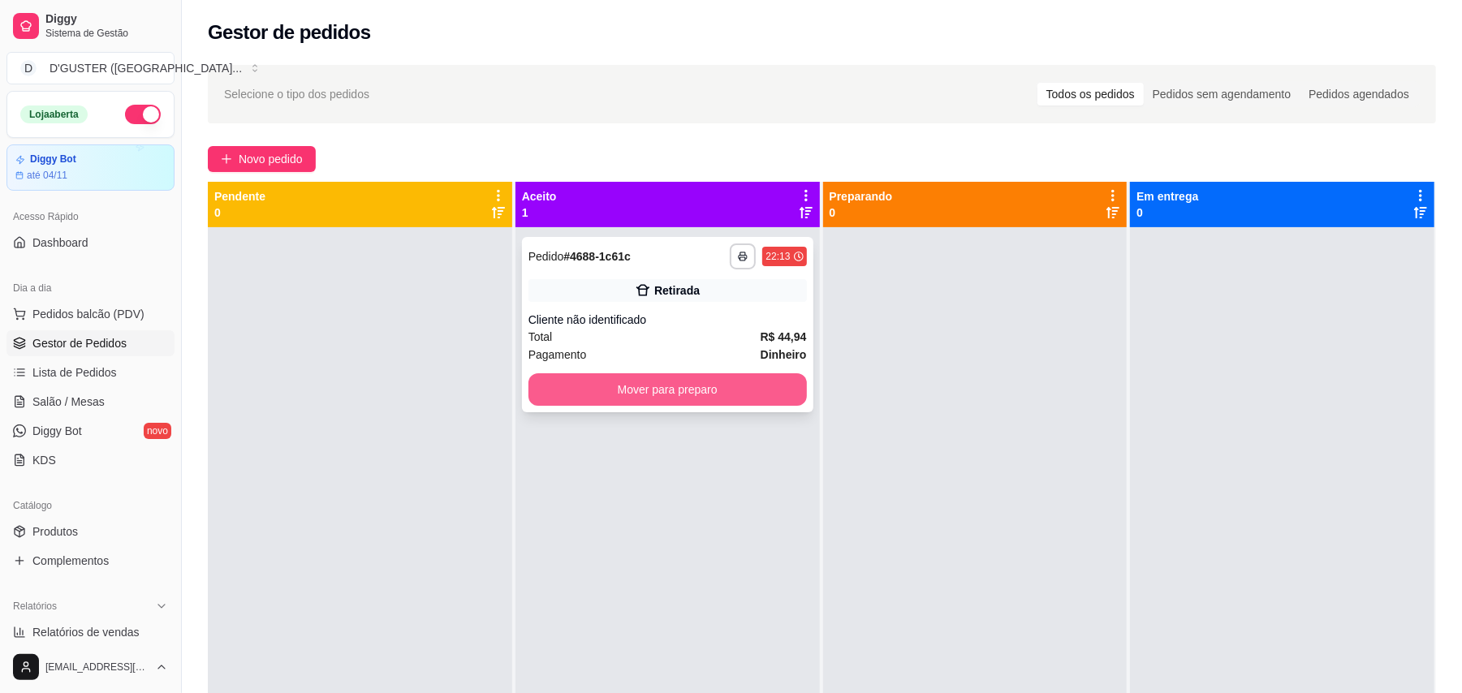
click at [670, 393] on button "Mover para preparo" at bounding box center [668, 389] width 278 height 32
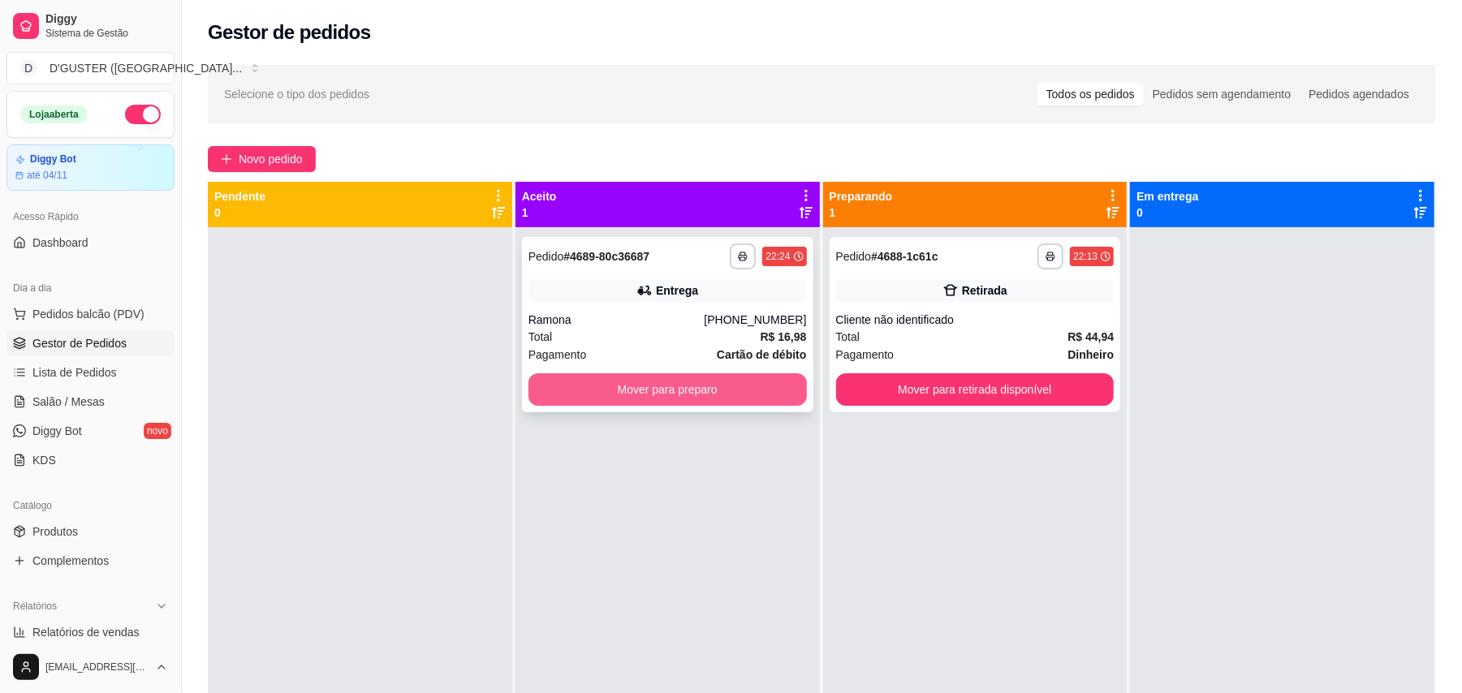
click at [757, 394] on button "Mover para preparo" at bounding box center [668, 389] width 278 height 32
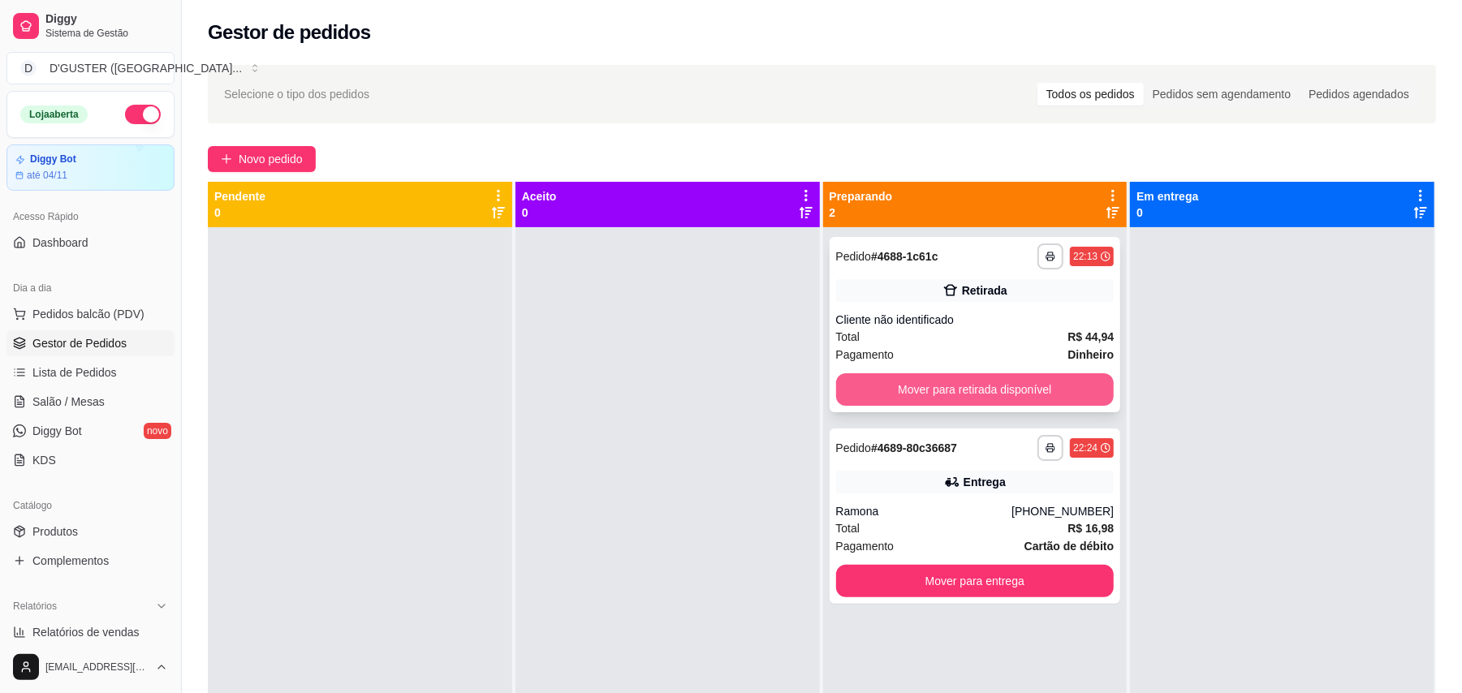
click at [1017, 399] on button "Mover para retirada disponível" at bounding box center [975, 389] width 278 height 32
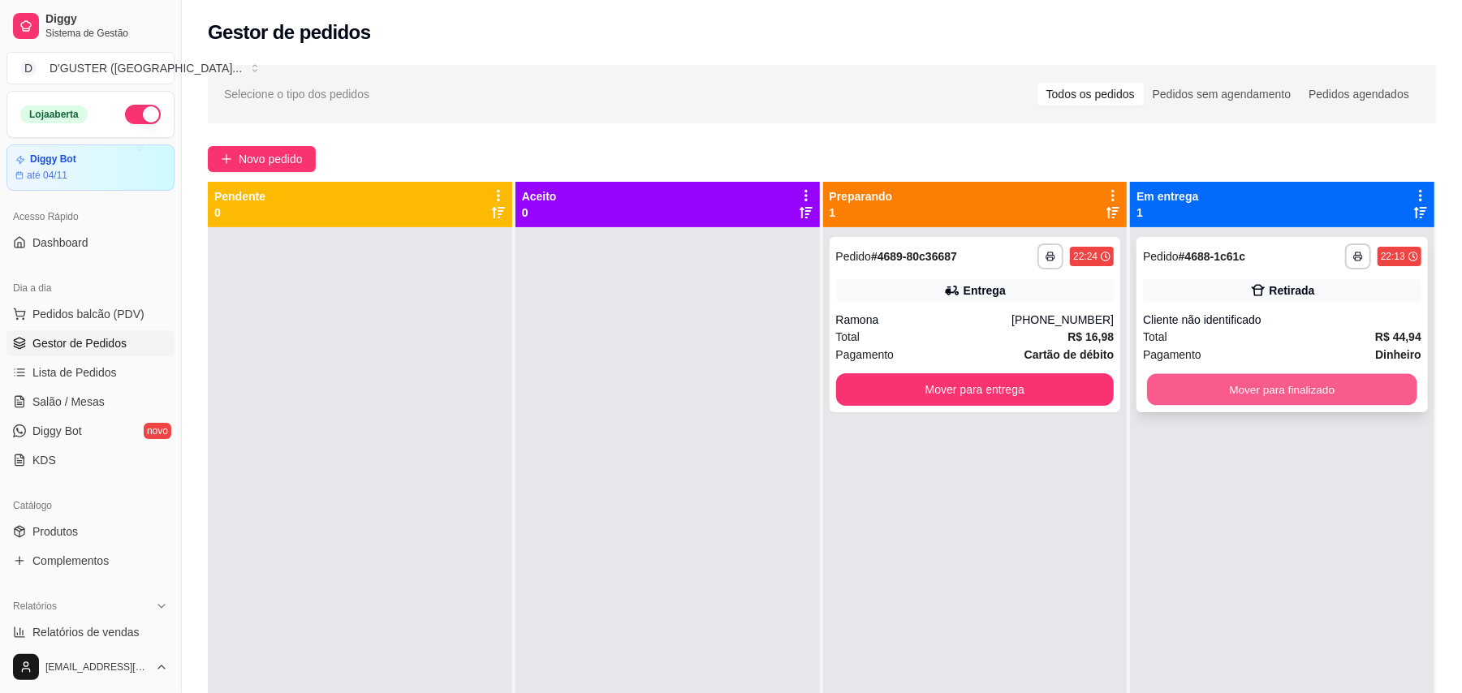
click at [1280, 387] on button "Mover para finalizado" at bounding box center [1282, 390] width 270 height 32
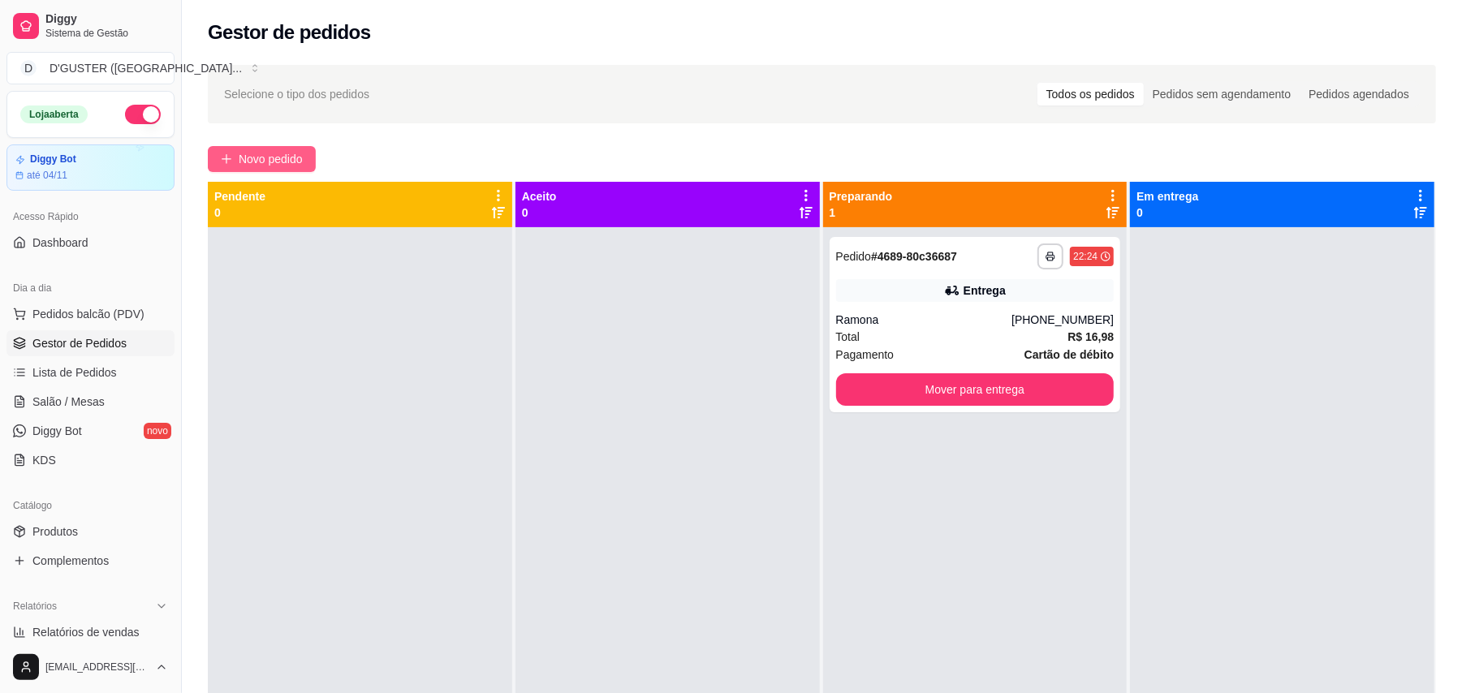
click at [263, 150] on span "Novo pedido" at bounding box center [271, 159] width 64 height 18
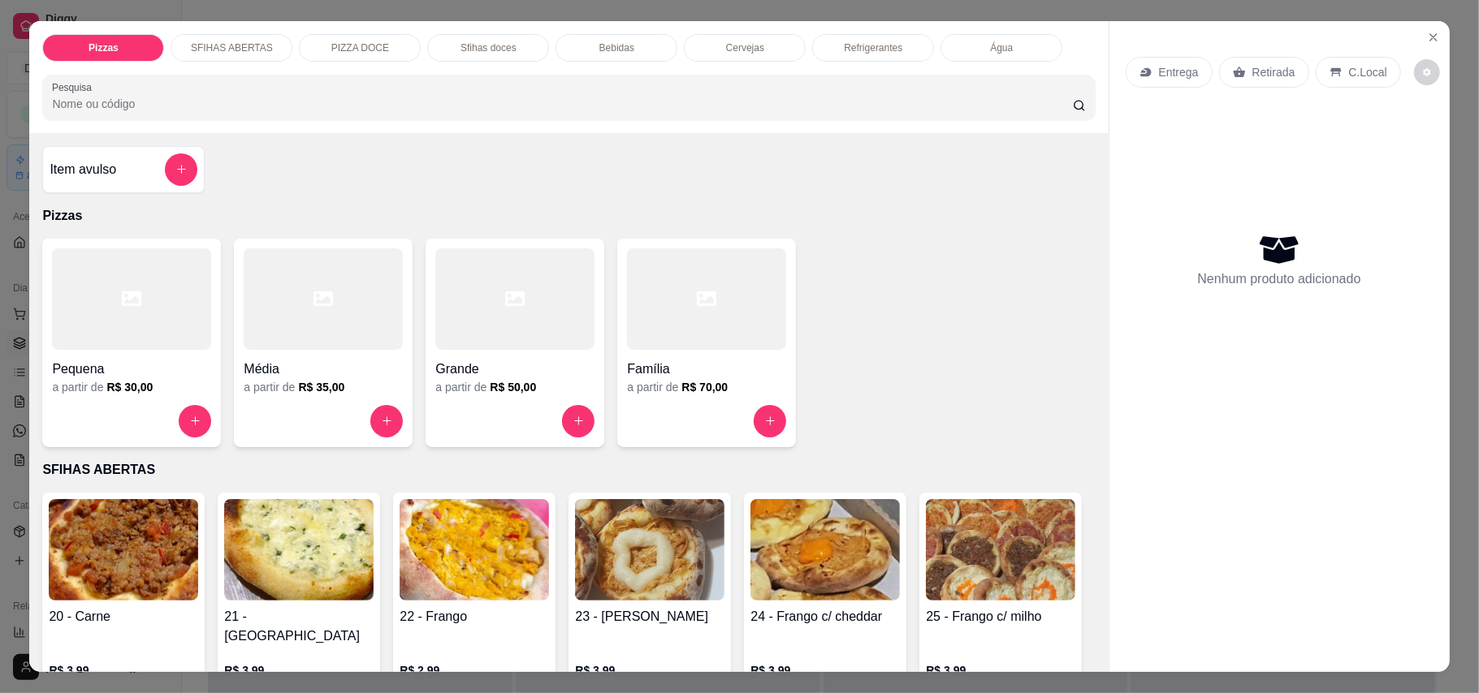
click at [1274, 70] on p "Retirada" at bounding box center [1273, 72] width 43 height 16
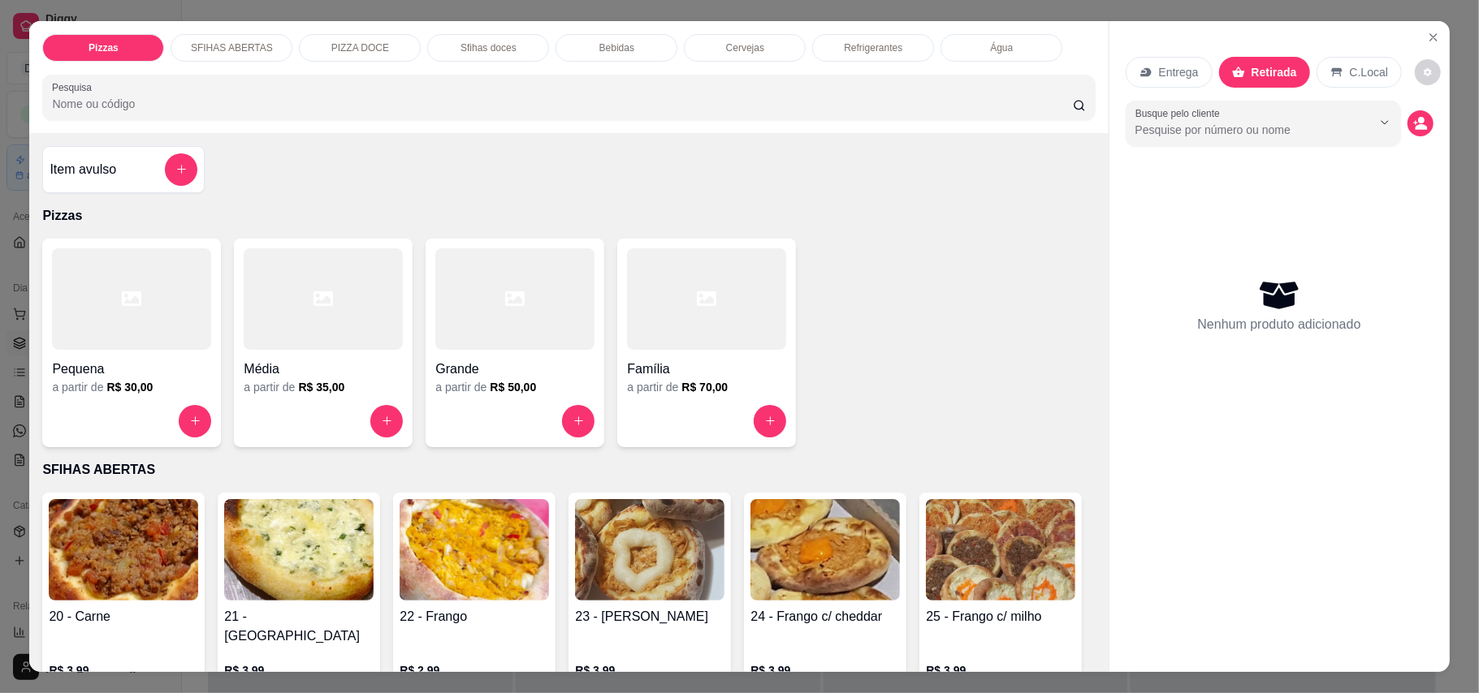
click at [149, 297] on div at bounding box center [131, 298] width 159 height 101
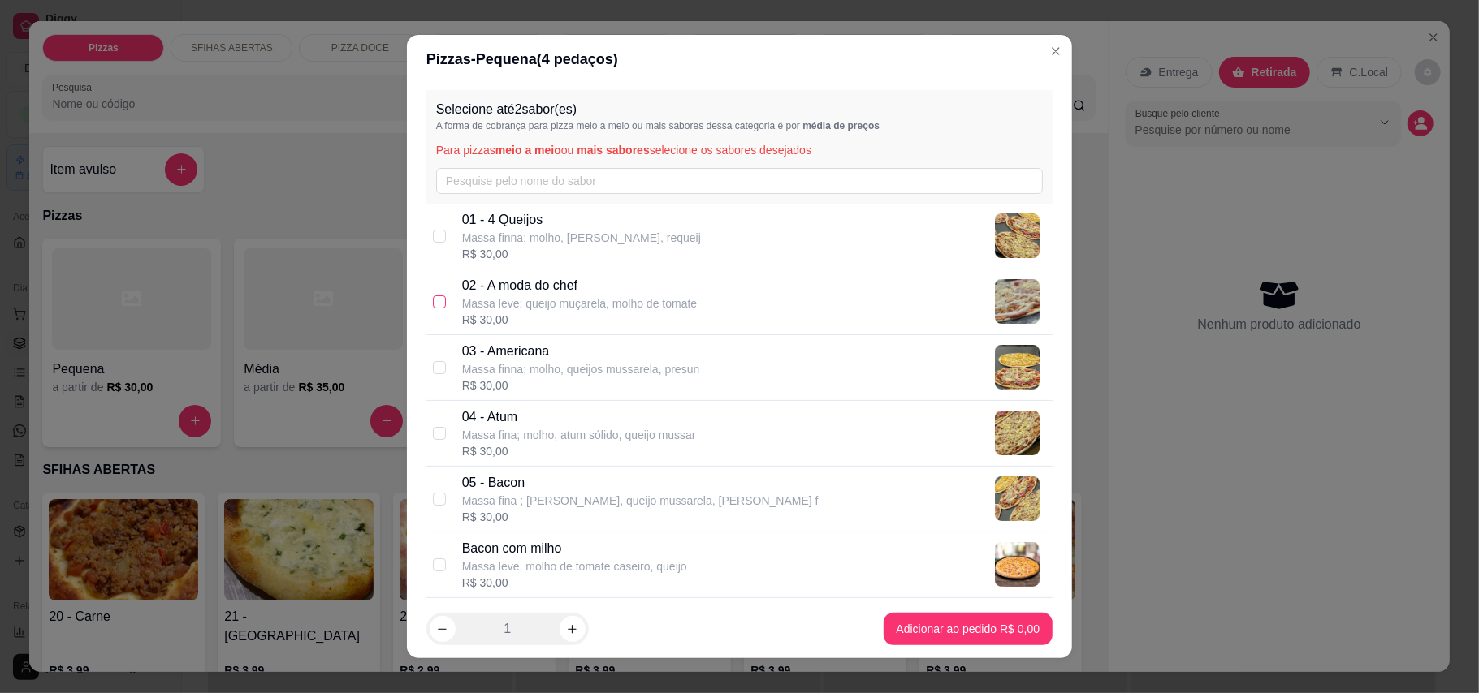
click at [433, 305] on input "checkbox" at bounding box center [439, 302] width 13 height 13
checkbox input "true"
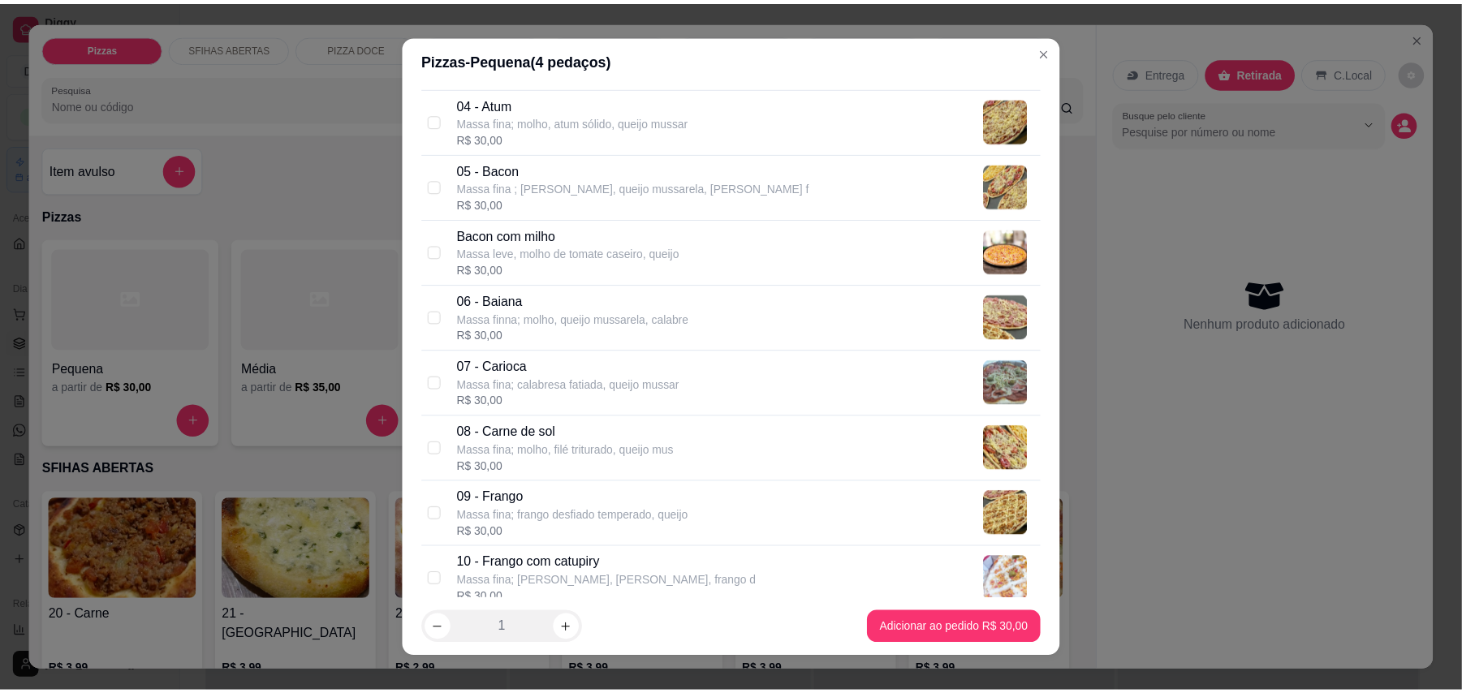
scroll to position [325, 0]
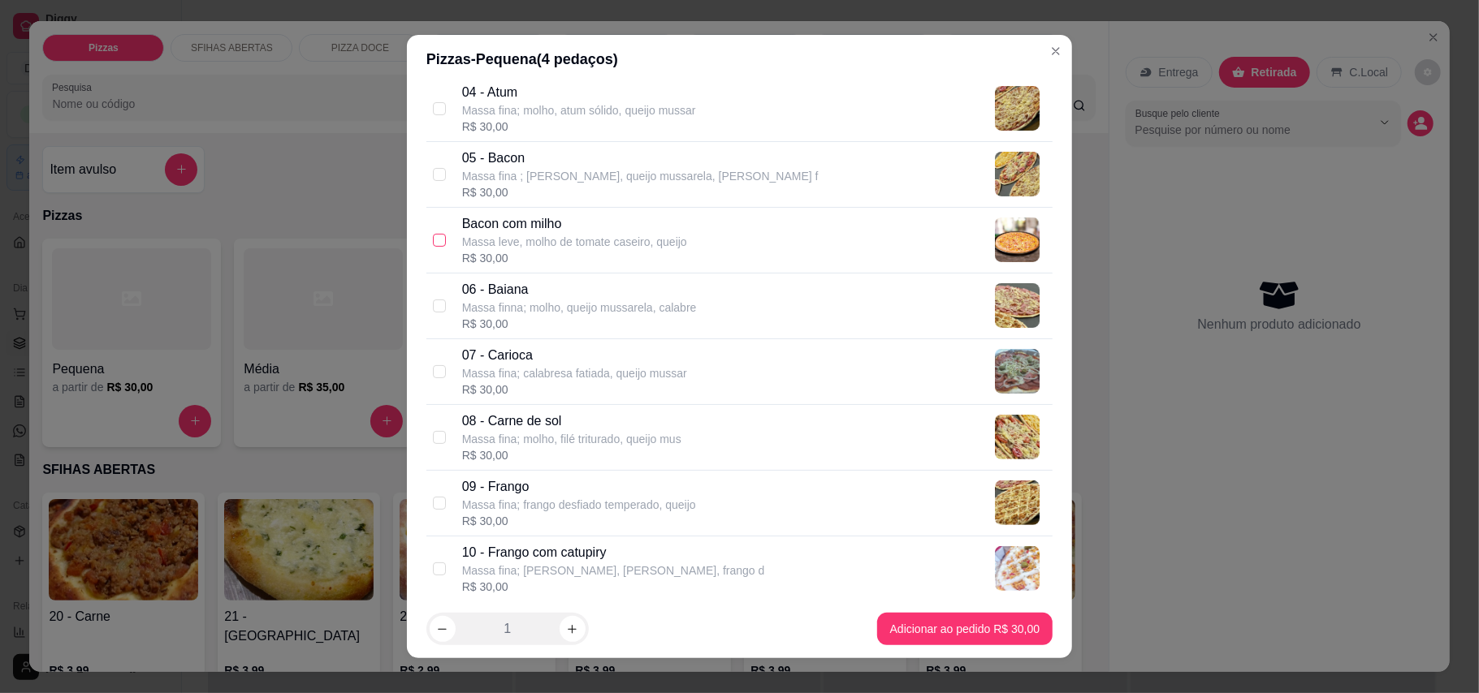
click at [433, 242] on input "checkbox" at bounding box center [439, 240] width 13 height 13
checkbox input "true"
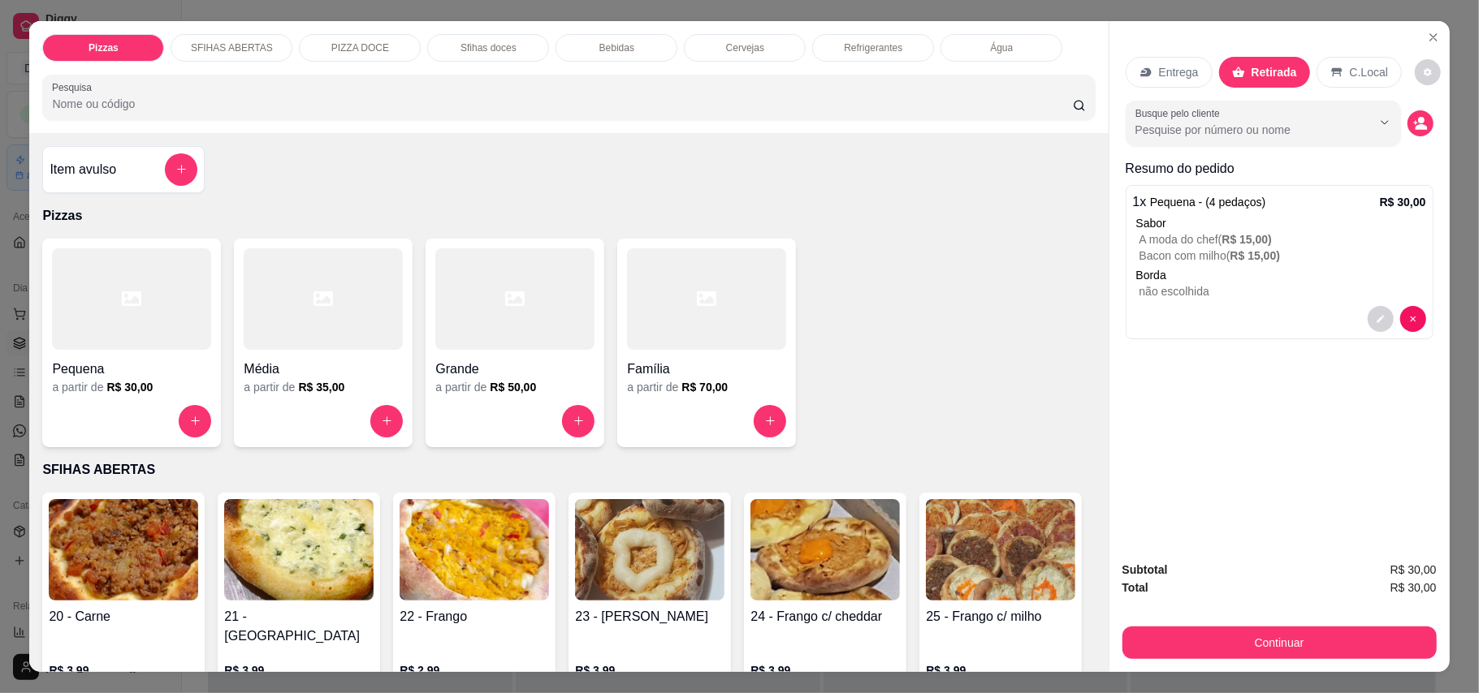
click at [348, 371] on h4 "Média" at bounding box center [323, 369] width 159 height 19
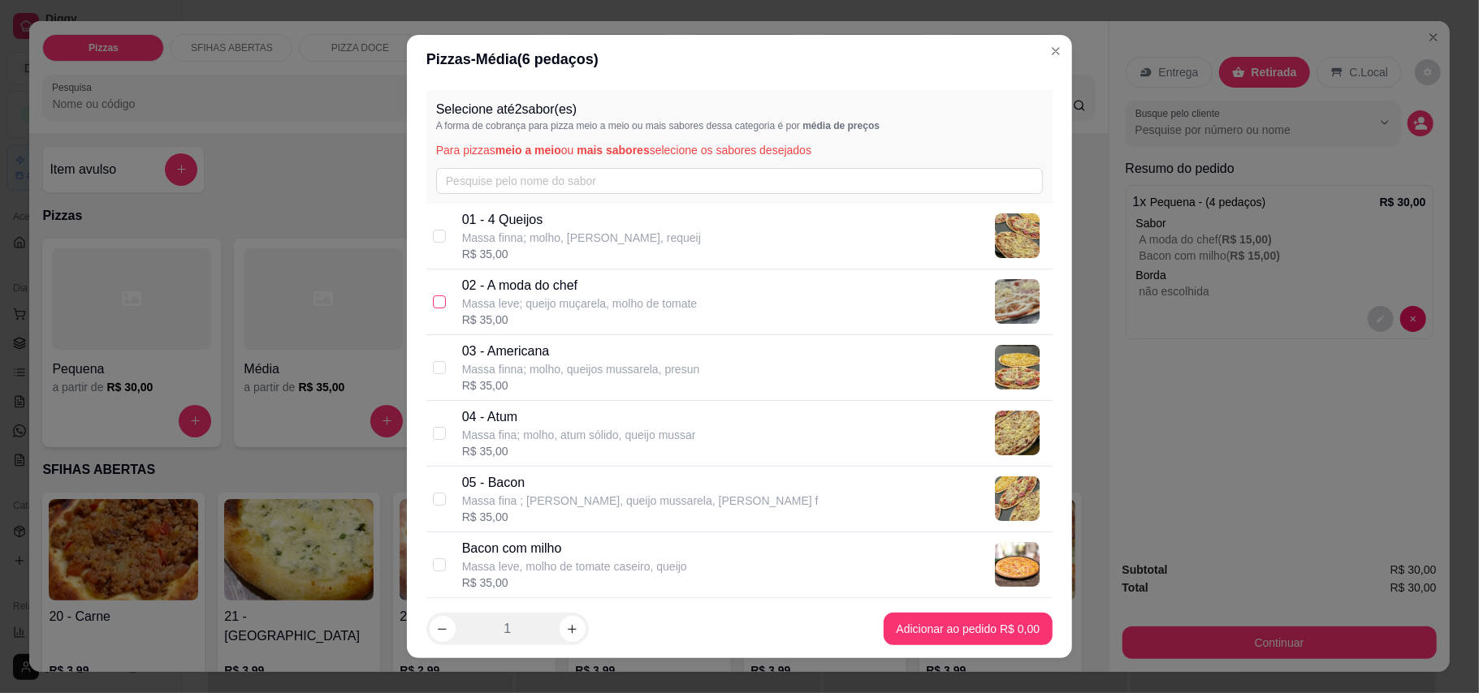
click at [437, 300] on input "checkbox" at bounding box center [439, 302] width 13 height 13
checkbox input "true"
click at [434, 566] on input "checkbox" at bounding box center [439, 565] width 13 height 13
checkbox input "true"
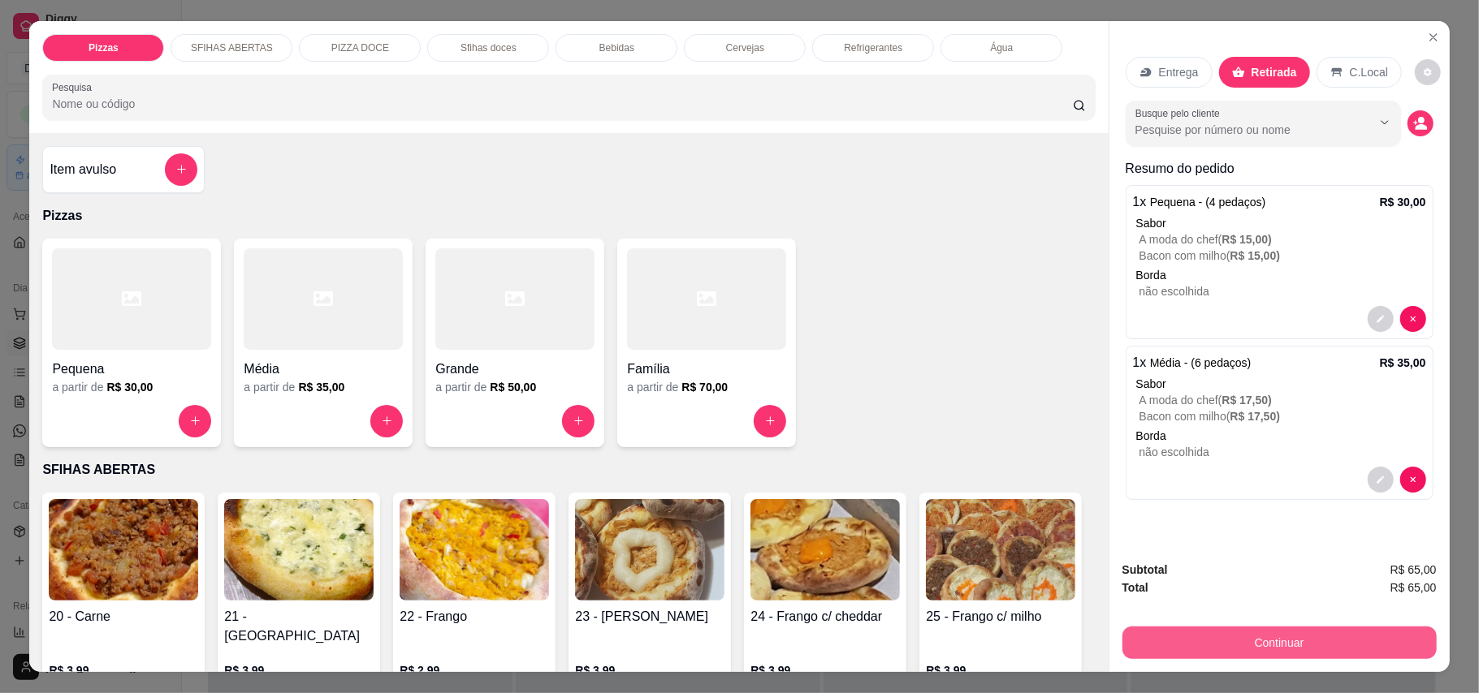
click at [1211, 650] on button "Continuar" at bounding box center [1279, 643] width 314 height 32
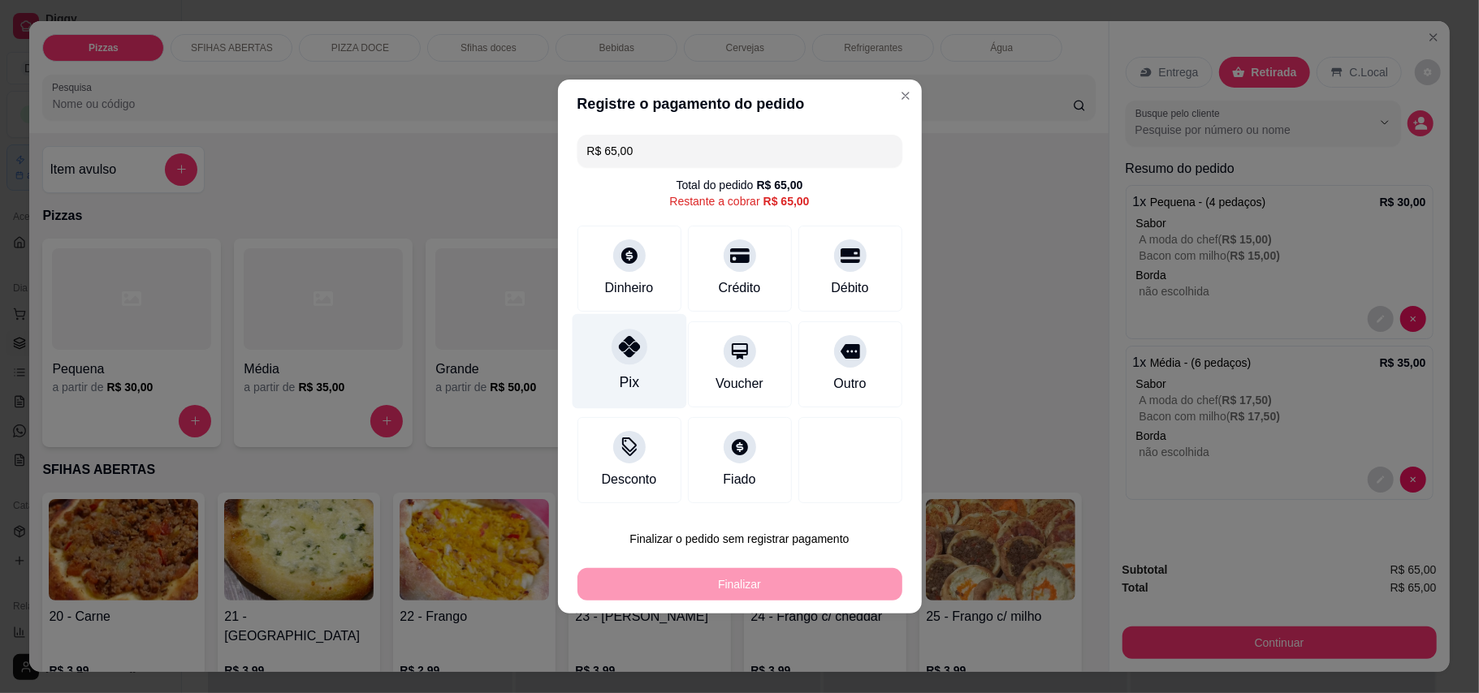
click at [621, 378] on div "Pix" at bounding box center [628, 382] width 19 height 21
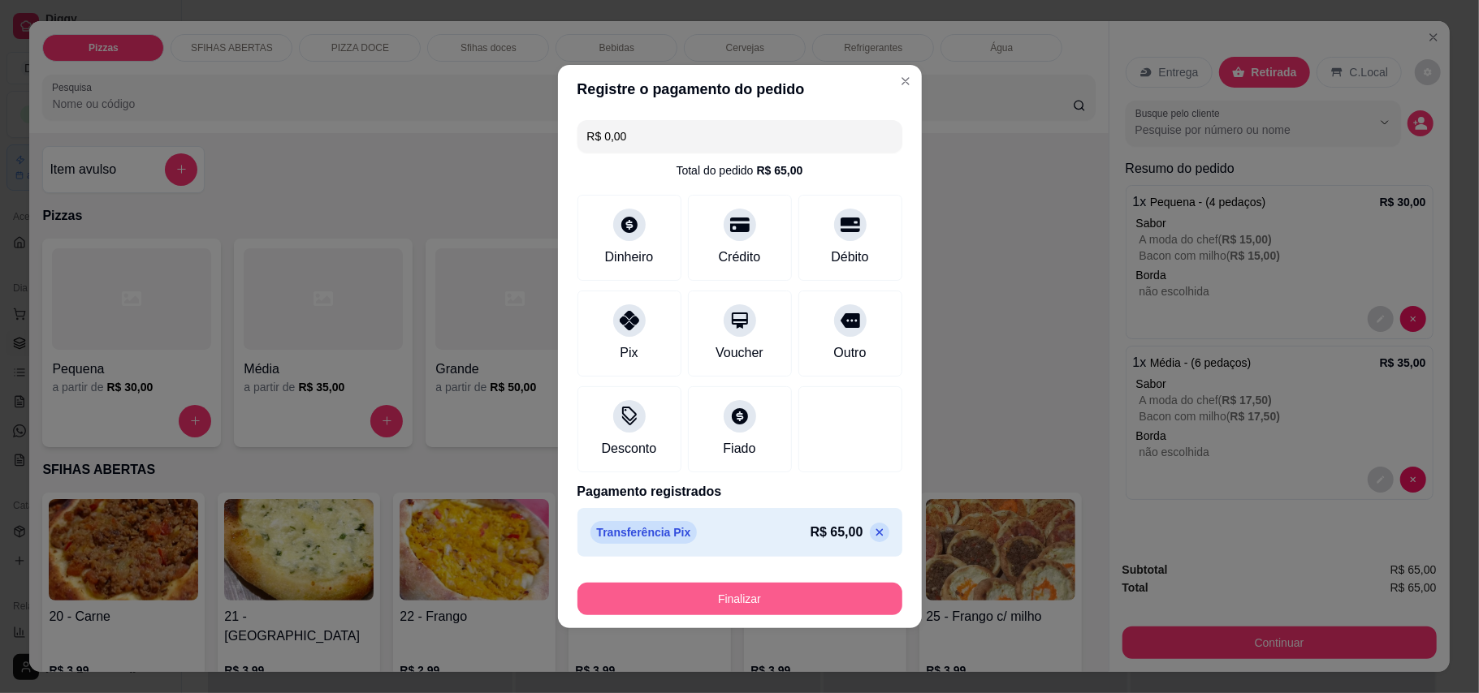
click at [735, 604] on button "Finalizar" at bounding box center [739, 599] width 325 height 32
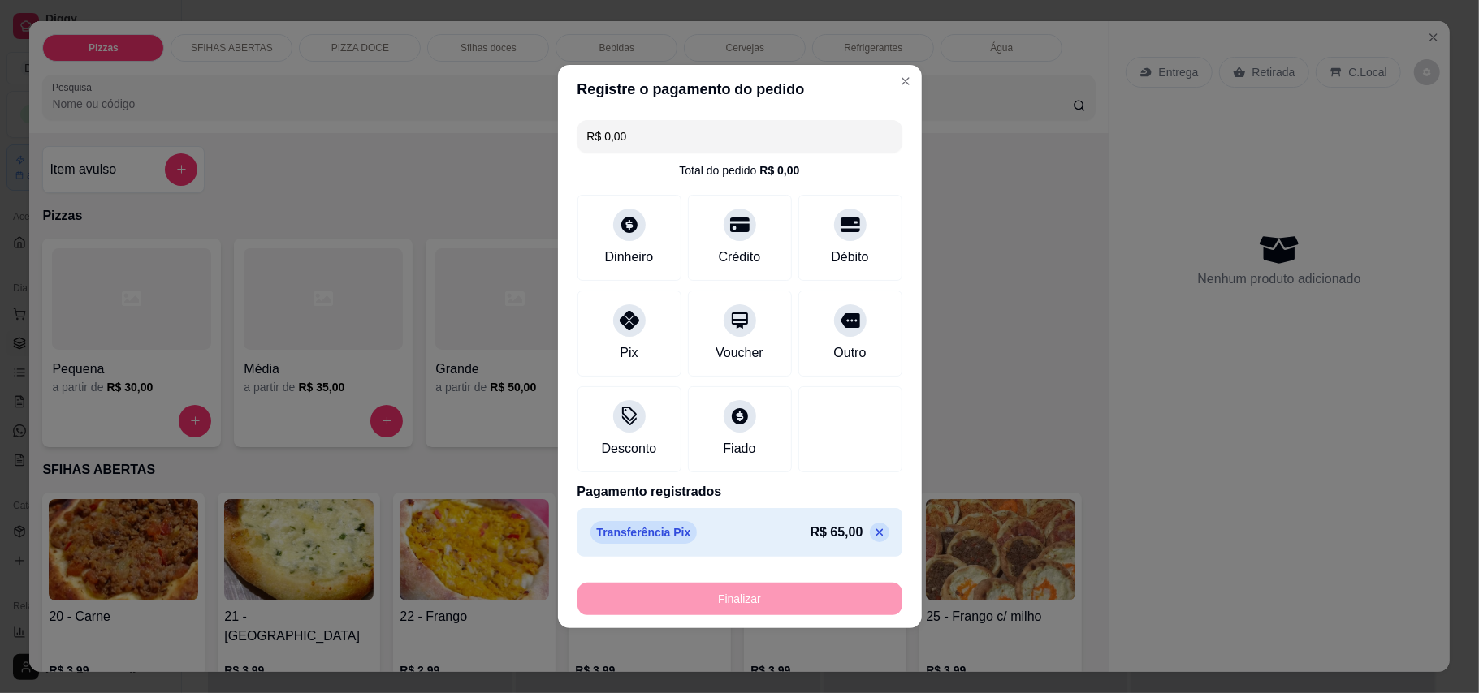
type input "-R$ 65,00"
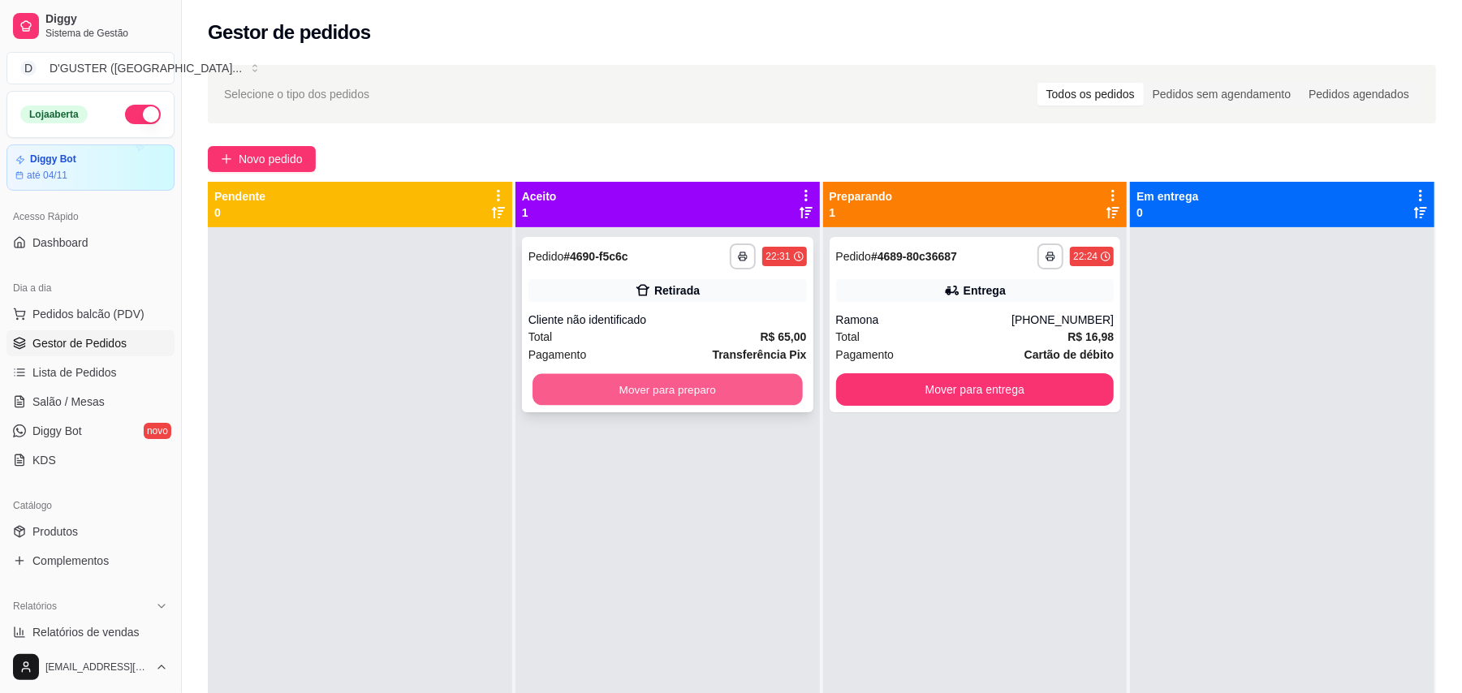
click at [735, 391] on button "Mover para preparo" at bounding box center [668, 390] width 270 height 32
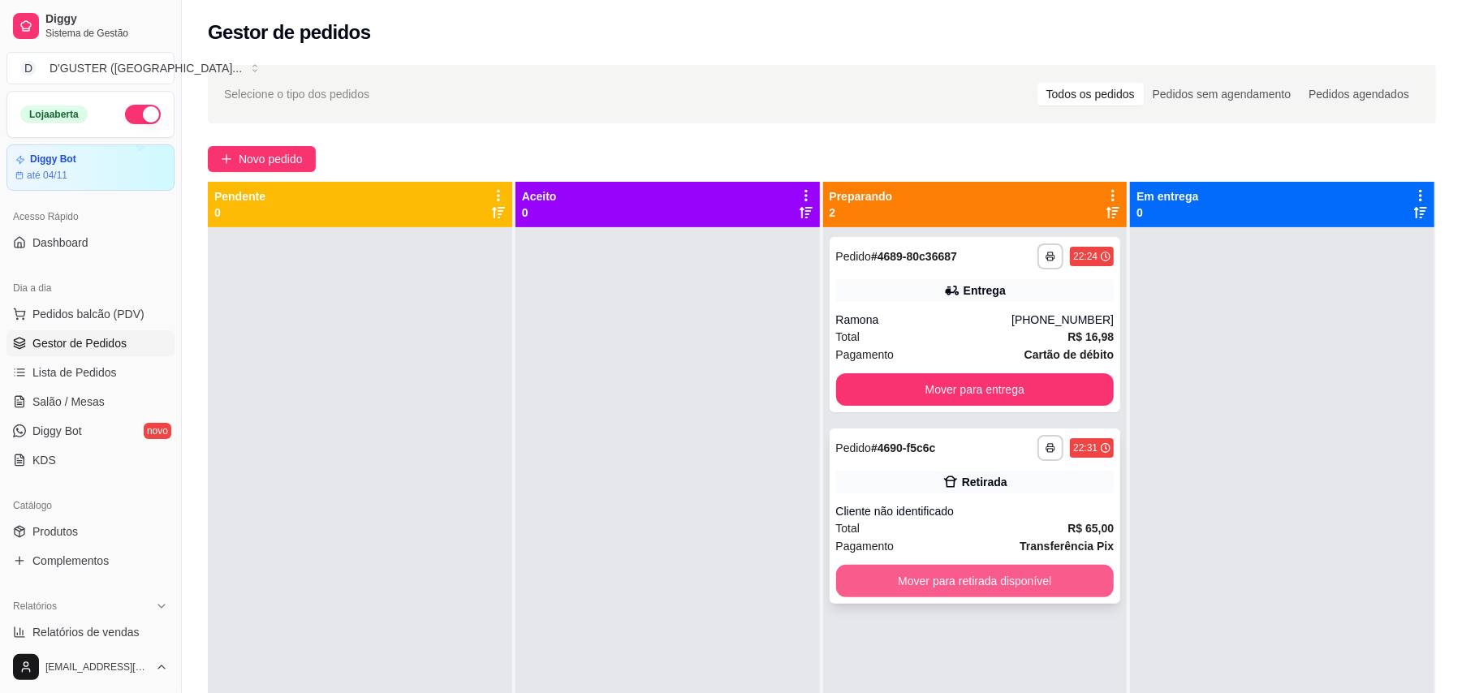
click at [991, 573] on button "Mover para retirada disponível" at bounding box center [975, 581] width 278 height 32
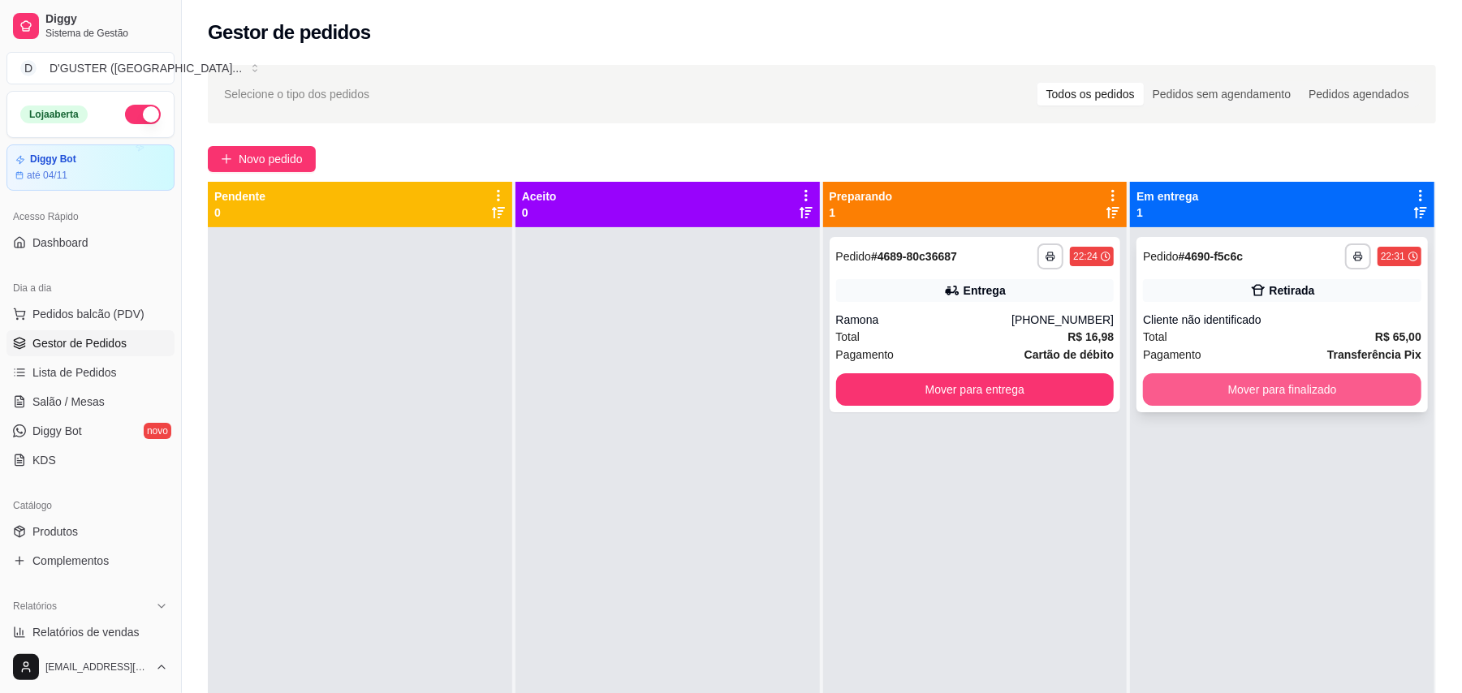
click at [1338, 387] on button "Mover para finalizado" at bounding box center [1282, 389] width 278 height 32
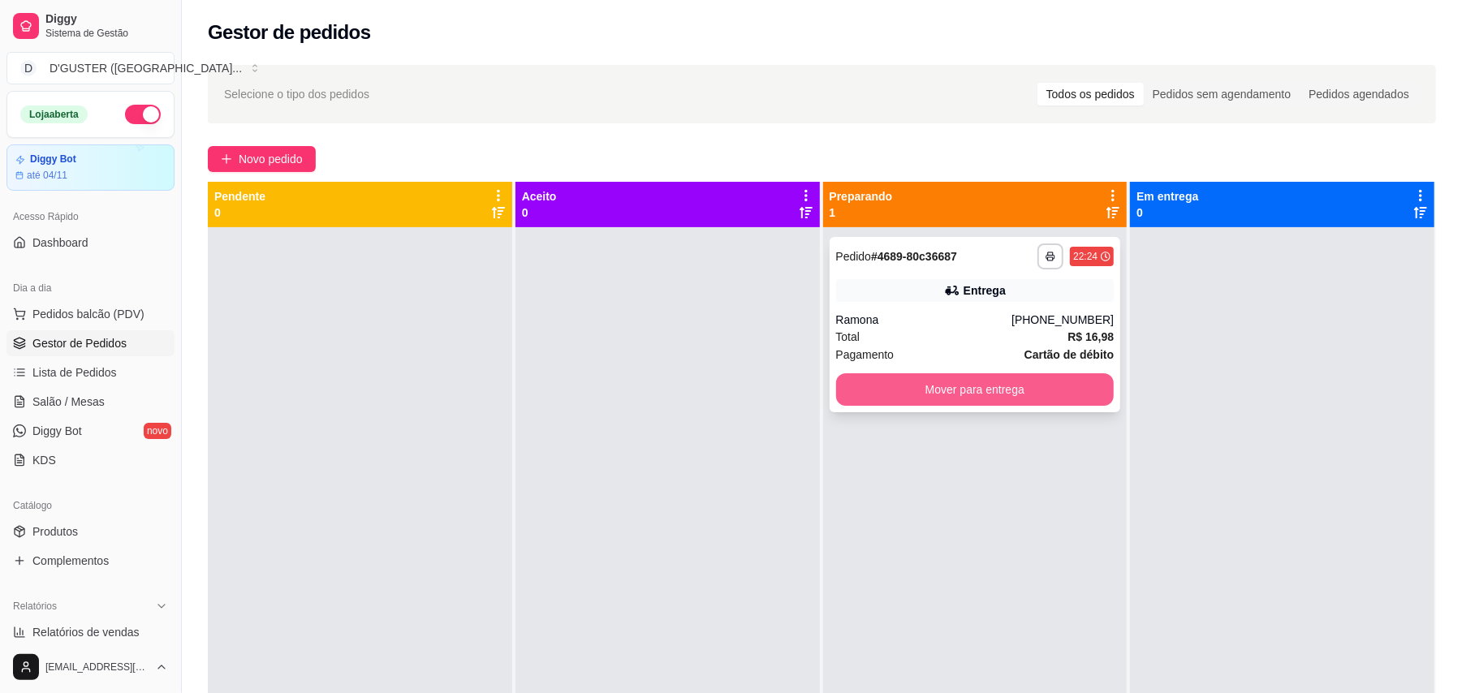
click at [1023, 391] on button "Mover para entrega" at bounding box center [975, 389] width 278 height 32
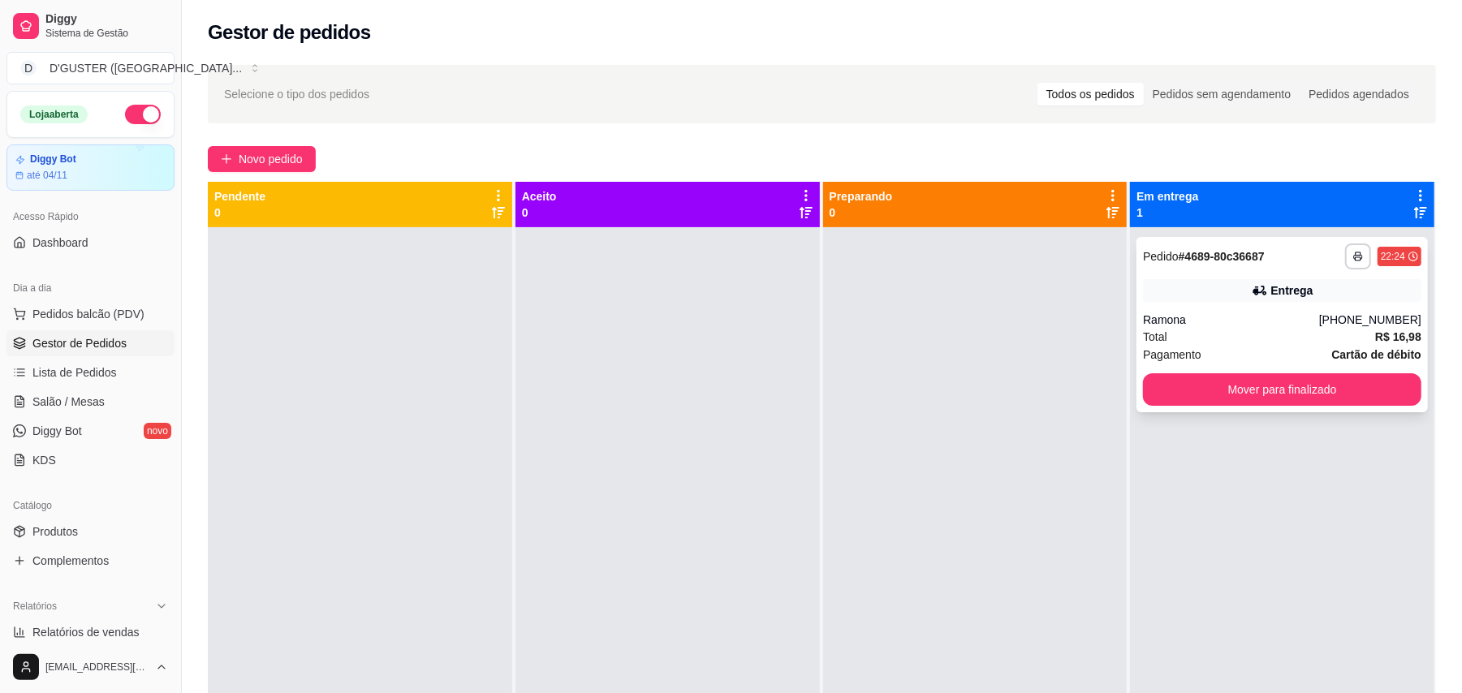
drag, startPoint x: 1264, startPoint y: 516, endPoint x: 1374, endPoint y: 382, distance: 173.7
click at [1264, 516] on div "**********" at bounding box center [1282, 573] width 304 height 693
click at [1322, 388] on button "Mover para finalizado" at bounding box center [1282, 389] width 278 height 32
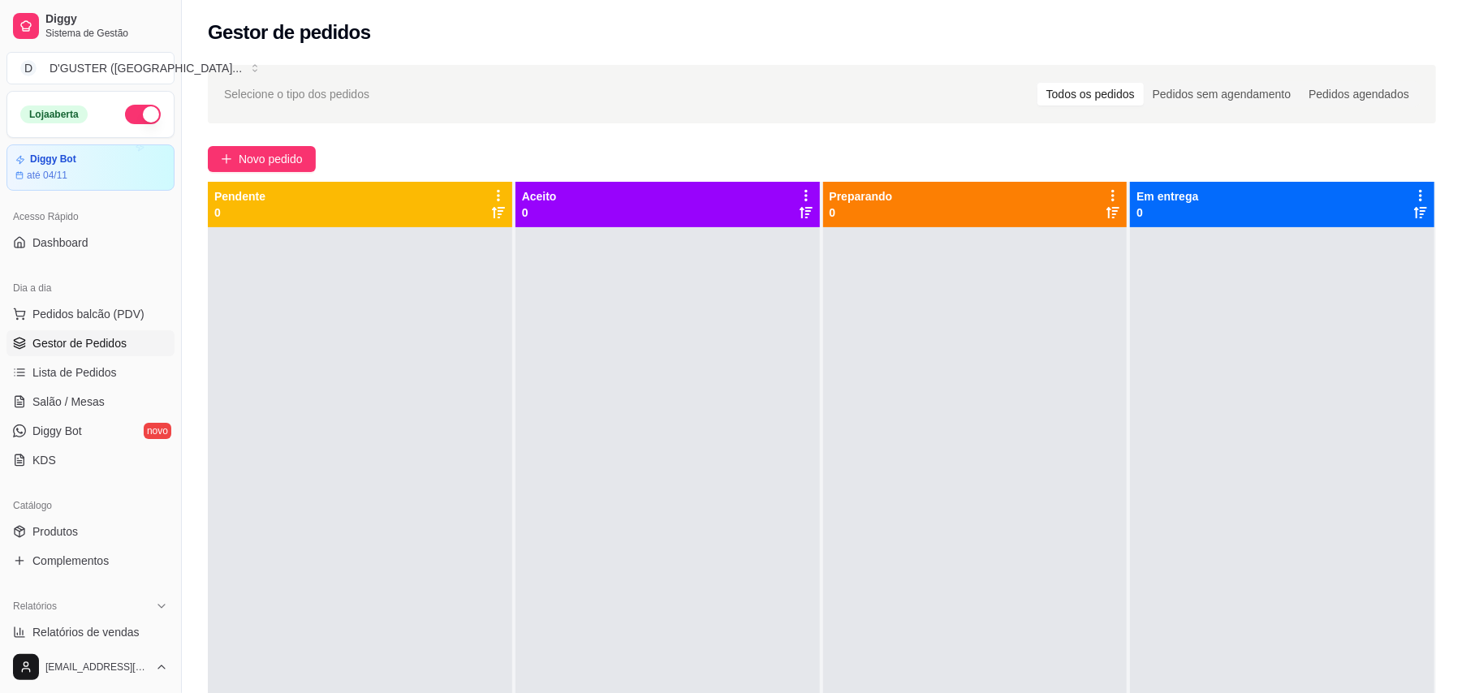
click at [125, 112] on button "button" at bounding box center [143, 114] width 36 height 19
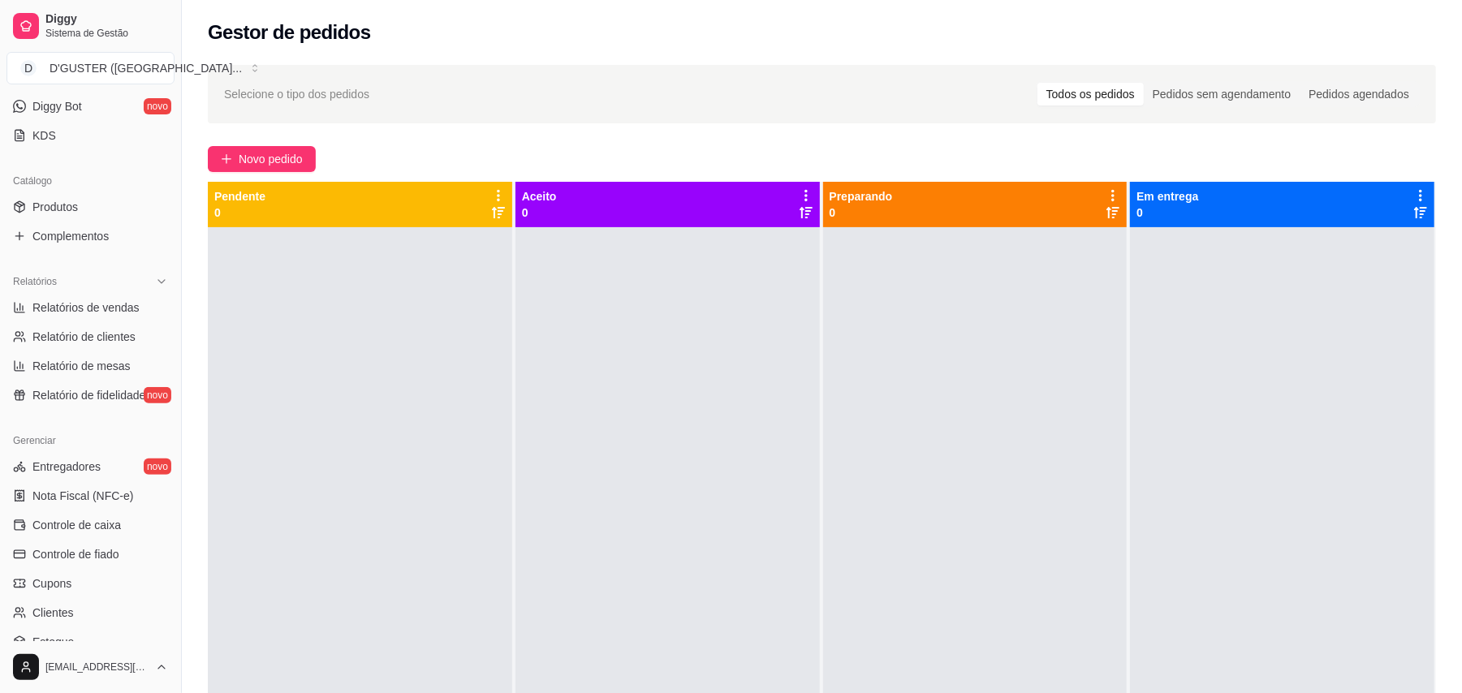
scroll to position [433, 0]
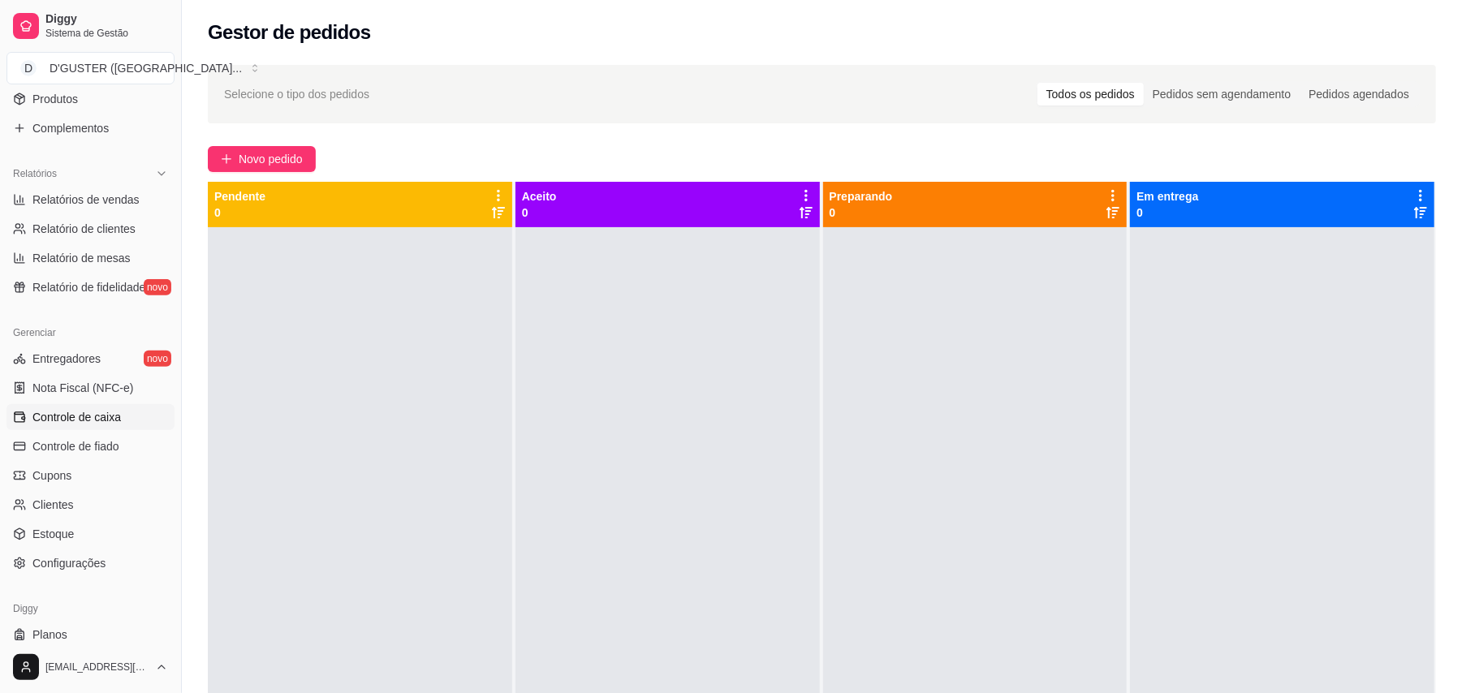
click at [86, 411] on span "Controle de caixa" at bounding box center [76, 417] width 89 height 16
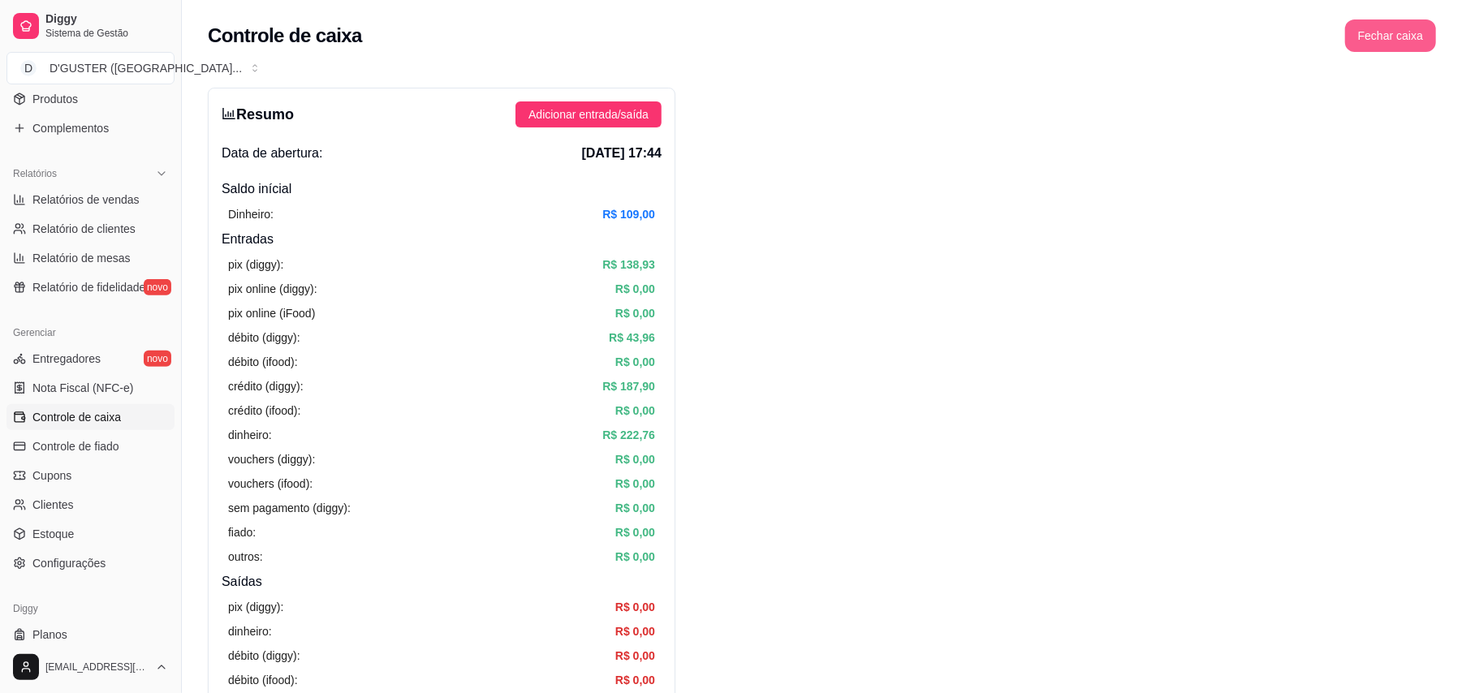
click at [1403, 29] on button "Fechar caixa" at bounding box center [1390, 35] width 91 height 32
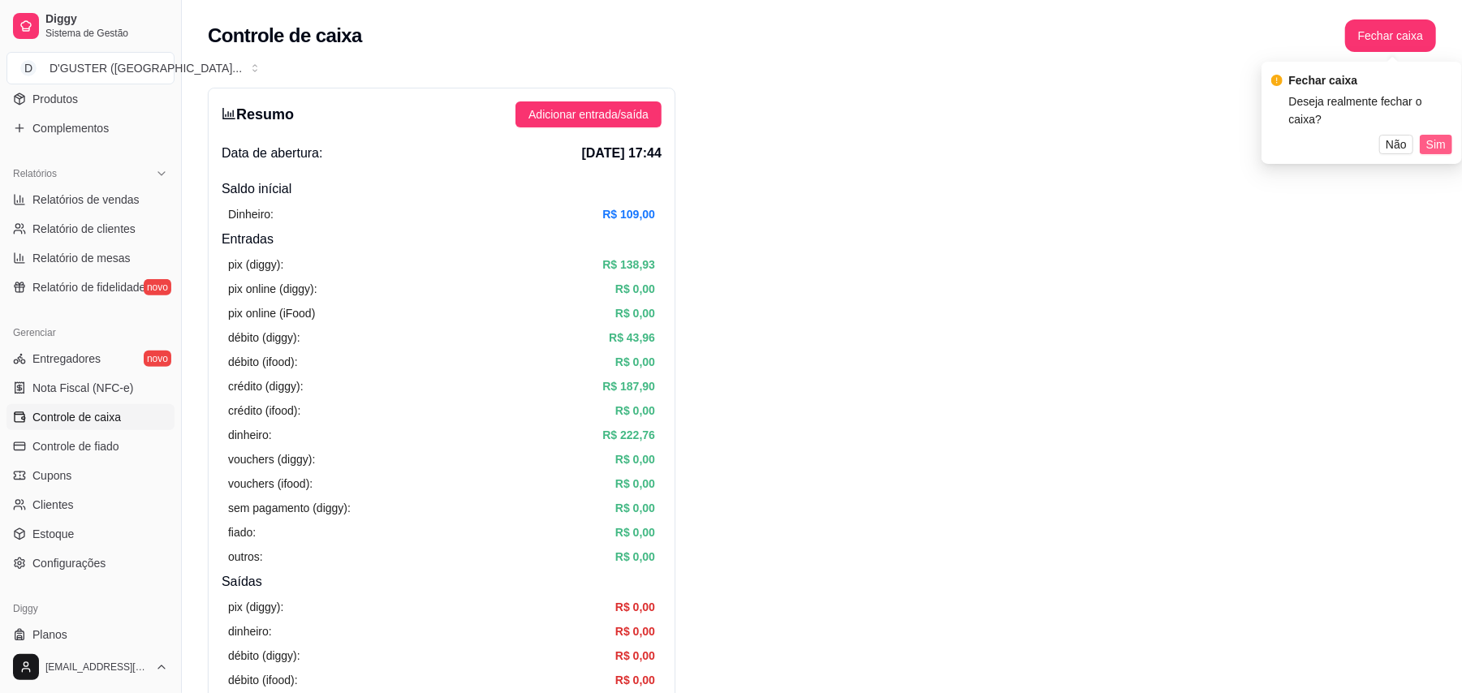
click at [1440, 136] on span "Sim" at bounding box center [1436, 145] width 19 height 18
